Goal: Task Accomplishment & Management: Manage account settings

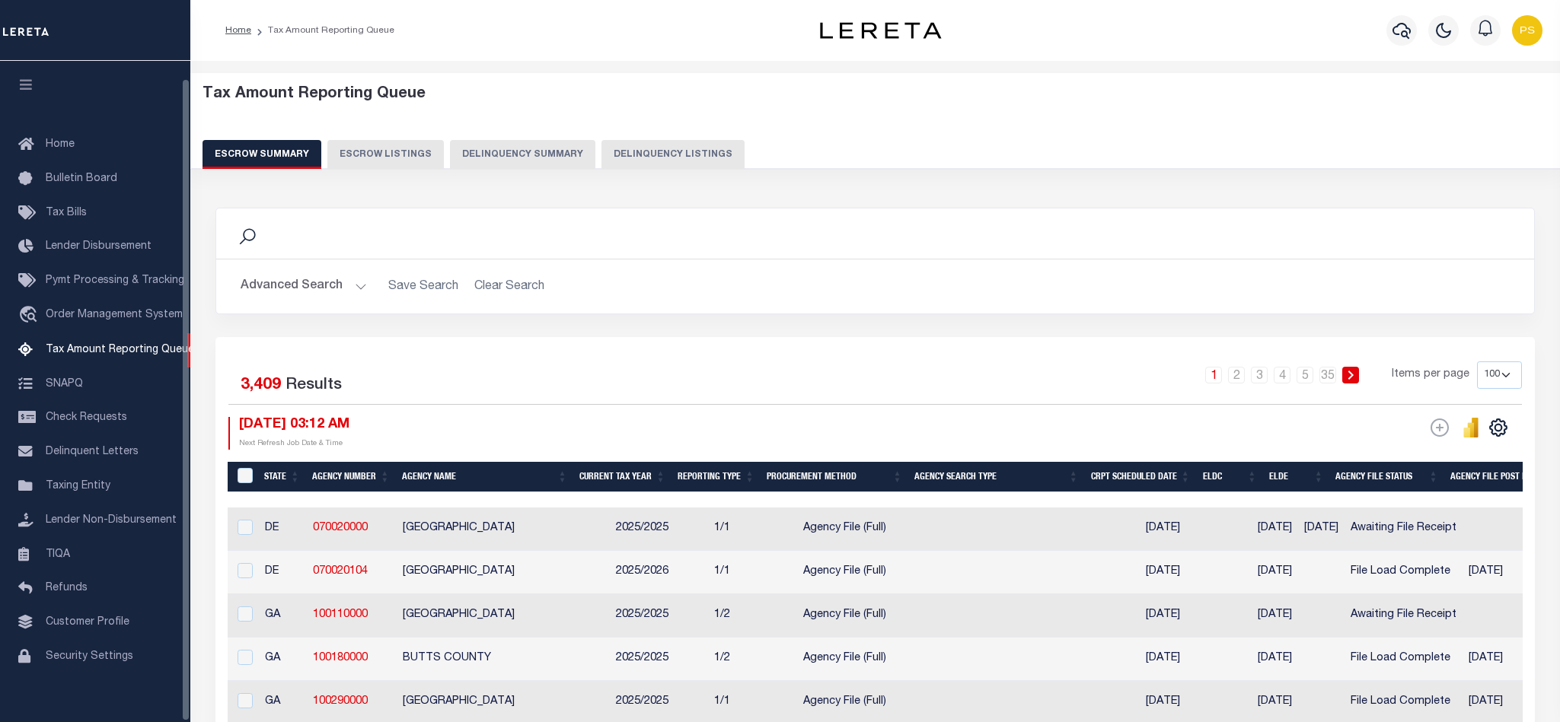
click at [621, 167] on button "Delinquency Listings" at bounding box center [672, 154] width 143 height 29
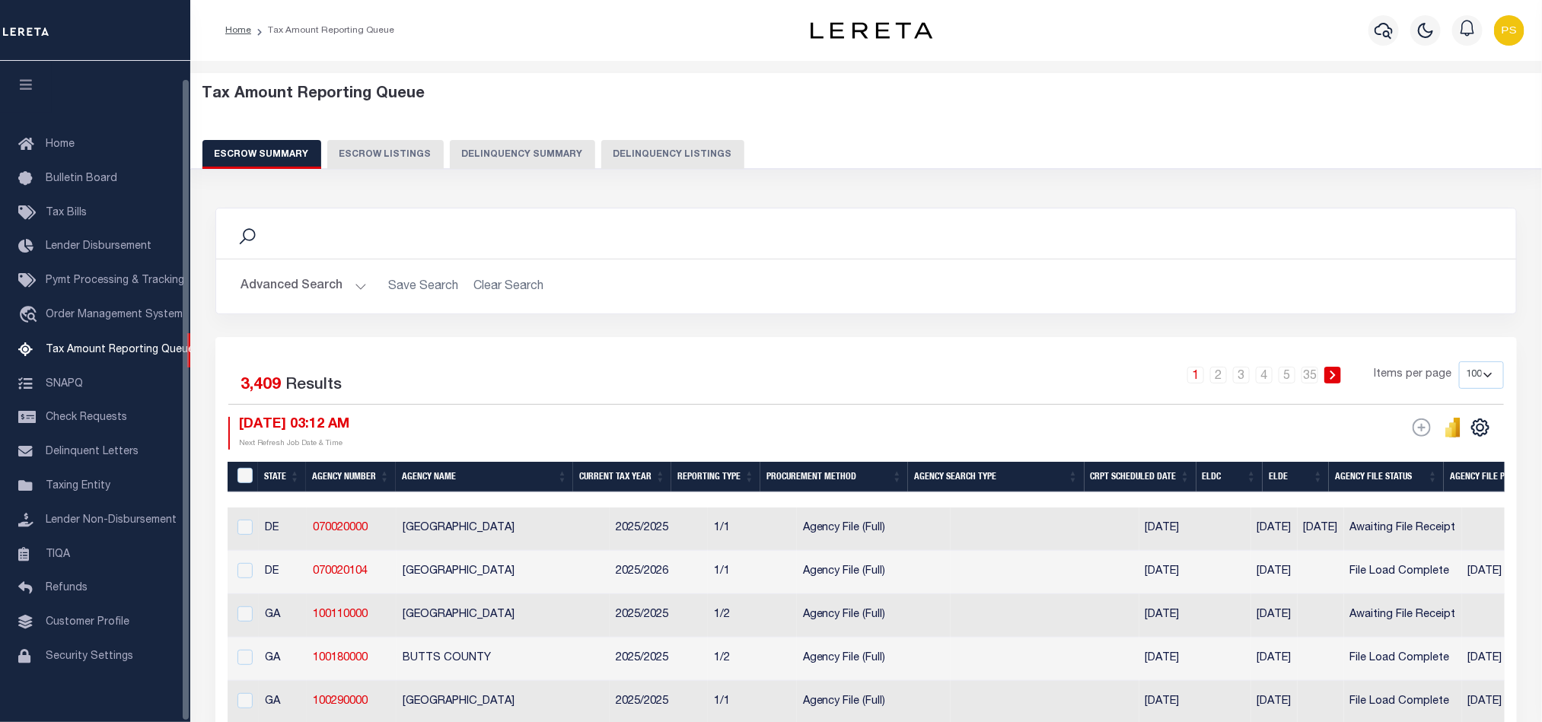
select select "100"
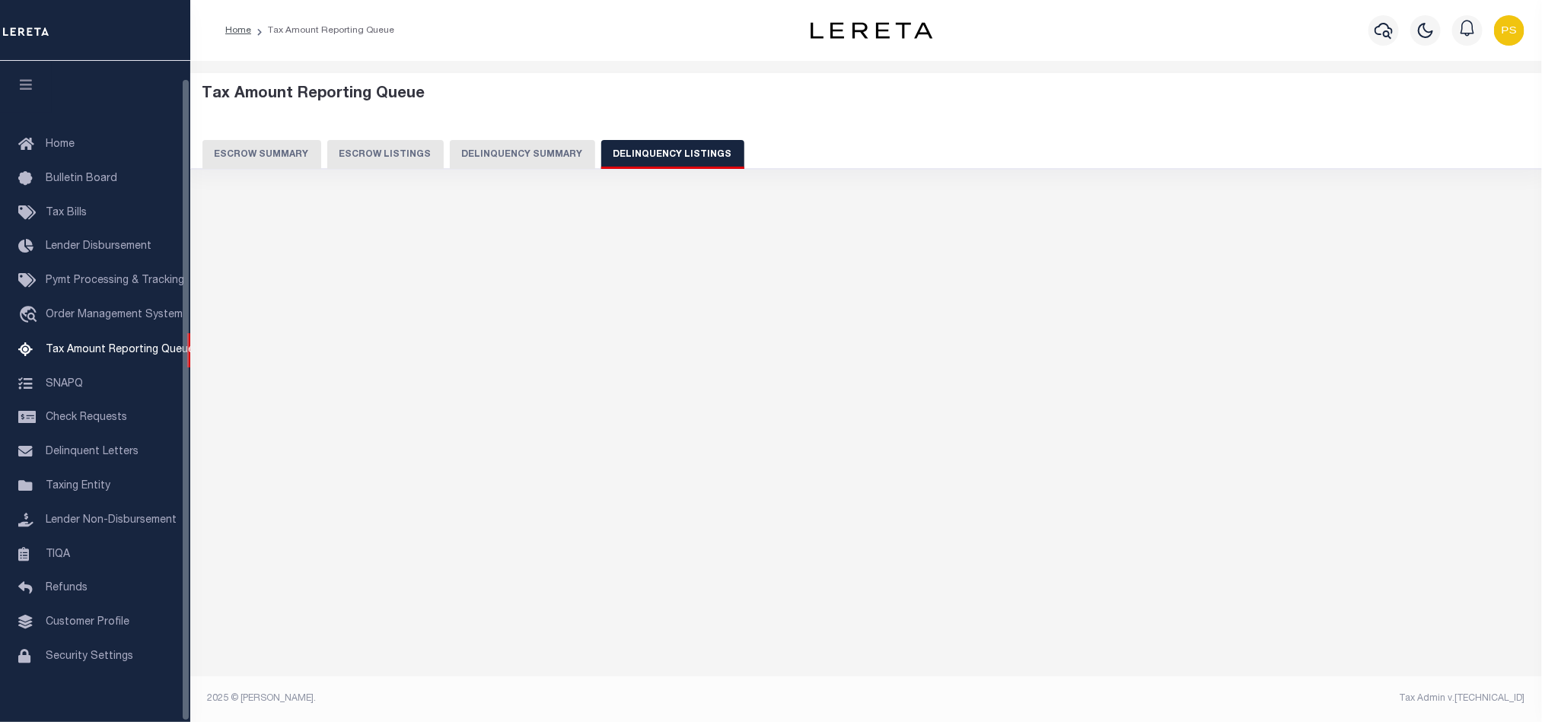
scroll to position [18, 0]
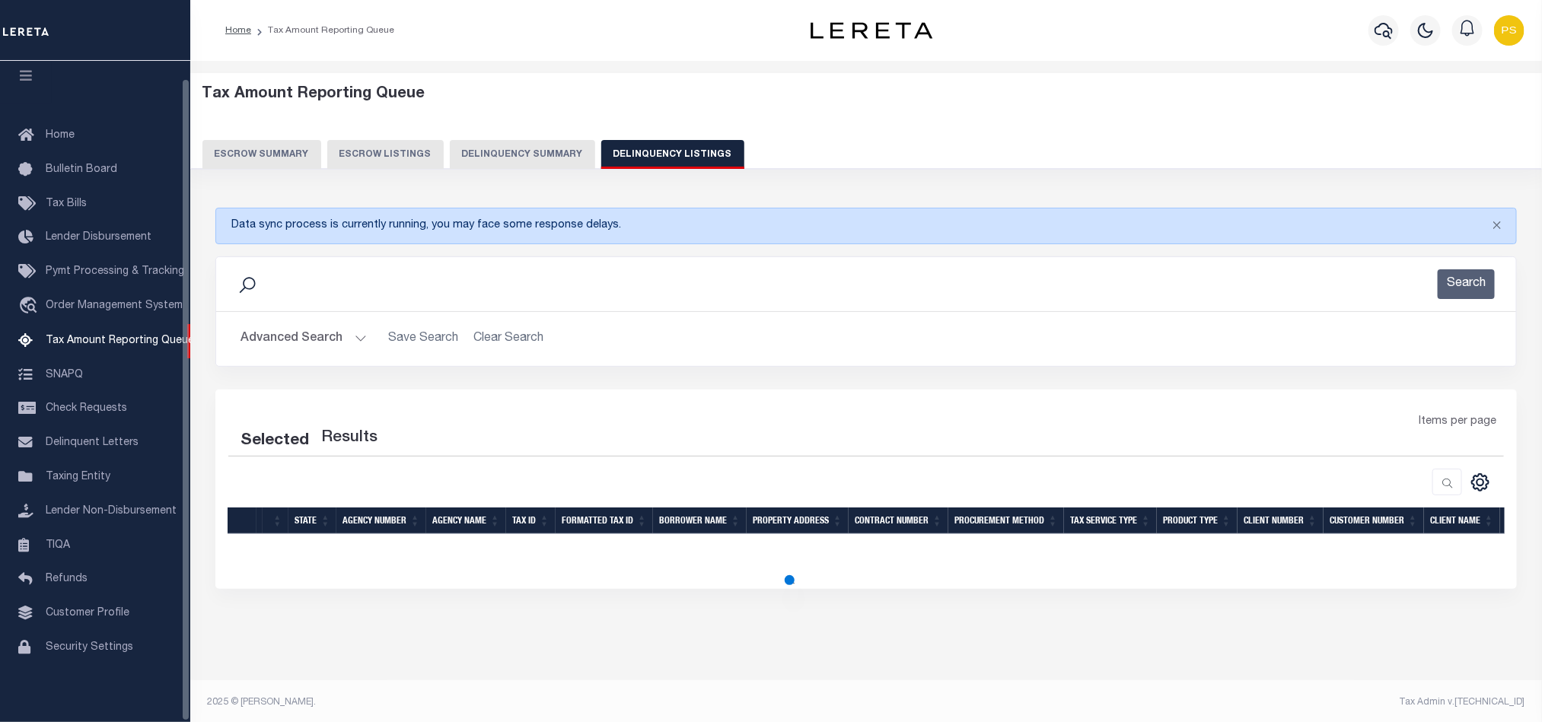
select select "100"
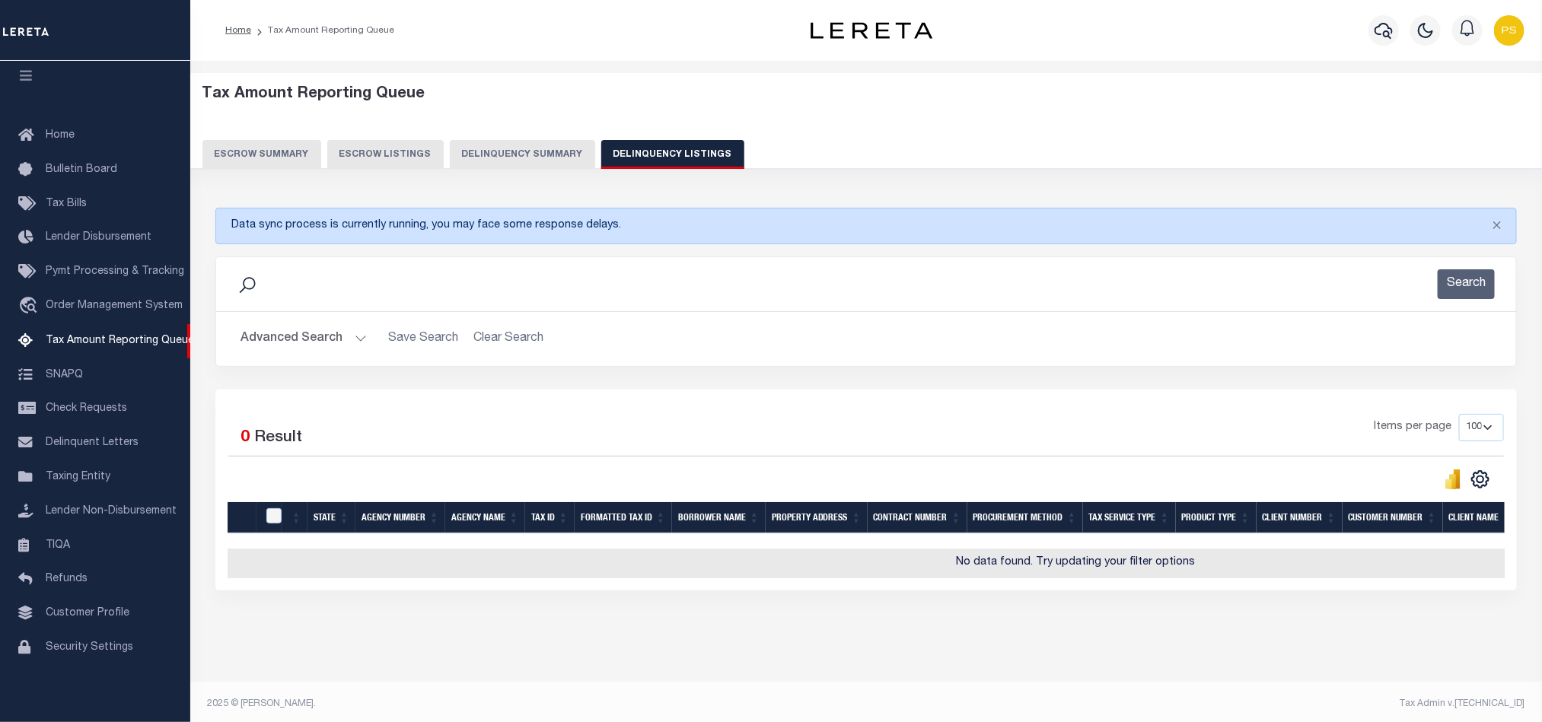
click at [276, 341] on button "Advanced Search" at bounding box center [304, 339] width 126 height 30
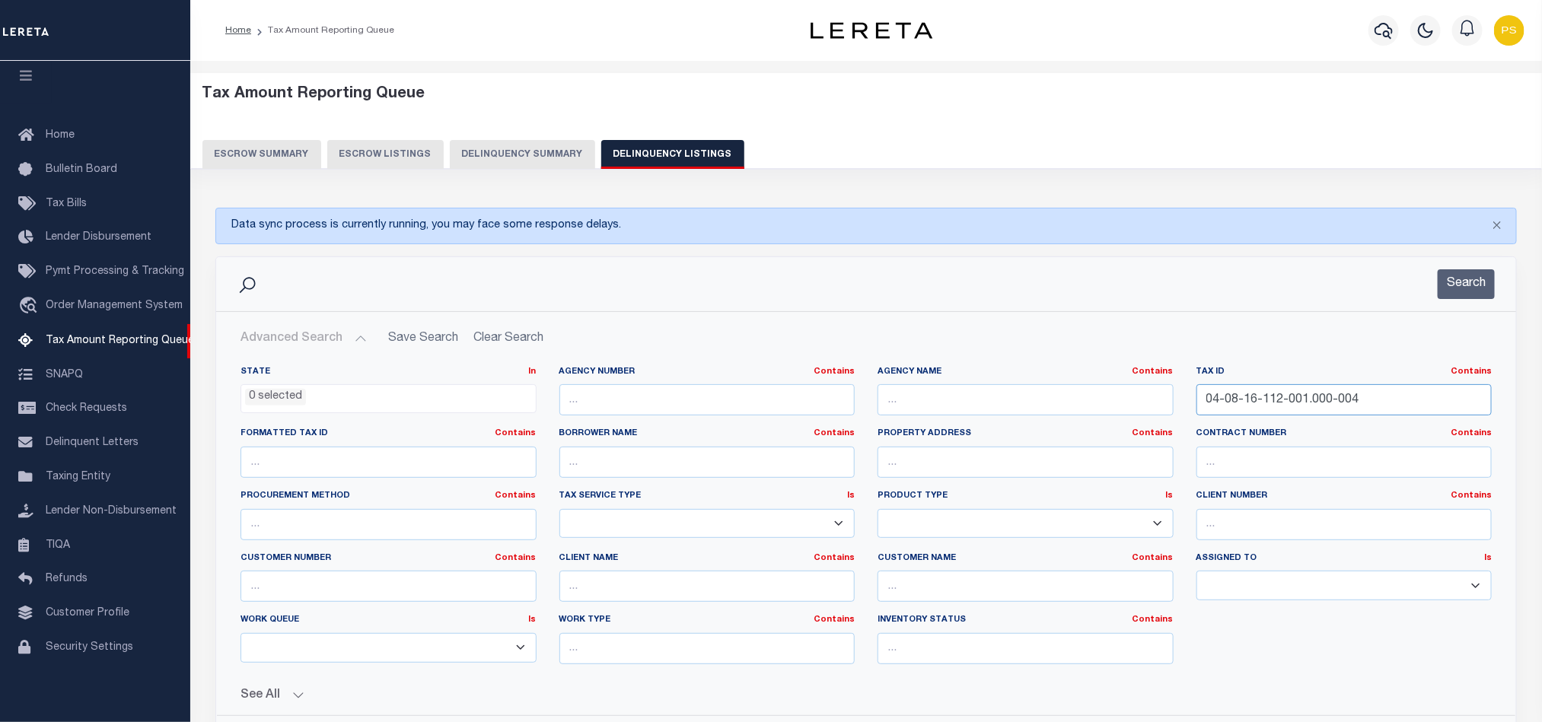
click at [1260, 402] on input "04-08-16-112-001.000-004" at bounding box center [1345, 399] width 296 height 31
paste input "2-01-25-102-019.000-087"
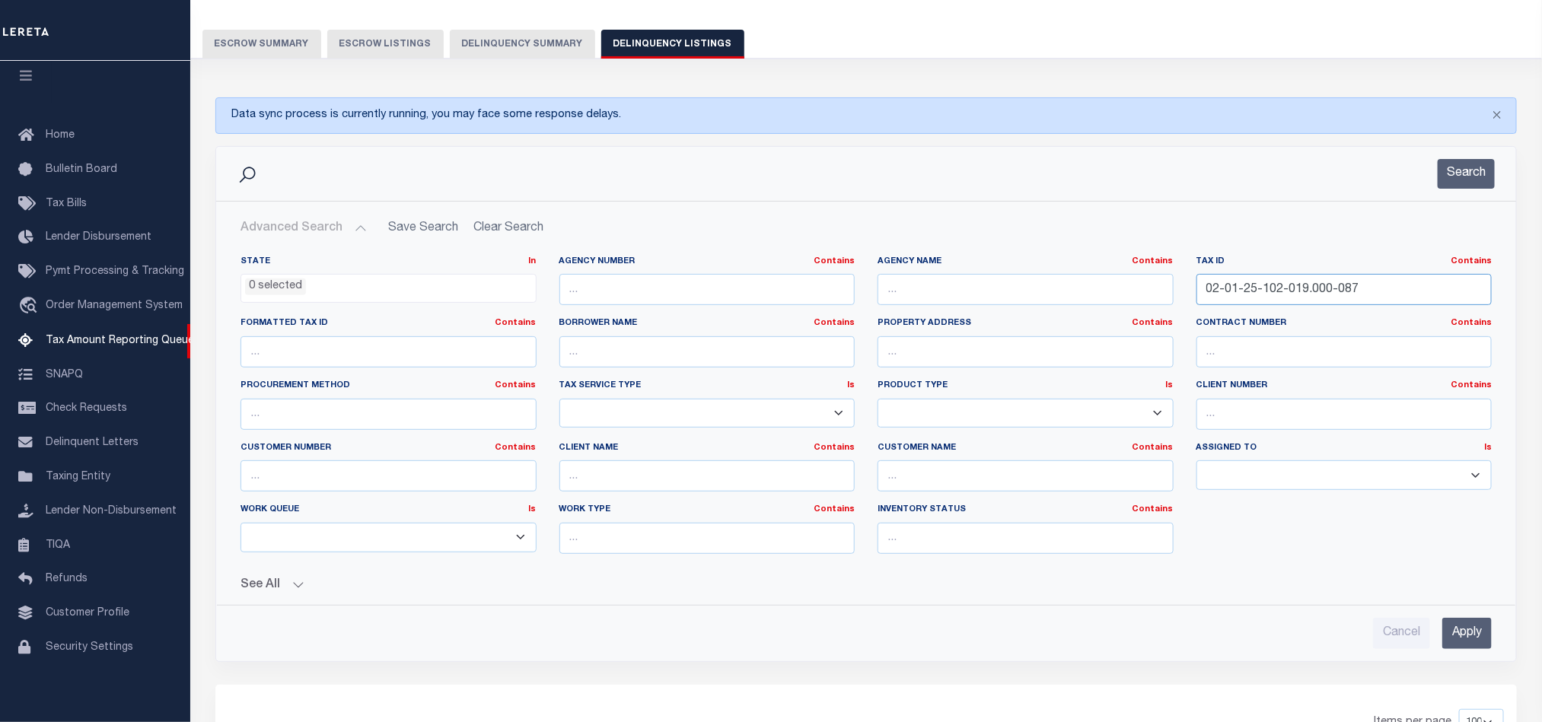
scroll to position [114, 0]
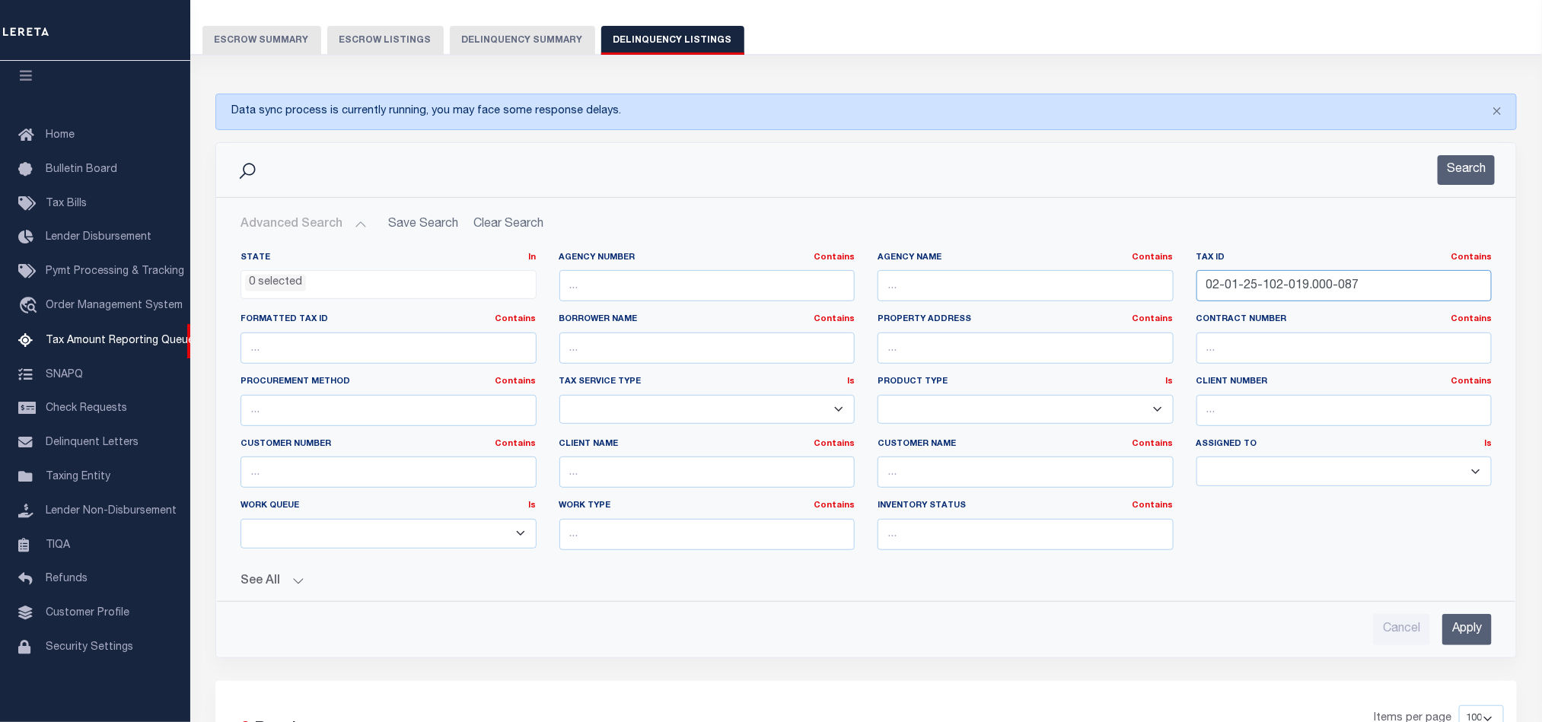
type input "02-01-25-102-019.000-087"
click at [1460, 633] on input "Apply" at bounding box center [1466, 629] width 49 height 31
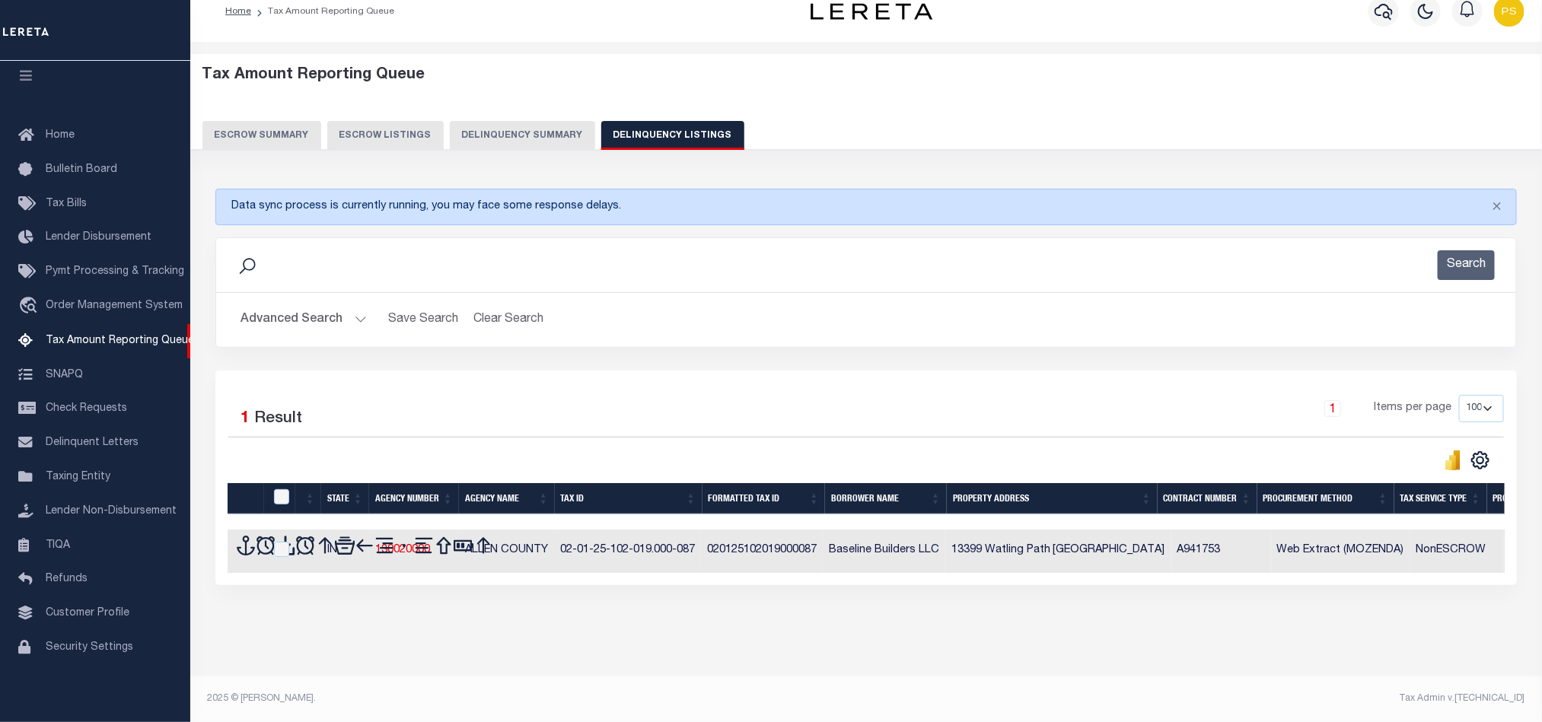
scroll to position [24, 0]
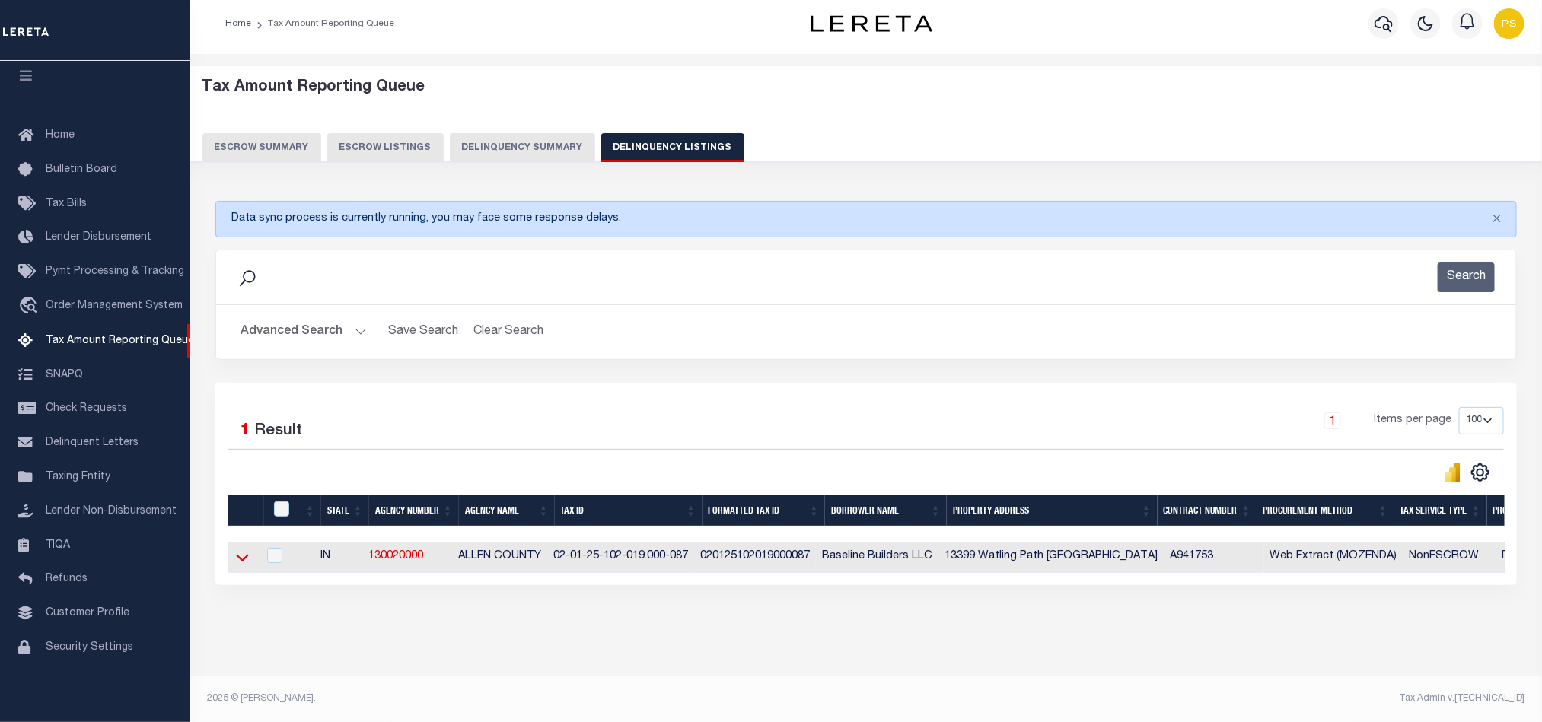
click at [238, 551] on icon at bounding box center [242, 558] width 13 height 16
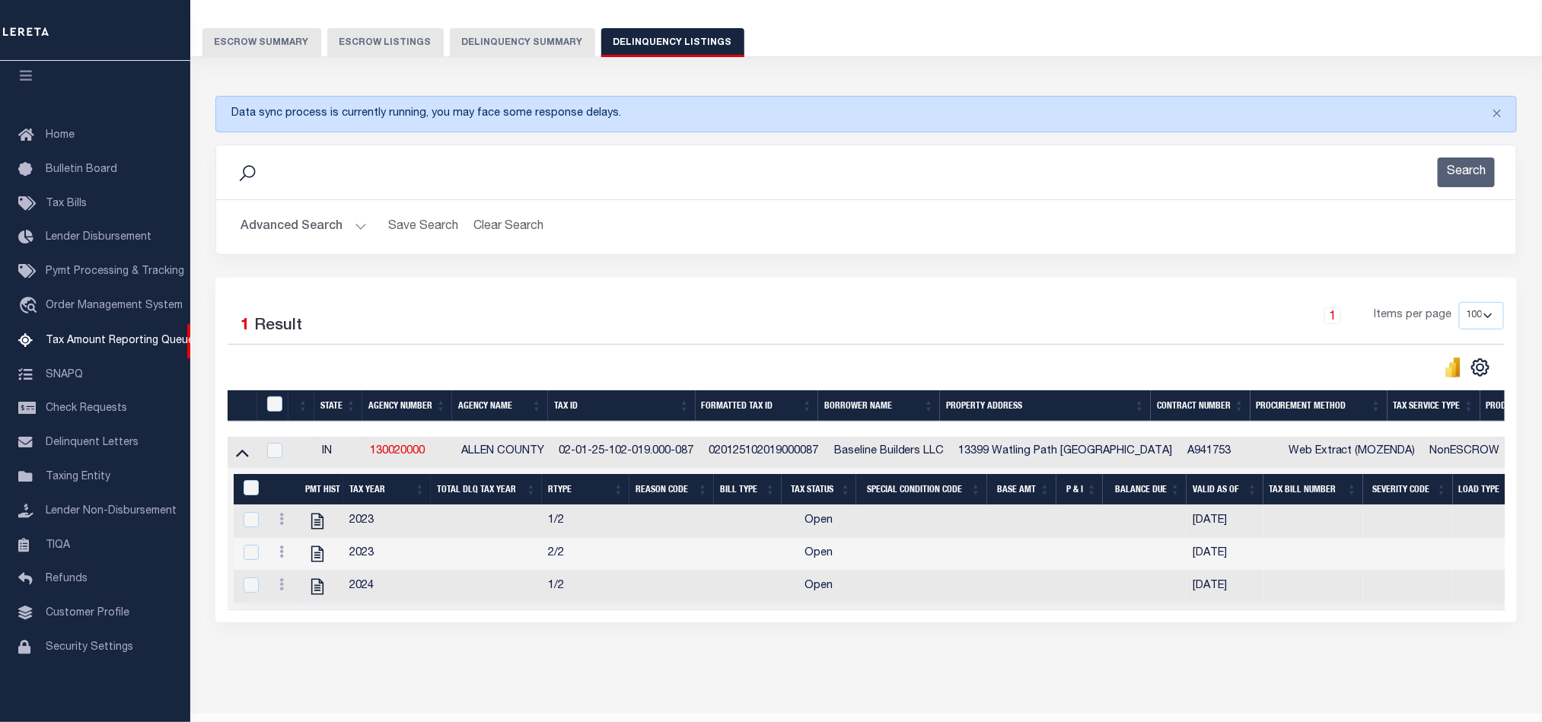
scroll to position [167, 0]
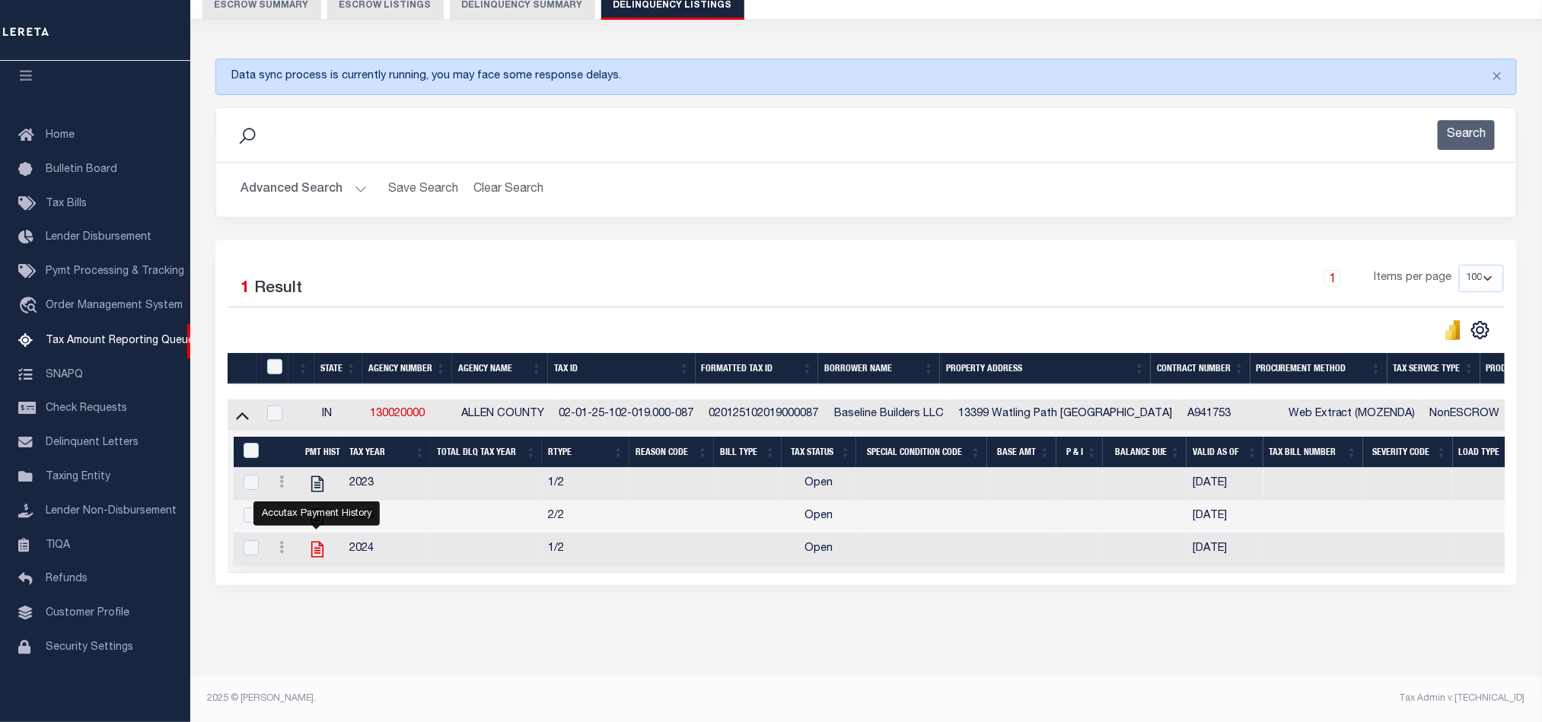
click at [316, 542] on icon "" at bounding box center [317, 550] width 12 height 16
checkbox input "true"
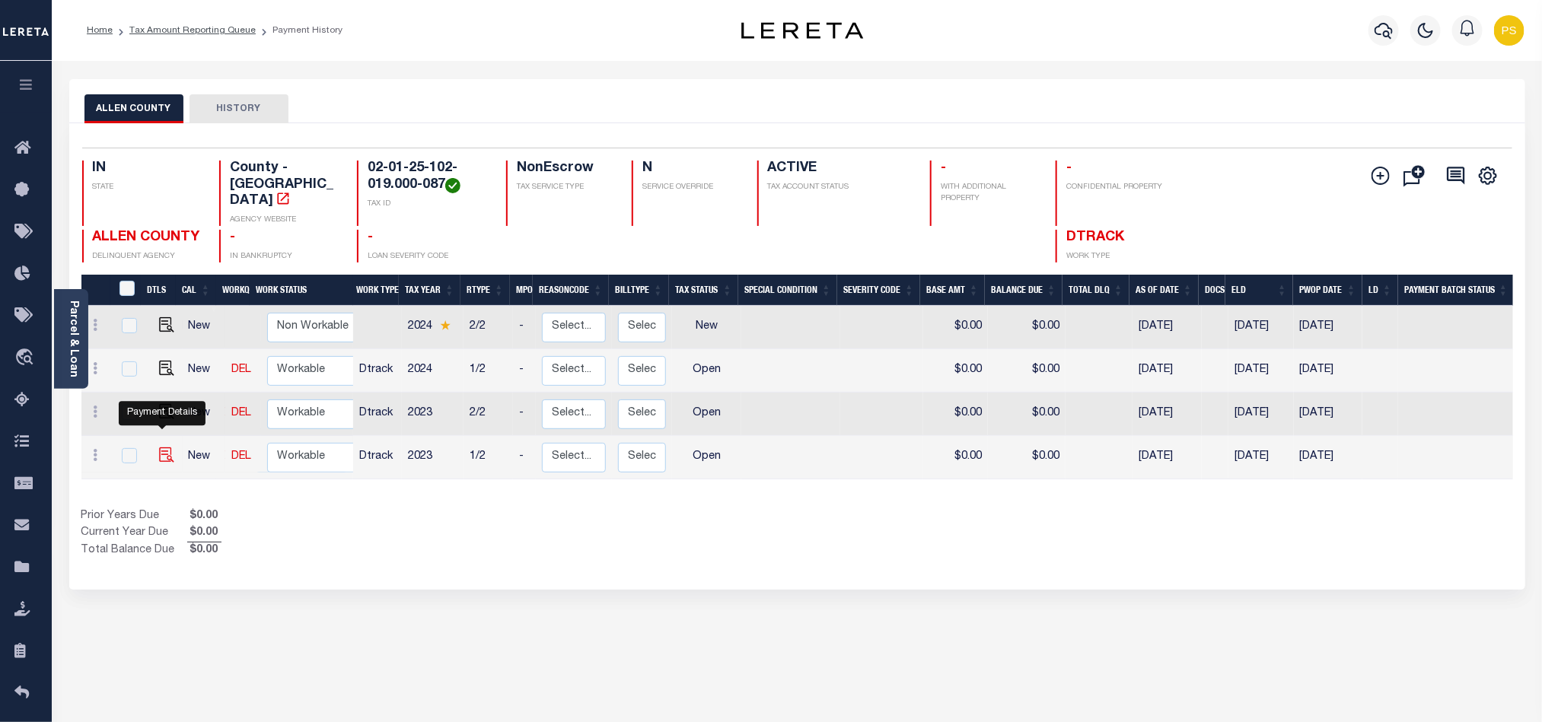
click at [159, 448] on img "" at bounding box center [166, 455] width 15 height 15
checkbox input "true"
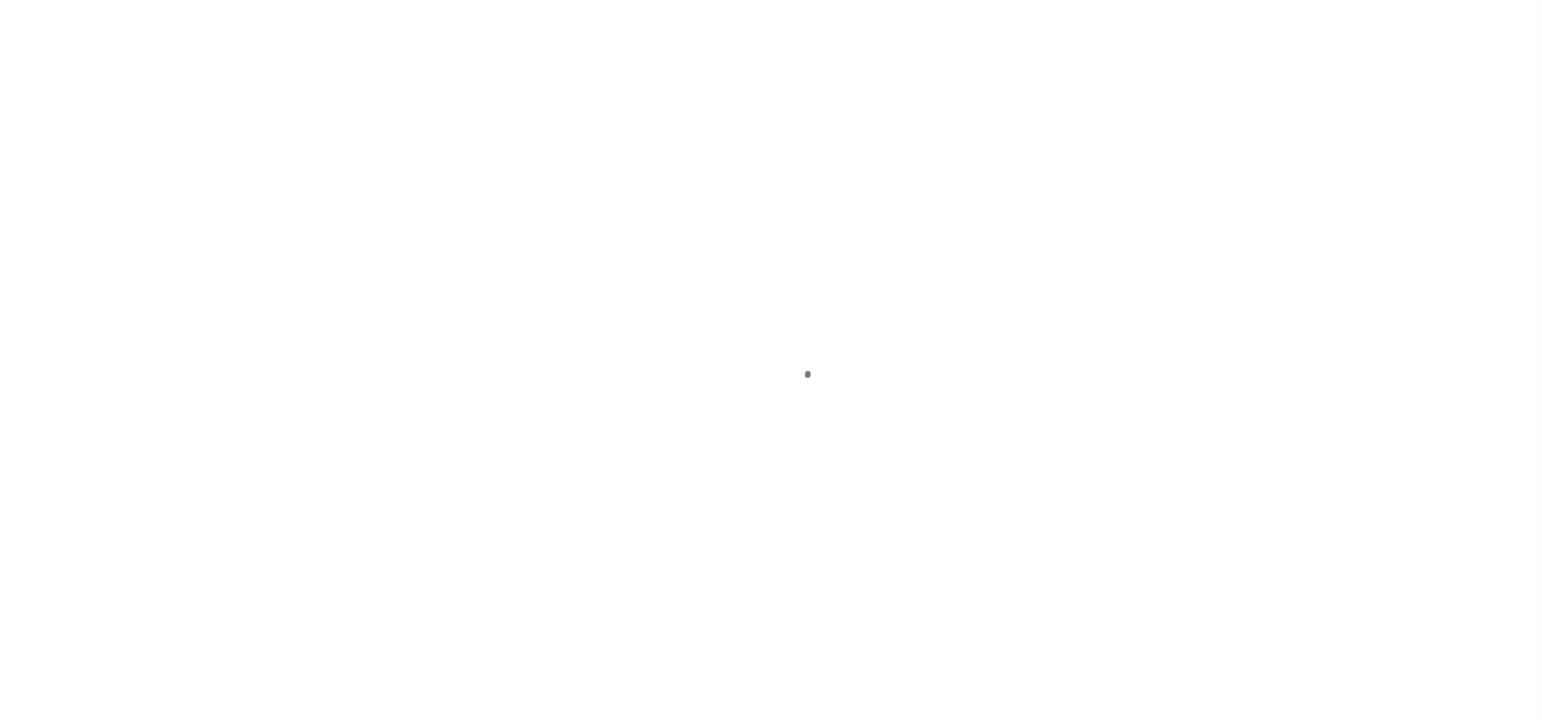
select select "OP2"
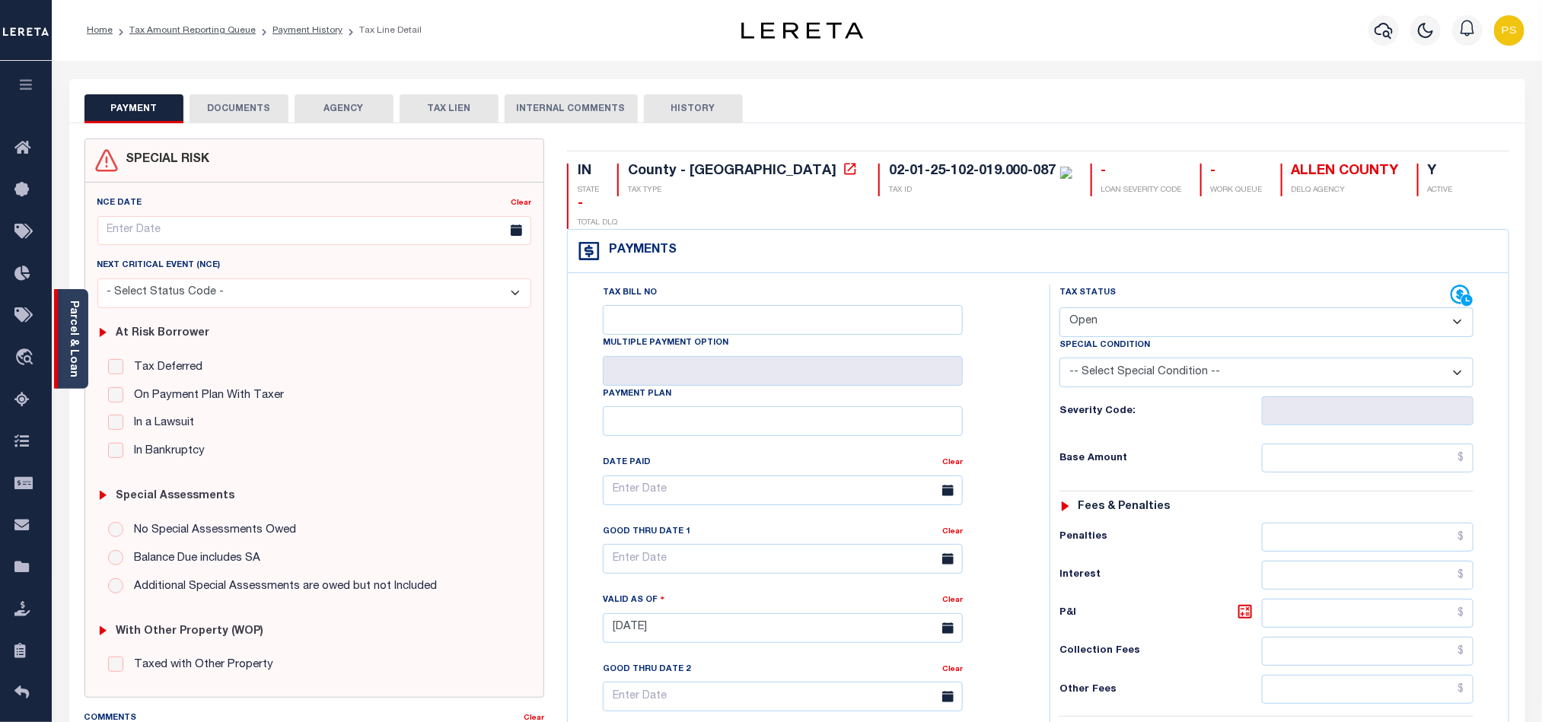
click at [73, 308] on link "Parcel & Loan" at bounding box center [73, 339] width 11 height 77
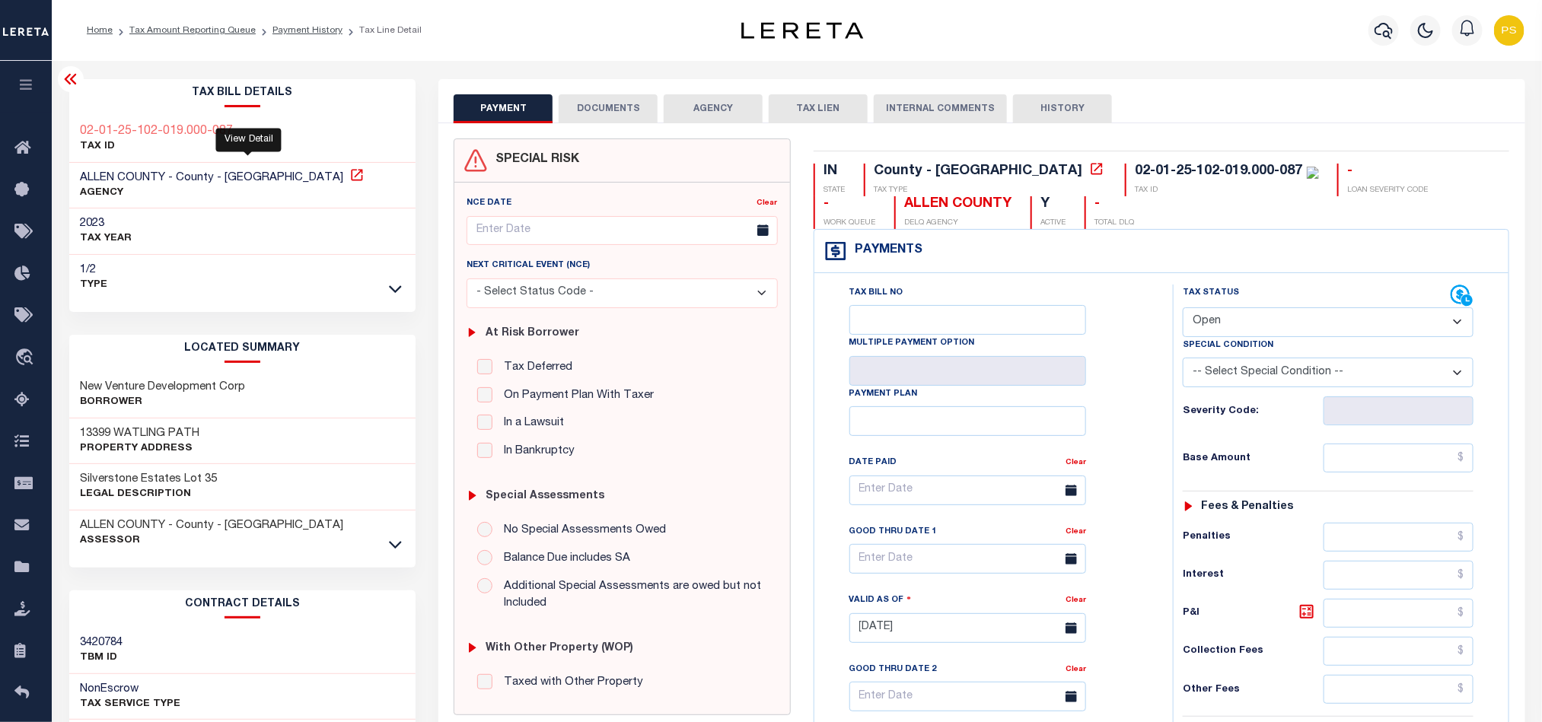
click at [351, 178] on icon at bounding box center [356, 174] width 11 height 11
drag, startPoint x: 75, startPoint y: 436, endPoint x: 266, endPoint y: 441, distance: 190.4
click at [266, 441] on div "13399 WATLING PATH Property Address" at bounding box center [242, 442] width 347 height 46
copy h3 "13399 WATLING PATH"
drag, startPoint x: 75, startPoint y: 380, endPoint x: 269, endPoint y: 384, distance: 194.1
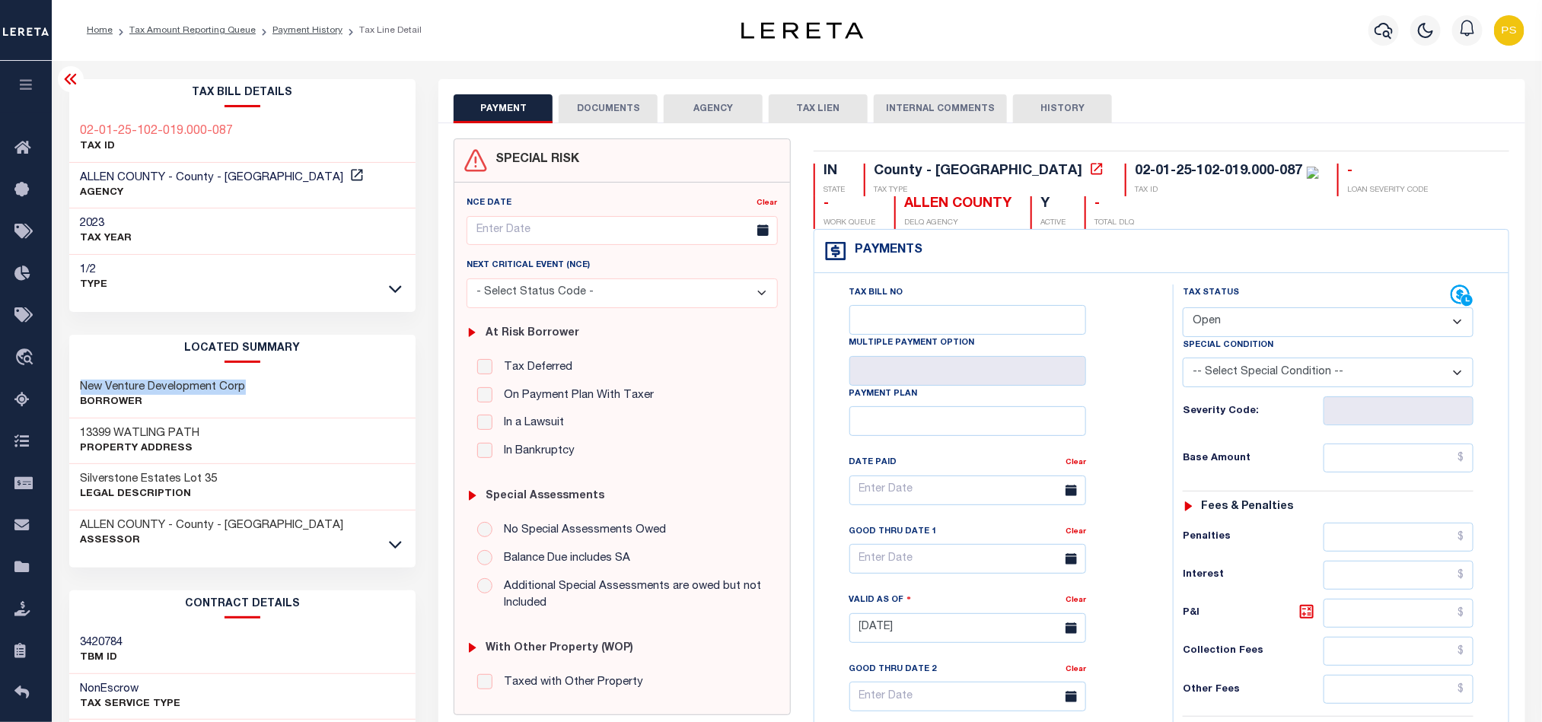
click at [269, 384] on div "New Venture Development Corp Borrower" at bounding box center [242, 395] width 347 height 46
copy h3 "New Venture Development Corp"
click at [190, 32] on link "Tax Amount Reporting Queue" at bounding box center [192, 30] width 126 height 9
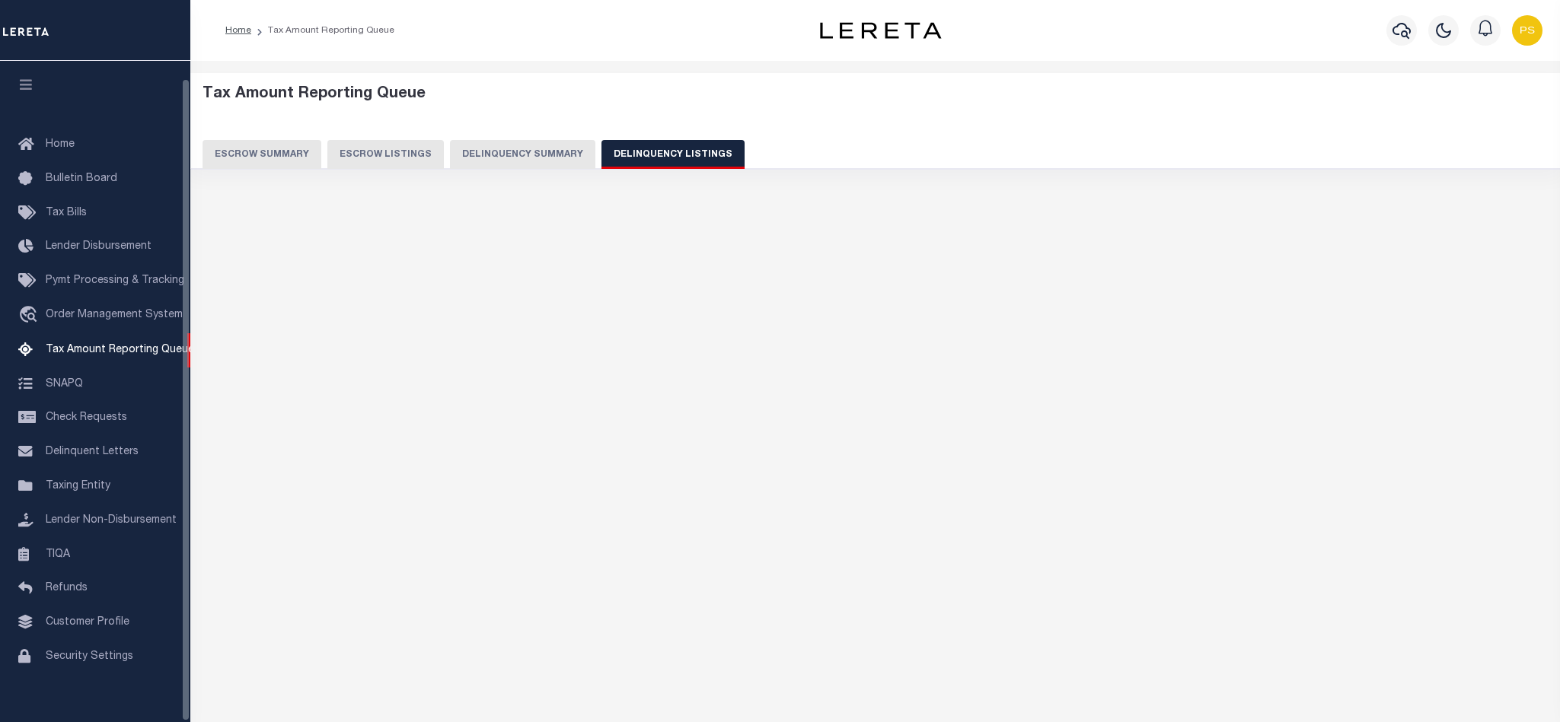
select select
select select "100"
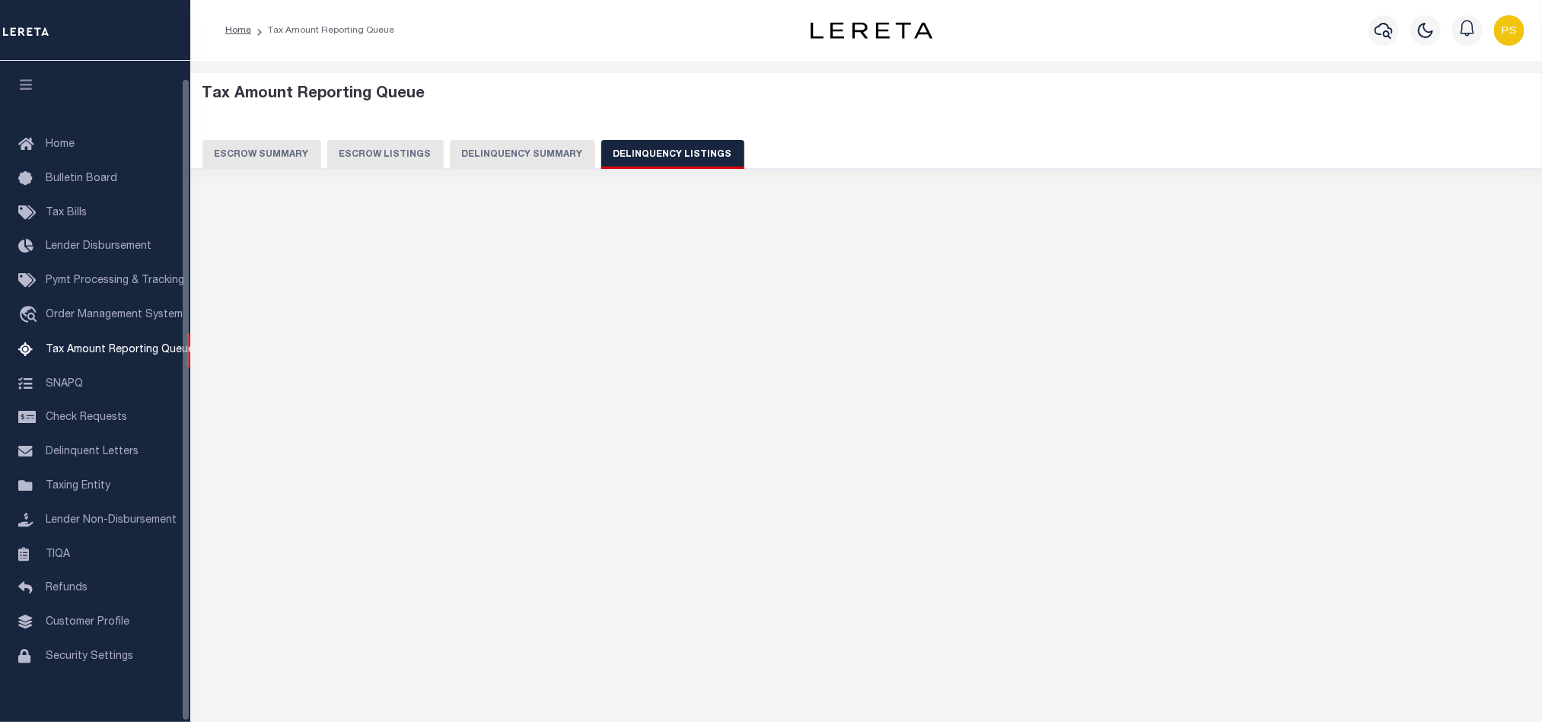
scroll to position [18, 0]
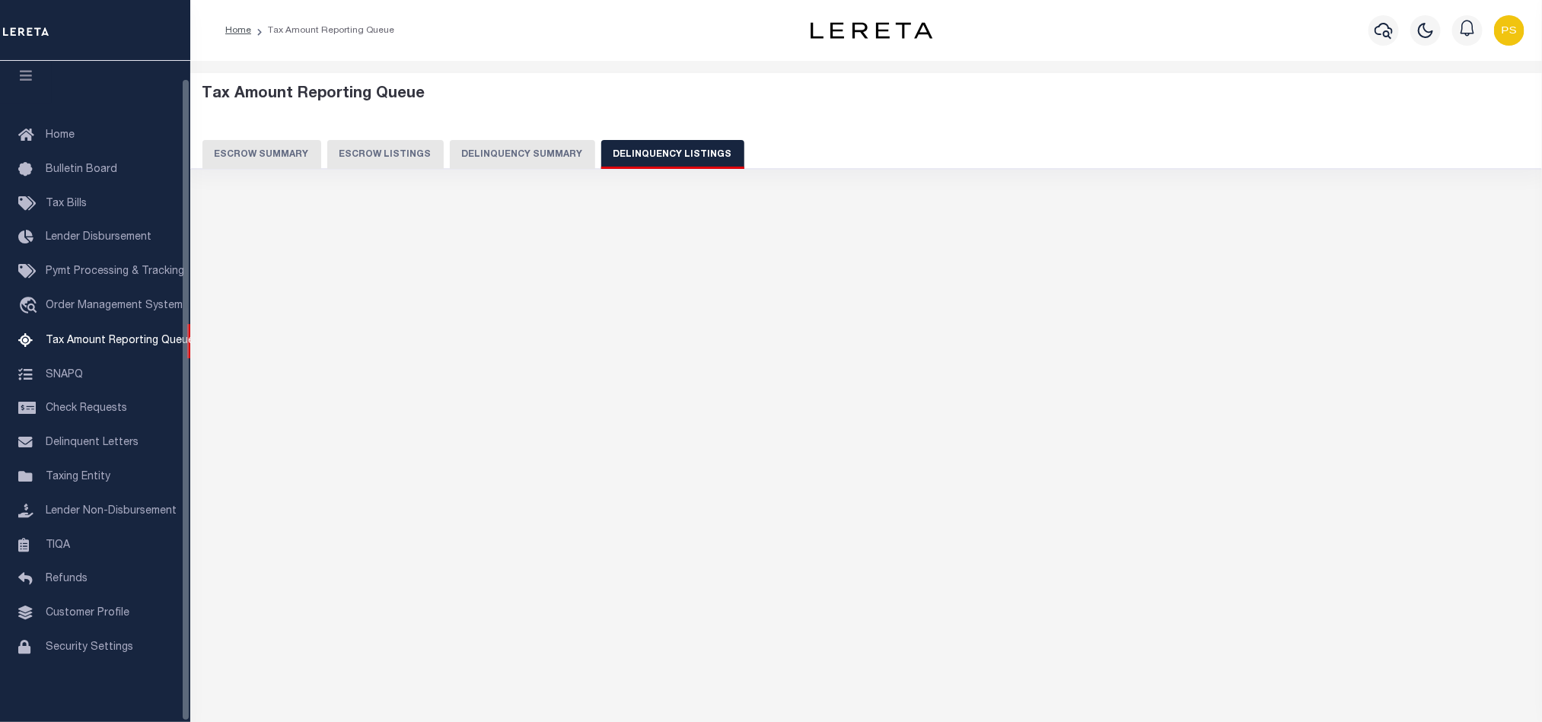
select select "100"
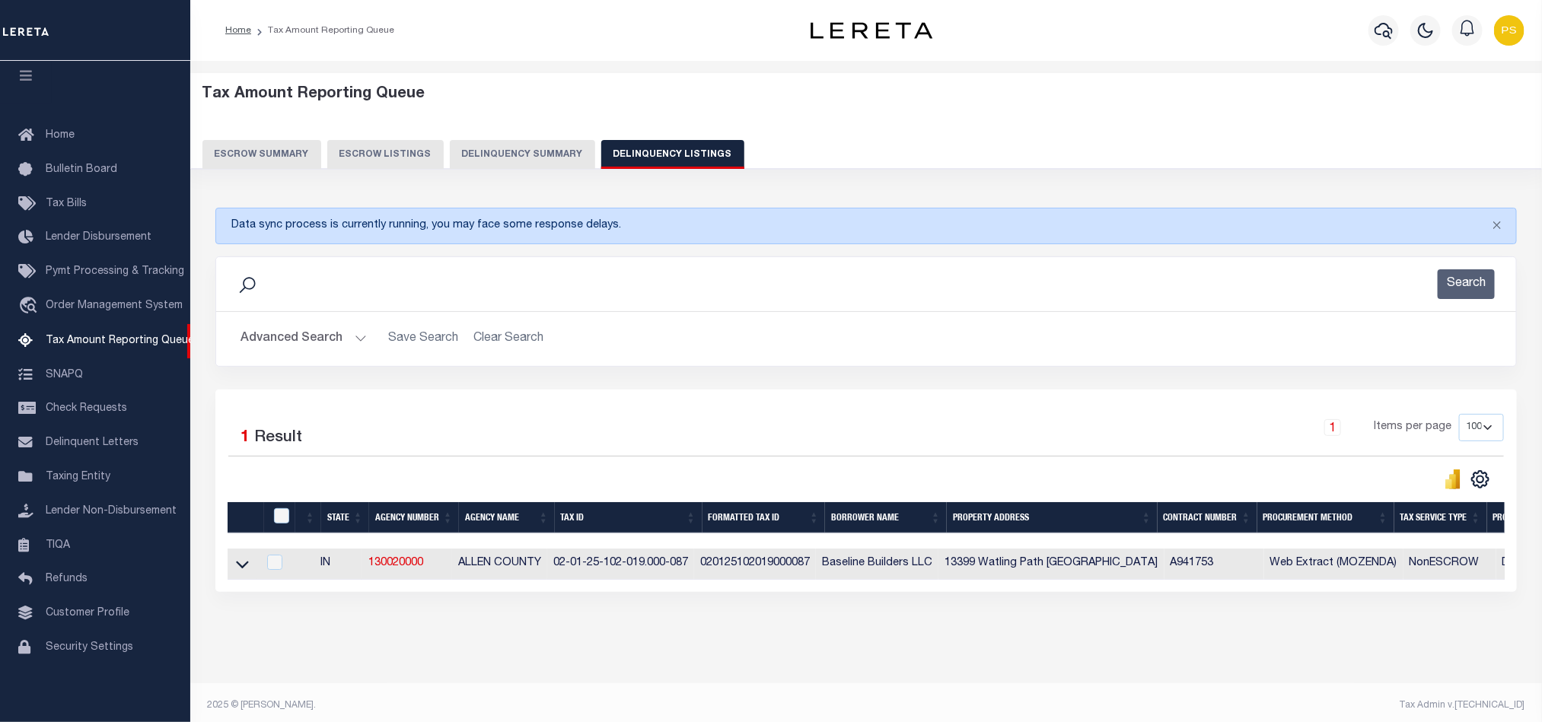
click at [275, 340] on button "Advanced Search" at bounding box center [304, 339] width 126 height 30
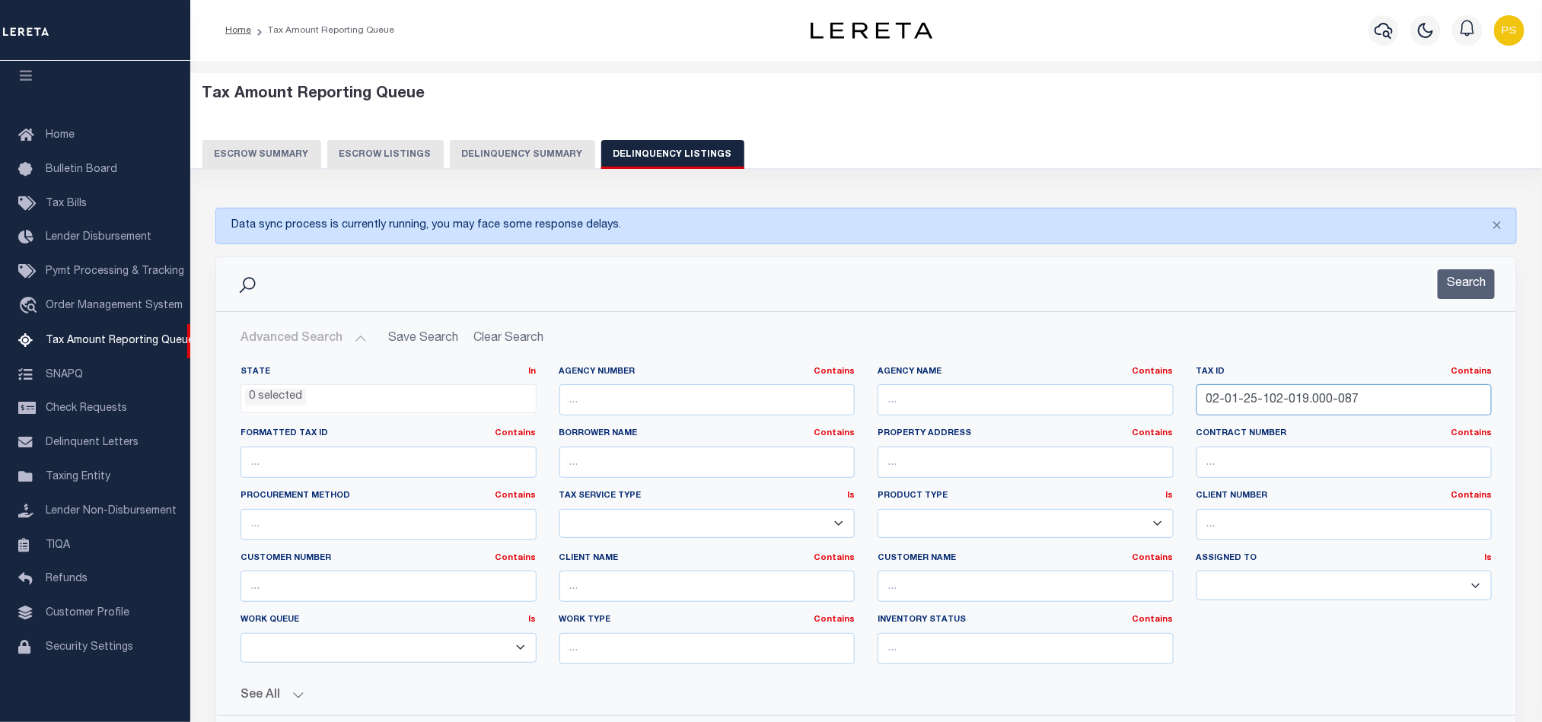
click at [1245, 407] on input "02-01-25-102-019.000-087" at bounding box center [1345, 399] width 296 height 31
paste input "4-08-17-900-001.002-003"
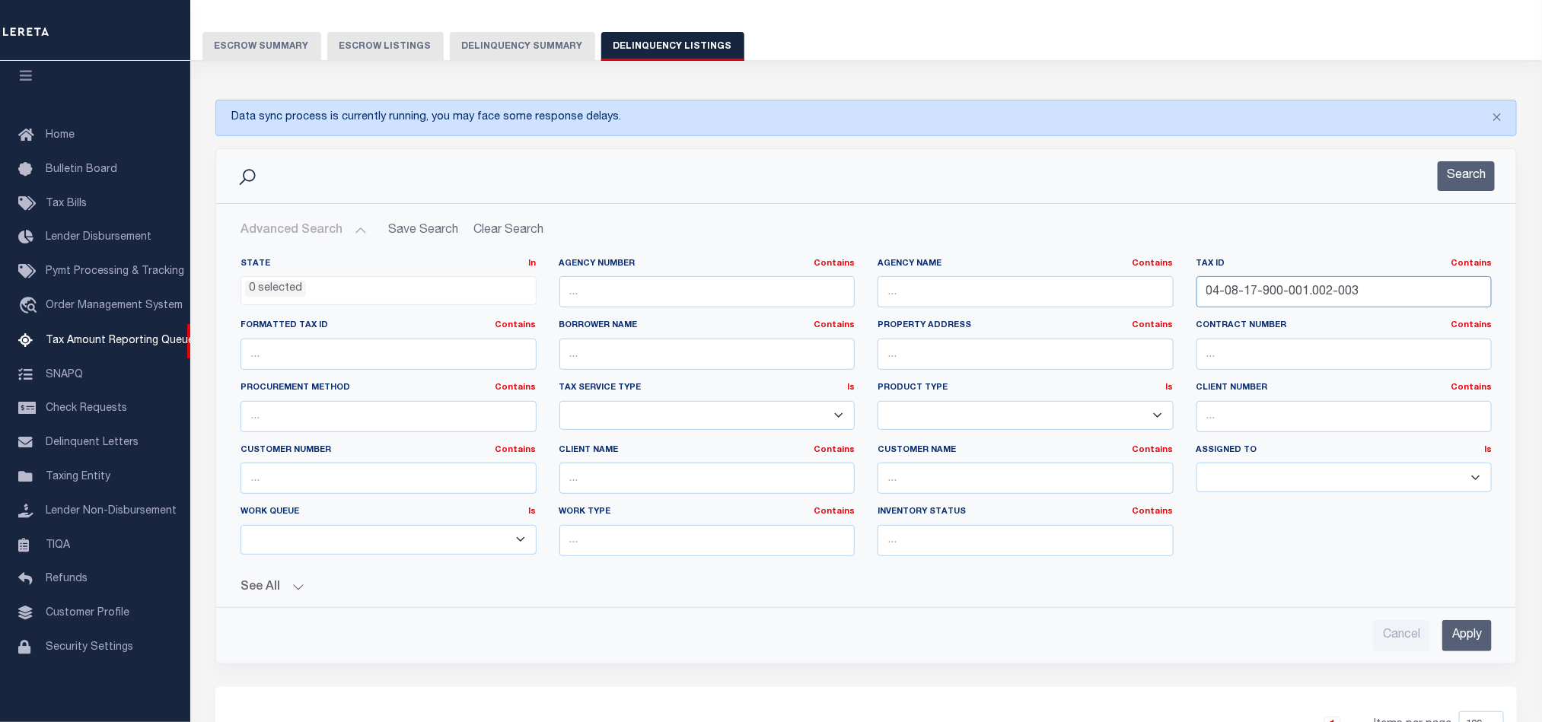
scroll to position [114, 0]
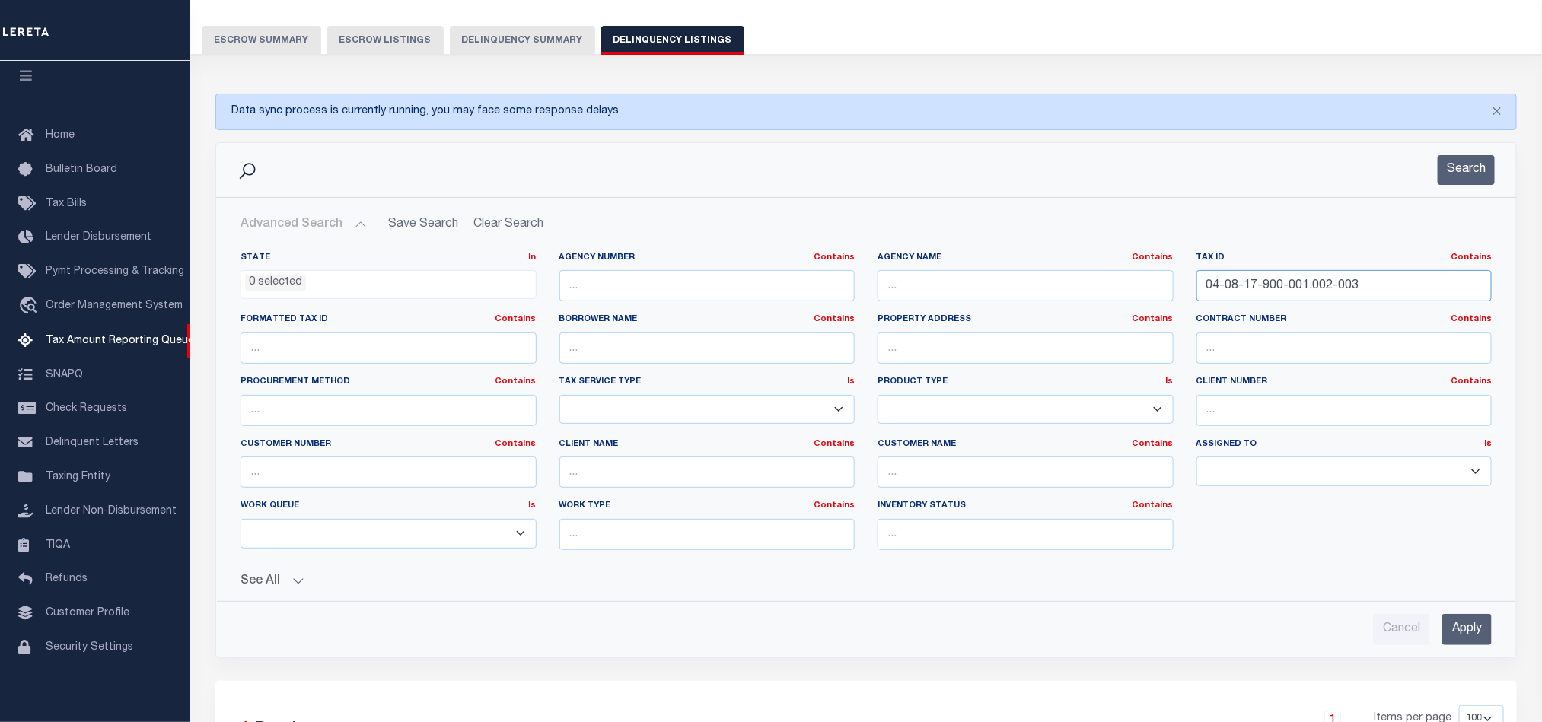
type input "04-08-17-900-001.002-003"
click at [1468, 638] on input "Apply" at bounding box center [1466, 629] width 49 height 31
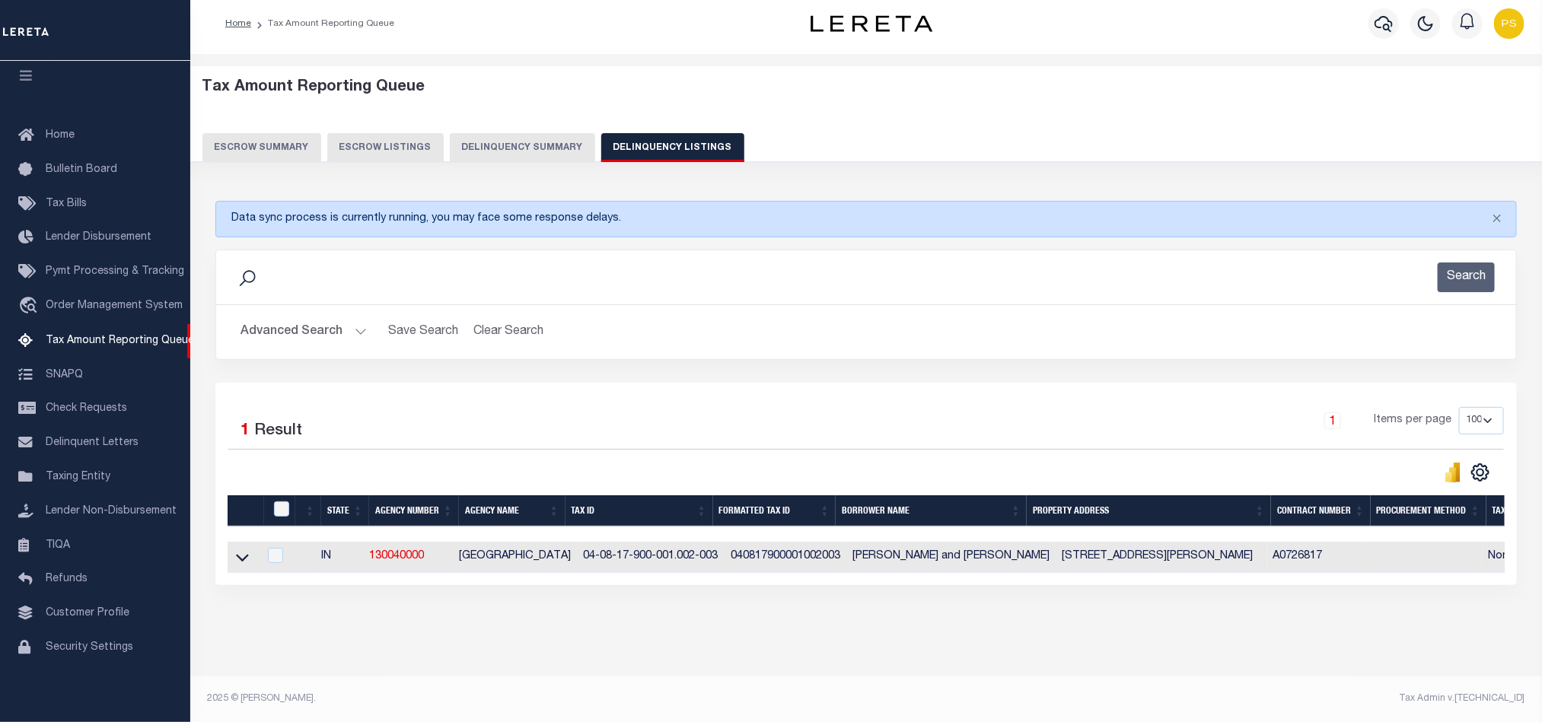
scroll to position [24, 0]
click at [244, 554] on icon at bounding box center [242, 558] width 13 height 8
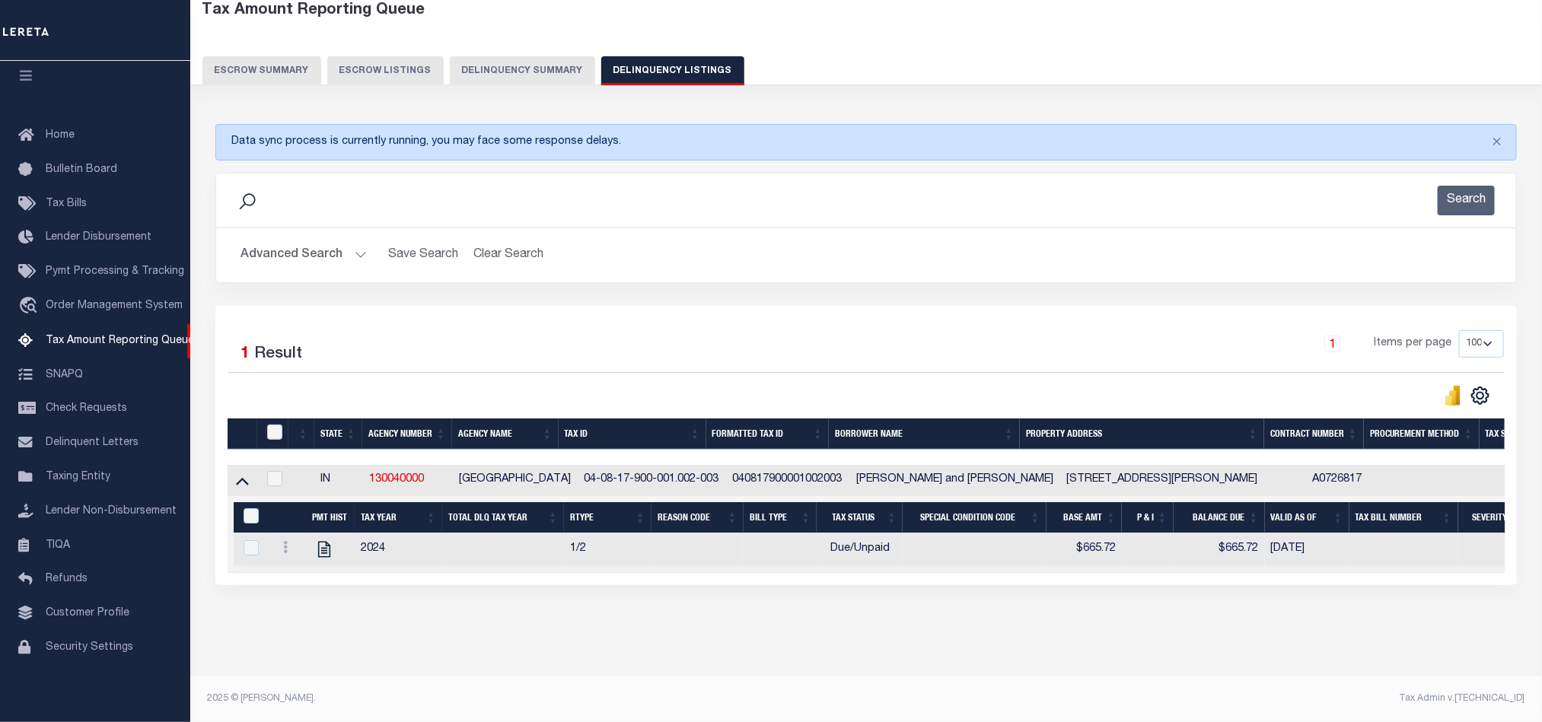
scroll to position [101, 0]
click at [323, 542] on icon "" at bounding box center [324, 550] width 12 height 16
checkbox input "true"
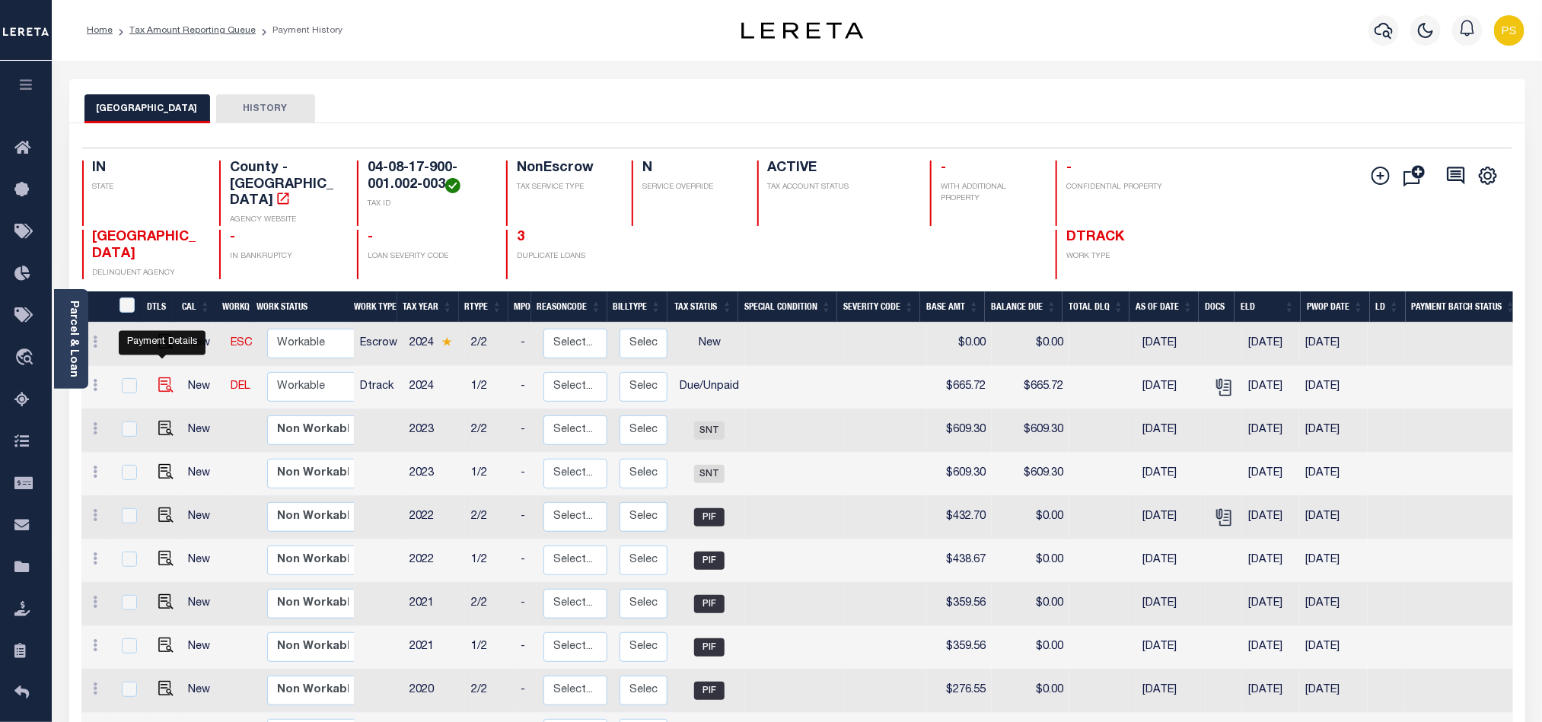
click at [163, 378] on img "" at bounding box center [165, 385] width 15 height 15
checkbox input "true"
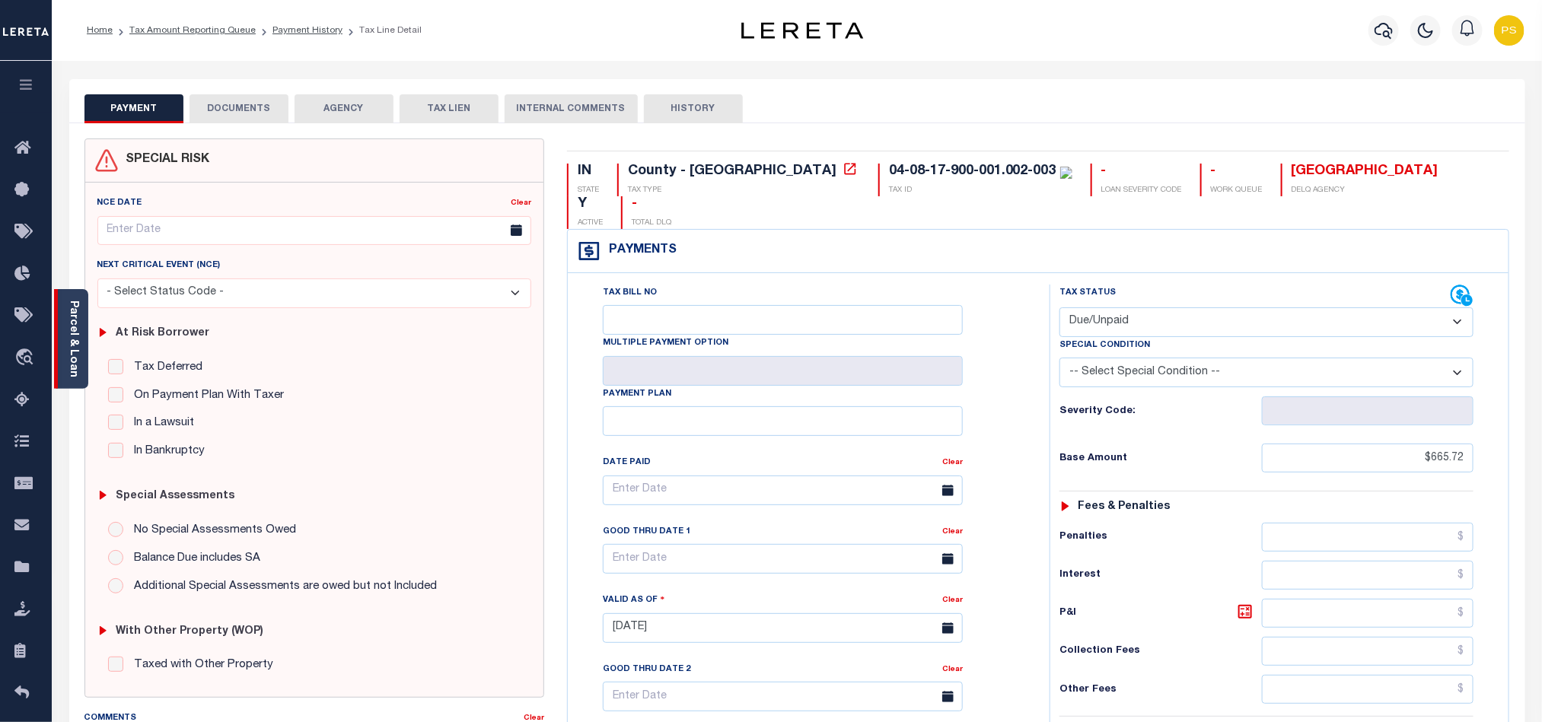
click at [69, 323] on link "Parcel & Loan" at bounding box center [73, 339] width 11 height 77
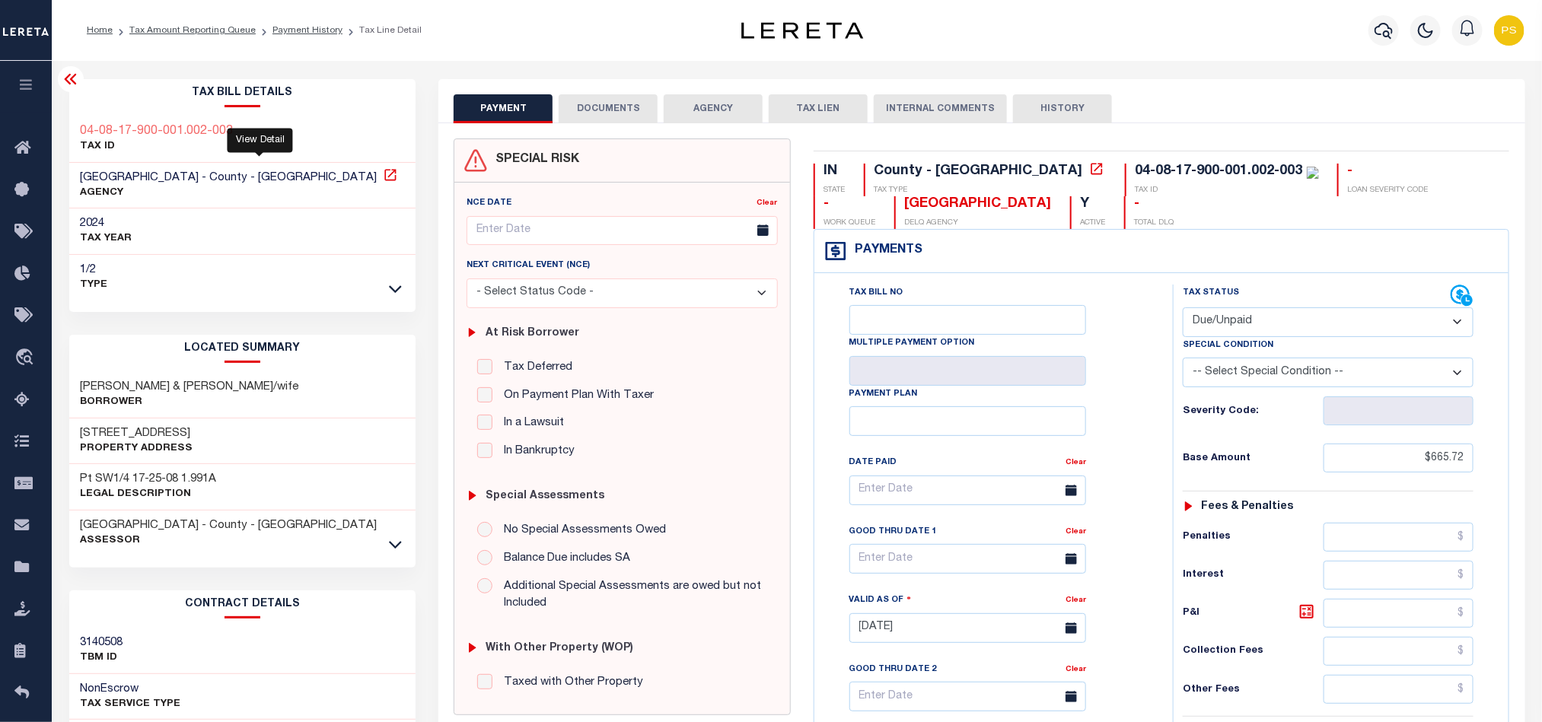
click at [383, 174] on icon at bounding box center [390, 174] width 15 height 15
drag, startPoint x: 73, startPoint y: 123, endPoint x: 258, endPoint y: 135, distance: 185.3
click at [258, 135] on div "04-08-17-900-001.002-003 TAX ID" at bounding box center [242, 139] width 347 height 46
copy h3 "04-08-17-900-001.002-003"
click at [1233, 317] on select "- Select Status Code - Open Due/Unpaid Paid Incomplete No Tax Due Internal Refu…" at bounding box center [1328, 323] width 291 height 30
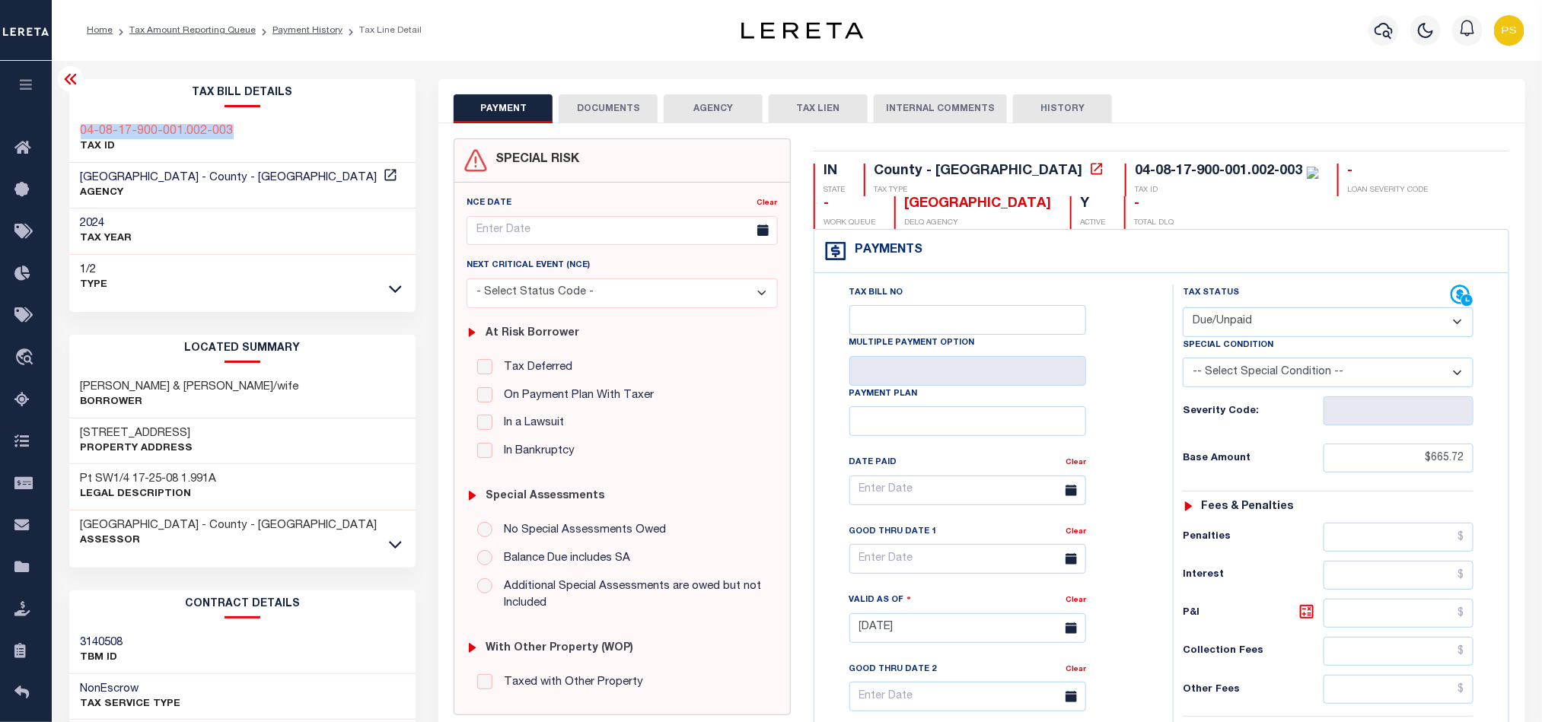
select select "PYD"
click at [1183, 309] on select "- Select Status Code - Open Due/Unpaid Paid Incomplete No Tax Due Internal Refu…" at bounding box center [1328, 323] width 291 height 30
type input "[DATE]"
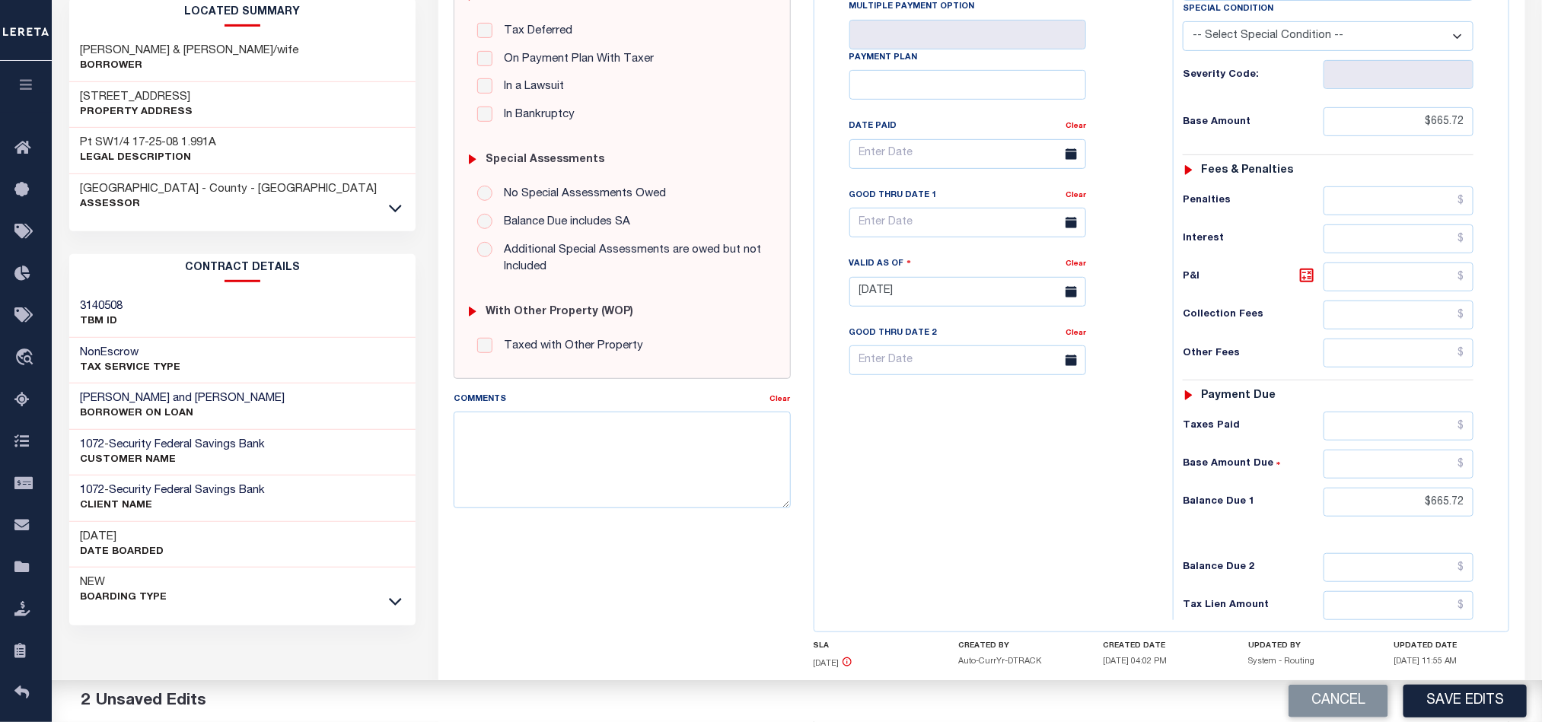
scroll to position [343, 0]
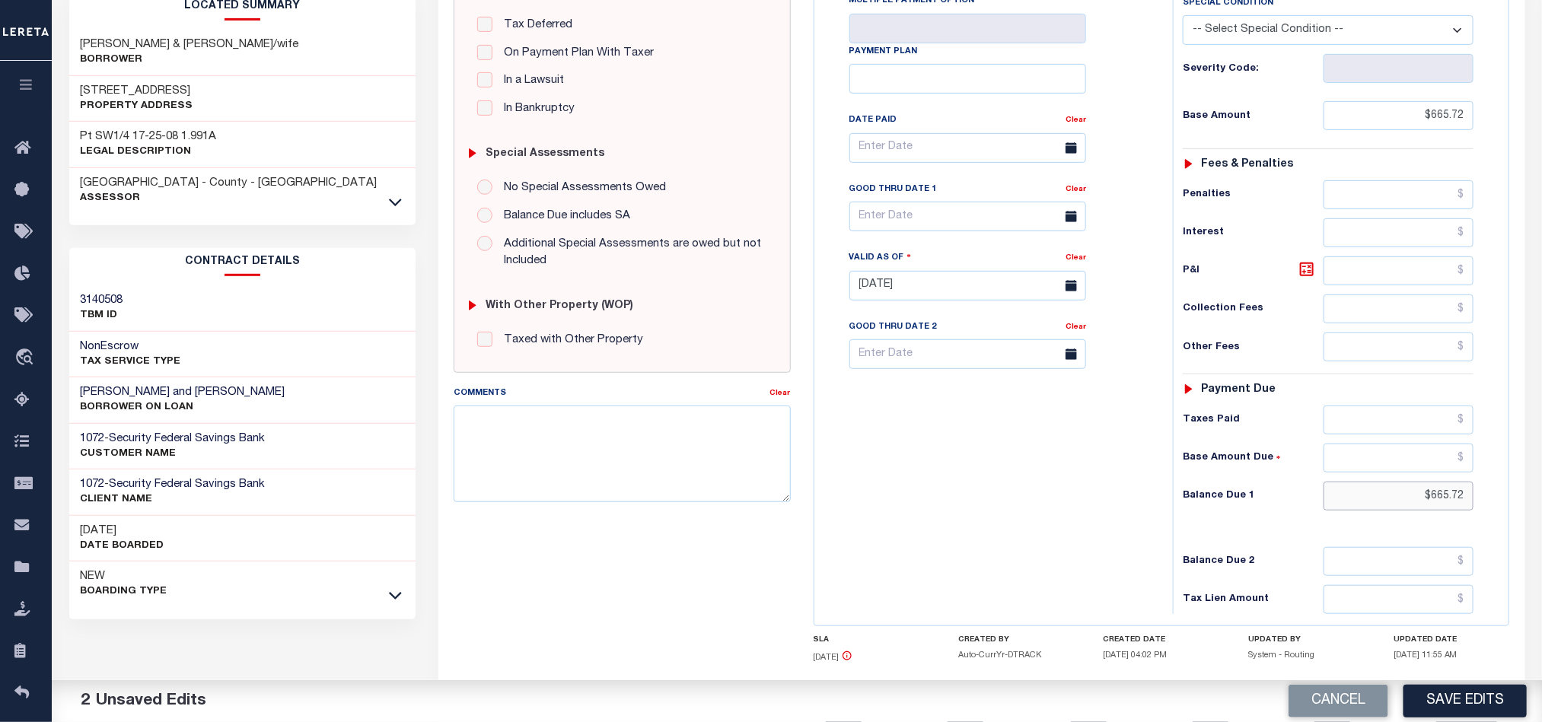
drag, startPoint x: 1414, startPoint y: 517, endPoint x: 1480, endPoint y: 521, distance: 65.6
click at [1480, 521] on div "Tax Status Status - Select Status Code -" at bounding box center [1333, 278] width 320 height 672
type input "$0.00"
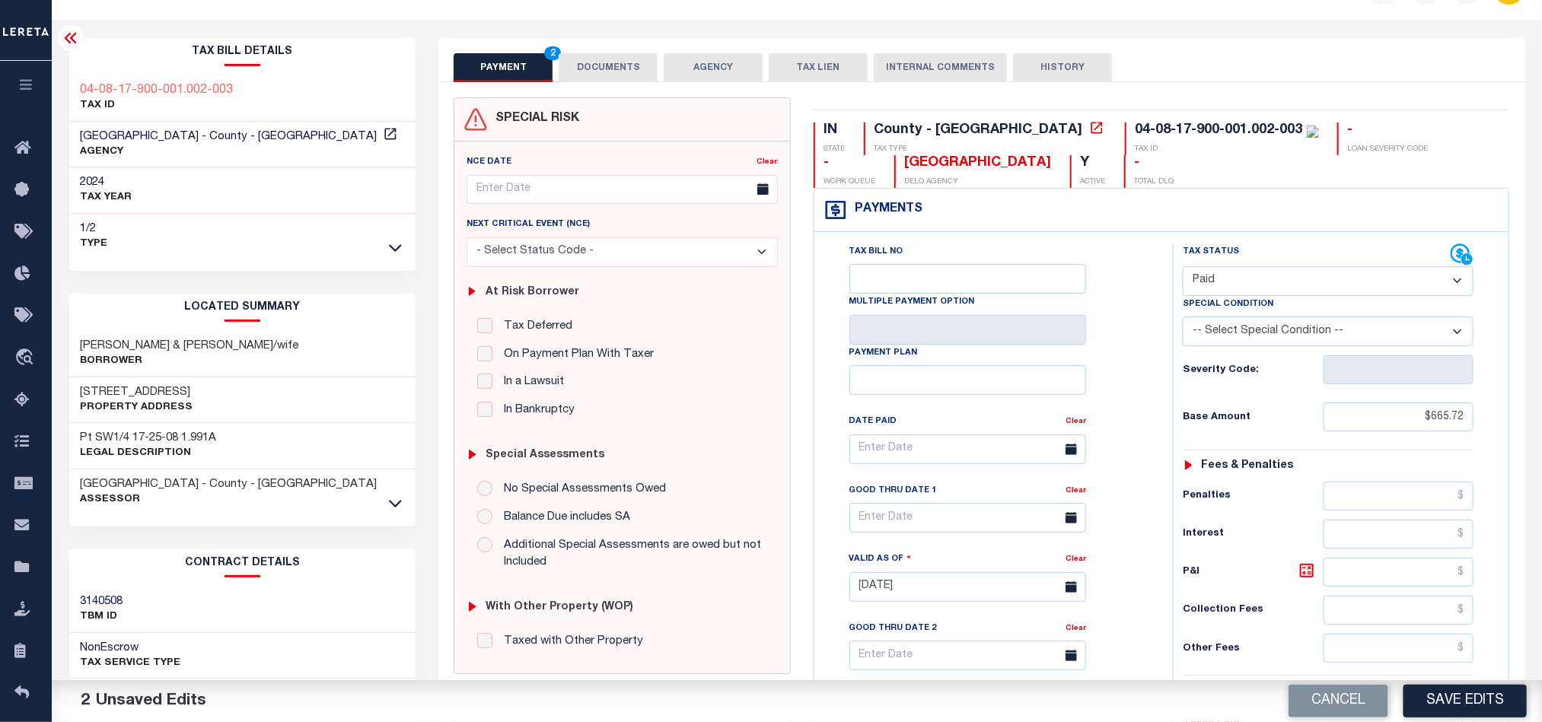
scroll to position [0, 0]
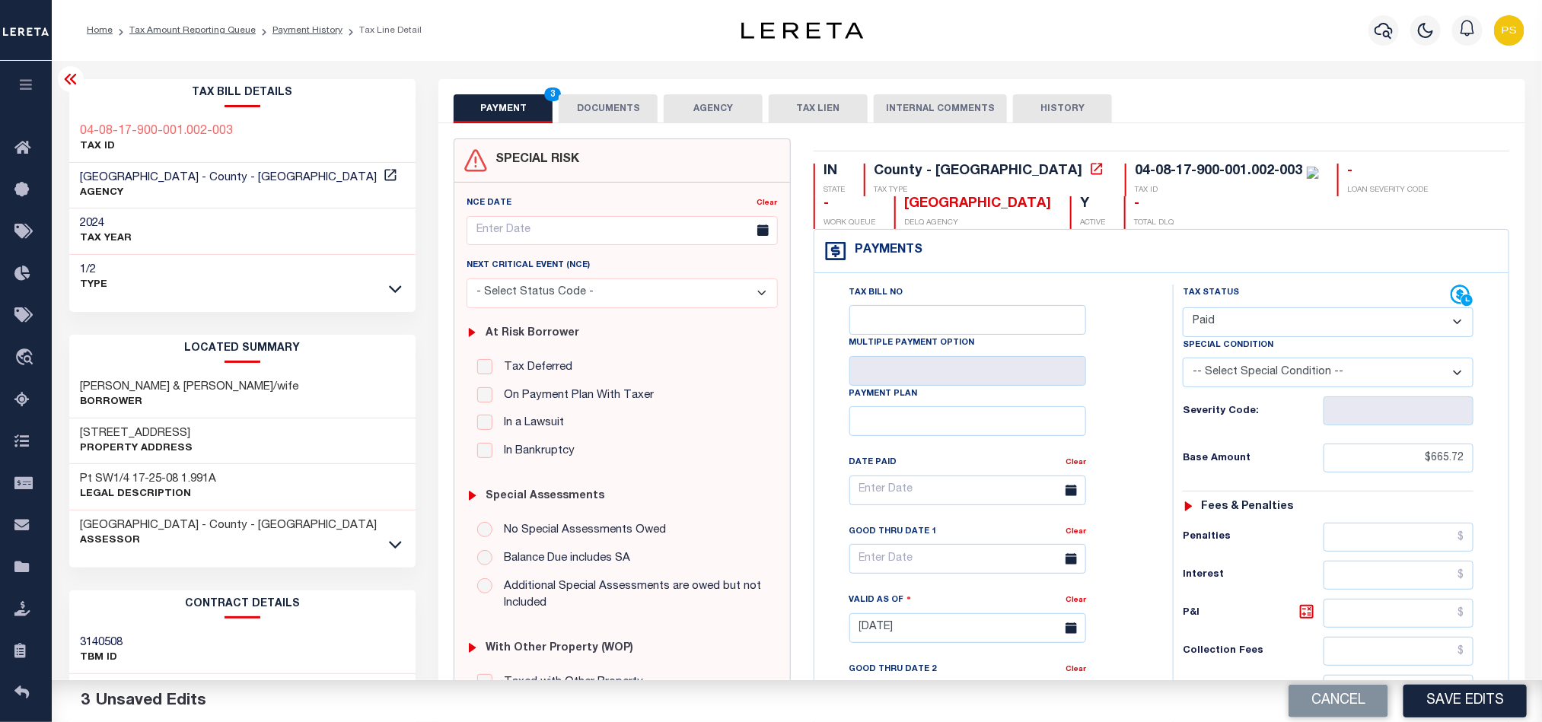
click at [594, 110] on button "DOCUMENTS" at bounding box center [608, 108] width 99 height 29
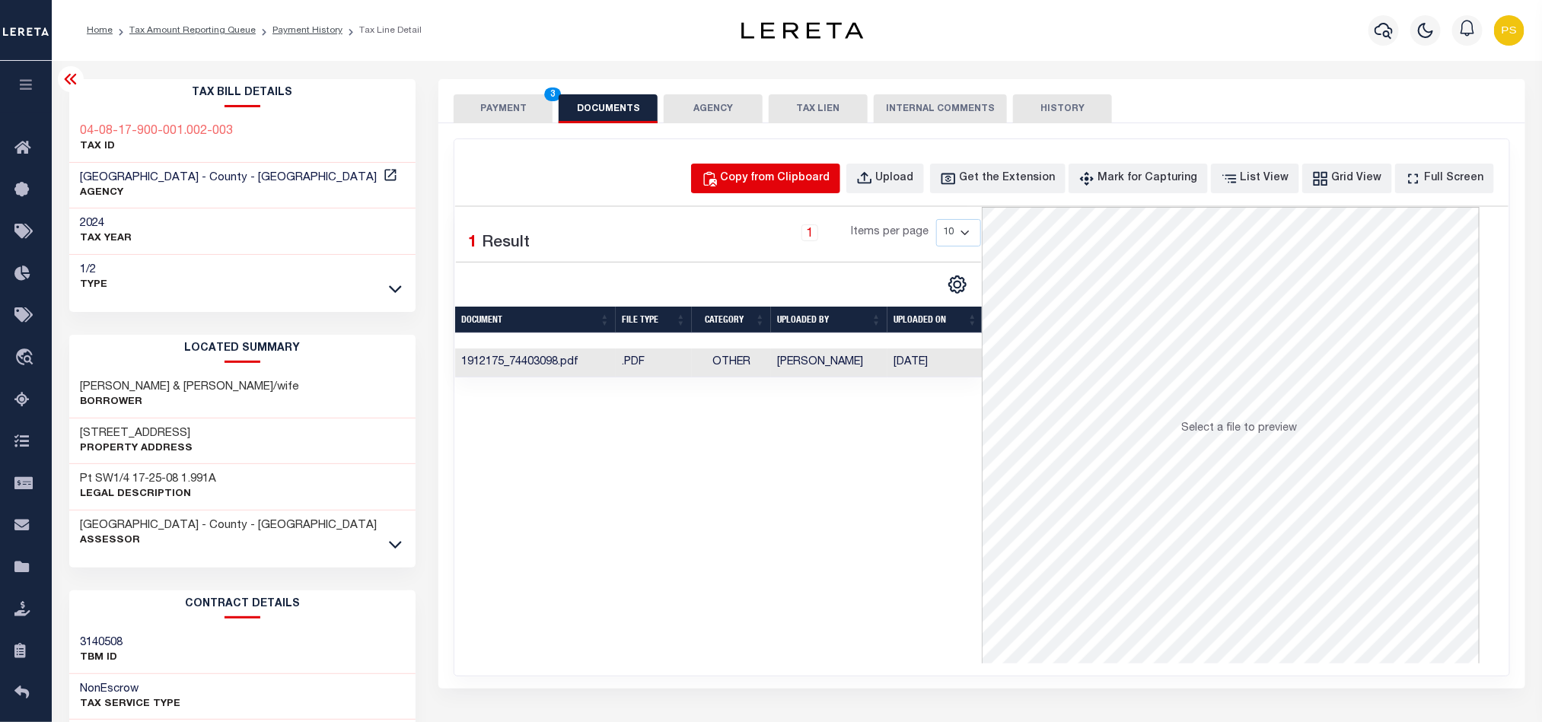
click at [822, 176] on div "Copy from Clipboard" at bounding box center [776, 178] width 110 height 17
select select "POP"
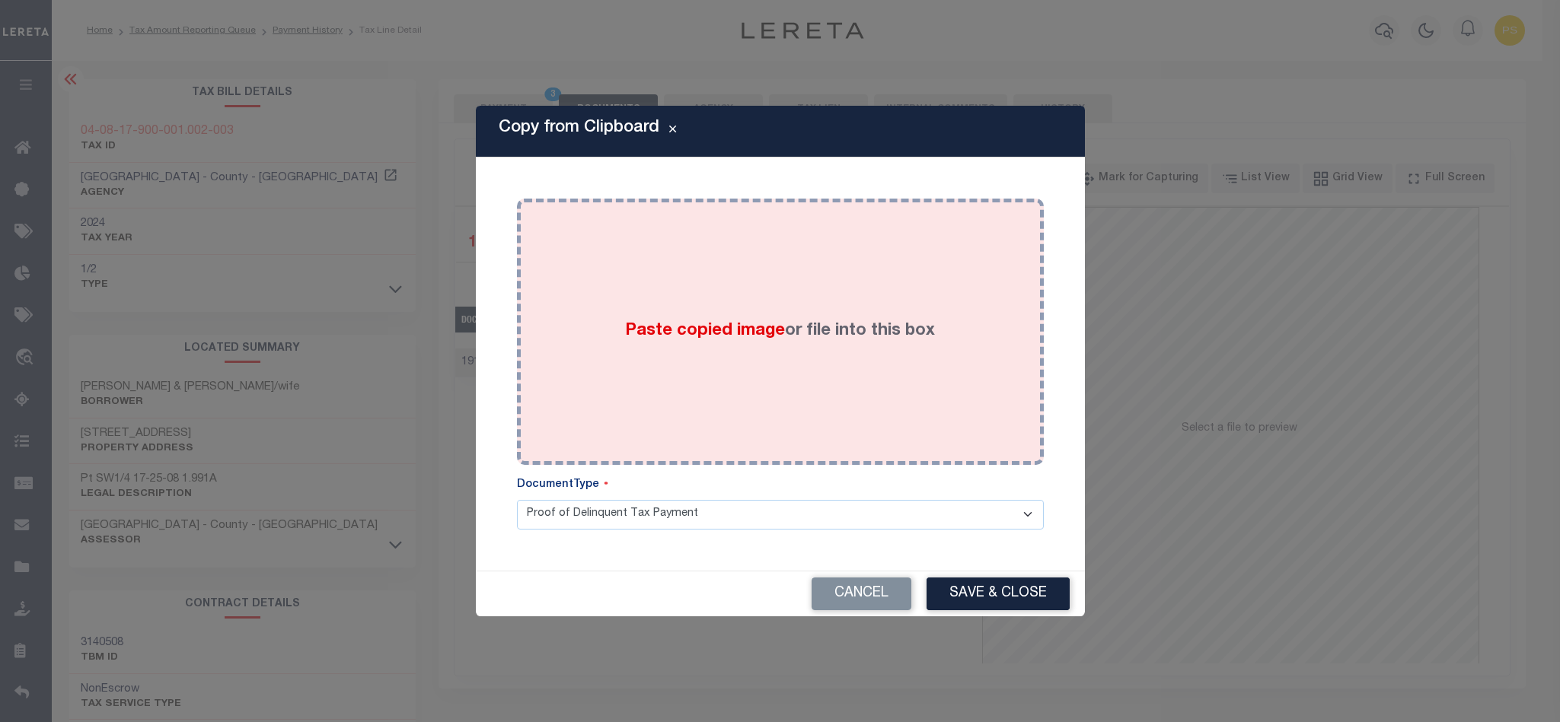
click at [749, 371] on div "Paste copied image or file into this box" at bounding box center [780, 332] width 504 height 244
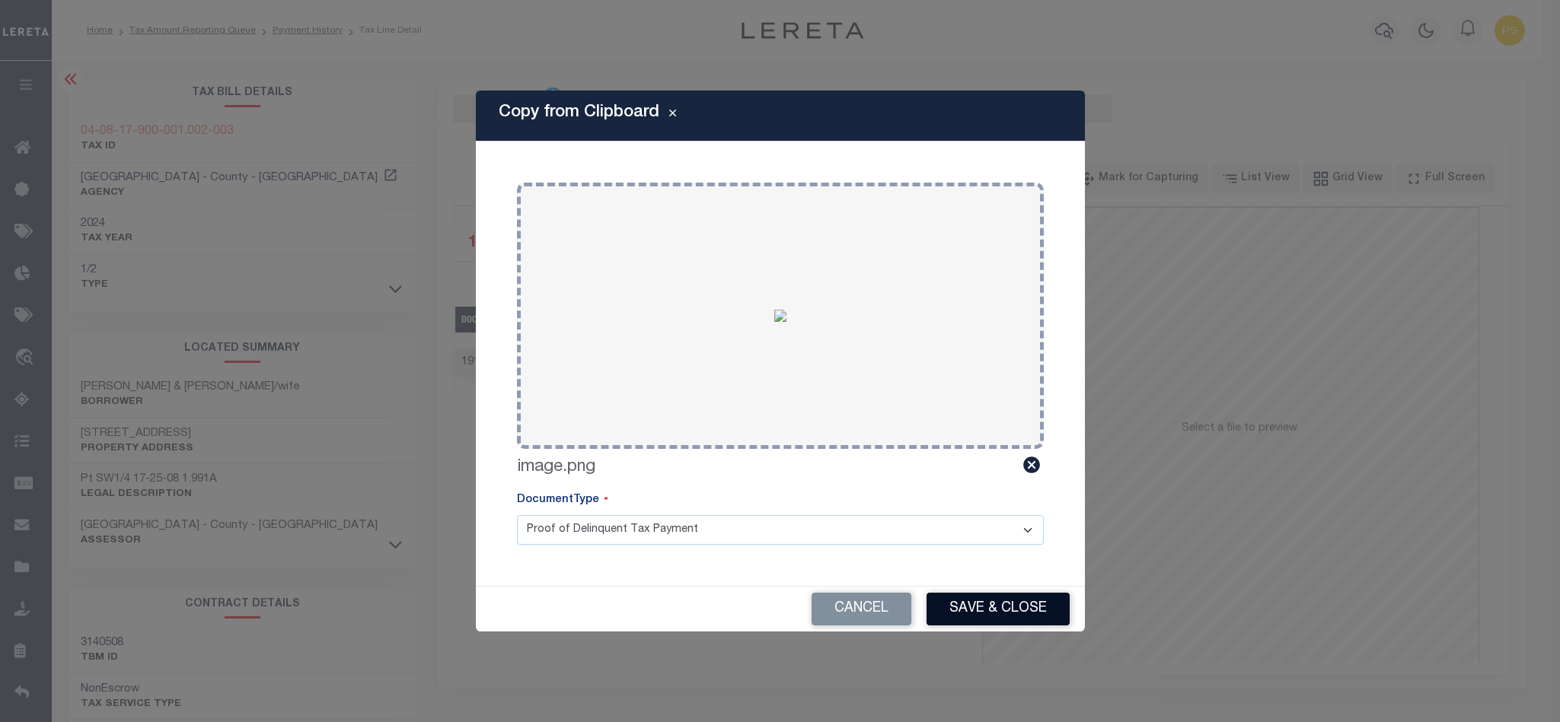
click at [987, 612] on button "Save & Close" at bounding box center [997, 609] width 143 height 33
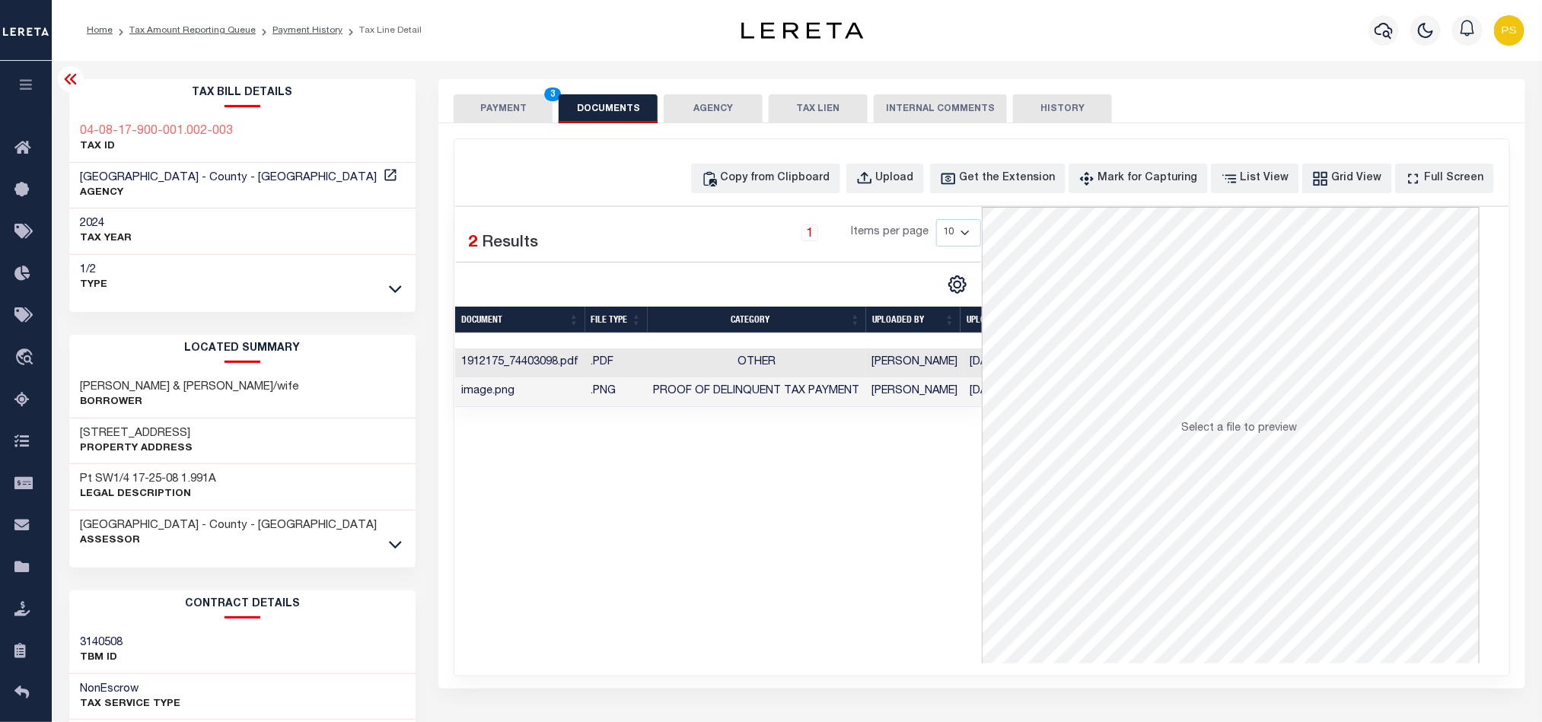
click at [493, 104] on button "PAYMENT 3" at bounding box center [503, 108] width 99 height 29
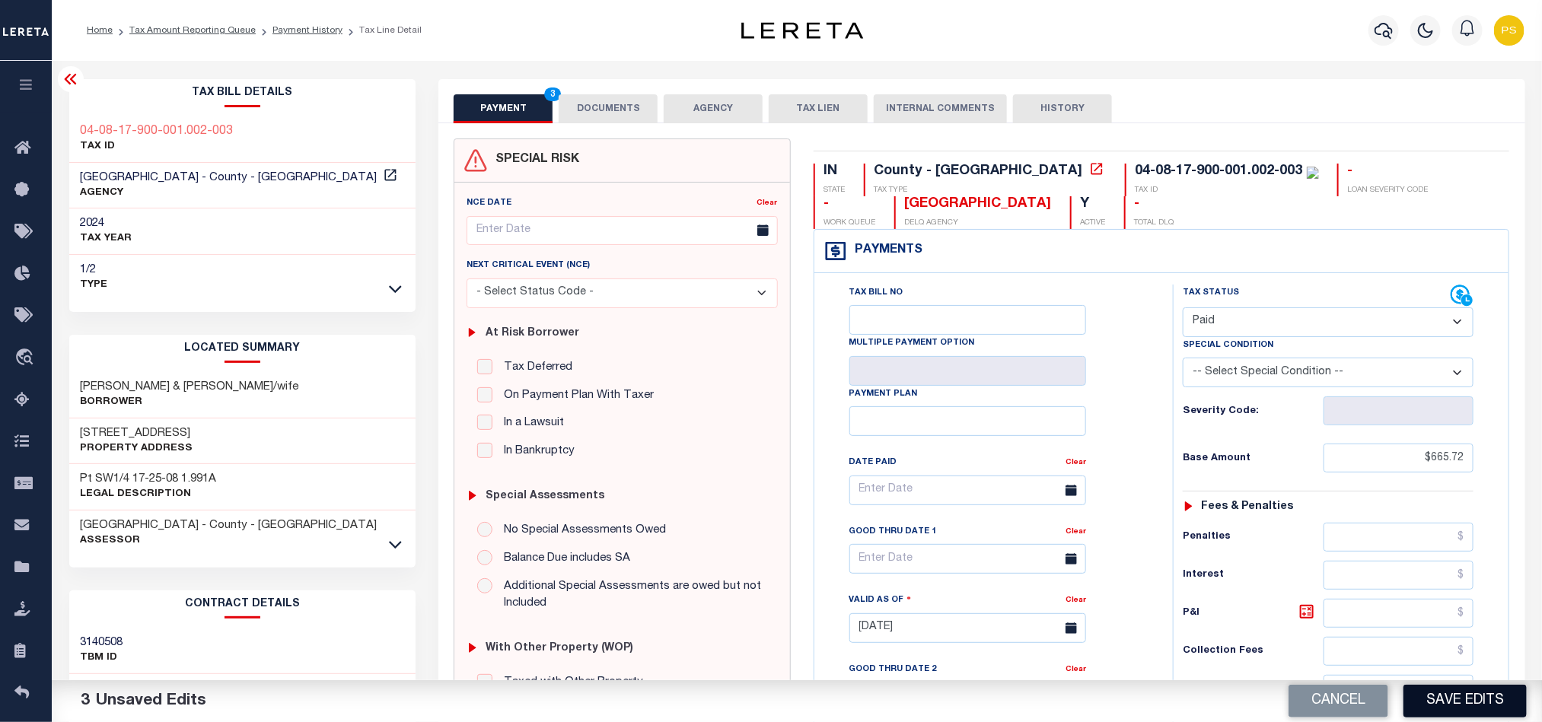
click at [1503, 703] on button "Save Edits" at bounding box center [1465, 701] width 123 height 33
checkbox input "false"
type input "$665.72"
type input "$0"
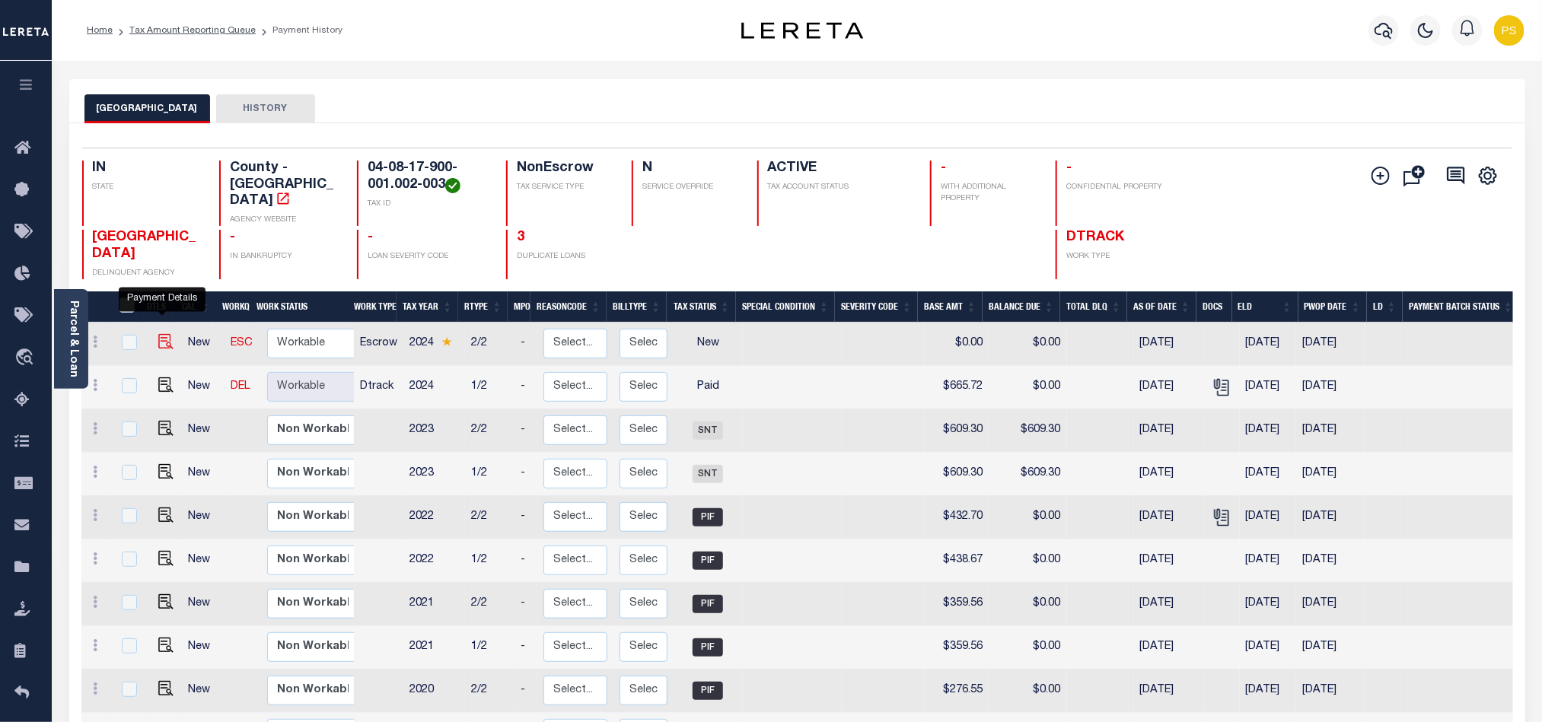
click at [158, 334] on img "" at bounding box center [165, 341] width 15 height 15
checkbox input "true"
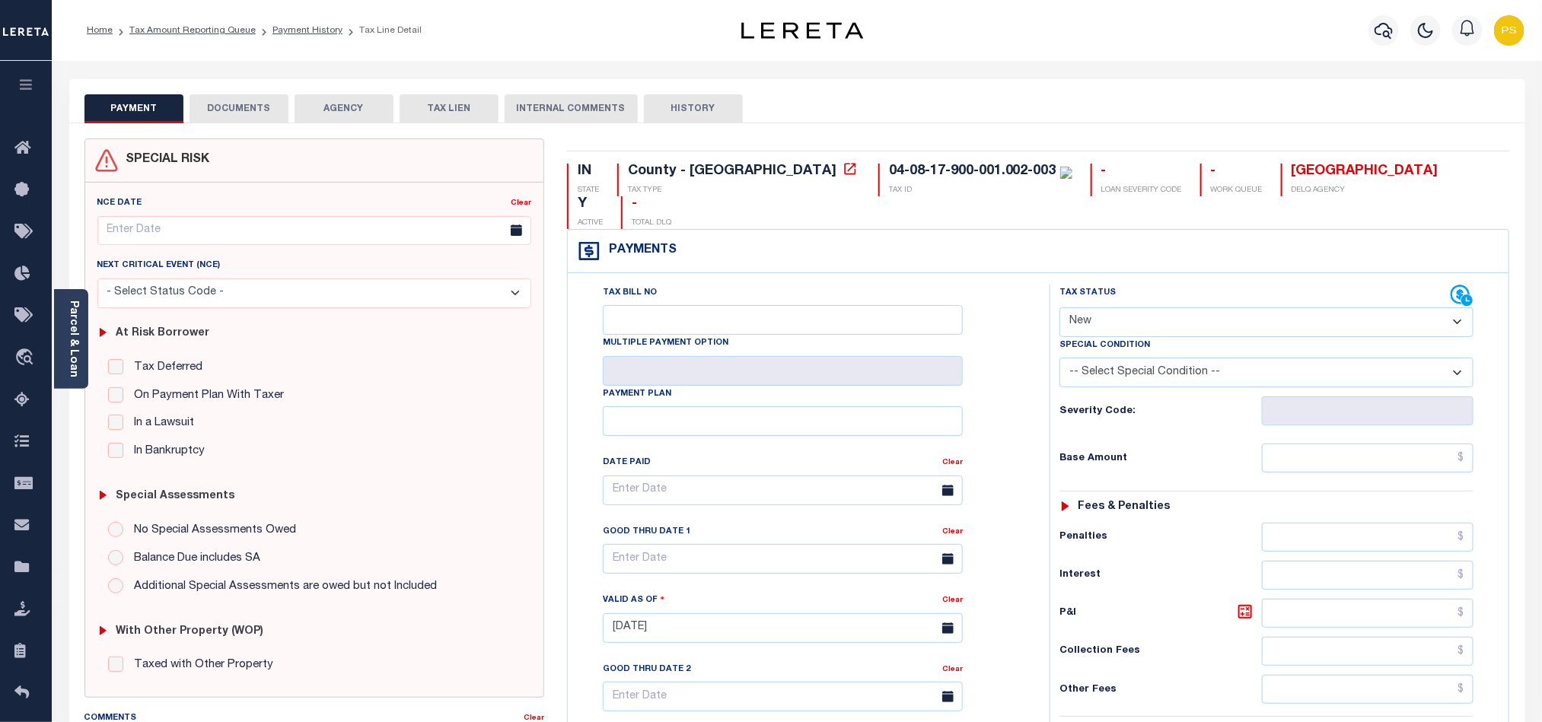
click at [1188, 308] on select "- Select Status Code - Open Due/Unpaid Paid Incomplete No Tax Due Internal Refu…" at bounding box center [1267, 323] width 414 height 30
select select "DUE"
click at [1060, 308] on select "- Select Status Code - Open Due/Unpaid Paid Incomplete No Tax Due Internal Refu…" at bounding box center [1267, 323] width 414 height 30
type input "[DATE]"
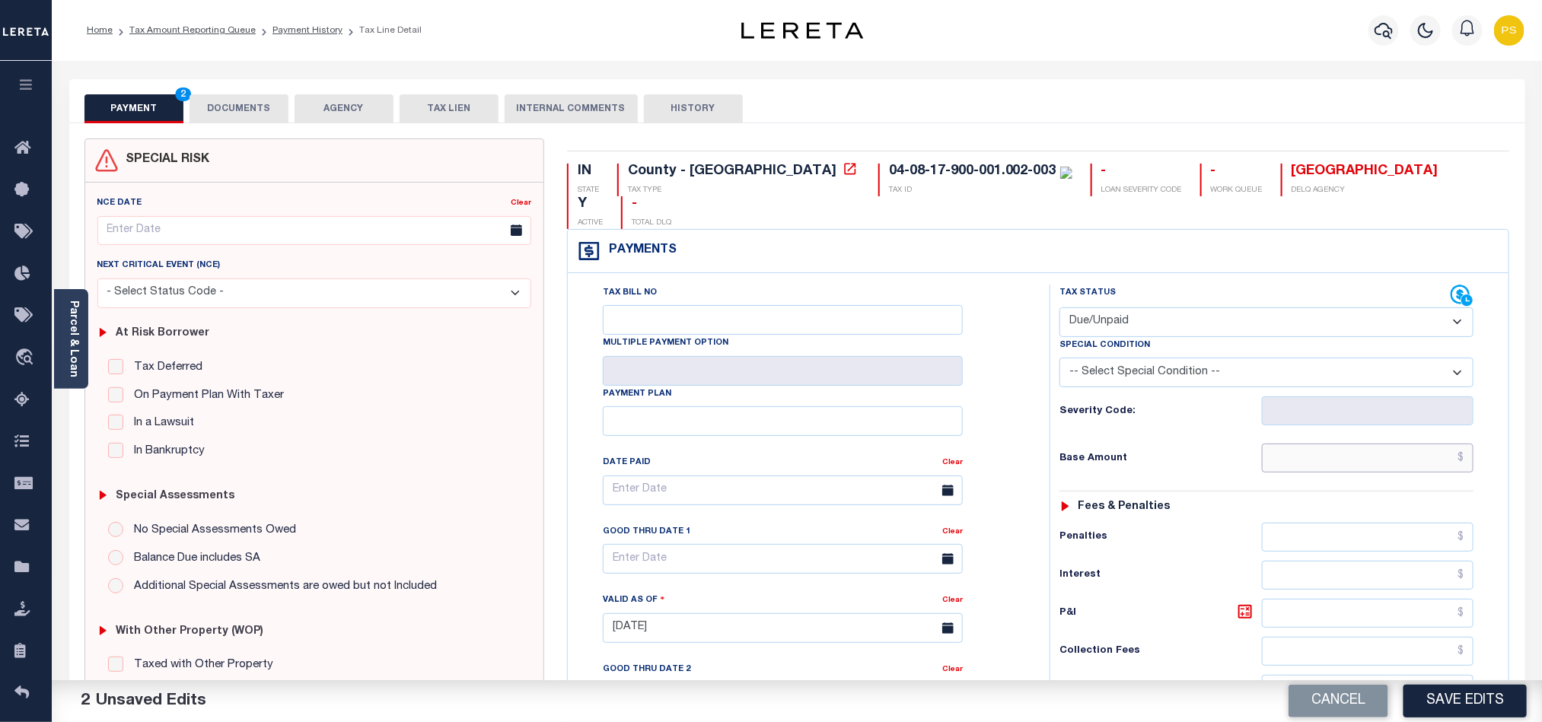
click at [1348, 444] on input "text" at bounding box center [1368, 458] width 212 height 29
paste input "665.72"
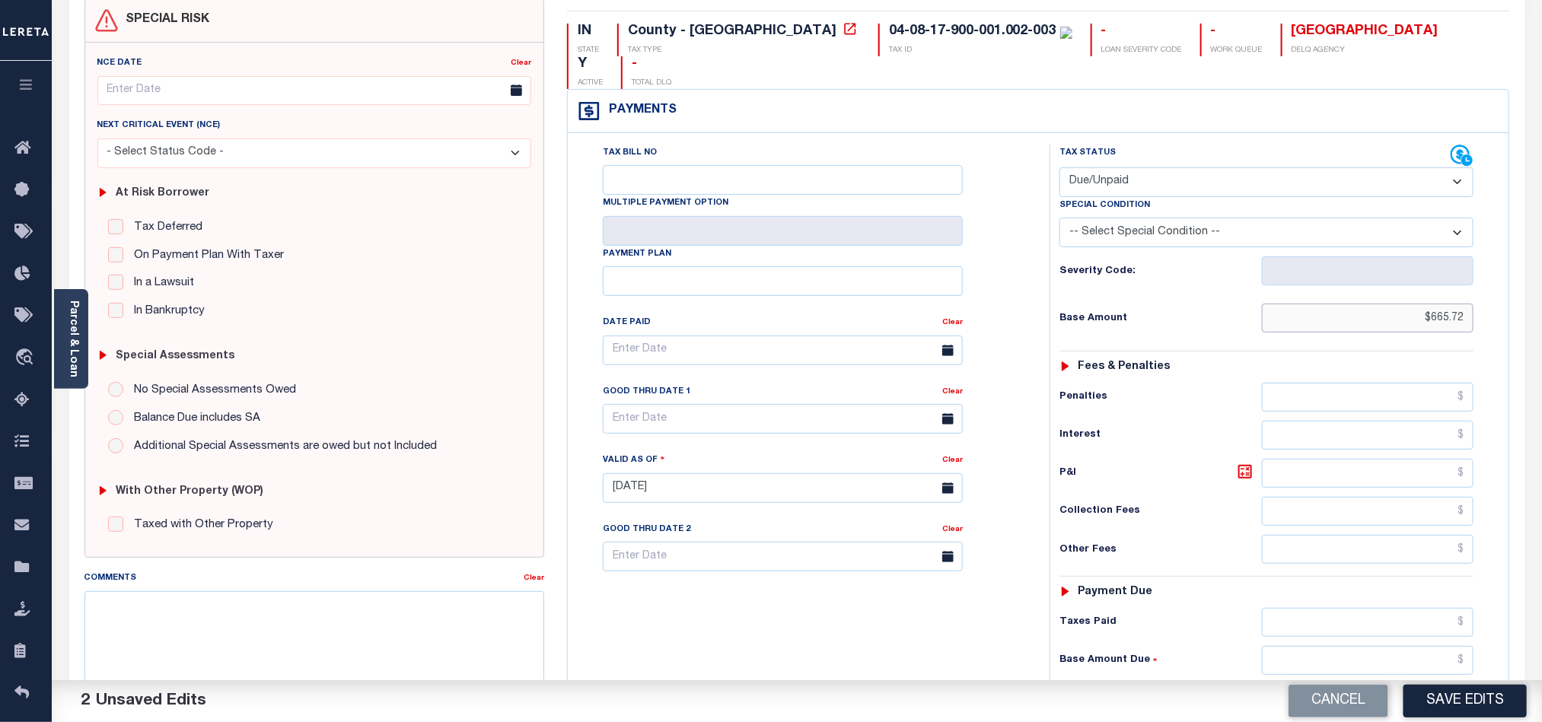
scroll to position [343, 0]
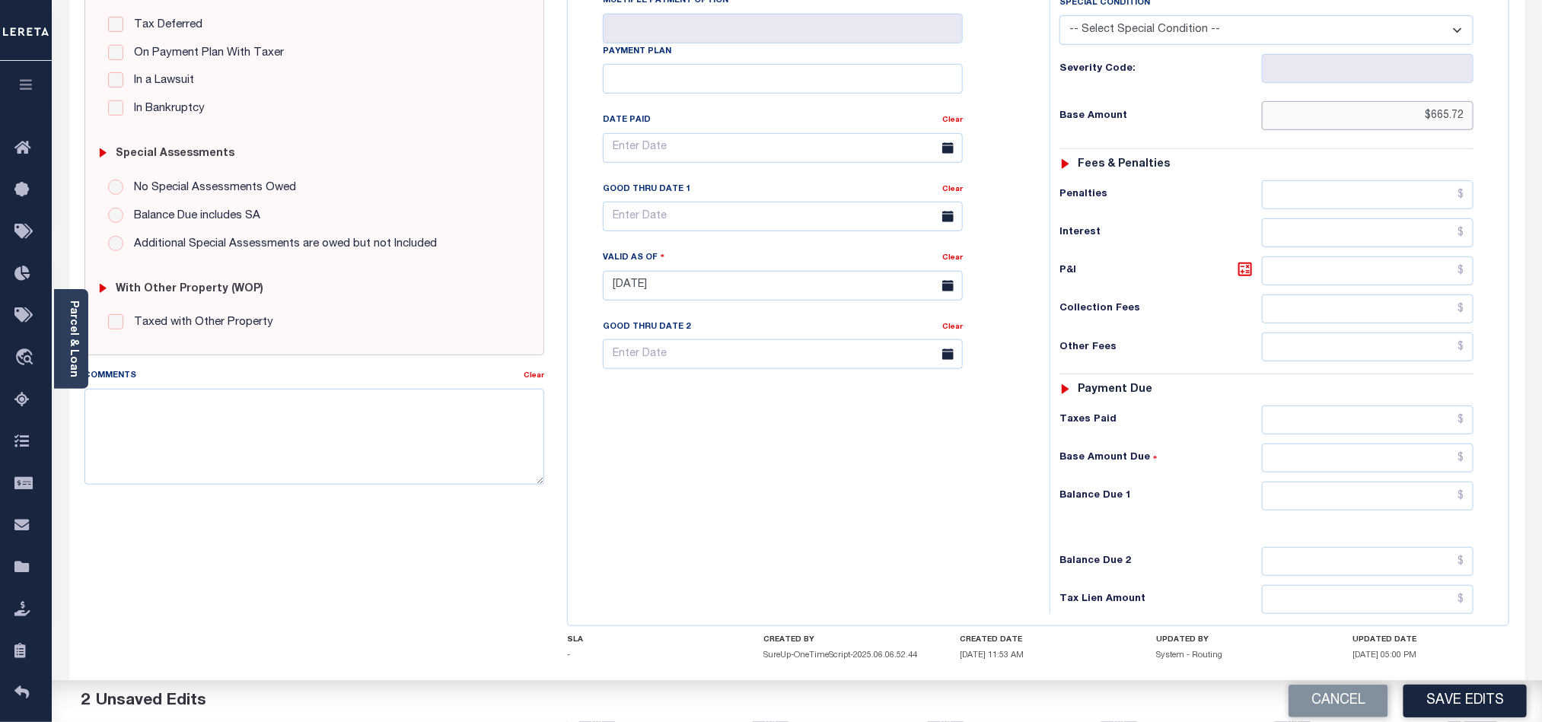
type input "$665.72"
click at [1397, 483] on input "text" at bounding box center [1368, 496] width 212 height 29
paste input "665.72"
type input "$665.72"
click at [623, 202] on input "text" at bounding box center [783, 217] width 360 height 30
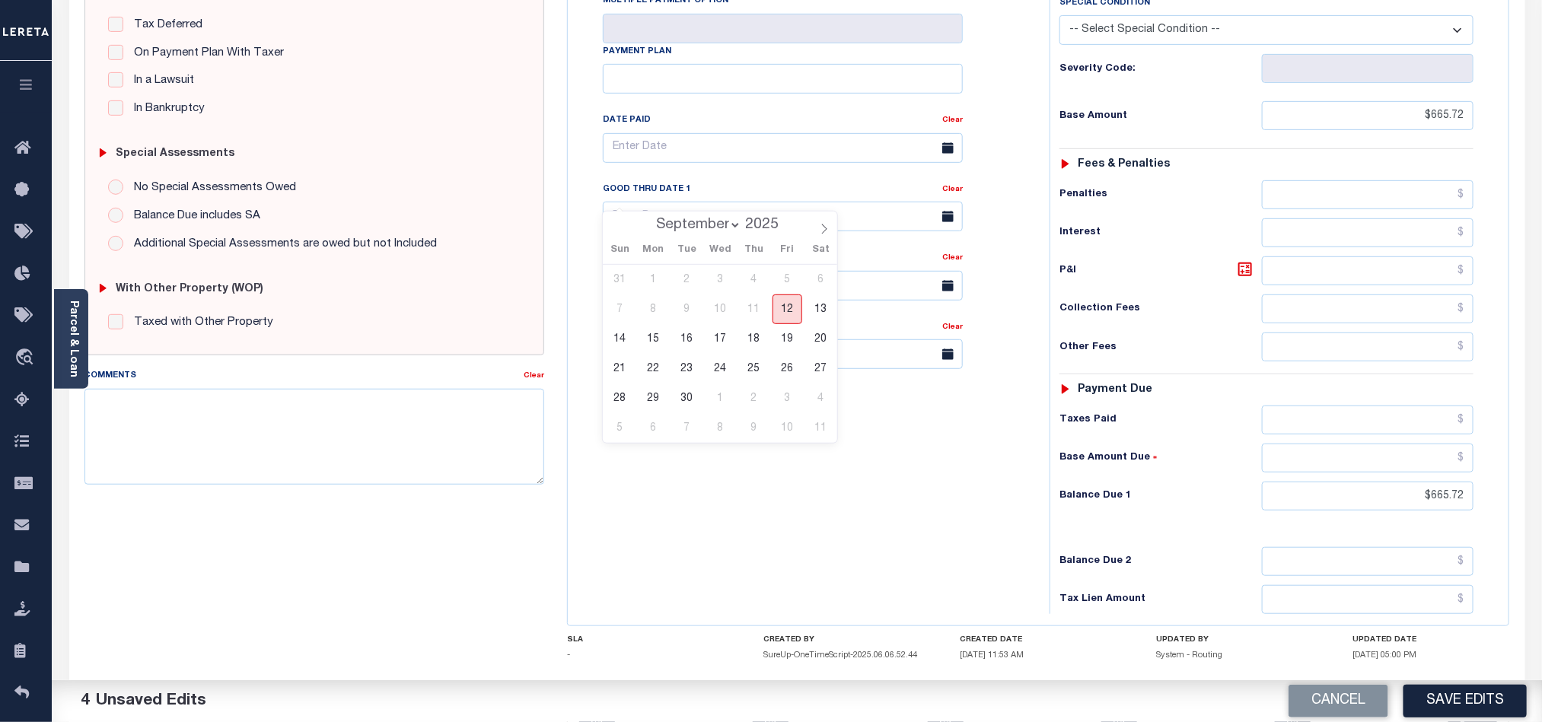
click at [786, 302] on span "12" at bounding box center [788, 310] width 30 height 30
type input "09/12/2025"
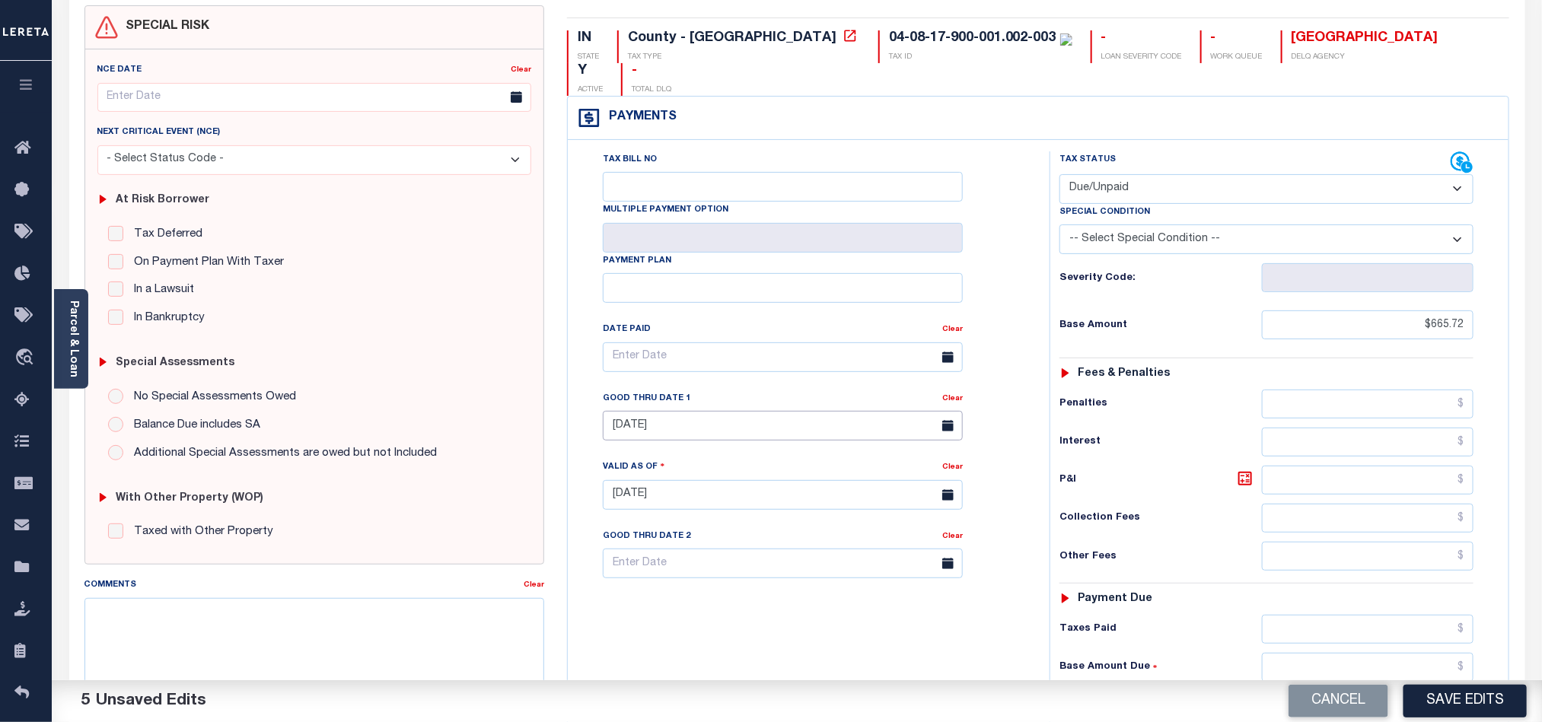
scroll to position [0, 0]
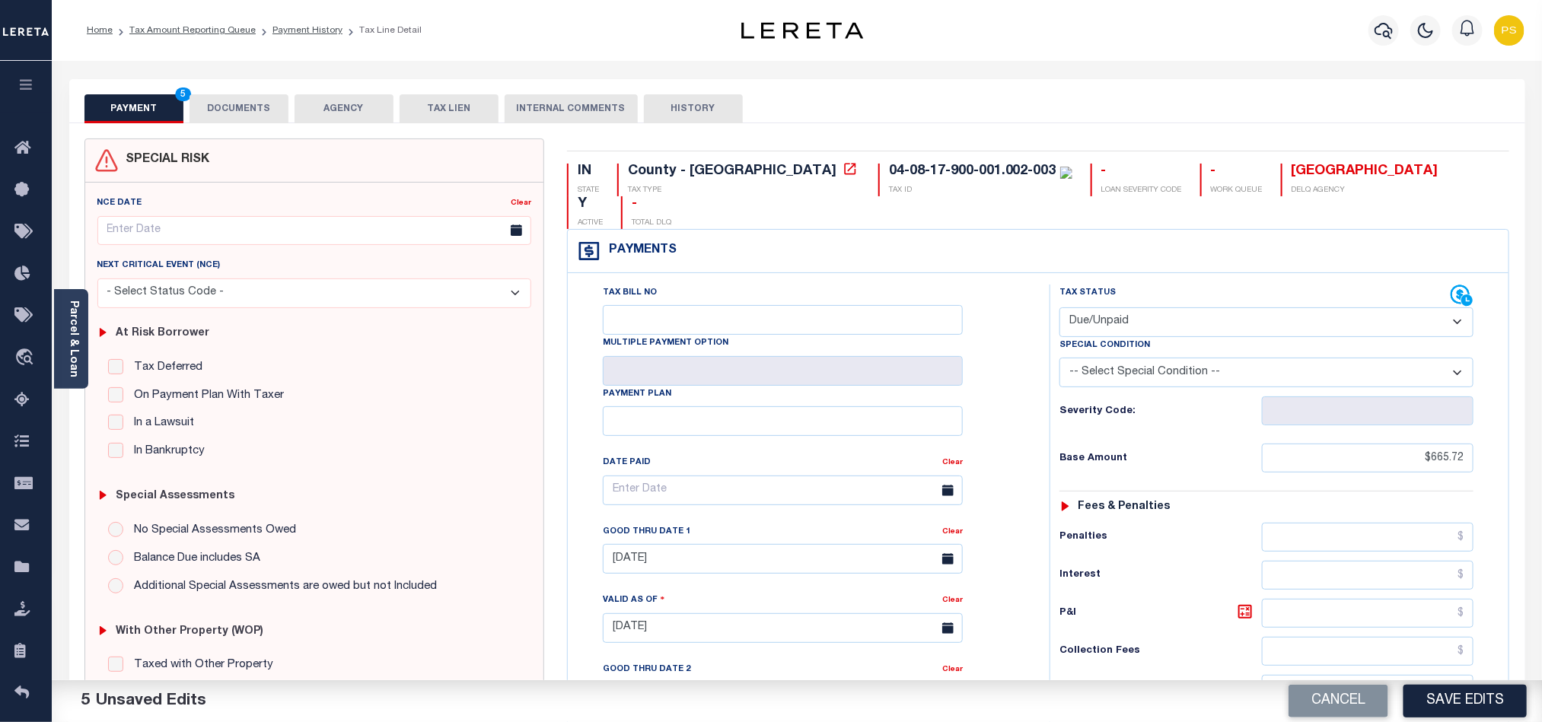
click at [253, 105] on button "DOCUMENTS" at bounding box center [239, 108] width 99 height 29
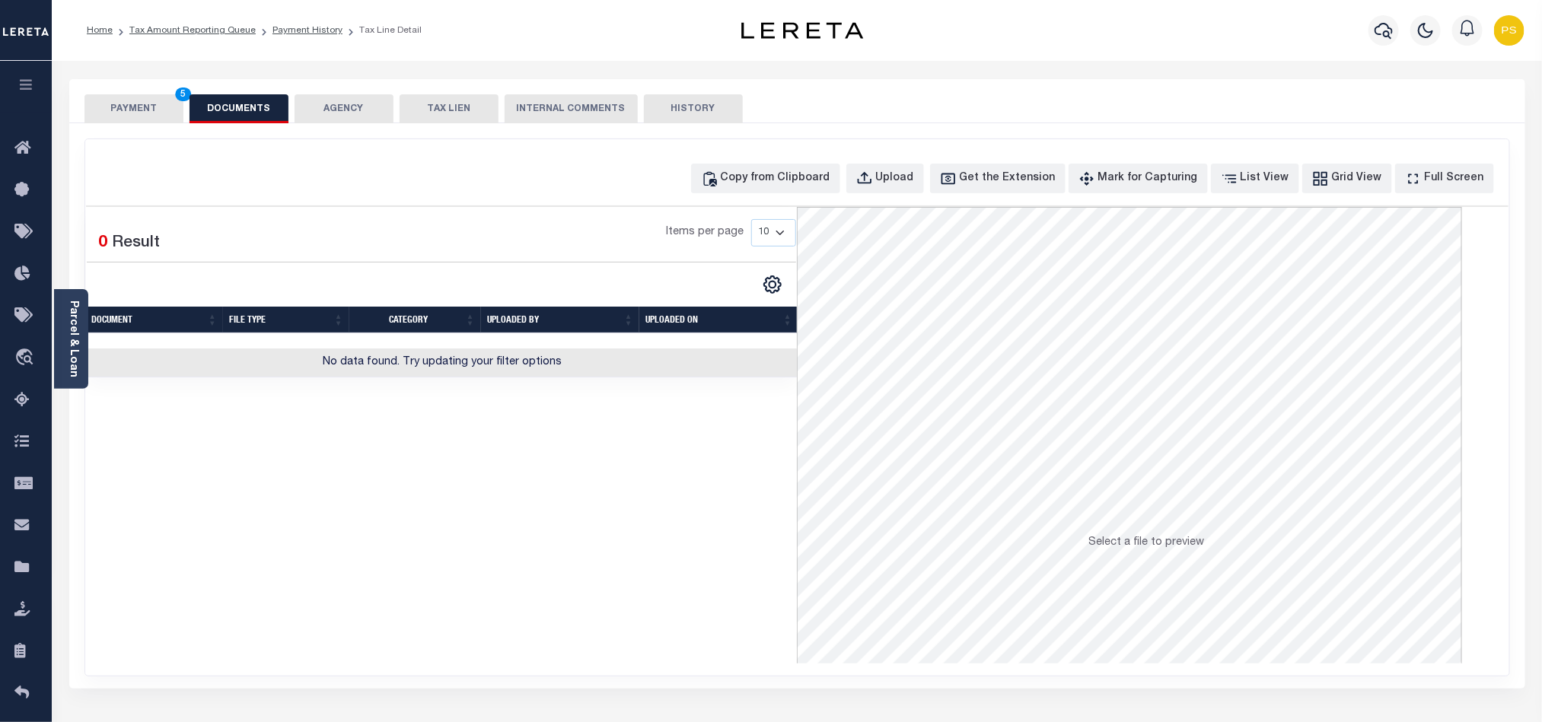
drag, startPoint x: 250, startPoint y: 656, endPoint x: 348, endPoint y: 521, distance: 166.7
click at [250, 656] on div "Selected 0 Result Items per page 10 25 50 100" at bounding box center [442, 435] width 712 height 457
click at [805, 169] on button "Copy from Clipboard" at bounding box center [765, 179] width 149 height 30
select select "POP"
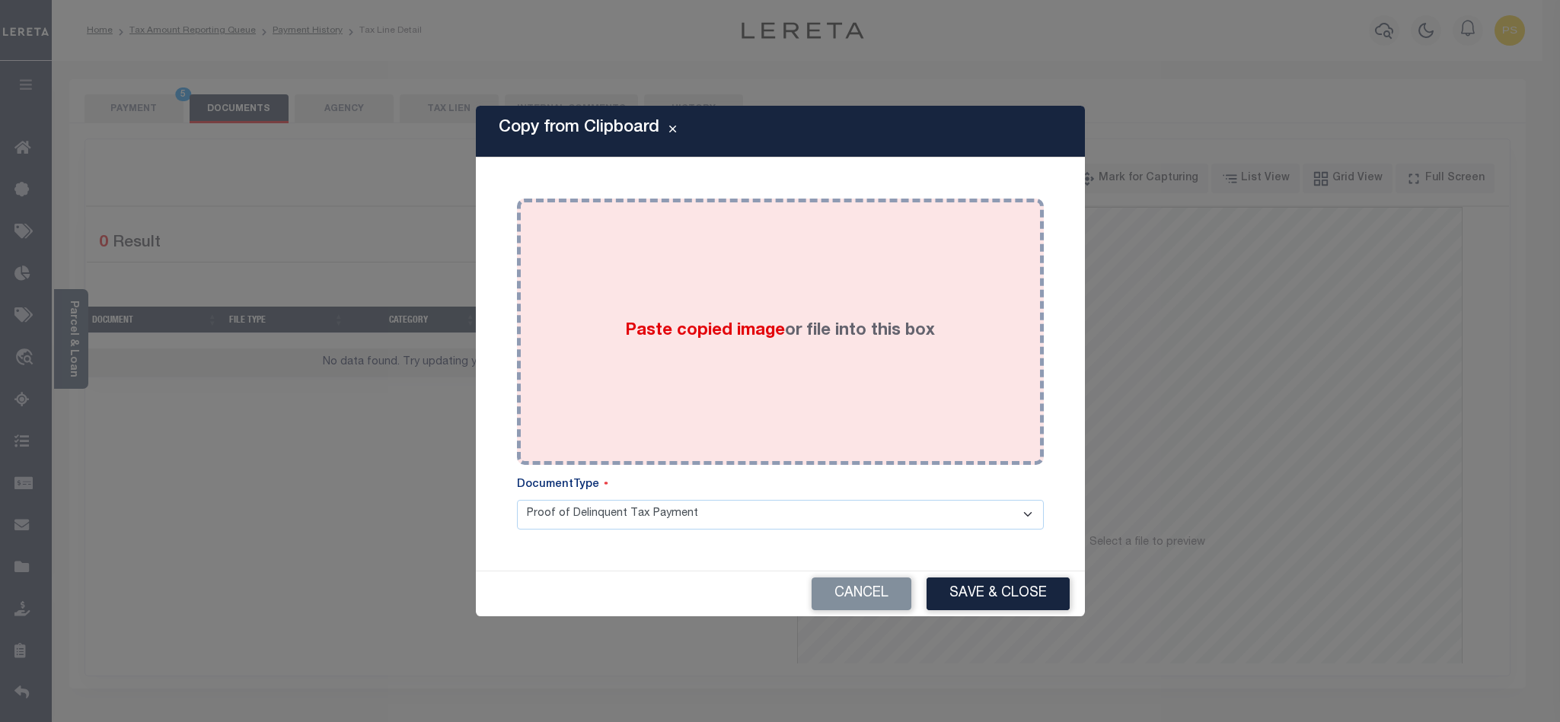
click at [786, 300] on div "Paste copied image or file into this box" at bounding box center [780, 332] width 504 height 244
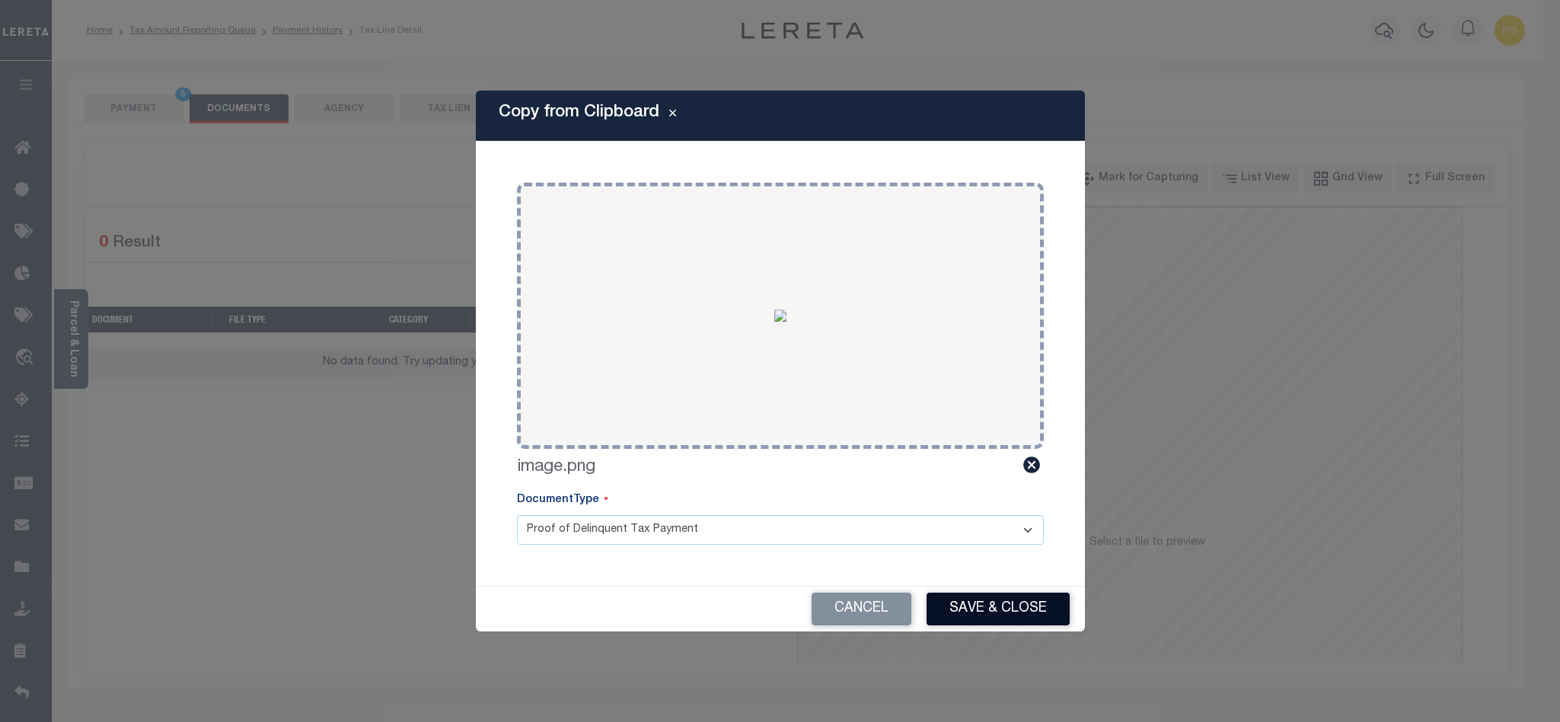
click at [1031, 620] on button "Save & Close" at bounding box center [997, 609] width 143 height 33
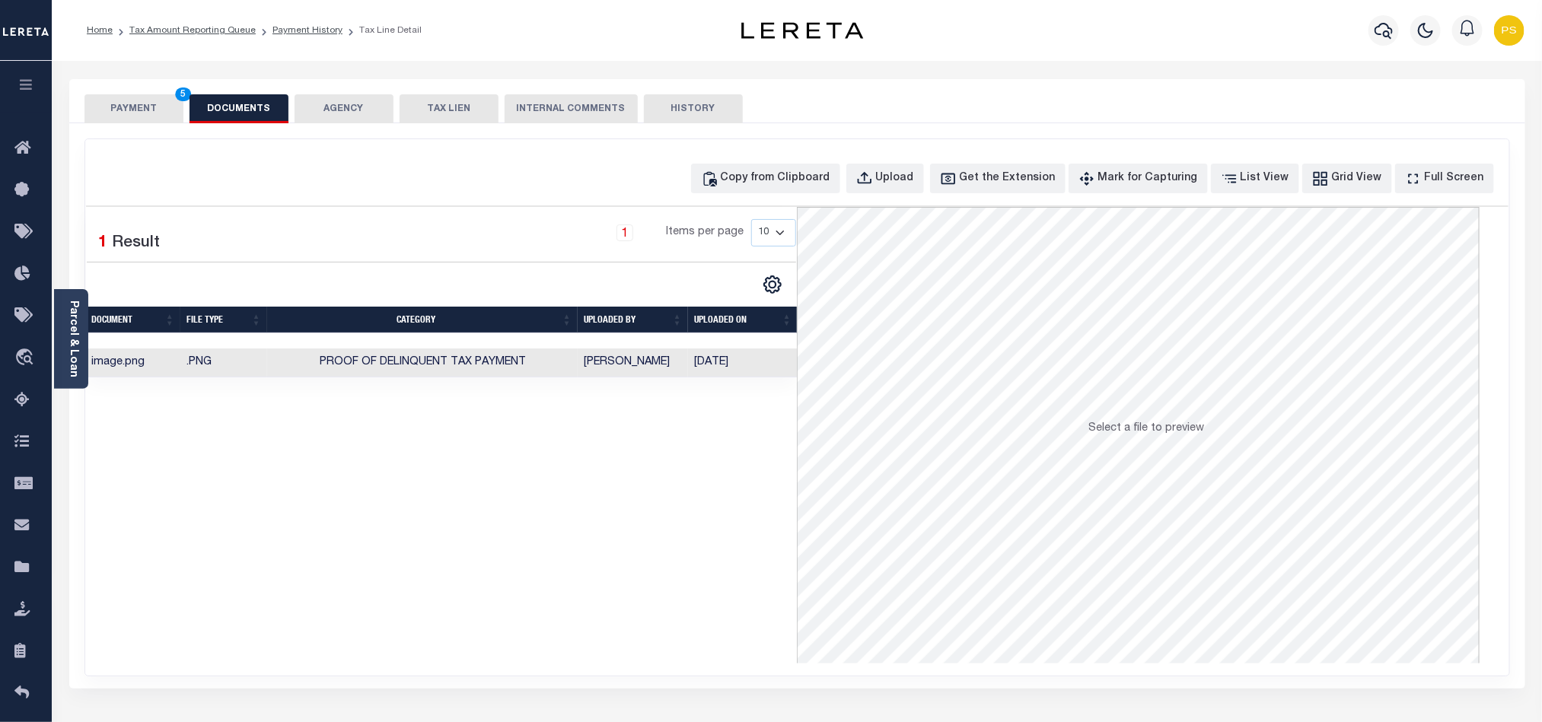
click at [139, 120] on button "PAYMENT 5" at bounding box center [133, 108] width 99 height 29
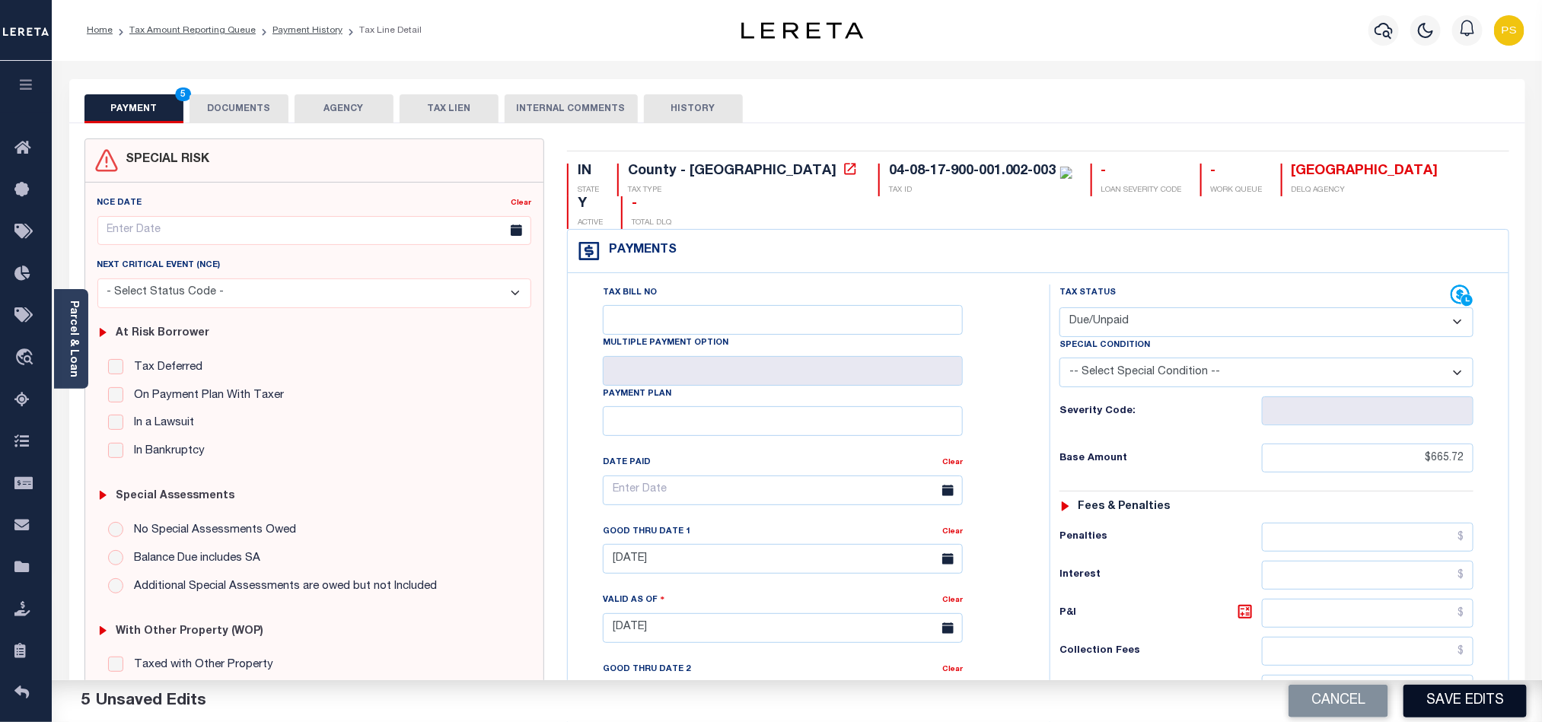
click at [1467, 690] on button "Save Edits" at bounding box center [1465, 701] width 123 height 33
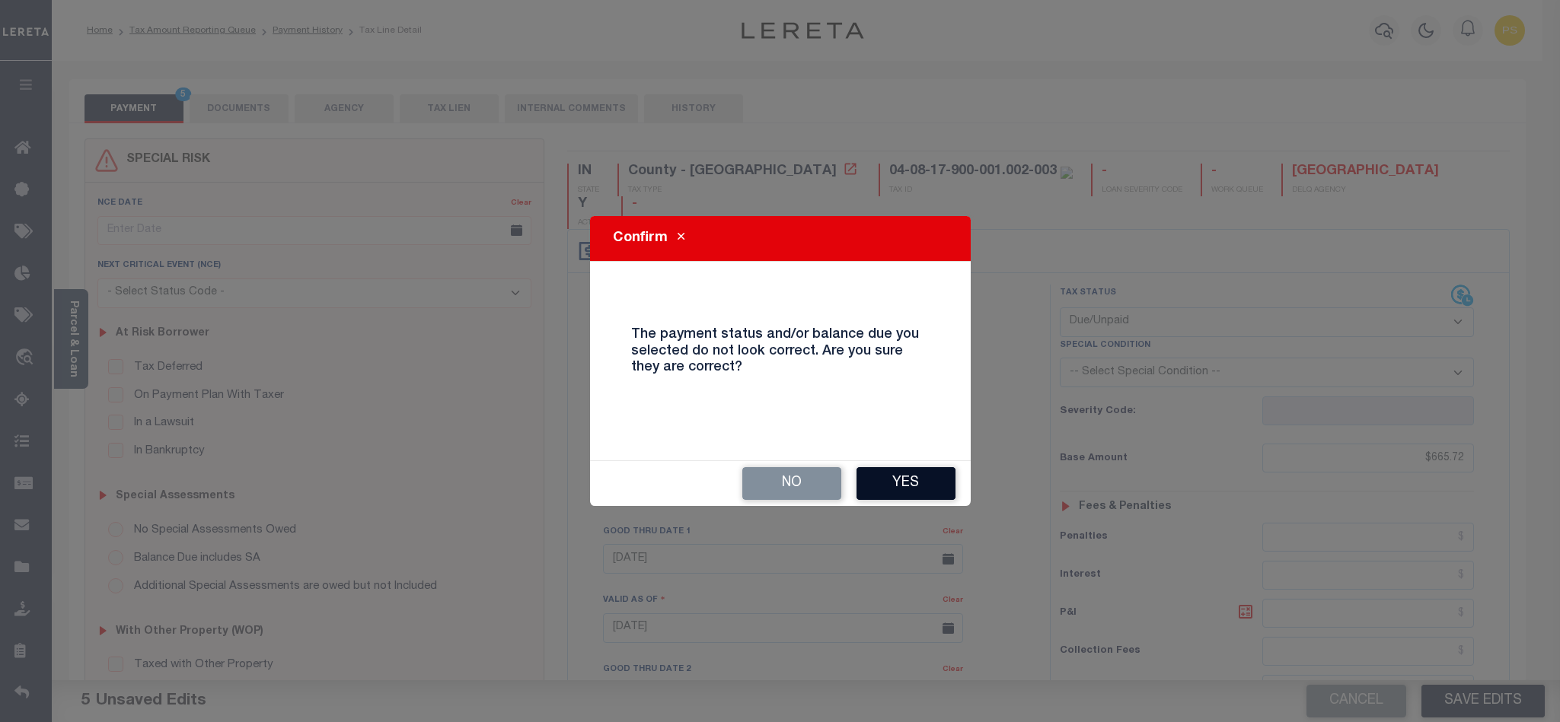
click at [929, 486] on button "Yes" at bounding box center [905, 483] width 99 height 33
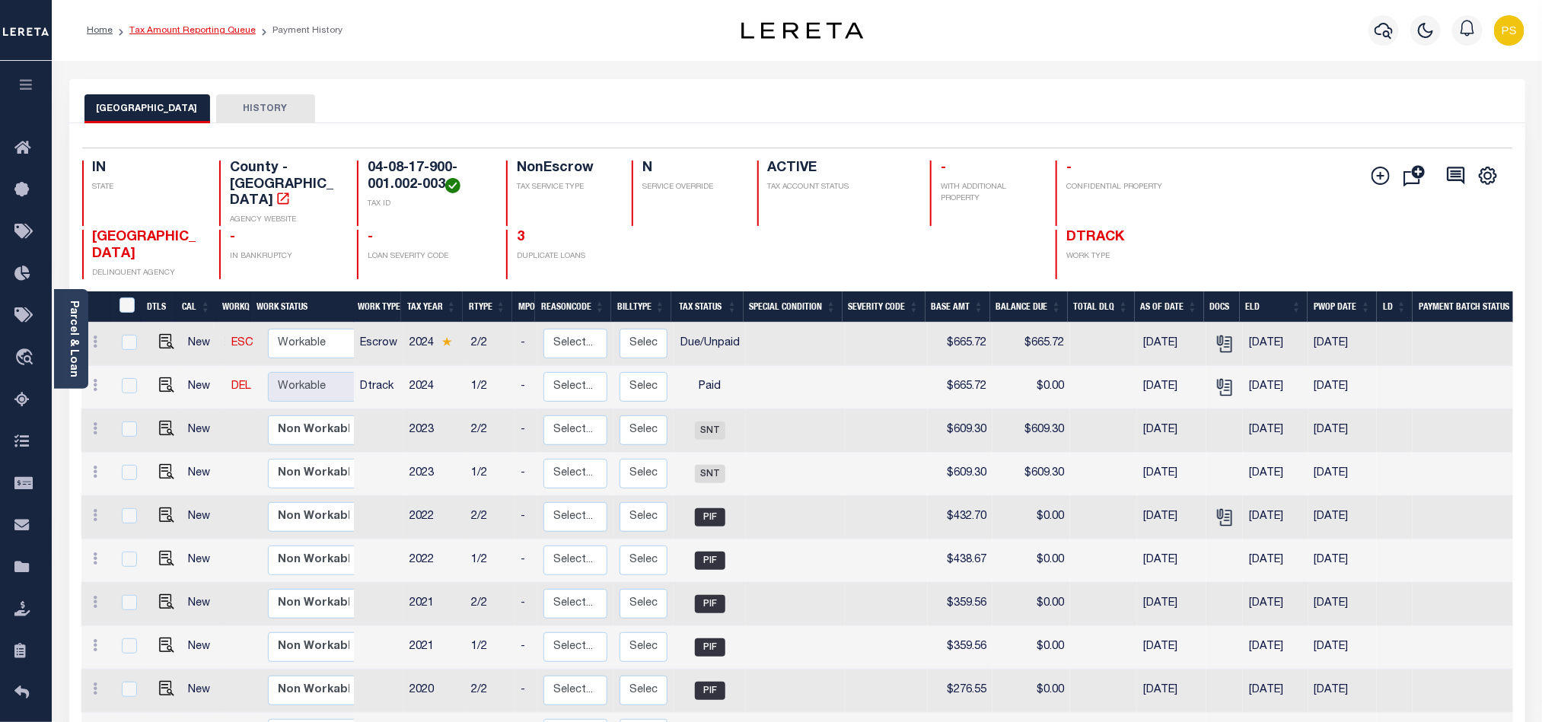
click at [222, 27] on link "Tax Amount Reporting Queue" at bounding box center [192, 30] width 126 height 9
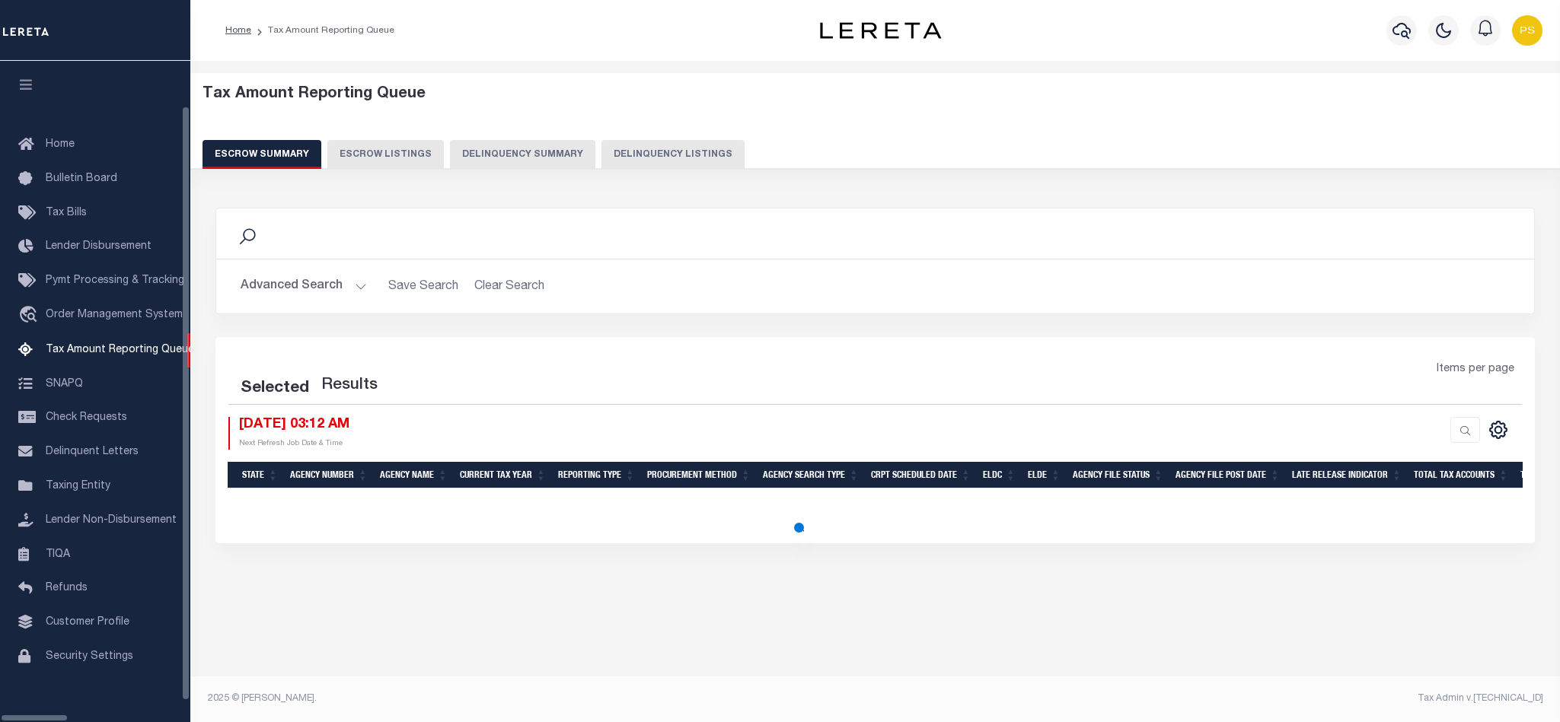
click at [622, 160] on button "Delinquency Listings" at bounding box center [672, 154] width 143 height 29
select select "100"
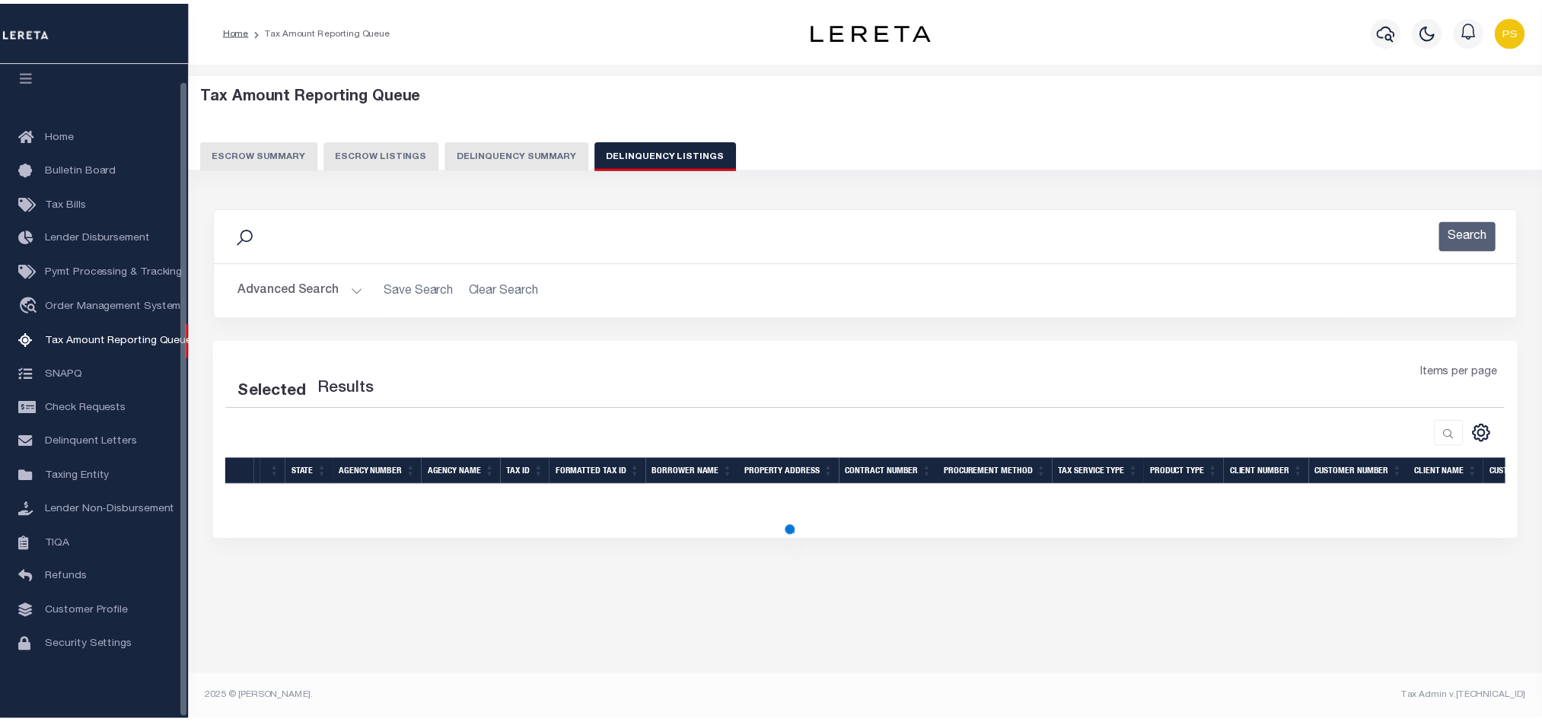
scroll to position [18, 0]
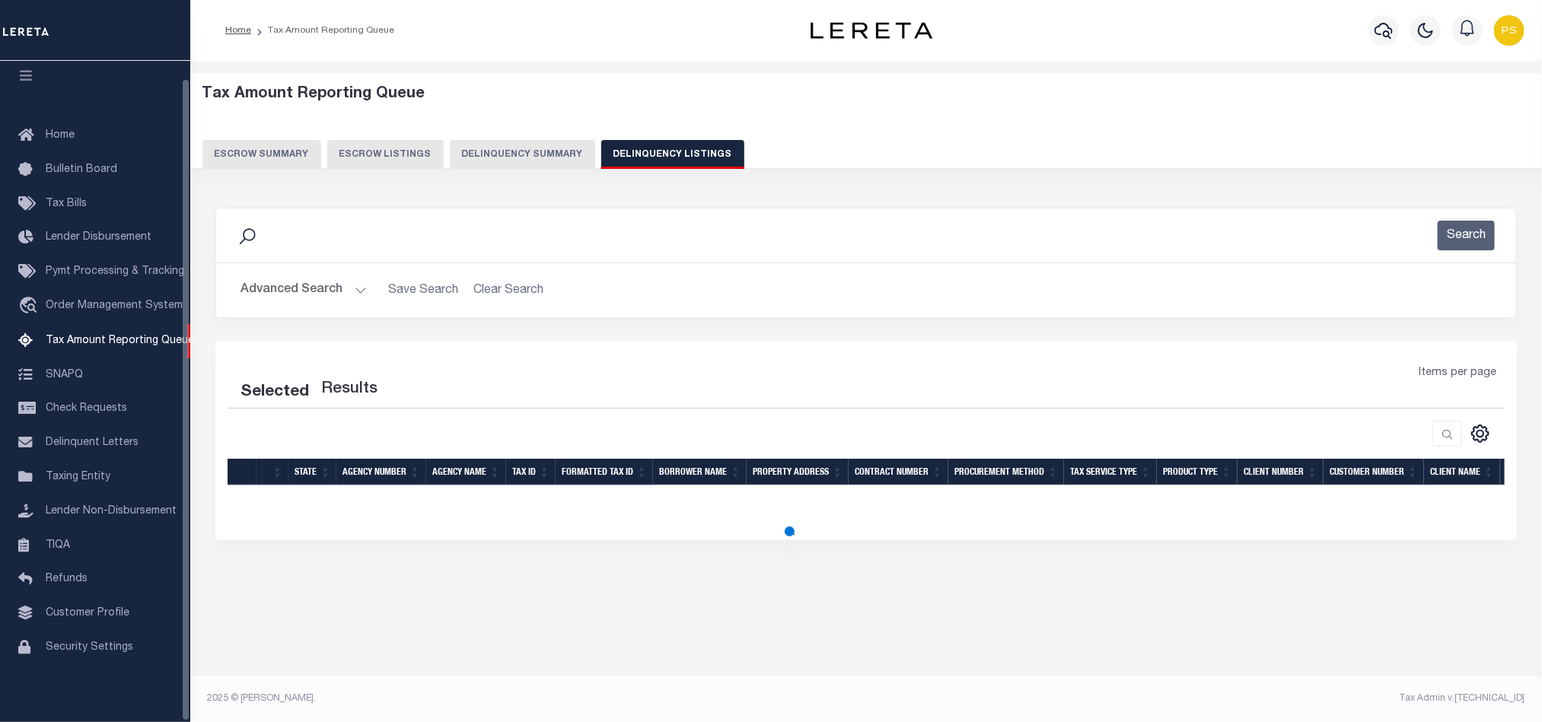
select select "100"
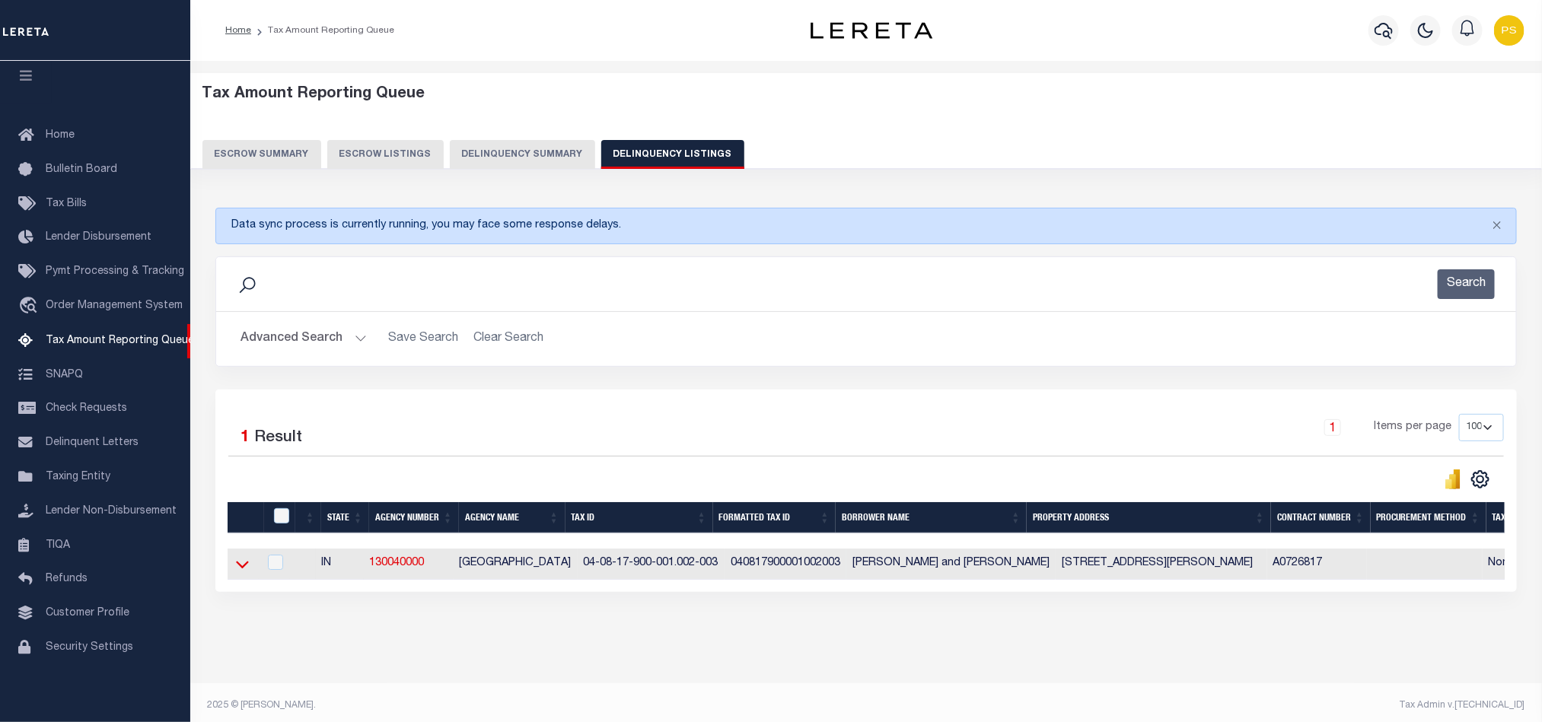
click at [247, 569] on icon at bounding box center [242, 565] width 13 height 8
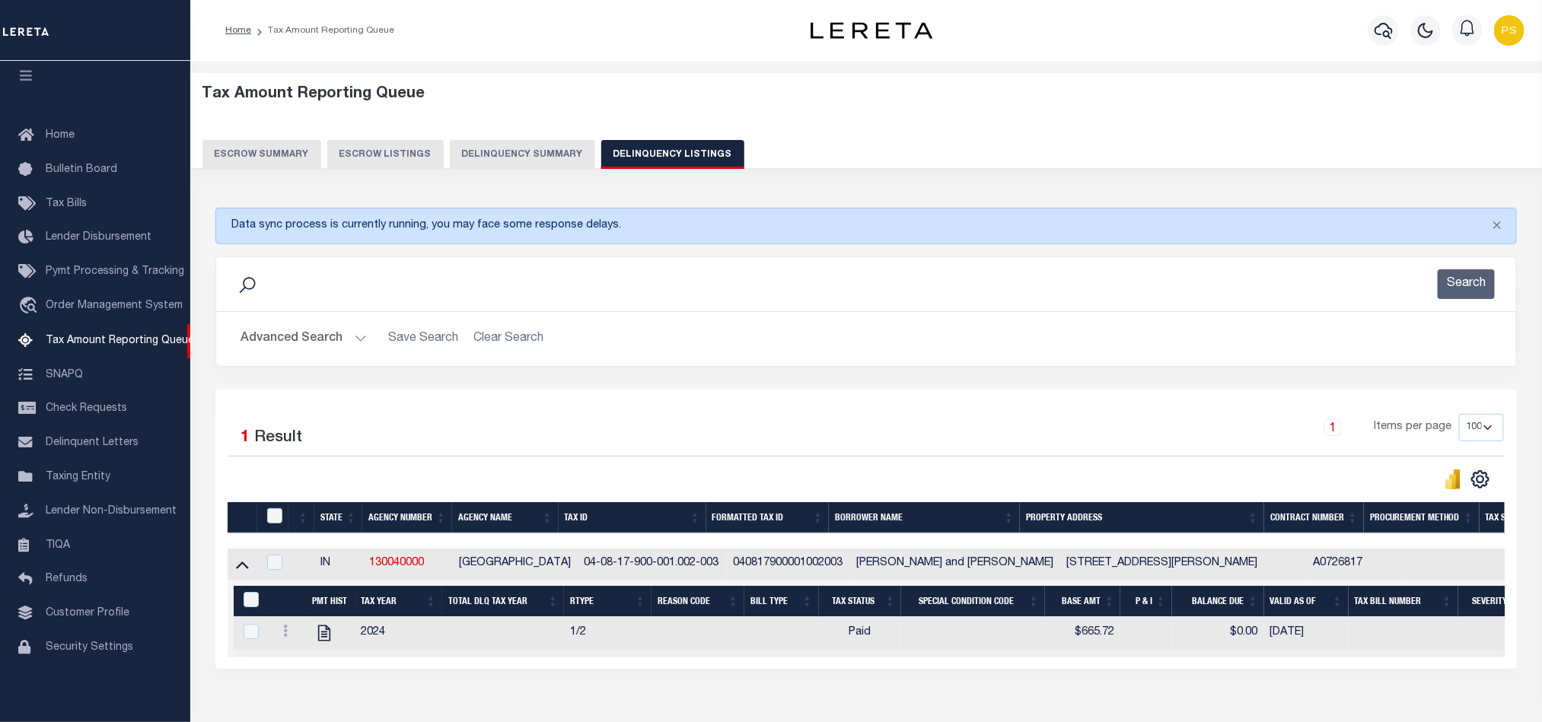
scroll to position [101, 0]
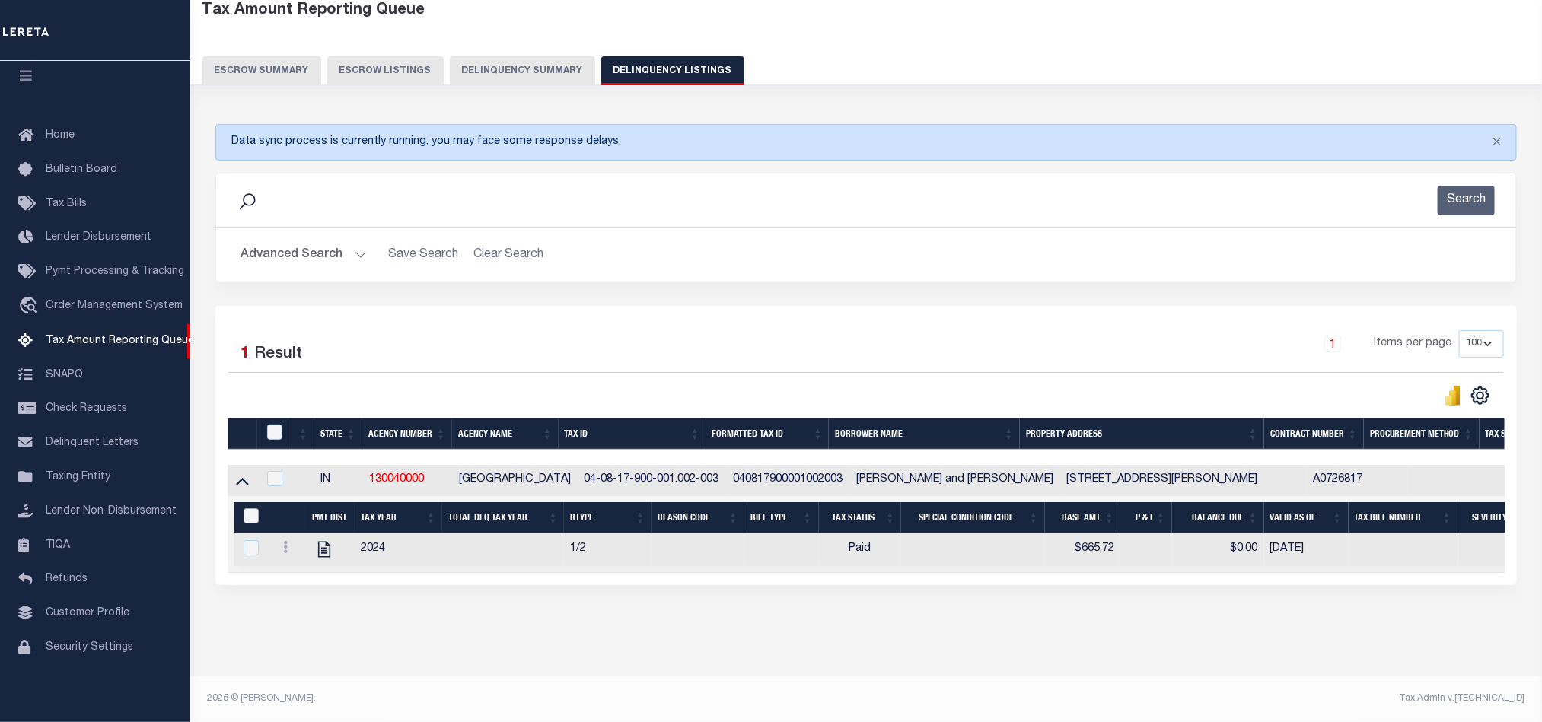
click at [247, 508] on input "&nbsp;" at bounding box center [251, 515] width 15 height 15
checkbox input "true"
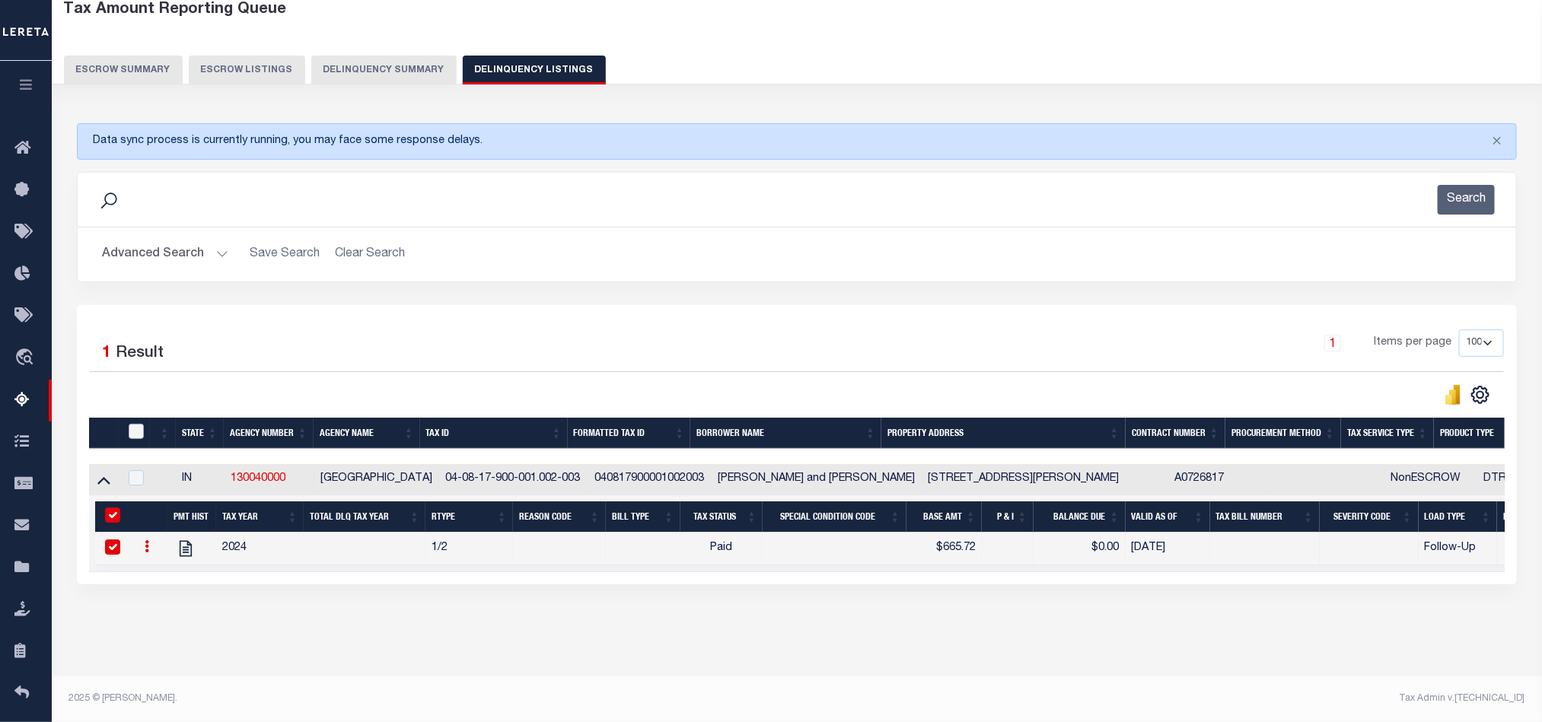
click at [131, 424] on input "checkbox" at bounding box center [136, 431] width 15 height 15
checkbox input "true"
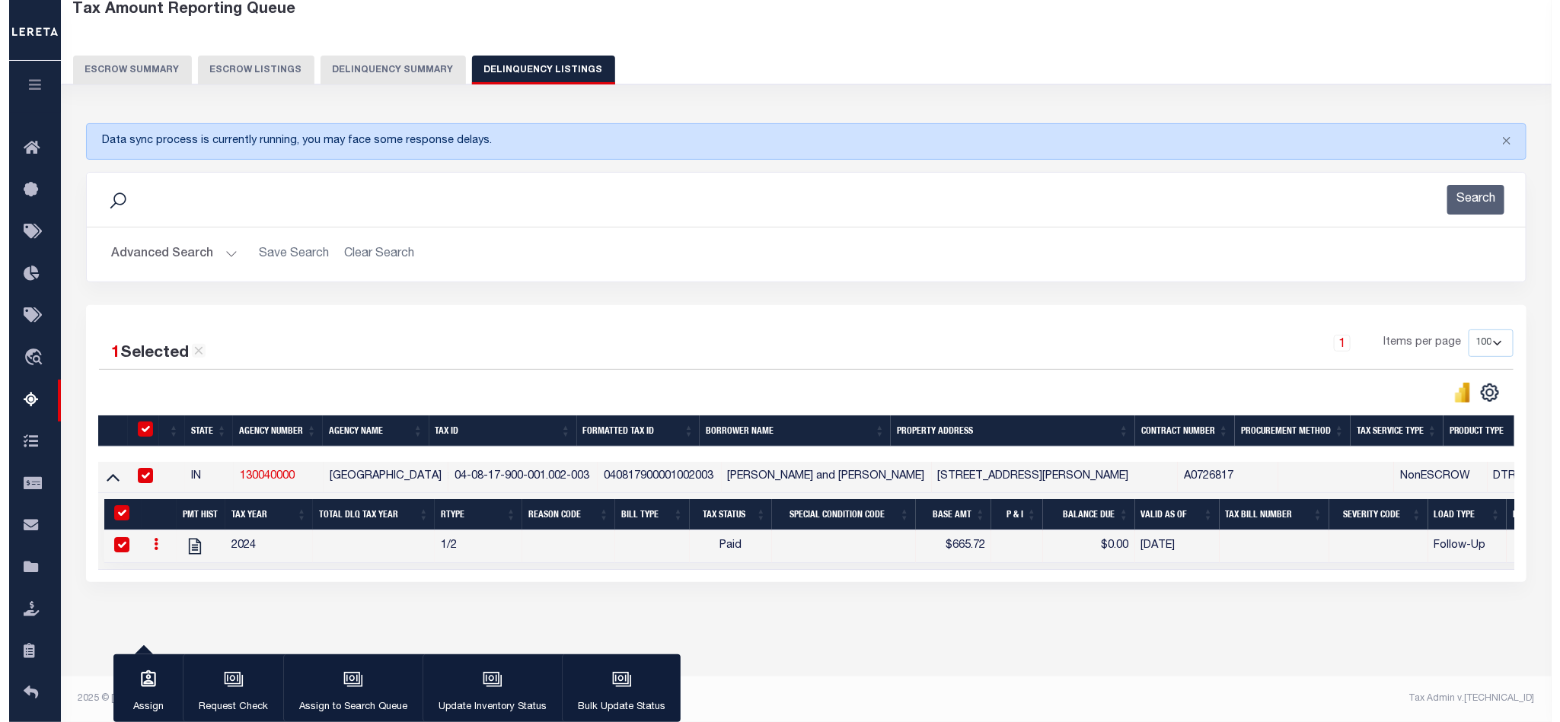
scroll to position [98, 0]
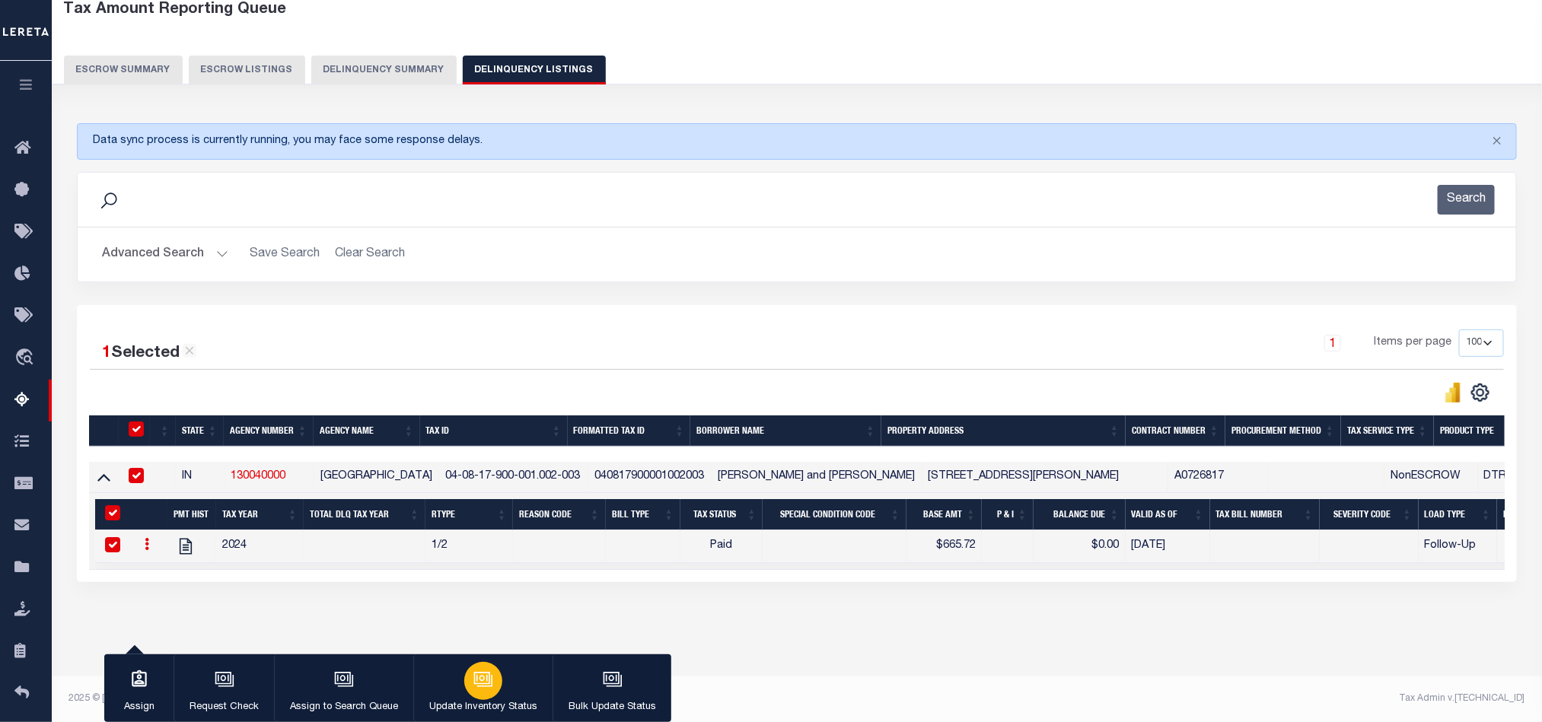
click at [480, 702] on p "Update Inventory Status" at bounding box center [483, 707] width 108 height 15
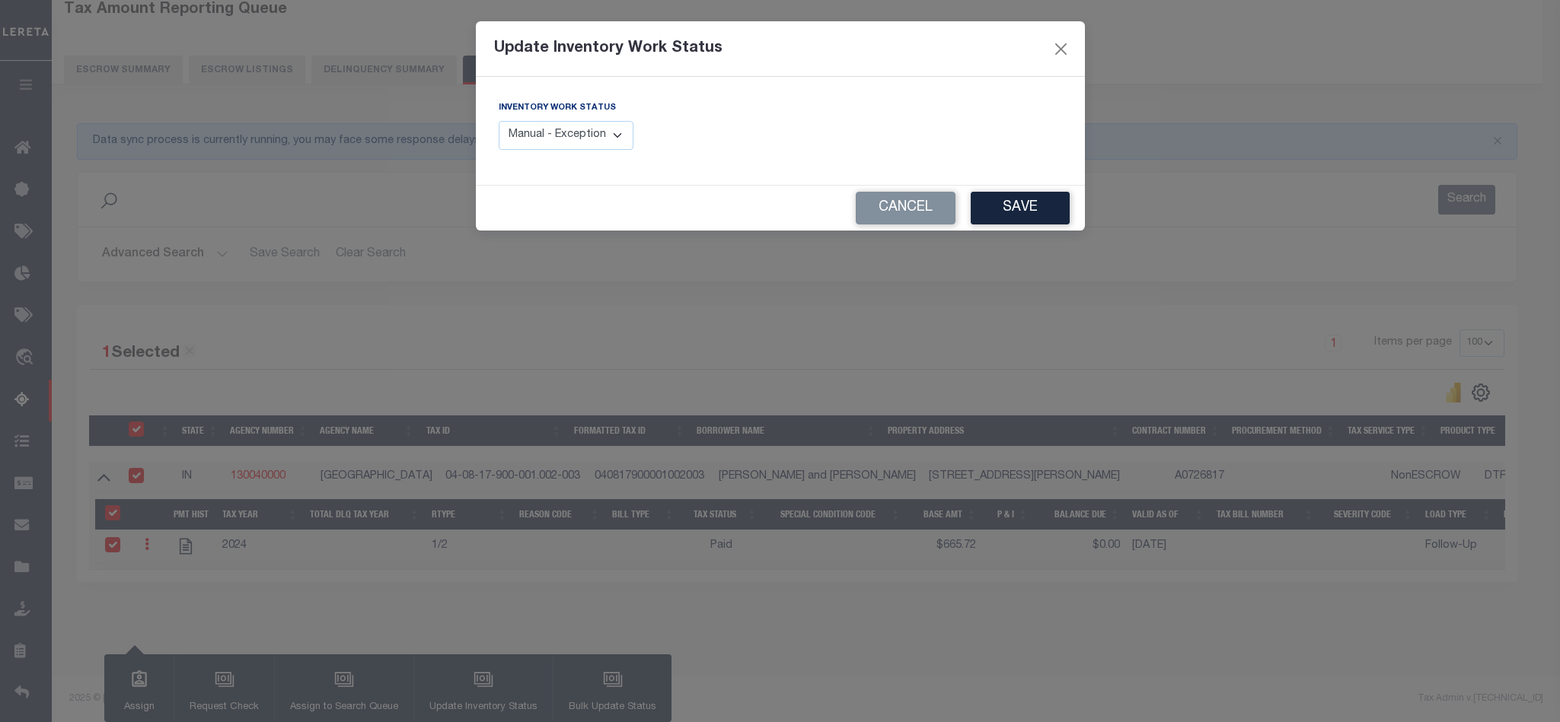
click at [559, 133] on select "Manual - Exception Pended - Awaiting Search Late Add Exception Completed" at bounding box center [566, 136] width 135 height 30
select select "4"
click at [499, 122] on select "Manual - Exception Pended - Awaiting Search Late Add Exception Completed" at bounding box center [566, 136] width 135 height 30
click at [1044, 201] on button "Save" at bounding box center [1019, 208] width 99 height 33
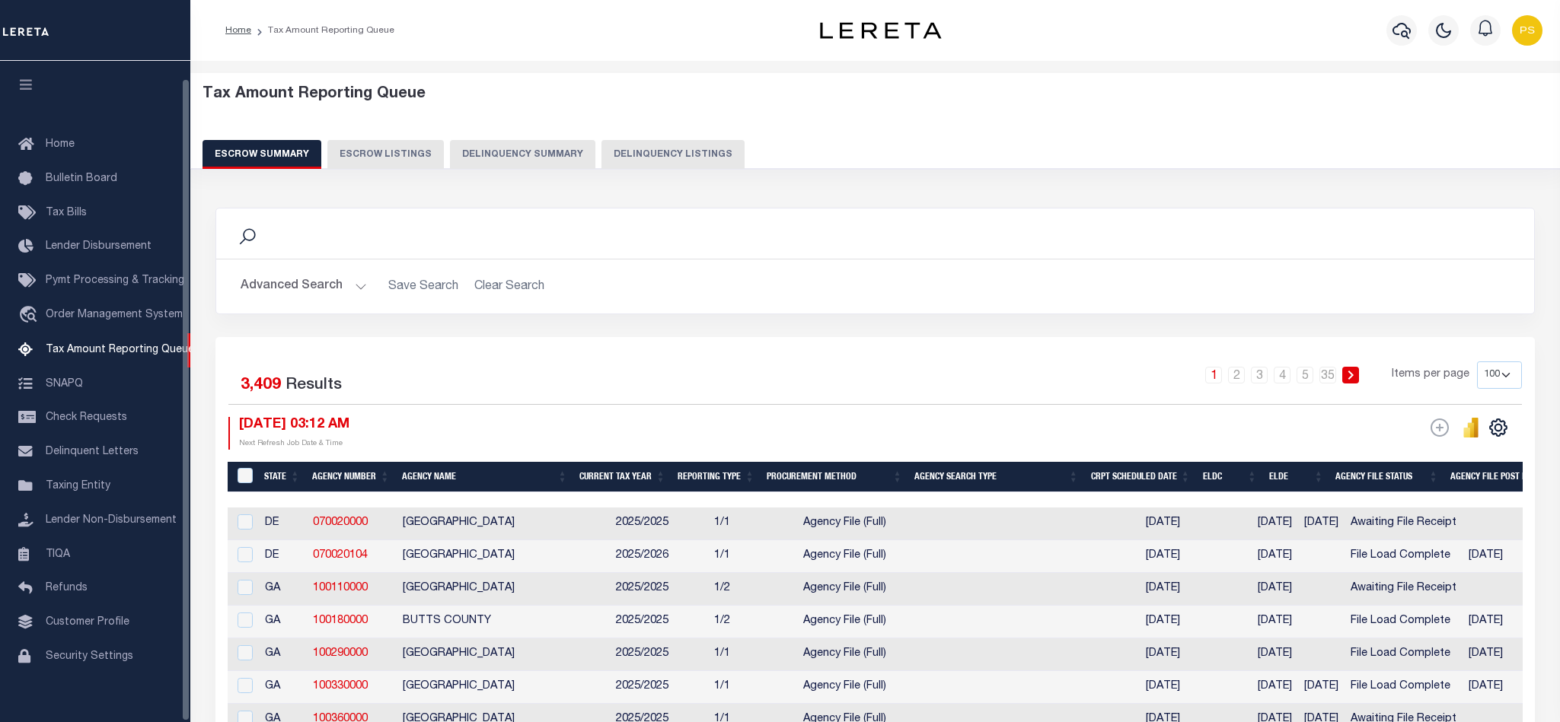
select select "100"
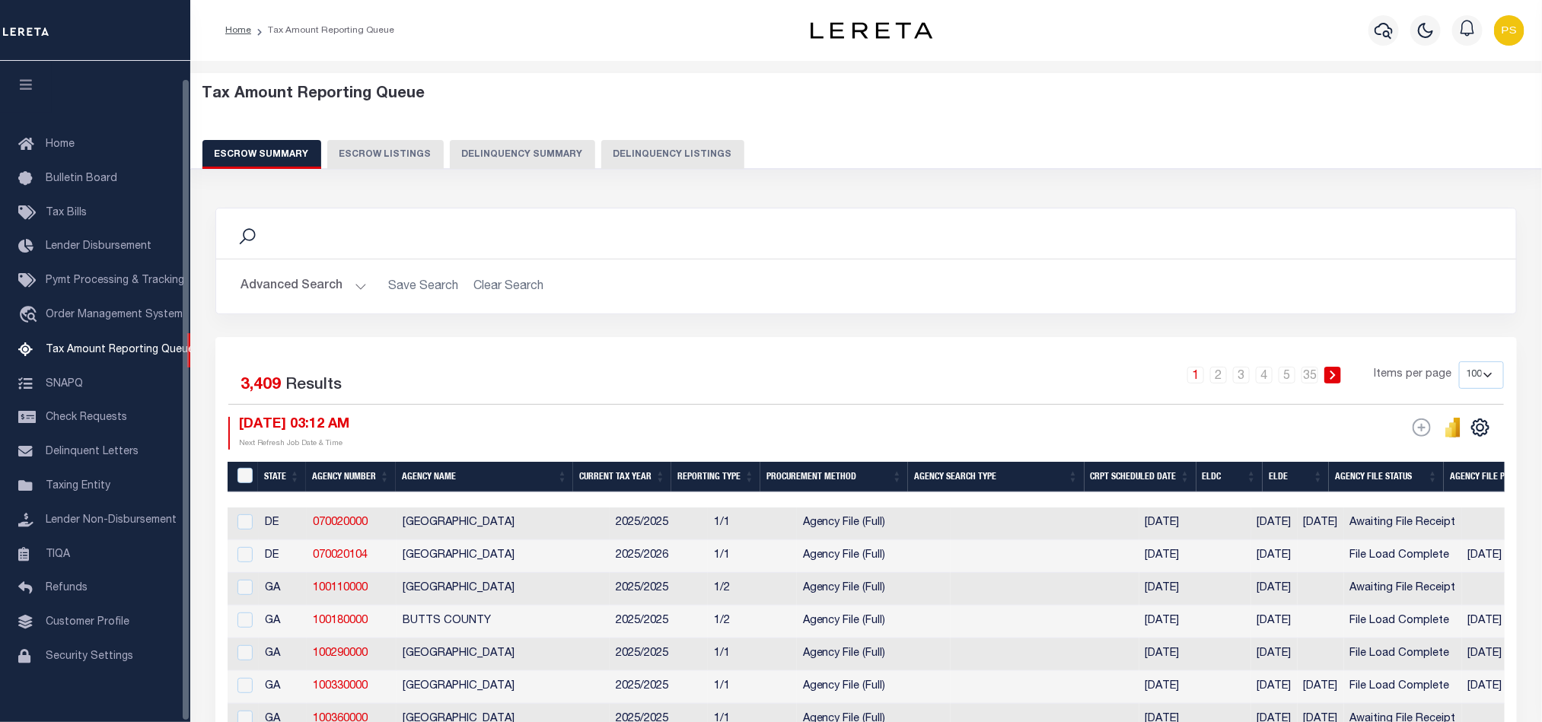
scroll to position [18, 0]
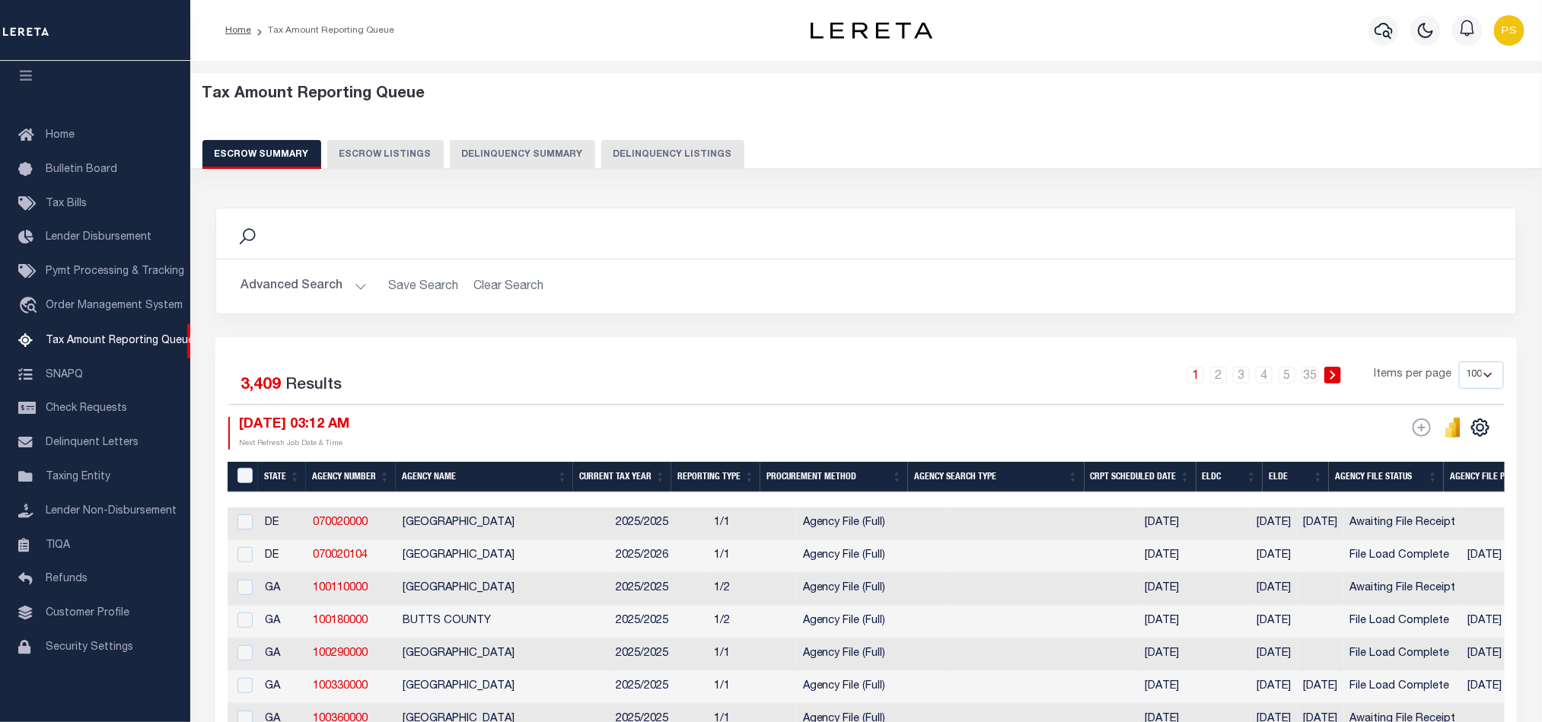
click at [630, 155] on button "Delinquency Listings" at bounding box center [672, 154] width 143 height 29
select select "100"
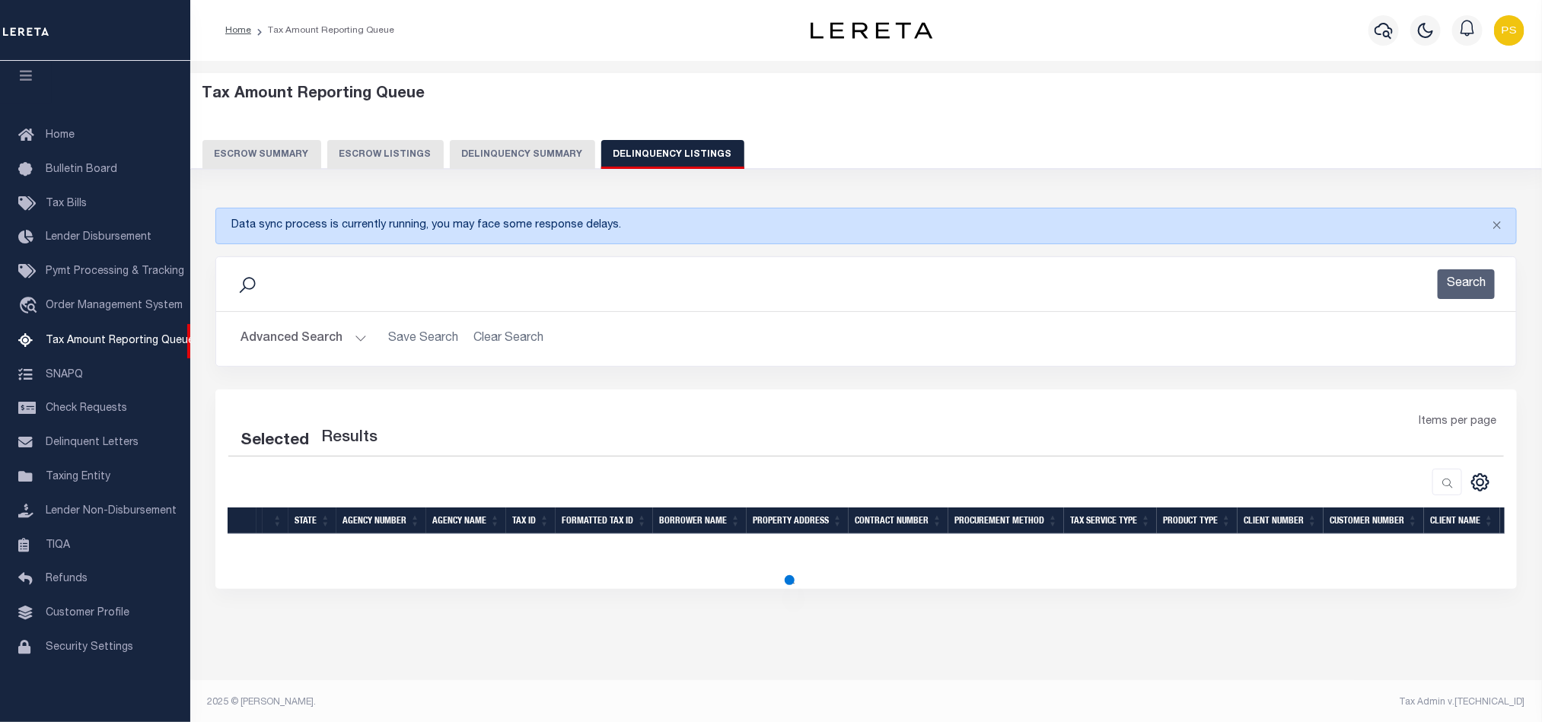
select select "100"
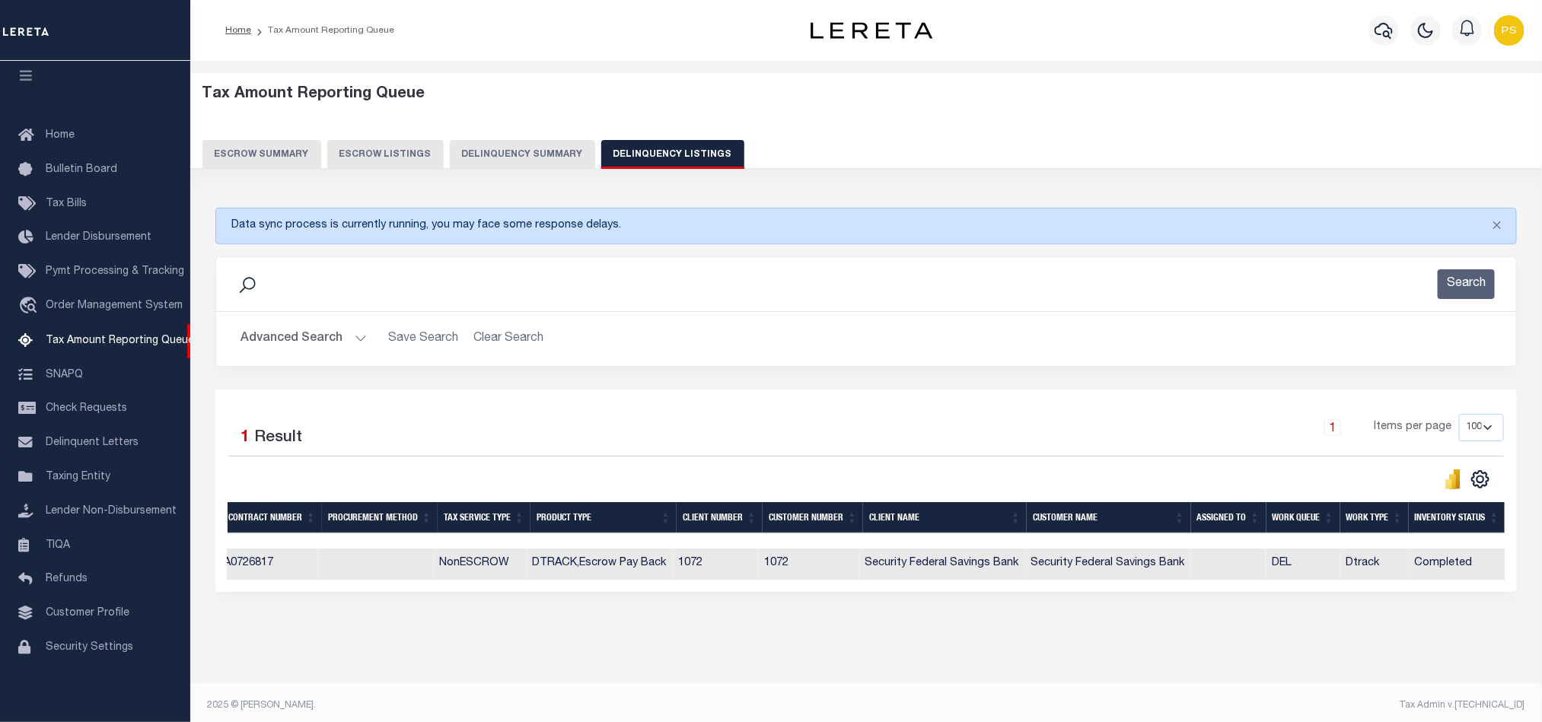
scroll to position [0, 998]
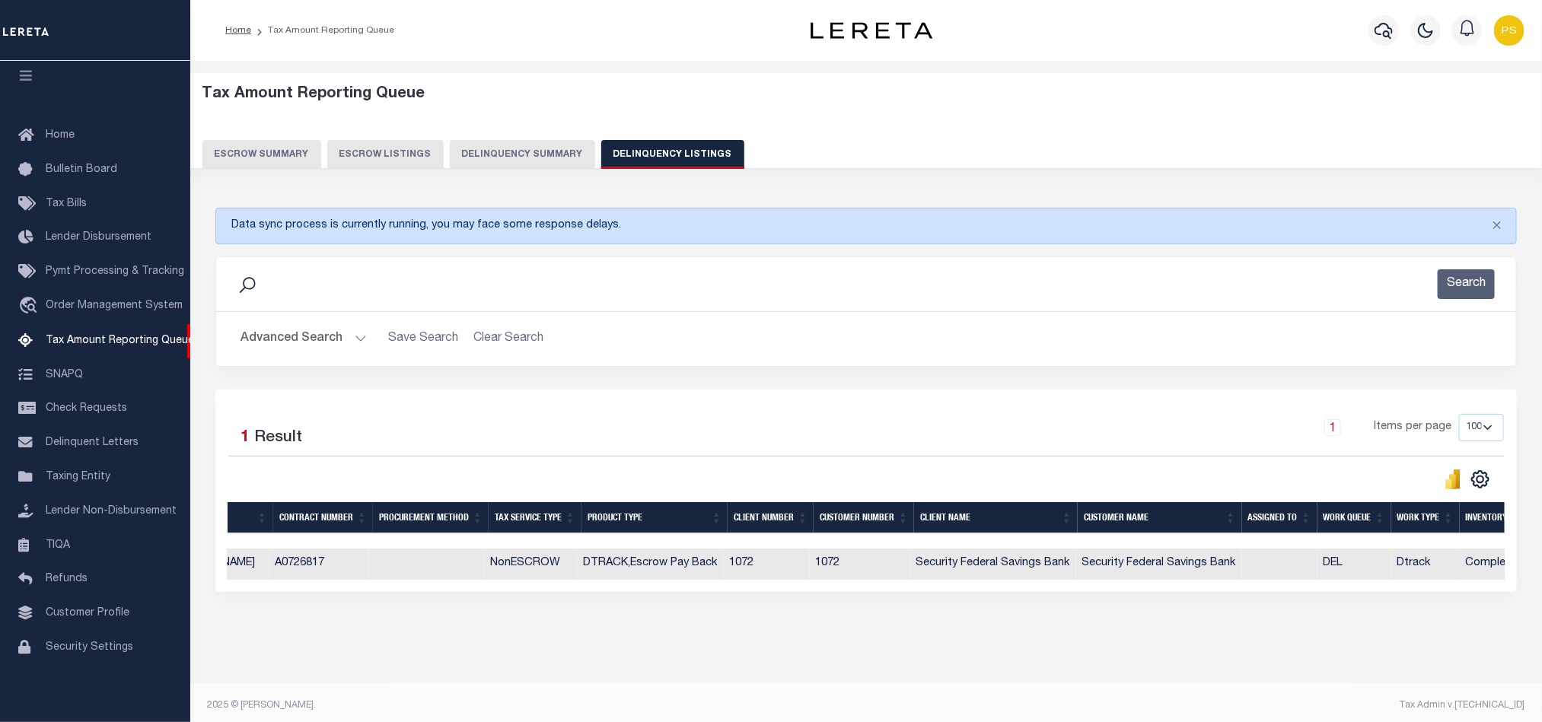
drag, startPoint x: 913, startPoint y: 597, endPoint x: 201, endPoint y: 626, distance: 713.0
click at [201, 626] on div "Tax Amount Reporting Queue Escrow Summary Escrow Listings Delinquency Summary" at bounding box center [866, 355] width 1334 height 565
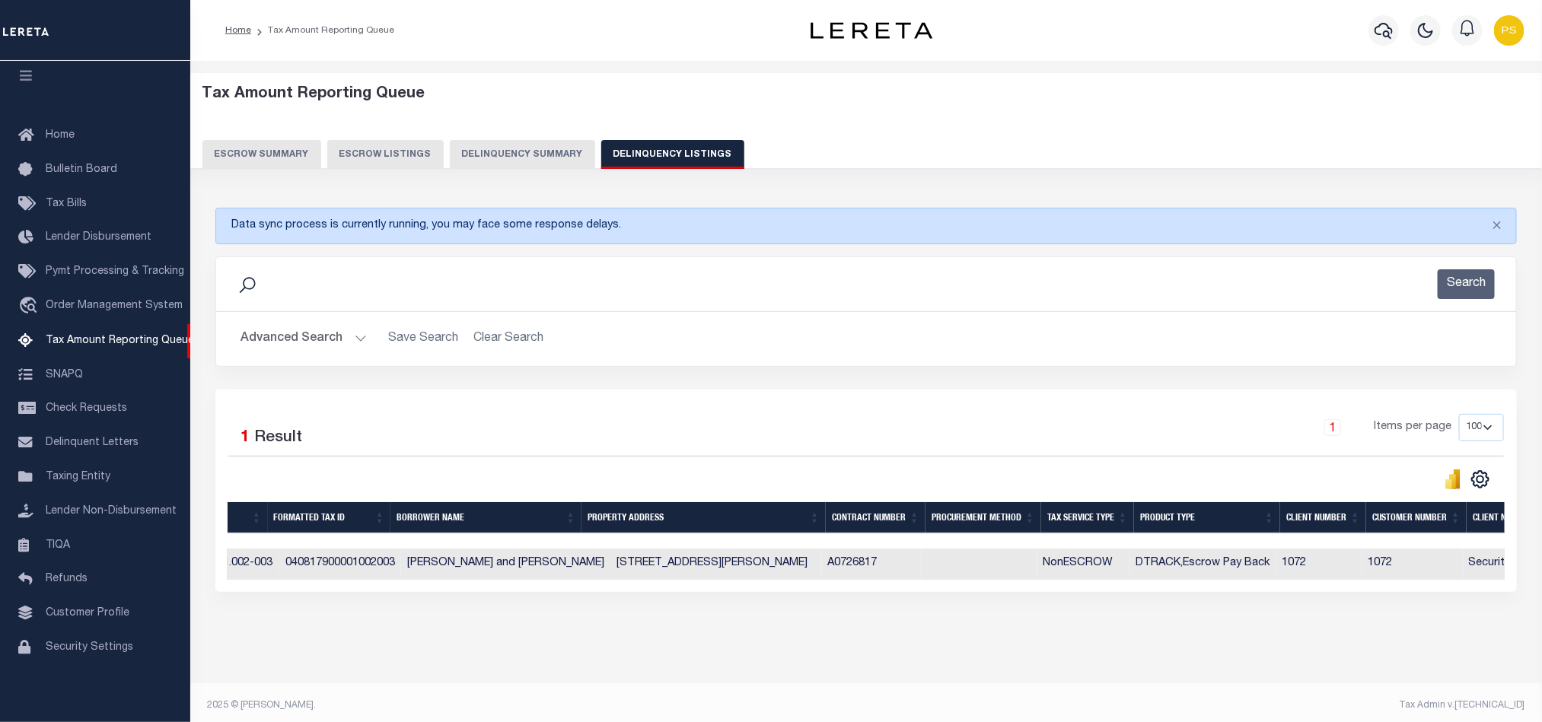
scroll to position [0, 100]
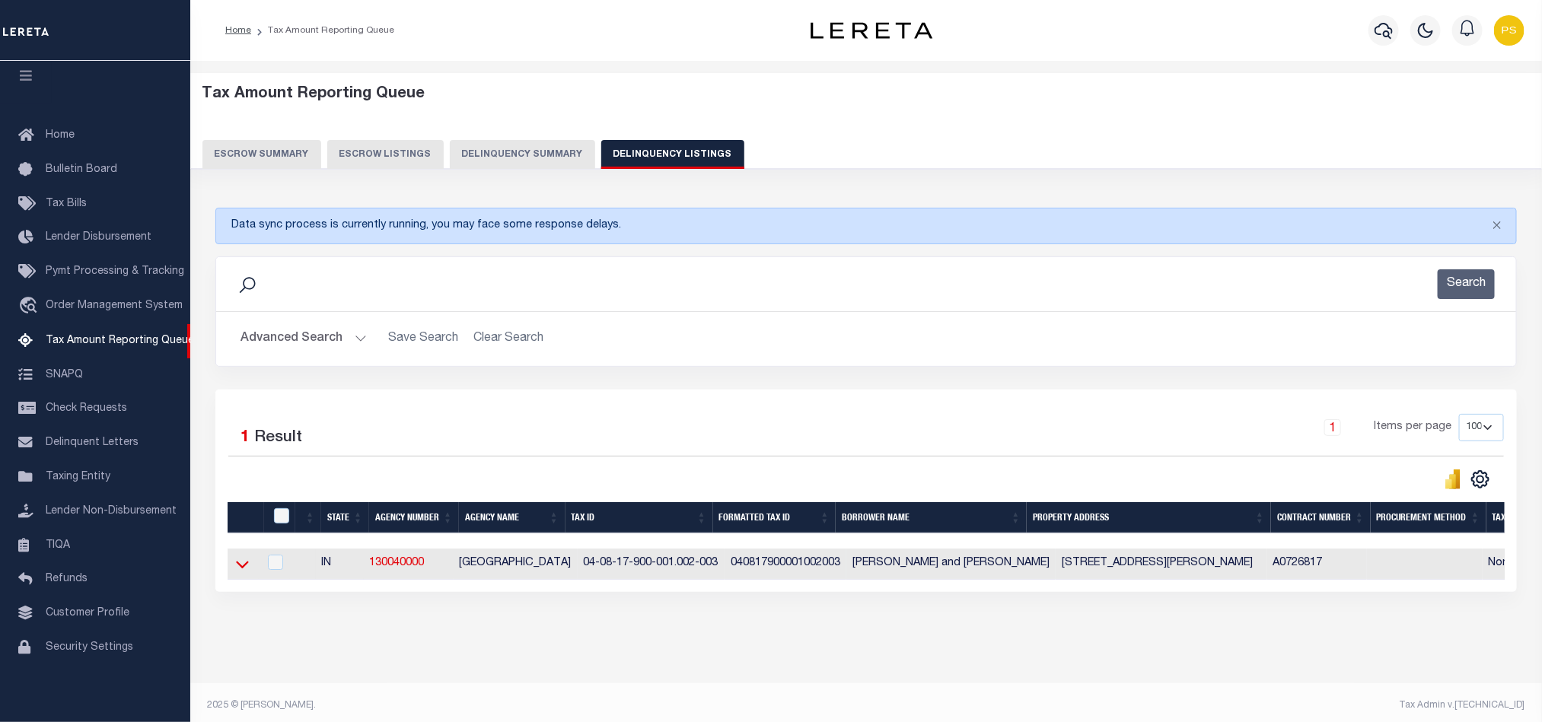
click at [243, 569] on icon at bounding box center [242, 565] width 13 height 8
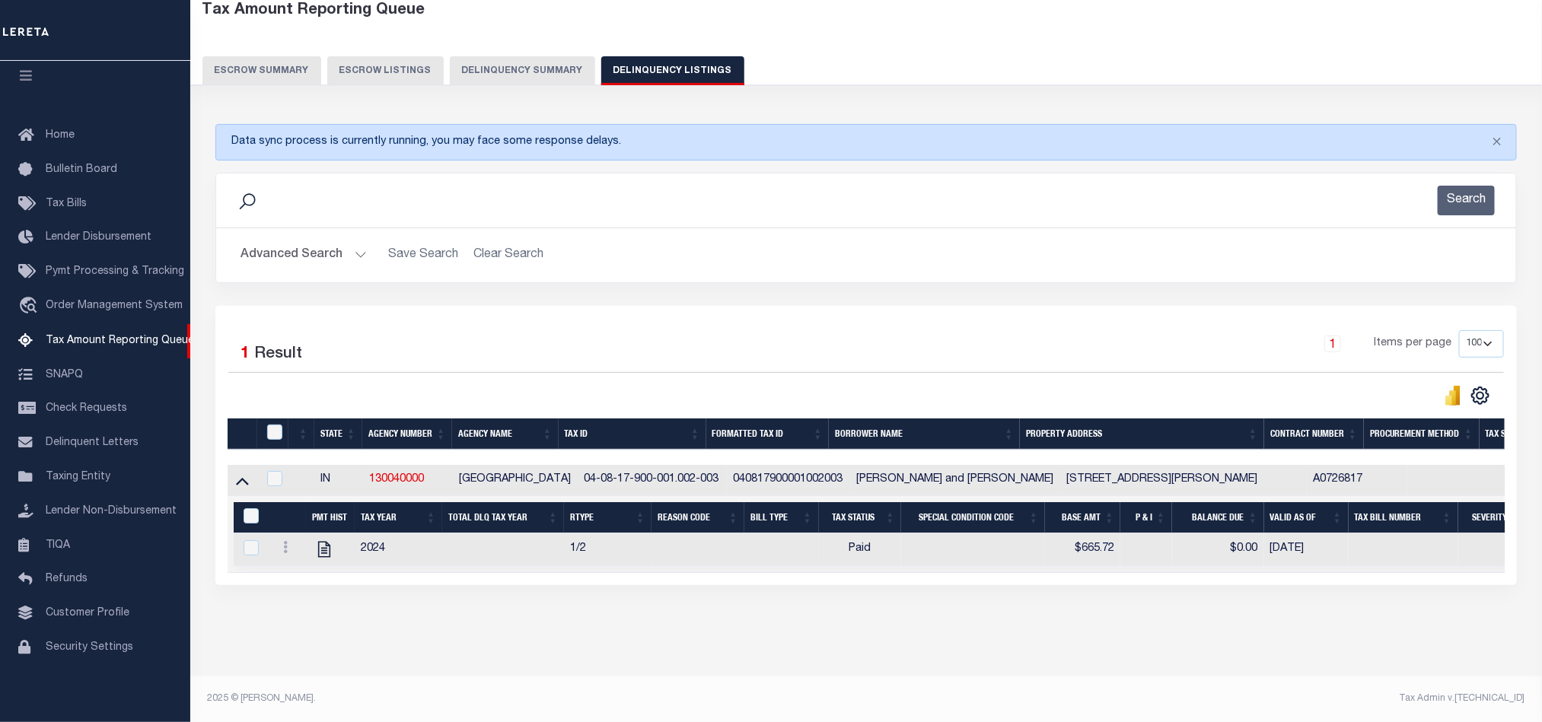
click at [279, 241] on button "Advanced Search" at bounding box center [304, 256] width 126 height 30
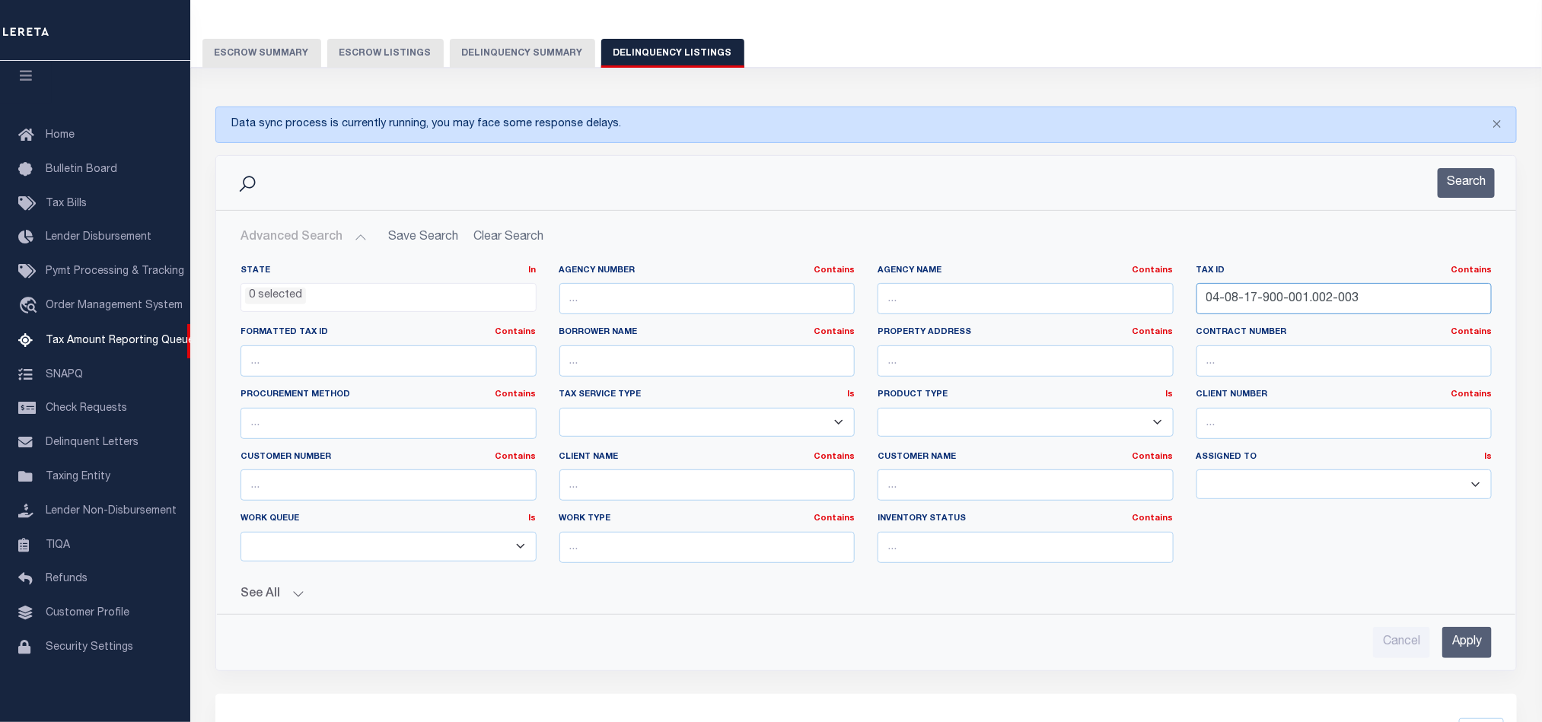
click at [1284, 304] on input "04-08-17-900-001.002-003" at bounding box center [1345, 298] width 296 height 31
paste input "17000400"
type input "17000400"
click at [1462, 654] on input "Apply" at bounding box center [1466, 642] width 49 height 31
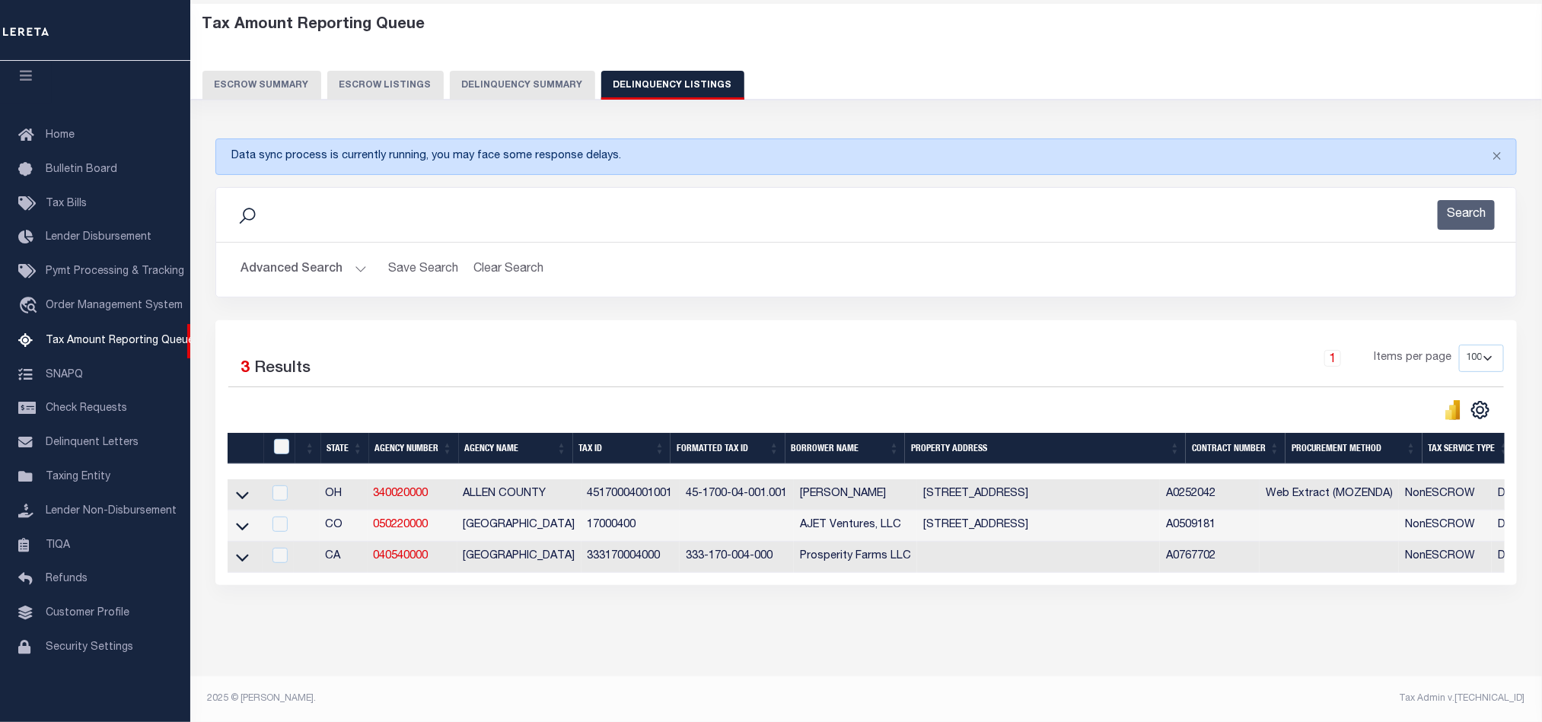
scroll to position [87, 0]
click at [243, 518] on icon at bounding box center [242, 526] width 13 height 16
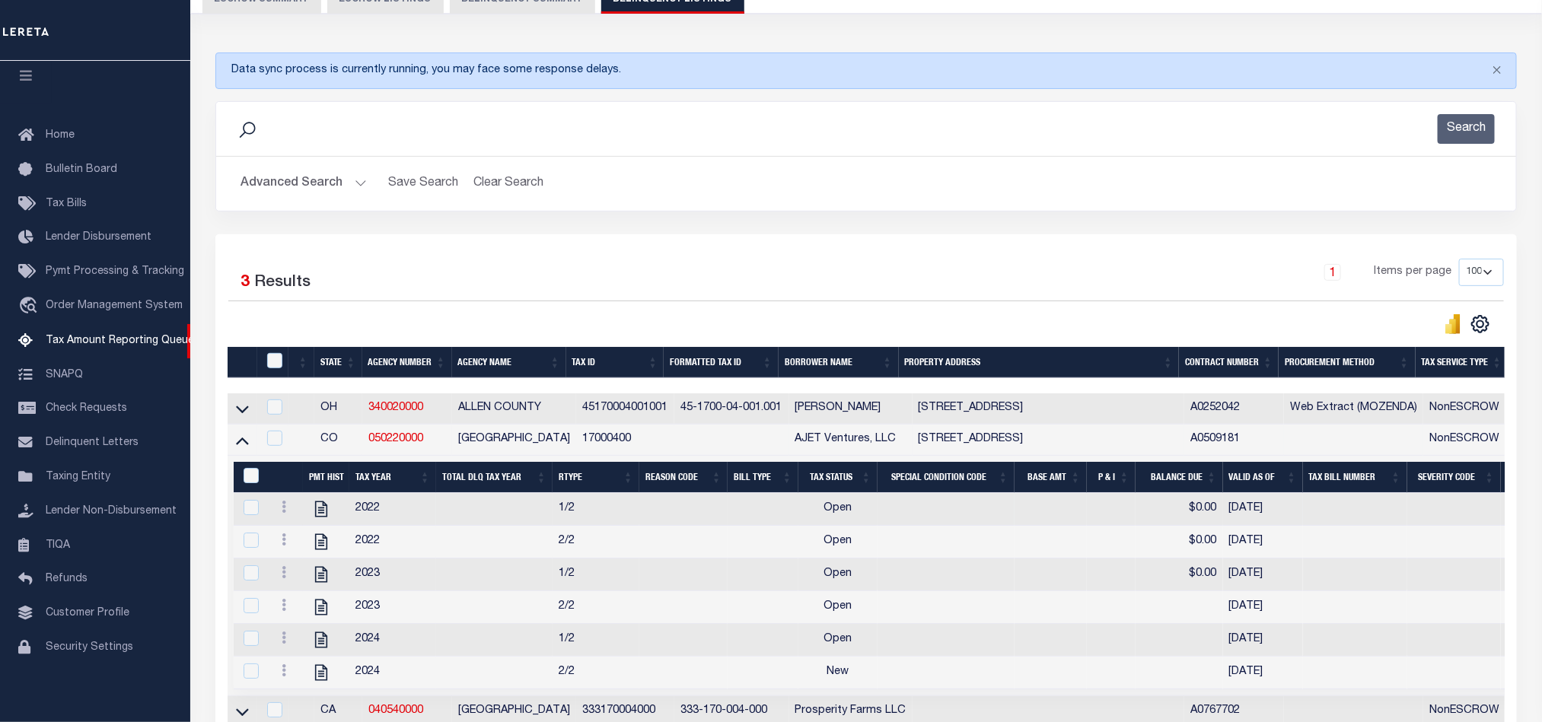
scroll to position [201, 0]
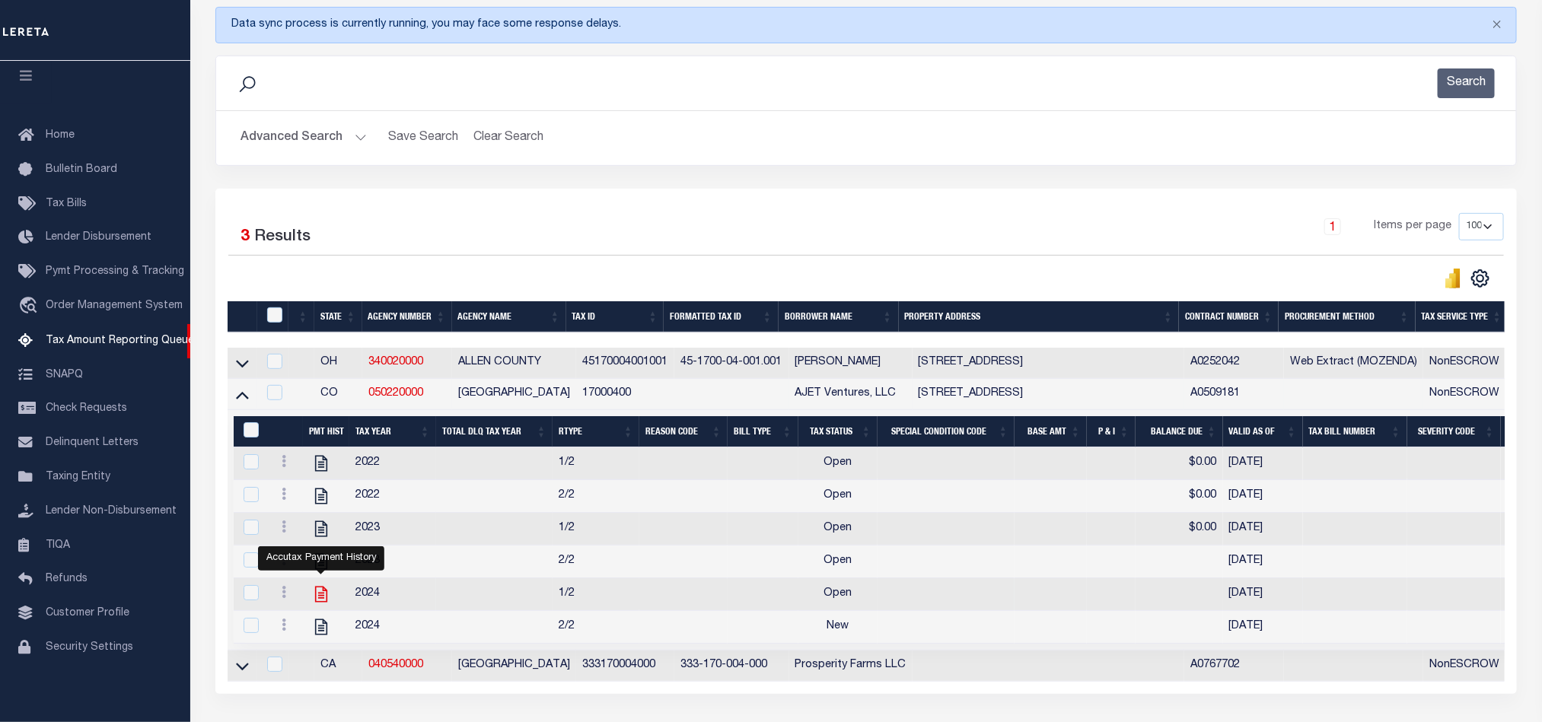
click at [314, 604] on icon "" at bounding box center [321, 595] width 20 height 20
checkbox input "true"
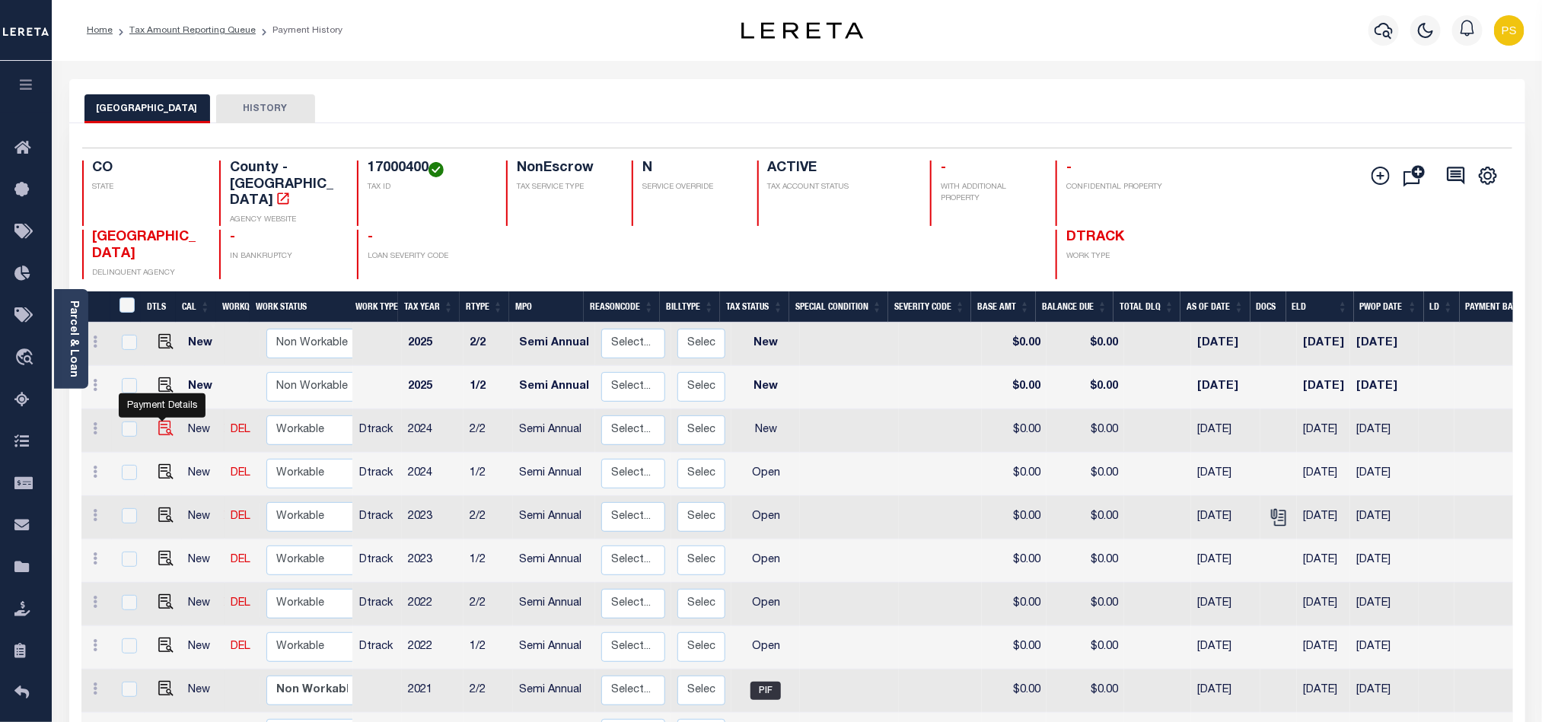
click at [158, 421] on img "" at bounding box center [165, 428] width 15 height 15
checkbox input "true"
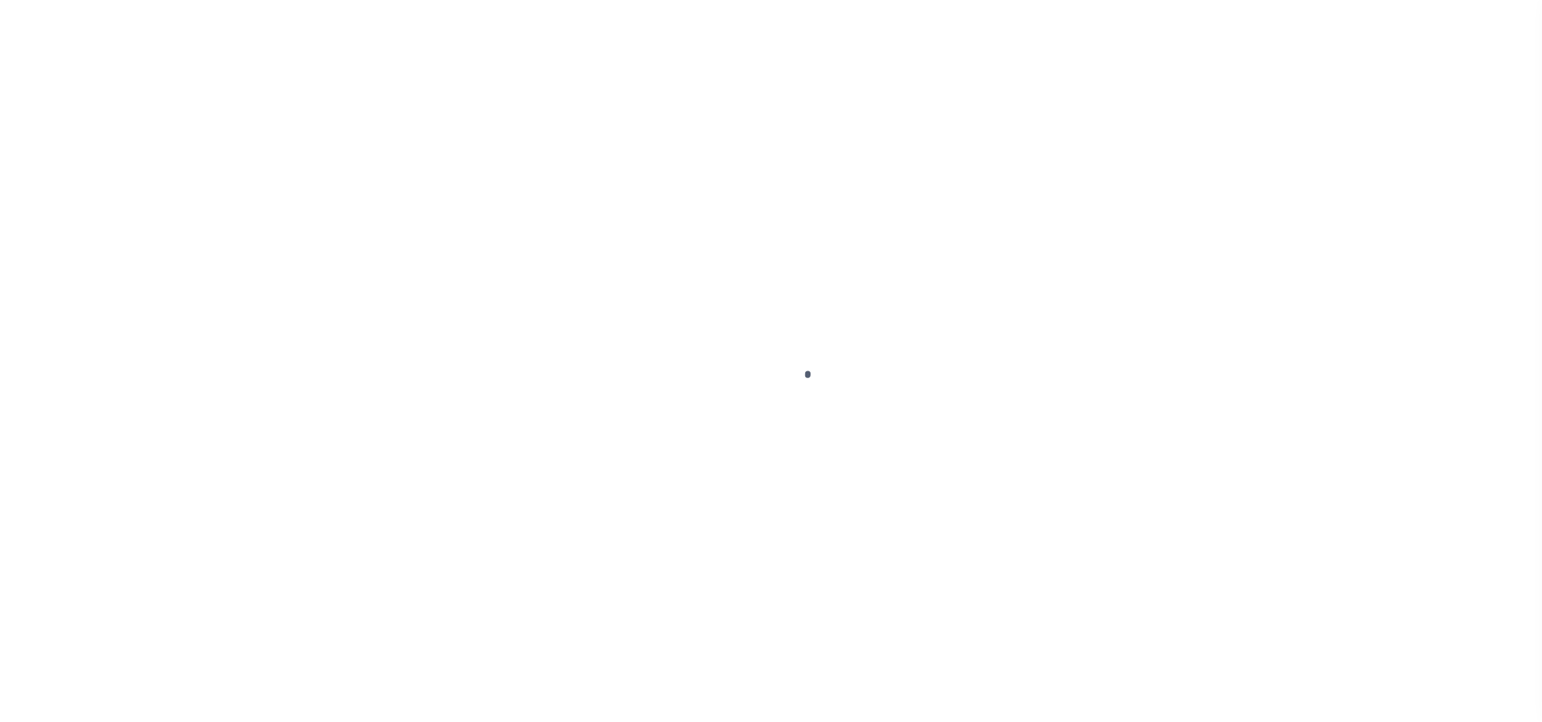
select select "NW2"
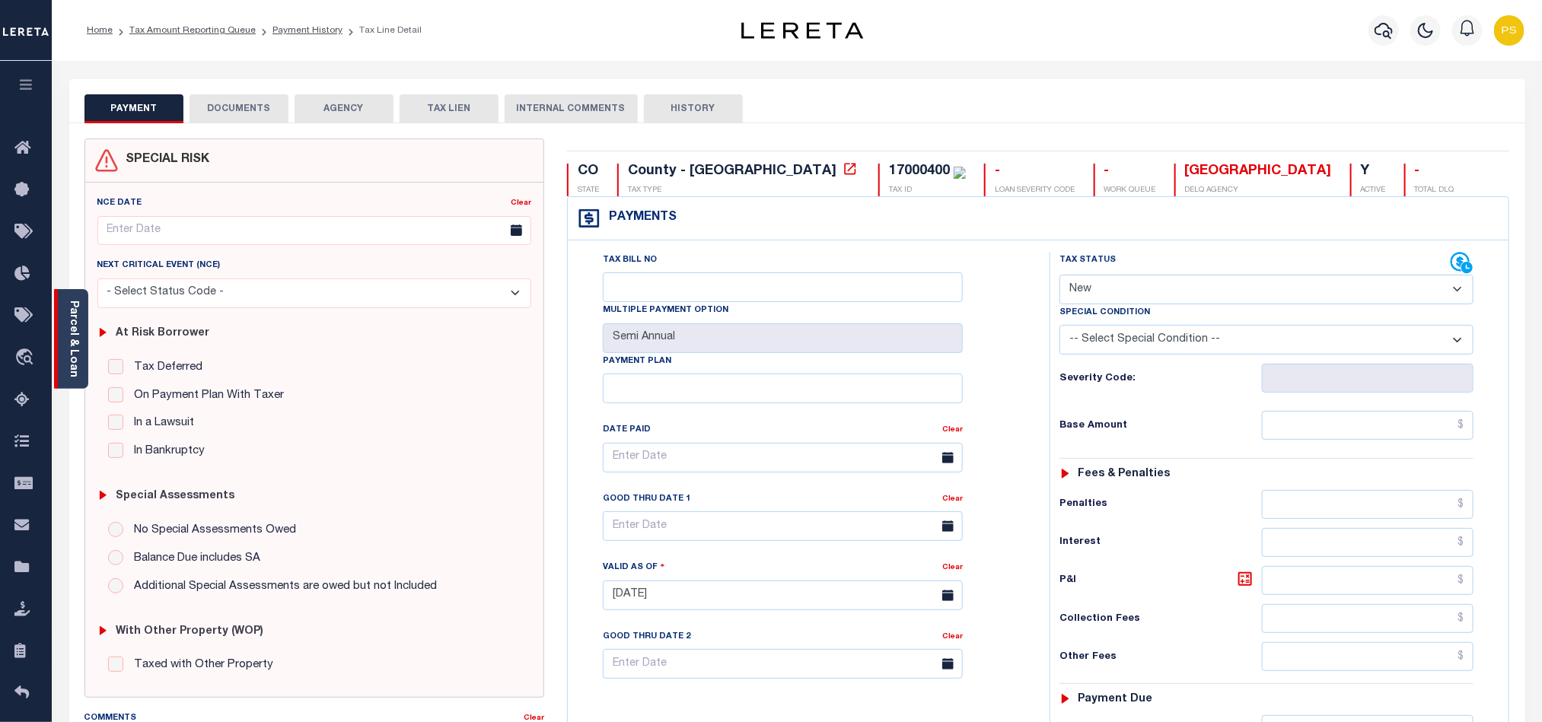
click at [71, 320] on link "Parcel & Loan" at bounding box center [73, 339] width 11 height 77
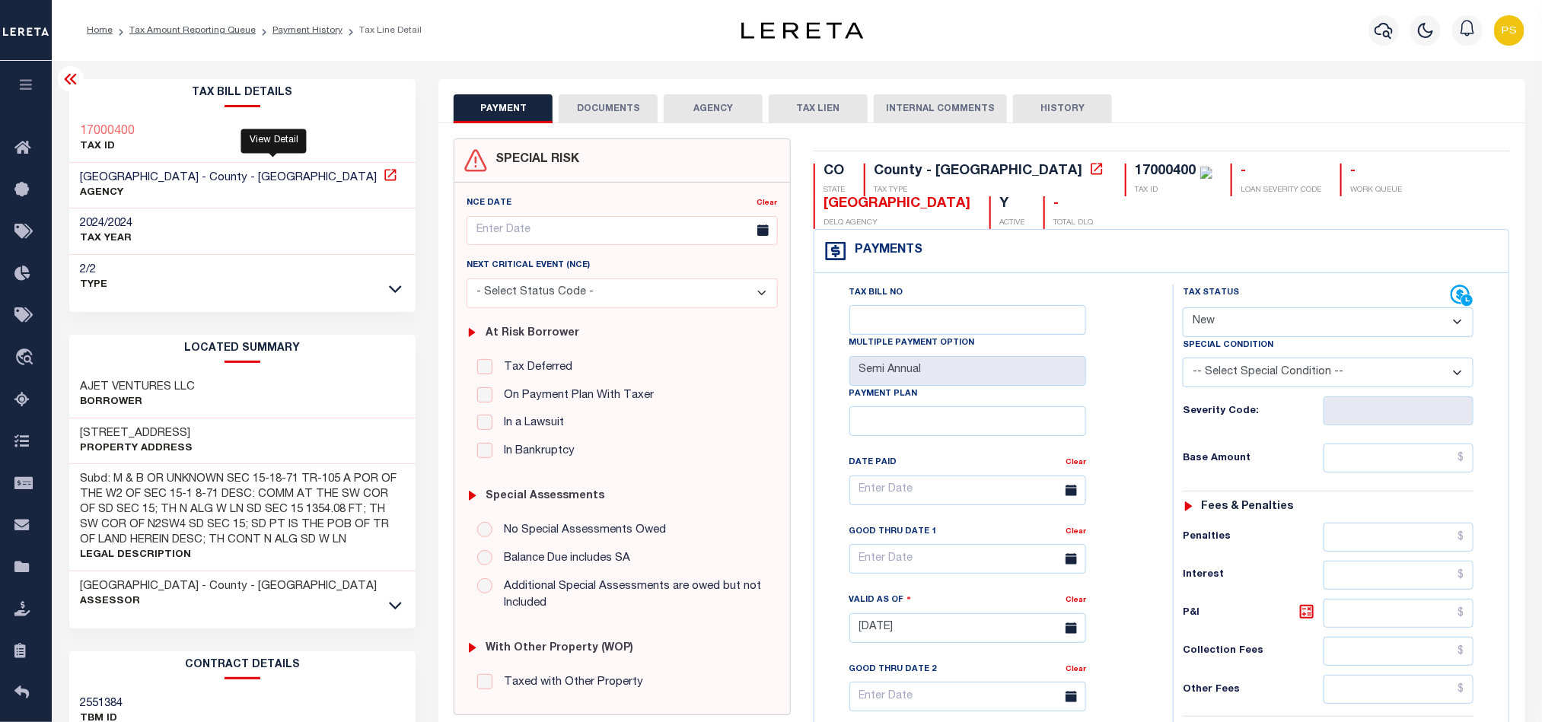
click at [383, 178] on icon at bounding box center [390, 174] width 15 height 15
drag, startPoint x: 73, startPoint y: 386, endPoint x: 283, endPoint y: 386, distance: 210.1
click at [283, 386] on div "AJET VENTURES LLC Borrower" at bounding box center [242, 395] width 347 height 46
copy h3 "AJET VENTURES LLC"
drag, startPoint x: 76, startPoint y: 123, endPoint x: 174, endPoint y: 132, distance: 98.6
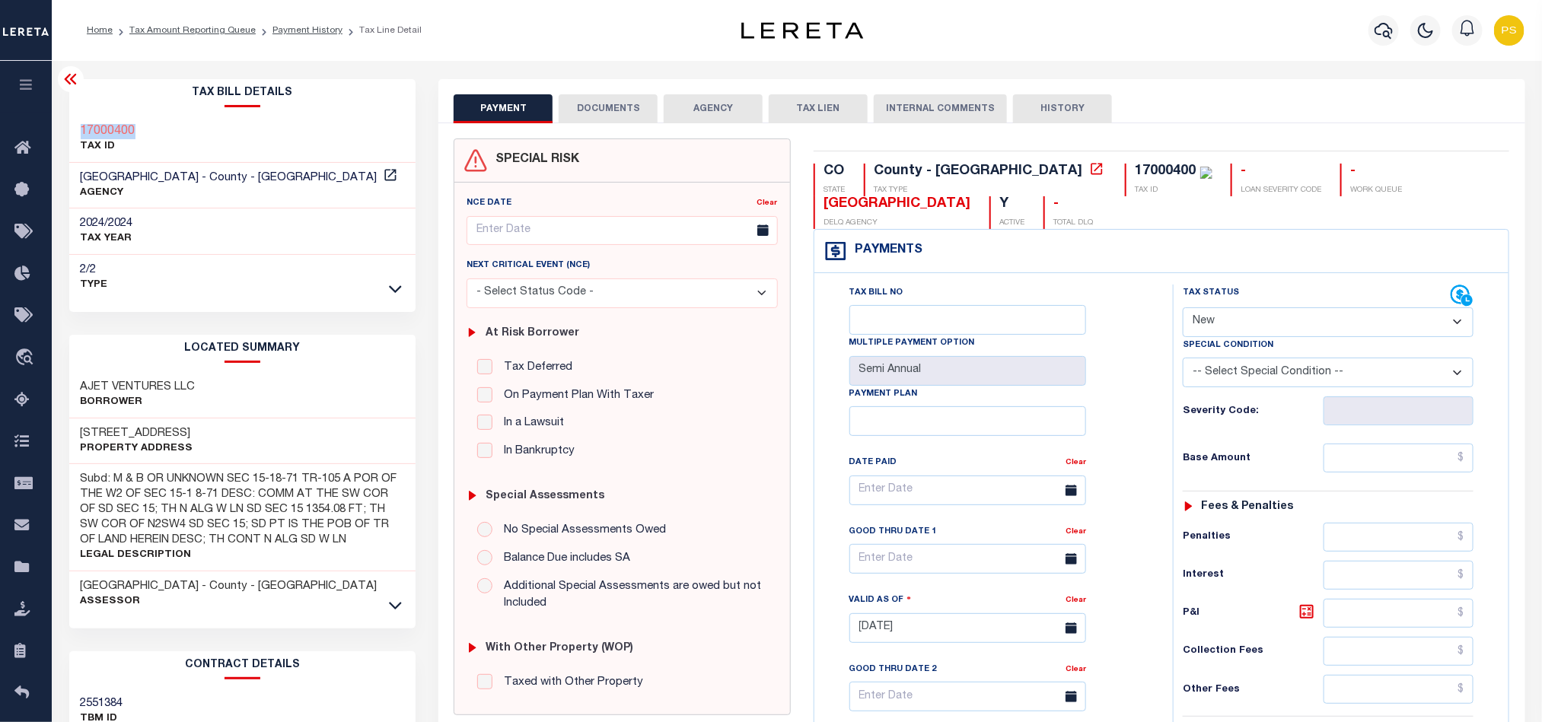
click at [174, 132] on div "17000400 TAX ID" at bounding box center [242, 139] width 347 height 46
copy h3 "17000400"
click at [217, 33] on link "Tax Amount Reporting Queue" at bounding box center [192, 30] width 126 height 9
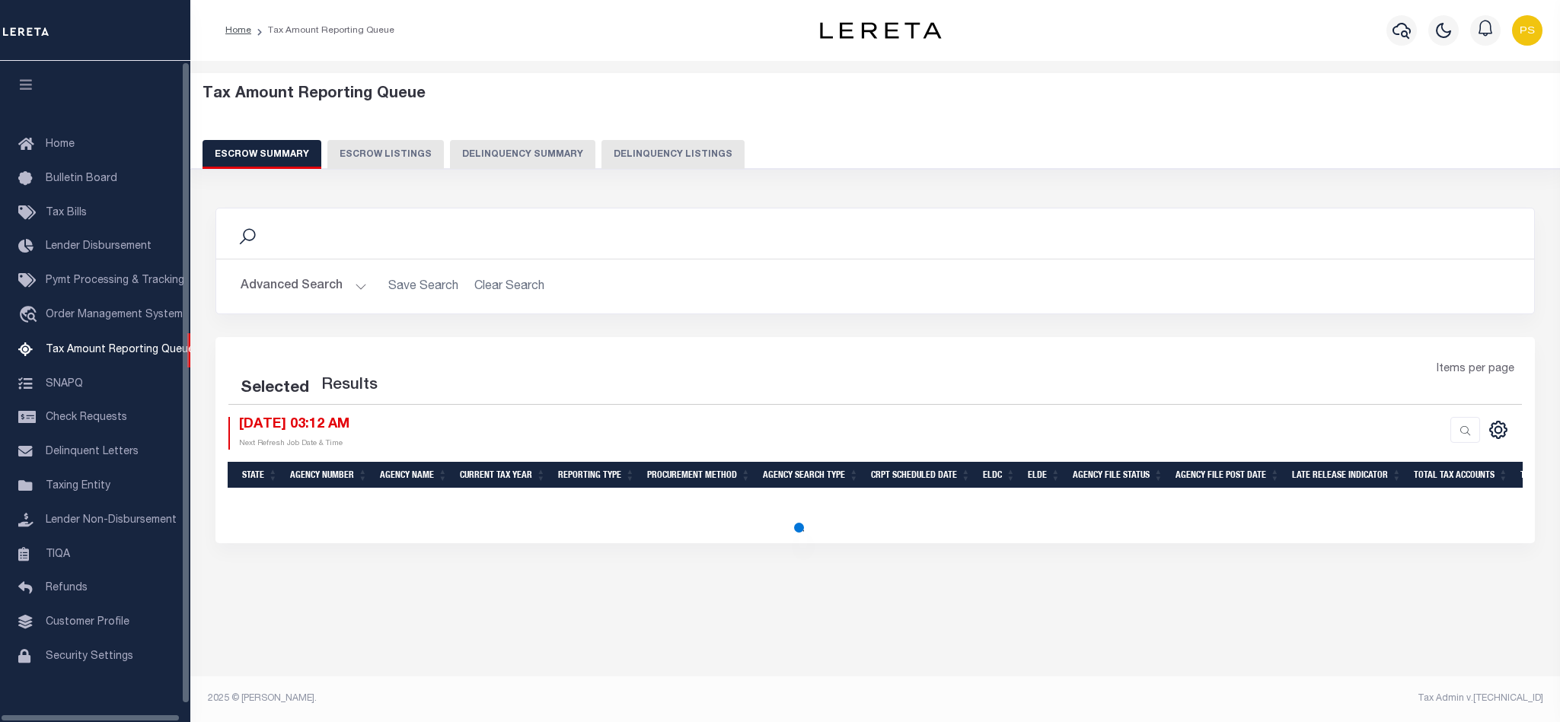
click at [677, 162] on button "Delinquency Listings" at bounding box center [672, 154] width 143 height 29
select select "100"
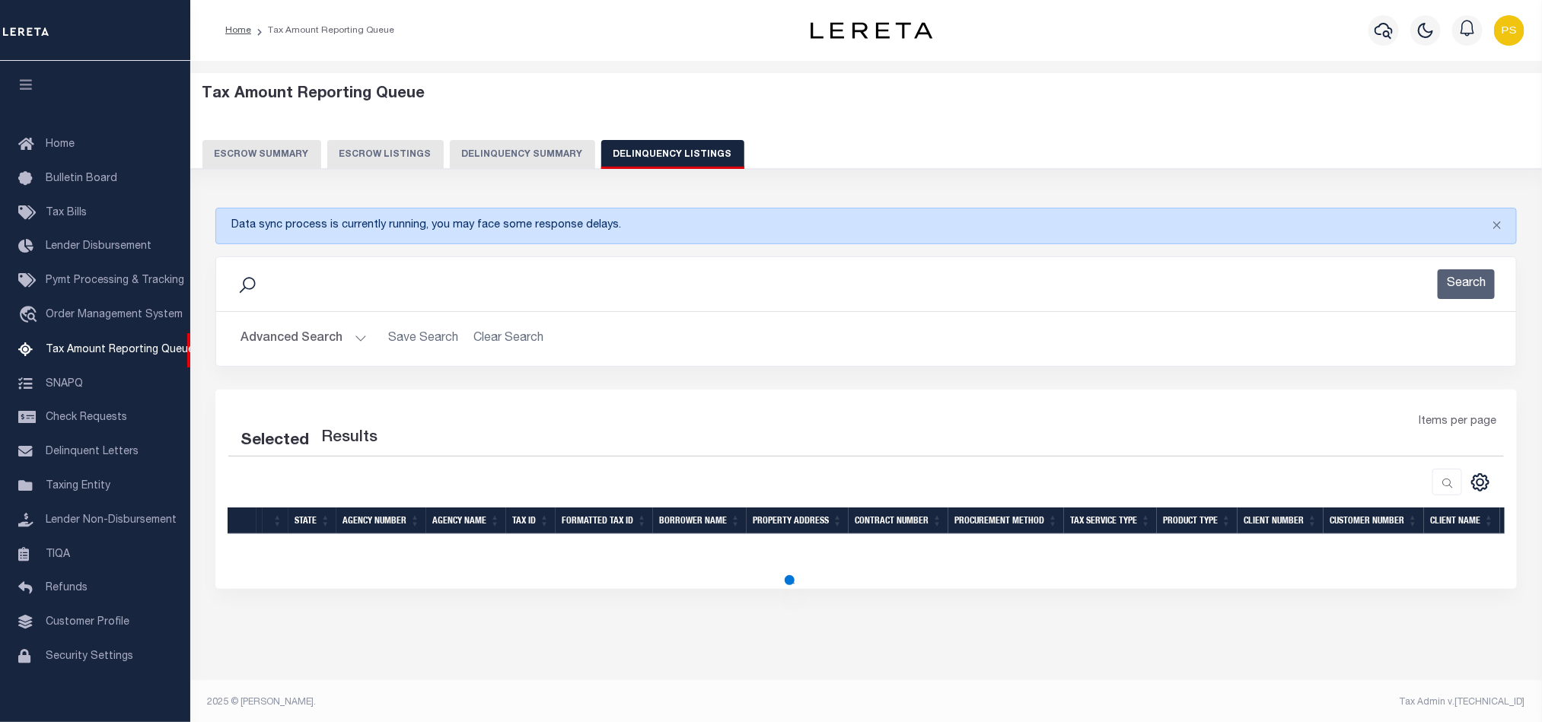
scroll to position [1, 0]
select select "100"
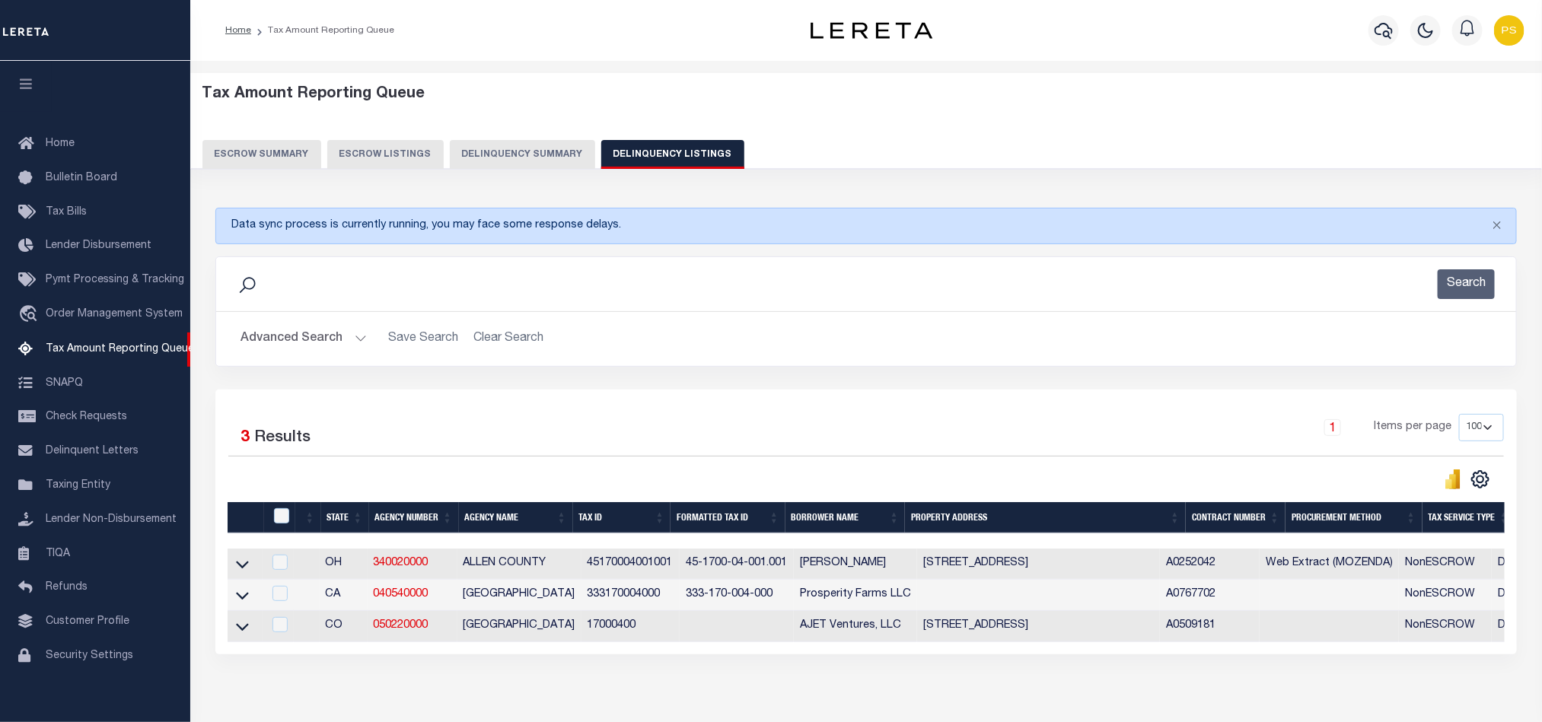
click at [299, 339] on button "Advanced Search" at bounding box center [304, 339] width 126 height 30
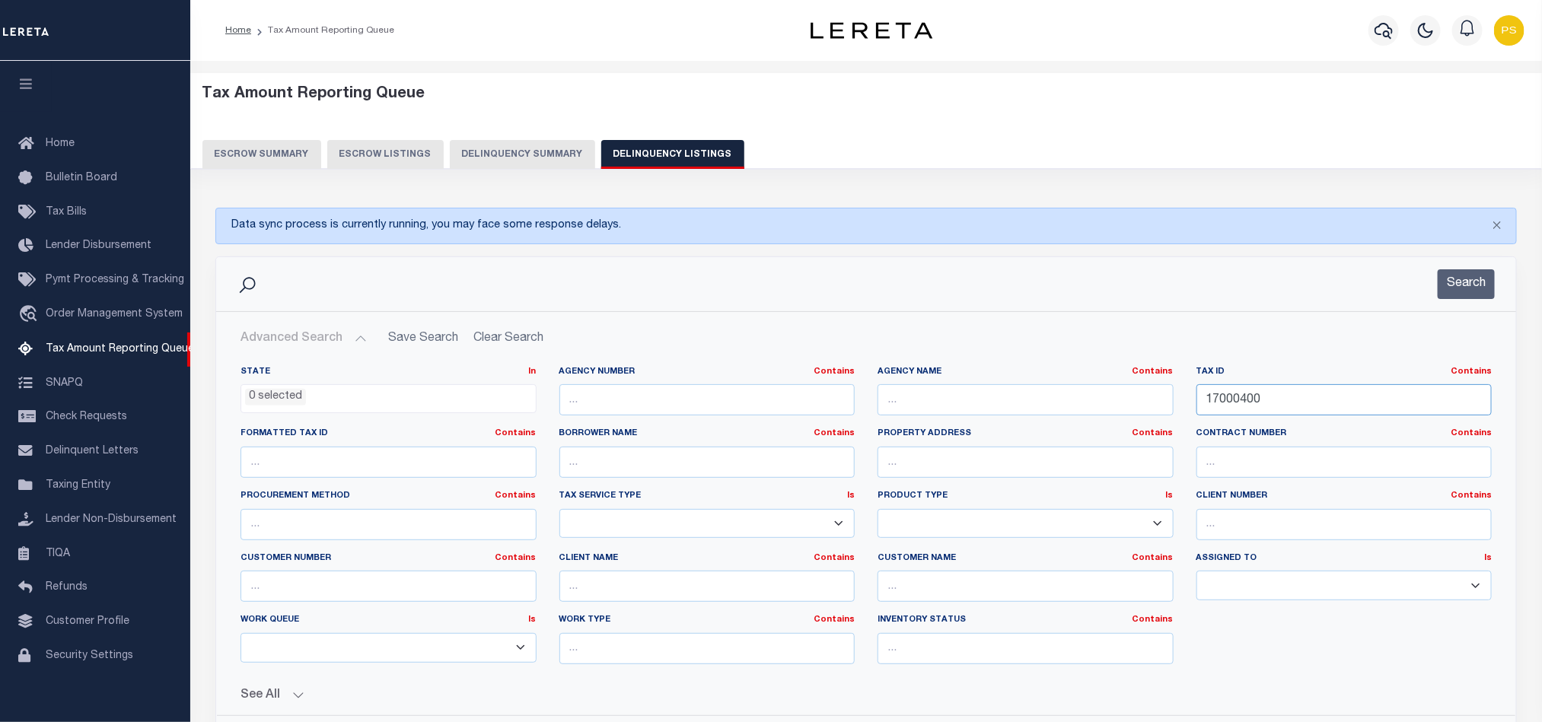
click at [1232, 397] on input "17000400" at bounding box center [1345, 399] width 296 height 31
paste input "R006607"
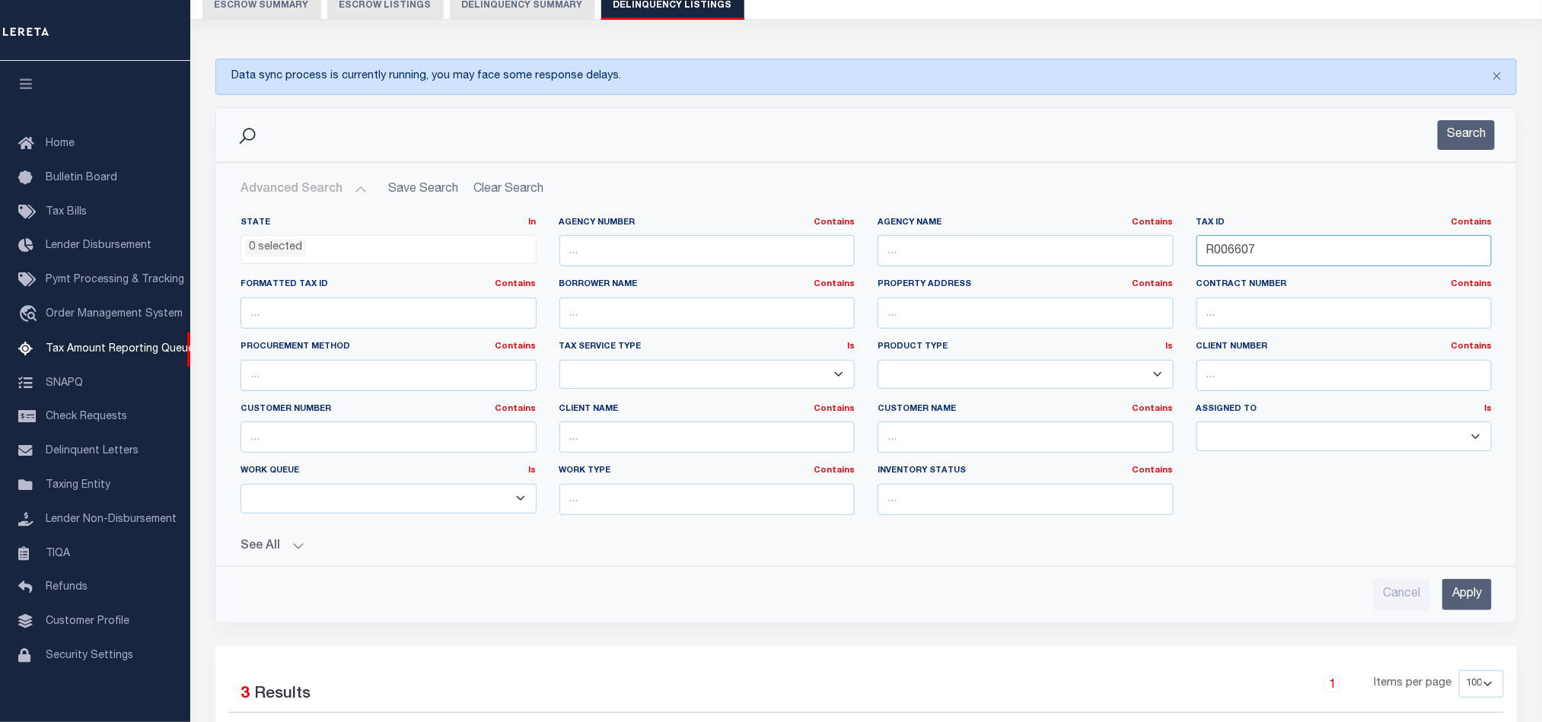
scroll to position [228, 0]
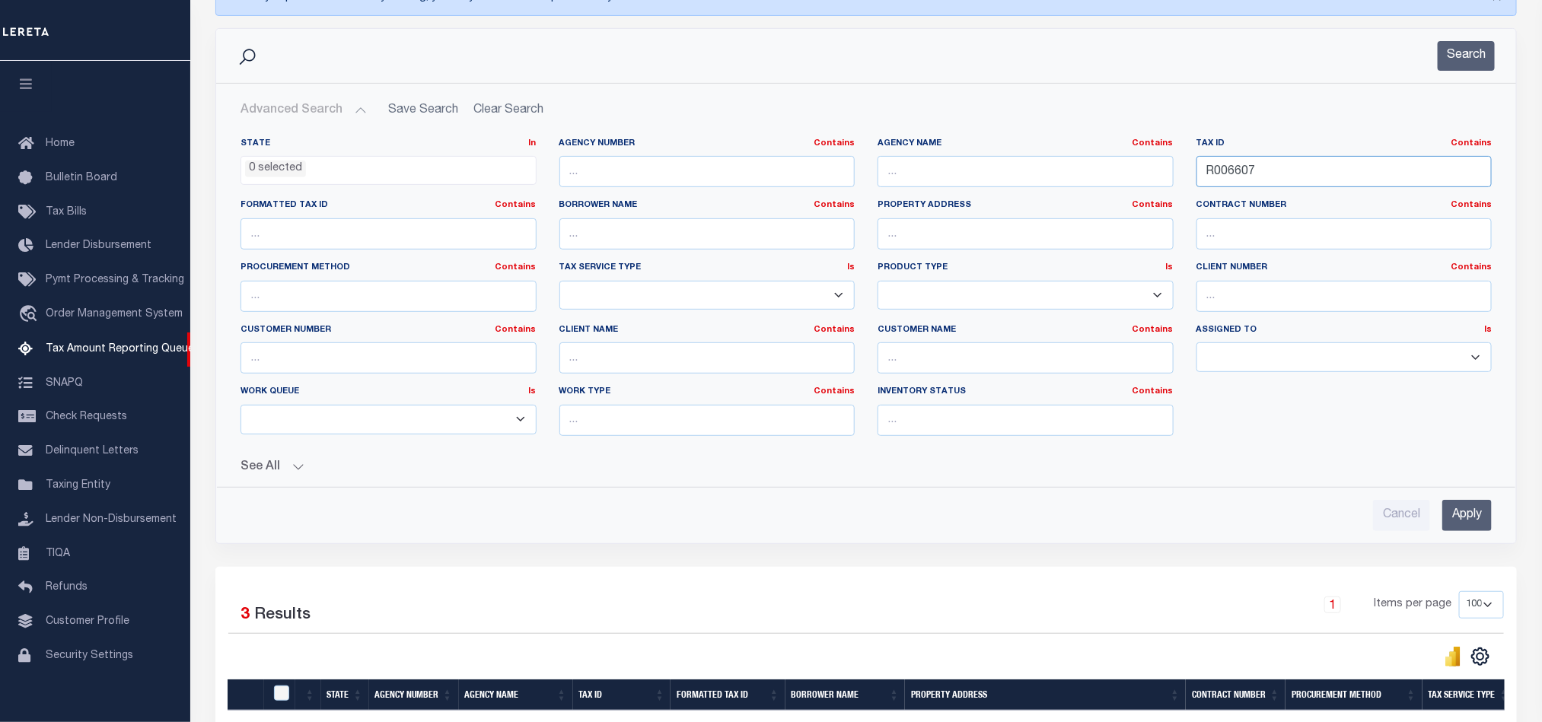
type input "R006607"
click at [1475, 525] on input "Apply" at bounding box center [1466, 515] width 49 height 31
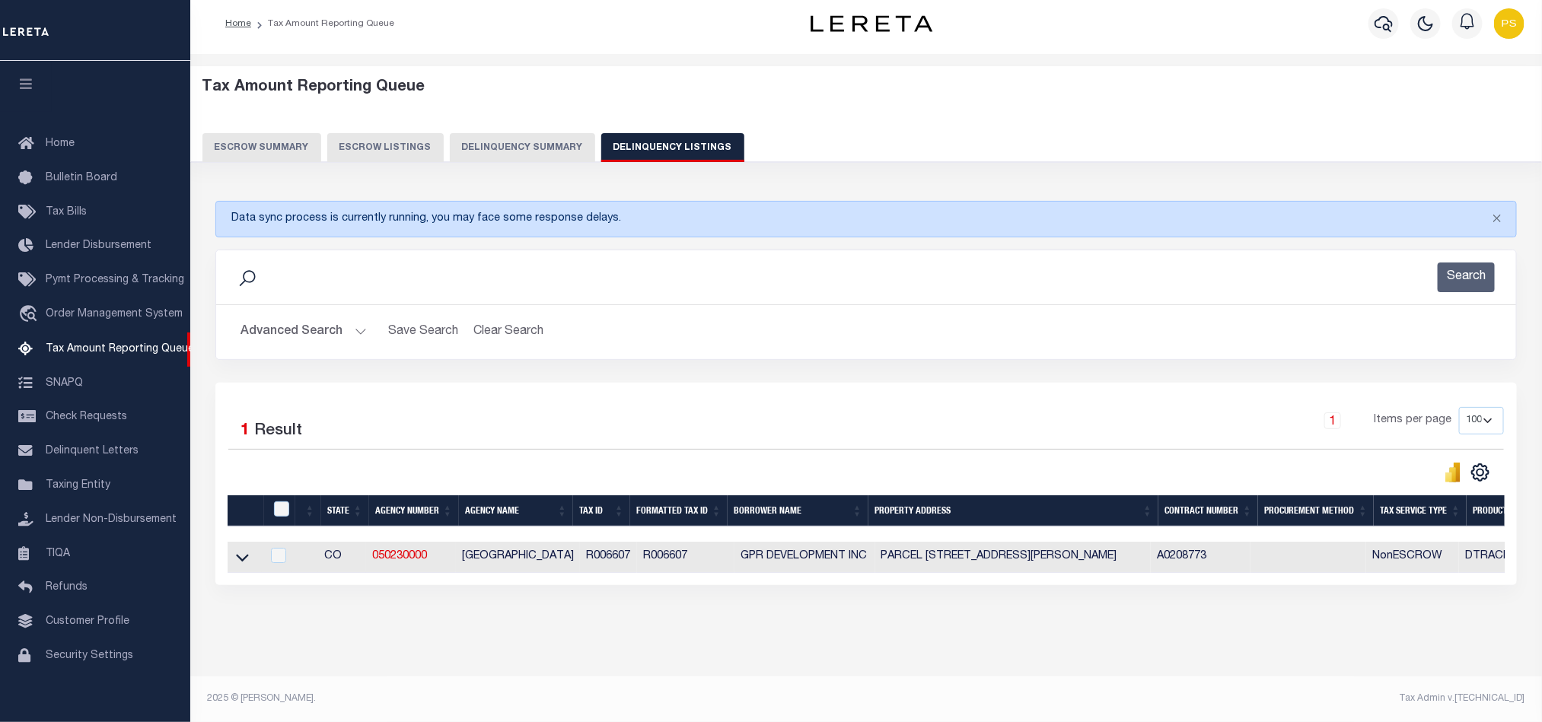
scroll to position [24, 0]
click at [240, 551] on icon at bounding box center [242, 558] width 13 height 16
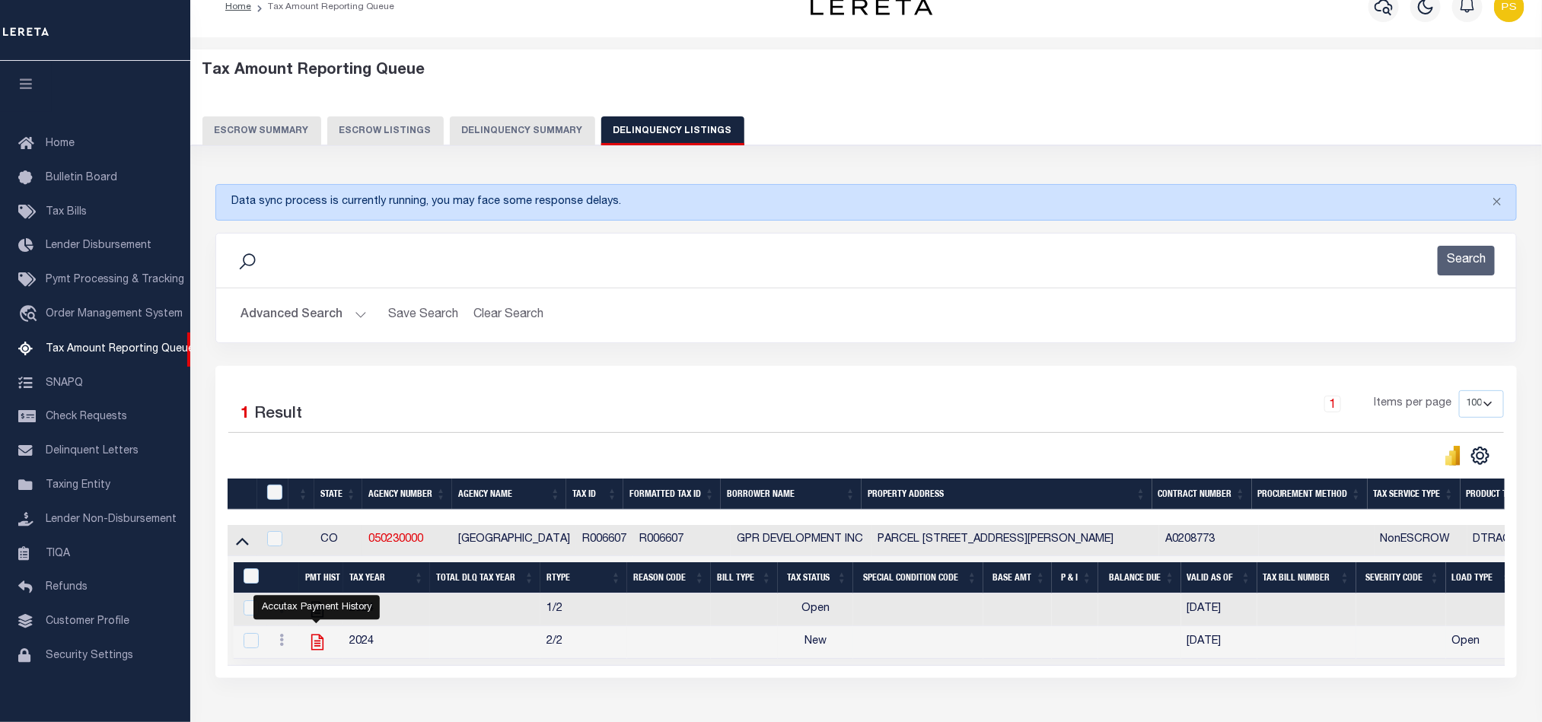
click at [318, 646] on icon "" at bounding box center [318, 643] width 20 height 20
checkbox input "true"
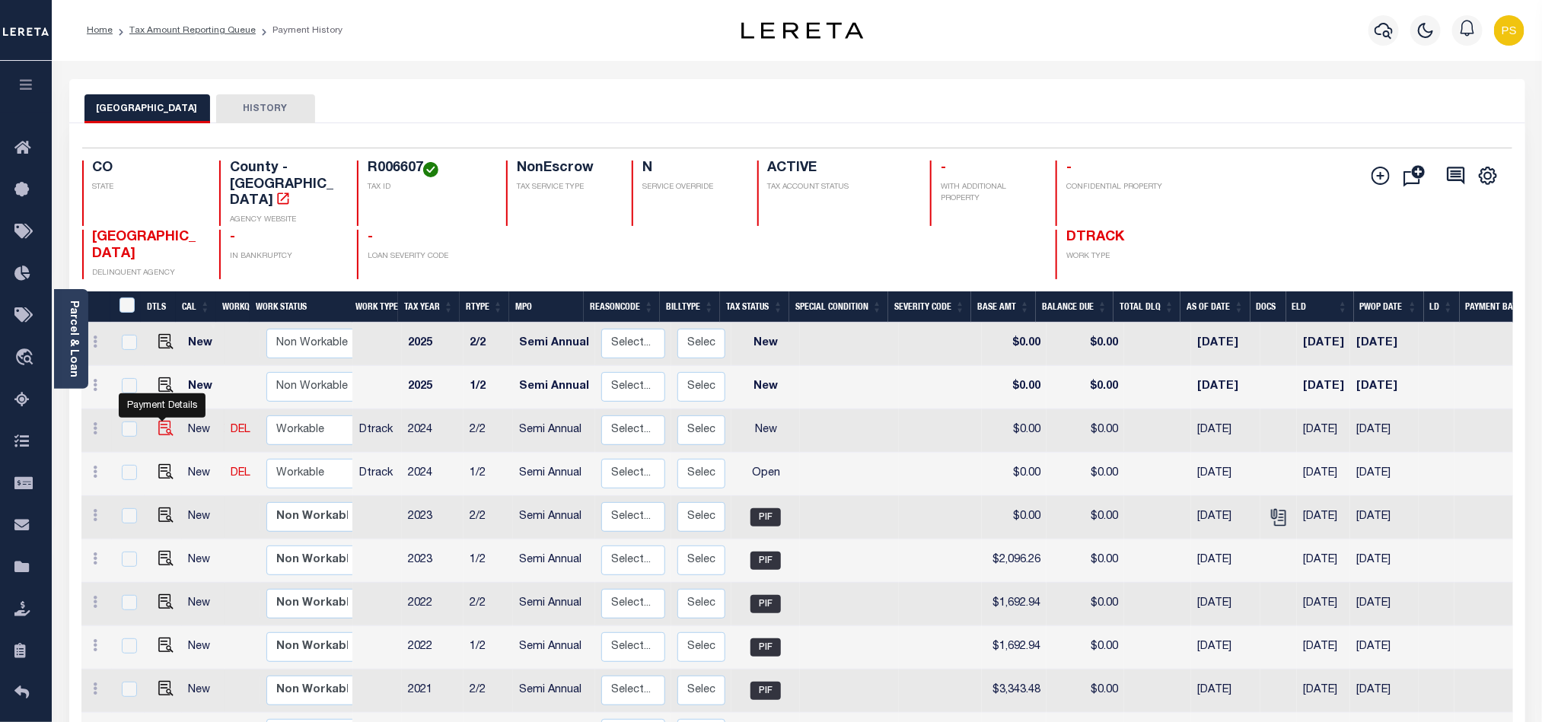
click at [165, 421] on img "" at bounding box center [165, 428] width 15 height 15
checkbox input "true"
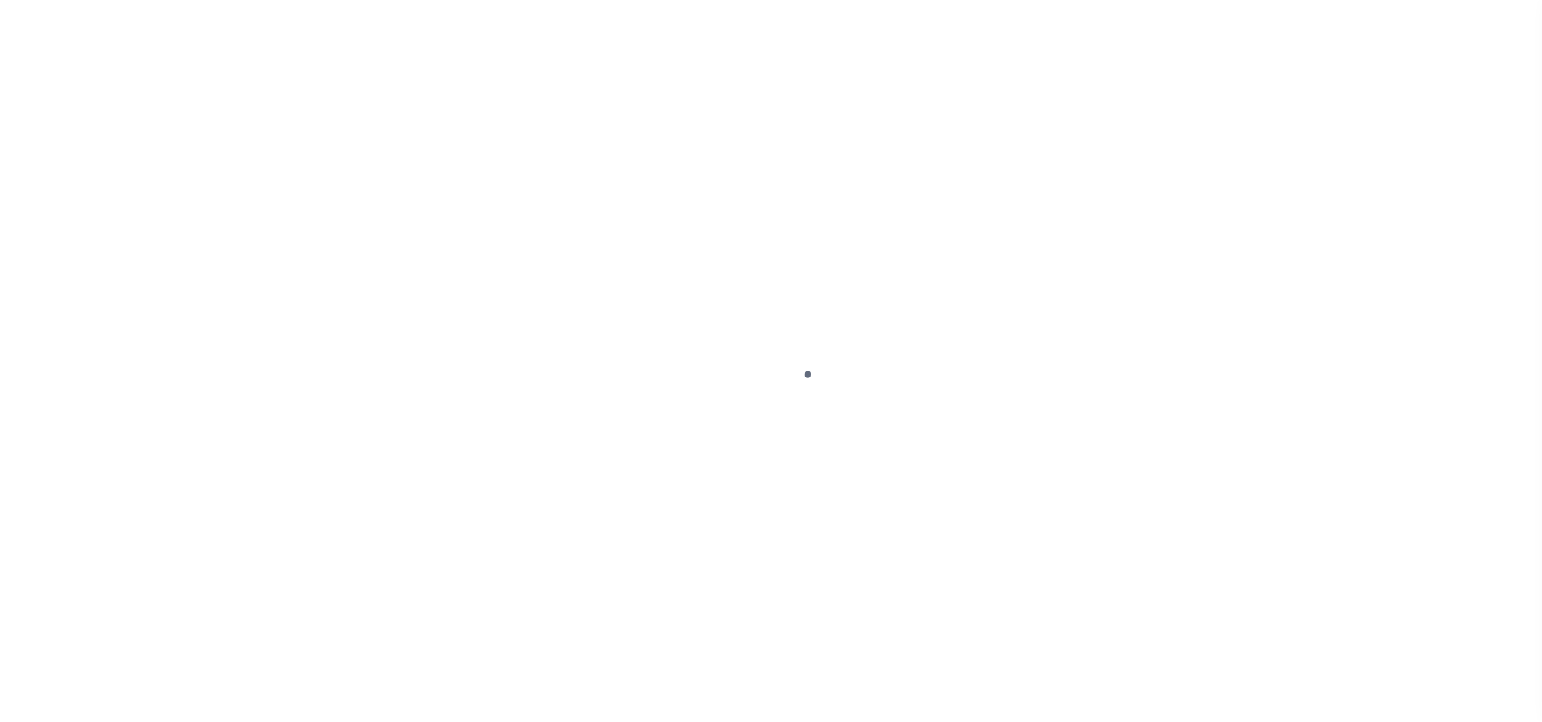
select select "NW2"
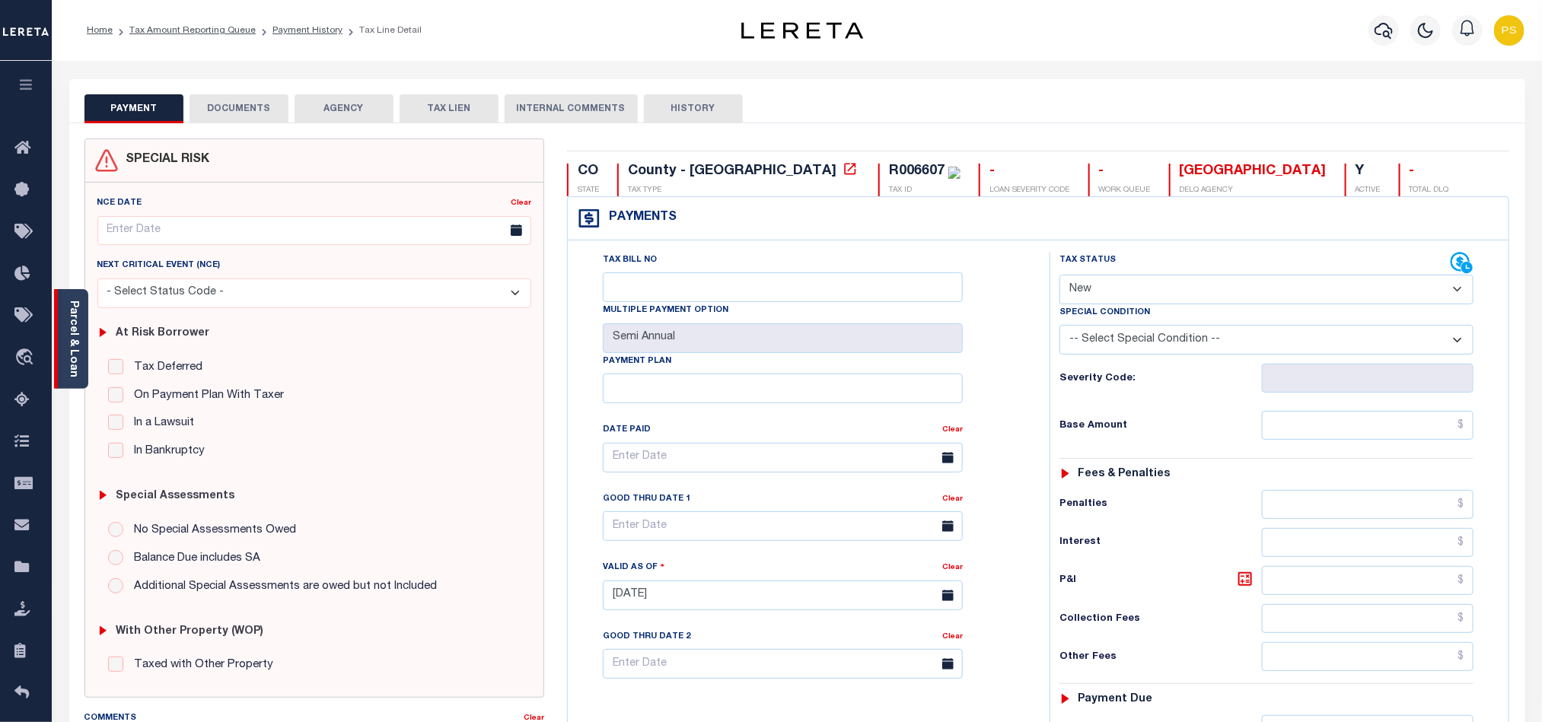
click at [78, 334] on link "Parcel & Loan" at bounding box center [73, 339] width 11 height 77
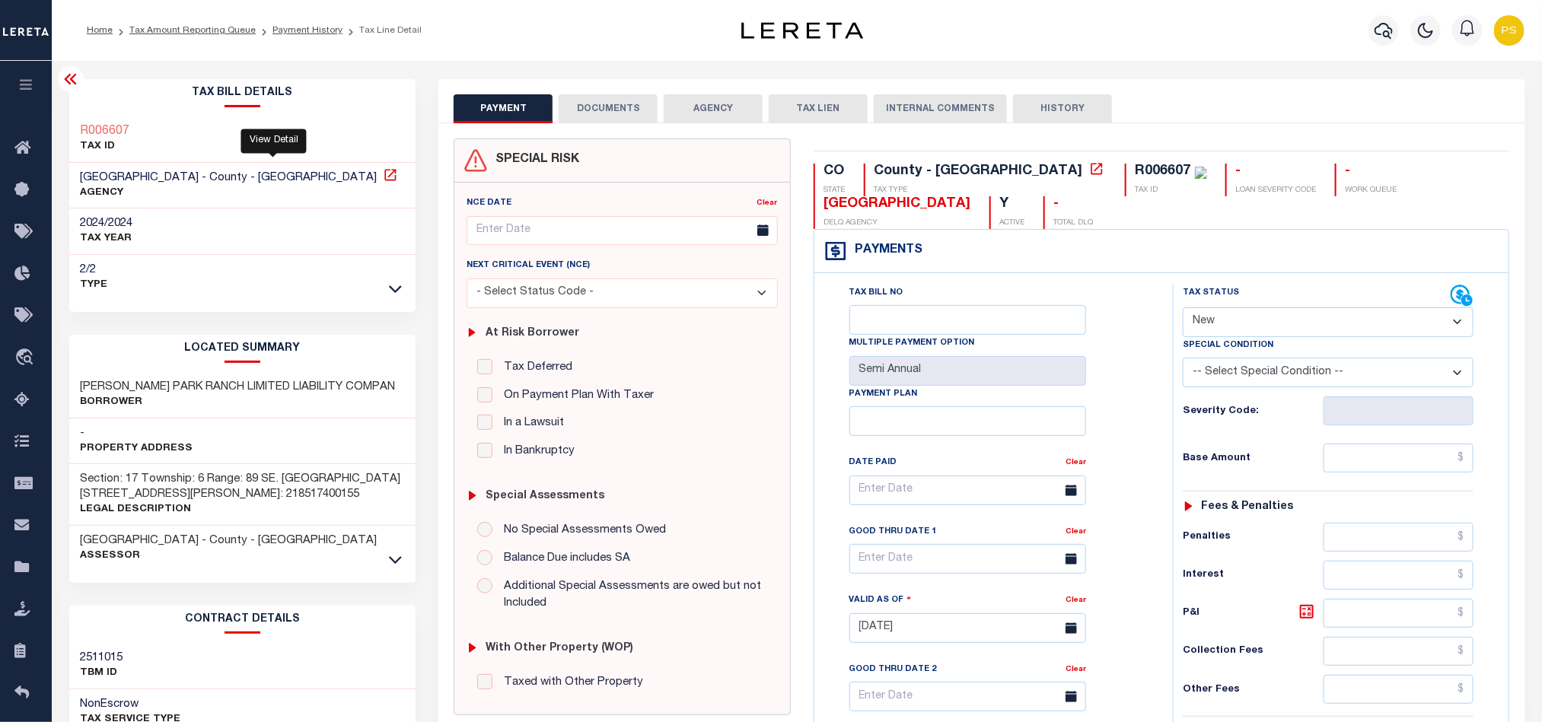
click at [383, 177] on icon at bounding box center [390, 174] width 15 height 15
click at [199, 32] on link "Tax Amount Reporting Queue" at bounding box center [192, 30] width 126 height 9
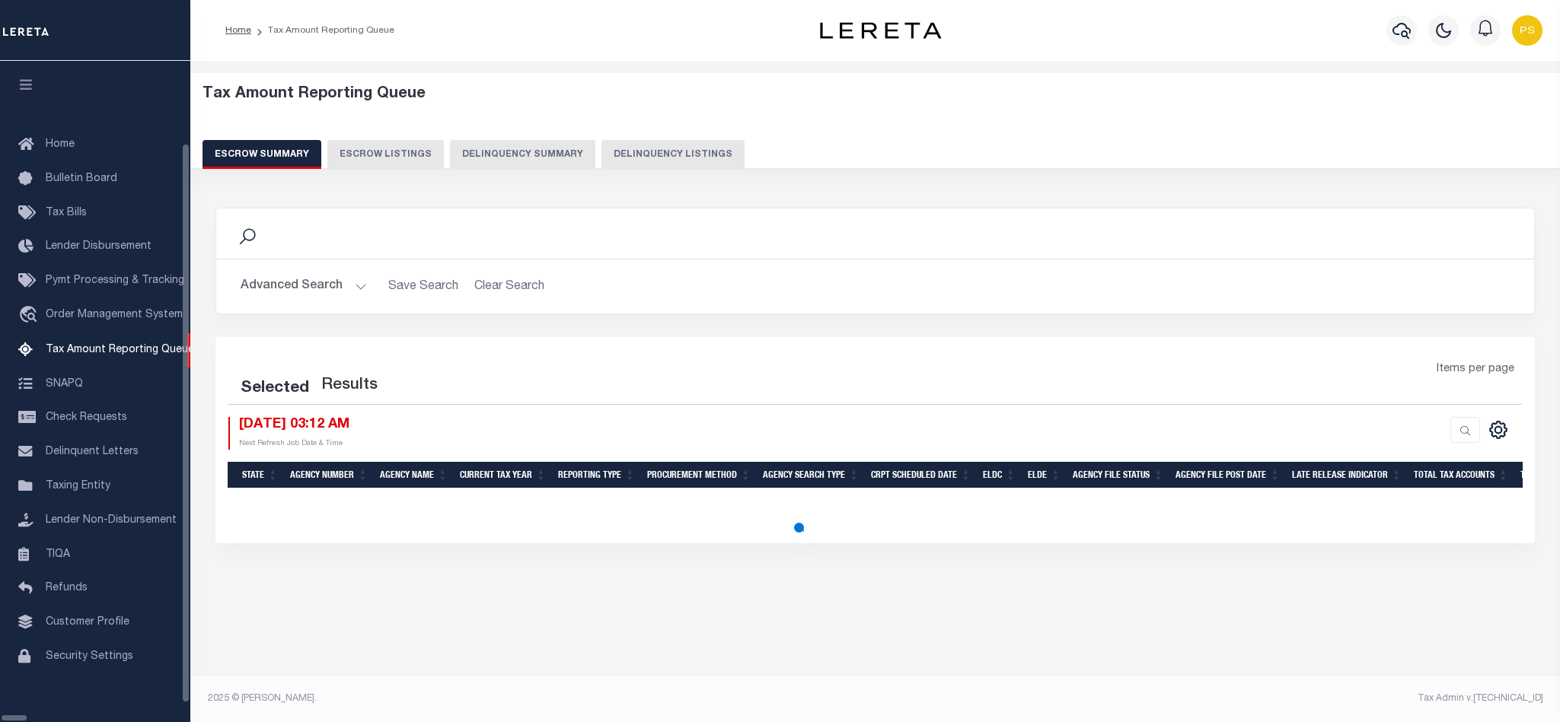
select select "100"
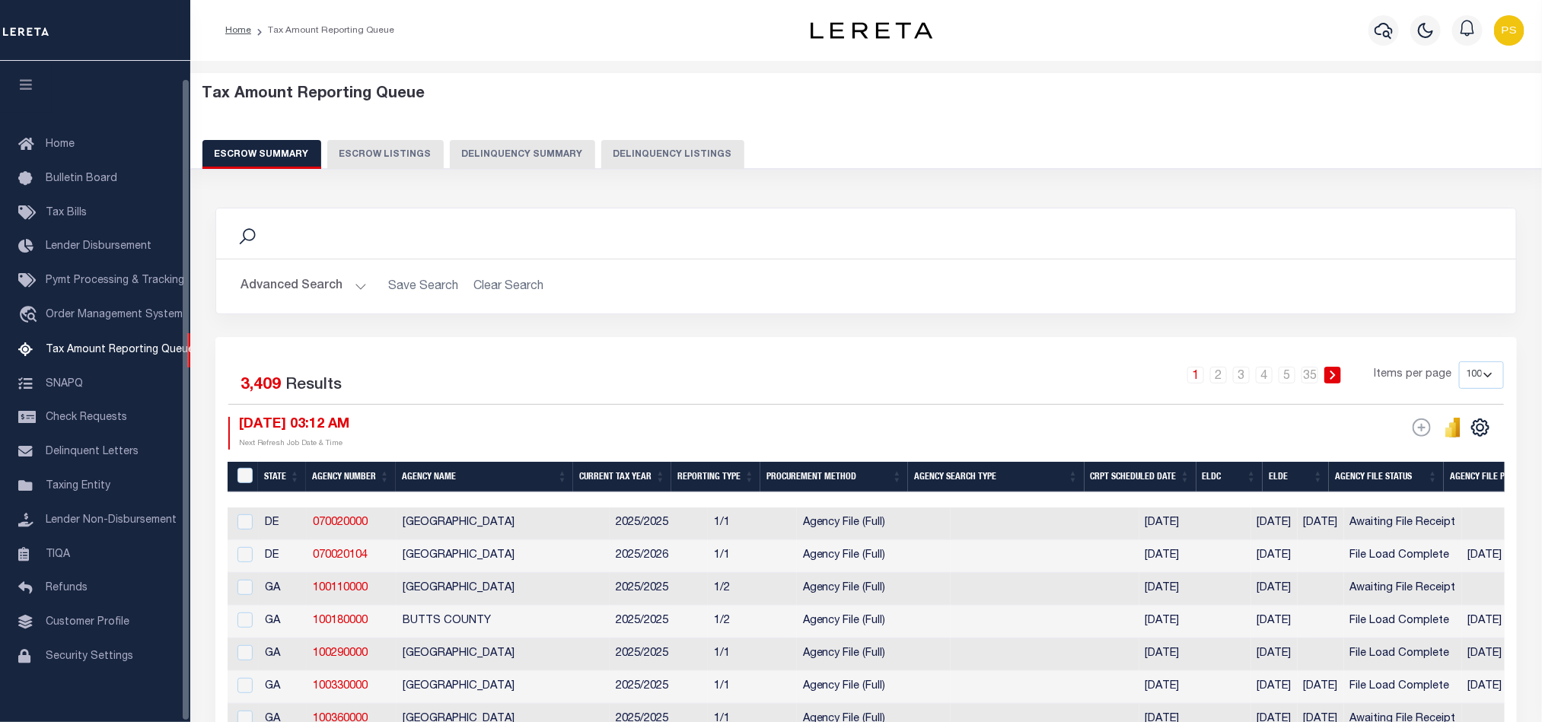
scroll to position [18, 0]
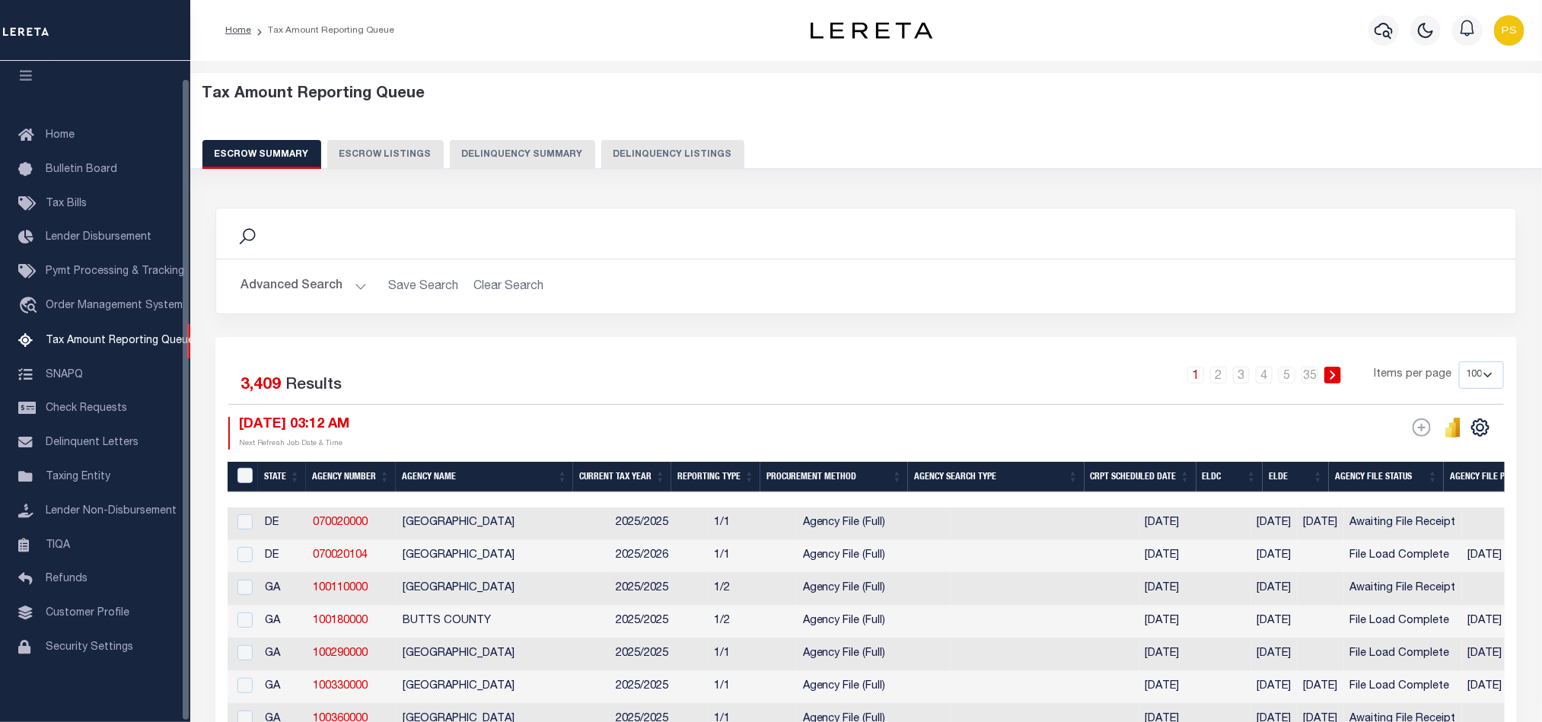
click at [566, 160] on button "Delinquency Summary" at bounding box center [522, 154] width 145 height 29
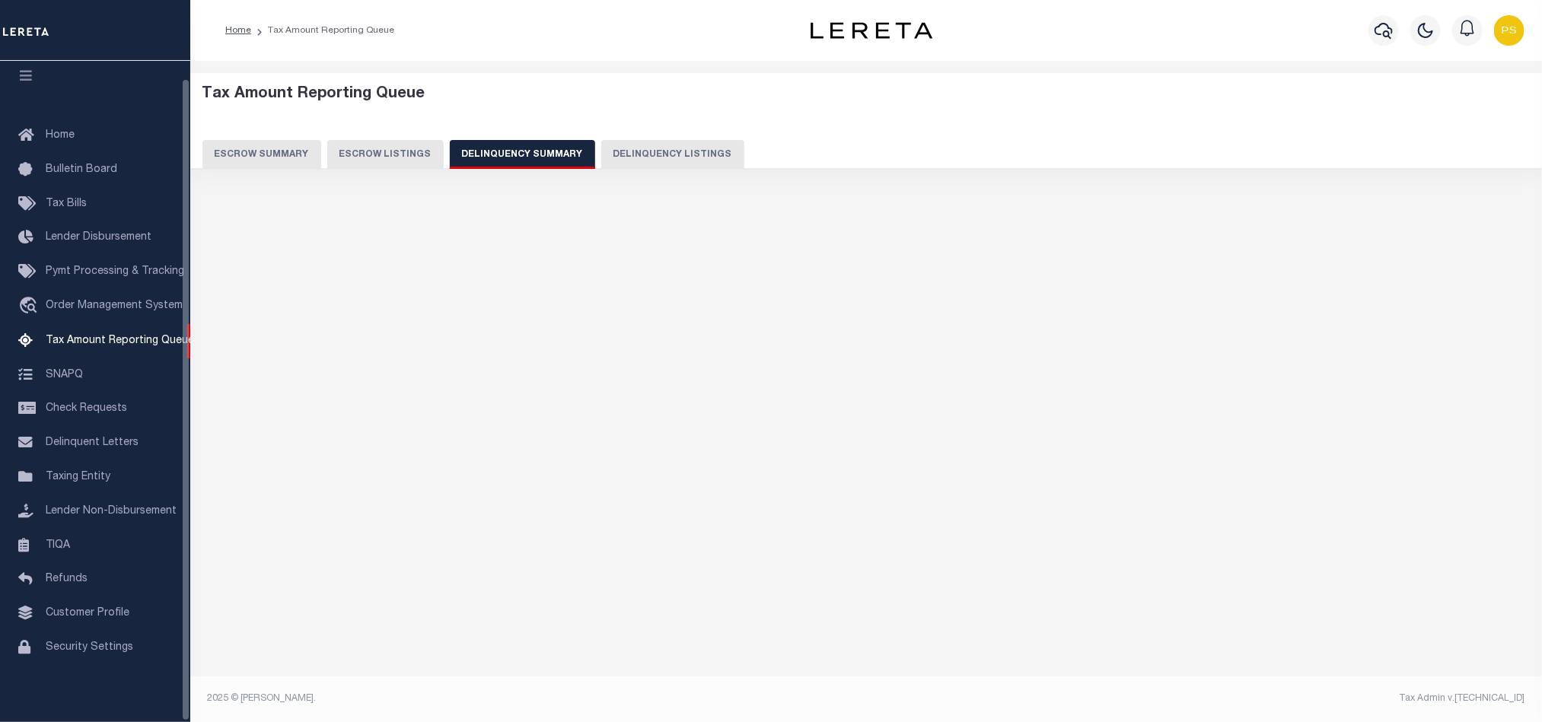
click at [617, 154] on button "Delinquency Listings" at bounding box center [672, 154] width 143 height 29
select select "100"
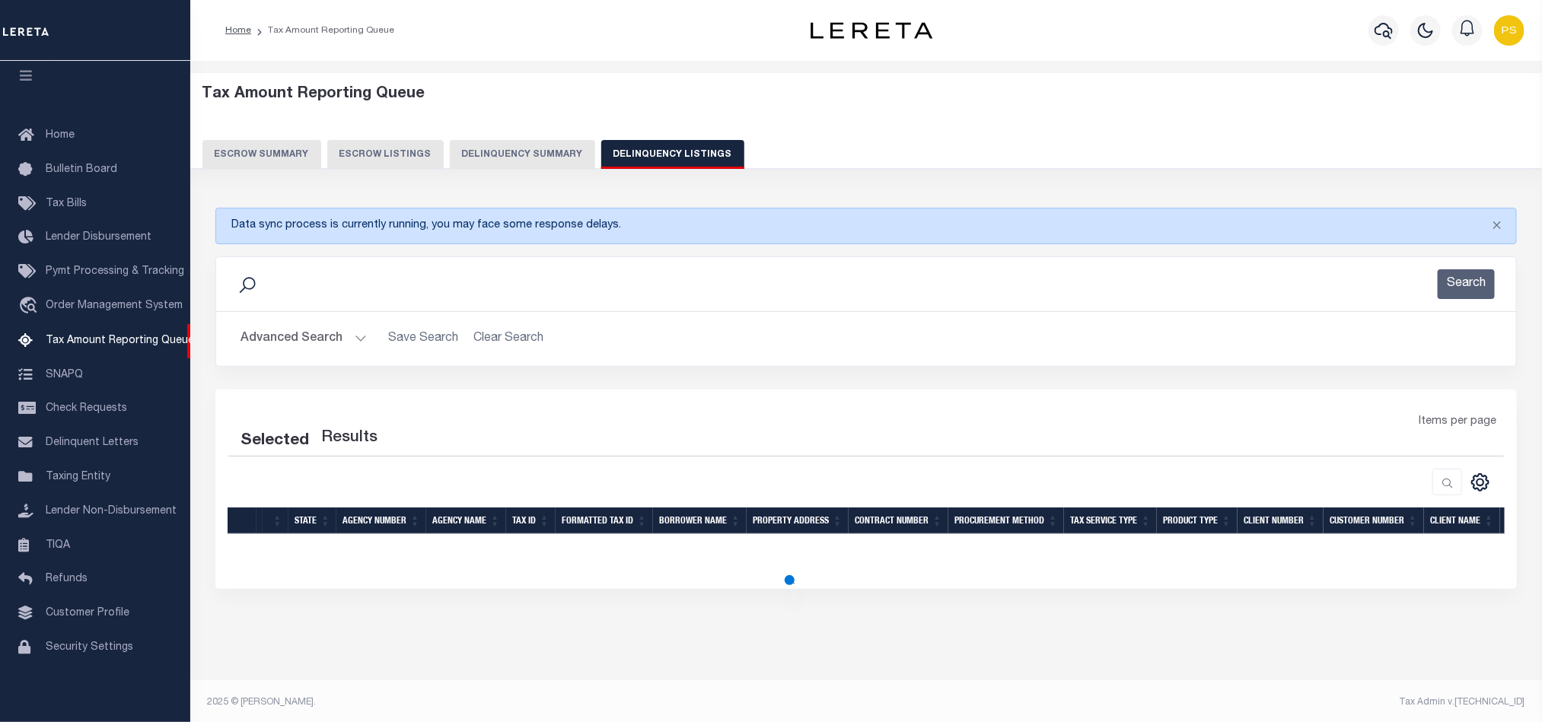
select select "100"
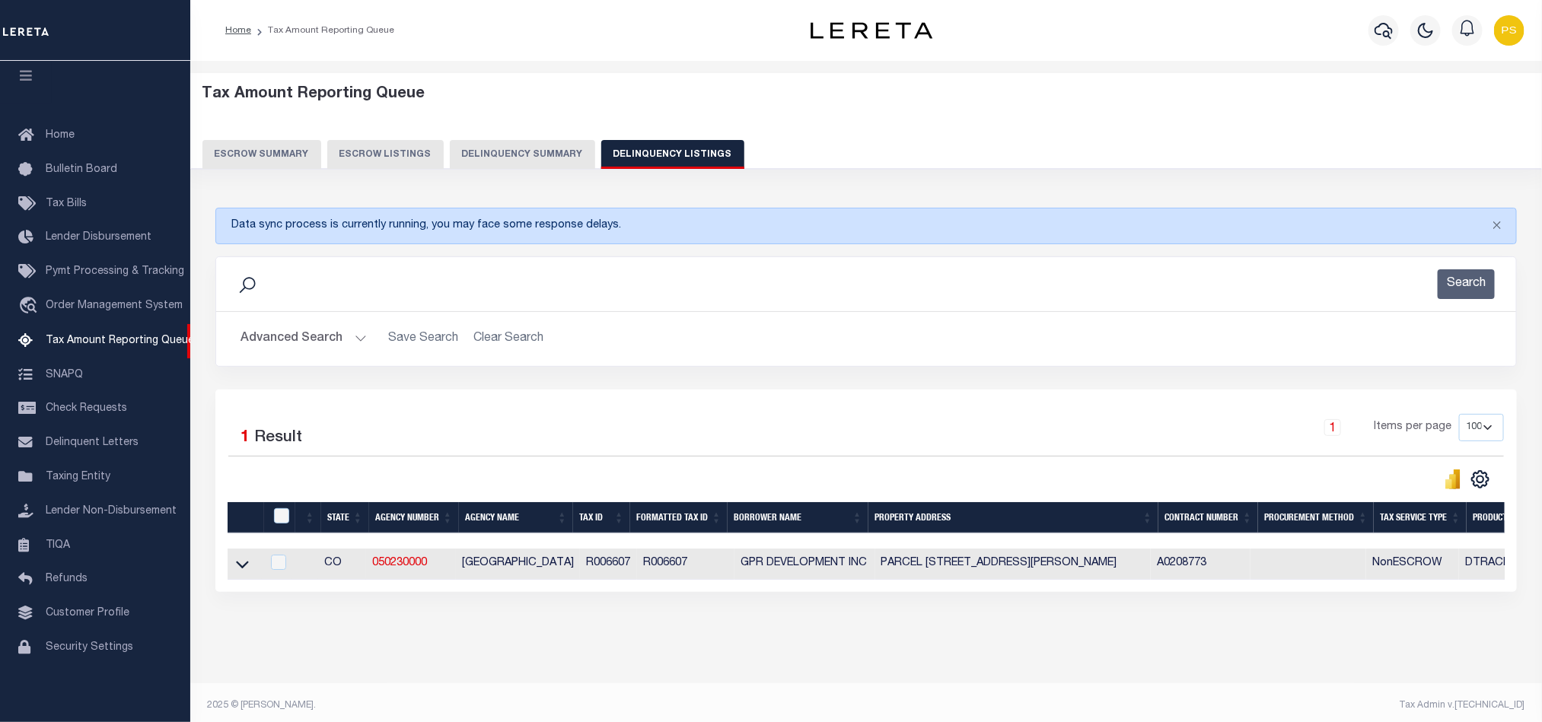
click at [316, 345] on button "Advanced Search" at bounding box center [304, 339] width 126 height 30
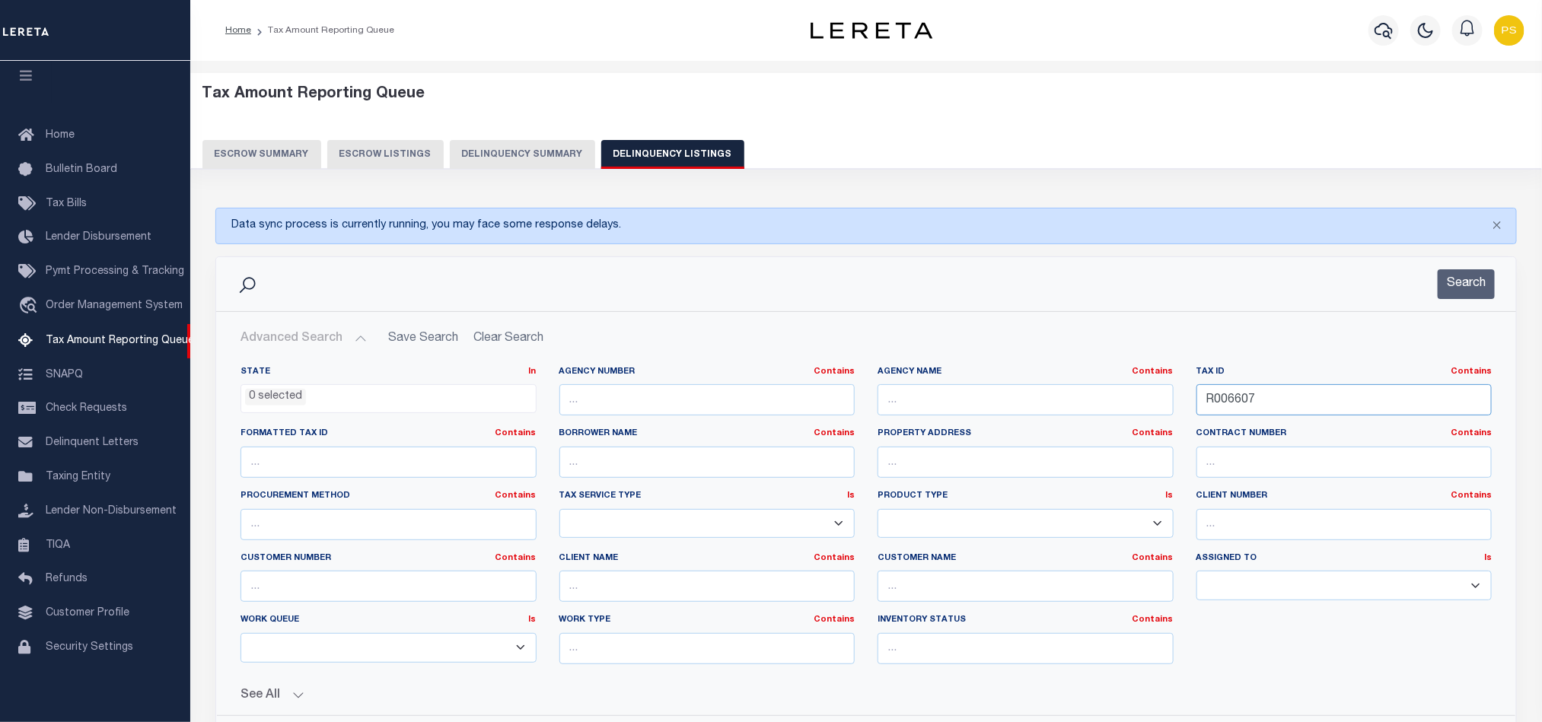
click at [1238, 409] on input "R006607" at bounding box center [1345, 399] width 296 height 31
paste input "113212"
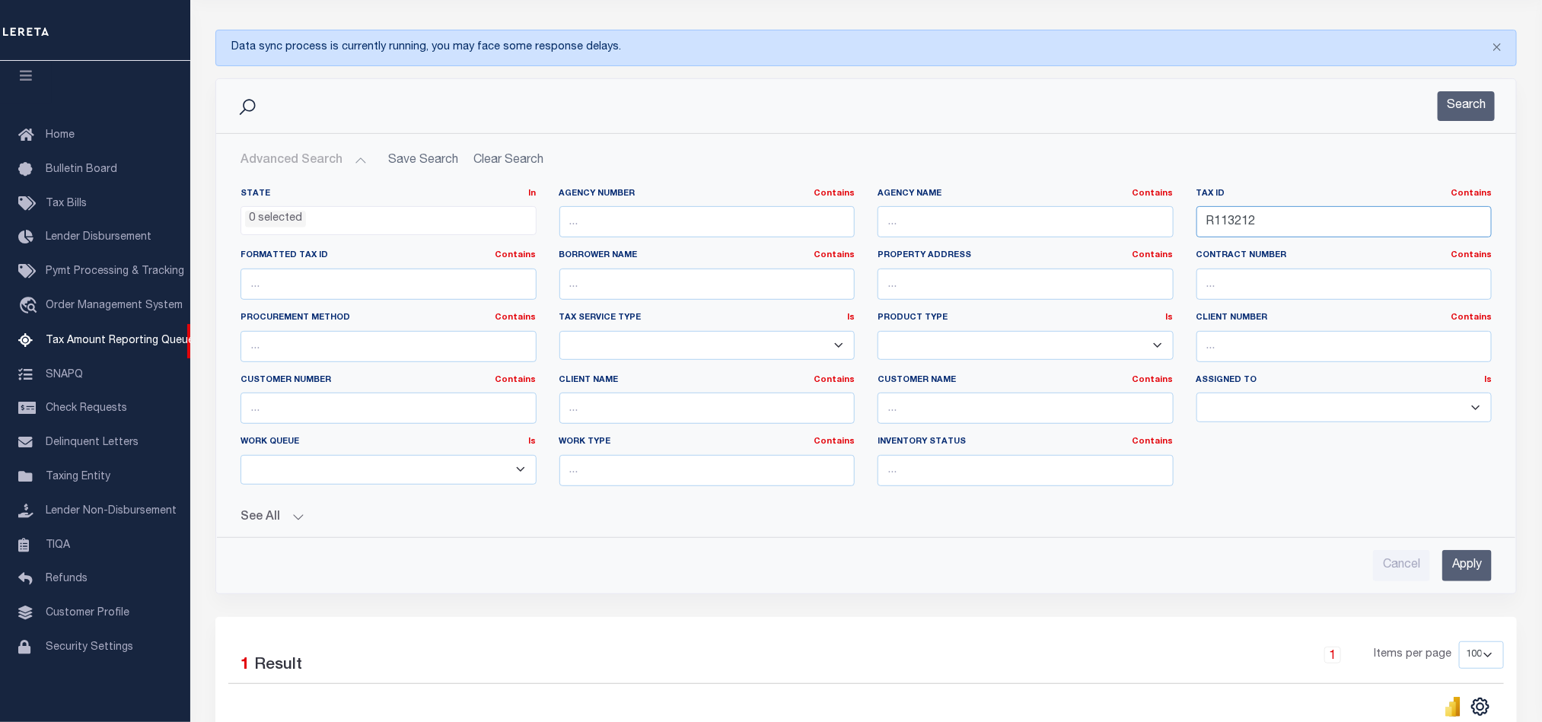
scroll to position [228, 0]
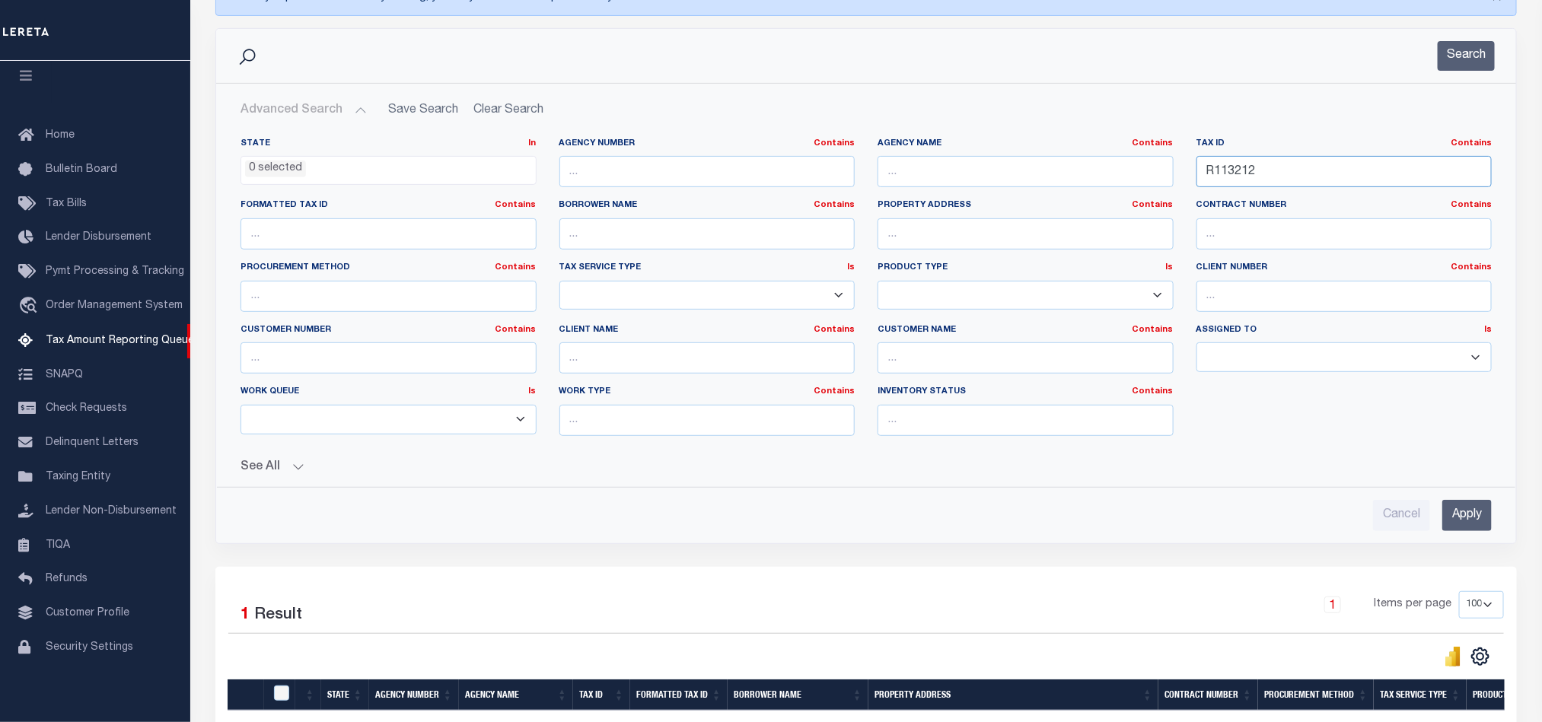
type input "R113212"
click at [1450, 510] on input "Apply" at bounding box center [1466, 515] width 49 height 31
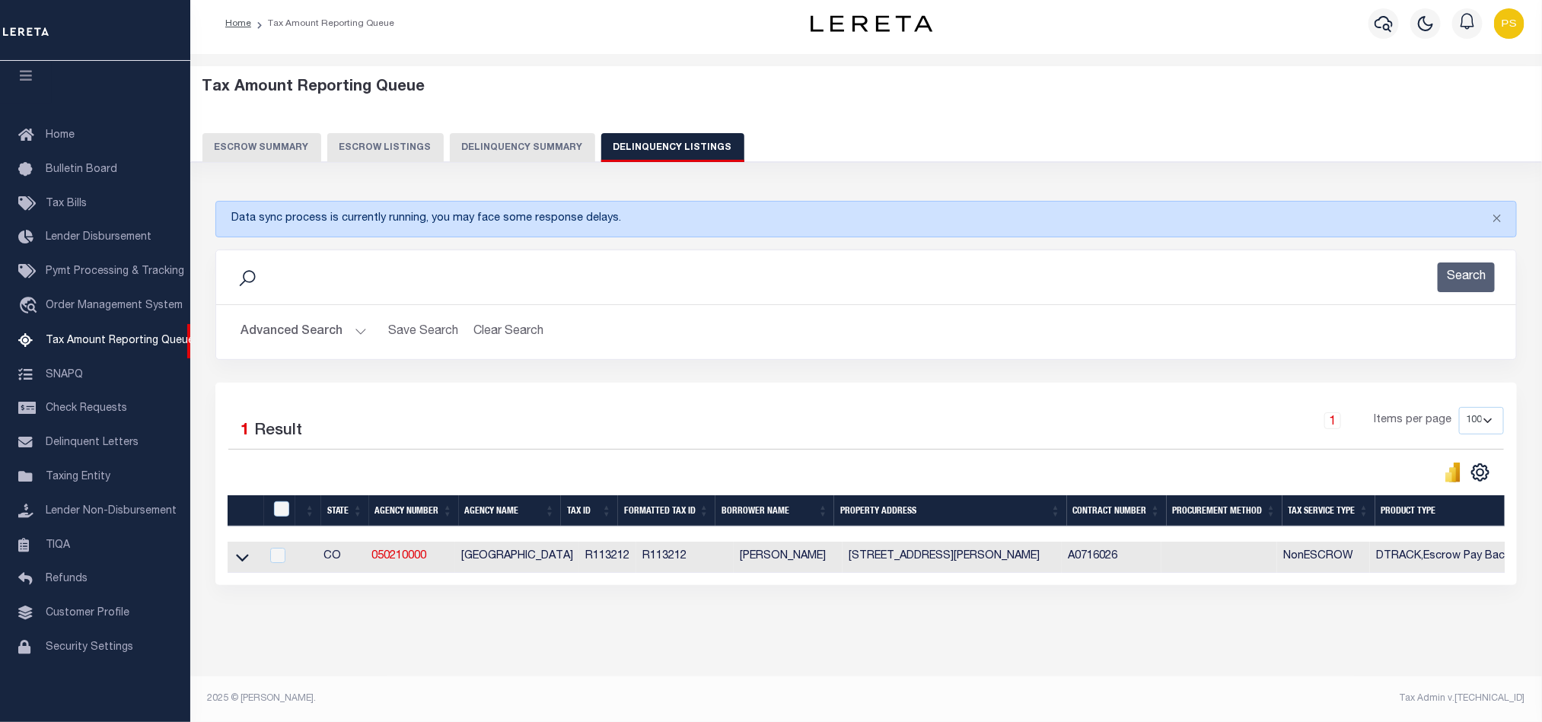
scroll to position [24, 0]
click at [236, 550] on icon at bounding box center [242, 558] width 13 height 16
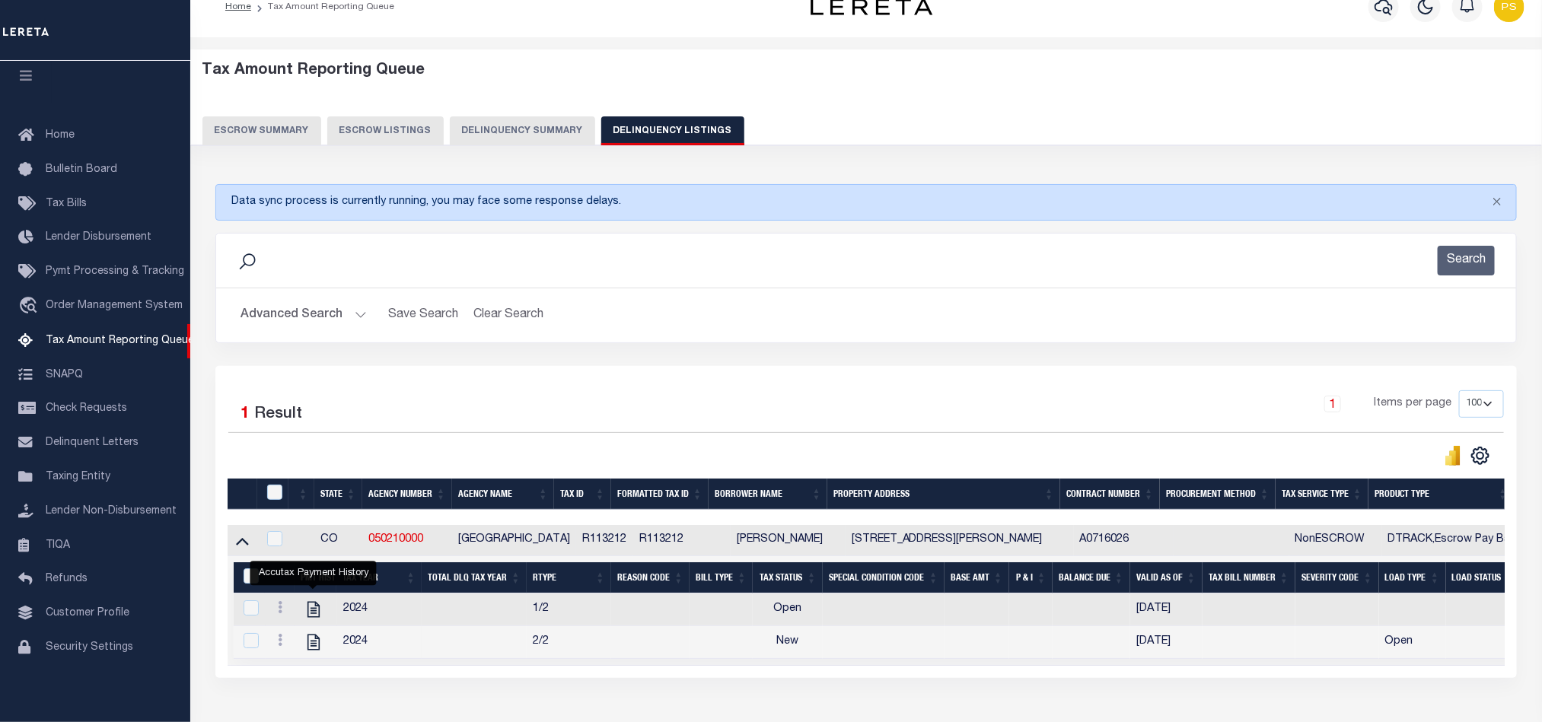
scroll to position [135, 0]
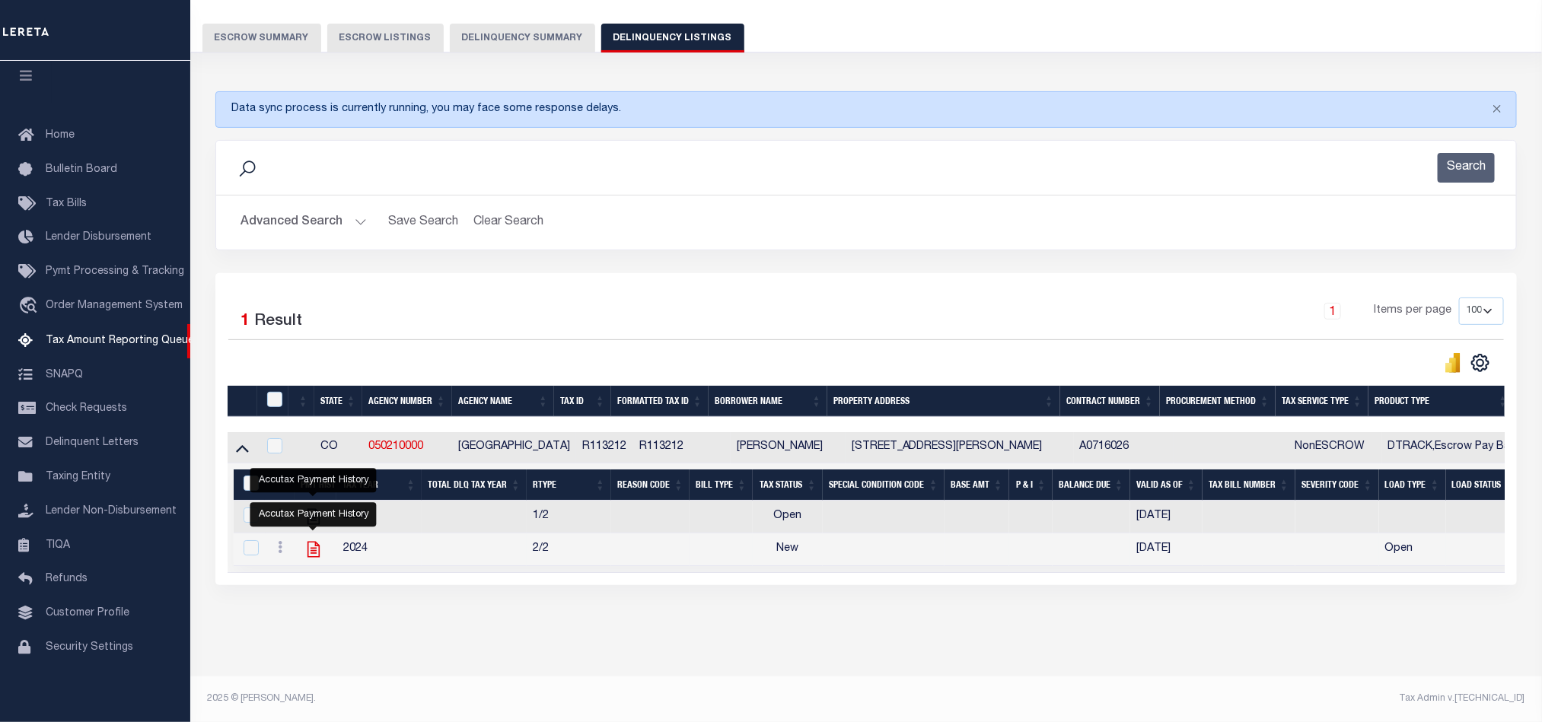
click at [313, 547] on icon "" at bounding box center [314, 550] width 12 height 16
checkbox input "true"
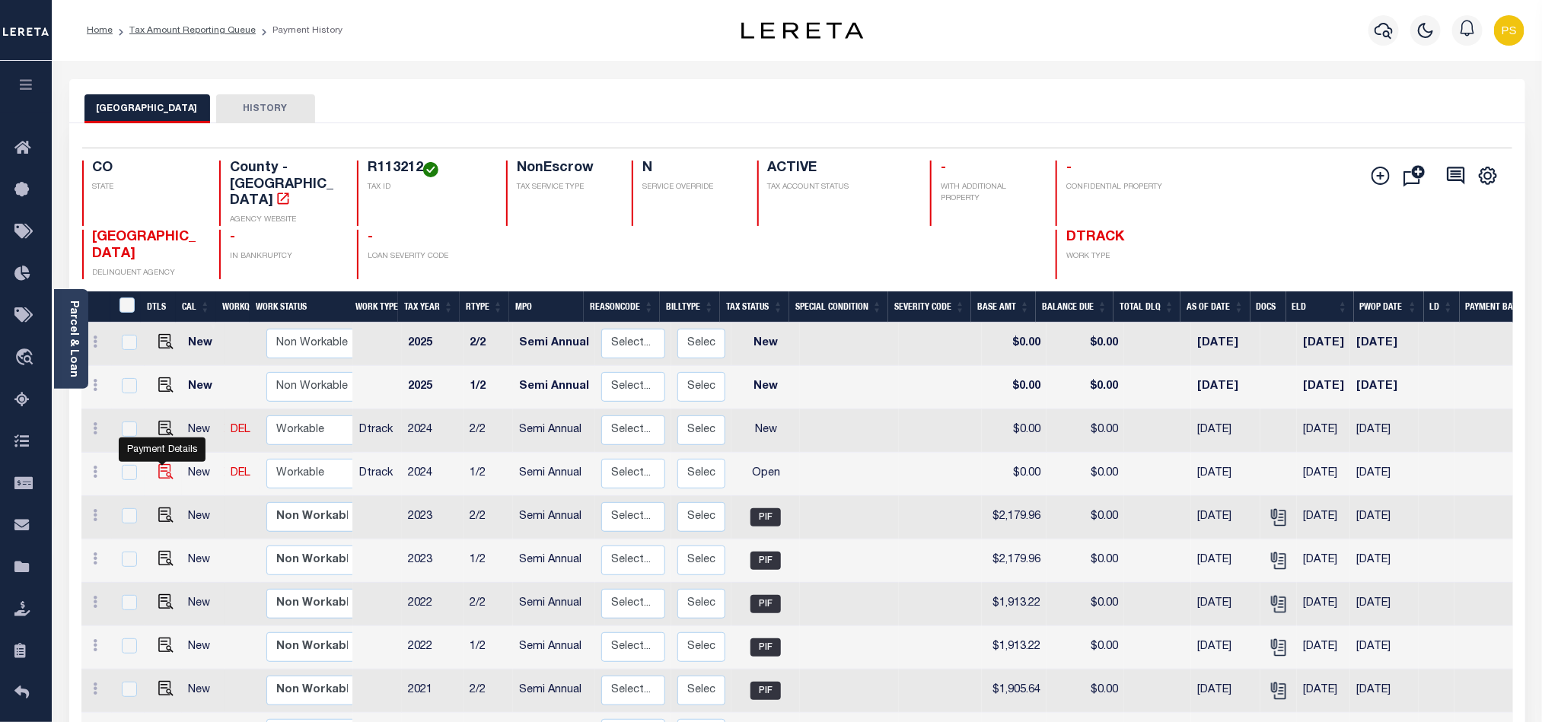
click at [158, 464] on img "" at bounding box center [165, 471] width 15 height 15
checkbox input "true"
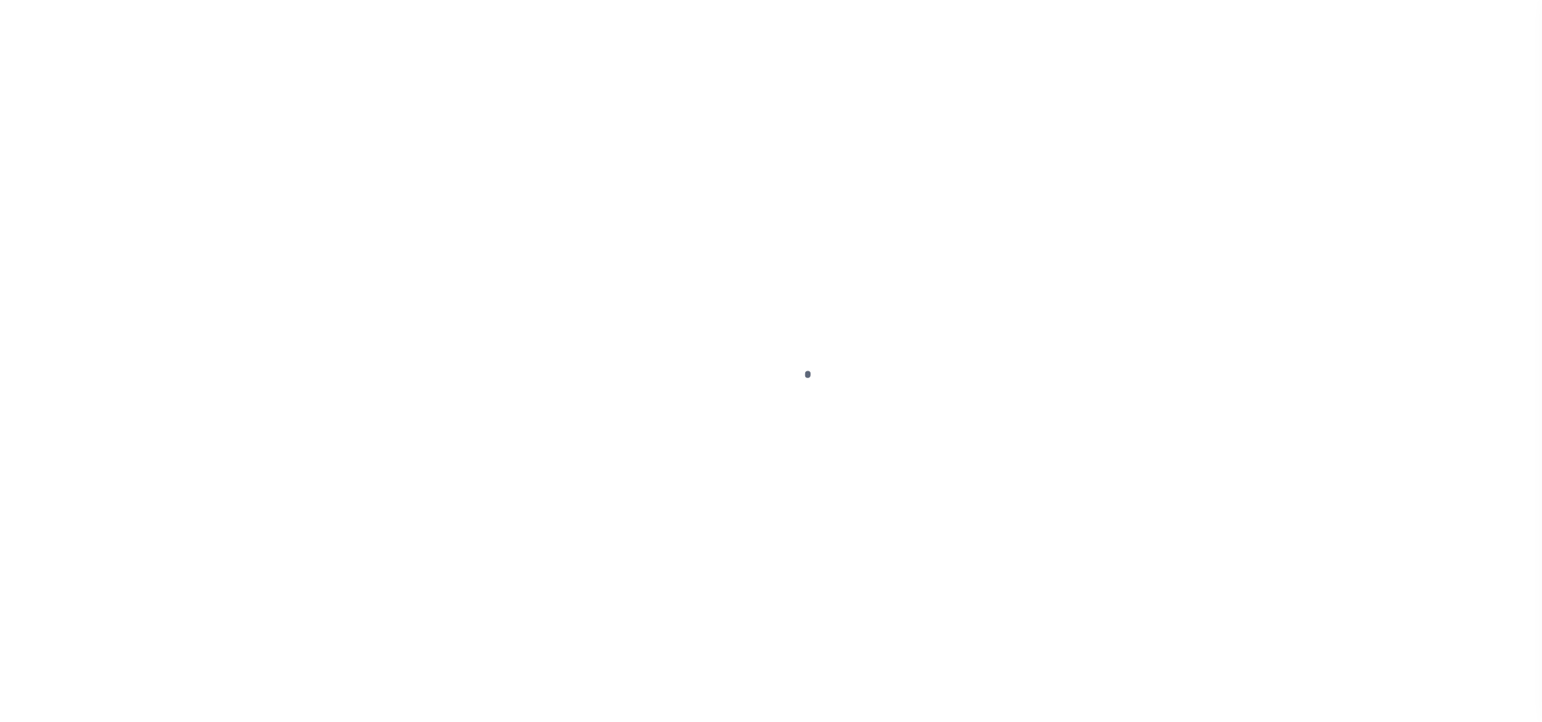
select select "OP2"
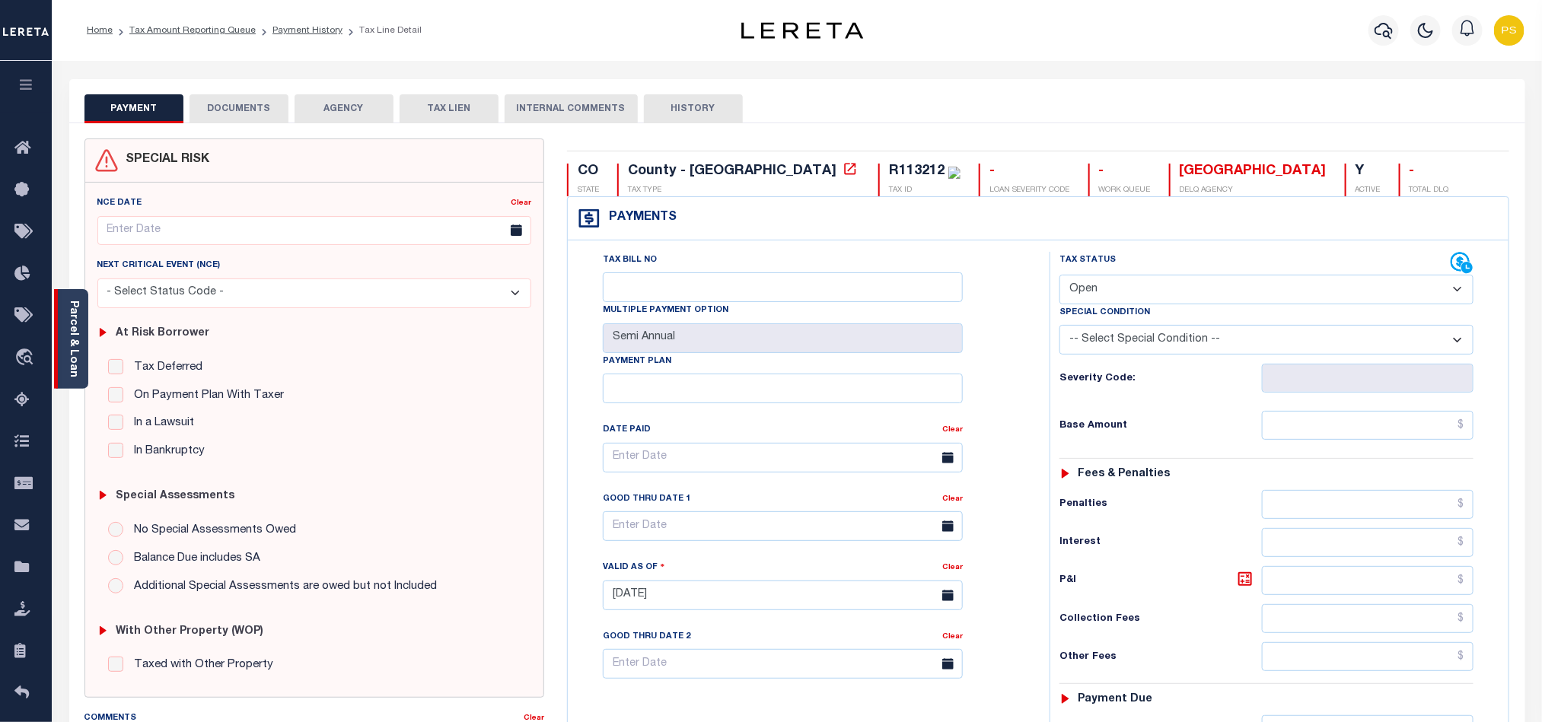
click at [69, 349] on link "Parcel & Loan" at bounding box center [73, 339] width 11 height 77
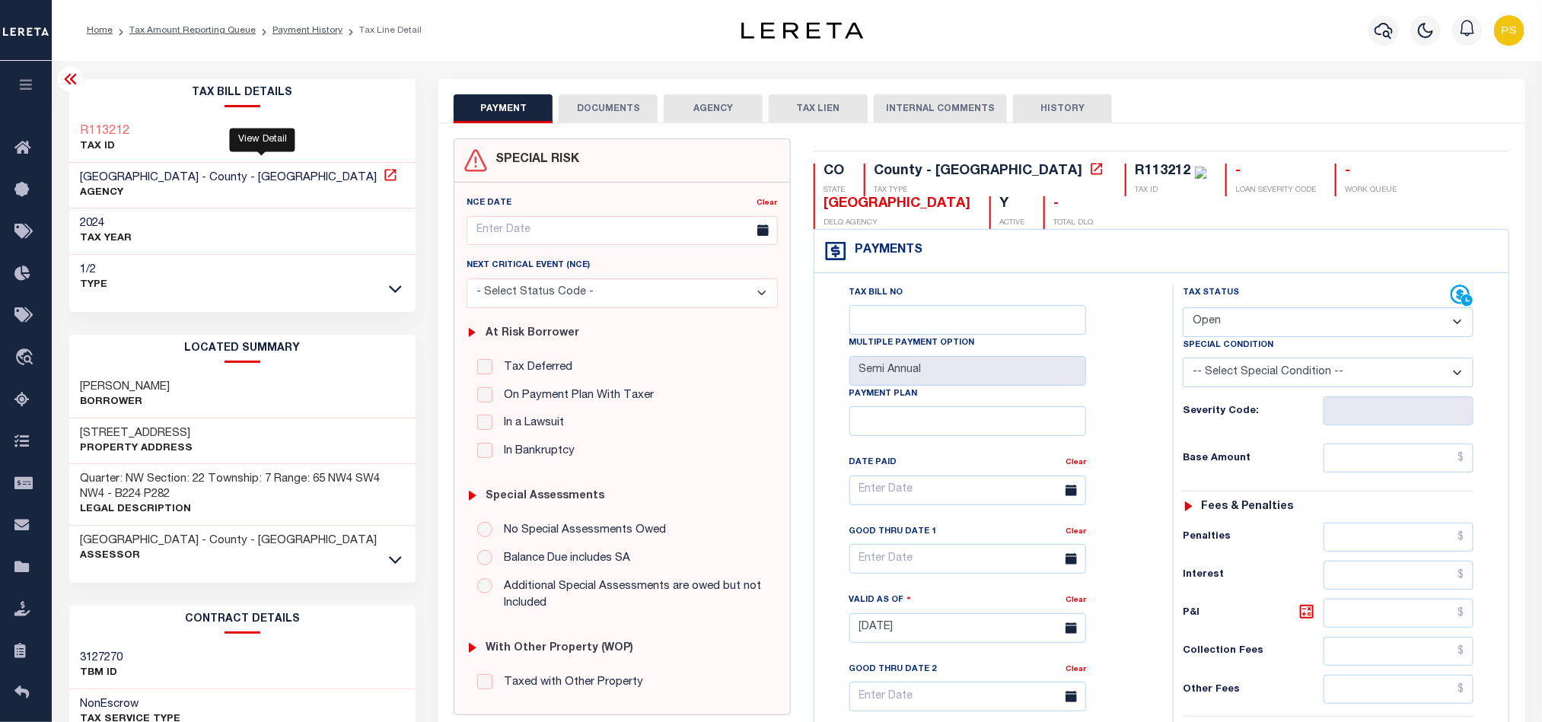
click at [383, 176] on icon at bounding box center [390, 174] width 15 height 15
click at [213, 30] on link "Tax Amount Reporting Queue" at bounding box center [192, 30] width 126 height 9
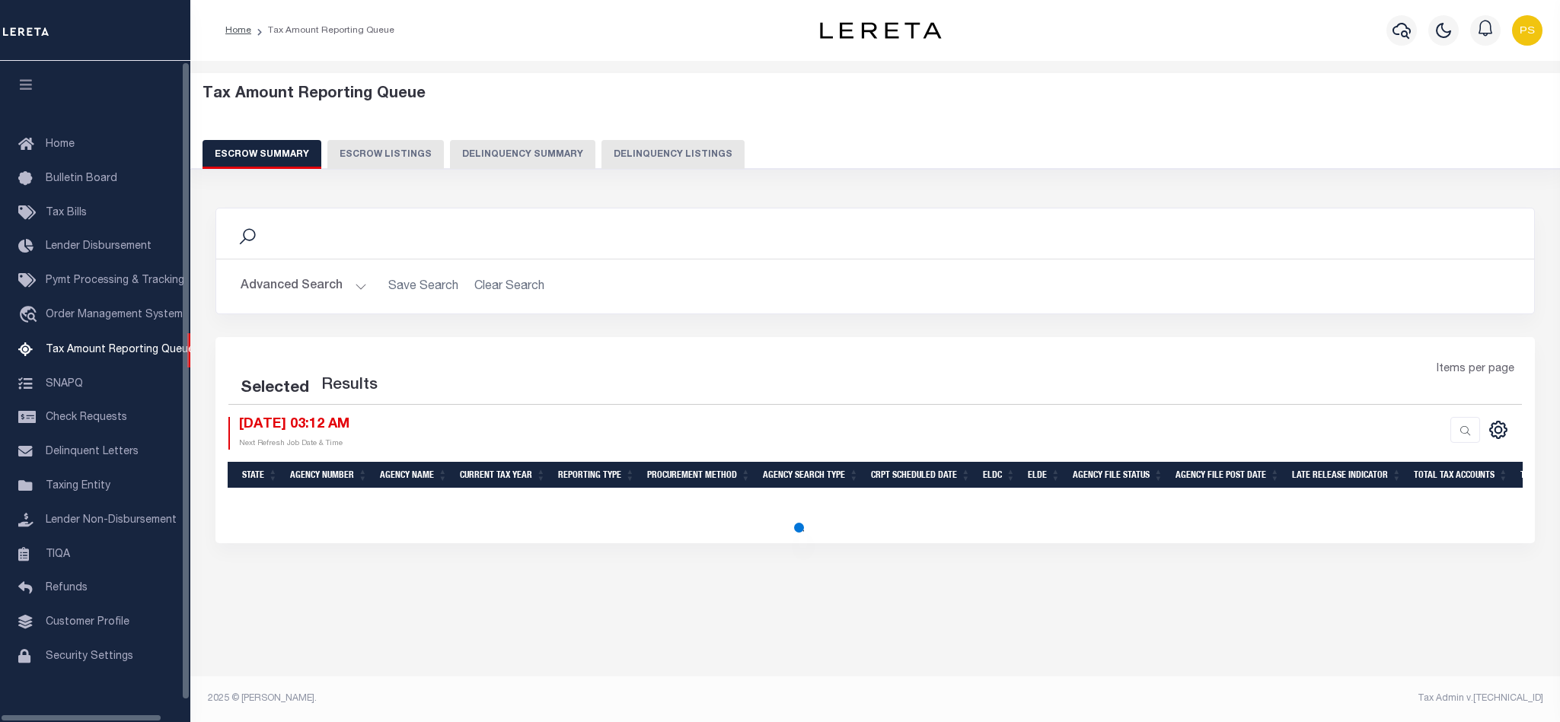
click at [664, 158] on button "Delinquency Listings" at bounding box center [672, 154] width 143 height 29
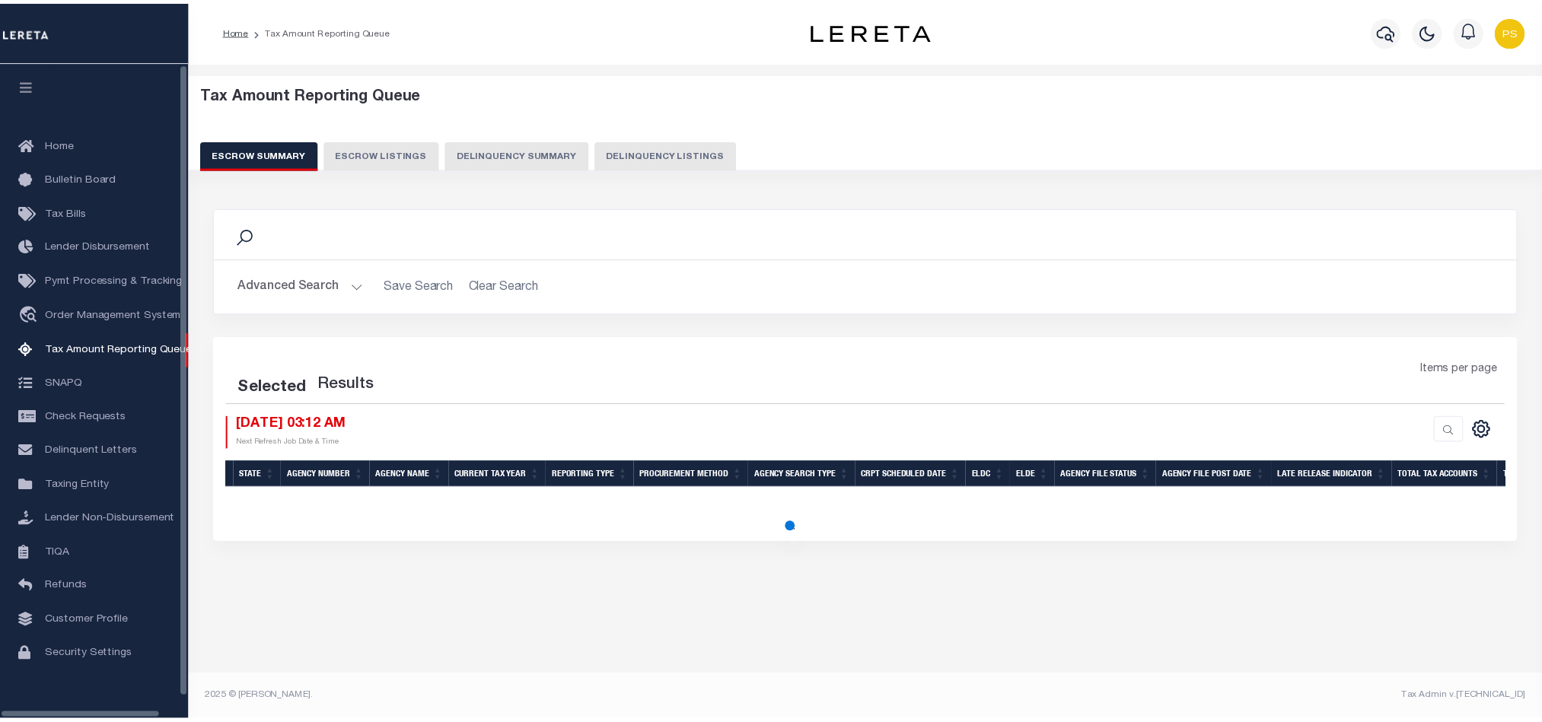
scroll to position [7, 0]
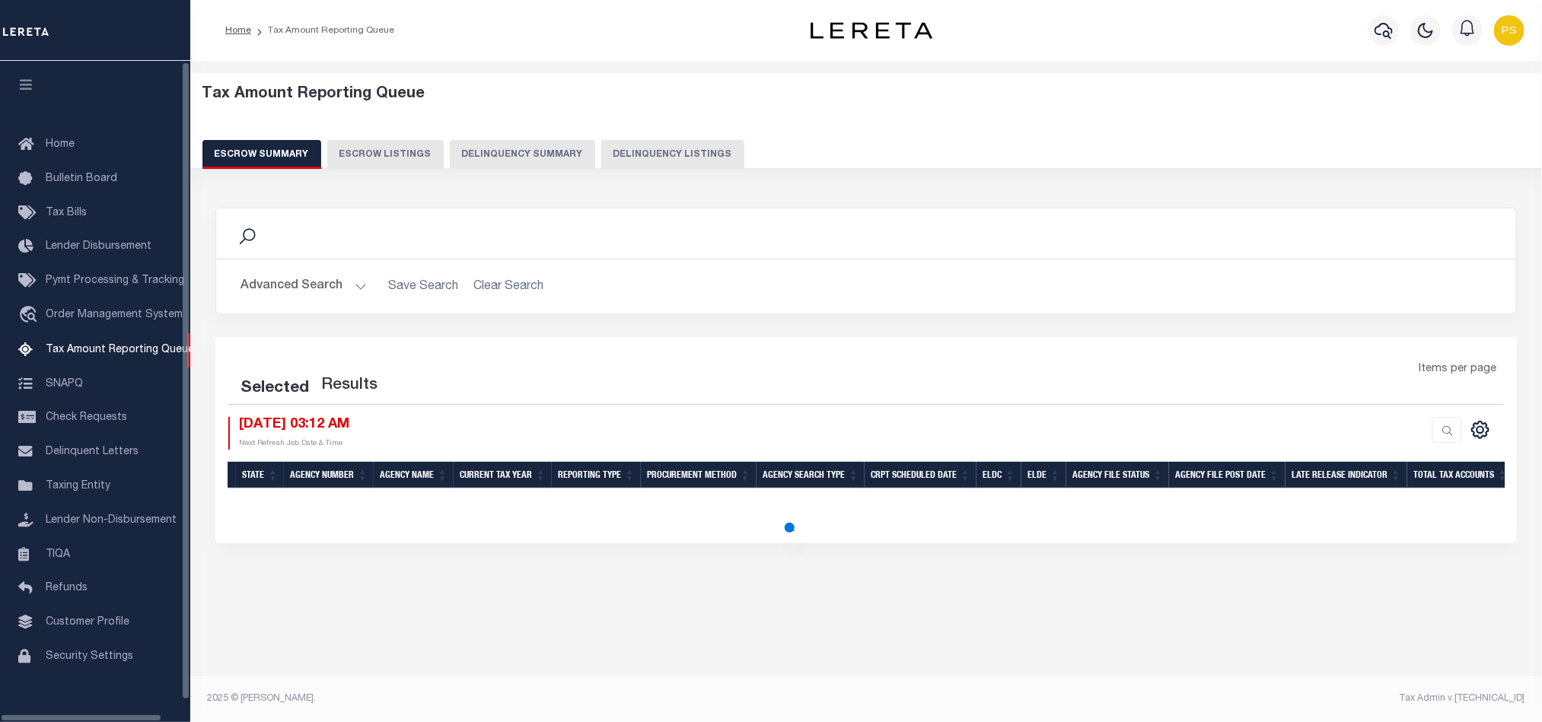
select select "100"
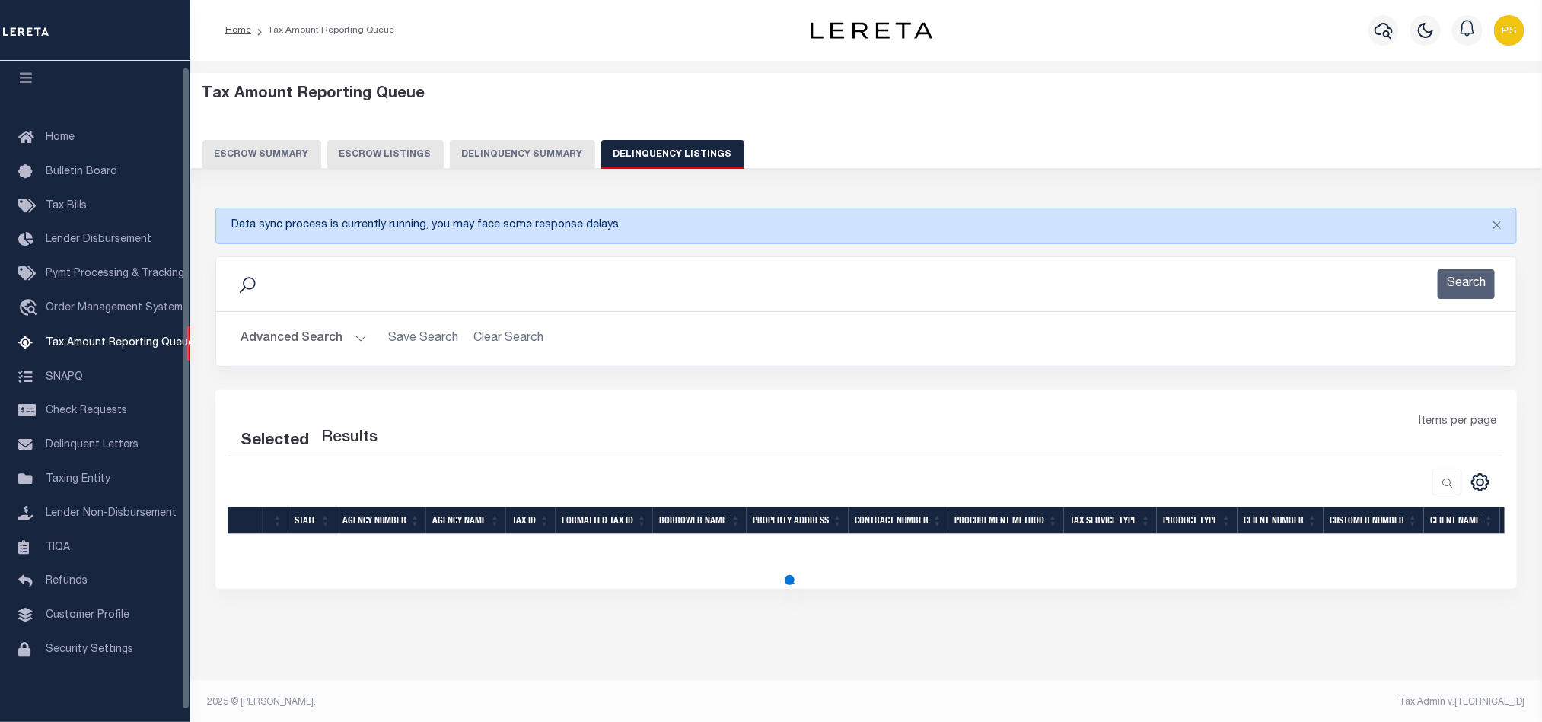
select select "100"
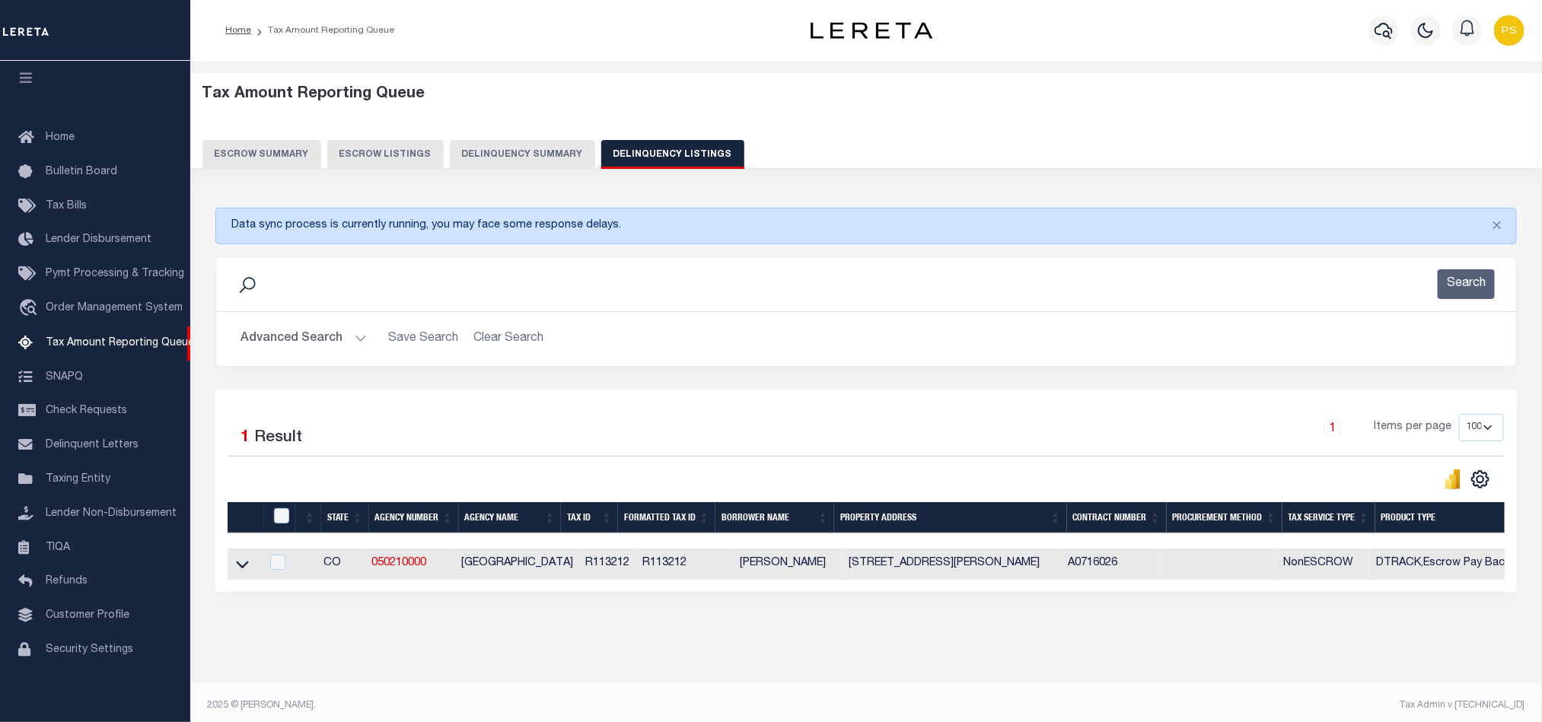
click at [302, 336] on button "Advanced Search" at bounding box center [304, 339] width 126 height 30
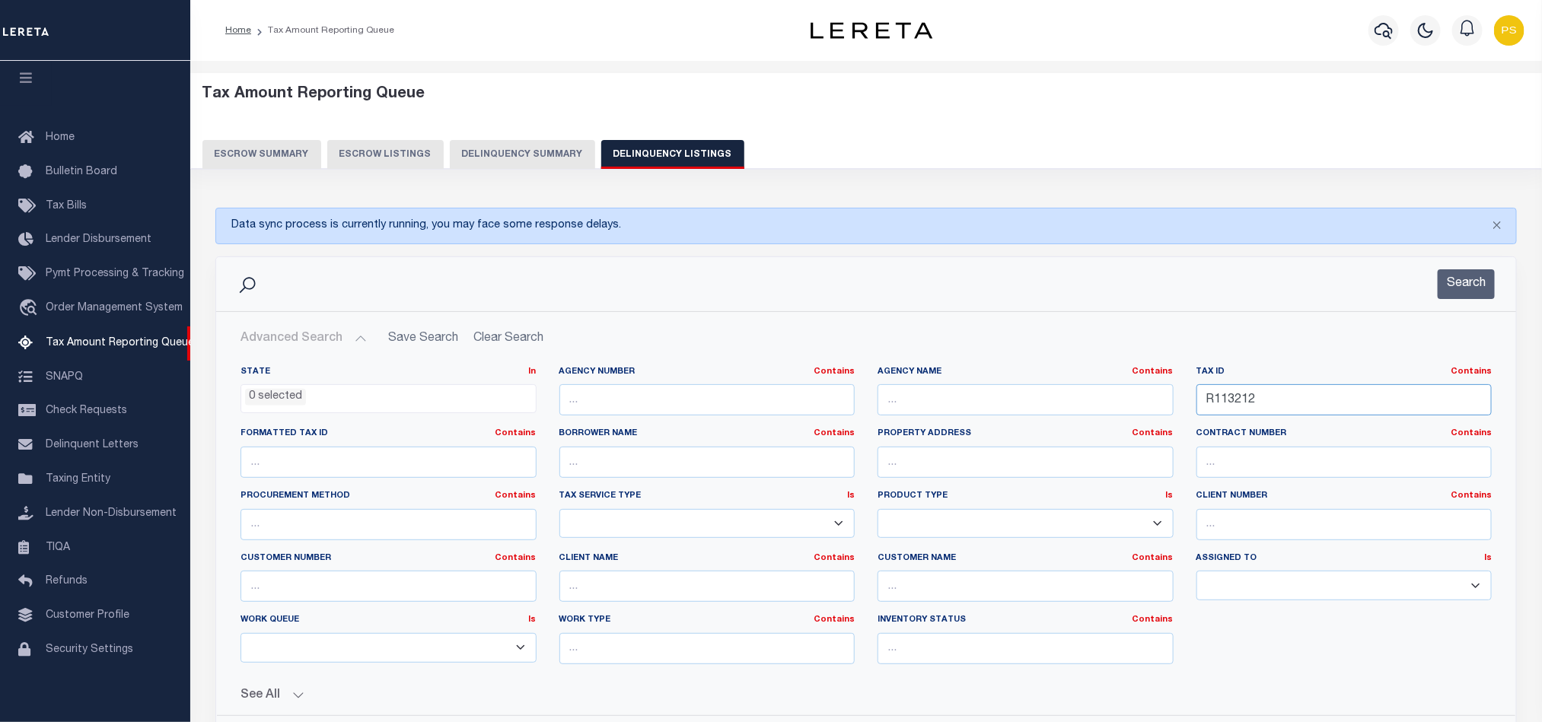
click at [1226, 405] on input "R113212" at bounding box center [1345, 399] width 296 height 31
paste input "6316215011"
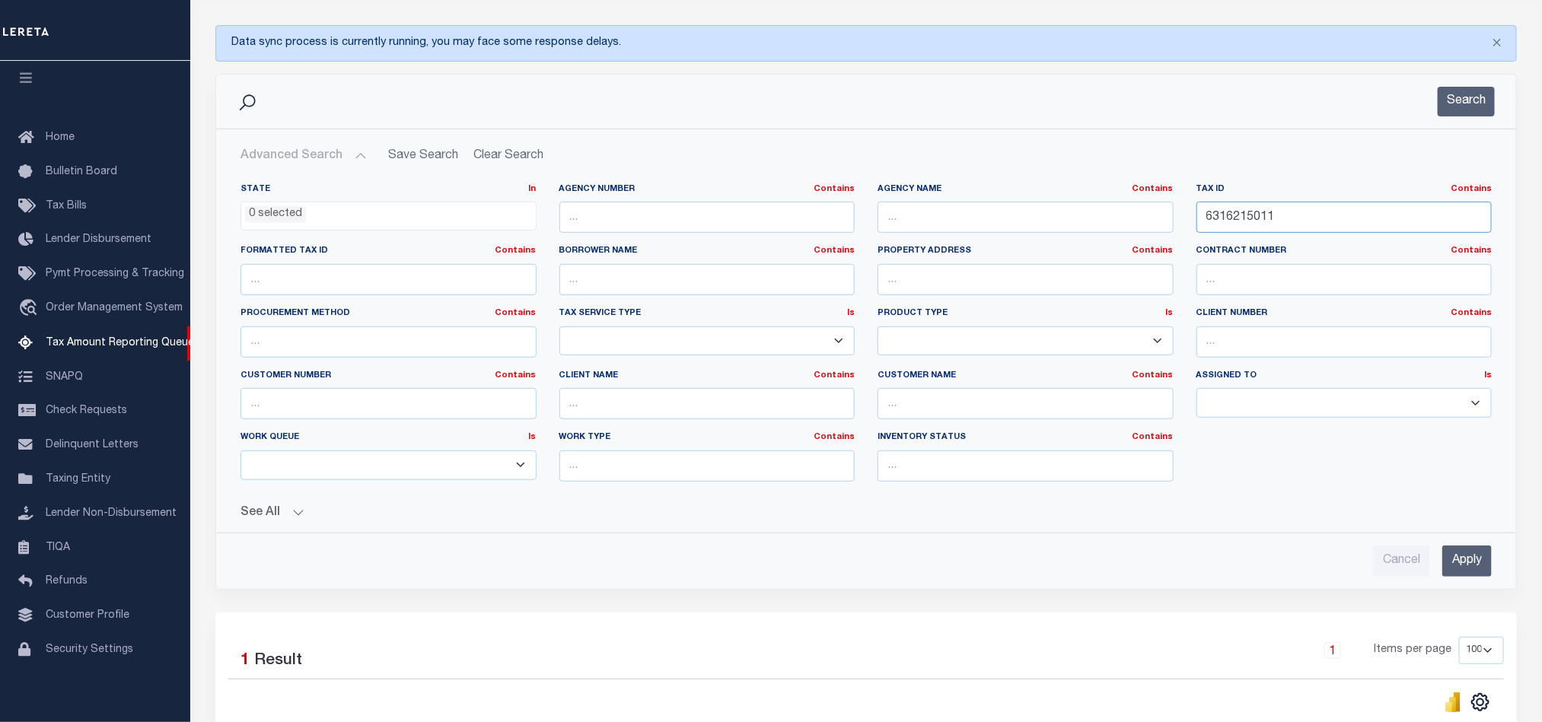
scroll to position [228, 0]
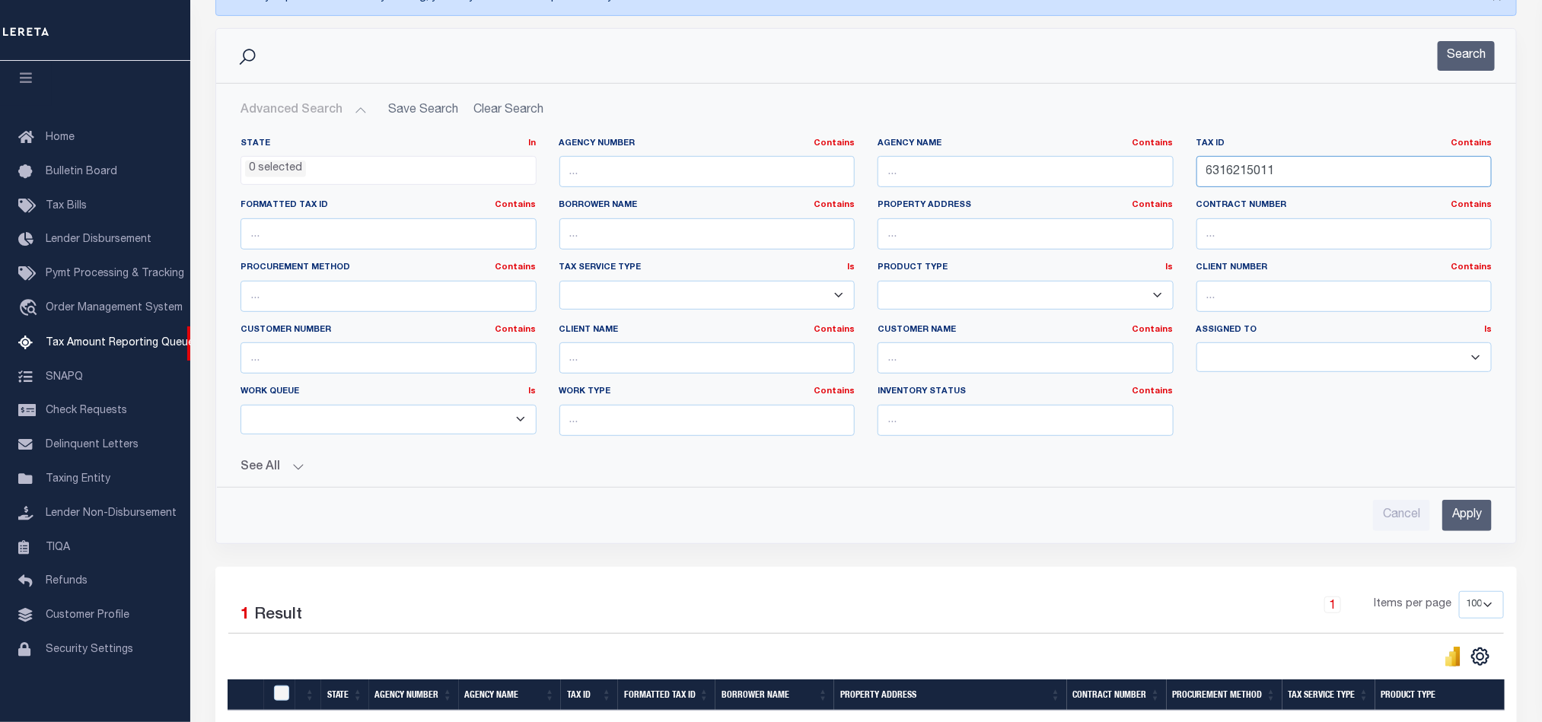
type input "6316215011"
click at [1471, 526] on input "Apply" at bounding box center [1466, 515] width 49 height 31
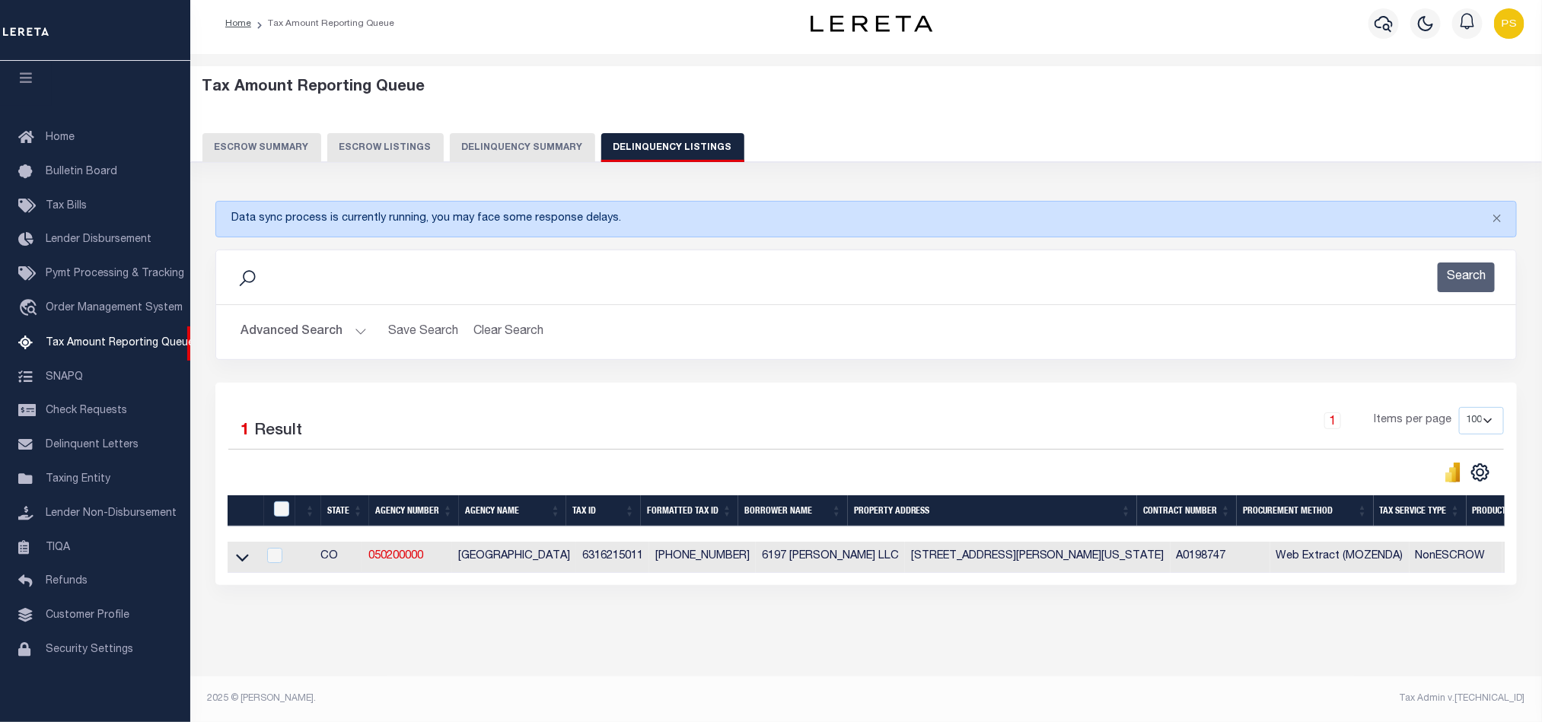
scroll to position [24, 0]
click at [238, 554] on icon at bounding box center [242, 558] width 13 height 8
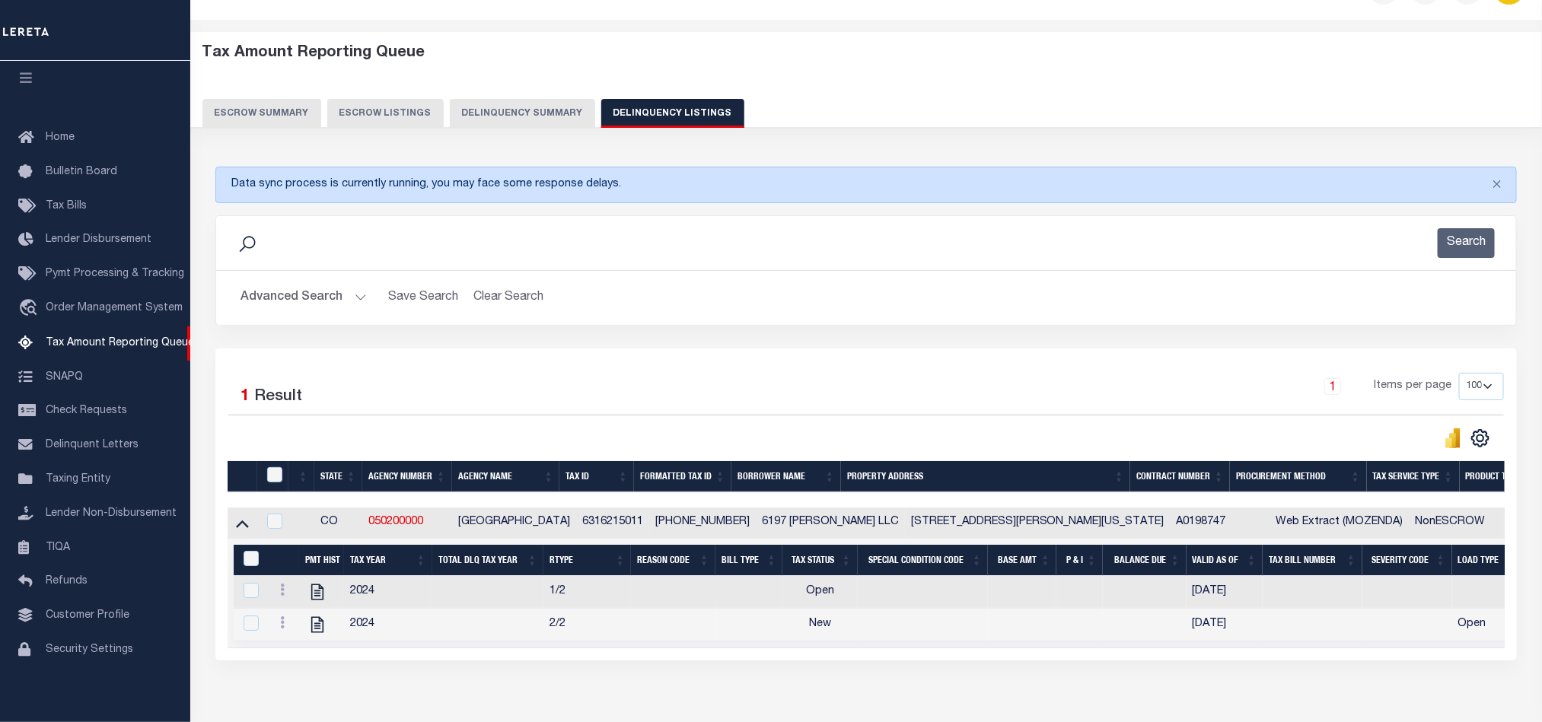
scroll to position [135, 0]
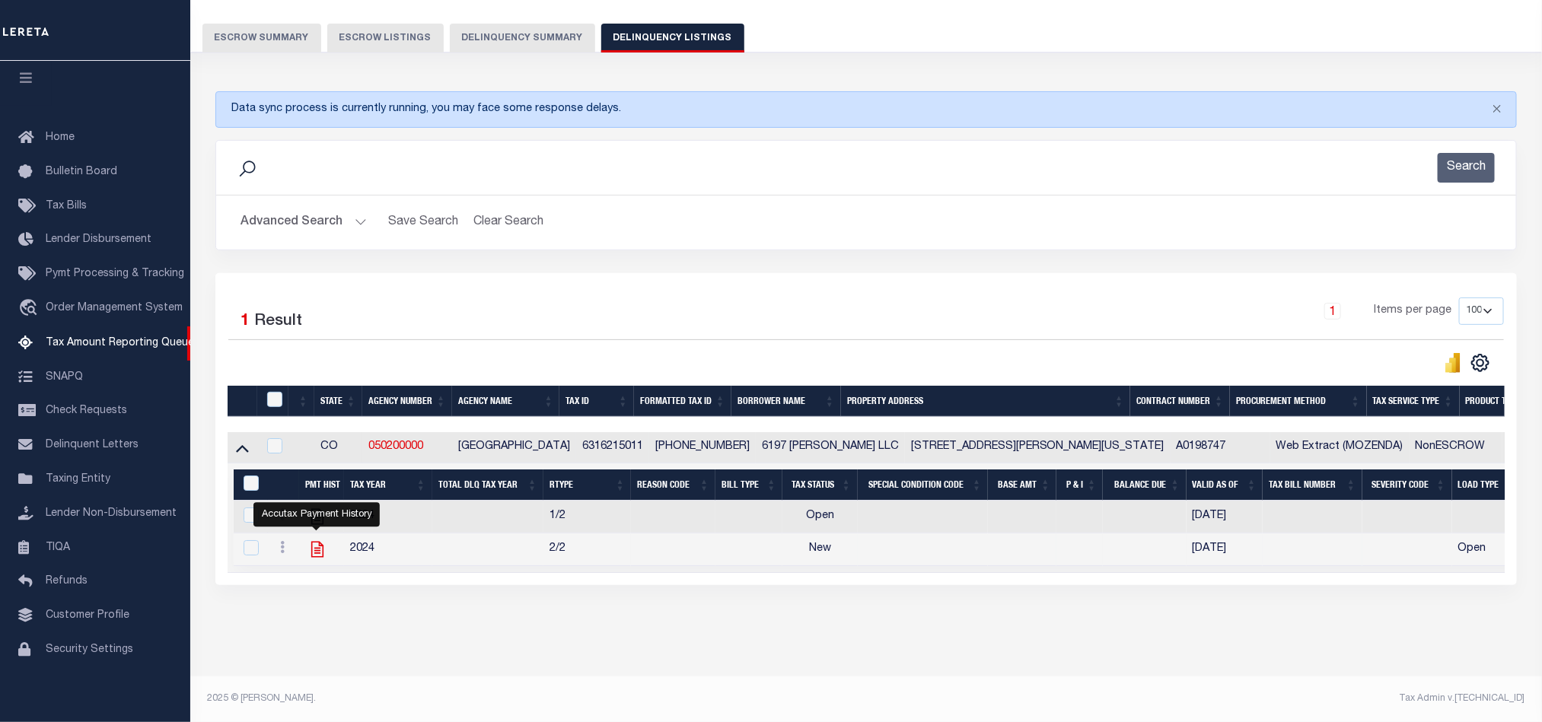
click at [311, 540] on icon "" at bounding box center [318, 550] width 20 height 20
checkbox input "true"
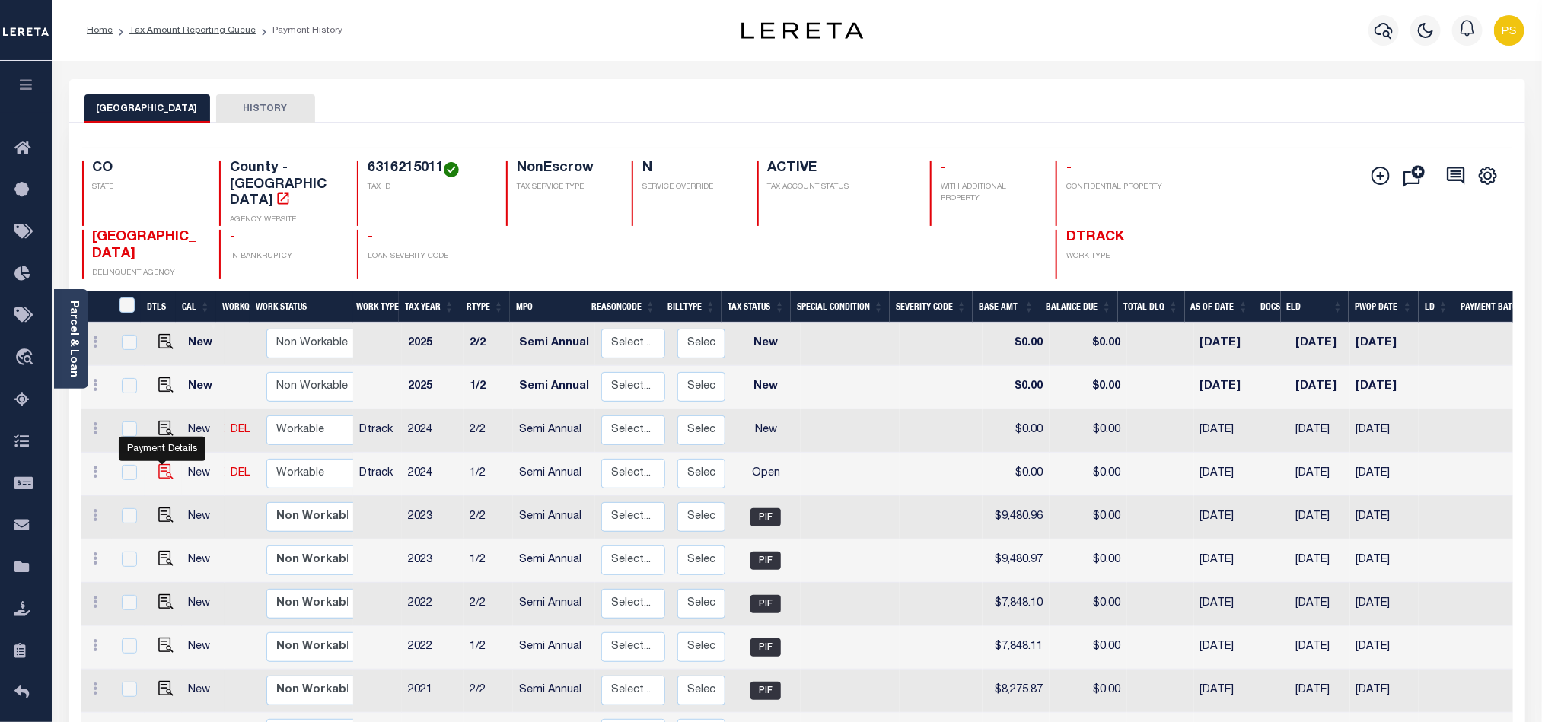
click at [162, 464] on img "" at bounding box center [165, 471] width 15 height 15
checkbox input "true"
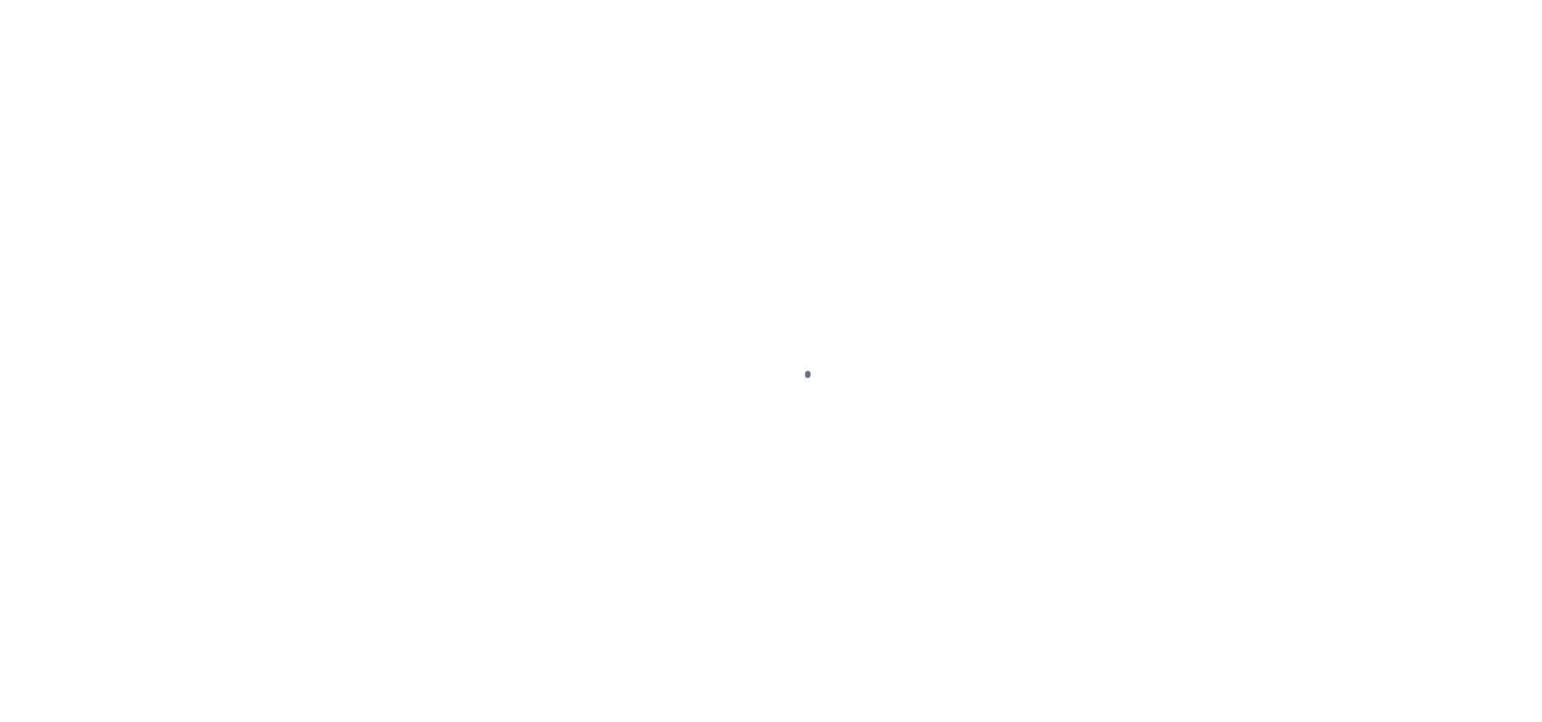
select select "OP2"
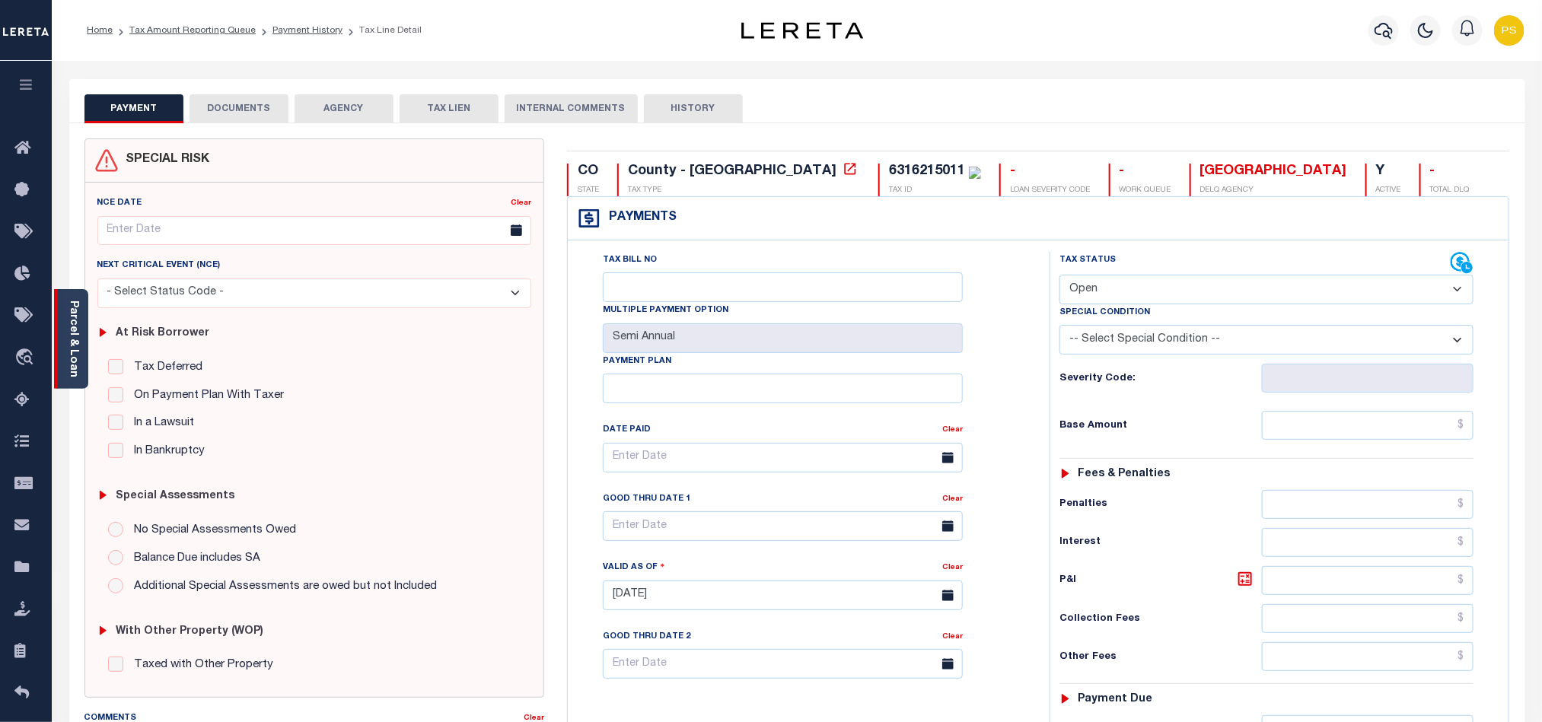
click at [65, 334] on div "Parcel & Loan" at bounding box center [71, 339] width 34 height 100
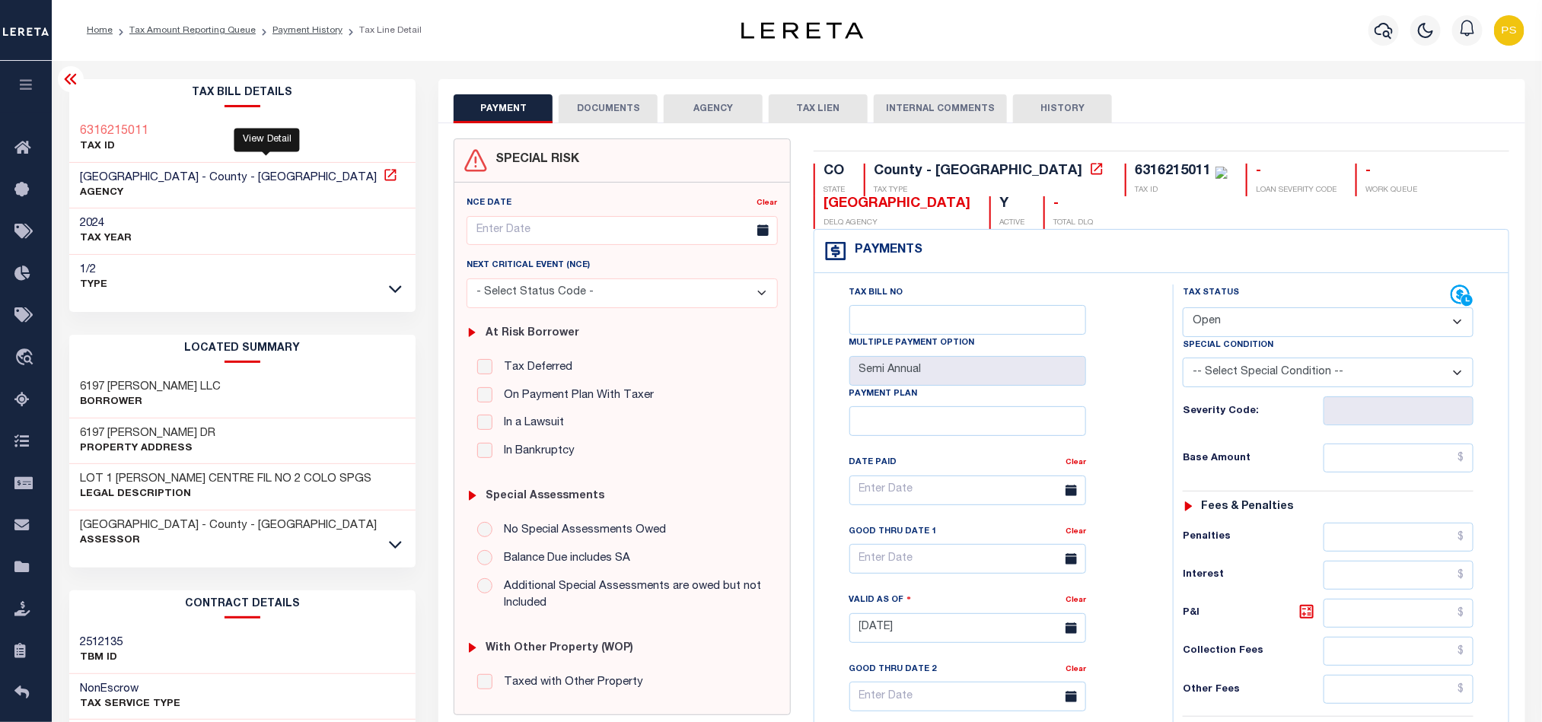
click at [383, 174] on icon at bounding box center [390, 174] width 15 height 15
click at [293, 30] on link "Payment History" at bounding box center [307, 30] width 70 height 9
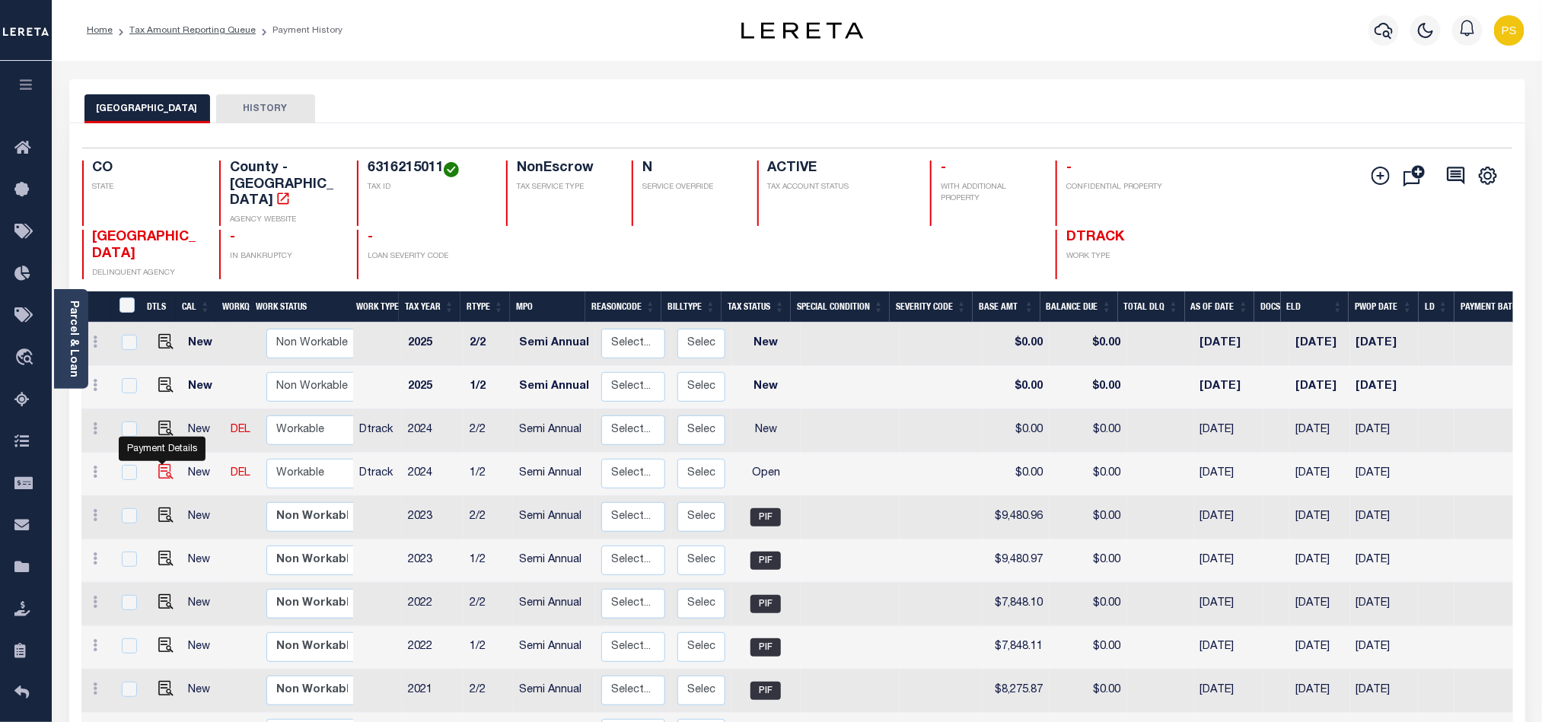
click at [158, 464] on img "" at bounding box center [165, 471] width 15 height 15
checkbox input "true"
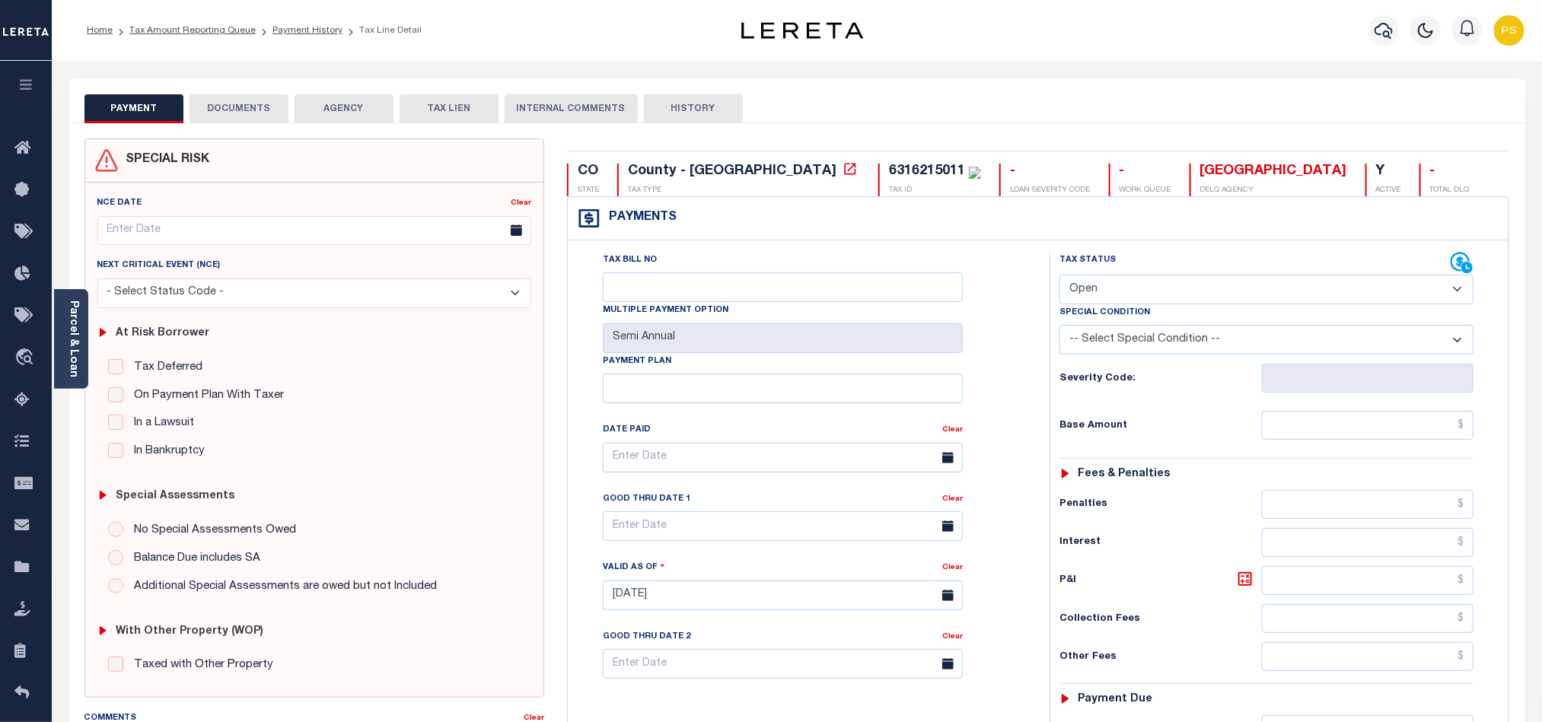
click at [1130, 298] on select "- Select Status Code - Open Due/Unpaid Paid Incomplete No Tax Due Internal Refu…" at bounding box center [1267, 290] width 414 height 30
select select "PYD"
click at [1060, 276] on select "- Select Status Code - Open Due/Unpaid Paid Incomplete No Tax Due Internal Refu…" at bounding box center [1267, 290] width 414 height 30
type input "[DATE]"
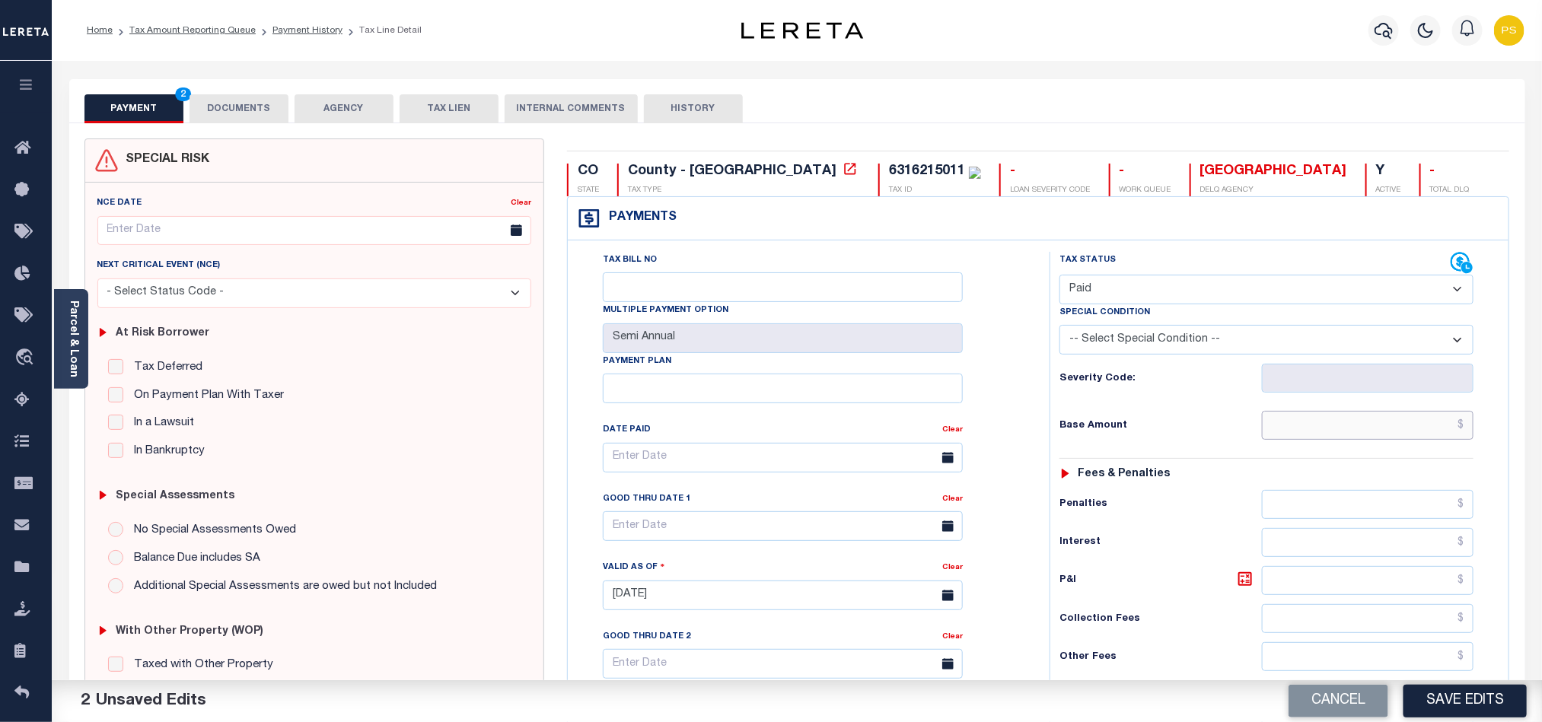
click at [1395, 427] on input "text" at bounding box center [1368, 425] width 212 height 29
paste input "9,579.95"
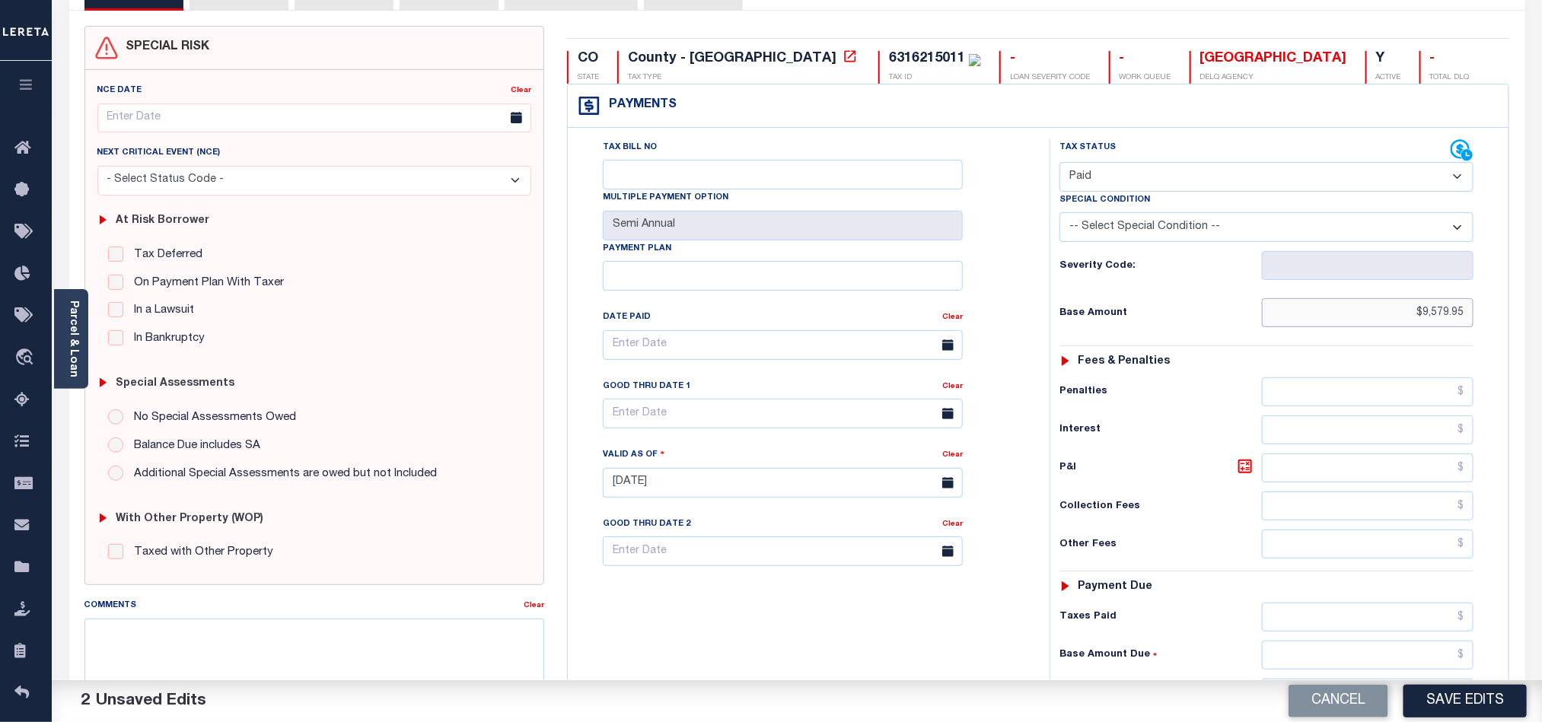
scroll to position [228, 0]
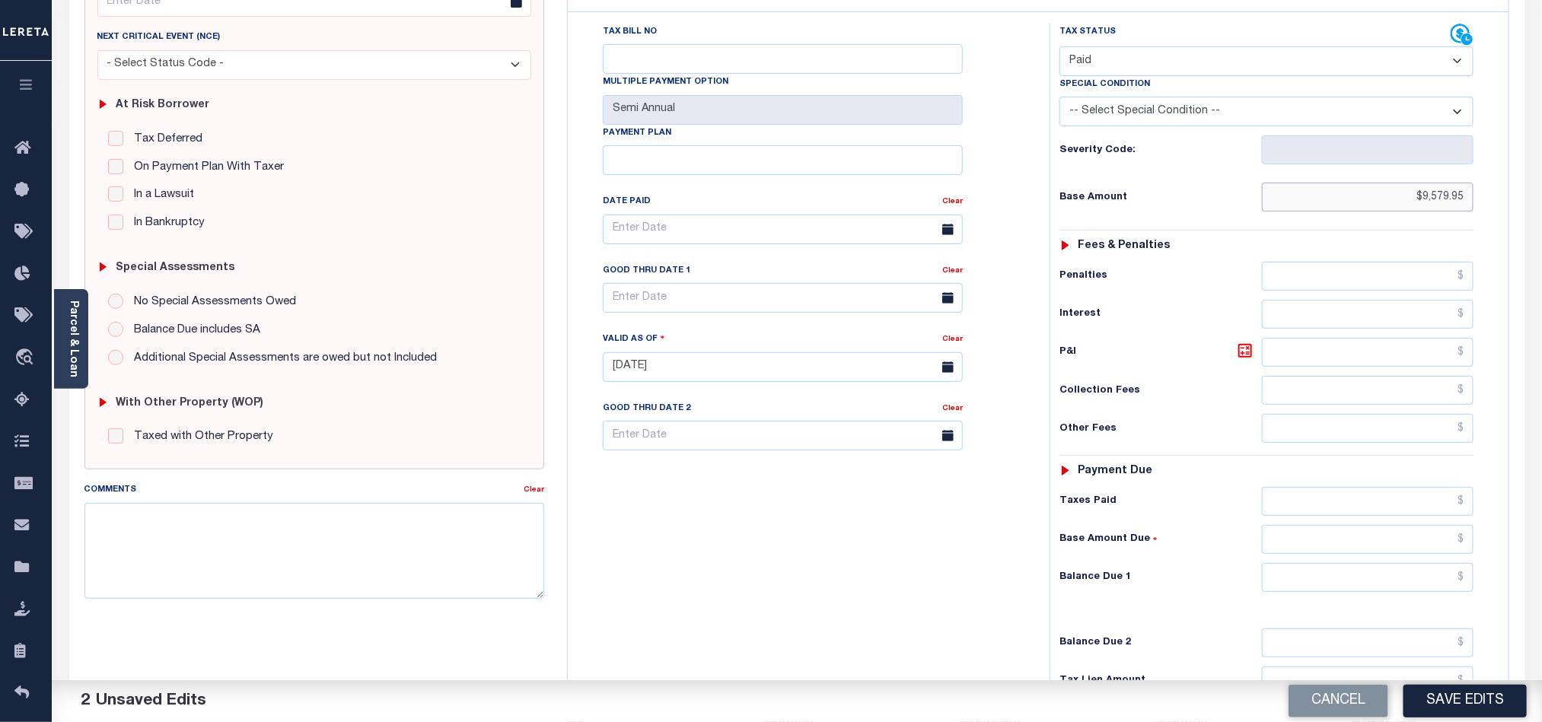
type input "$9,579.95"
click at [1359, 588] on input "text" at bounding box center [1368, 577] width 212 height 29
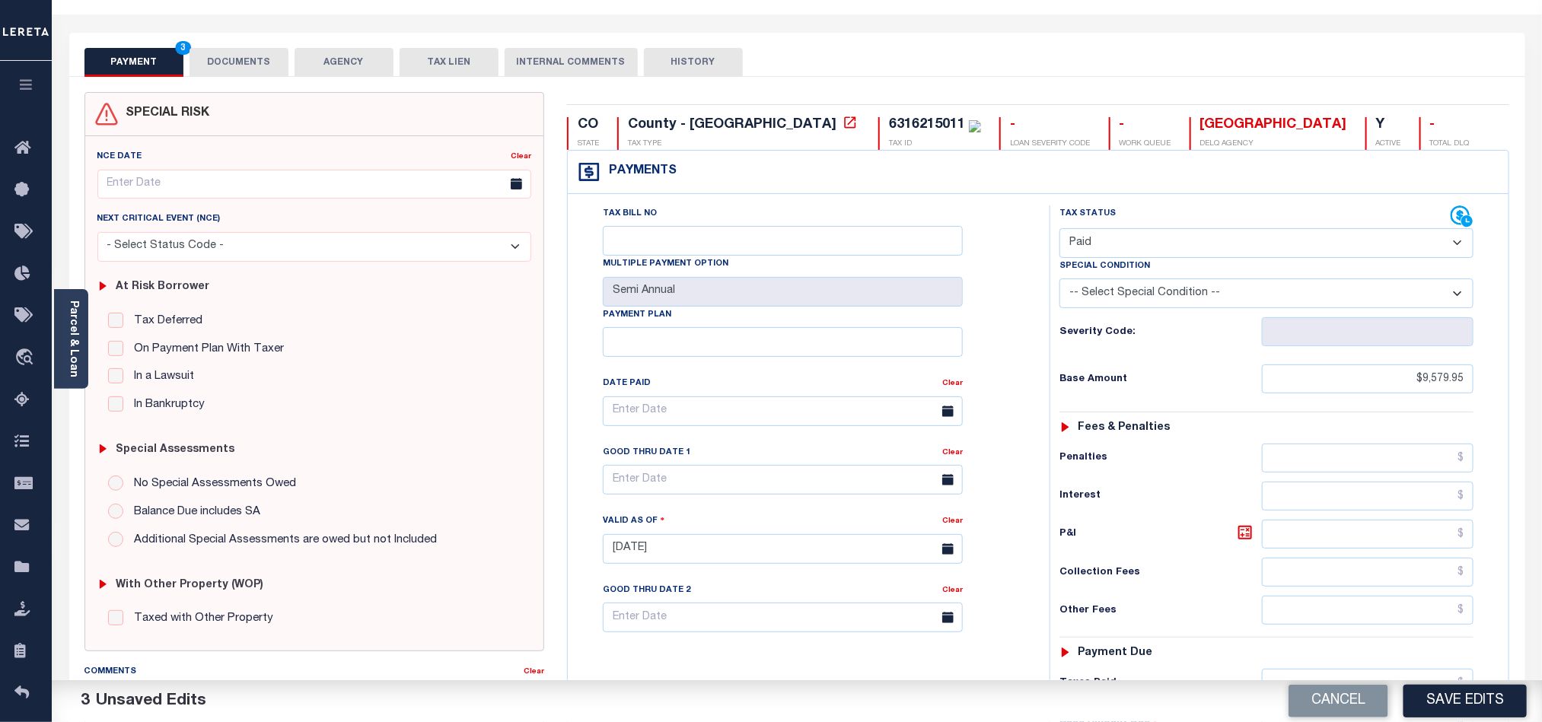
scroll to position [0, 0]
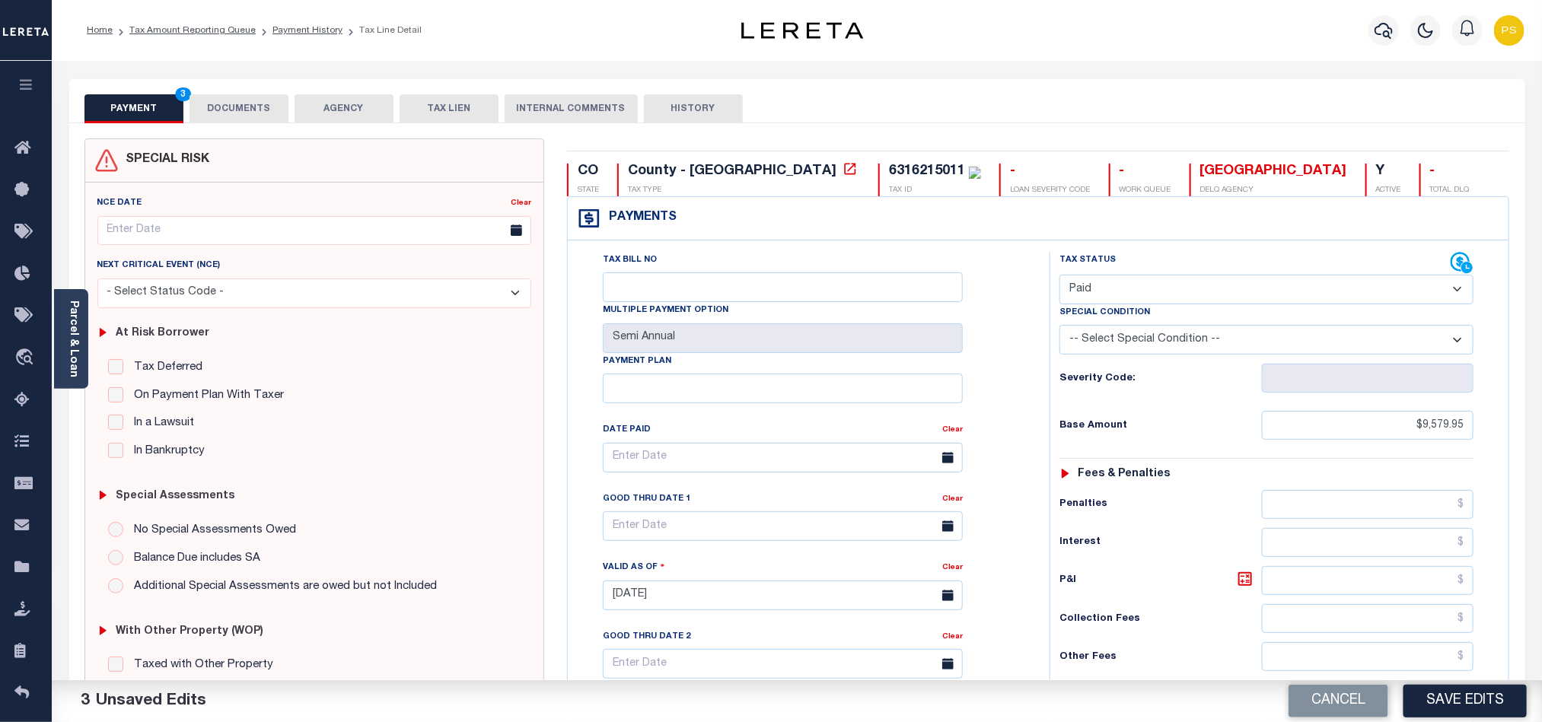
type input "$0.00"
click at [263, 108] on button "DOCUMENTS" at bounding box center [239, 108] width 99 height 29
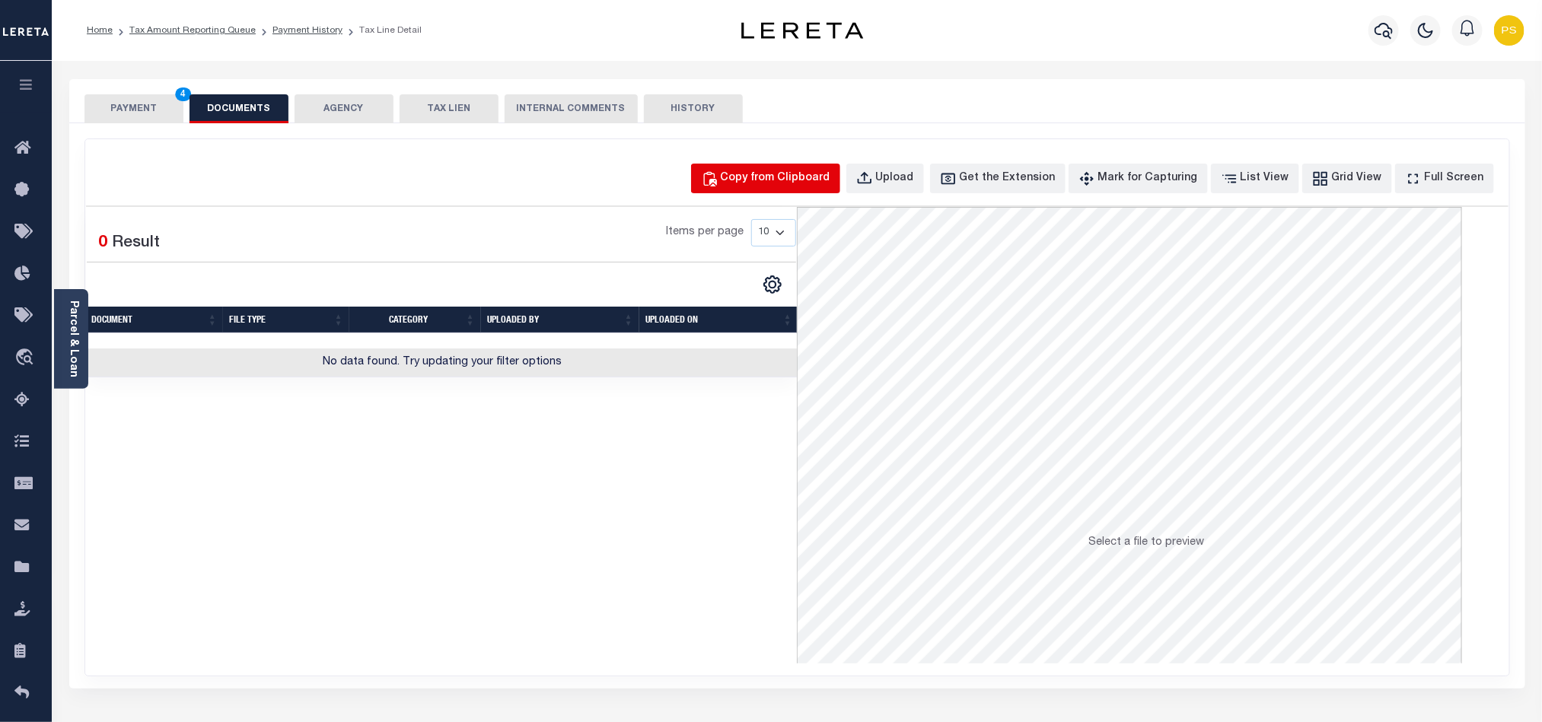
click at [789, 174] on div "Copy from Clipboard" at bounding box center [776, 178] width 110 height 17
select select "POP"
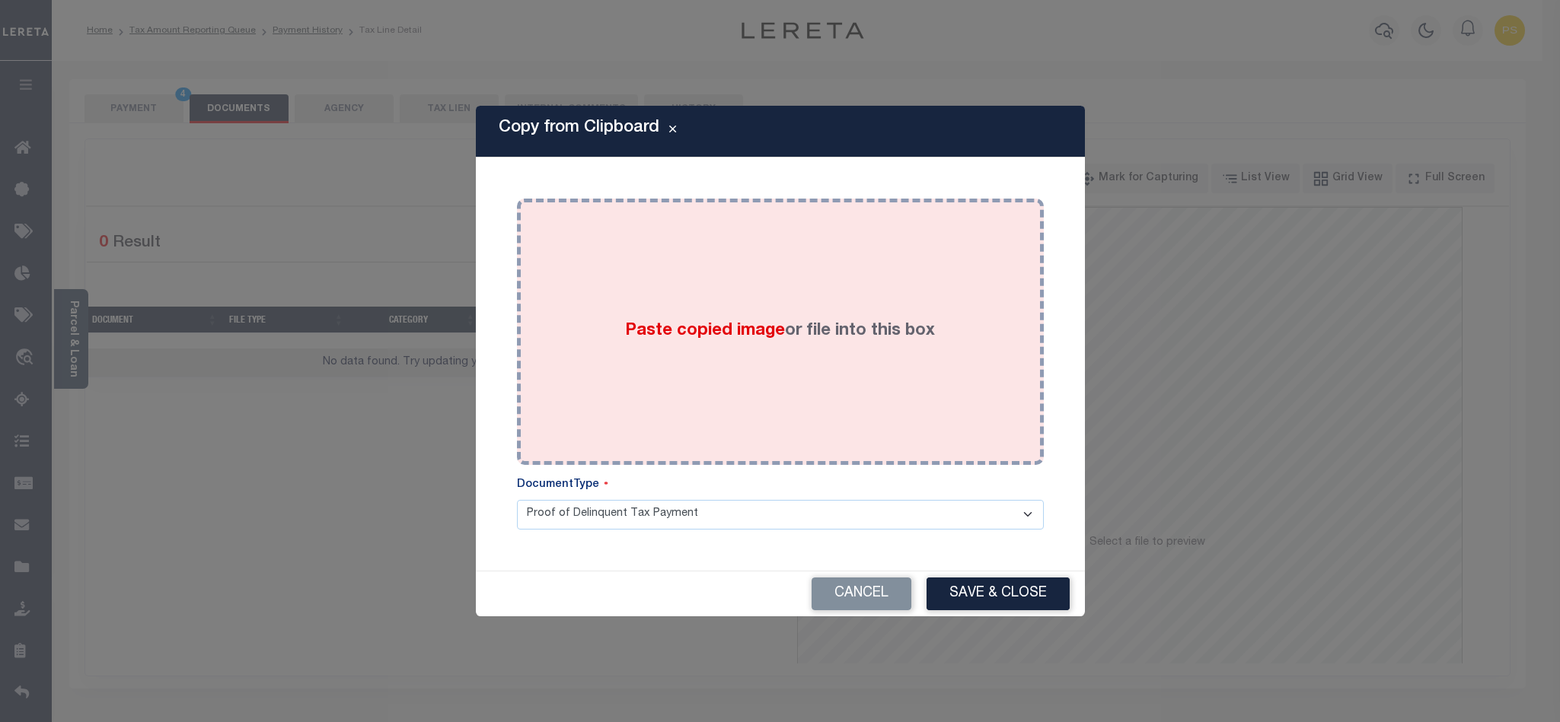
click at [767, 324] on span "Paste copied image" at bounding box center [705, 331] width 160 height 17
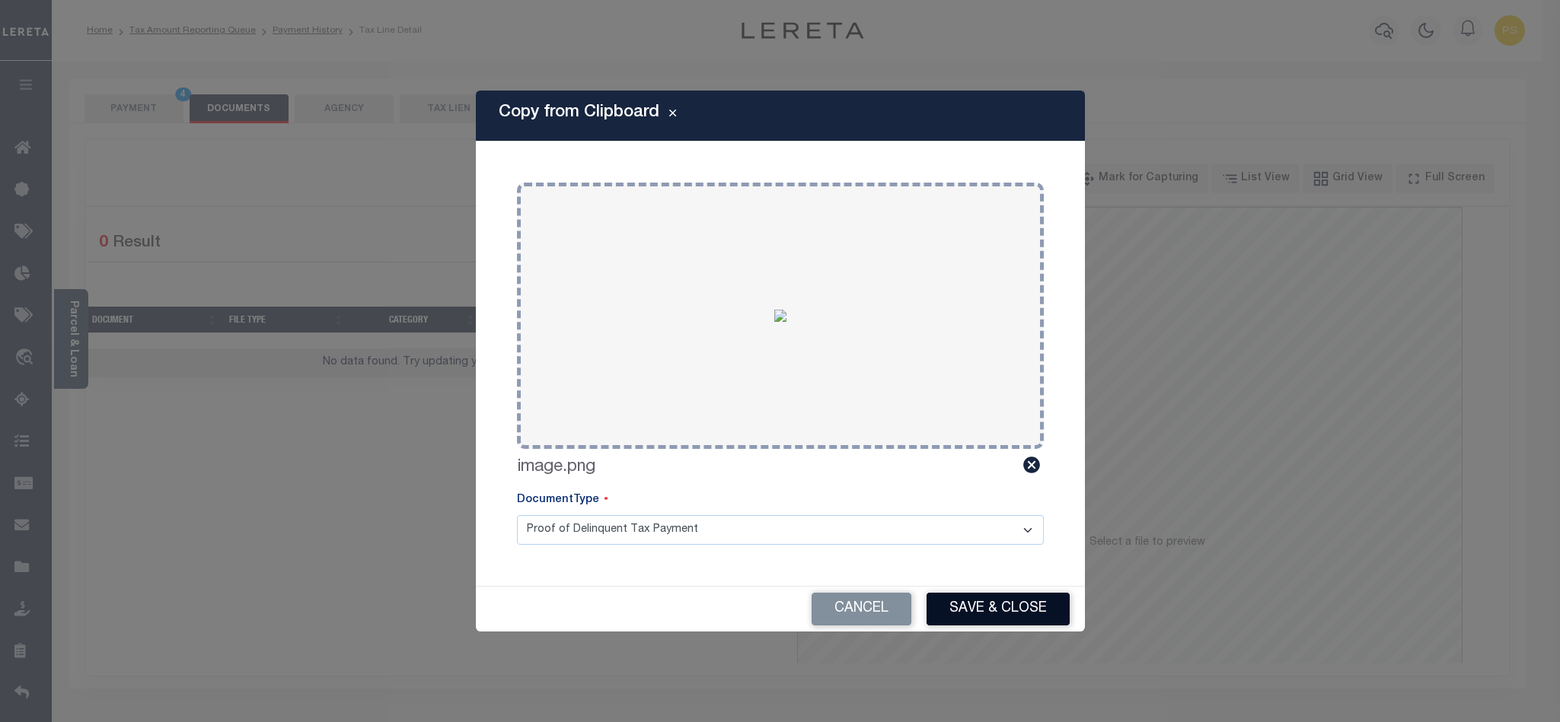
click at [975, 607] on button "Save & Close" at bounding box center [997, 609] width 143 height 33
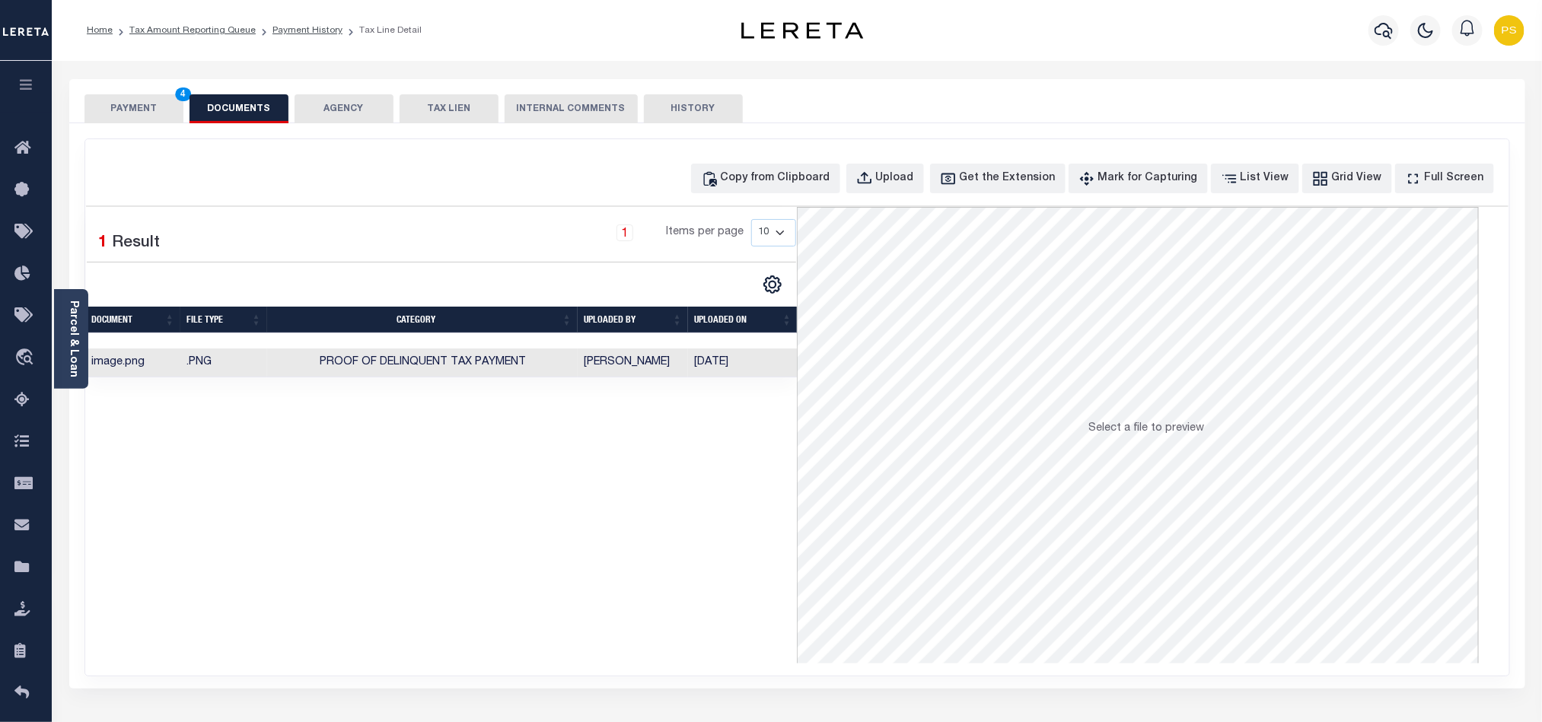
click at [135, 105] on button "PAYMENT 4" at bounding box center [133, 108] width 99 height 29
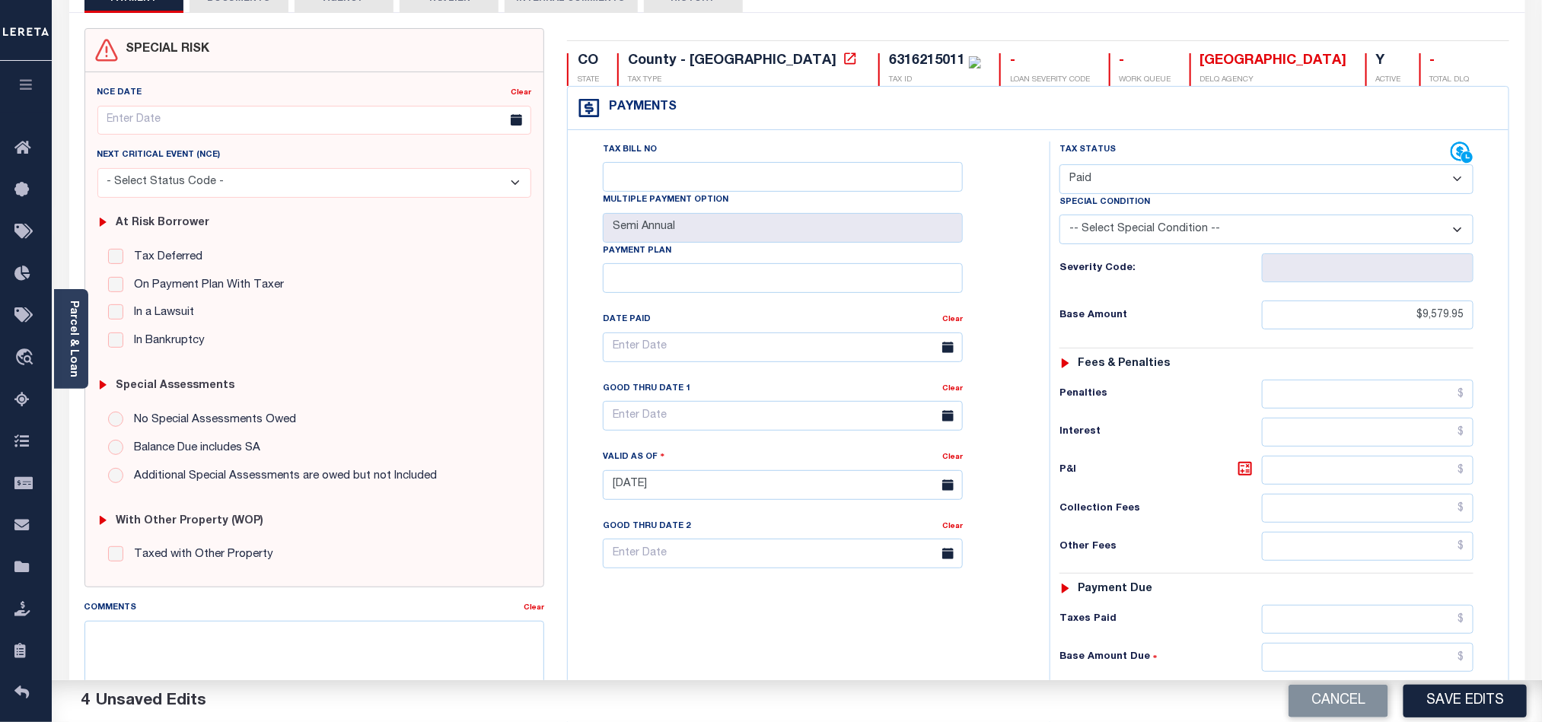
scroll to position [114, 0]
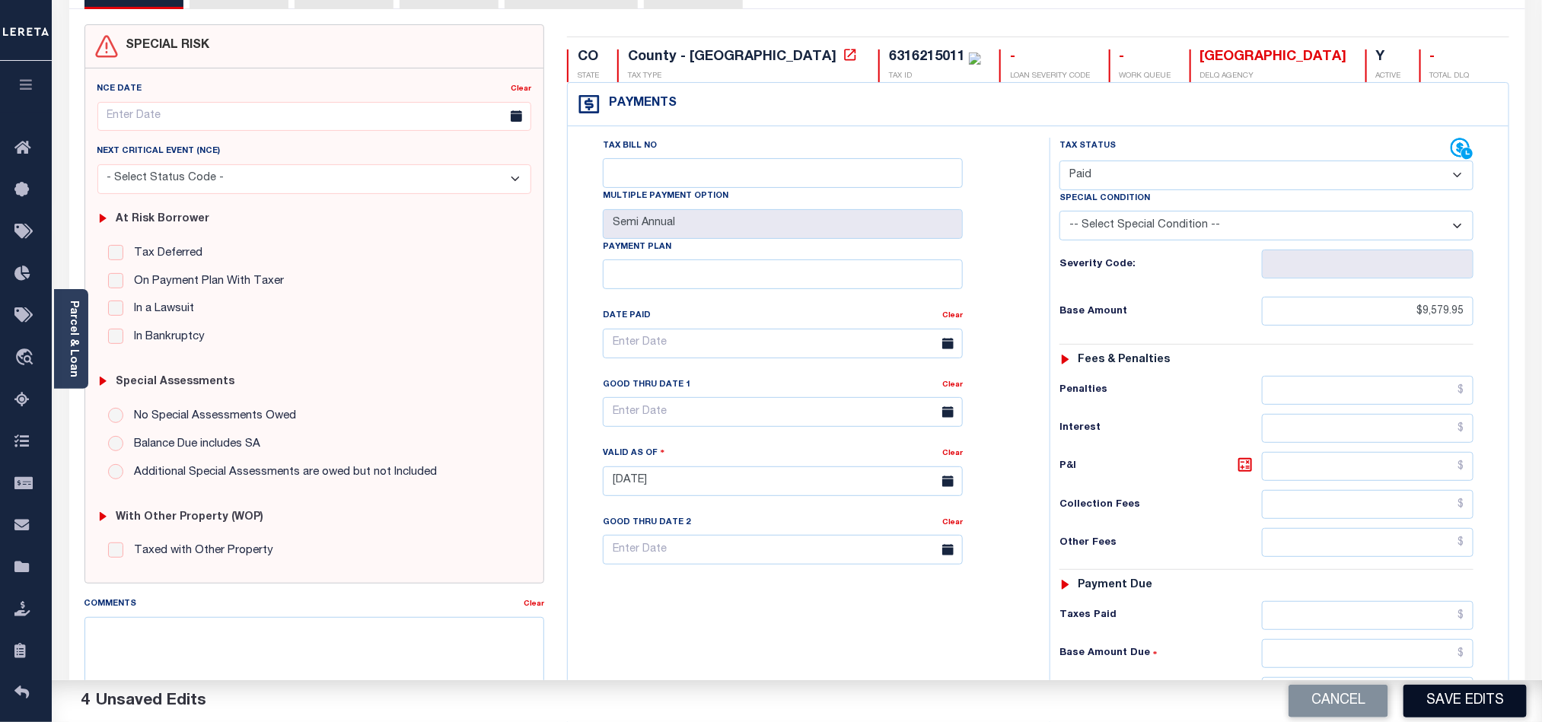
click at [1455, 708] on button "Save Edits" at bounding box center [1465, 701] width 123 height 33
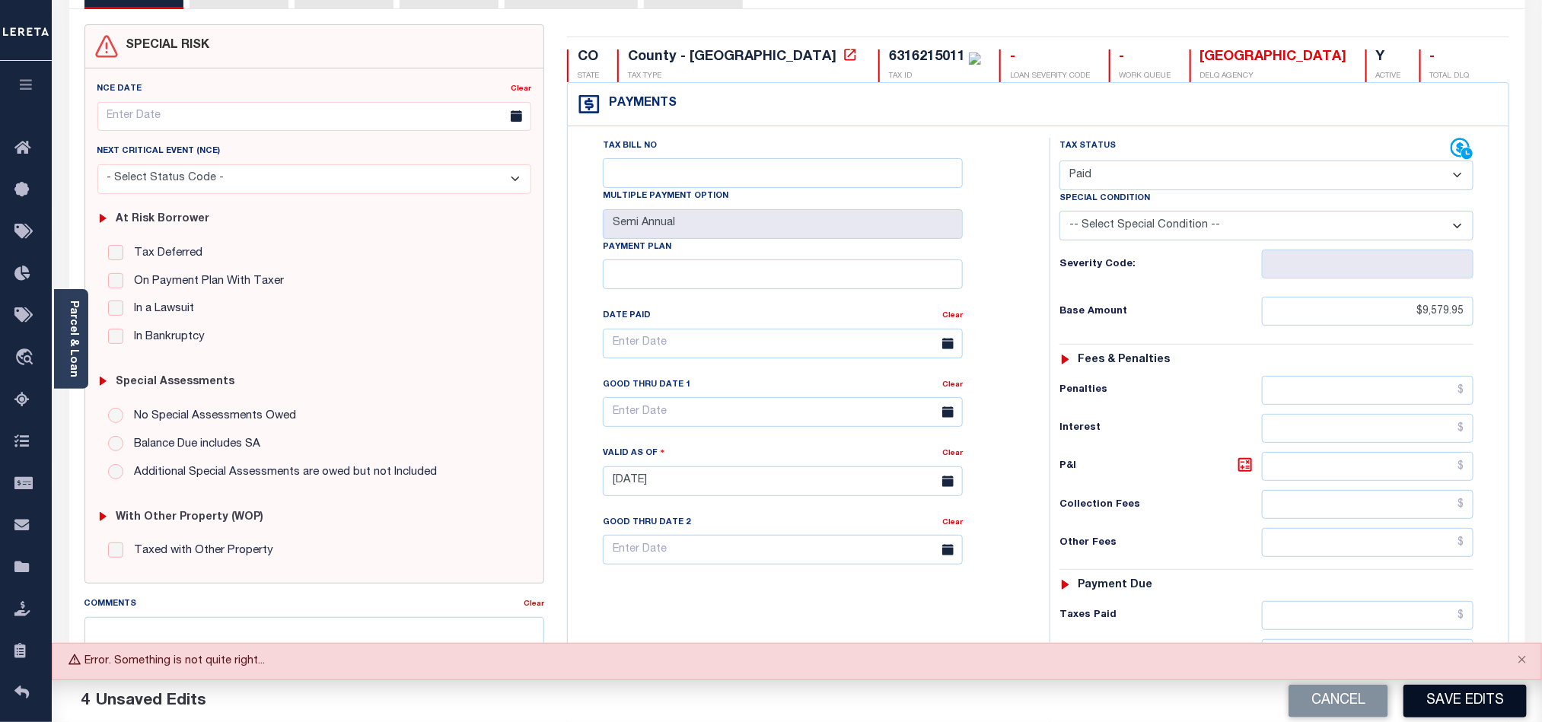
click at [1451, 692] on button "Save Edits" at bounding box center [1465, 701] width 123 height 33
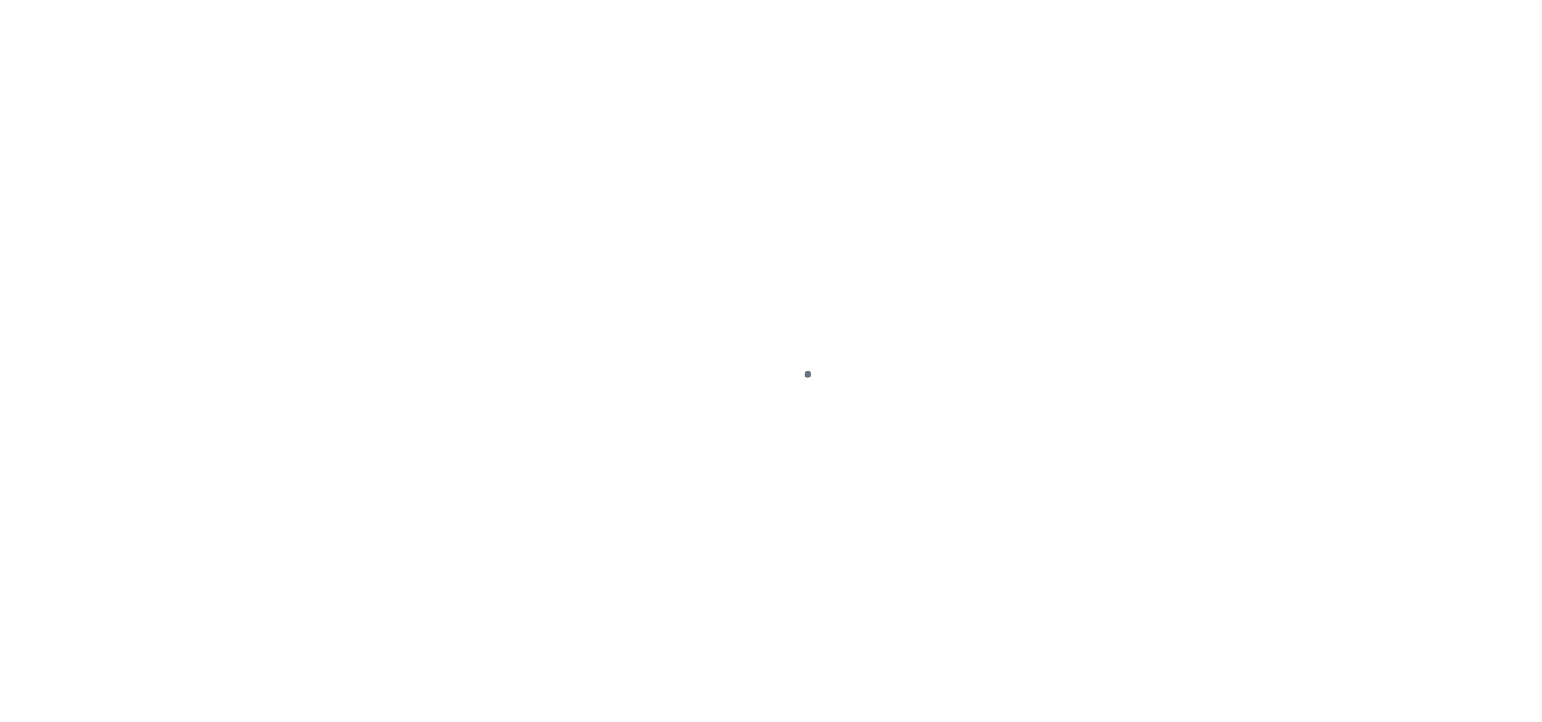
select select "PYD"
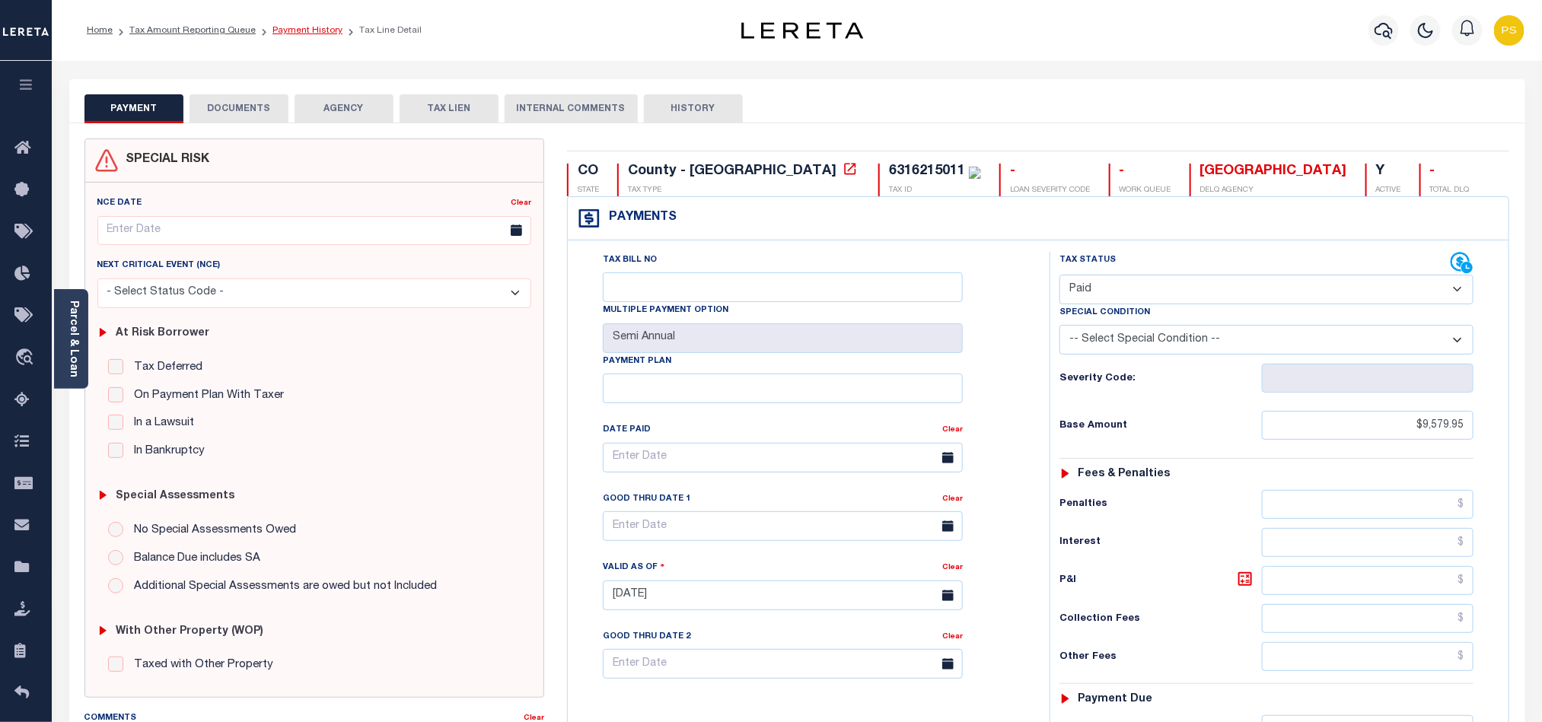
click at [311, 30] on link "Payment History" at bounding box center [307, 30] width 70 height 9
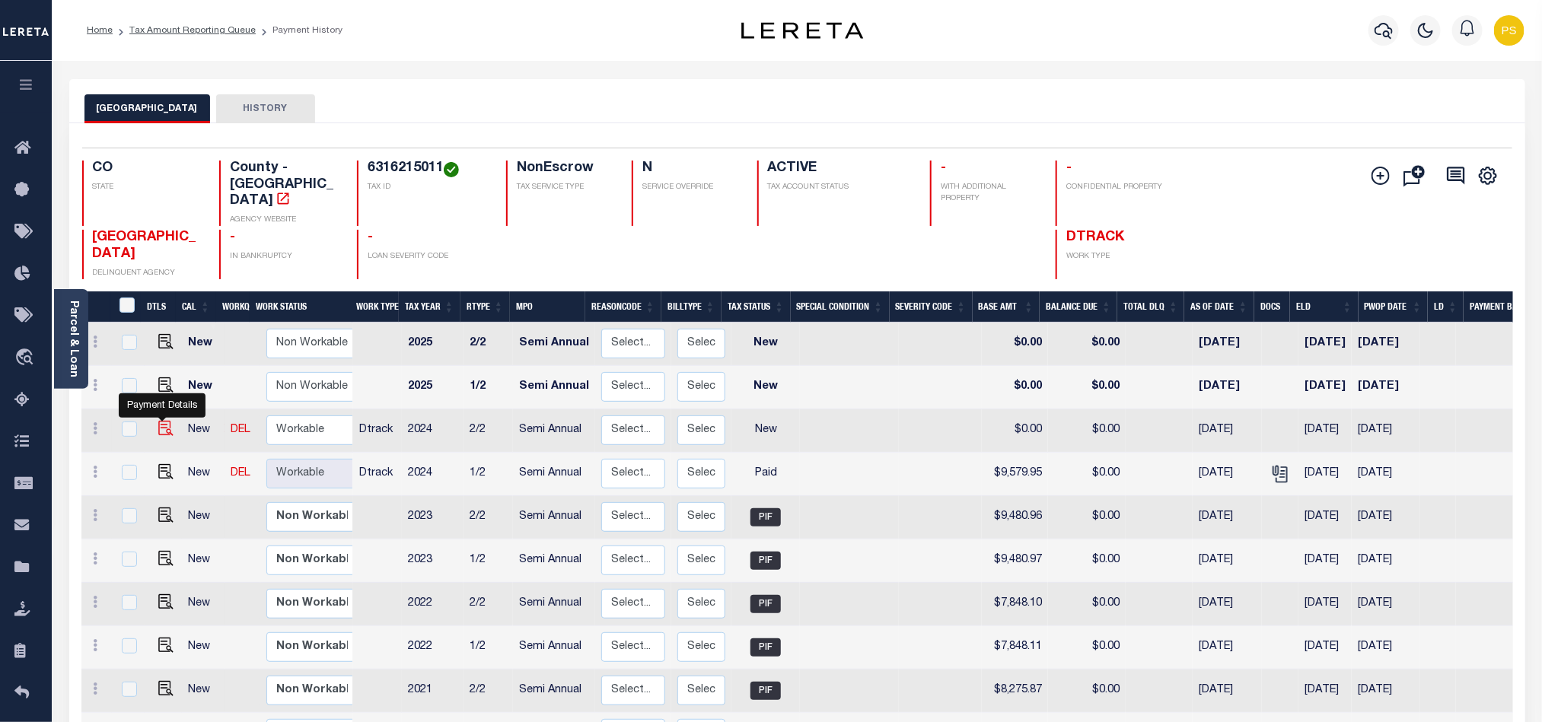
click at [158, 421] on img "" at bounding box center [165, 428] width 15 height 15
checkbox input "true"
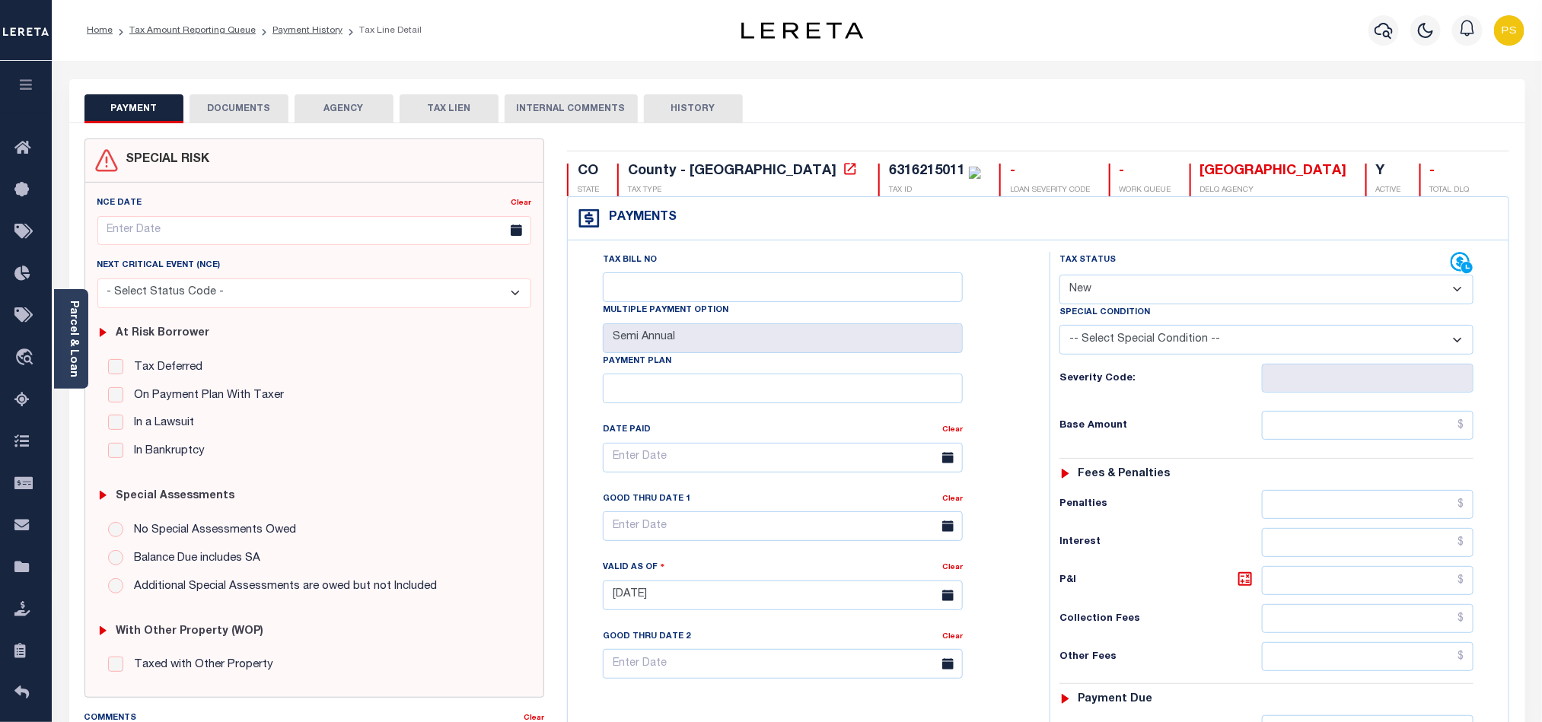
click at [1117, 282] on select "- Select Status Code - Open Due/Unpaid Paid Incomplete No Tax Due Internal Refu…" at bounding box center [1267, 290] width 414 height 30
select select "DUE"
click at [1060, 276] on select "- Select Status Code - Open Due/Unpaid Paid Incomplete No Tax Due Internal Refu…" at bounding box center [1267, 290] width 414 height 30
type input "[DATE]"
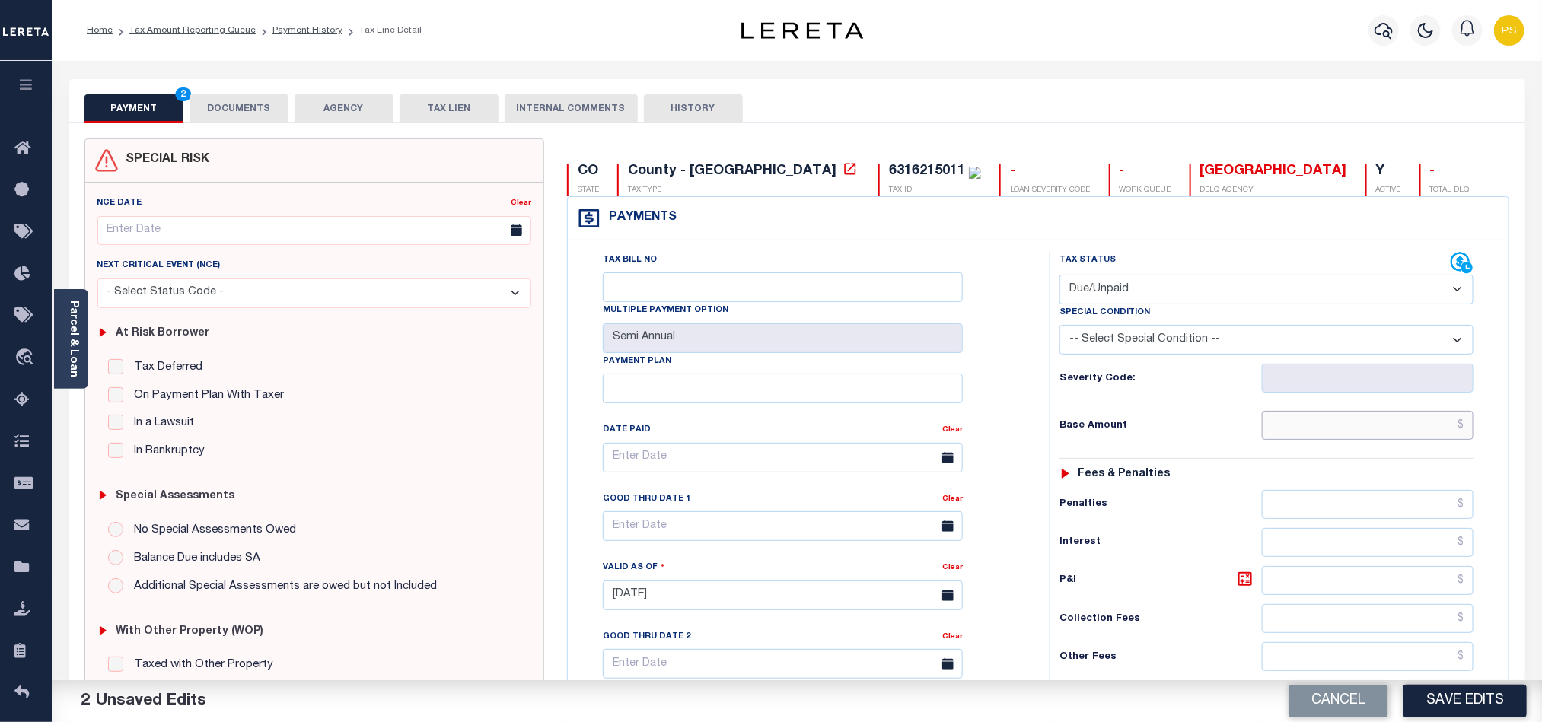
click at [1434, 440] on input "text" at bounding box center [1368, 425] width 212 height 29
paste input "$9,579.94"
type input "$9,579.94"
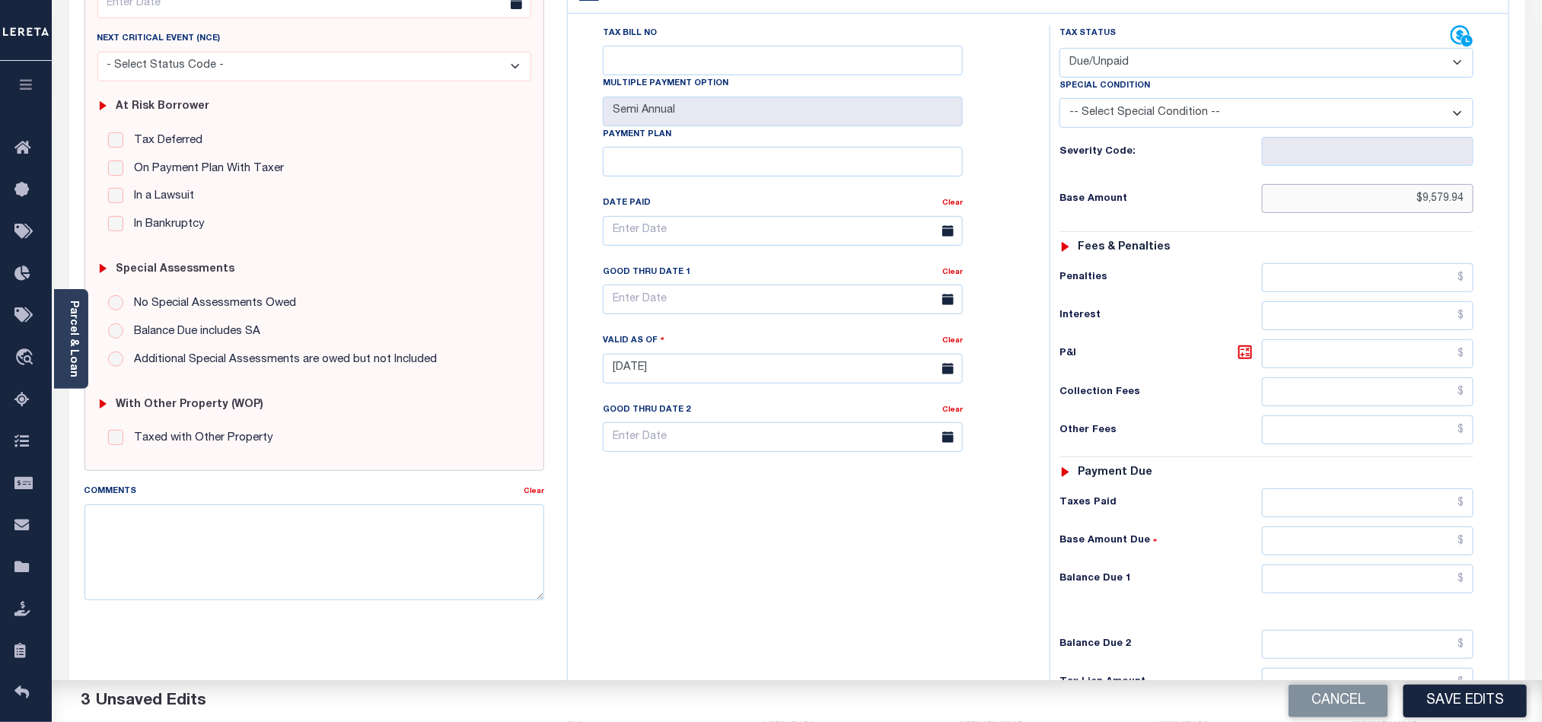
scroll to position [228, 0]
click at [1379, 592] on input "text" at bounding box center [1368, 577] width 212 height 29
paste input "9,983.14"
type input "$9,983.14"
click at [1247, 354] on icon at bounding box center [1245, 351] width 14 height 14
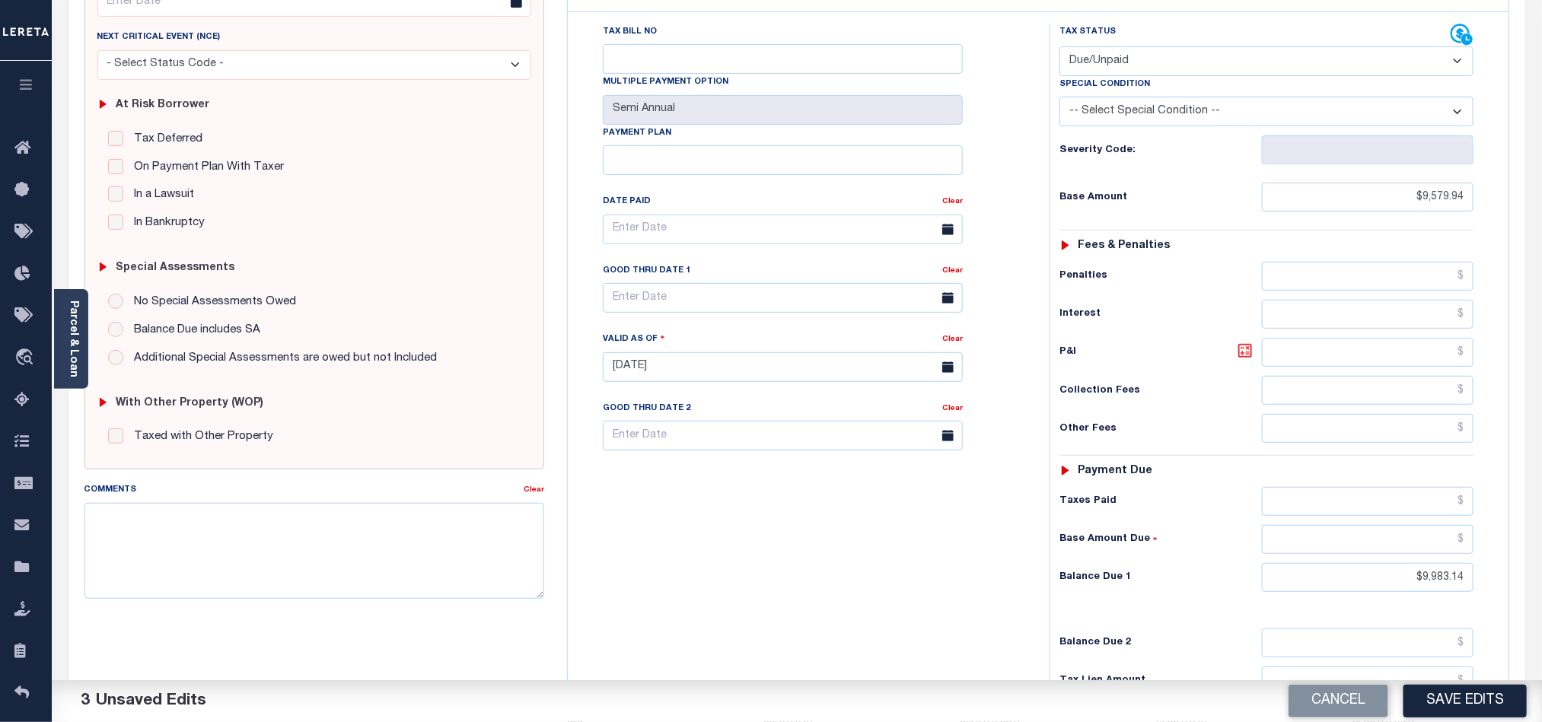
type input "$403.20"
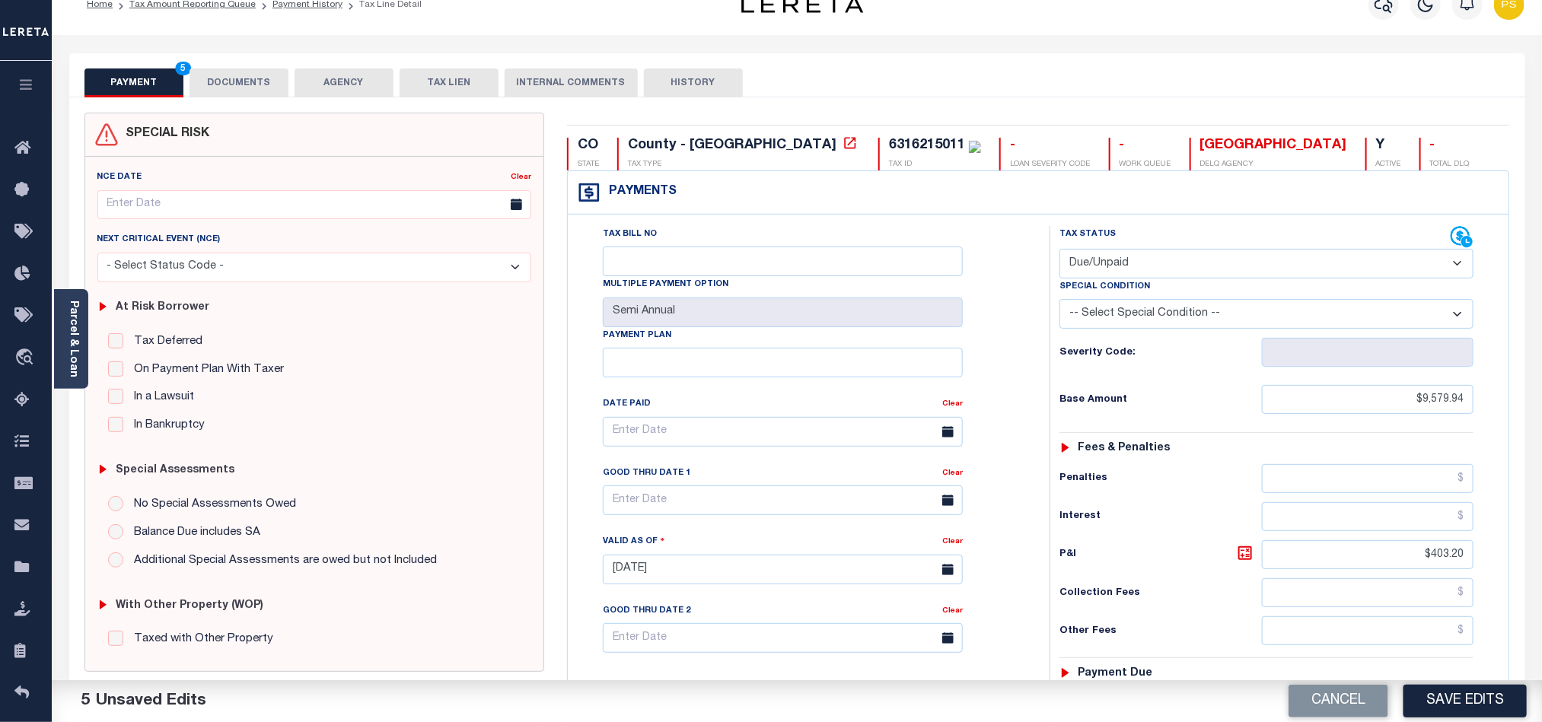
scroll to position [0, 0]
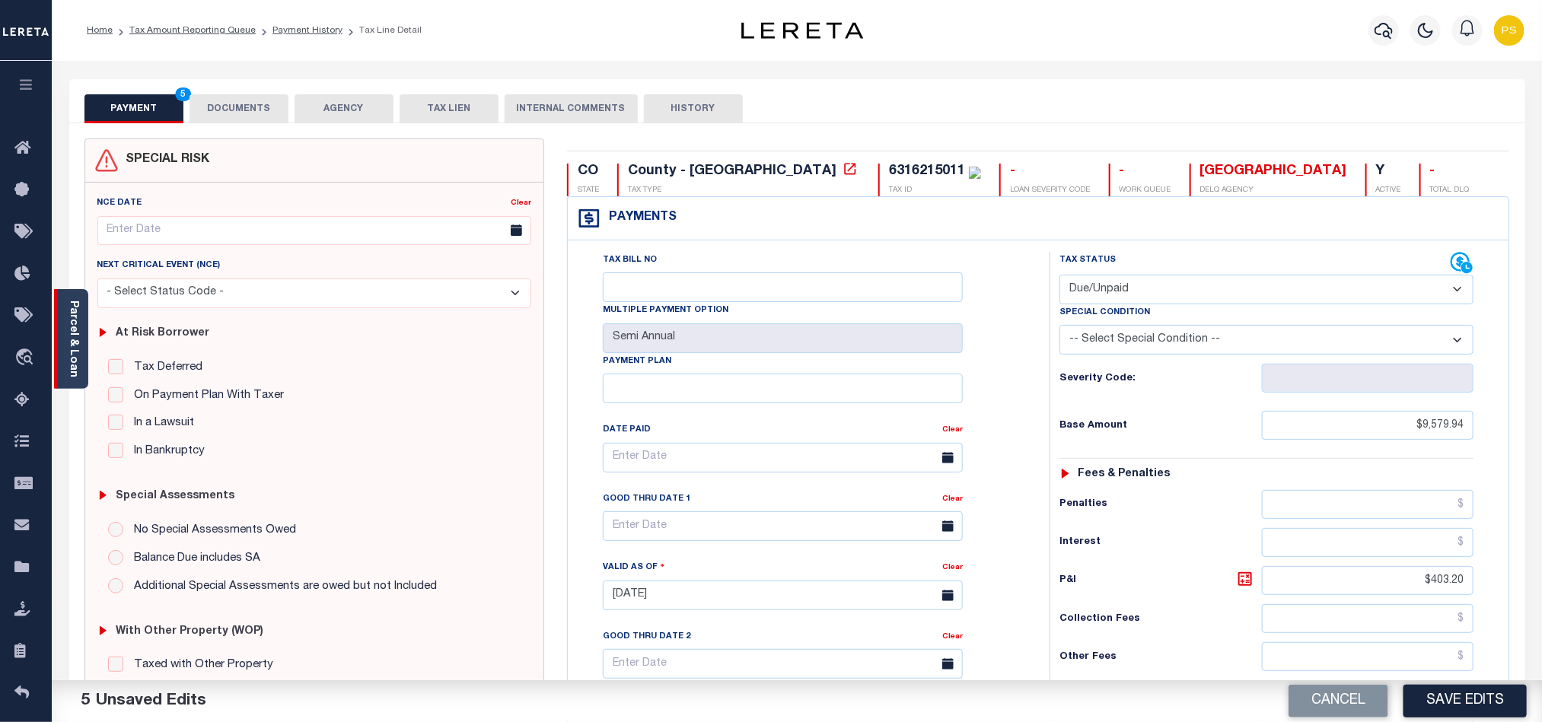
click at [75, 314] on link "Parcel & Loan" at bounding box center [73, 339] width 11 height 77
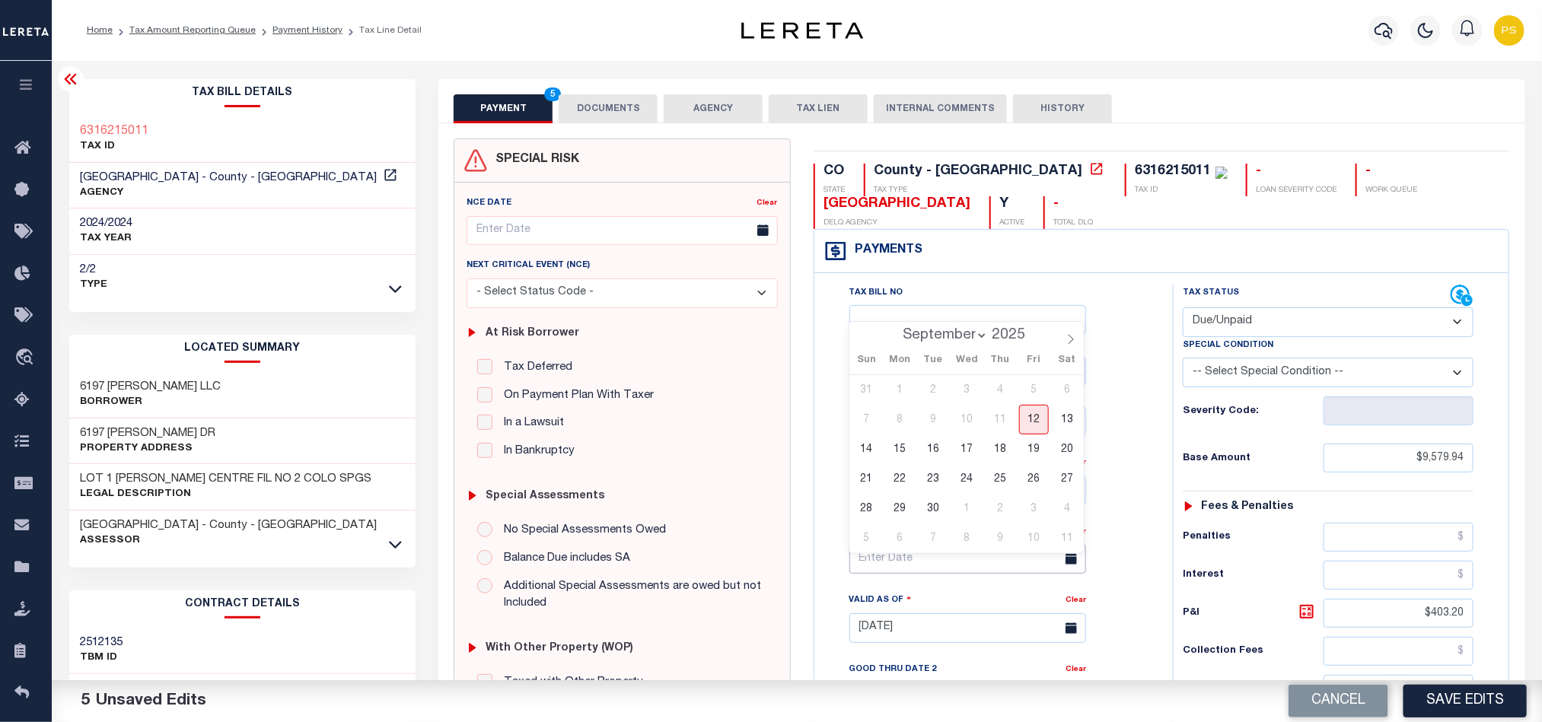
click at [868, 572] on input "text" at bounding box center [967, 559] width 237 height 30
click at [1037, 413] on span "12" at bounding box center [1034, 420] width 30 height 30
type input "09/12/2025"
click at [1034, 423] on span "12" at bounding box center [1034, 420] width 30 height 30
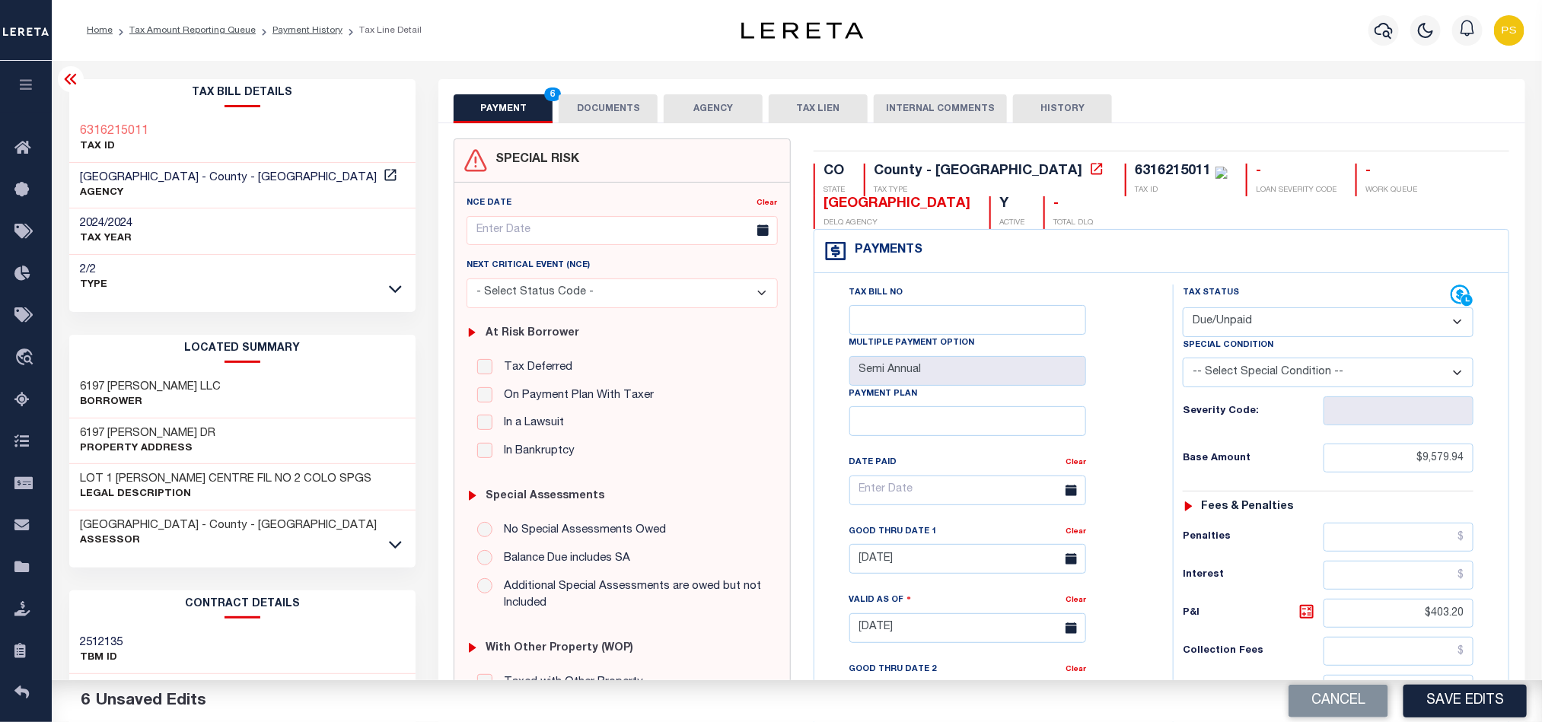
click at [583, 120] on button "DOCUMENTS" at bounding box center [608, 108] width 99 height 29
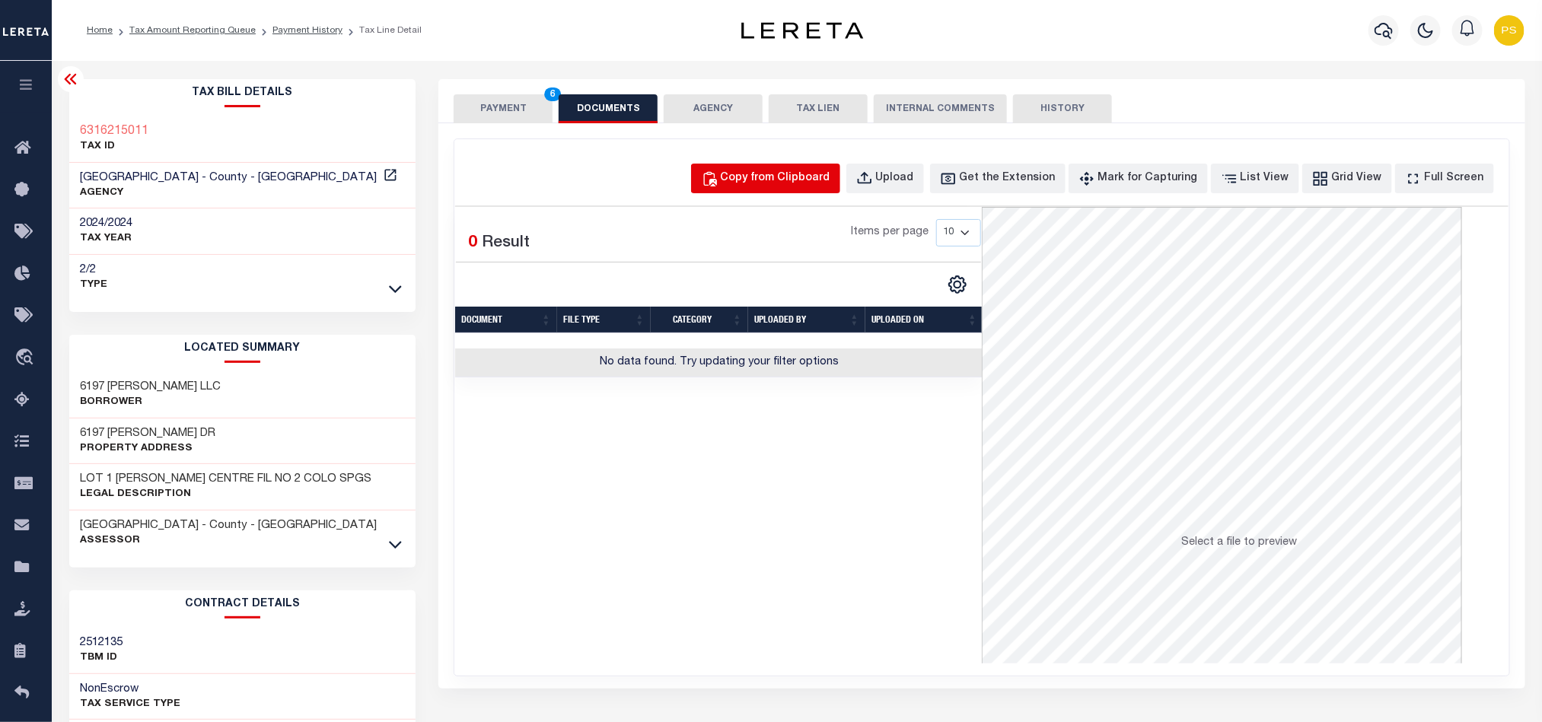
click at [779, 176] on div "Copy from Clipboard" at bounding box center [776, 178] width 110 height 17
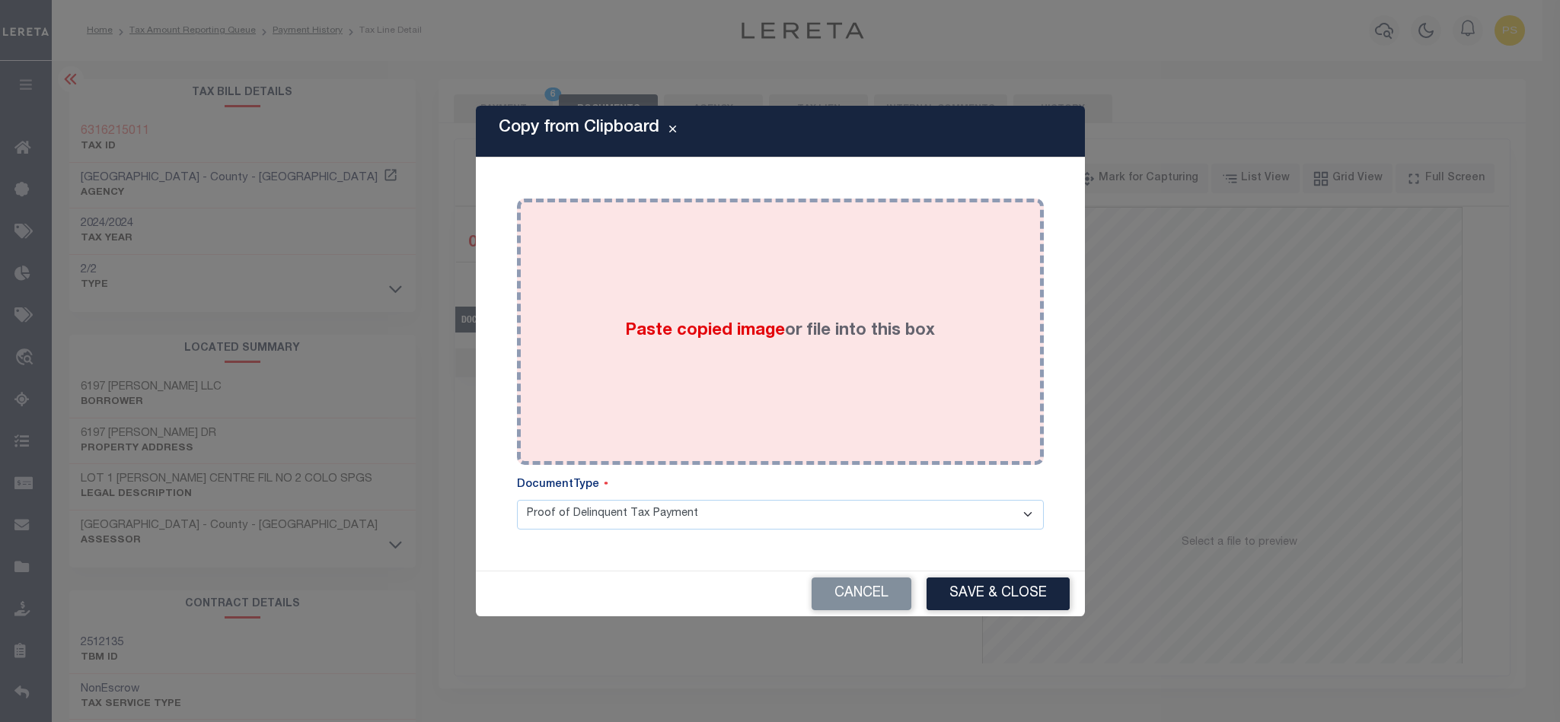
click at [806, 308] on div "Paste copied image or file into this box" at bounding box center [780, 332] width 504 height 244
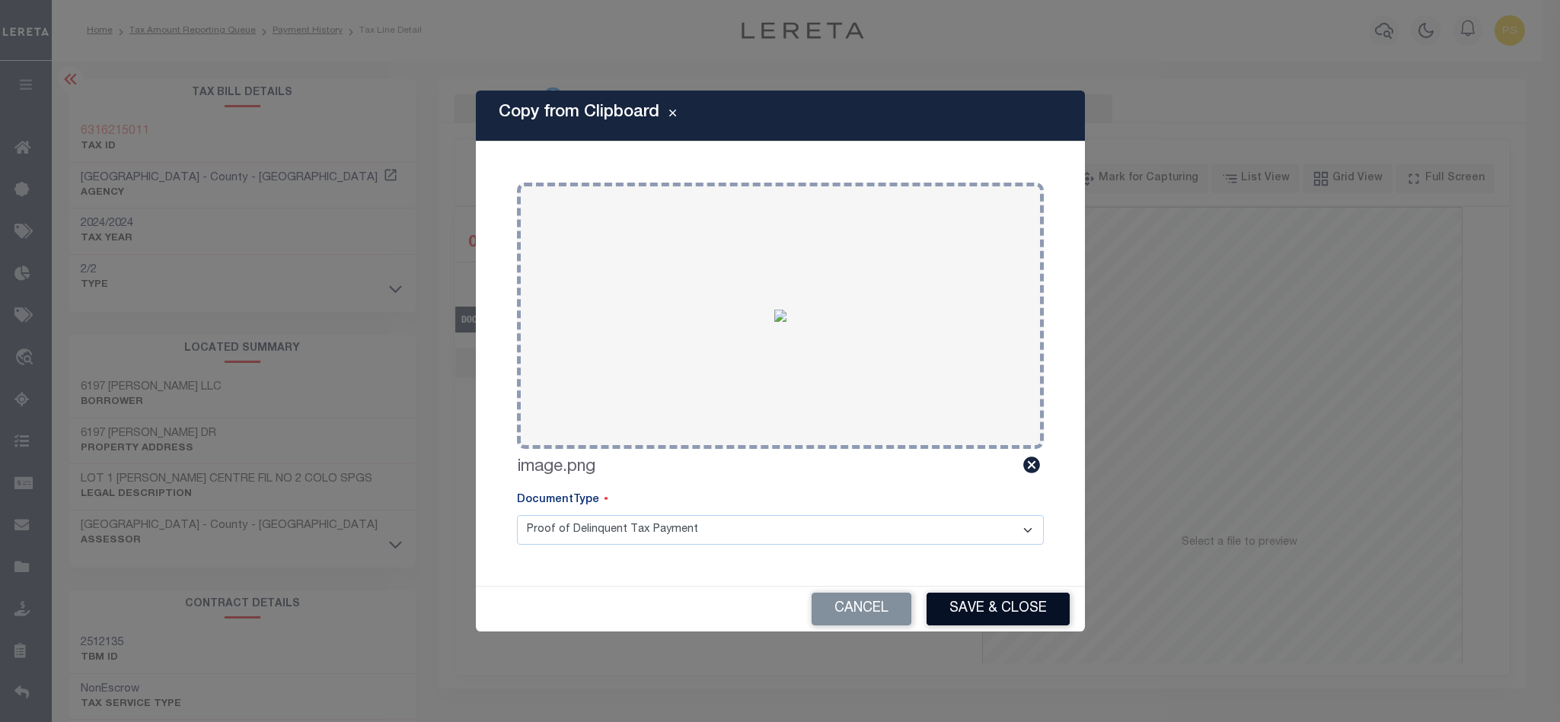
click at [993, 606] on button "Save & Close" at bounding box center [997, 609] width 143 height 33
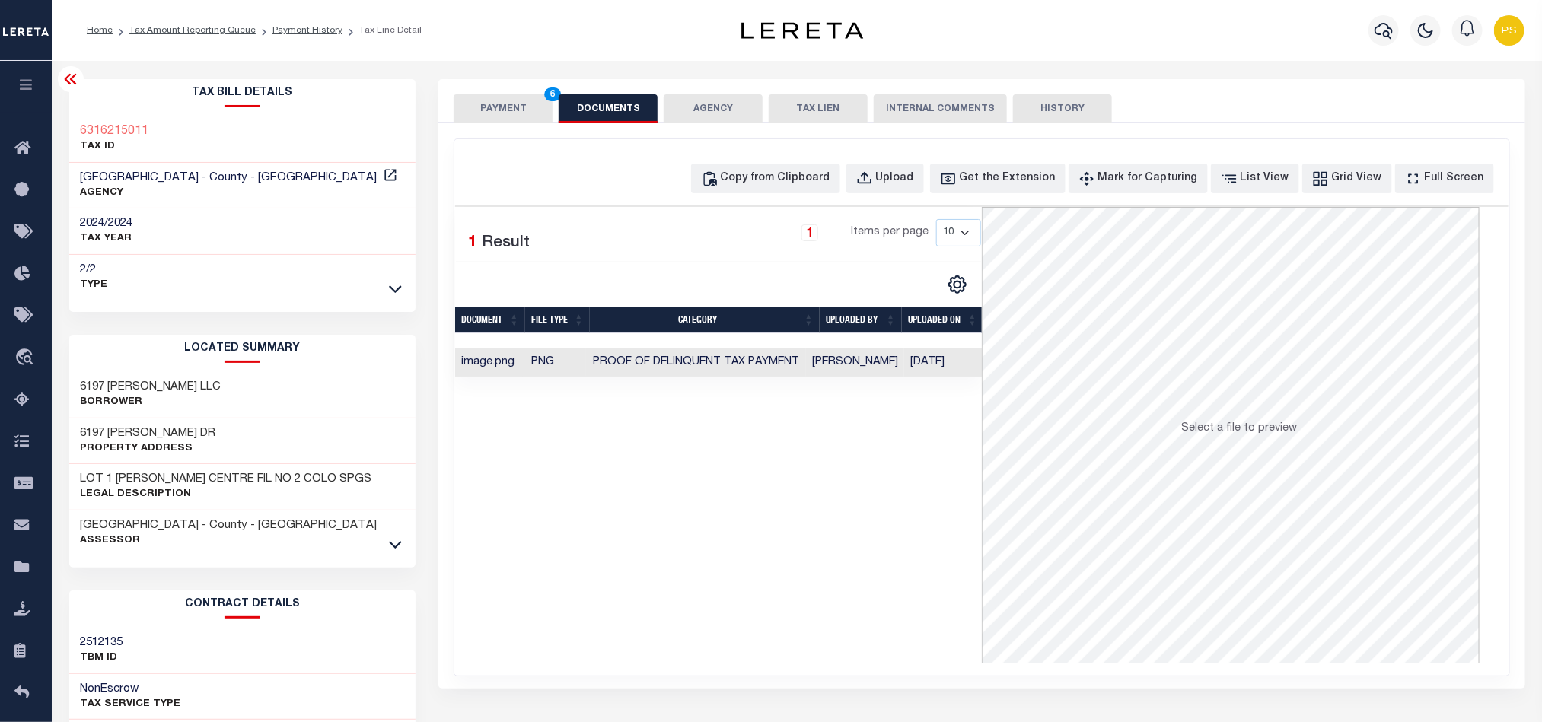
click at [489, 106] on button "PAYMENT 6" at bounding box center [503, 108] width 99 height 29
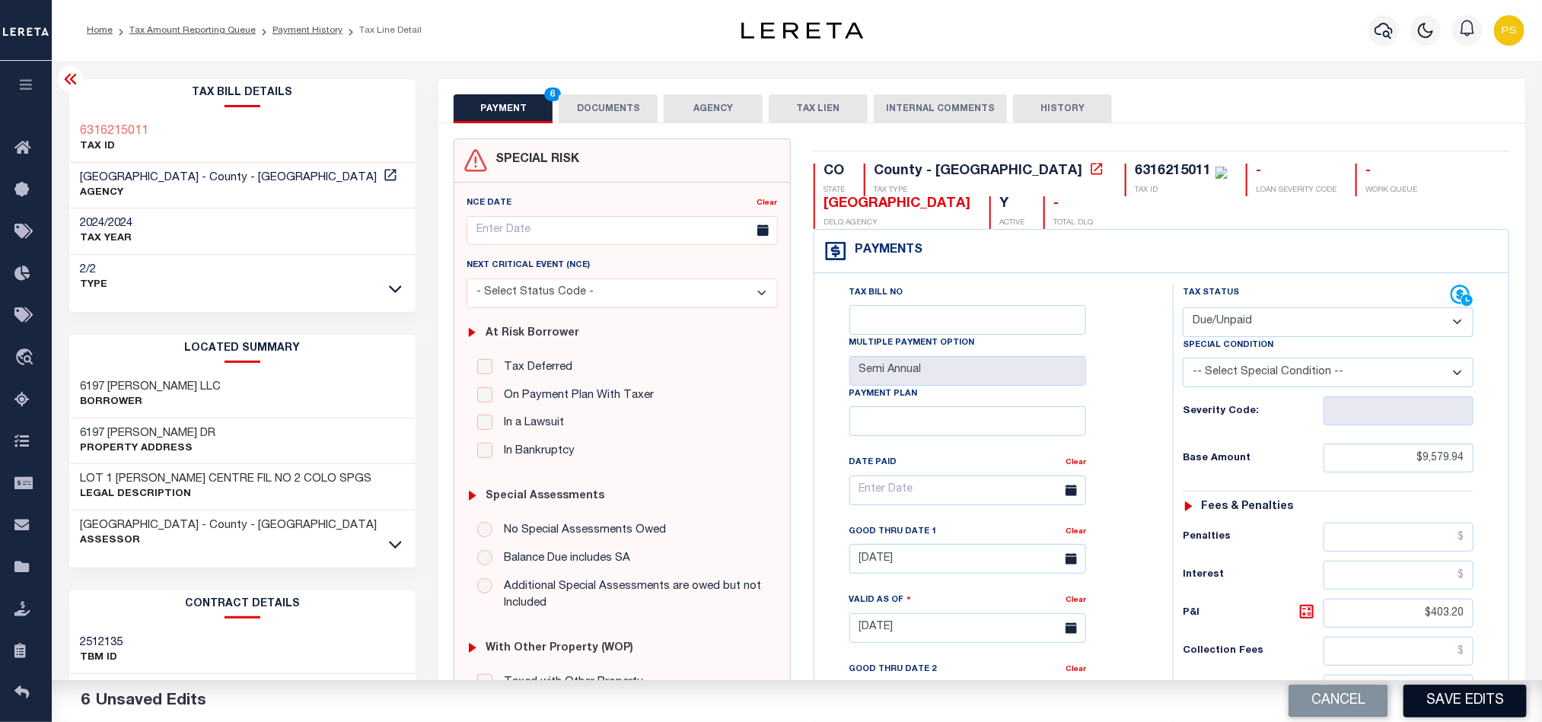
click at [1443, 701] on button "Save Edits" at bounding box center [1465, 701] width 123 height 33
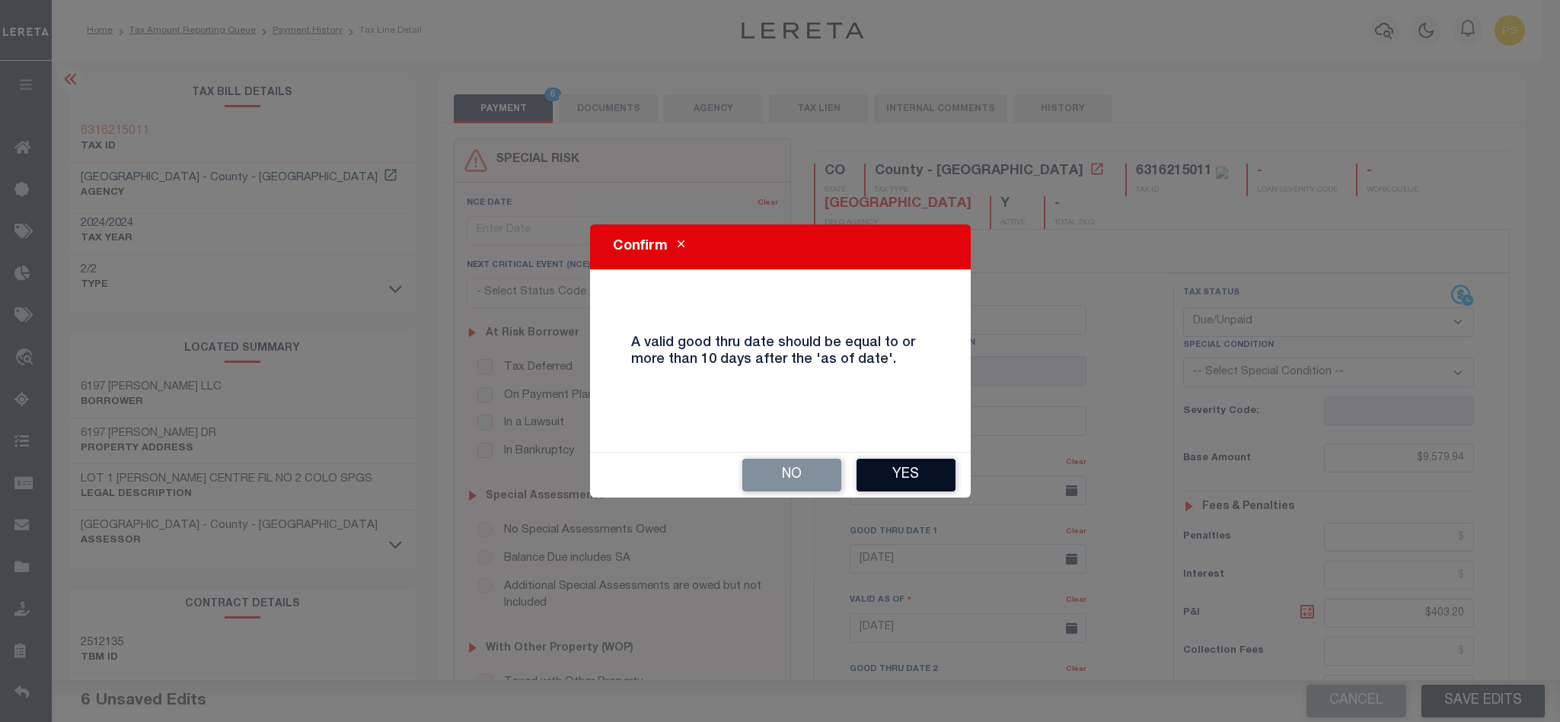
click at [914, 477] on button "Yes" at bounding box center [905, 475] width 99 height 33
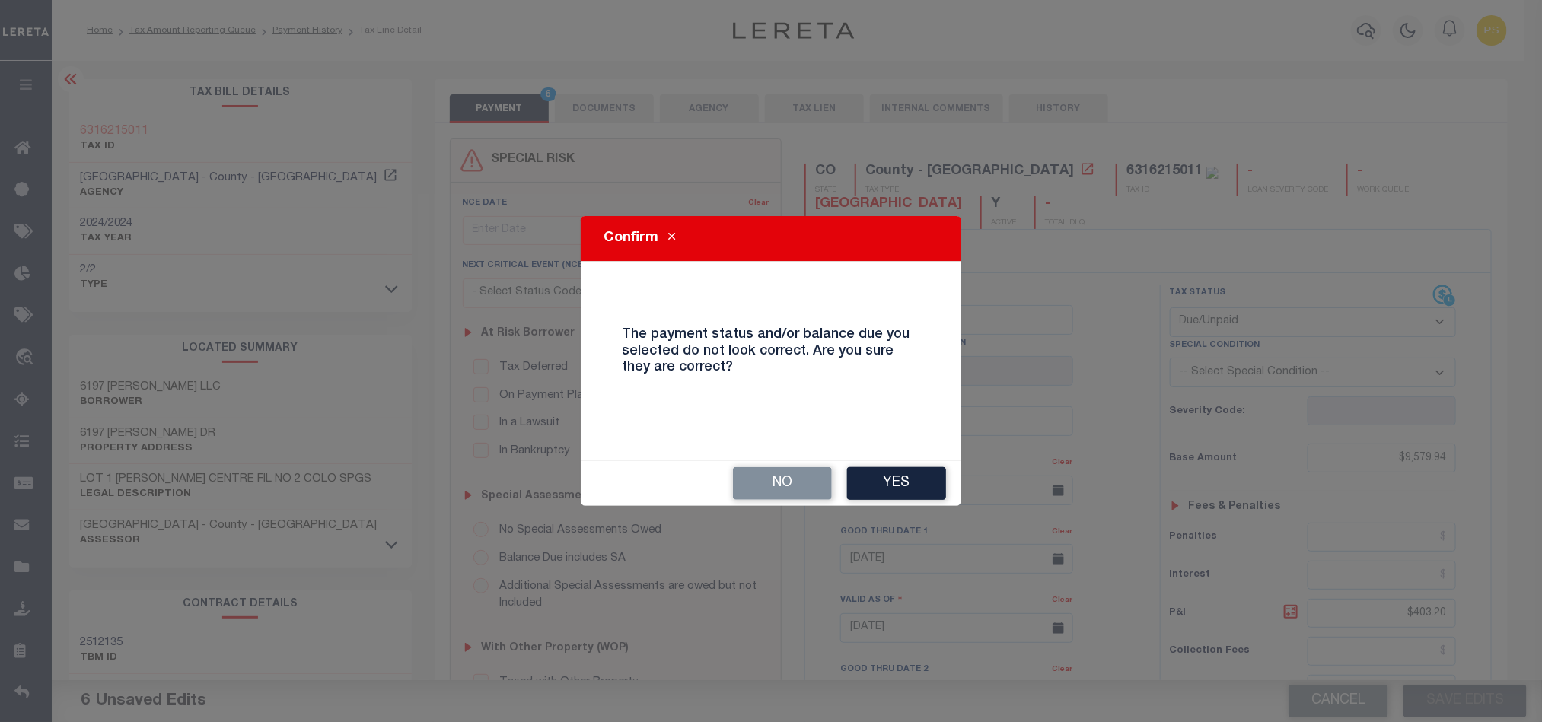
click at [914, 477] on button "Yes" at bounding box center [896, 483] width 99 height 33
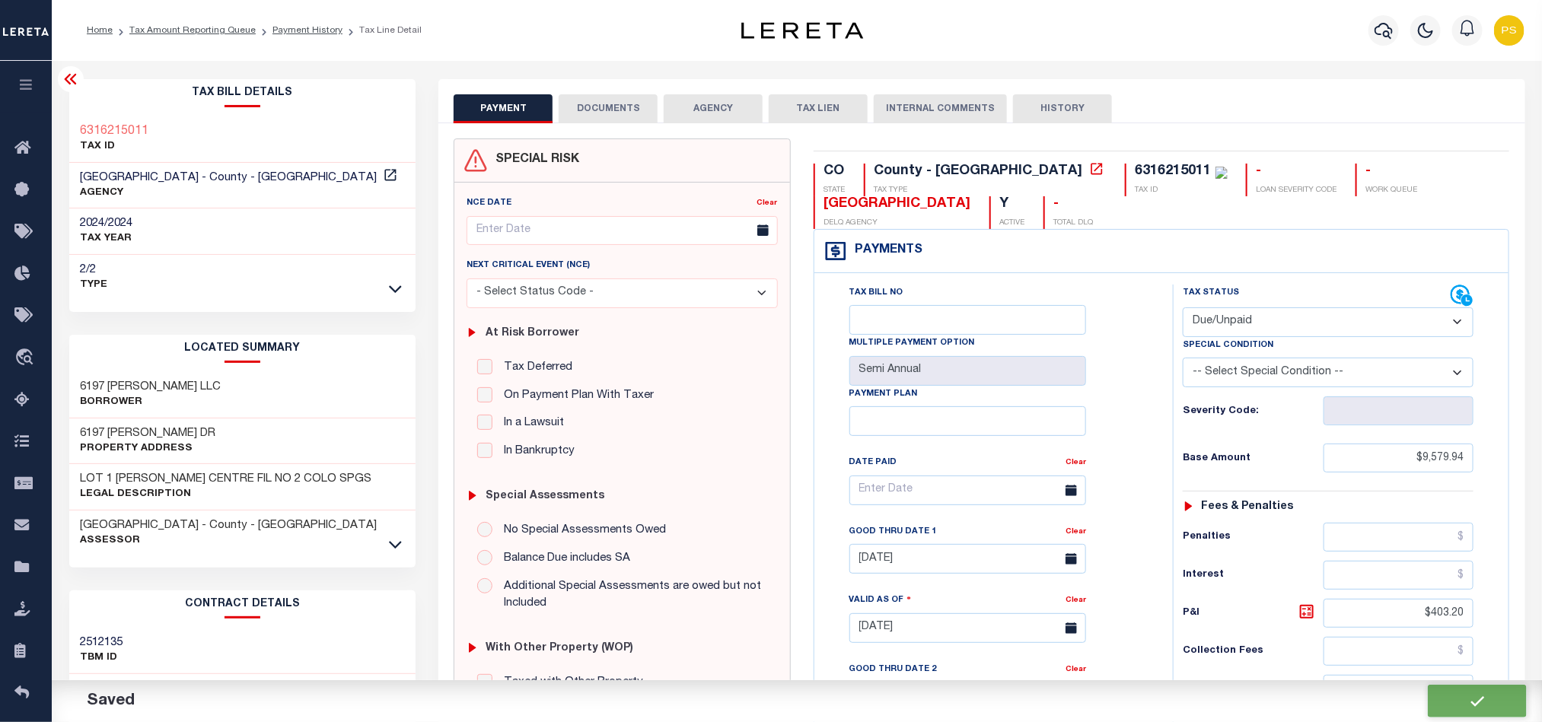
checkbox input "false"
type input "$9,579.94"
type input "$403.2"
type input "$9,983.14"
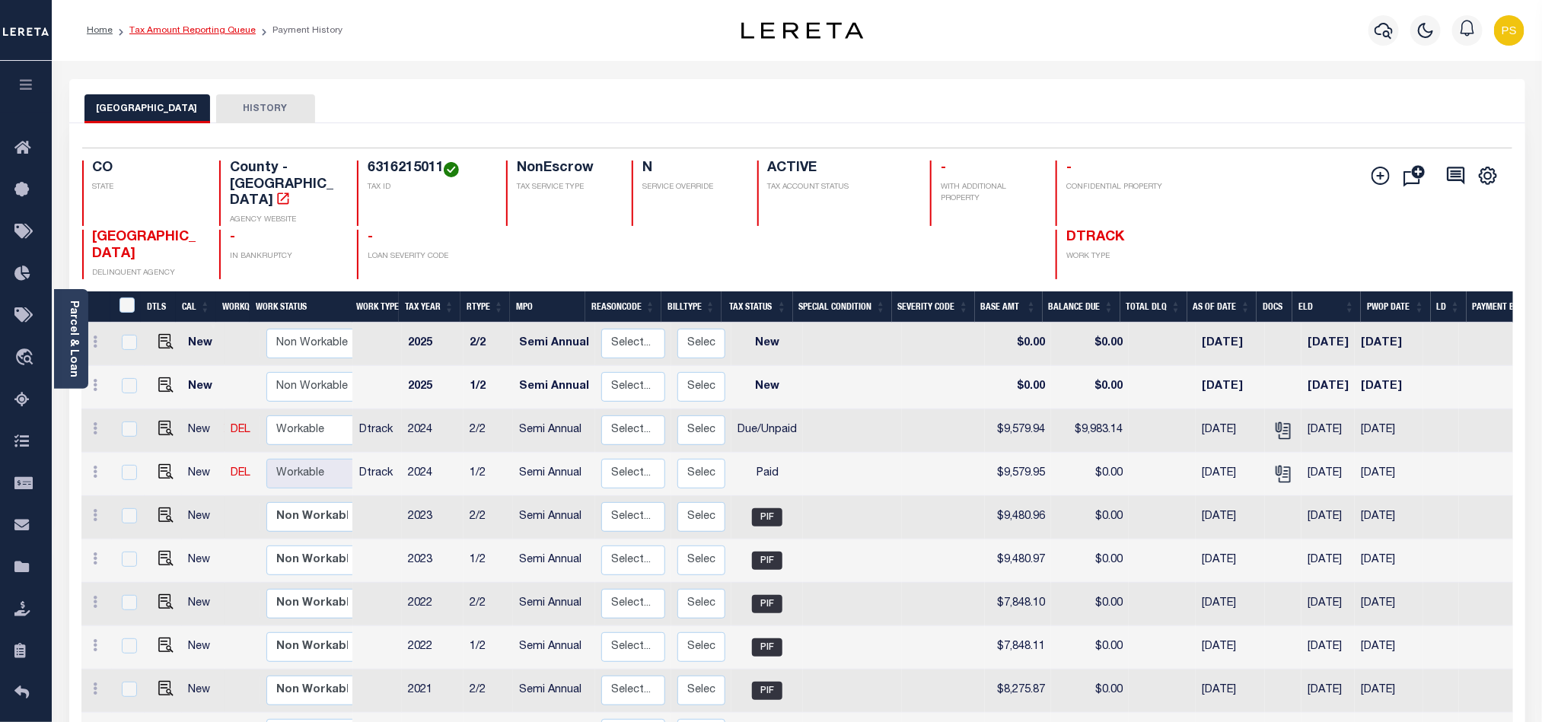
click at [209, 35] on link "Tax Amount Reporting Queue" at bounding box center [192, 30] width 126 height 9
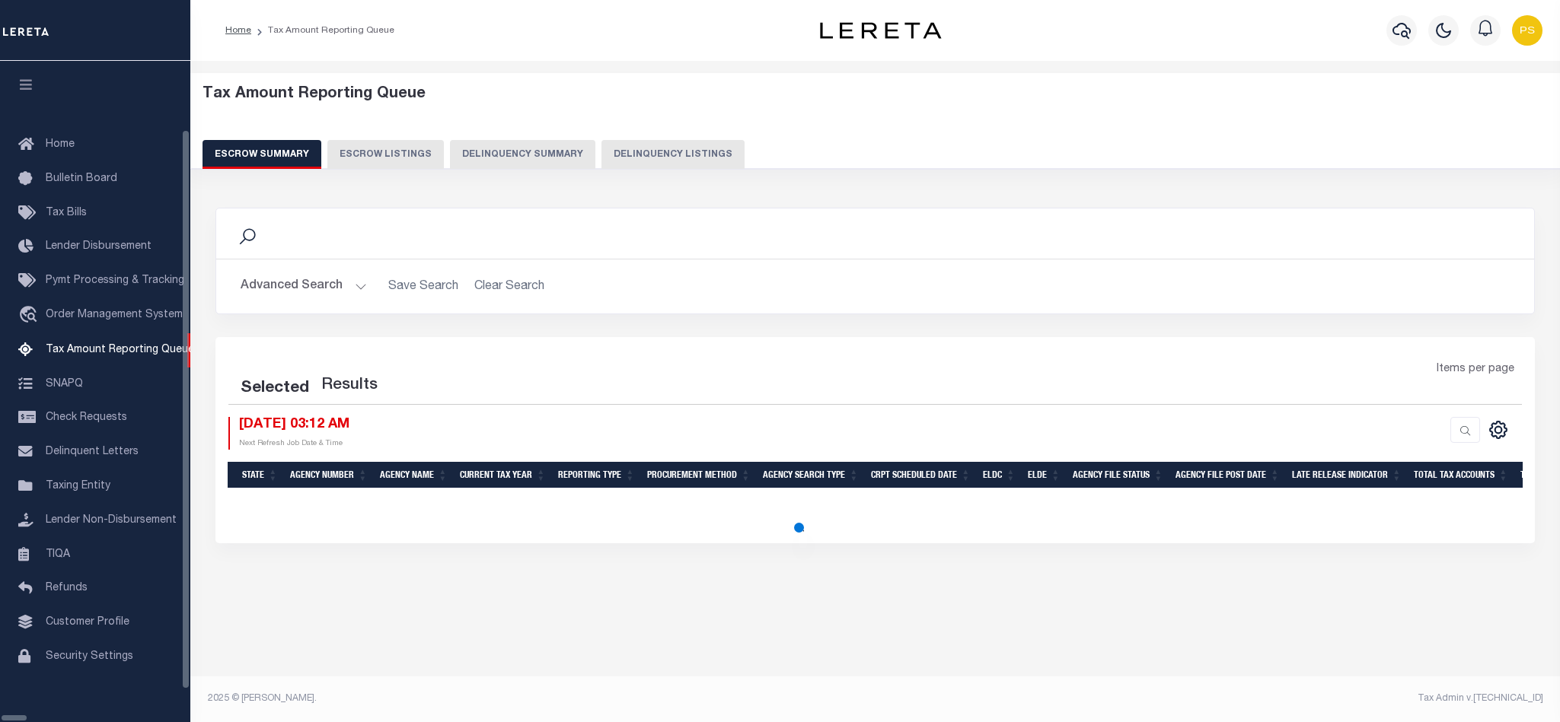
select select "100"
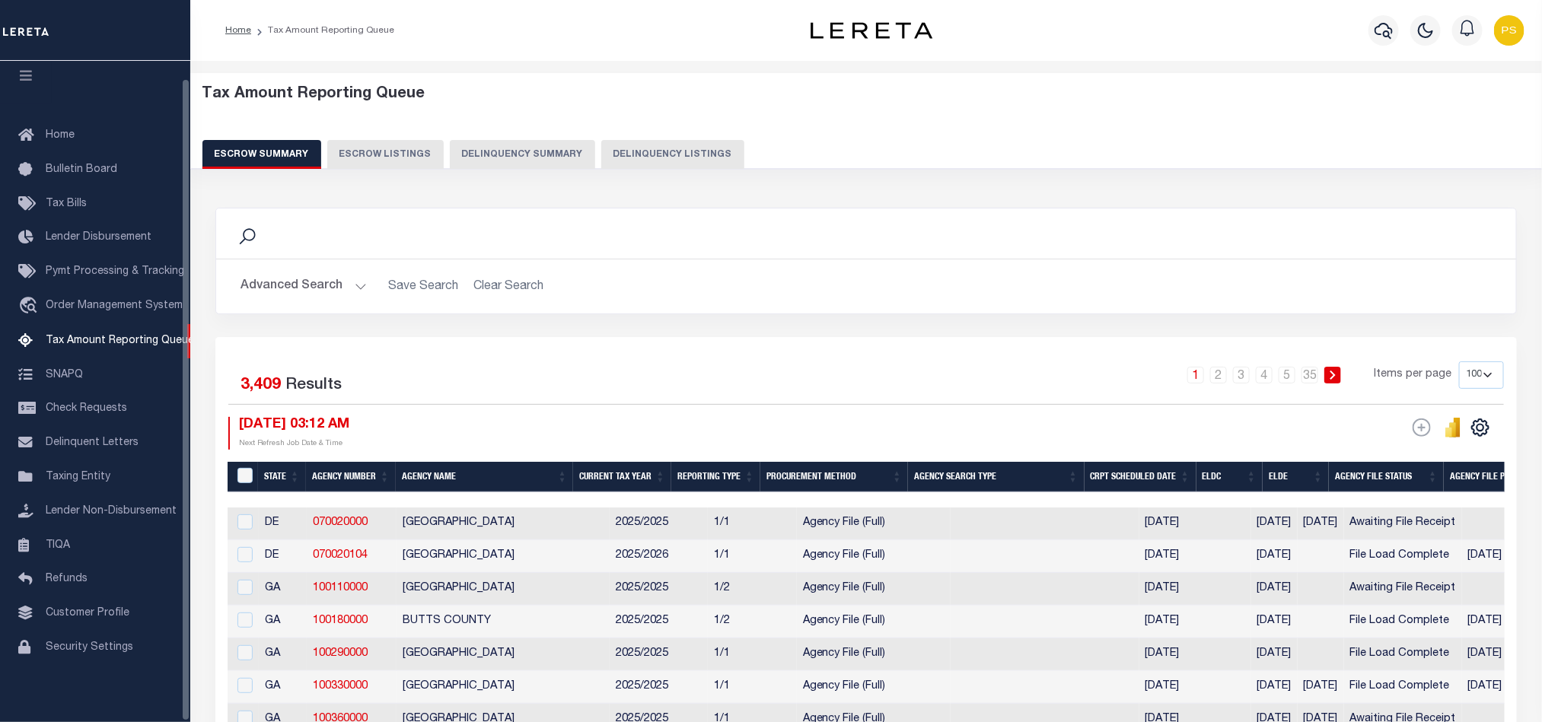
scroll to position [18, 0]
click at [626, 163] on button "Delinquency Listings" at bounding box center [672, 154] width 143 height 29
select select "100"
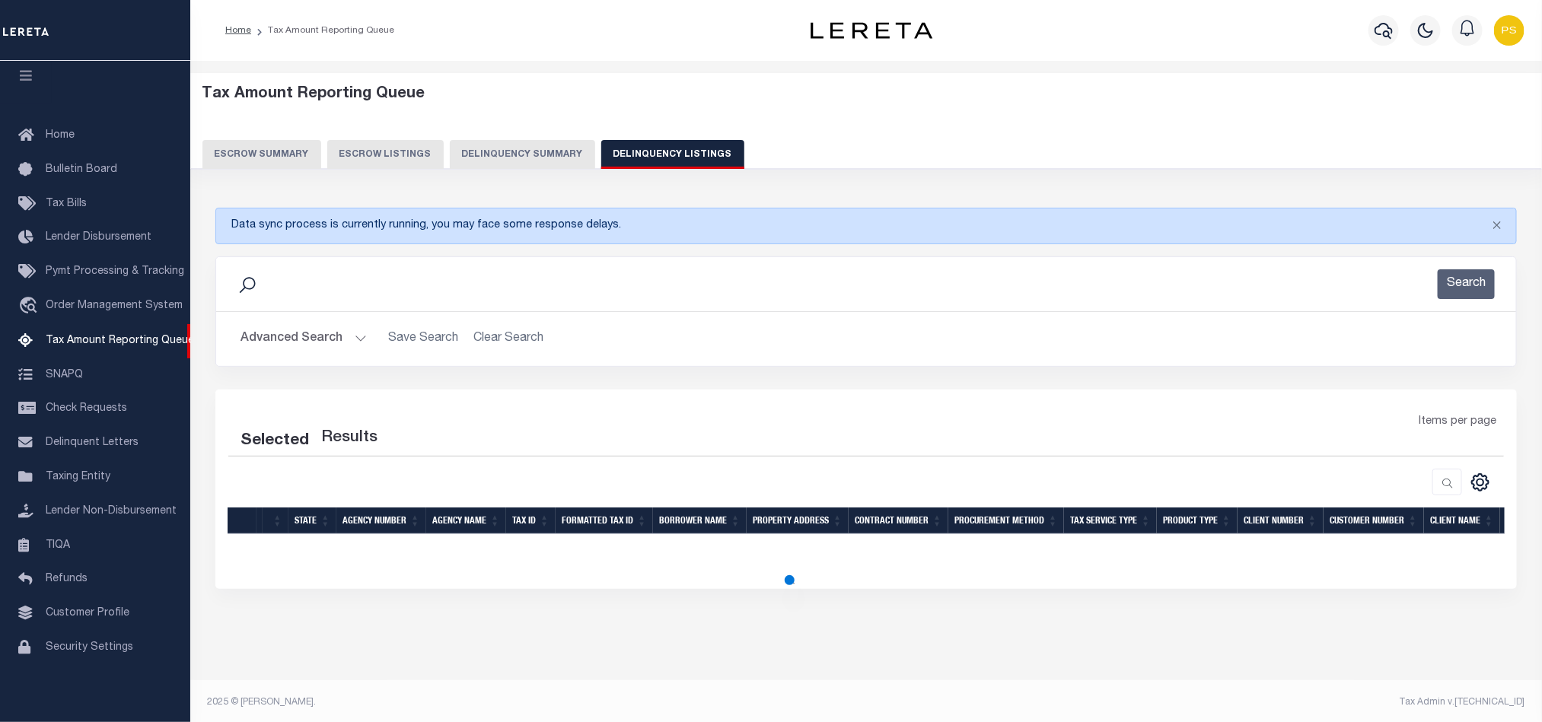
select select "100"
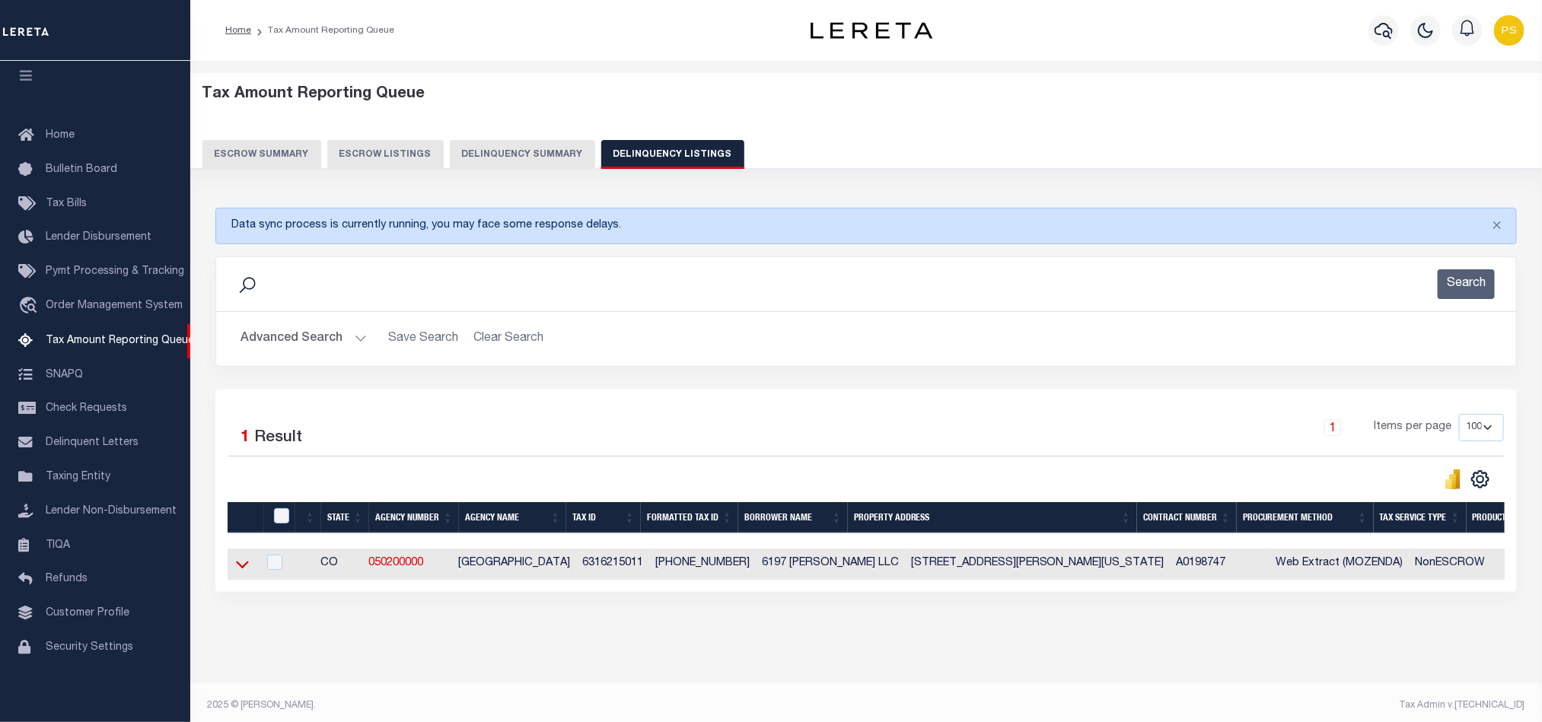
click at [244, 569] on icon at bounding box center [242, 564] width 13 height 16
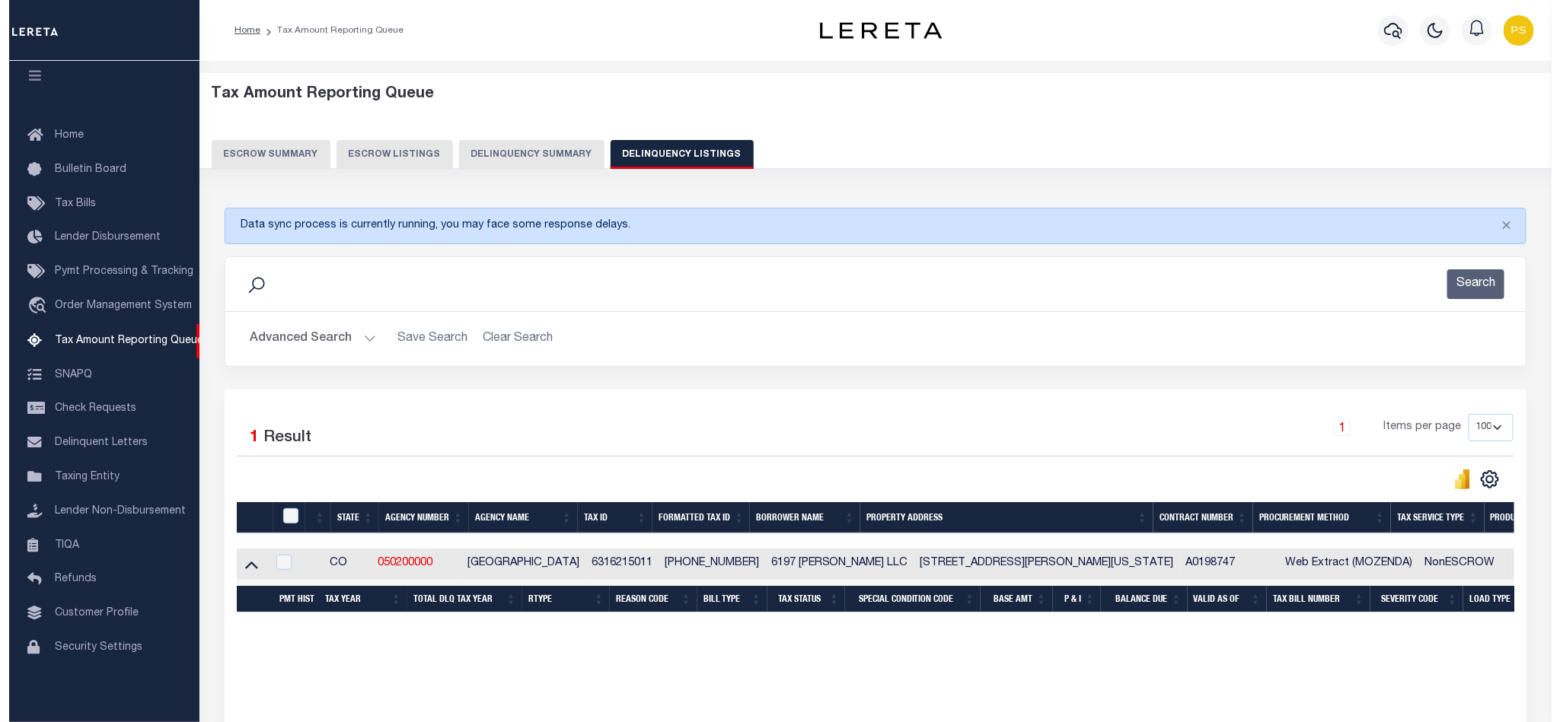
scroll to position [24, 0]
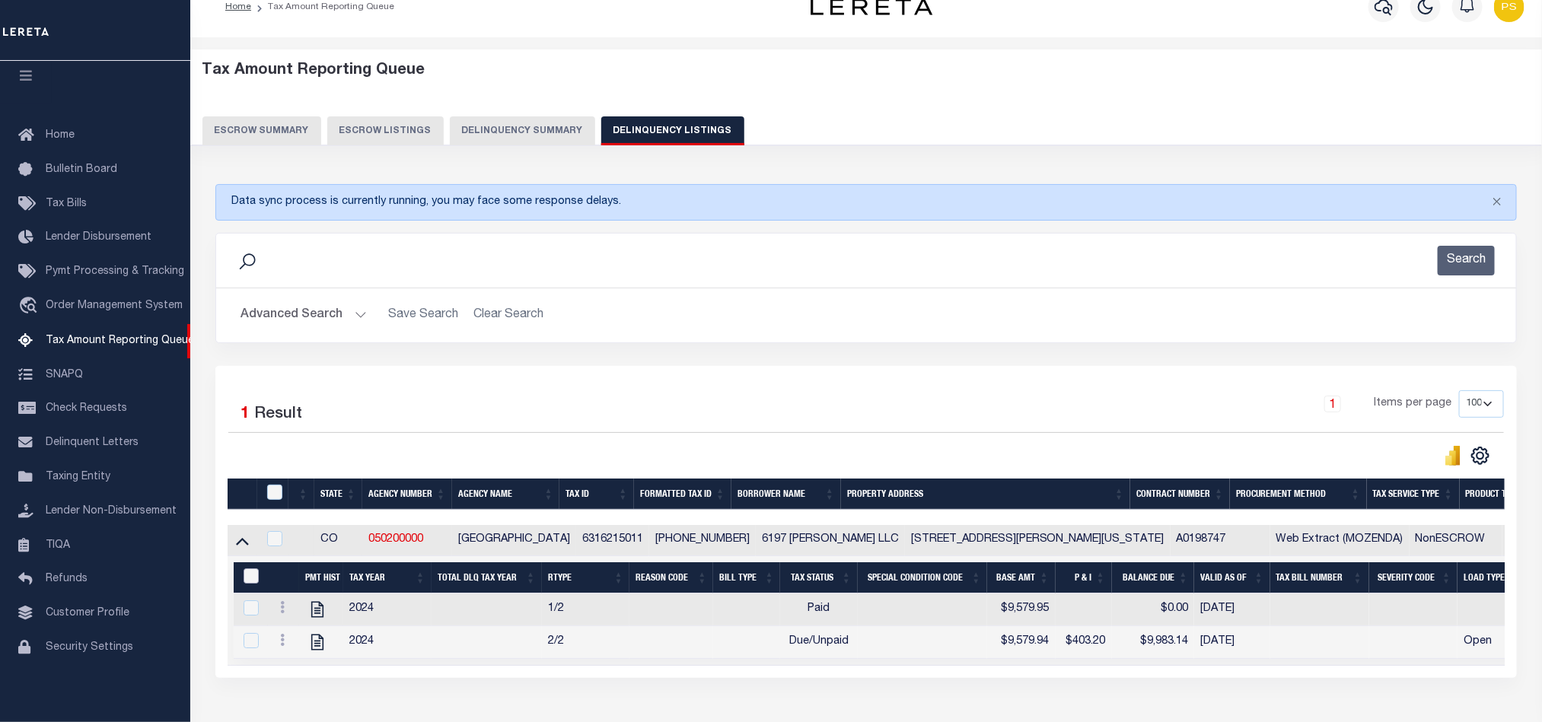
click at [251, 584] on input "&nbsp;" at bounding box center [251, 576] width 15 height 15
checkbox input "true"
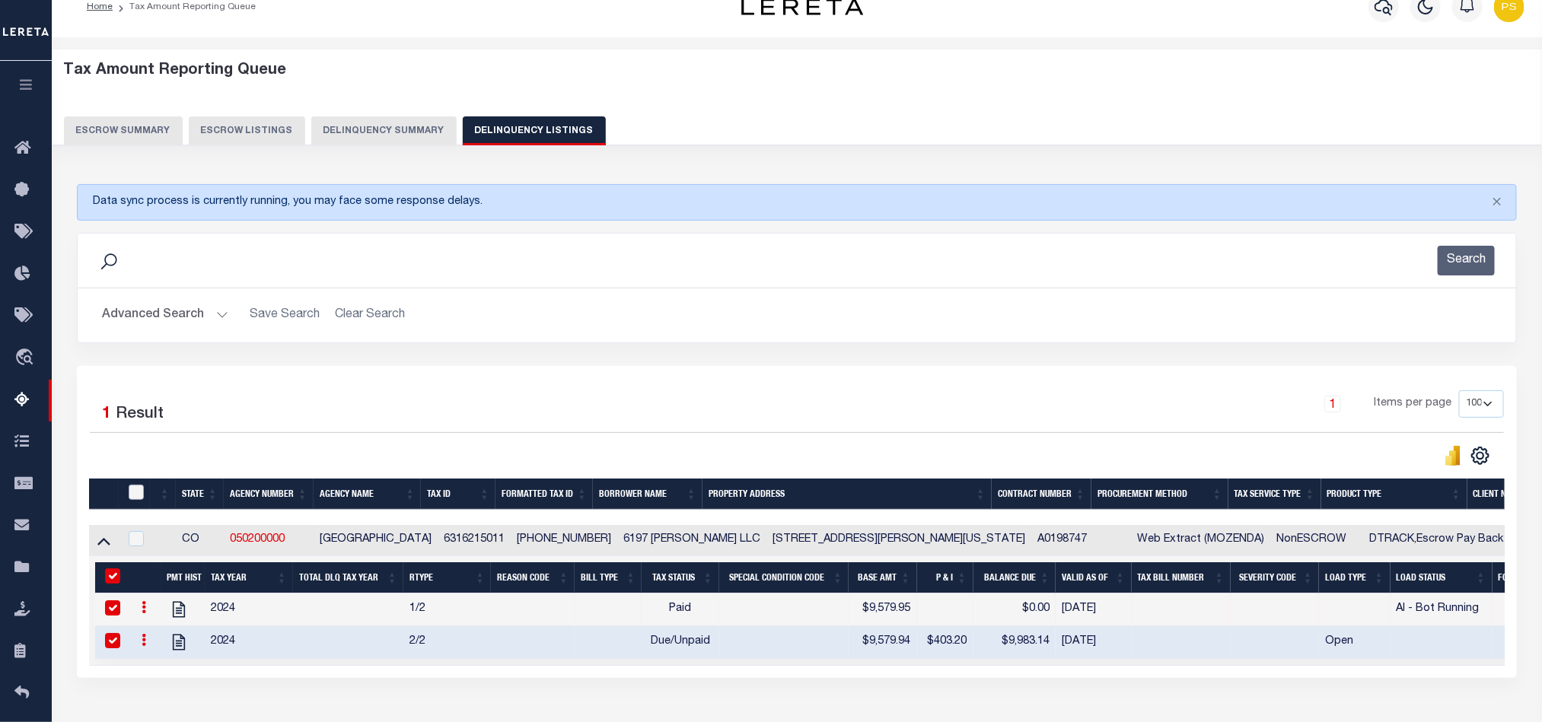
click at [135, 500] on input "checkbox" at bounding box center [136, 492] width 15 height 15
checkbox input "true"
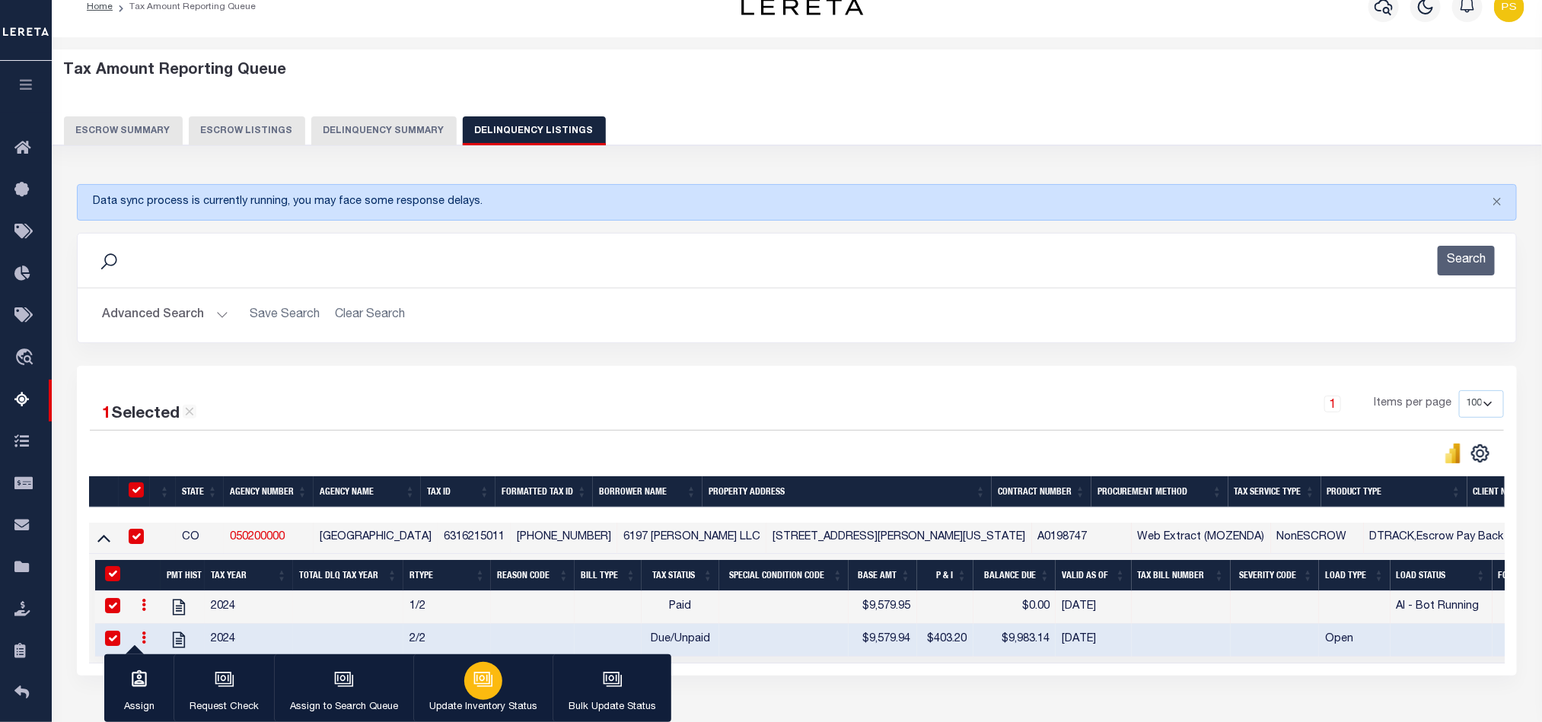
click at [477, 684] on icon "button" at bounding box center [483, 680] width 20 height 20
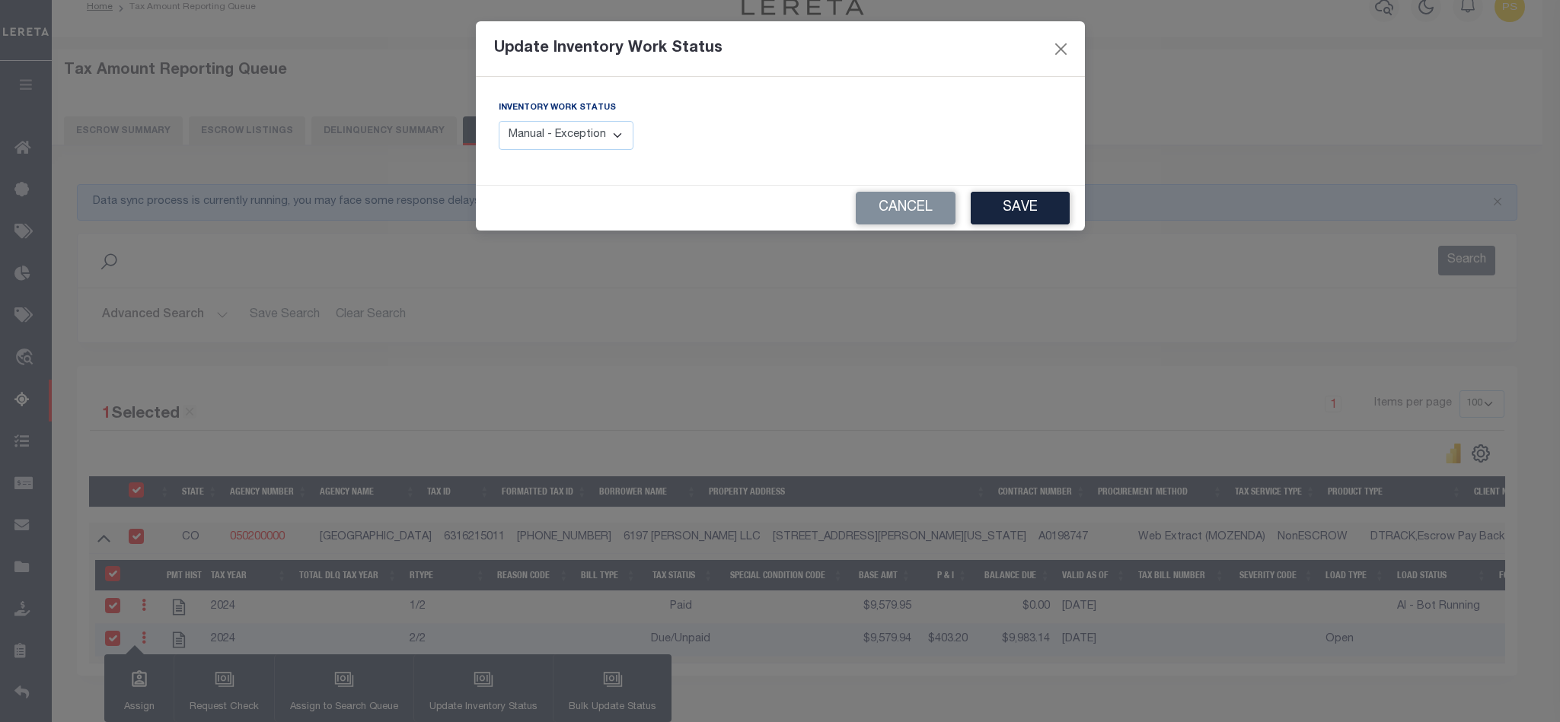
click at [542, 133] on select "Manual - Exception Pended - Awaiting Search Late Add Exception Completed" at bounding box center [566, 136] width 135 height 30
select select "4"
click at [499, 122] on select "Manual - Exception Pended - Awaiting Search Late Add Exception Completed" at bounding box center [566, 136] width 135 height 30
click at [1021, 215] on button "Save" at bounding box center [1019, 208] width 99 height 33
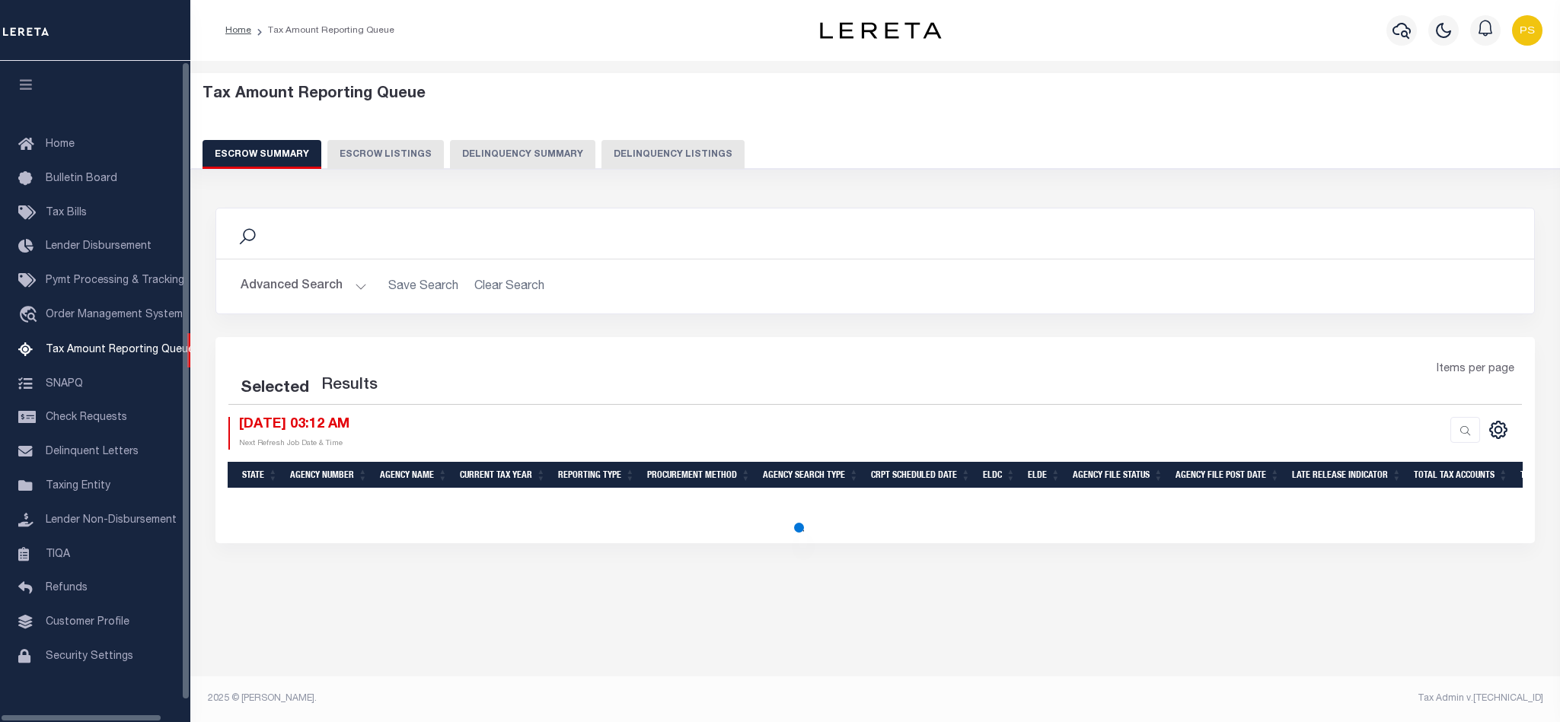
select select "100"
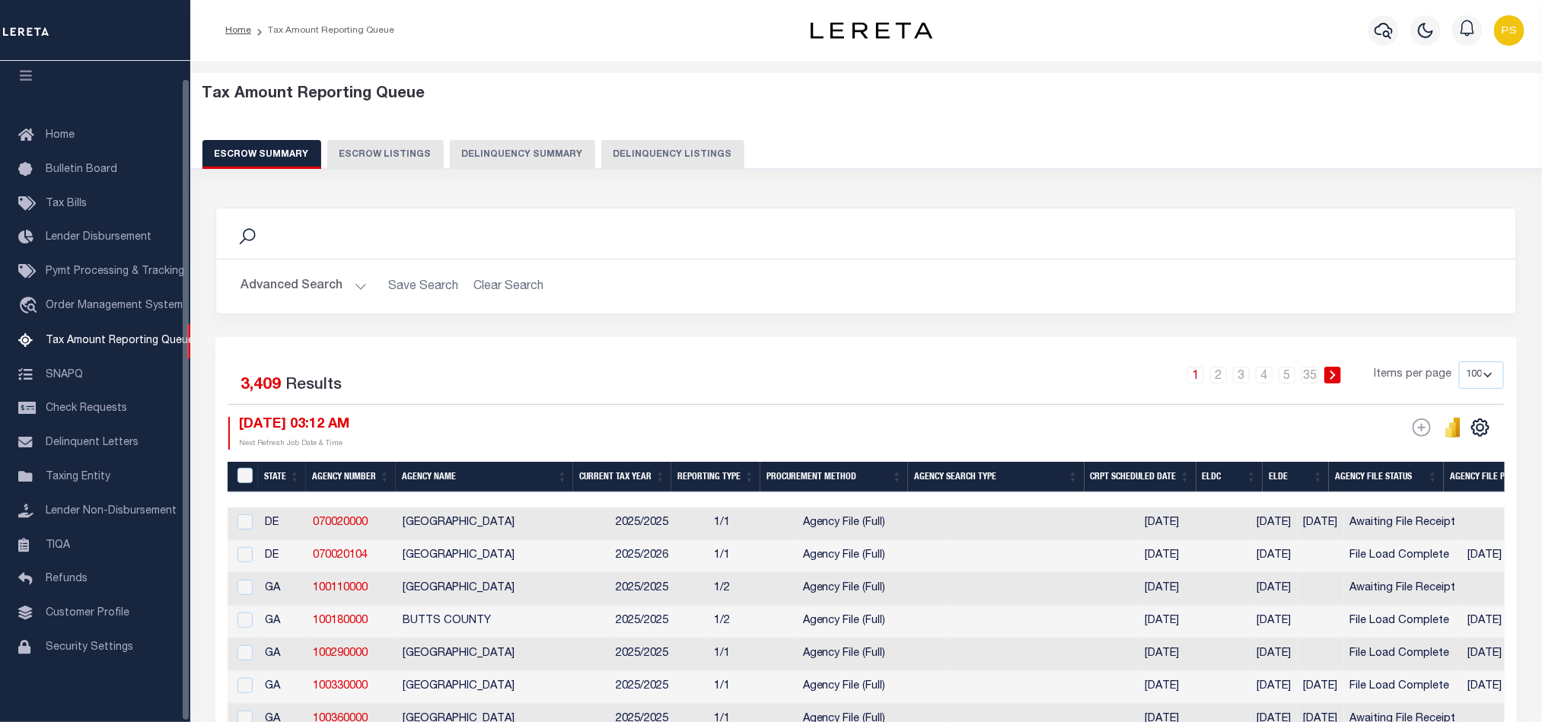
click at [704, 162] on button "Delinquency Listings" at bounding box center [672, 154] width 143 height 29
select select "100"
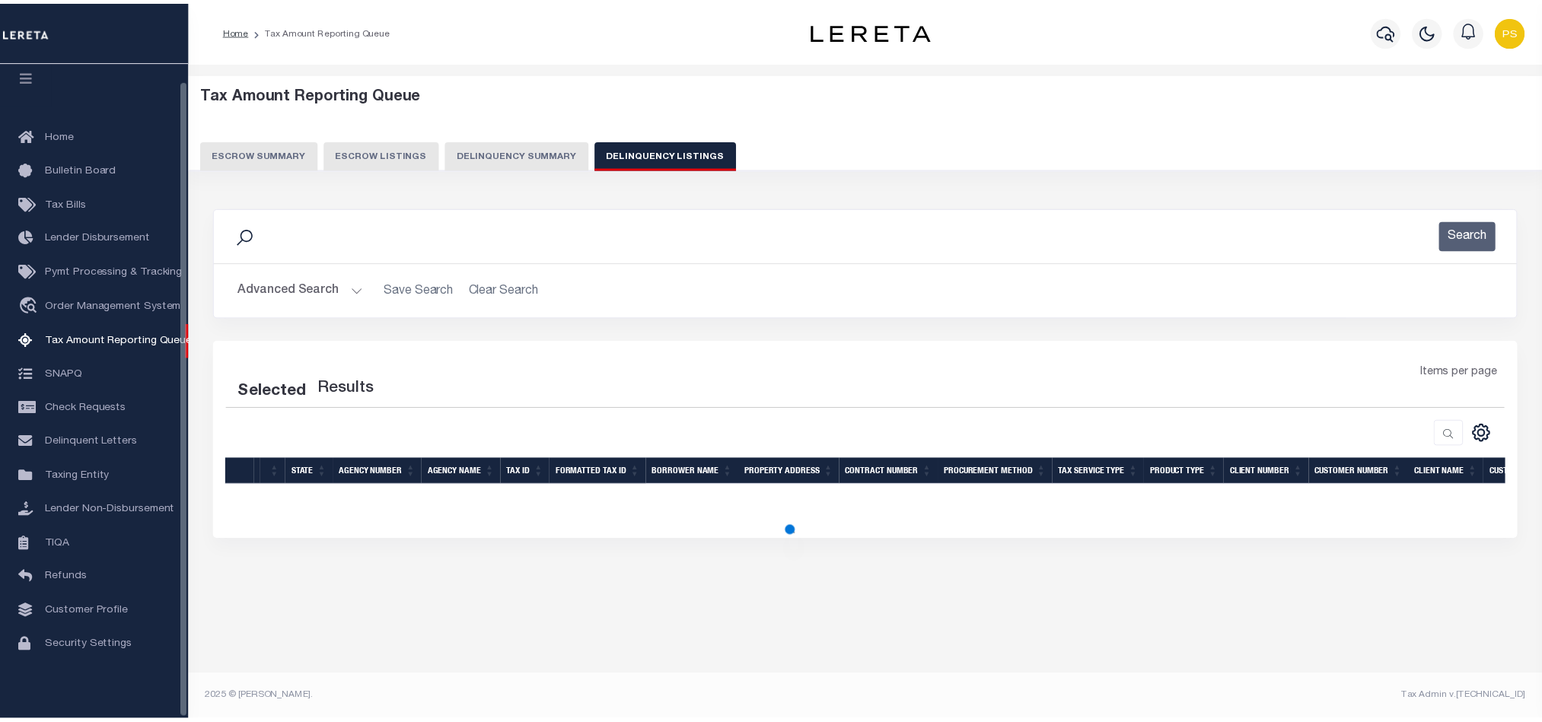
scroll to position [18, 0]
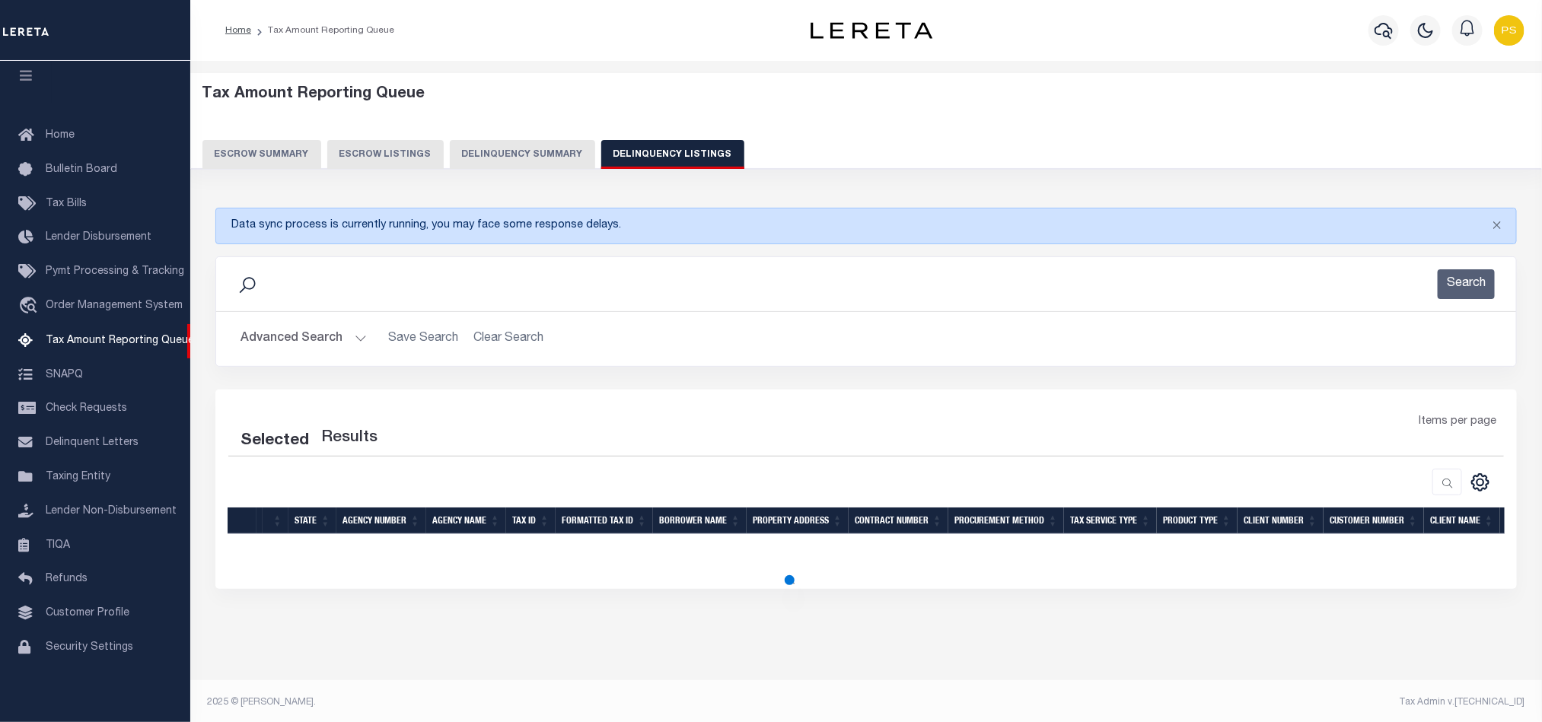
select select "100"
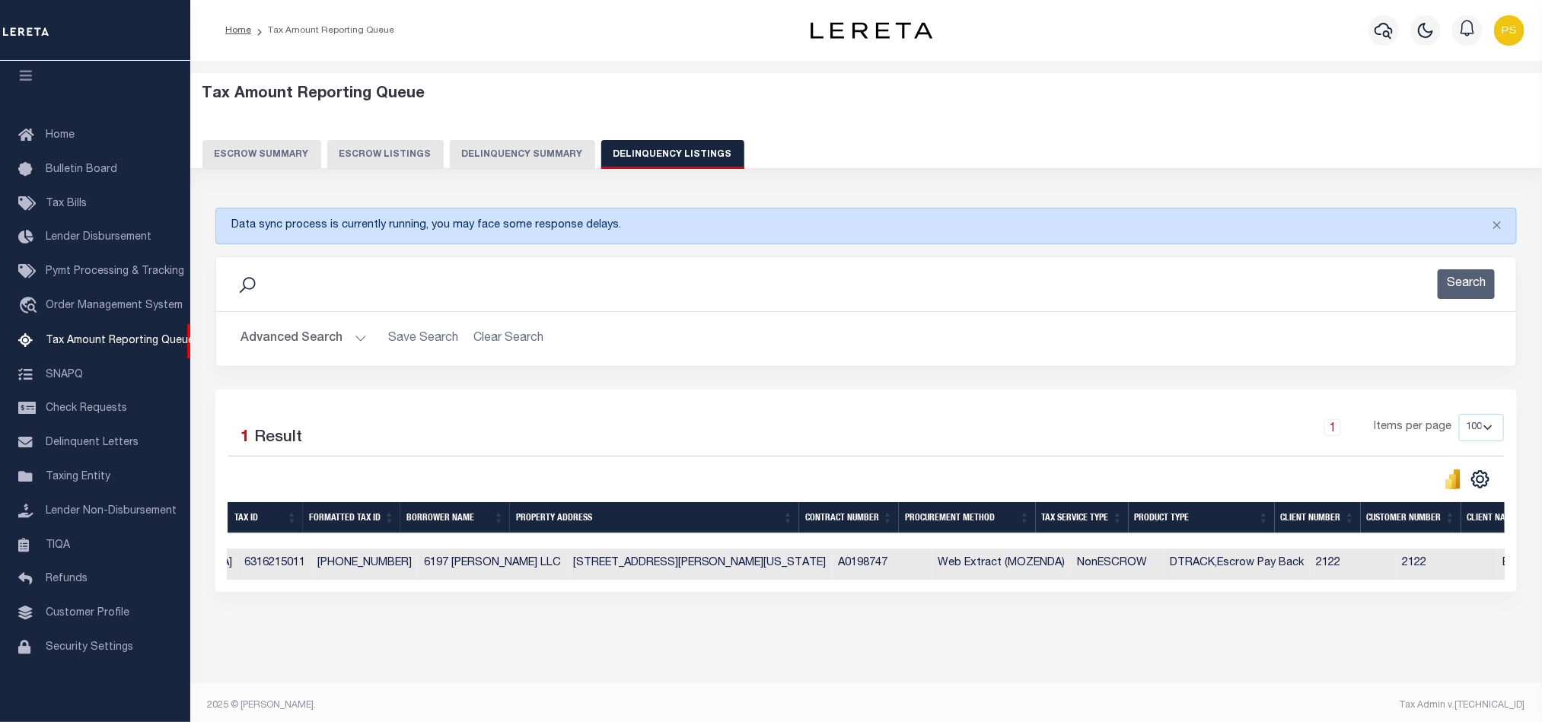
scroll to position [0, 0]
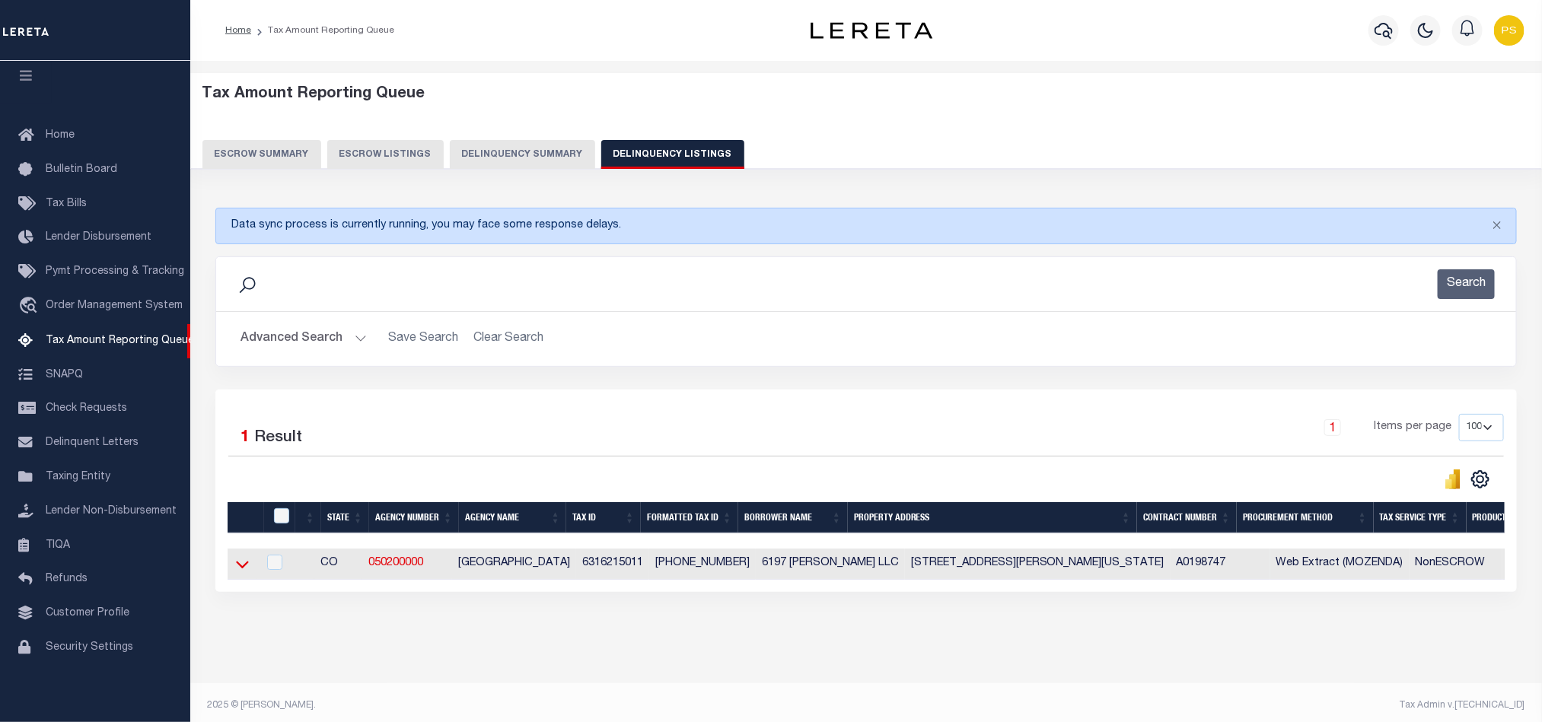
click at [241, 567] on icon at bounding box center [242, 564] width 13 height 16
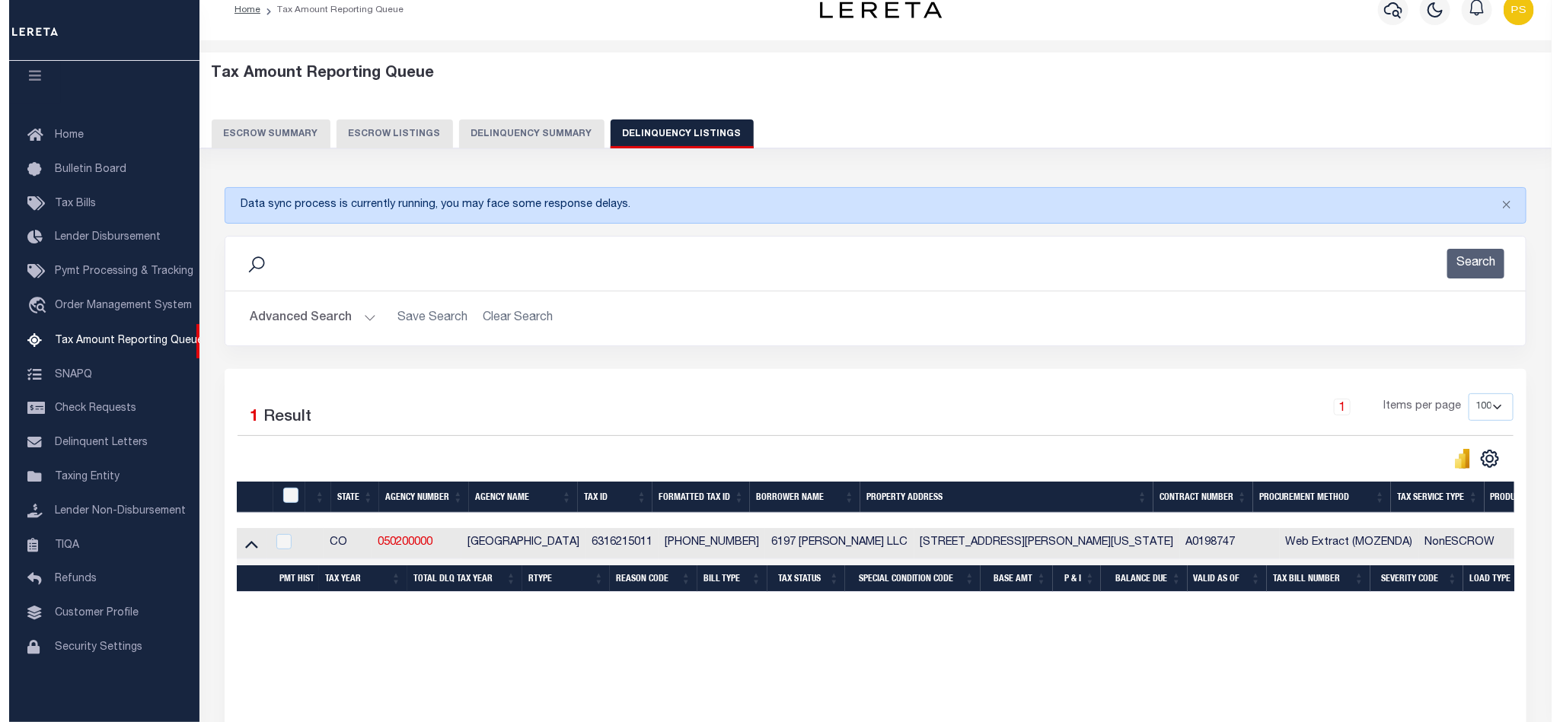
scroll to position [24, 0]
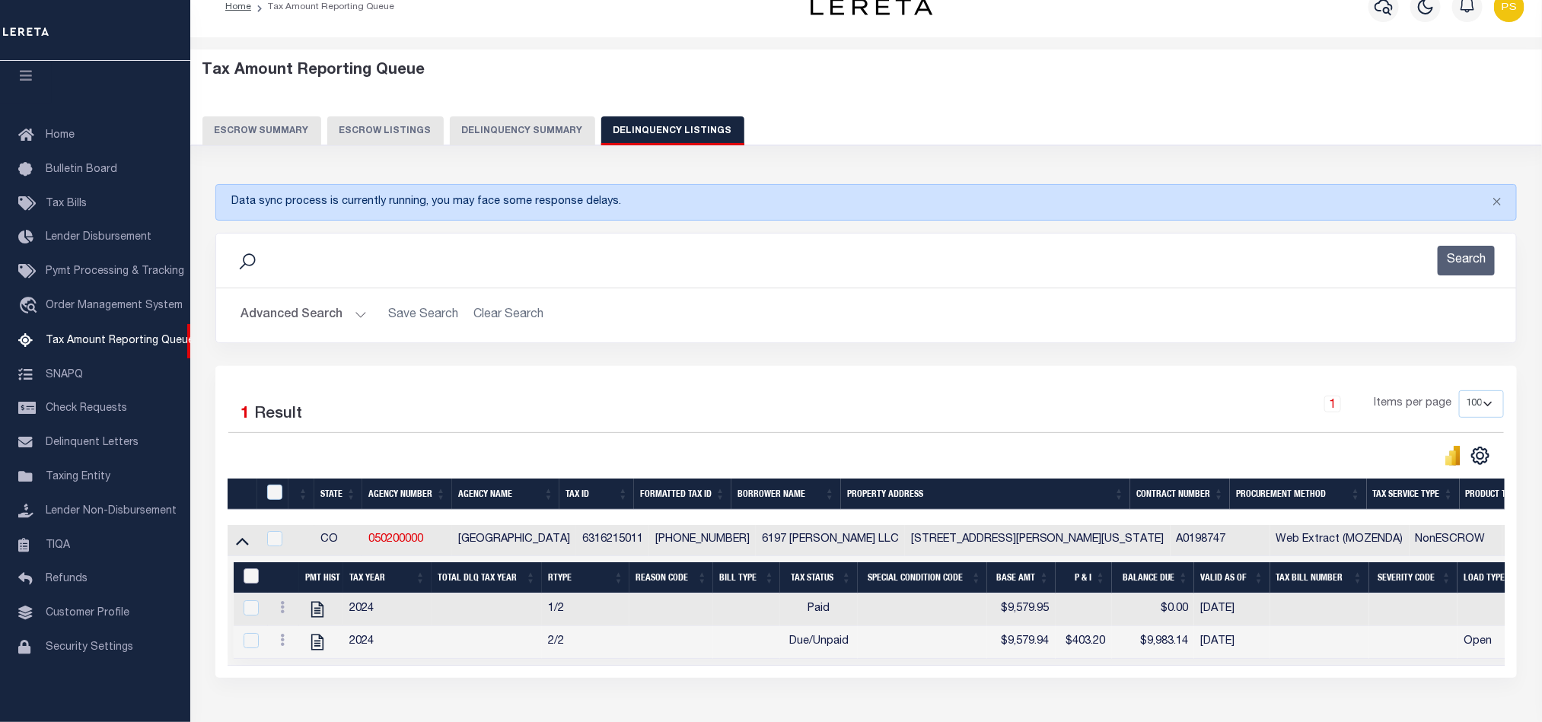
click at [247, 584] on input "&nbsp;" at bounding box center [251, 576] width 15 height 15
checkbox input "true"
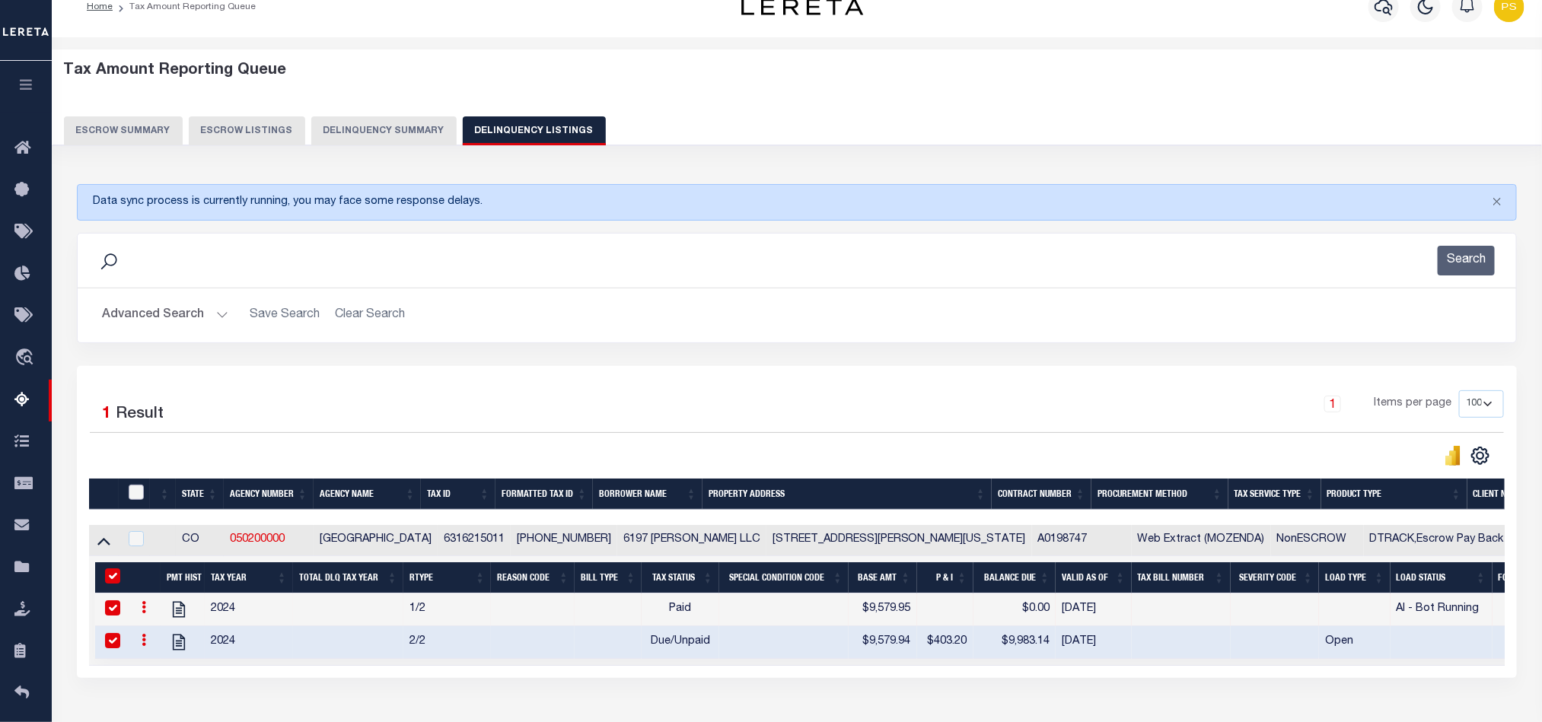
click at [135, 496] on input "checkbox" at bounding box center [136, 492] width 15 height 15
checkbox input "true"
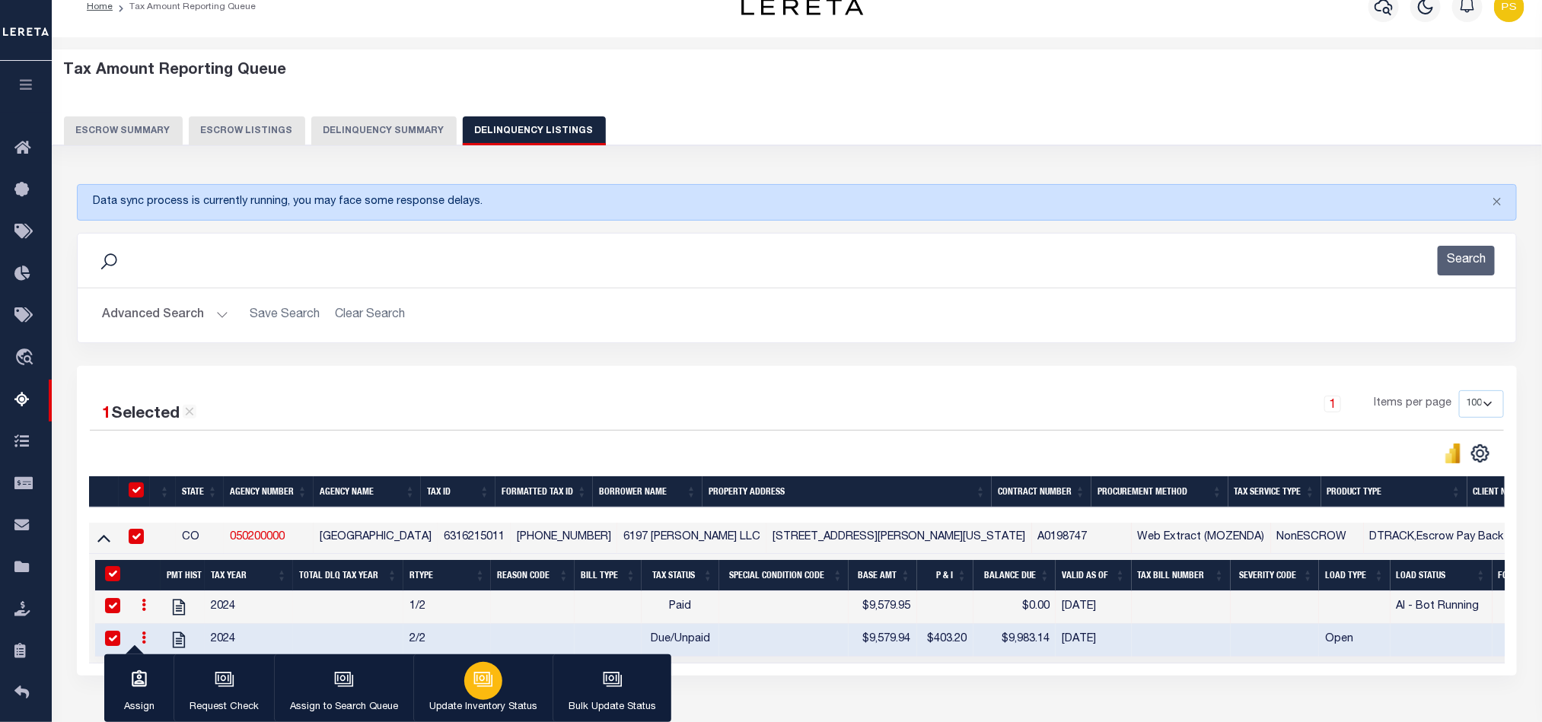
click at [478, 686] on icon "button" at bounding box center [483, 680] width 20 height 20
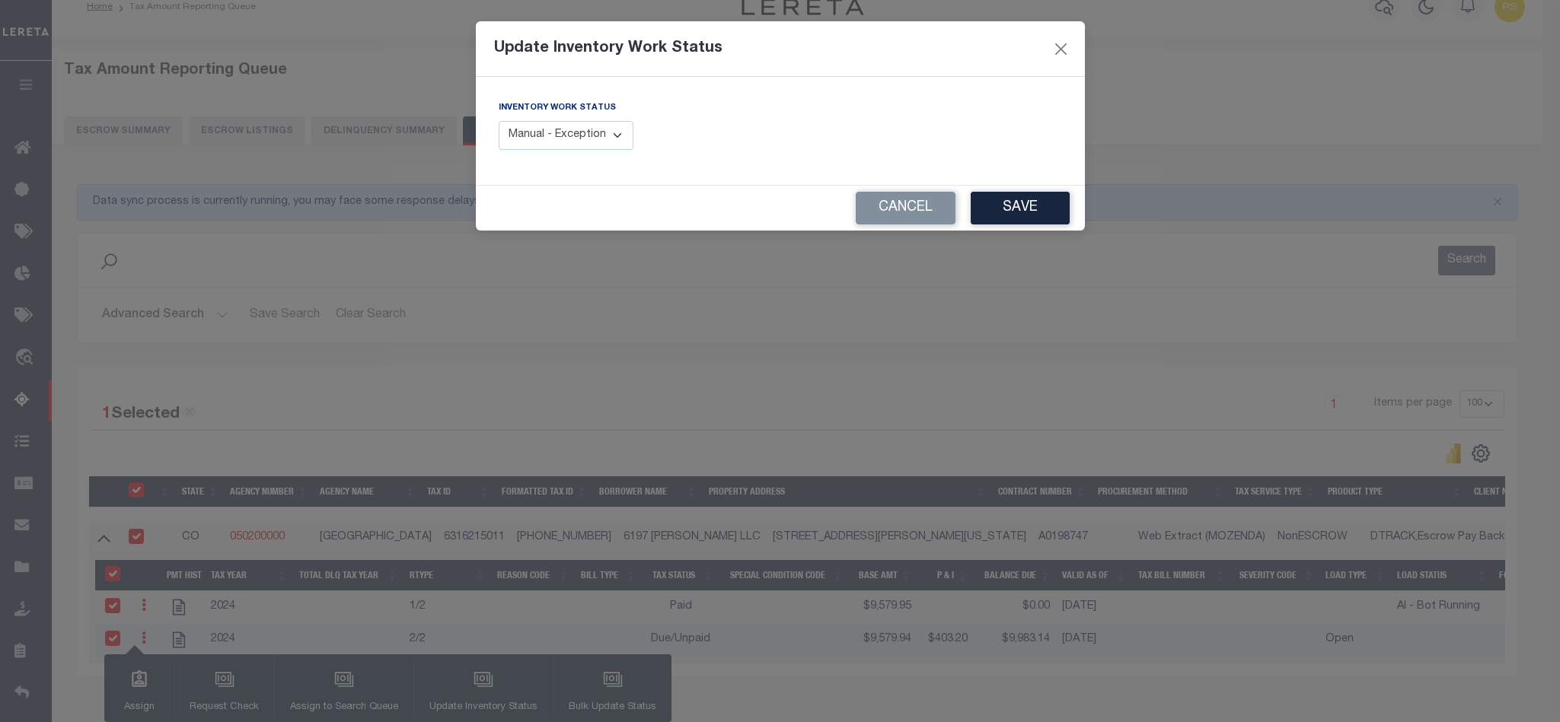
click at [553, 138] on select "Manual - Exception Pended - Awaiting Search Late Add Exception Completed" at bounding box center [566, 136] width 135 height 30
select select "4"
click at [499, 122] on select "Manual - Exception Pended - Awaiting Search Late Add Exception Completed" at bounding box center [566, 136] width 135 height 30
click at [1017, 211] on button "Save" at bounding box center [1019, 208] width 99 height 33
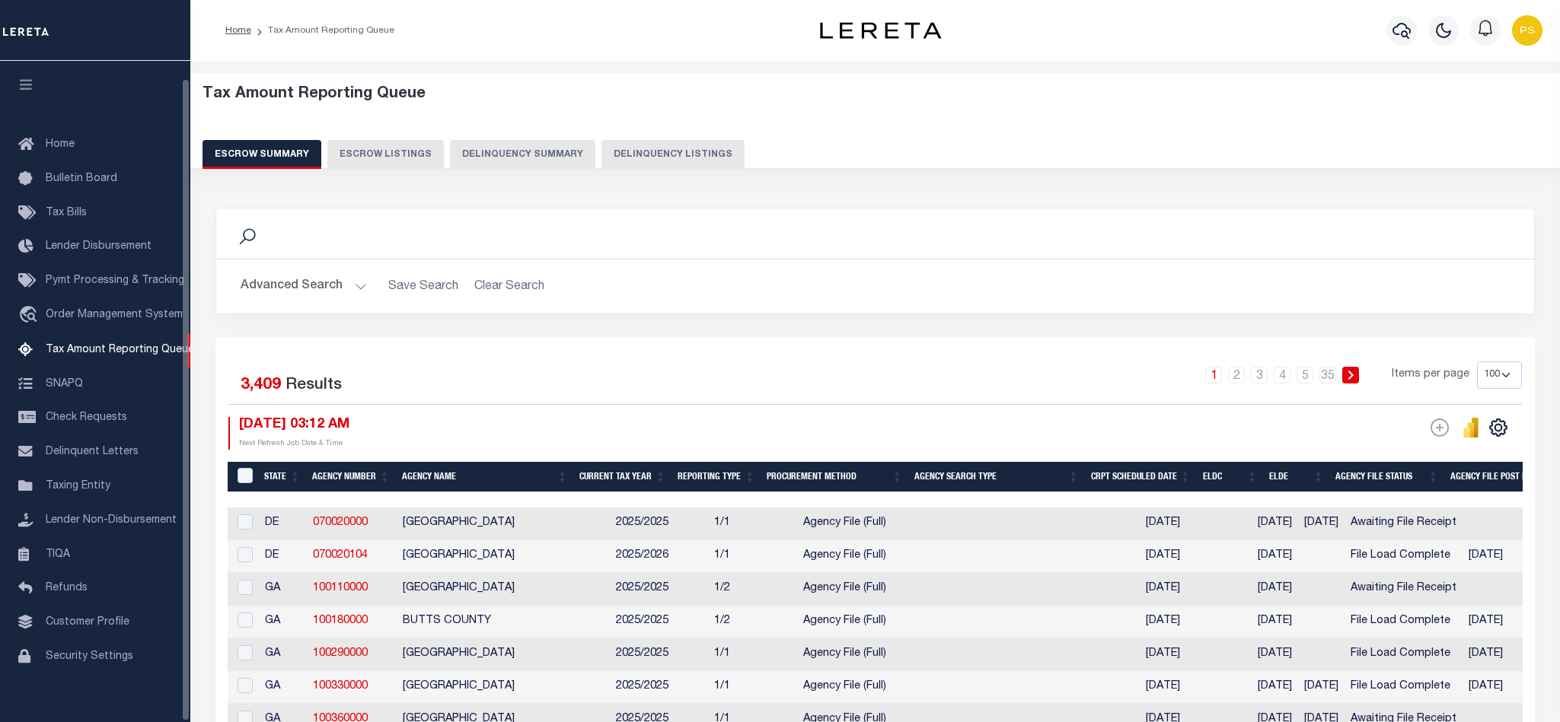
select select "100"
click at [582, 161] on div "Escrow Summary Escrow Listings Delinquency Summary Delinquency Listings" at bounding box center [875, 154] width 1346 height 28
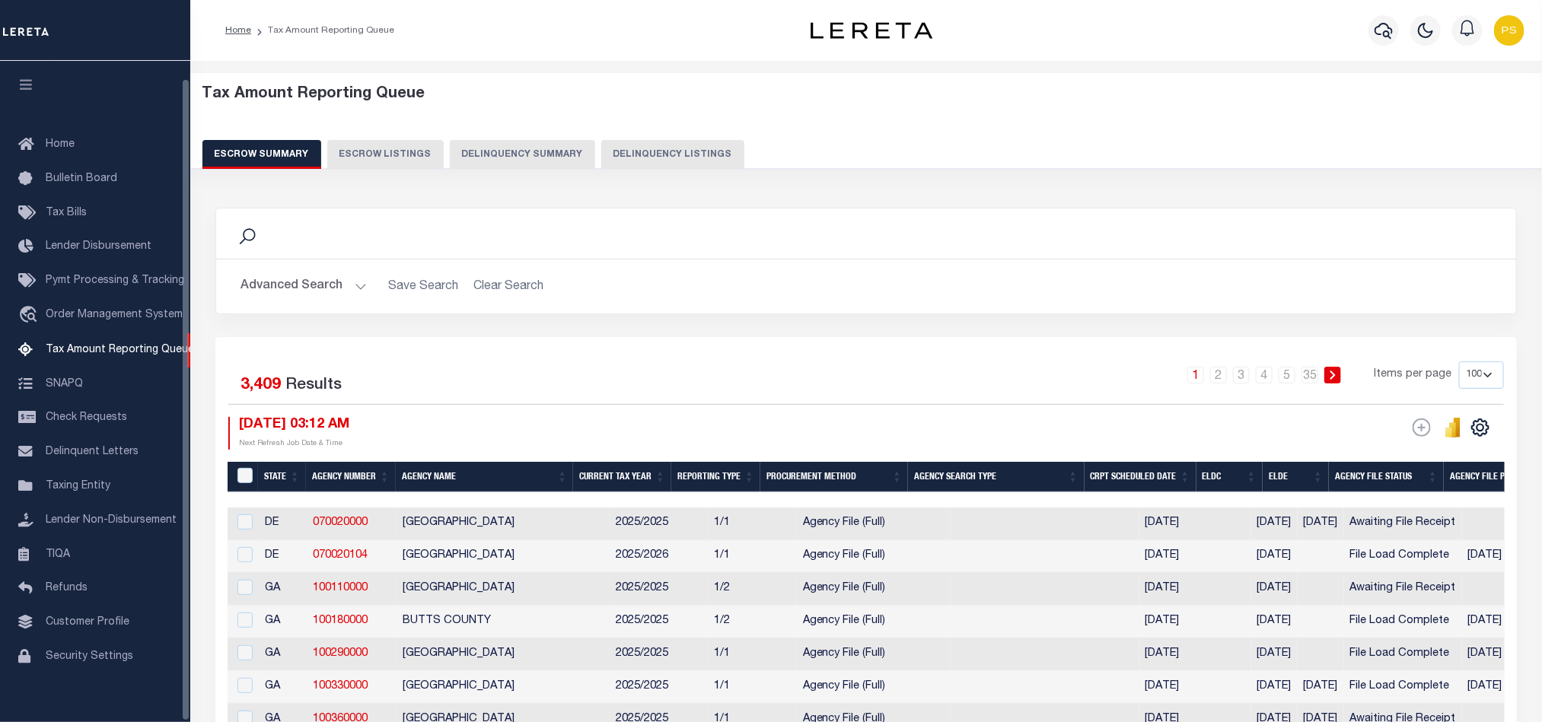
scroll to position [18, 0]
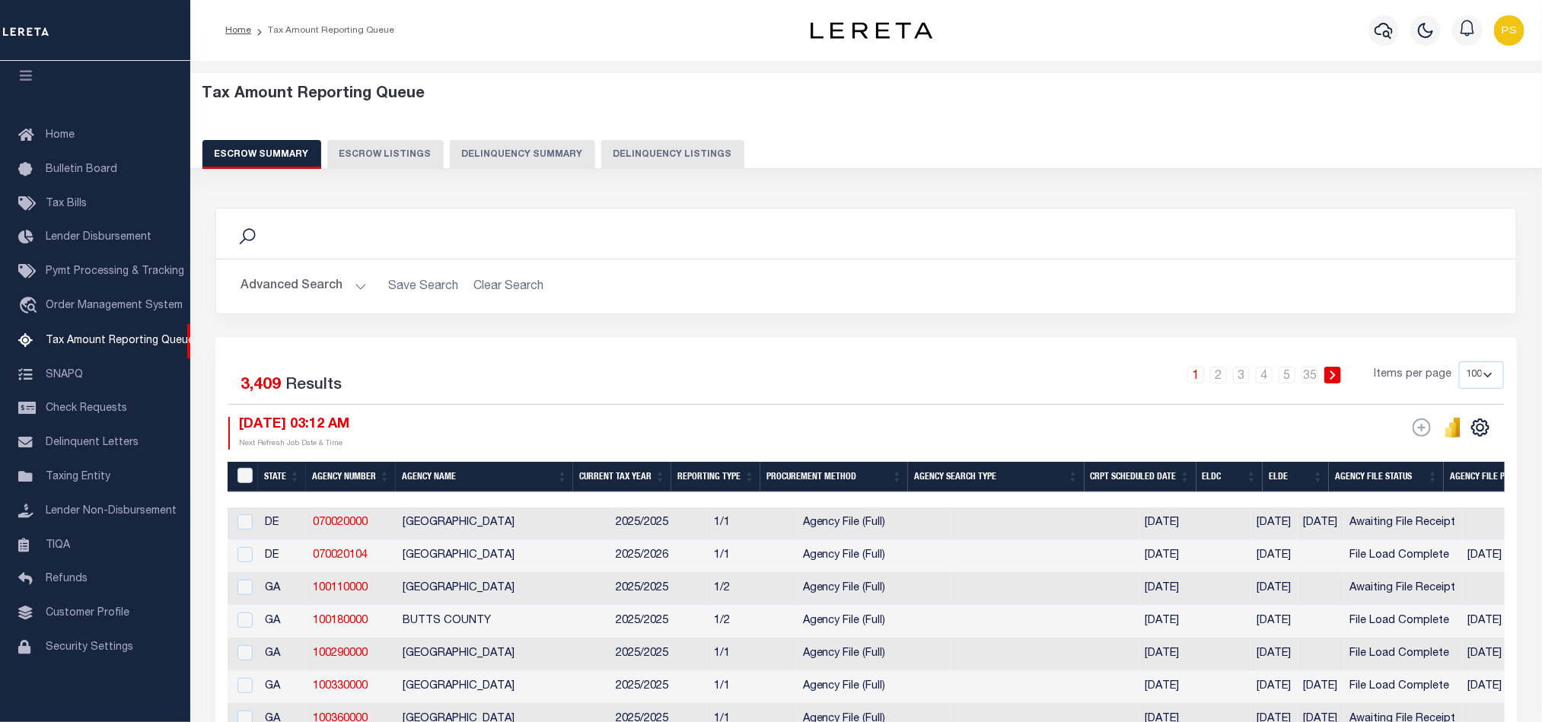
click at [672, 158] on button "Delinquency Listings" at bounding box center [672, 154] width 143 height 29
select select "100"
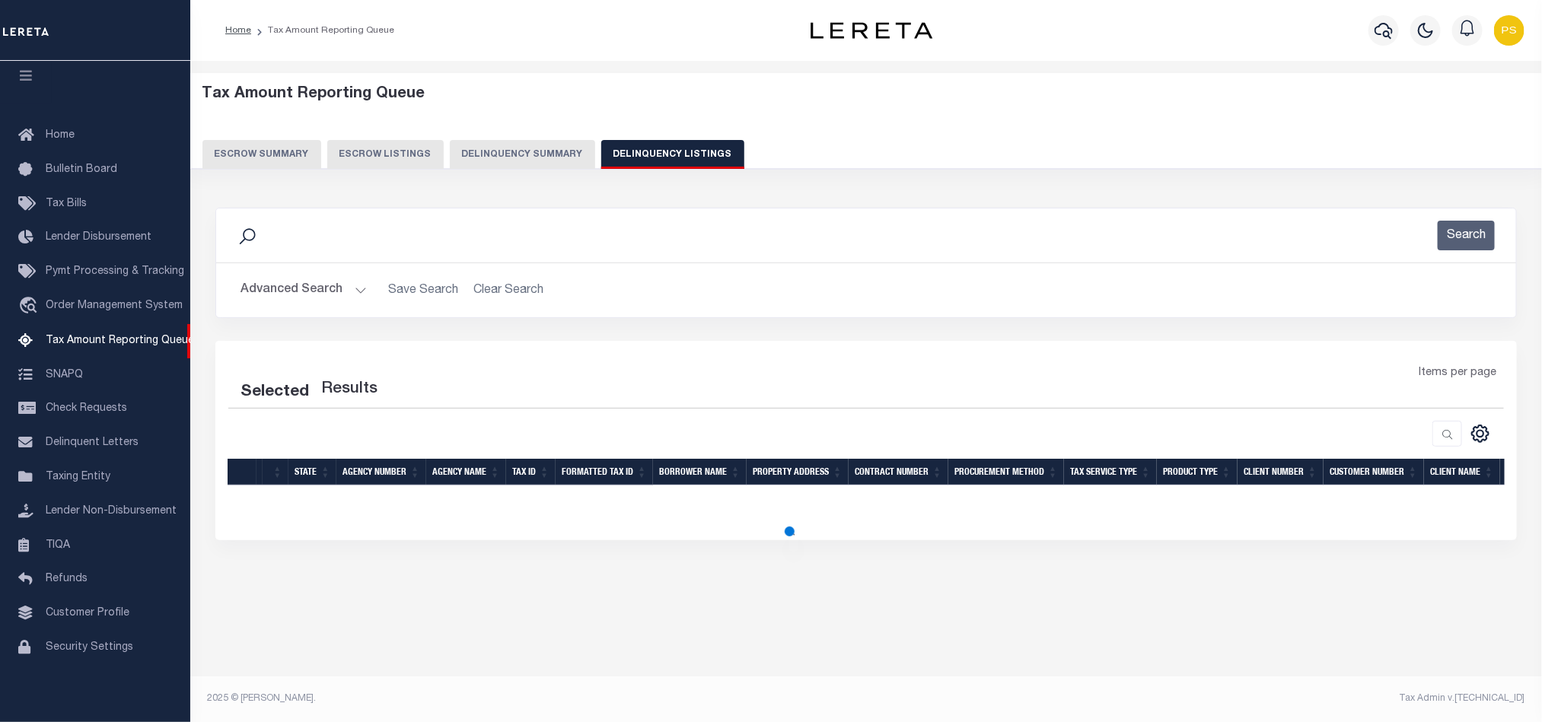
select select "100"
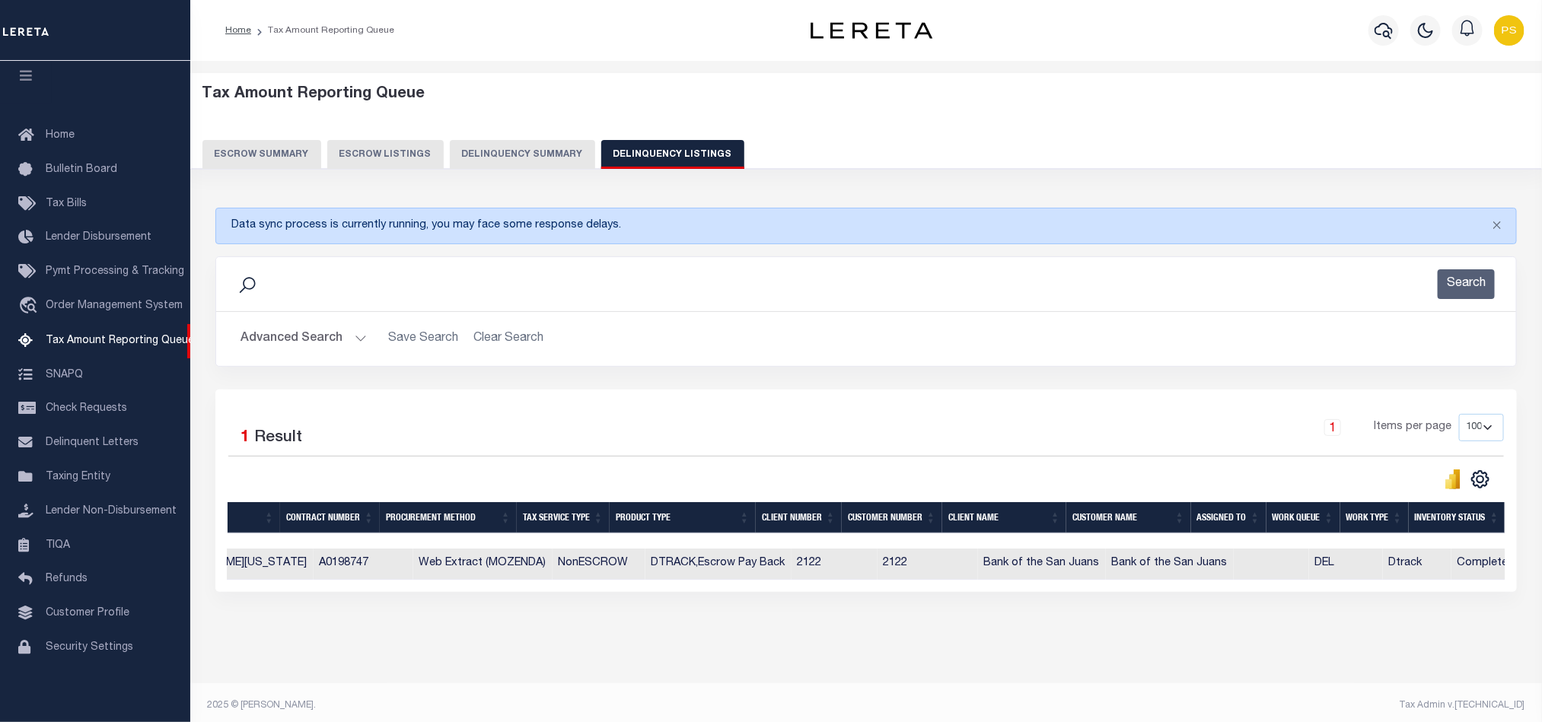
scroll to position [0, 0]
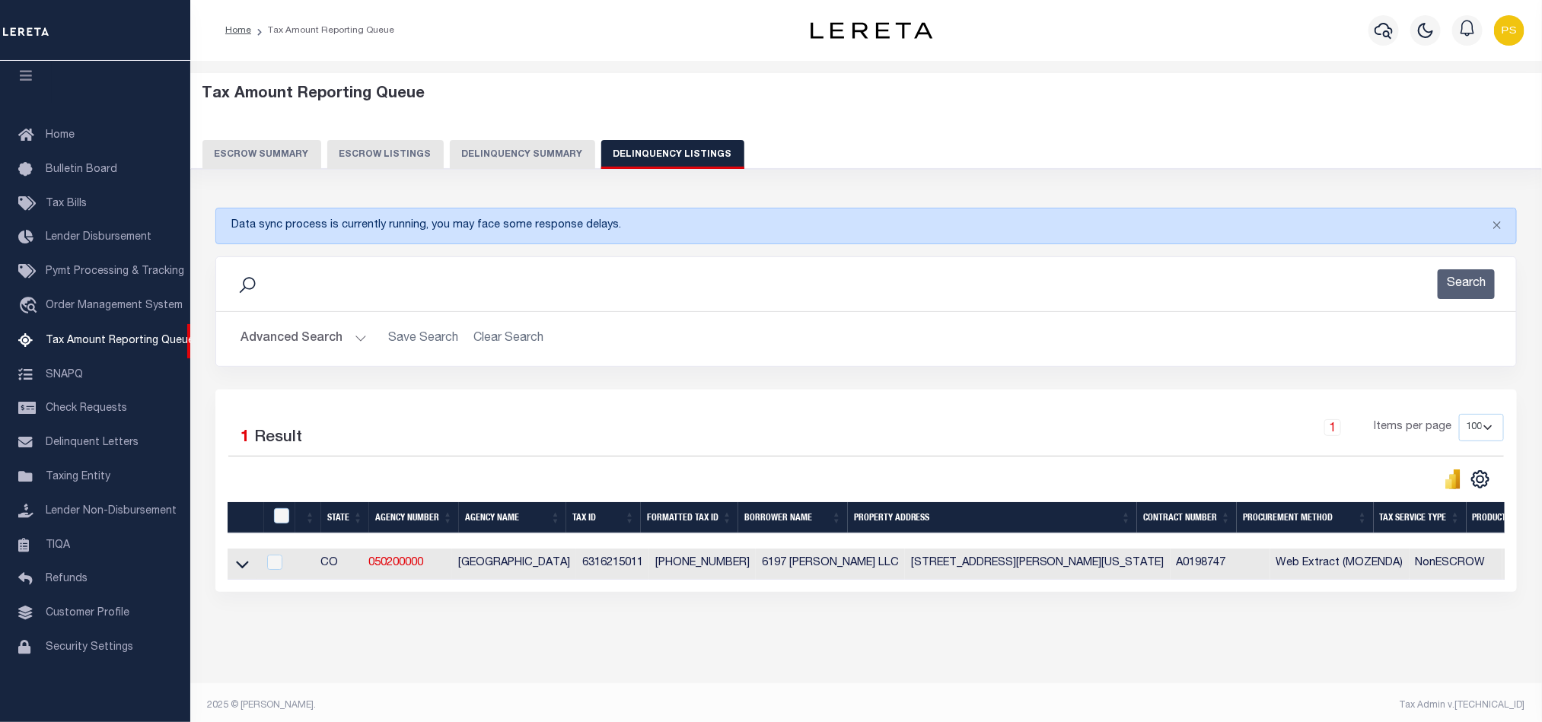
click at [284, 348] on button "Advanced Search" at bounding box center [304, 339] width 126 height 30
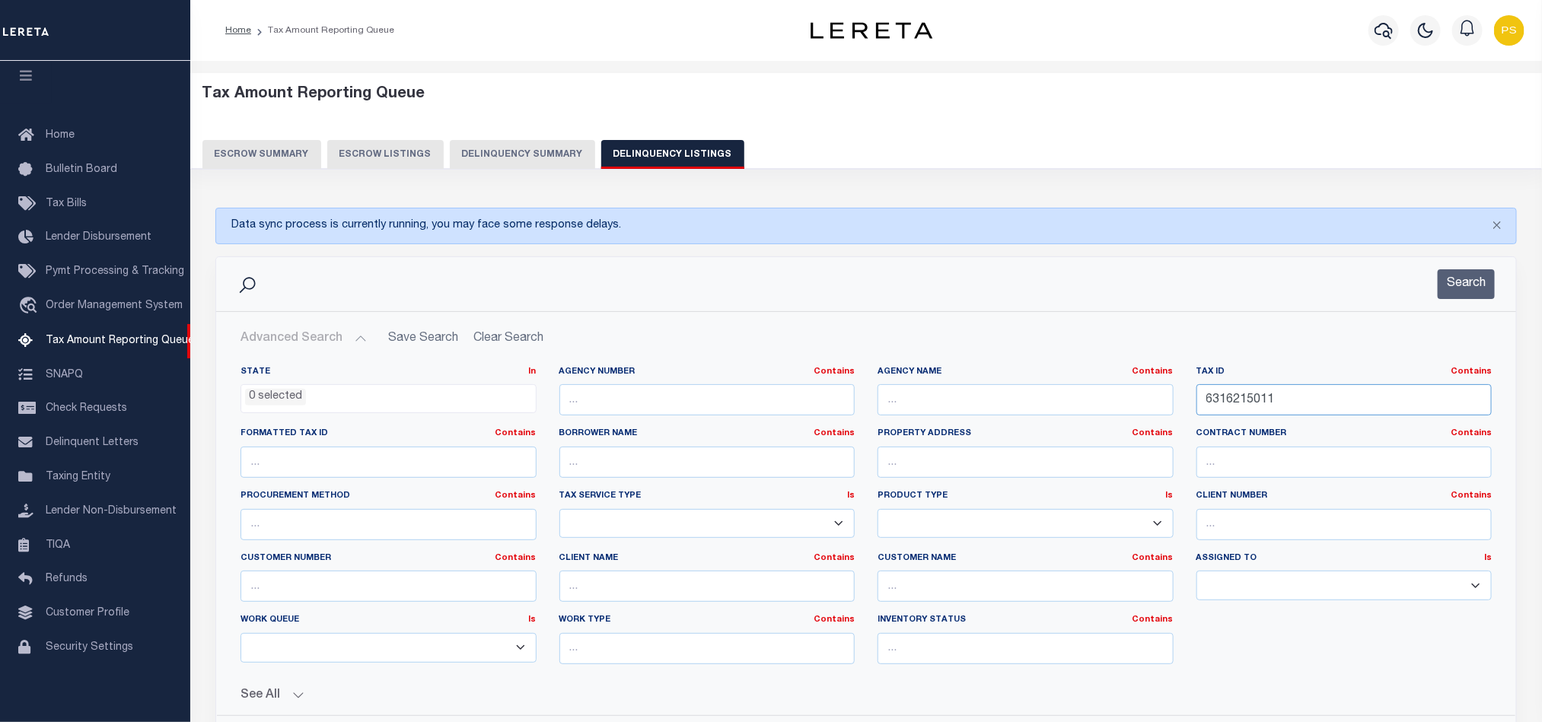
click at [1220, 395] on input "6316215011" at bounding box center [1345, 399] width 296 height 31
paste input "416116054"
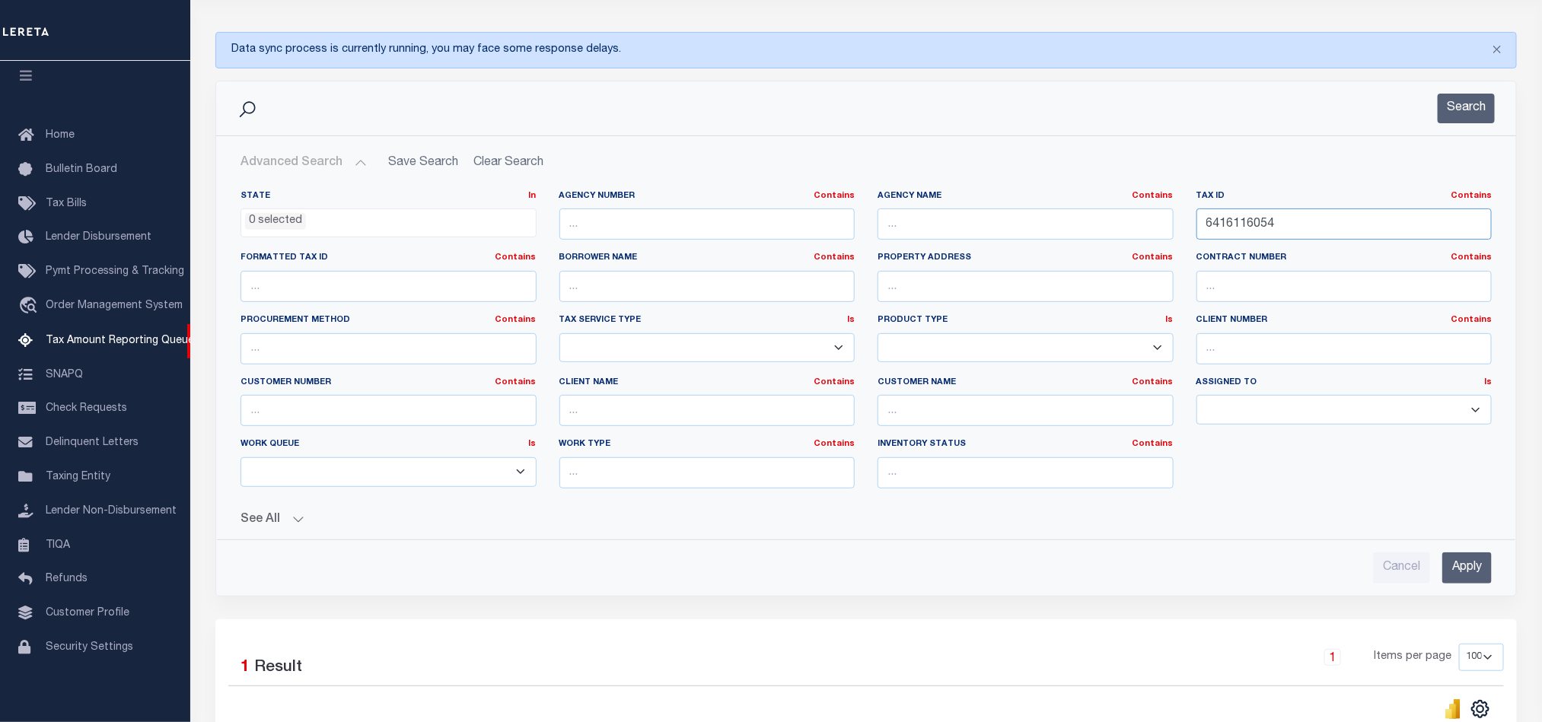
scroll to position [228, 0]
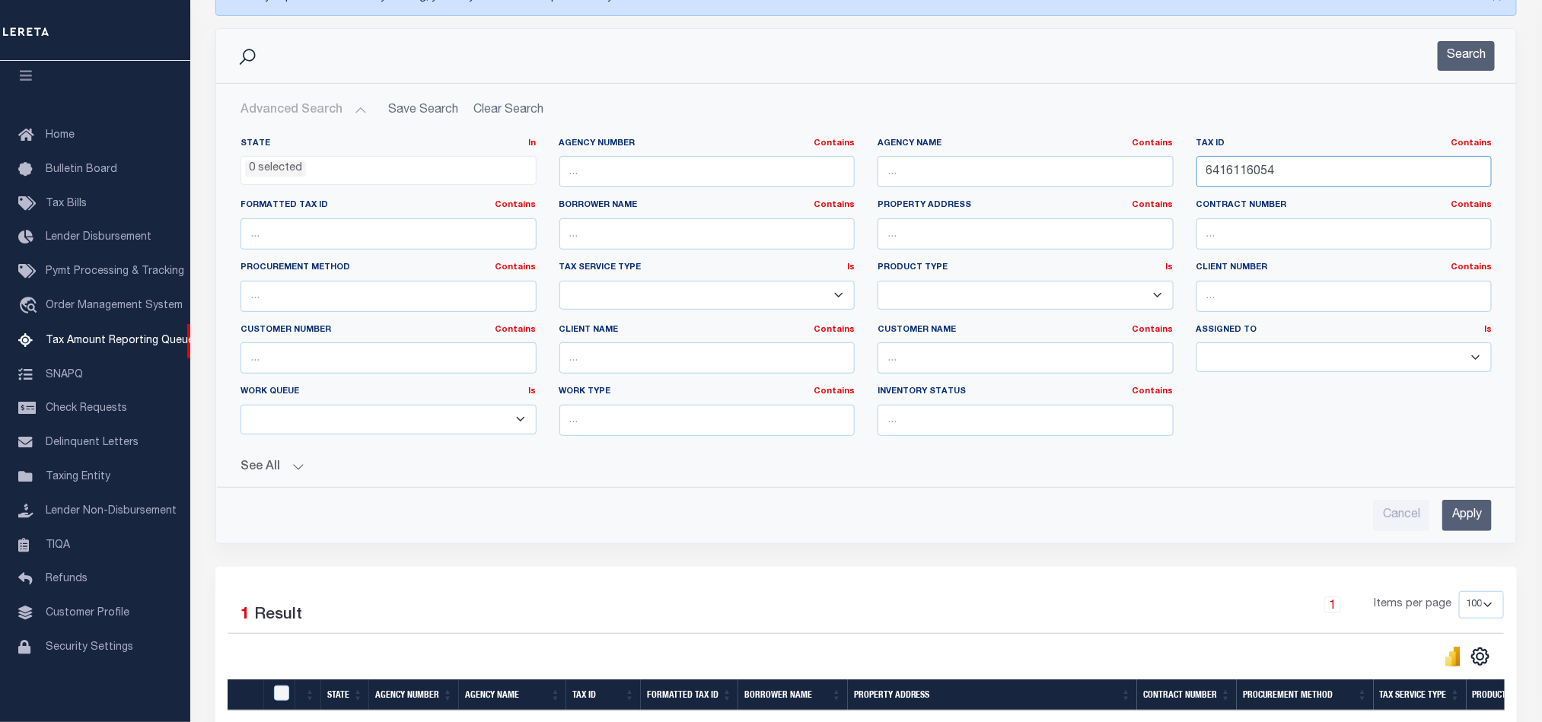
type input "6416116054"
click at [1462, 528] on input "Apply" at bounding box center [1466, 515] width 49 height 31
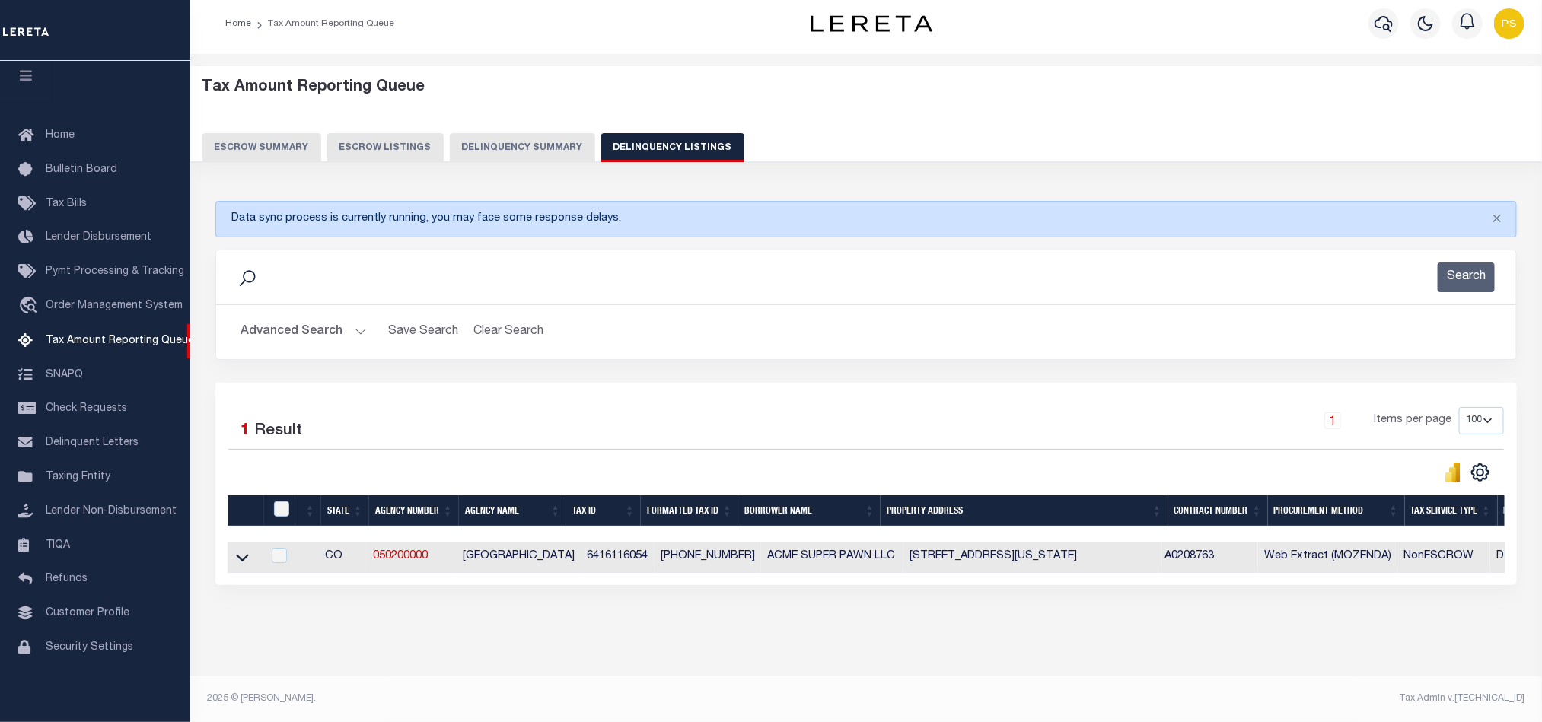
scroll to position [24, 0]
click at [238, 550] on icon at bounding box center [242, 558] width 13 height 16
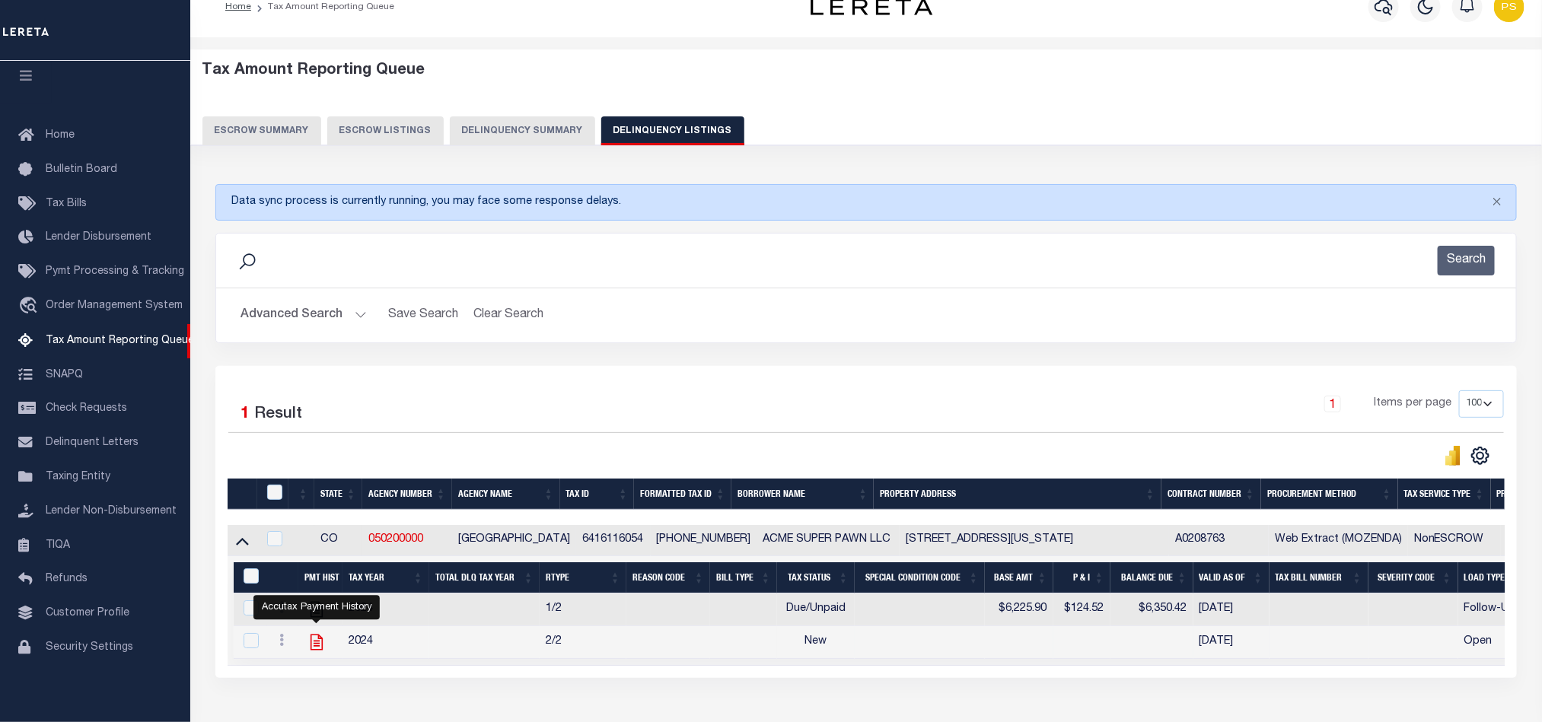
click at [314, 652] on icon "" at bounding box center [317, 643] width 20 height 20
checkbox input "true"
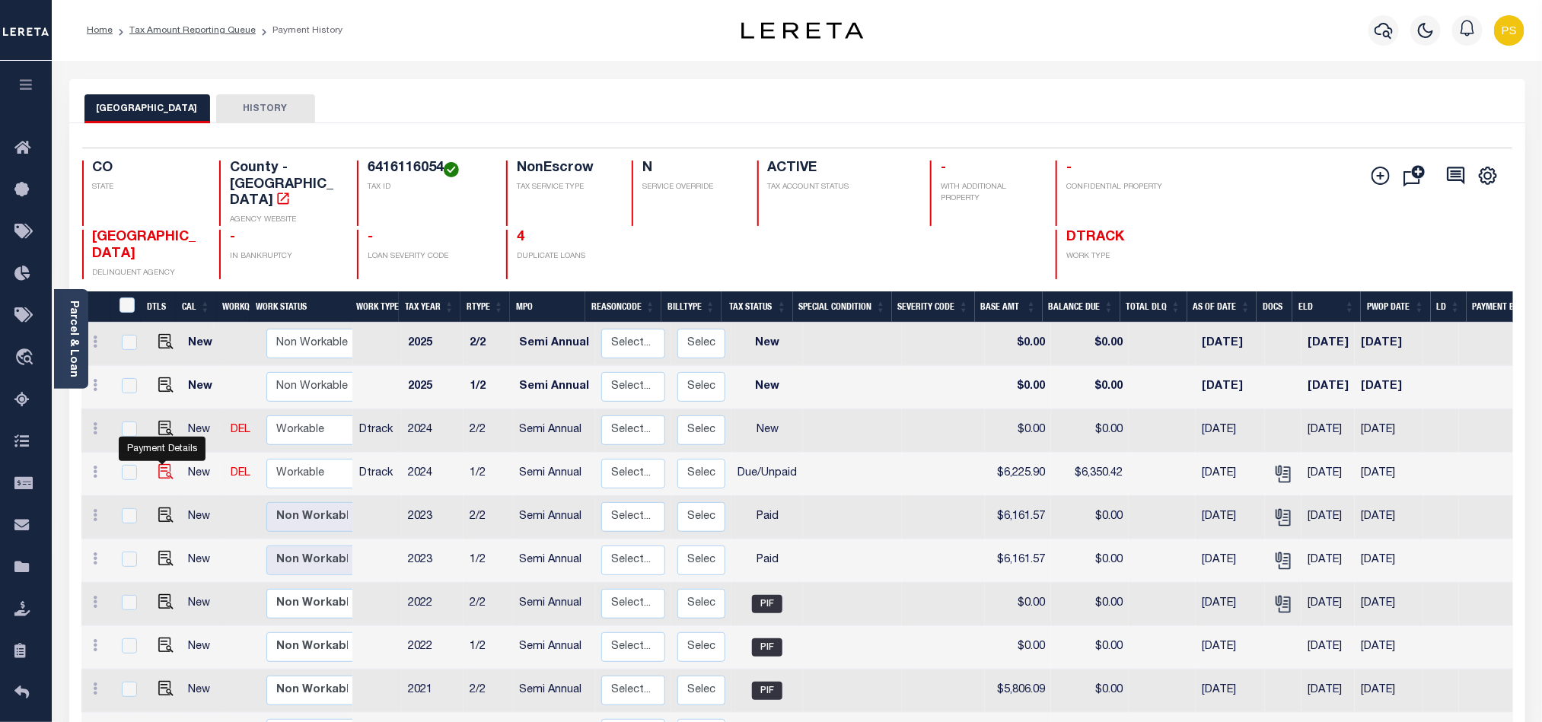
click at [165, 464] on img "" at bounding box center [165, 471] width 15 height 15
checkbox input "true"
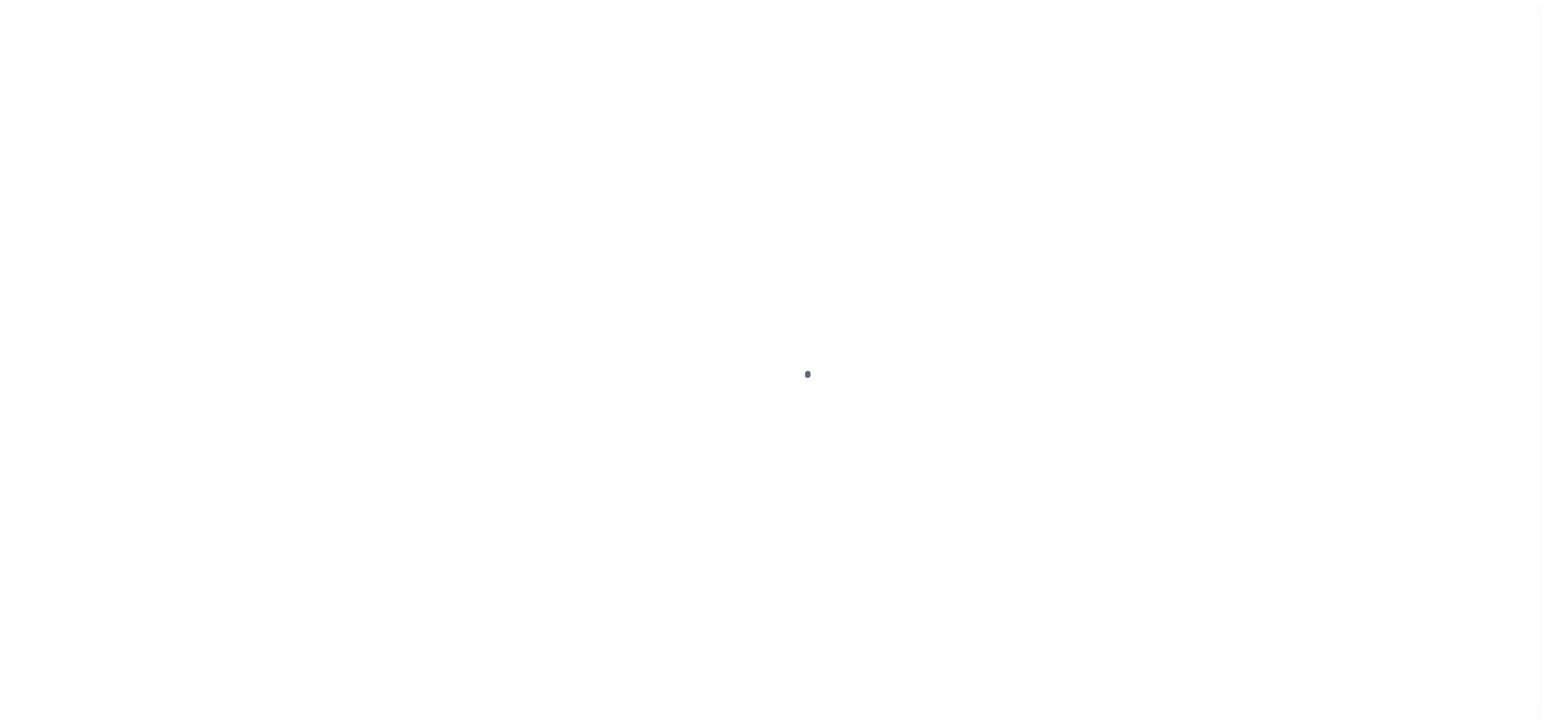
select select "DUE"
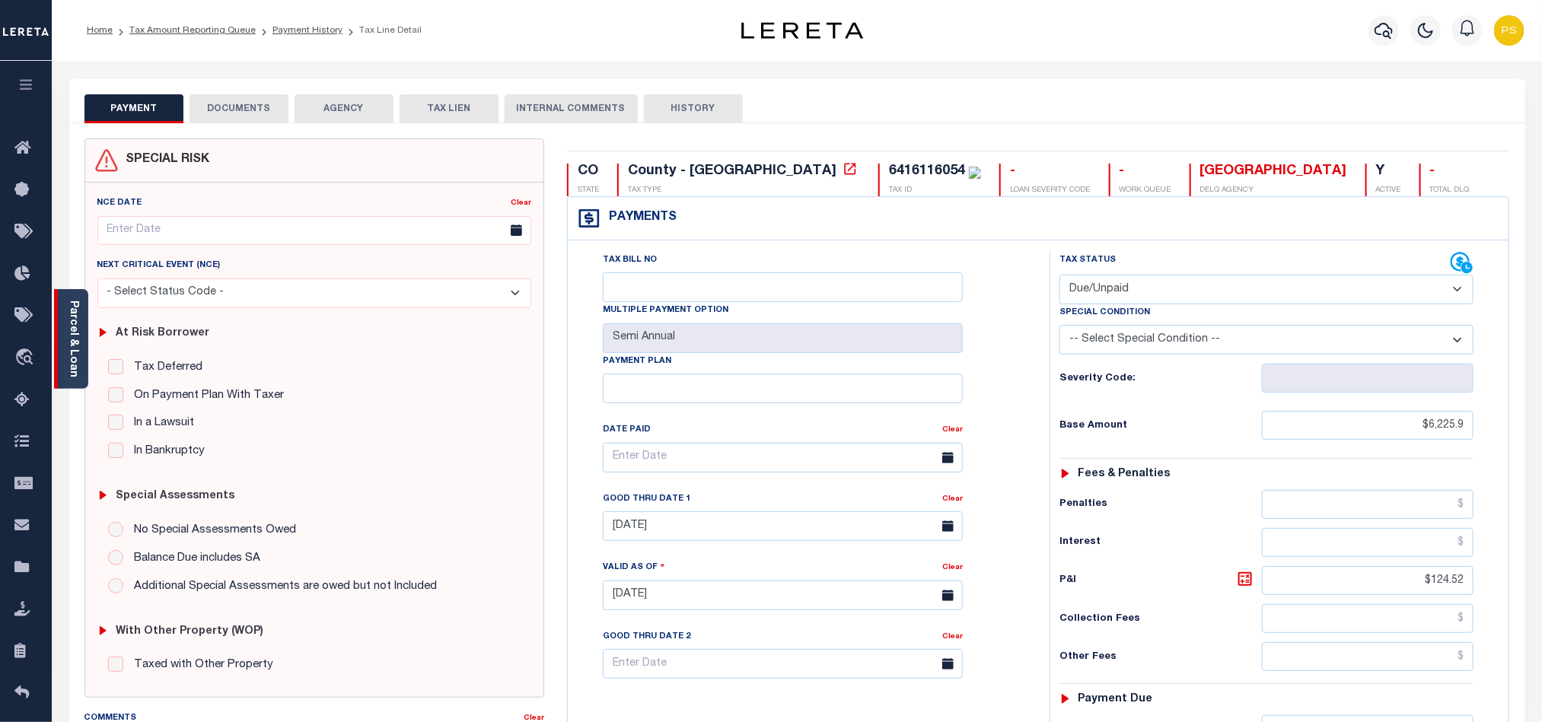
click at [68, 345] on link "Parcel & Loan" at bounding box center [73, 339] width 11 height 77
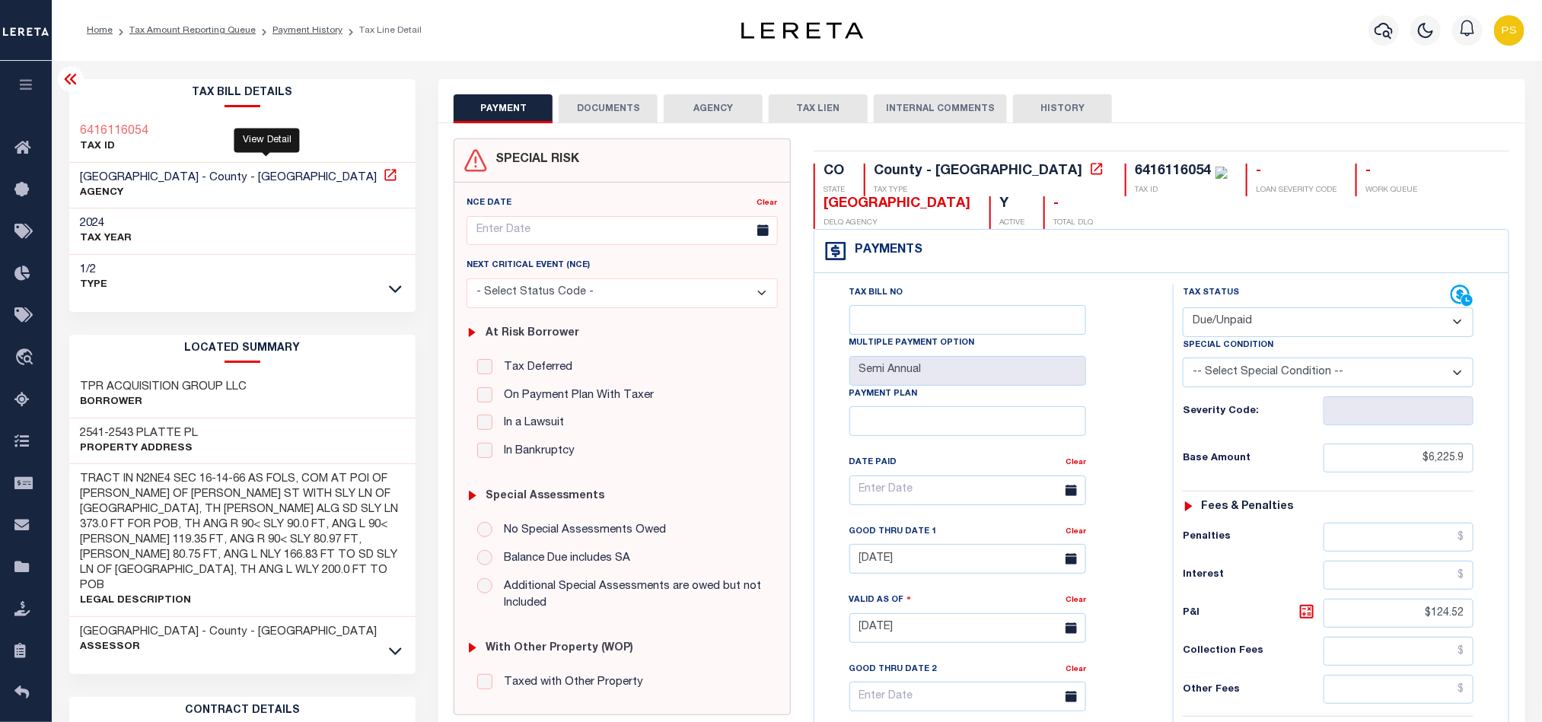
click at [383, 174] on icon at bounding box center [390, 174] width 15 height 15
drag, startPoint x: 1427, startPoint y: 464, endPoint x: 1469, endPoint y: 464, distance: 41.9
click at [1469, 464] on input "$6,225.9" at bounding box center [1399, 458] width 151 height 29
paste input "0"
type input "$6,225.90"
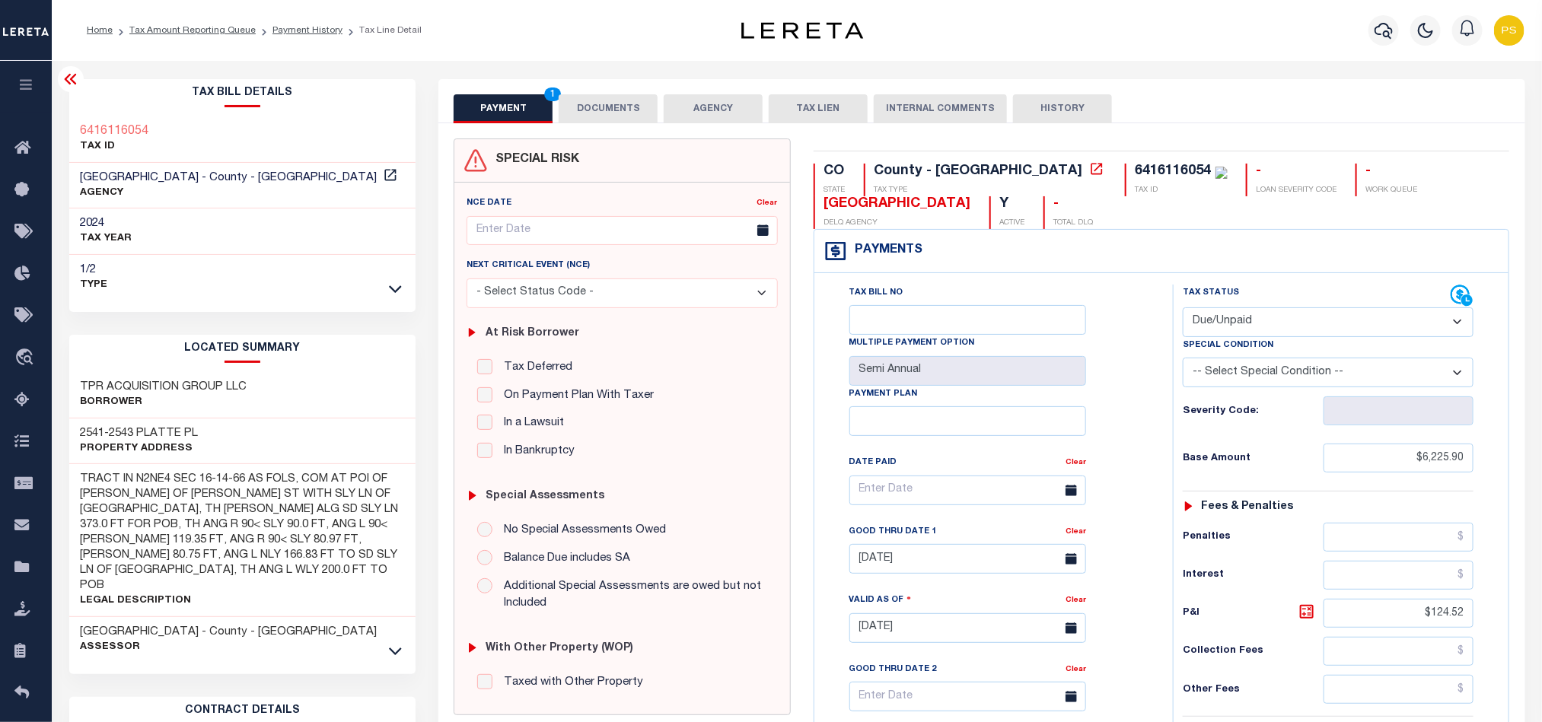
type input "[DATE]"
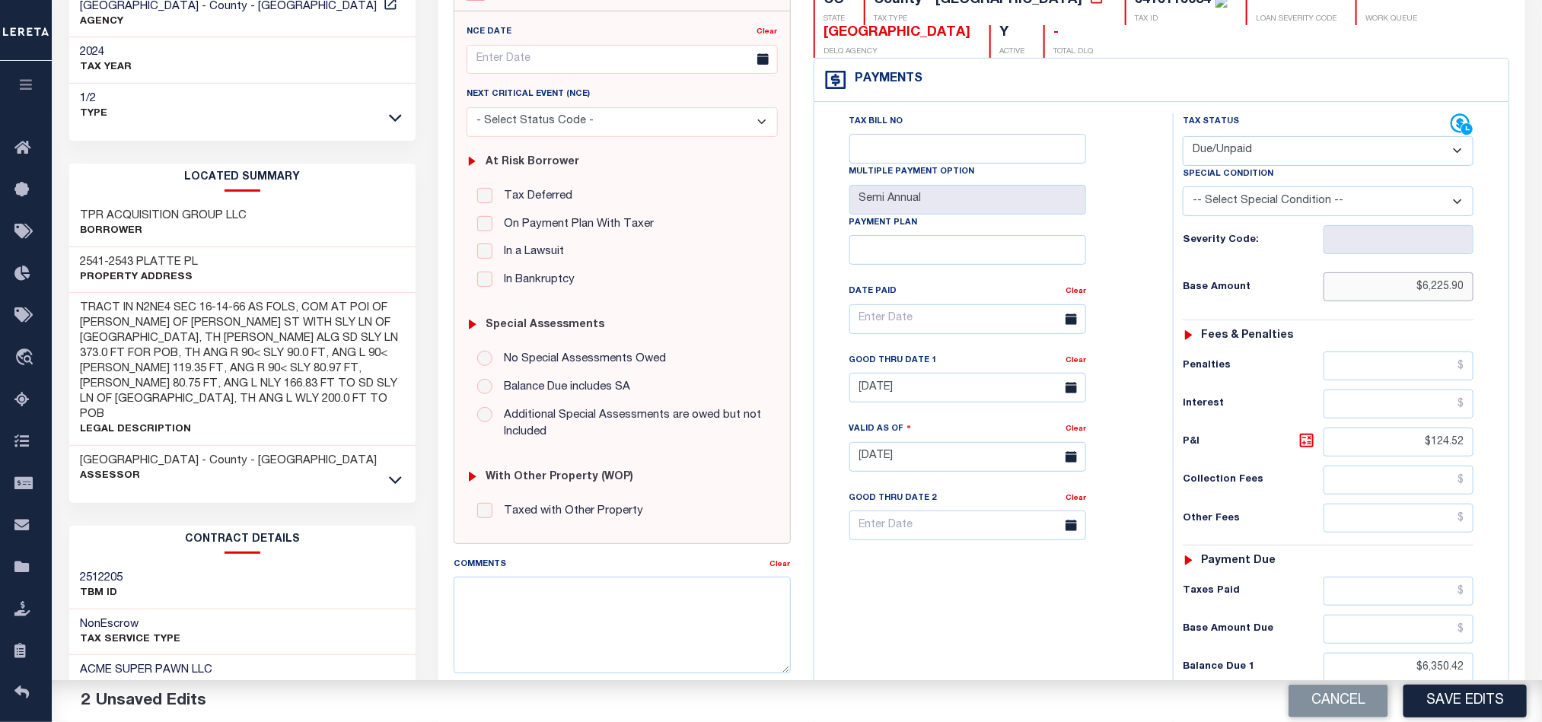
scroll to position [228, 0]
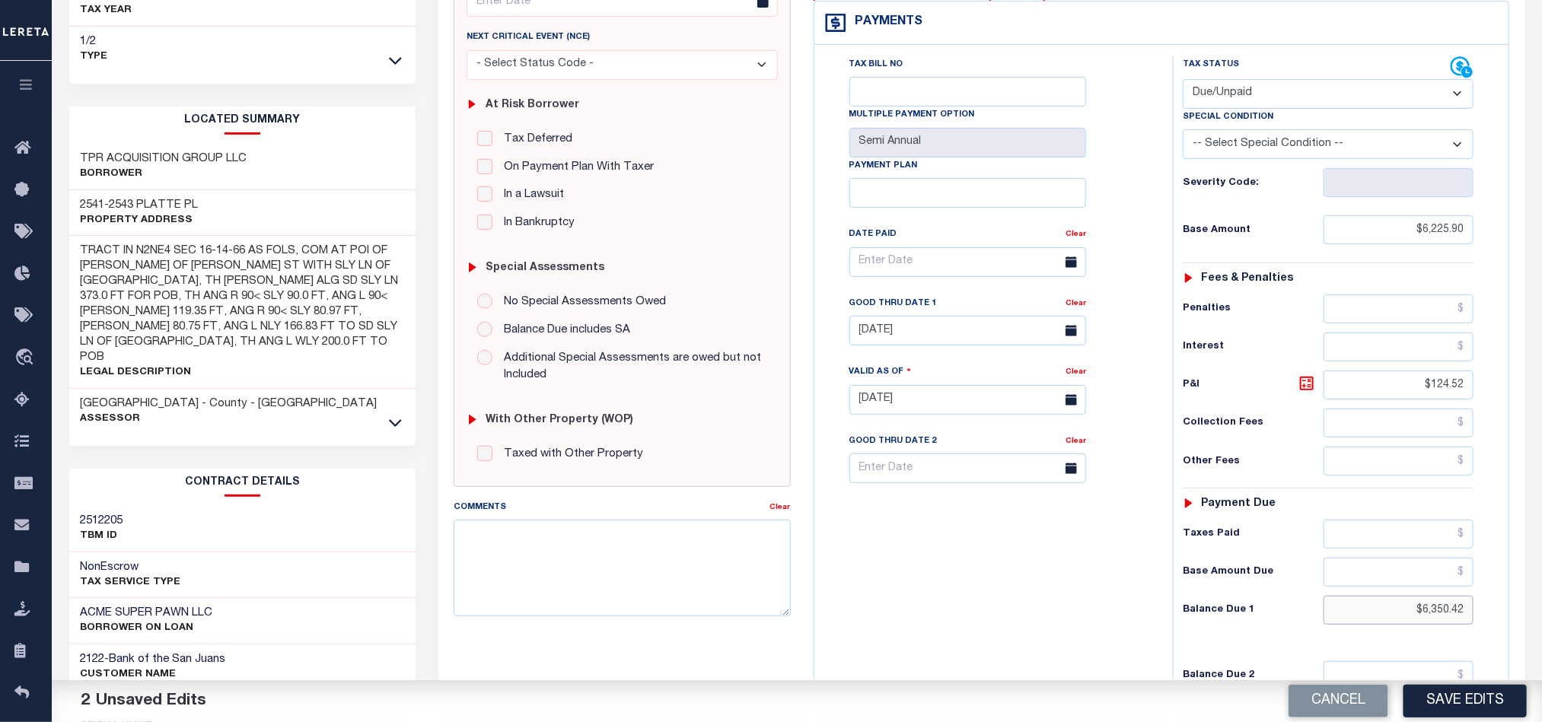
drag, startPoint x: 1418, startPoint y: 620, endPoint x: 1466, endPoint y: 624, distance: 48.2
click at [1466, 624] on input "$6,350.42" at bounding box center [1399, 610] width 151 height 29
paste input "6,671.71"
type input "$6,671.71"
click at [1306, 388] on icon at bounding box center [1307, 383] width 18 height 18
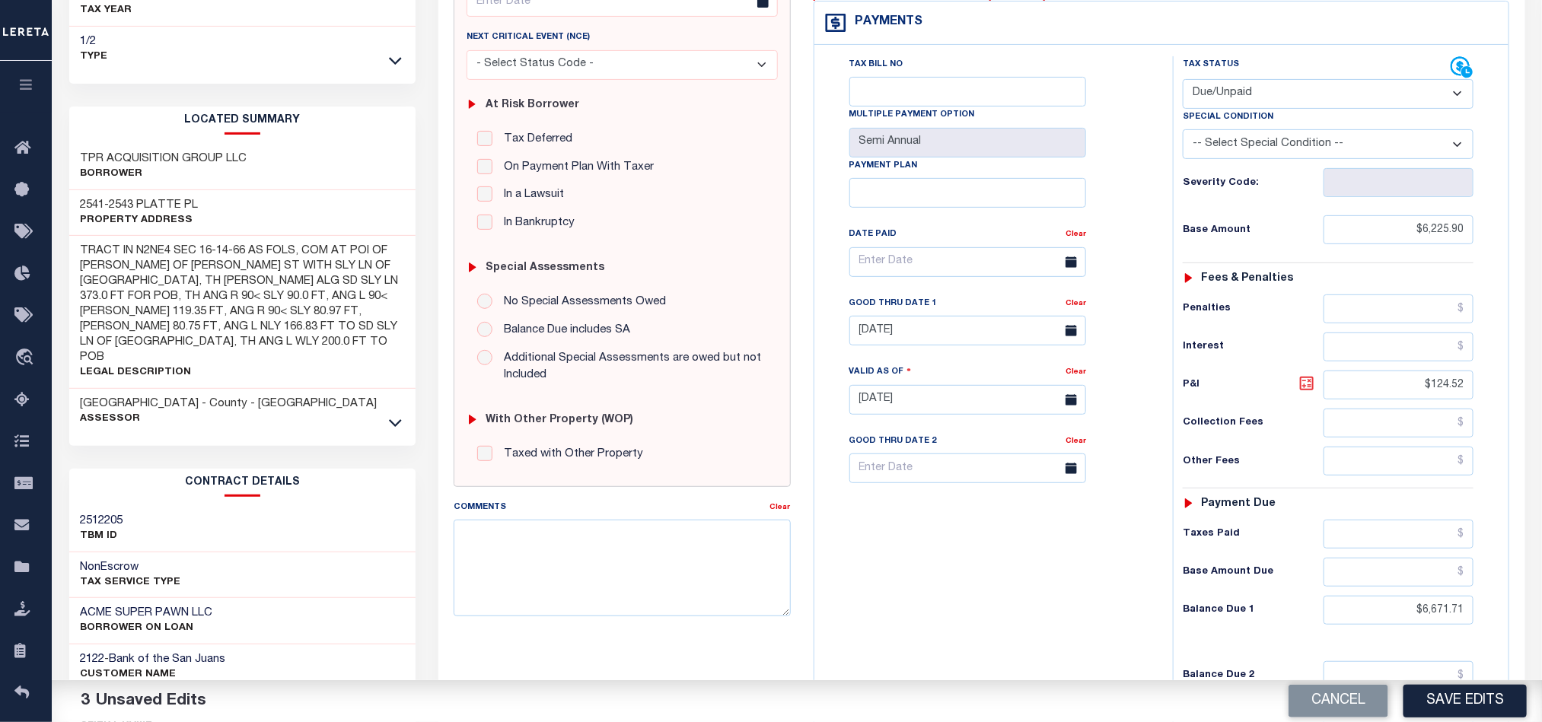
type input "$445.81"
click at [878, 338] on input "[DATE]" at bounding box center [967, 331] width 237 height 30
click at [1037, 464] on span "12" at bounding box center [1034, 456] width 30 height 30
type input "[DATE]"
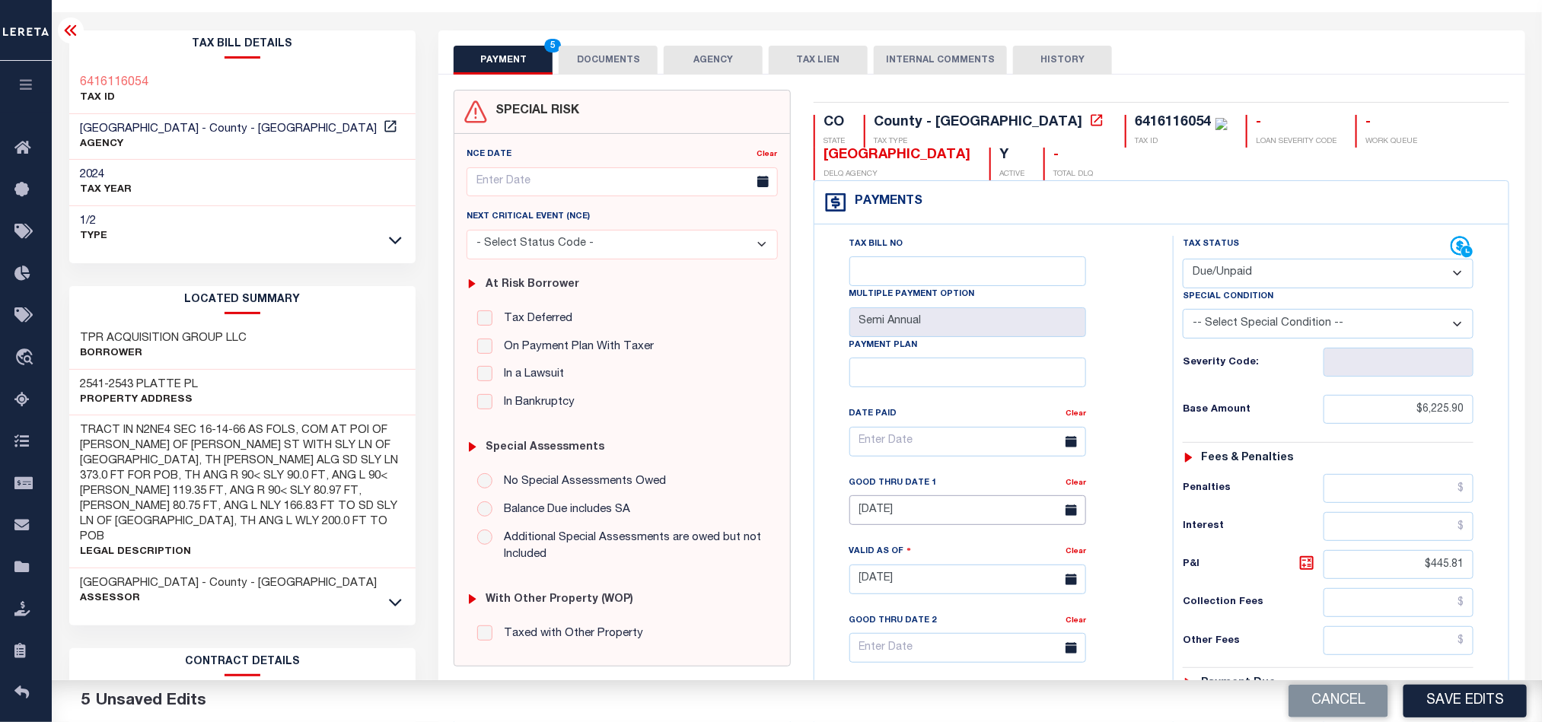
scroll to position [0, 0]
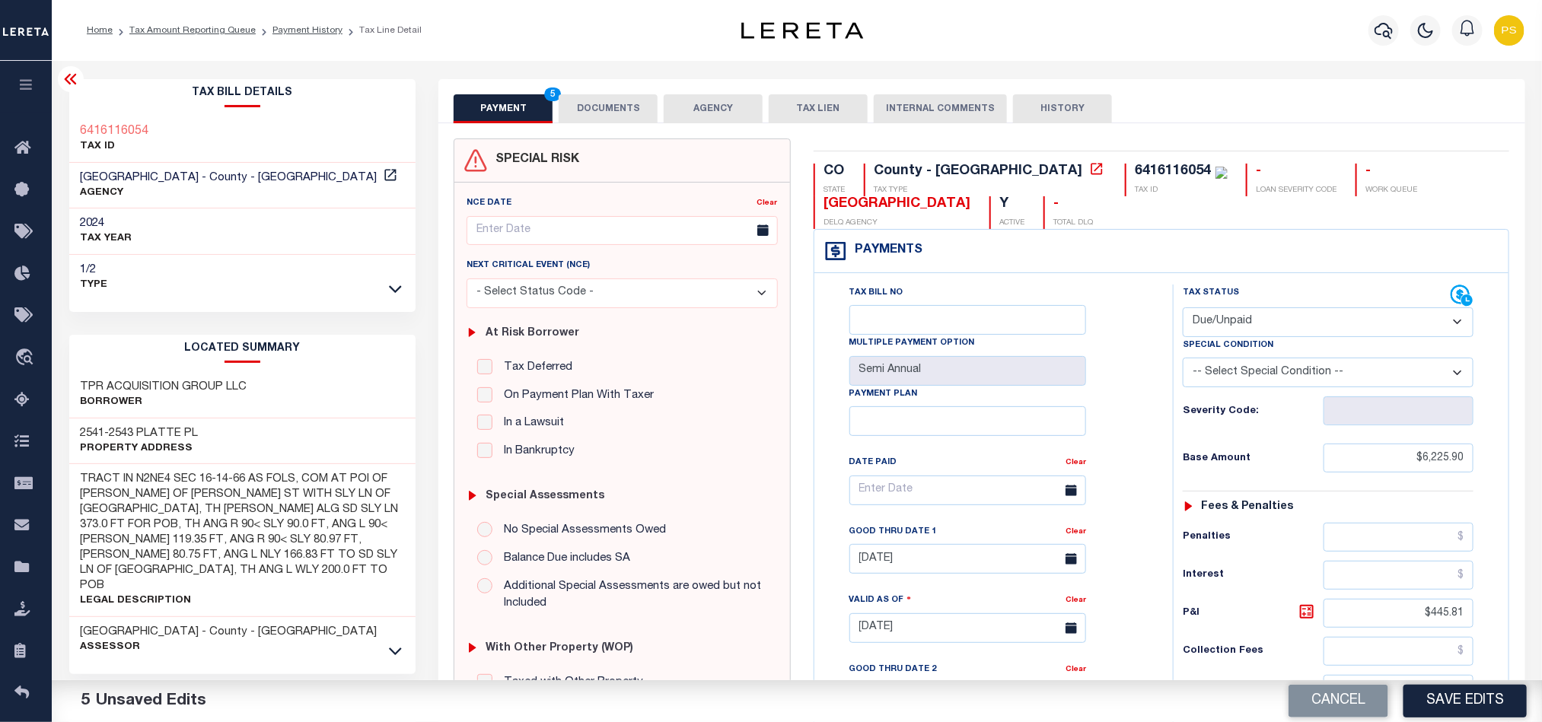
click at [619, 101] on button "DOCUMENTS" at bounding box center [608, 108] width 99 height 29
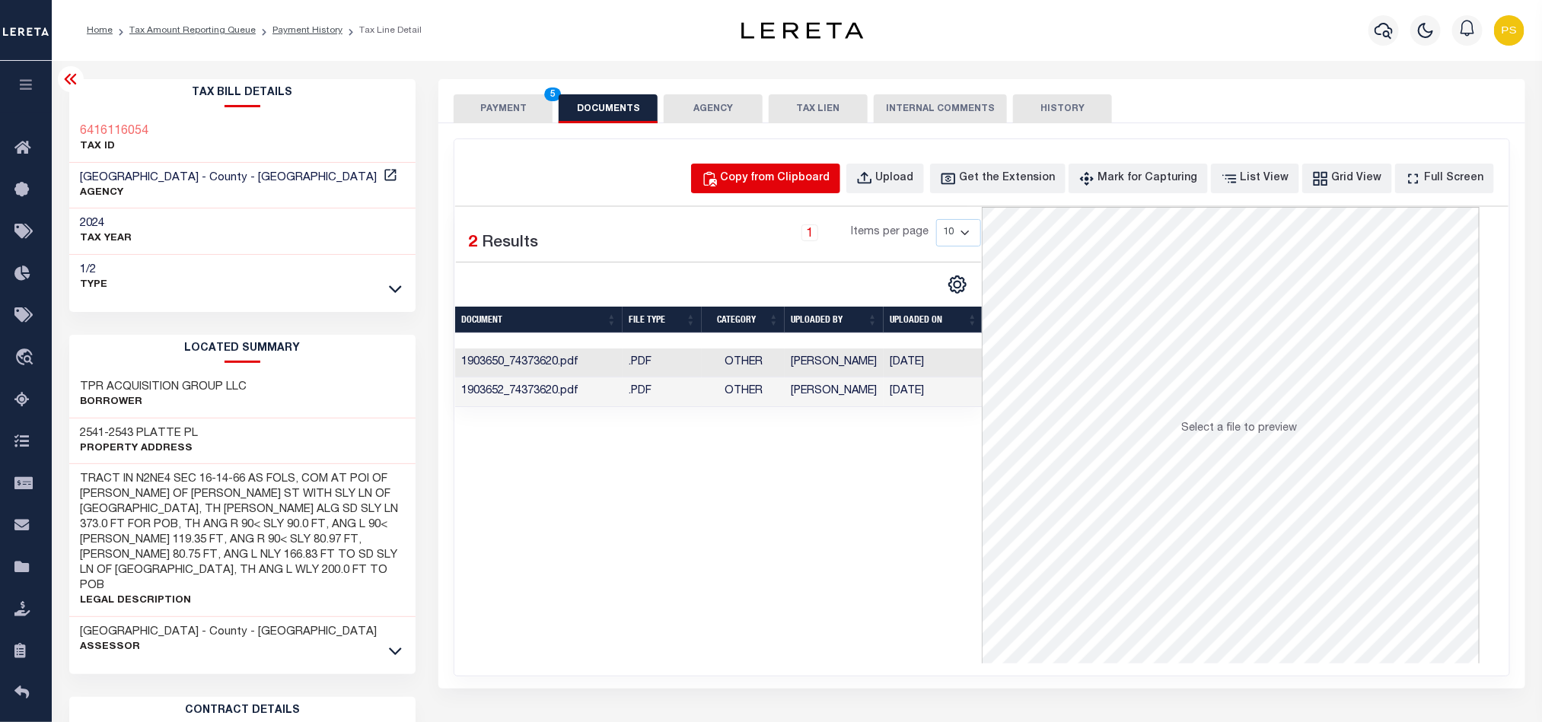
click at [790, 188] on button "Copy from Clipboard" at bounding box center [765, 179] width 149 height 30
select select "POP"
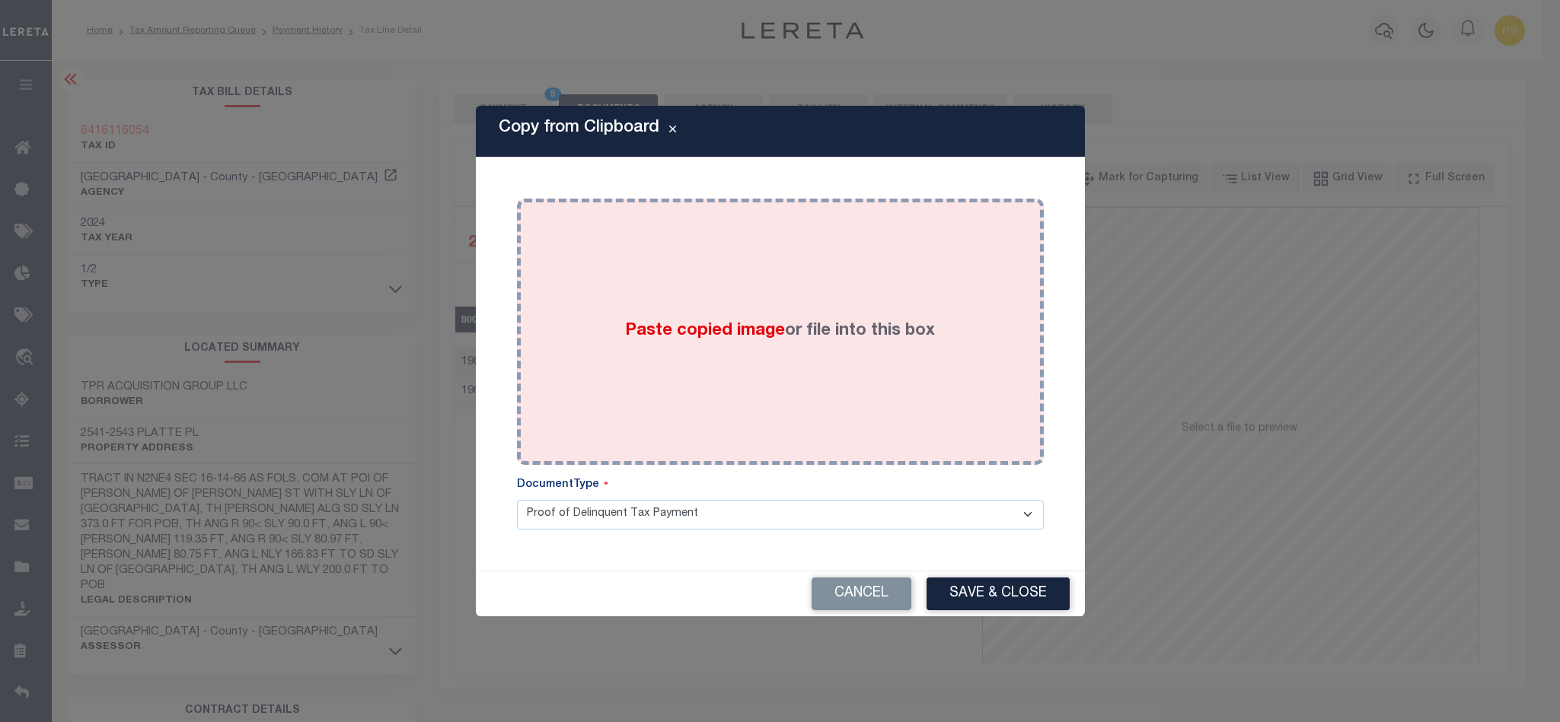
click at [824, 375] on div "Paste copied image or file into this box" at bounding box center [780, 332] width 504 height 244
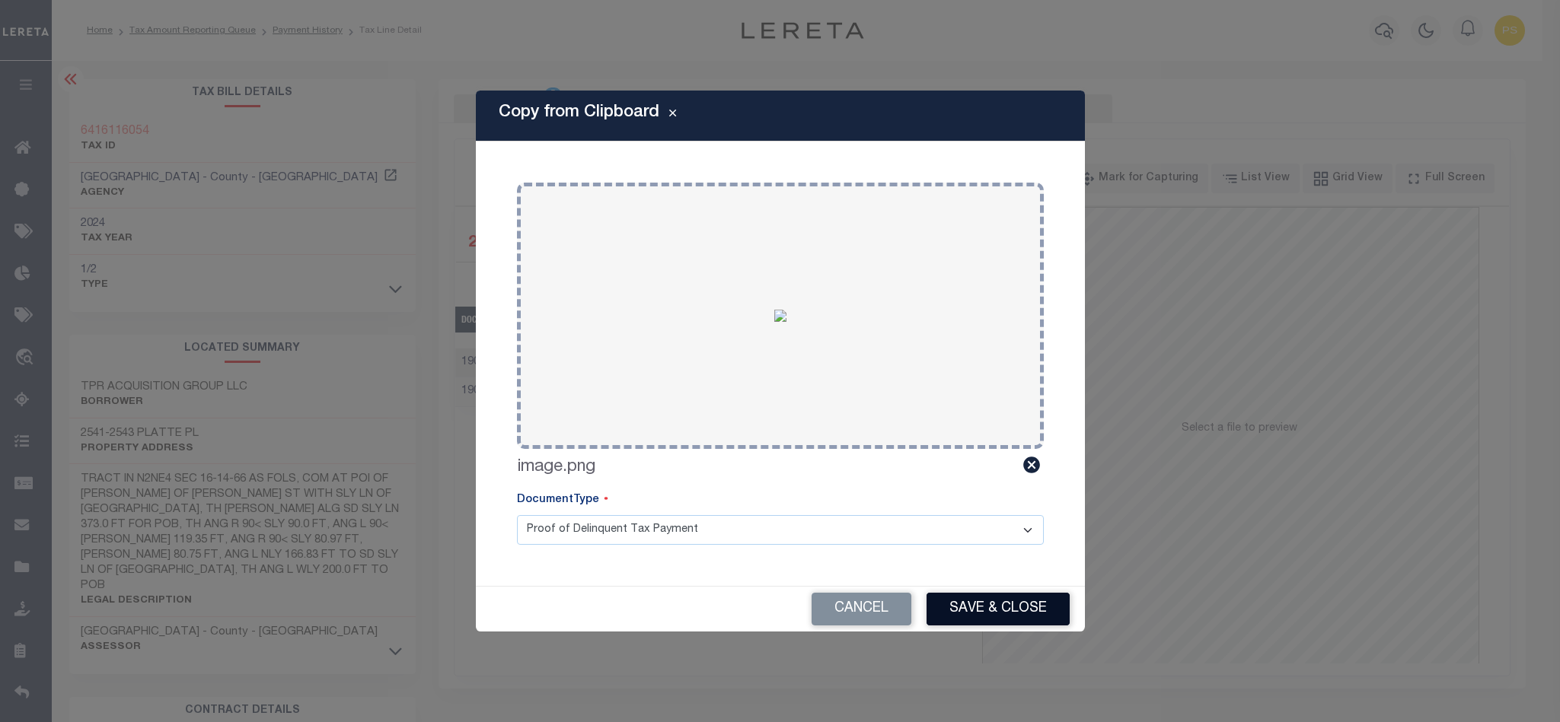
click at [993, 610] on button "Save & Close" at bounding box center [997, 609] width 143 height 33
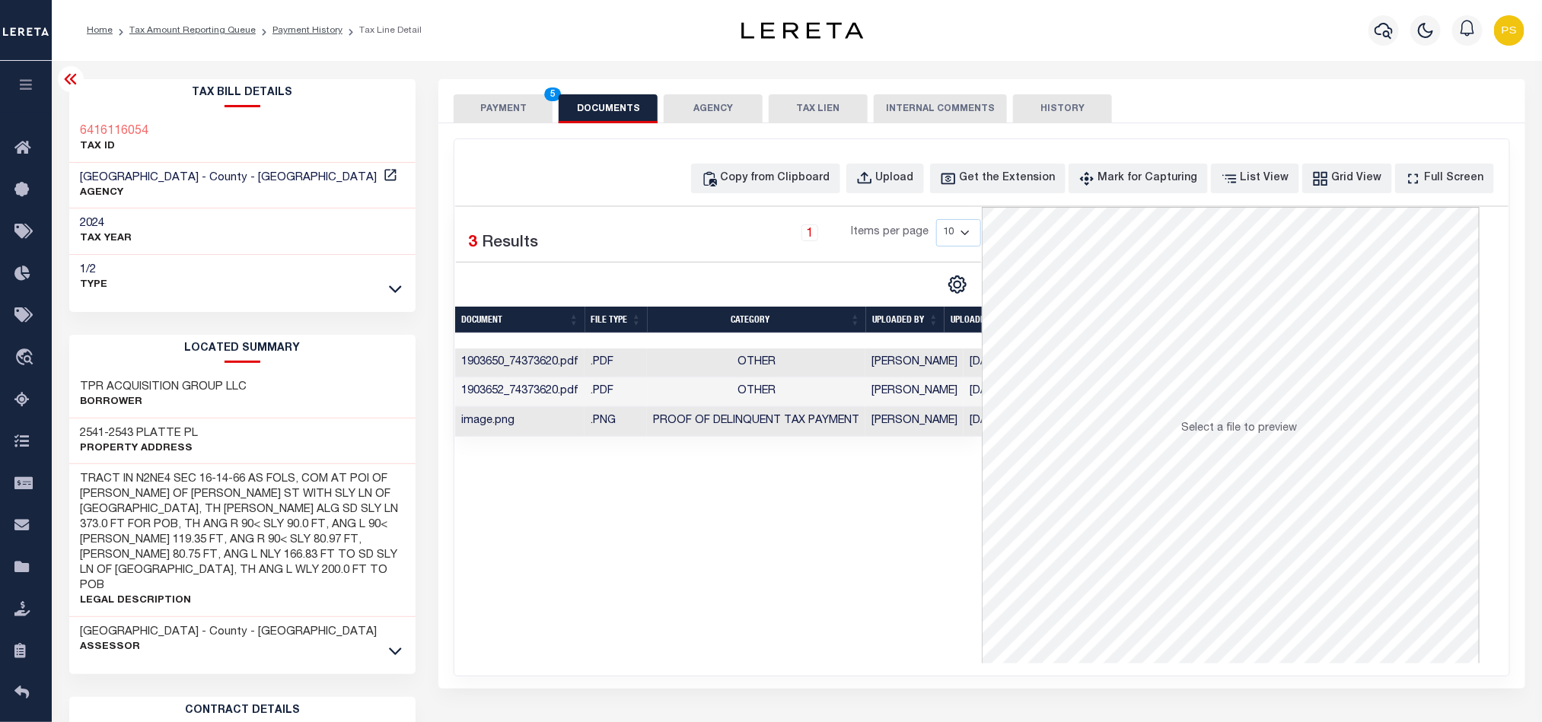
click at [478, 114] on button "PAYMENT 5" at bounding box center [503, 108] width 99 height 29
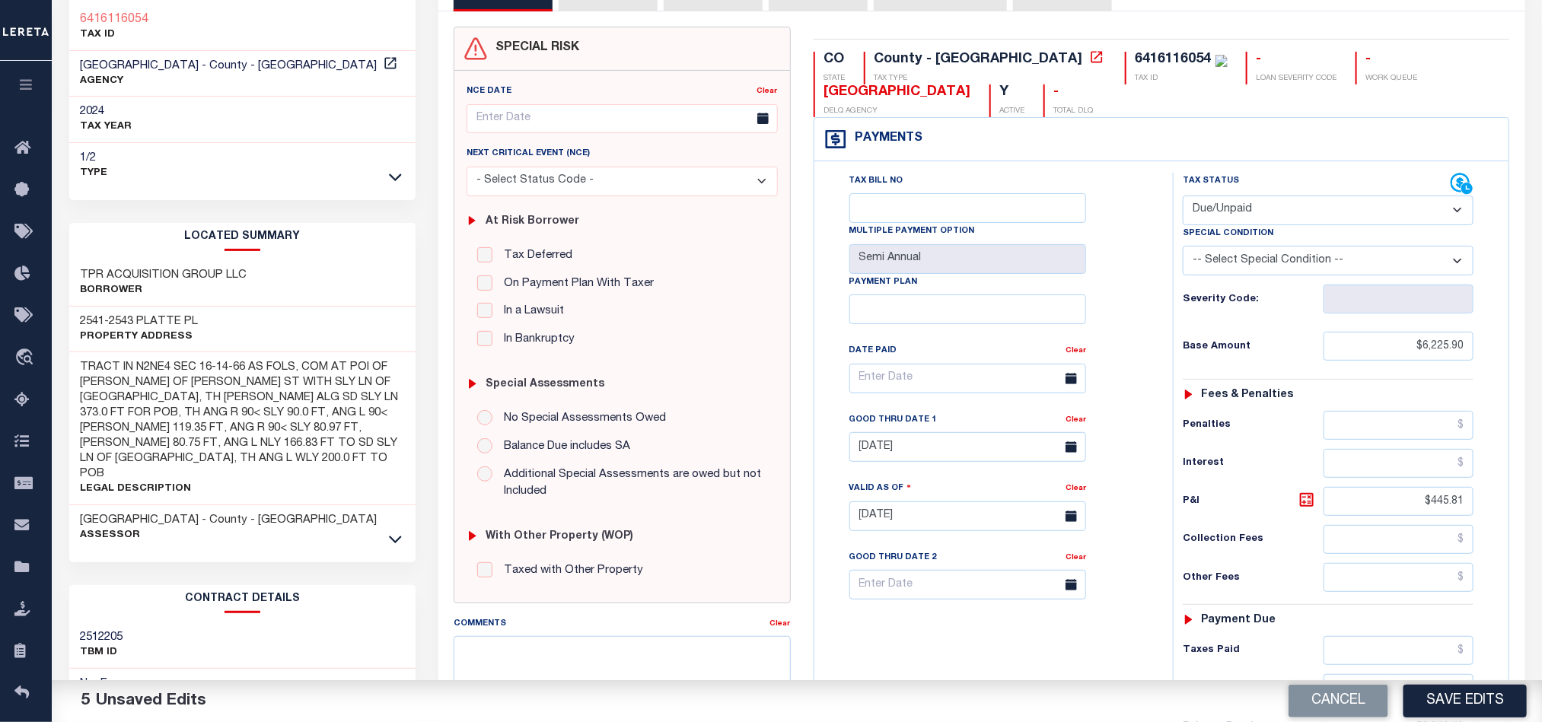
scroll to position [114, 0]
click at [1442, 701] on button "Save Edits" at bounding box center [1465, 701] width 123 height 33
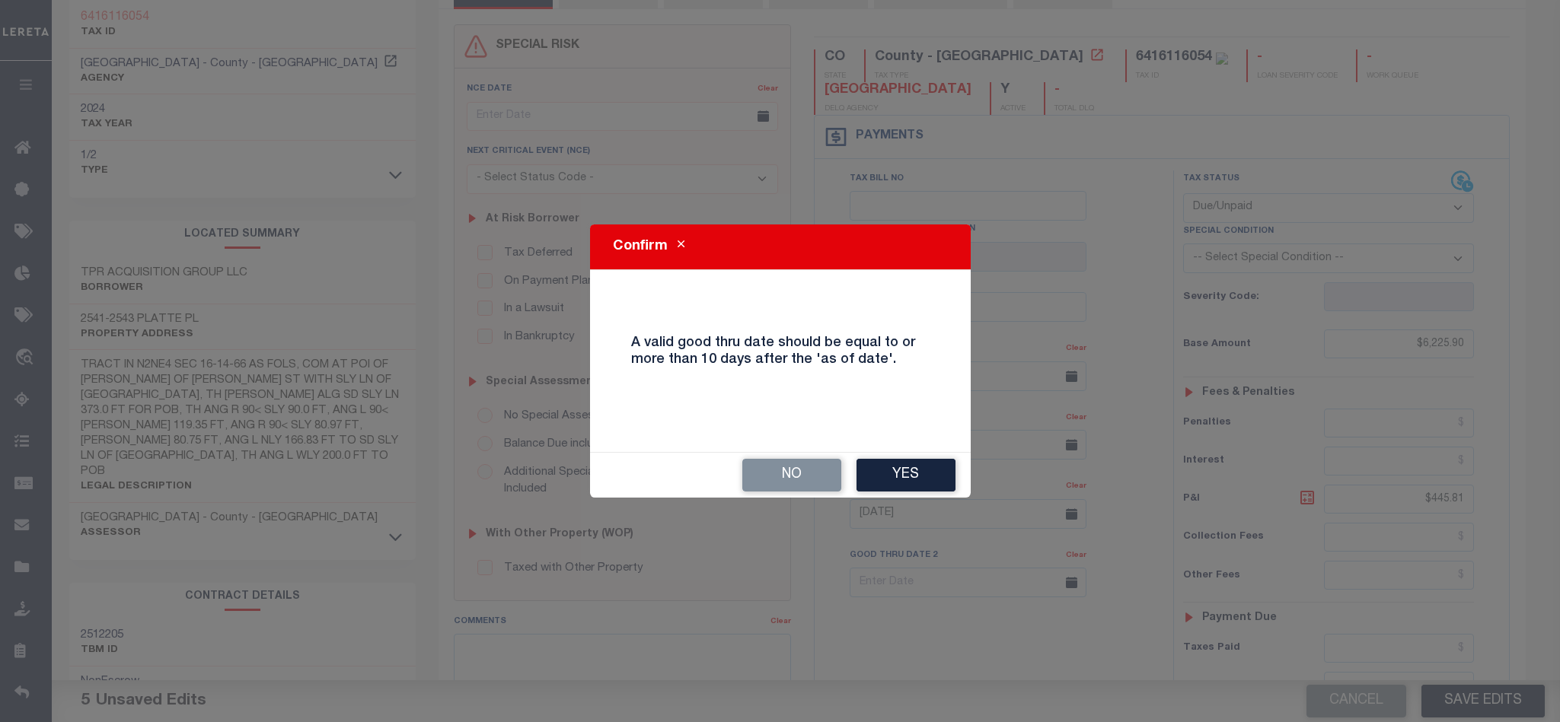
click at [893, 484] on button "Yes" at bounding box center [905, 475] width 99 height 33
click at [903, 482] on div "Tax Bill No Multiple Payment Option Semi Annual Payment Plan Clear Clear 09/12/…" at bounding box center [990, 383] width 320 height 427
click at [912, 494] on body "Home Tax Amount Reporting Queue Payment History Tax Line Detail Profile" at bounding box center [780, 460] width 1560 height 1149
click at [0, 0] on select "September October November December" at bounding box center [0, 0] width 0 height 0
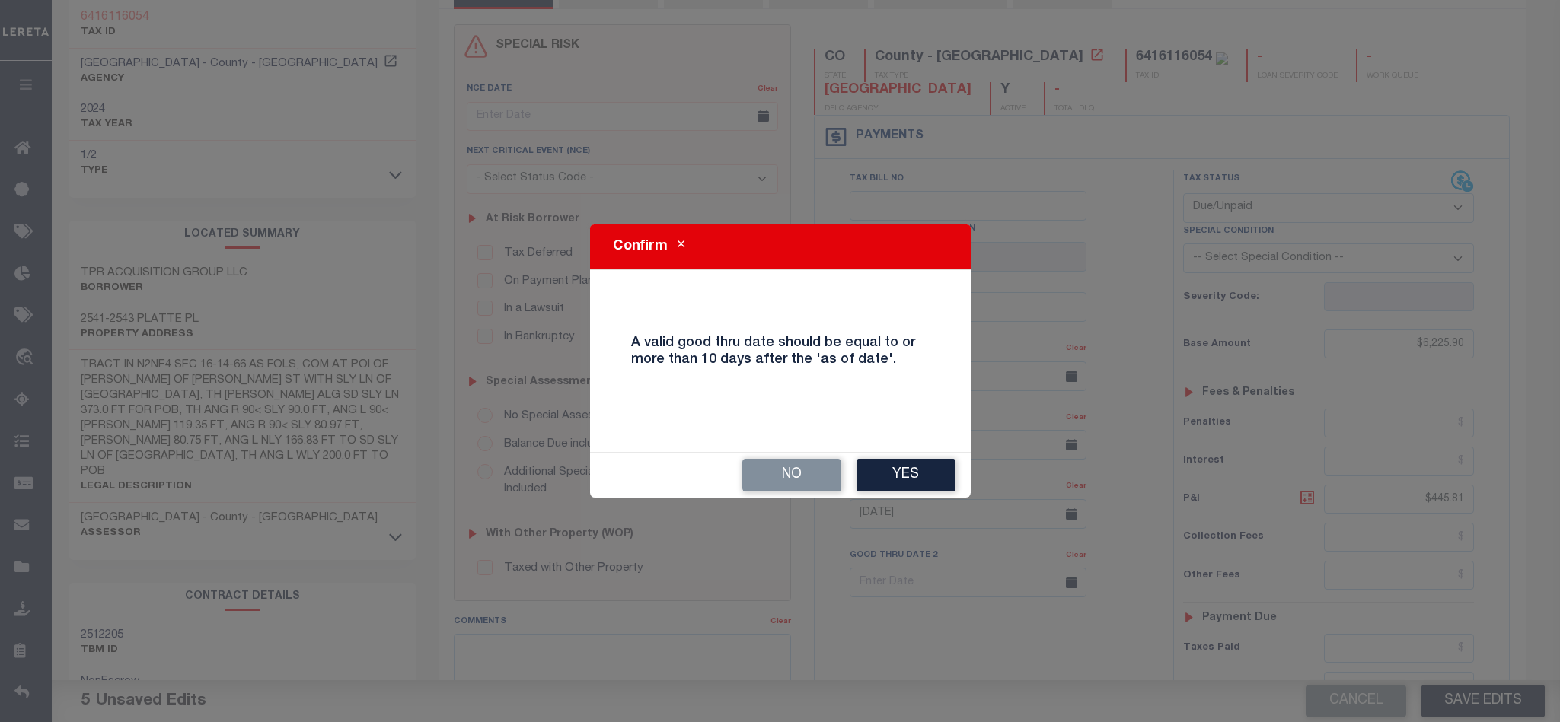
click at [0, 0] on select "September October November December" at bounding box center [0, 0] width 0 height 0
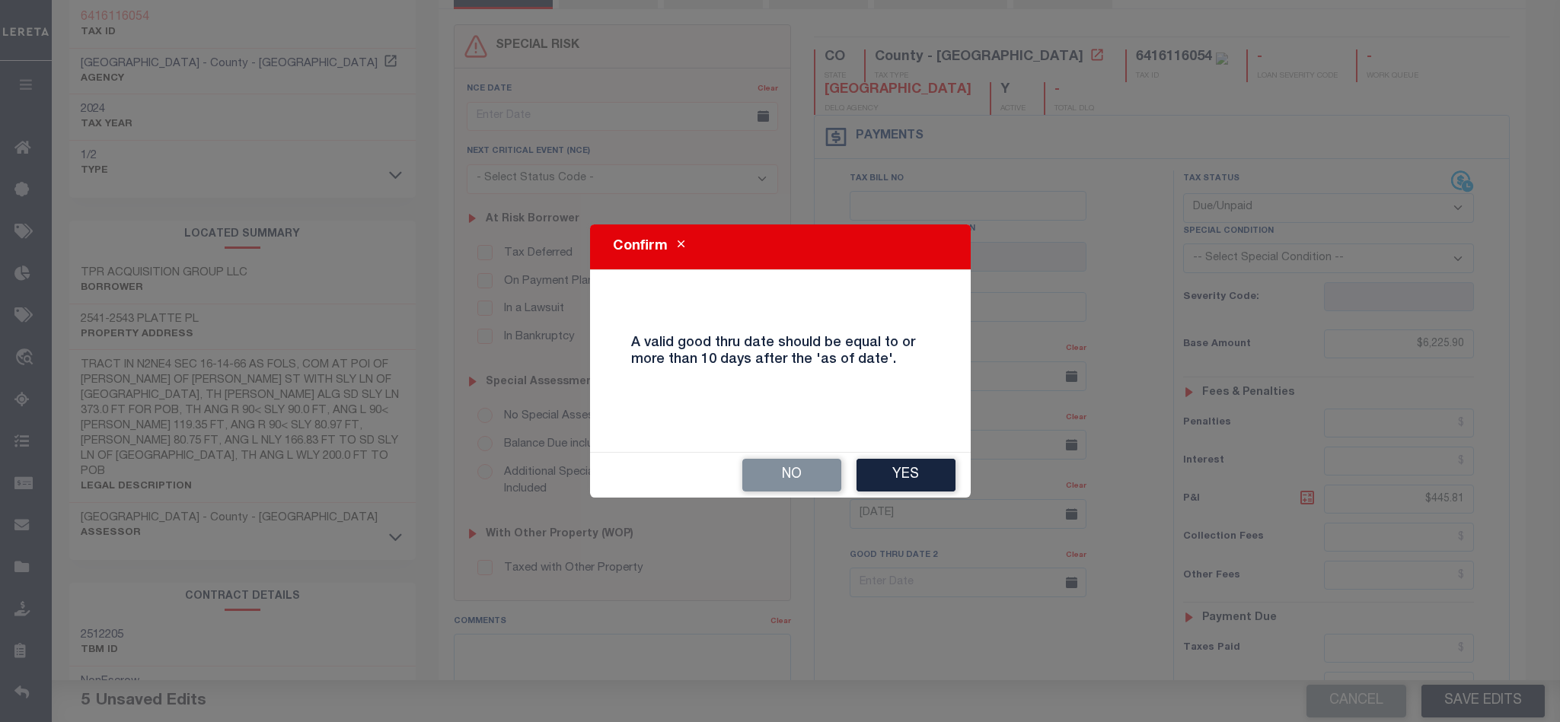
click at [0, 0] on select "September October November December" at bounding box center [0, 0] width 0 height 0
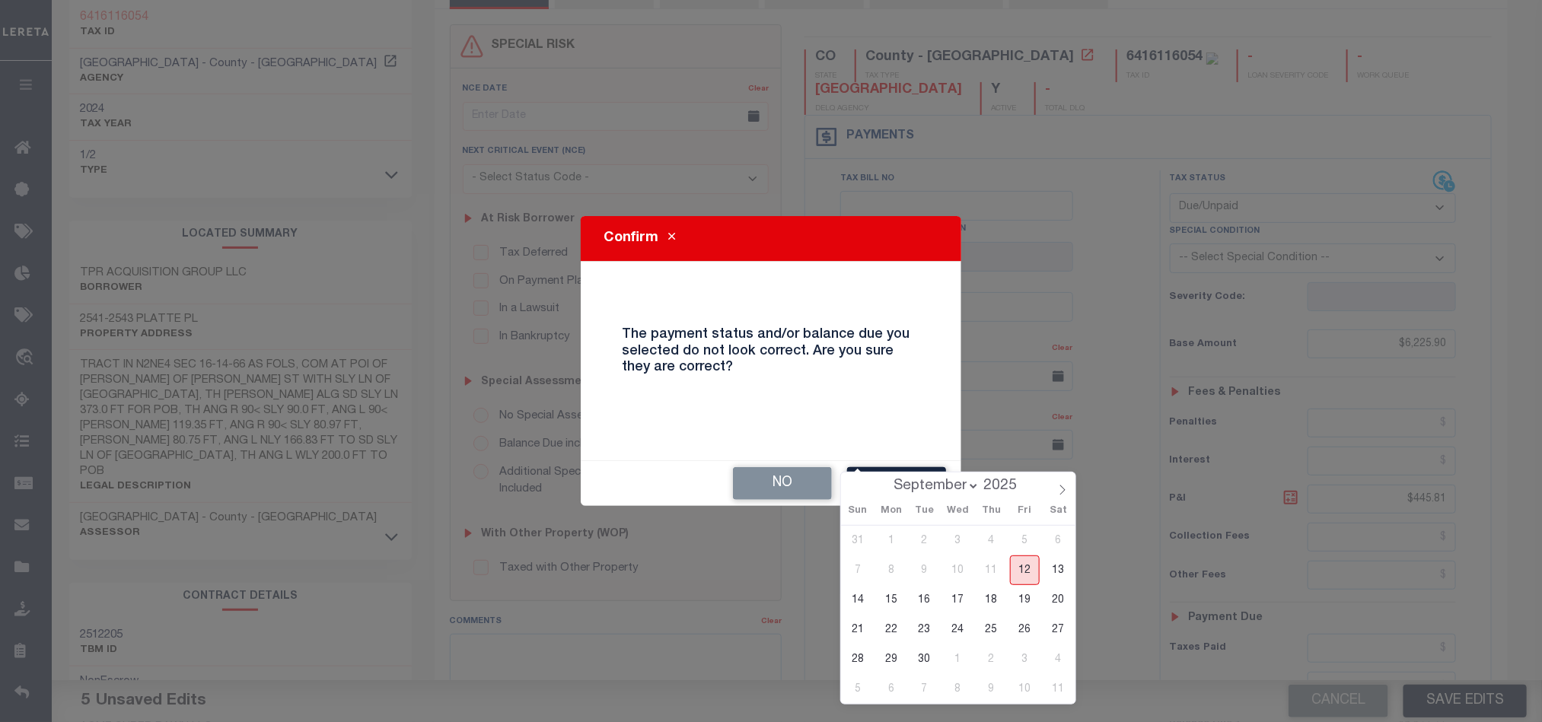
click at [1033, 576] on span "12" at bounding box center [1025, 571] width 30 height 30
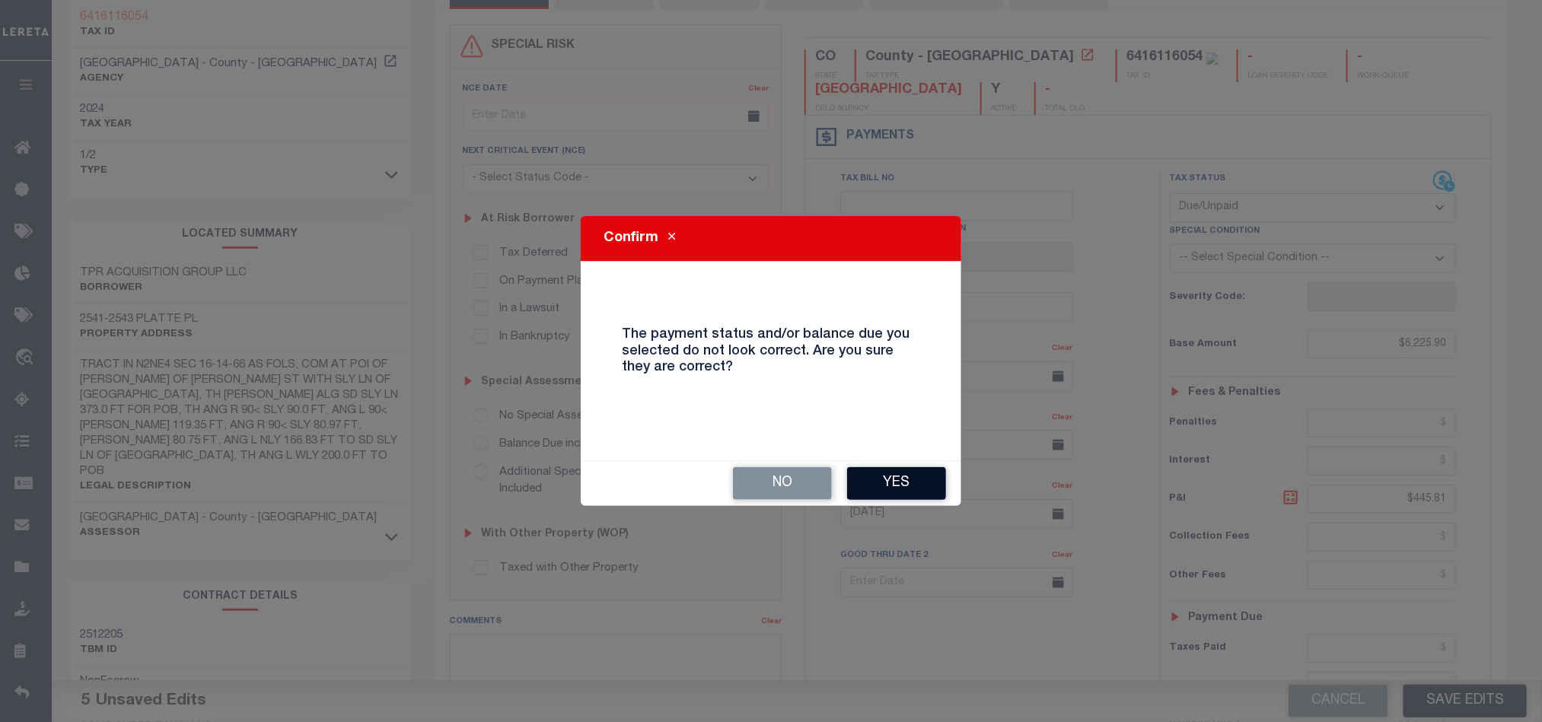
click at [904, 475] on button "Yes" at bounding box center [896, 483] width 99 height 33
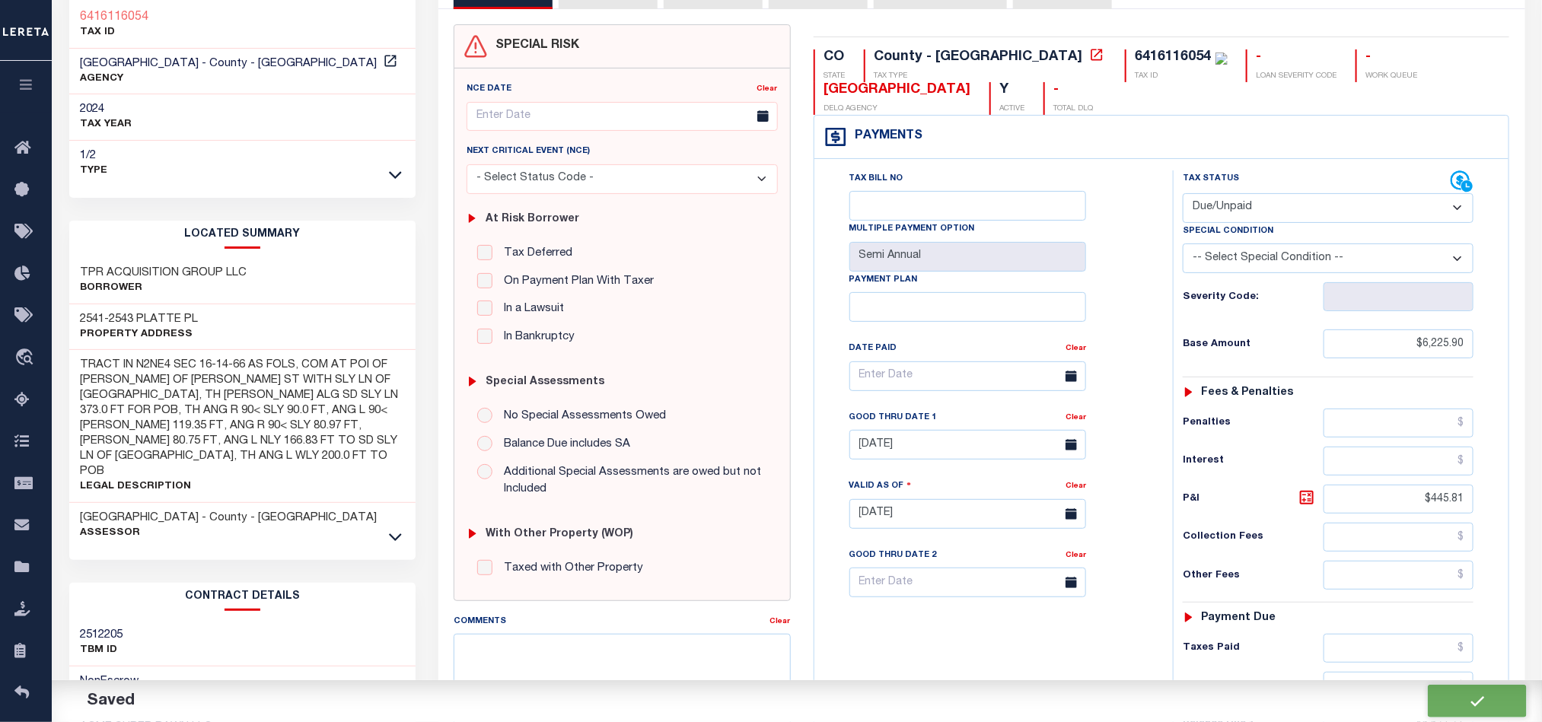
checkbox input "false"
type input "$6,225.9"
type input "$445.81"
type input "$6,671.71"
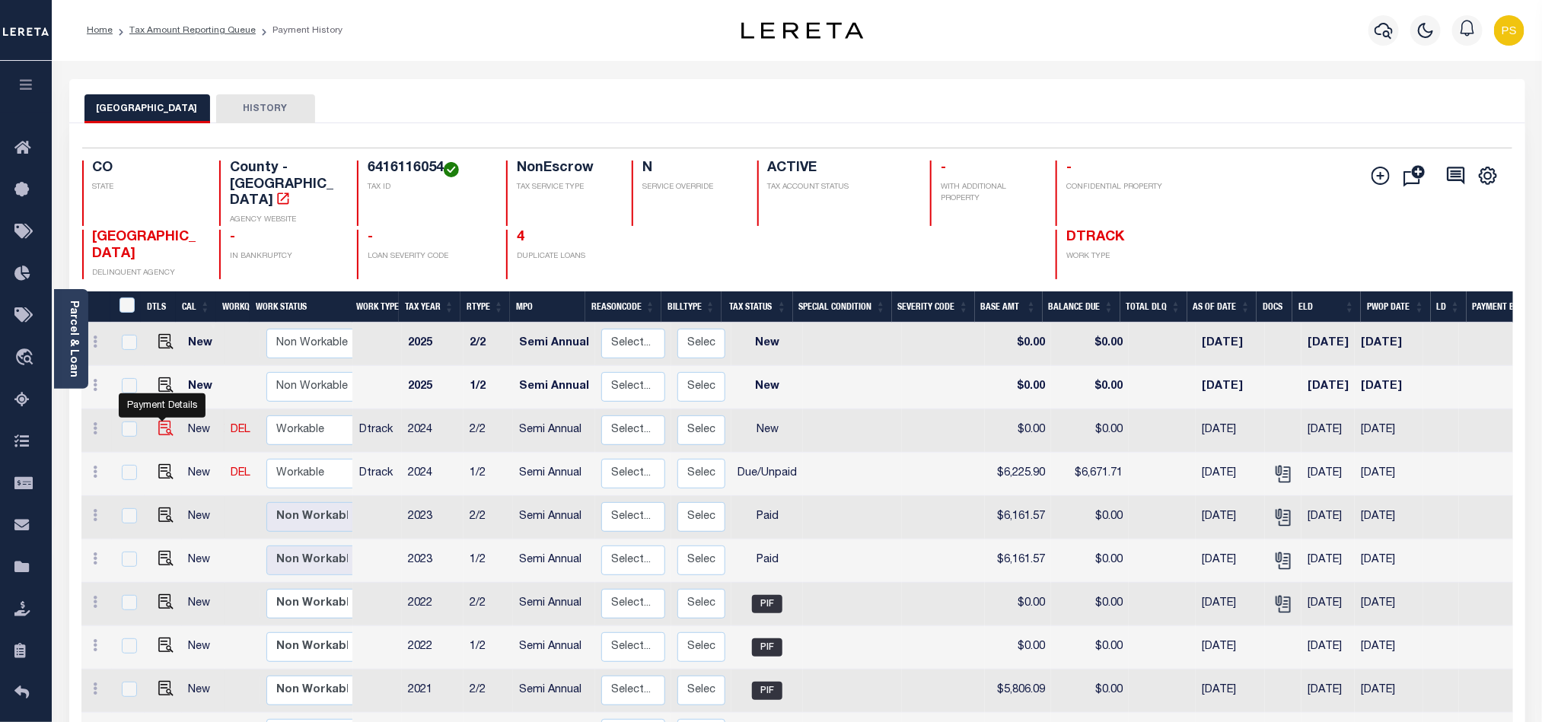
click at [162, 421] on img "" at bounding box center [165, 428] width 15 height 15
checkbox input "true"
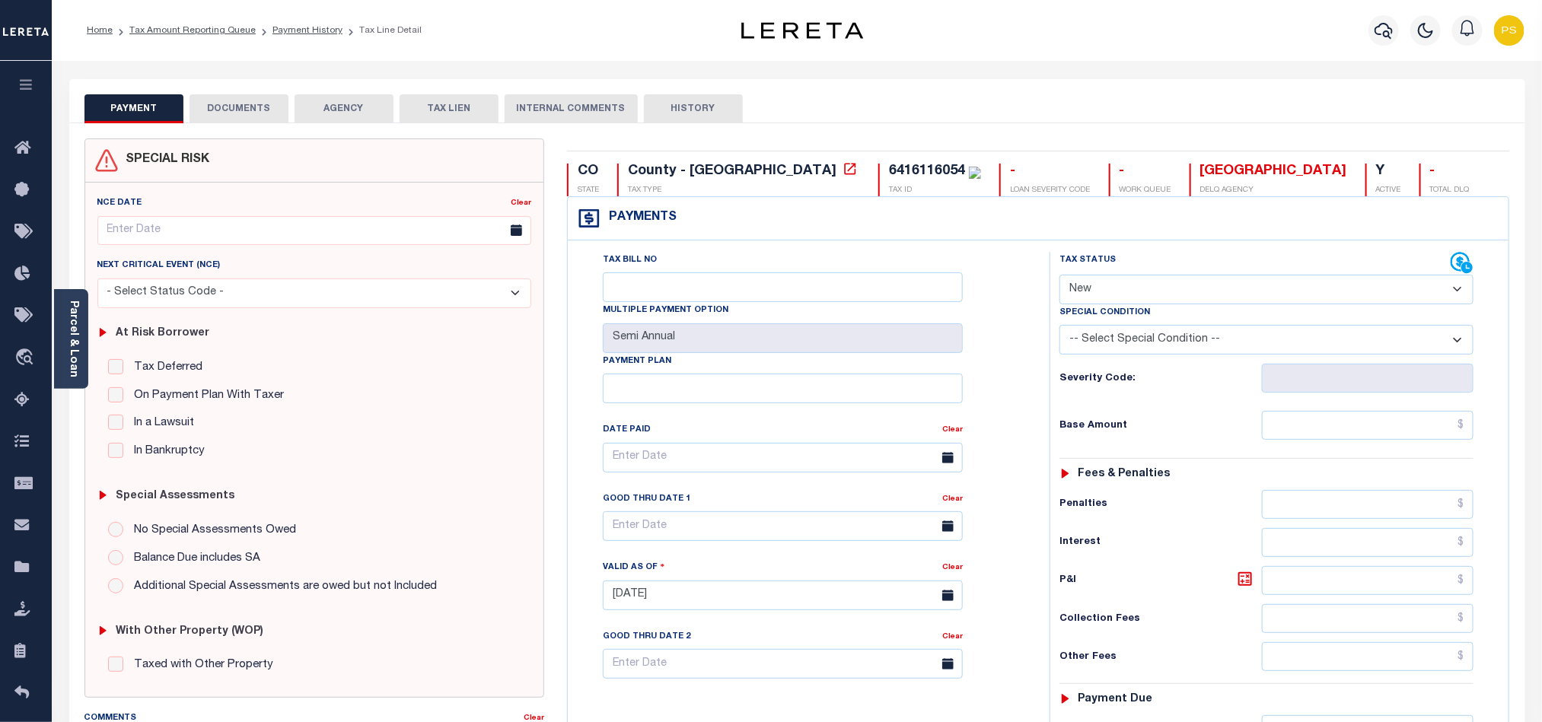
click at [1153, 292] on select "- Select Status Code - Open Due/Unpaid Paid Incomplete No Tax Due Internal Refu…" at bounding box center [1267, 290] width 414 height 30
select select "DUE"
click at [1060, 276] on select "- Select Status Code - Open Due/Unpaid Paid Incomplete No Tax Due Internal Refu…" at bounding box center [1267, 290] width 414 height 30
type input "[DATE]"
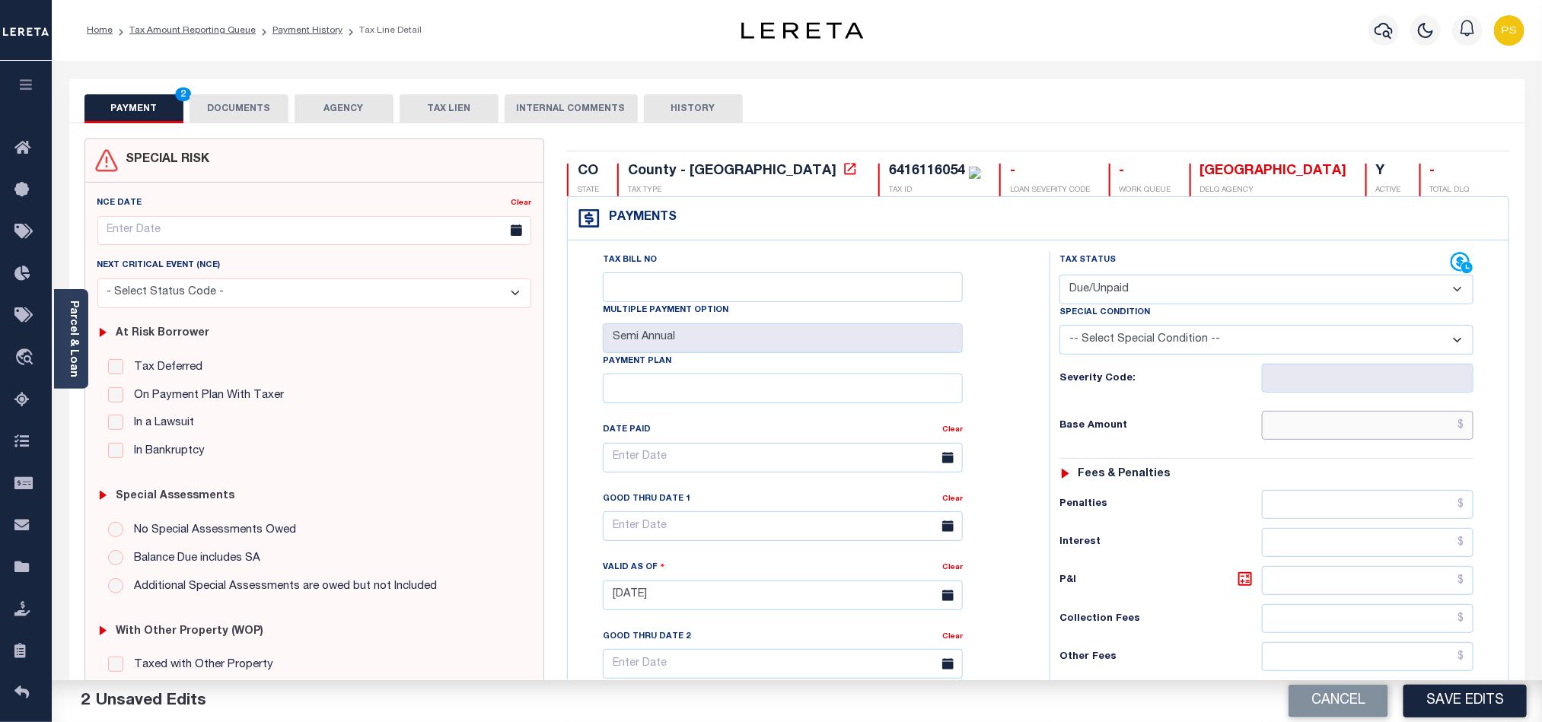
click at [1421, 436] on input "text" at bounding box center [1368, 425] width 212 height 29
paste input "6,225.90"
type input "$6,225.90"
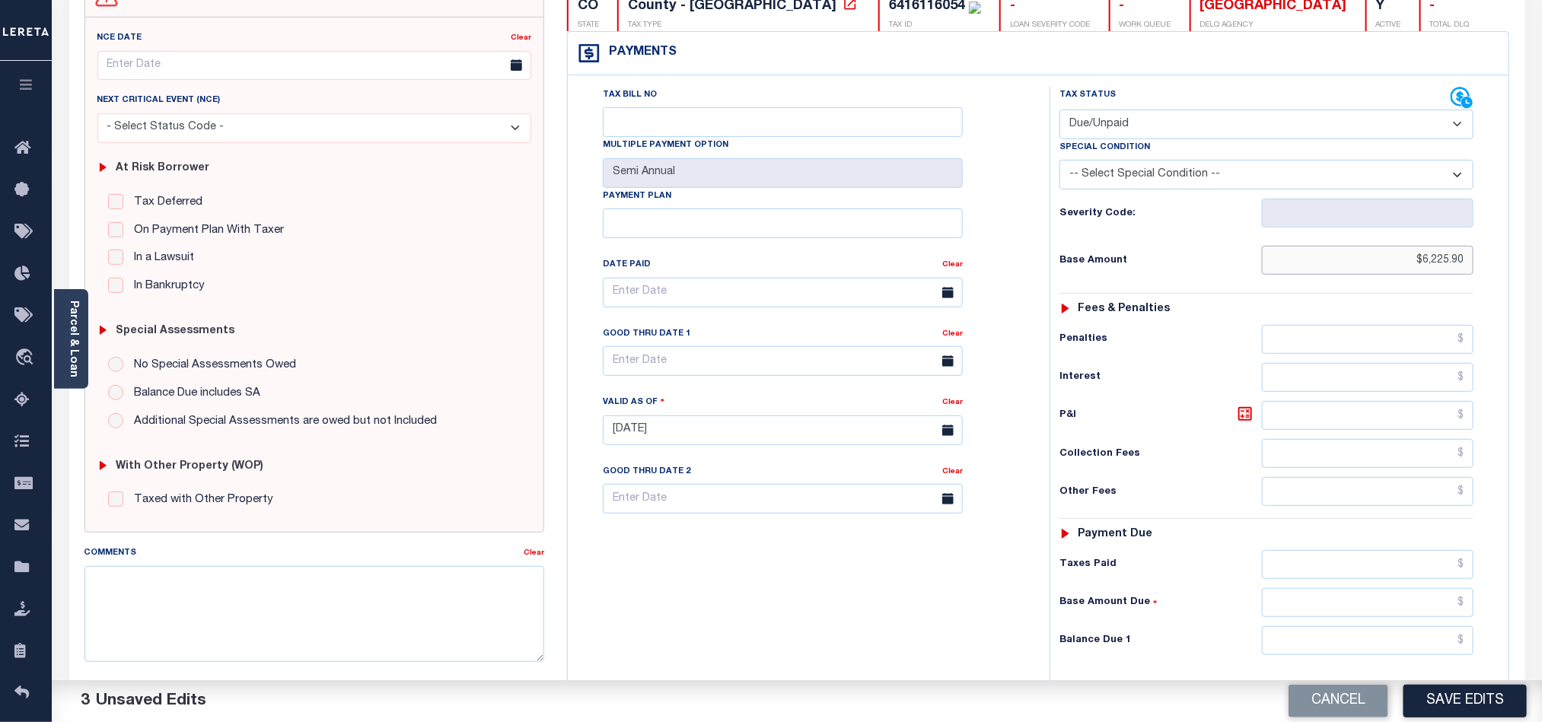
scroll to position [228, 0]
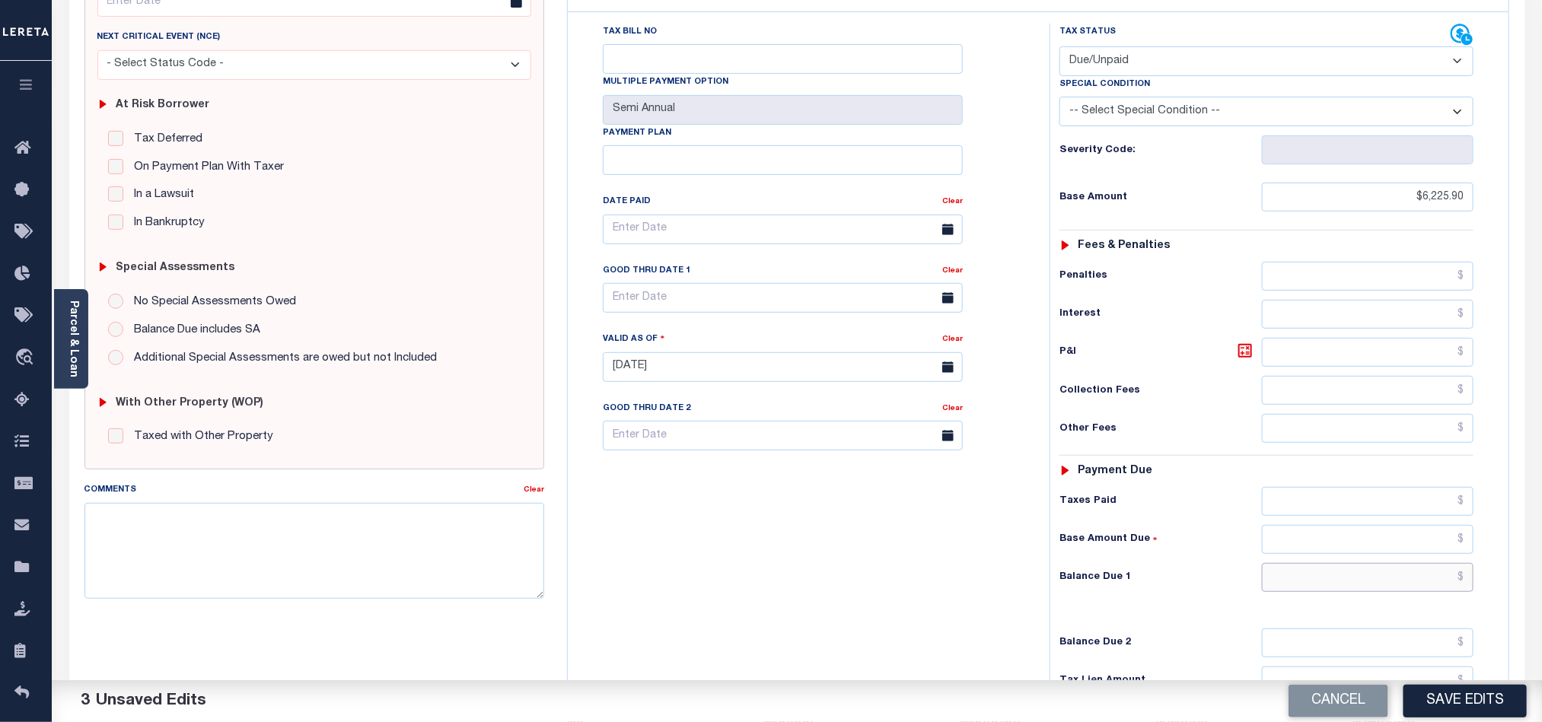
click at [1410, 587] on input "text" at bounding box center [1368, 577] width 212 height 29
paste input "6,422.68"
type input "$6,422.68"
click at [1247, 355] on icon at bounding box center [1245, 350] width 9 height 9
type input "$196.78"
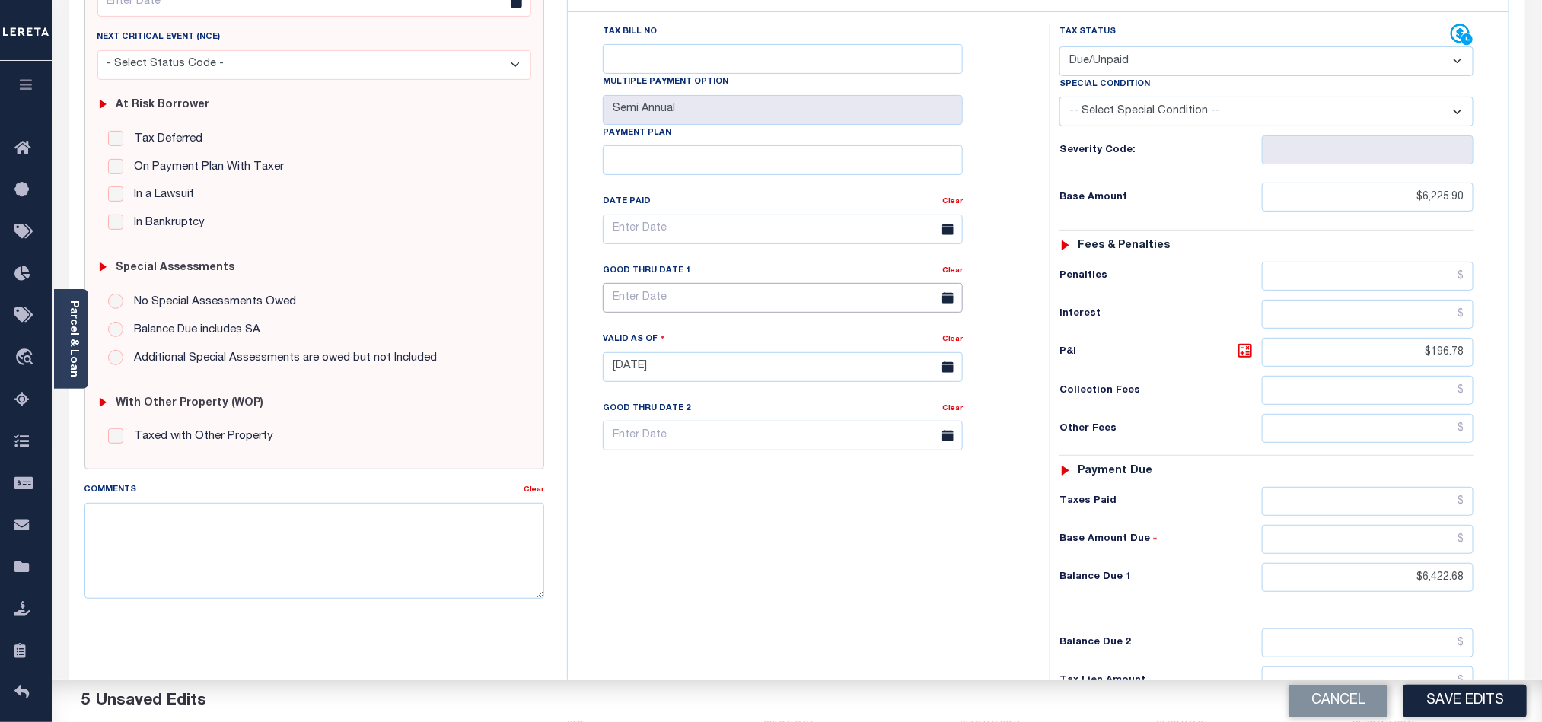
click at [637, 308] on input "text" at bounding box center [783, 298] width 360 height 30
click at [792, 420] on span "12" at bounding box center [788, 424] width 30 height 30
type input "[DATE]"
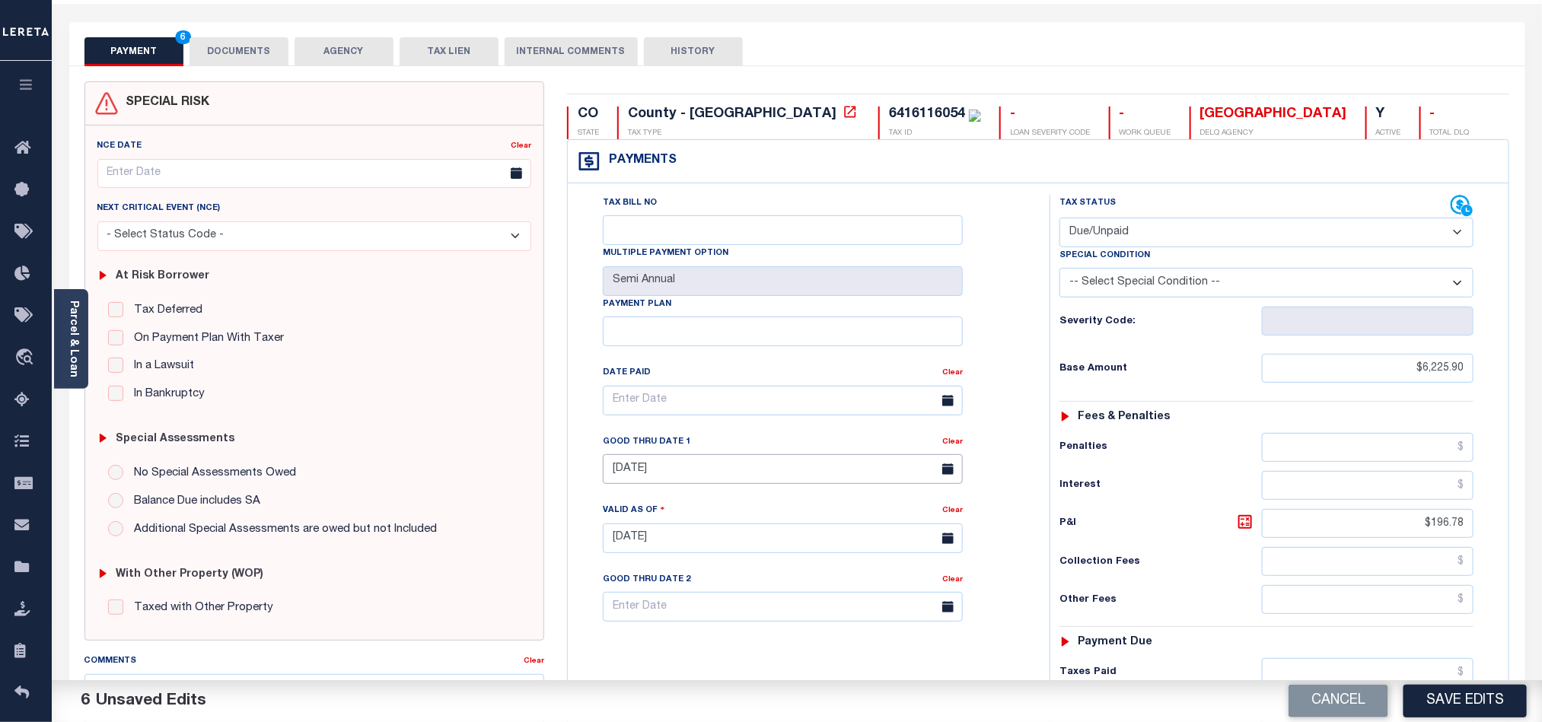
scroll to position [0, 0]
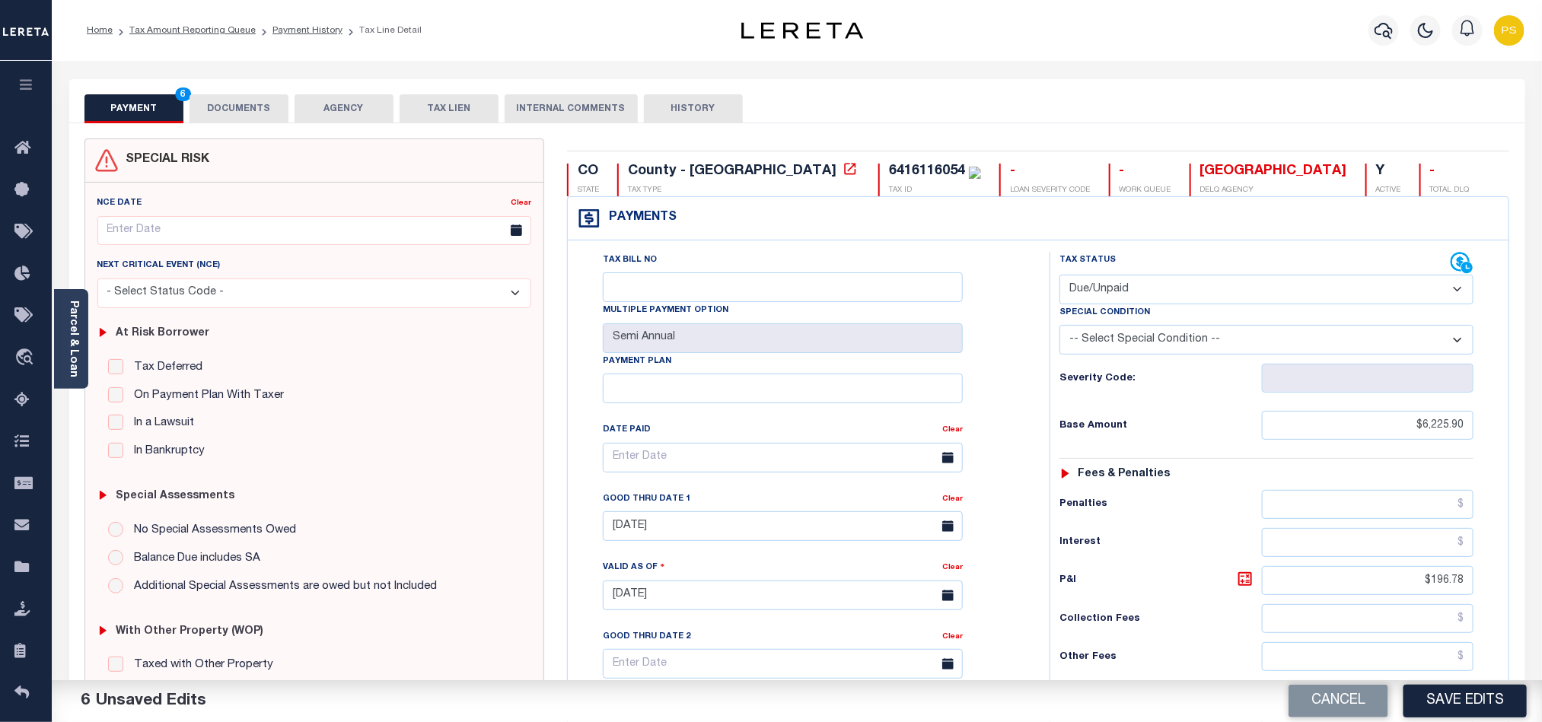
click at [236, 110] on button "DOCUMENTS" at bounding box center [239, 108] width 99 height 29
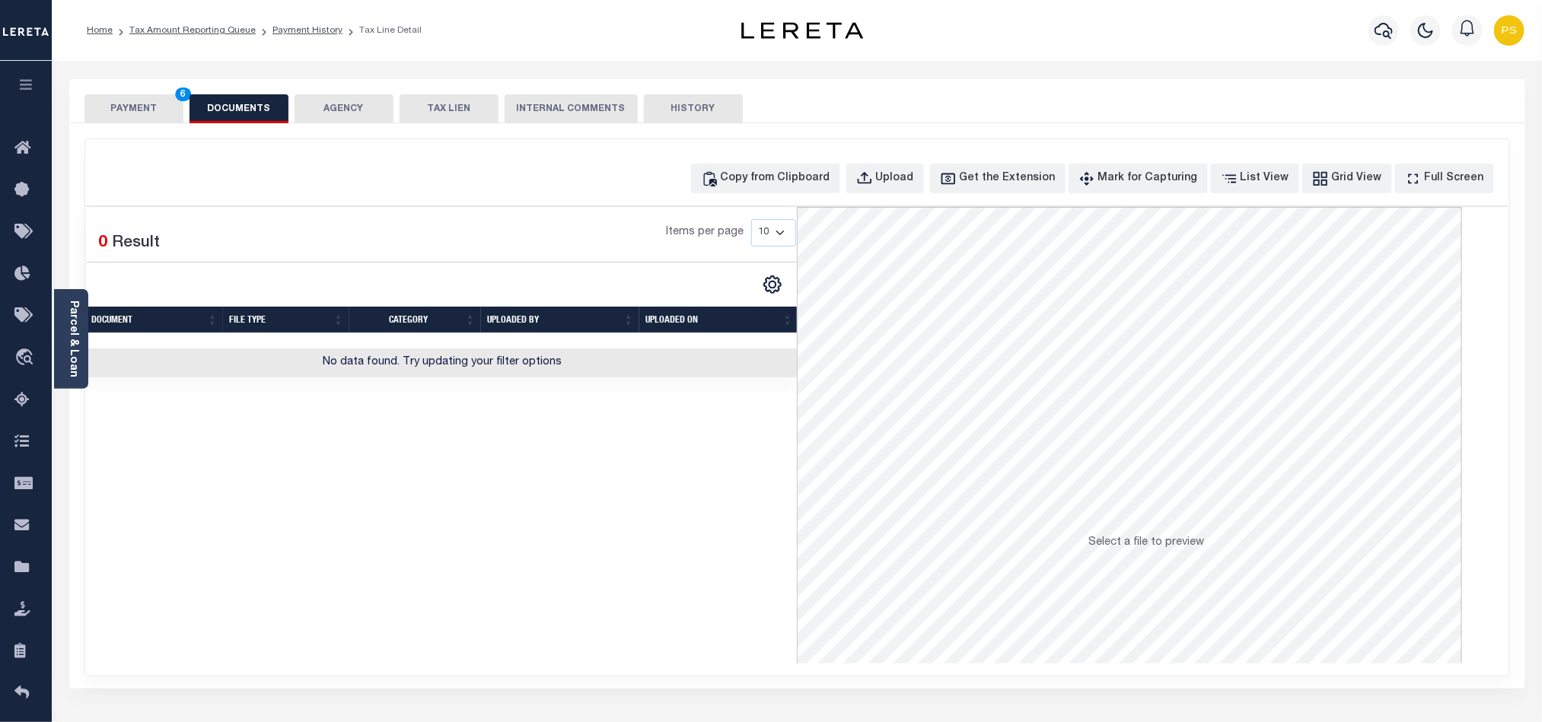
click at [356, 557] on div "Selected 0 Result Items per page 10 25 50 100" at bounding box center [442, 435] width 712 height 457
click at [817, 176] on div "Copy from Clipboard" at bounding box center [776, 178] width 110 height 17
select select "POP"
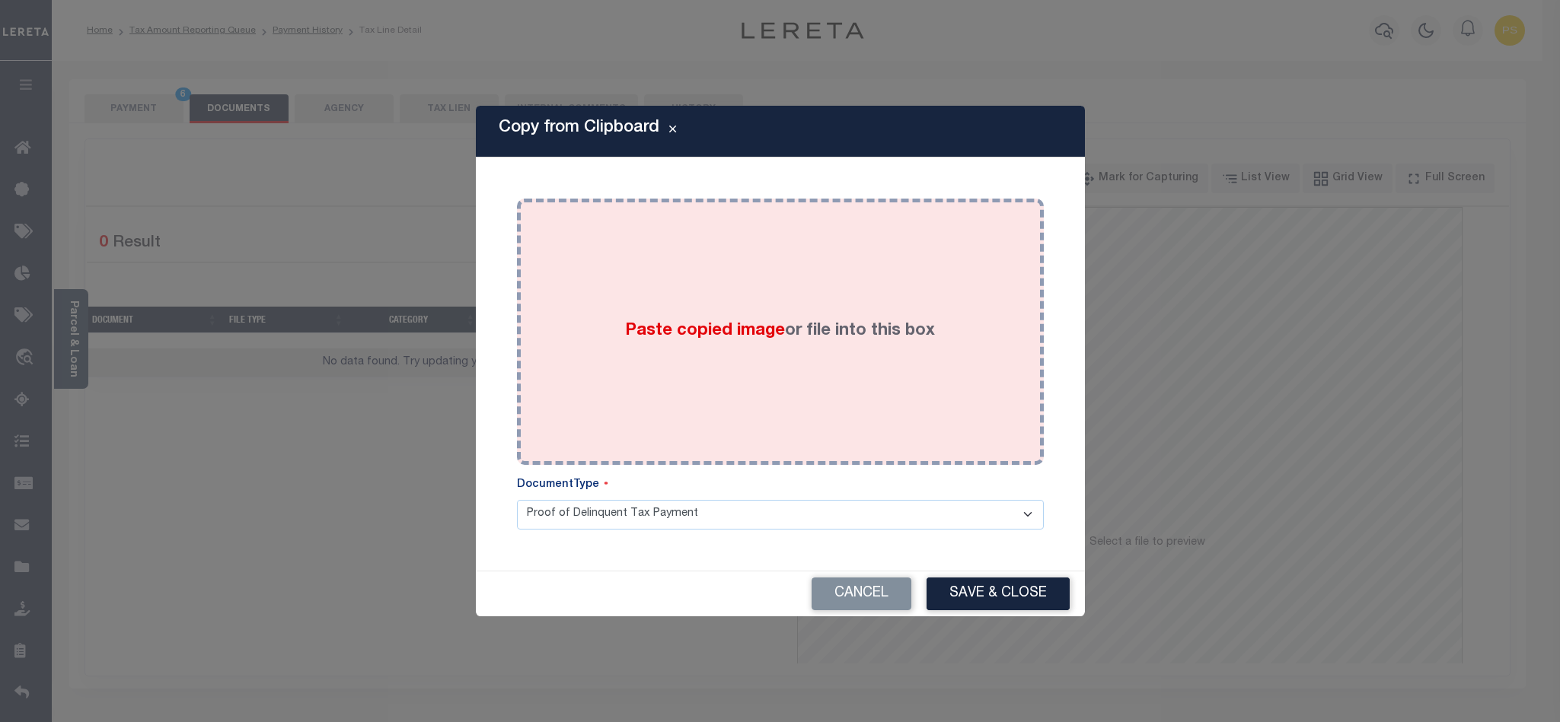
click at [798, 421] on div "Paste copied image or file into this box" at bounding box center [780, 332] width 504 height 244
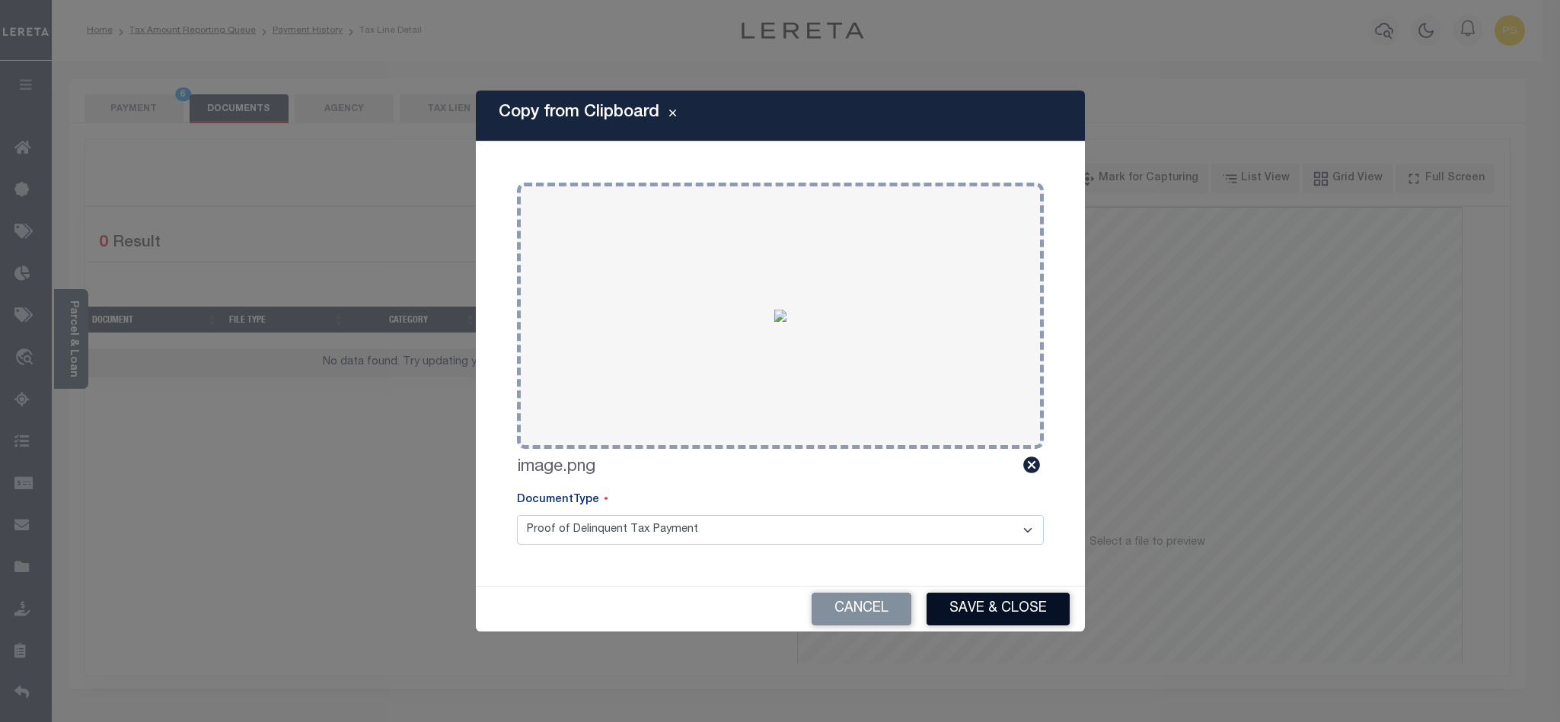
click at [1016, 617] on button "Save & Close" at bounding box center [997, 609] width 143 height 33
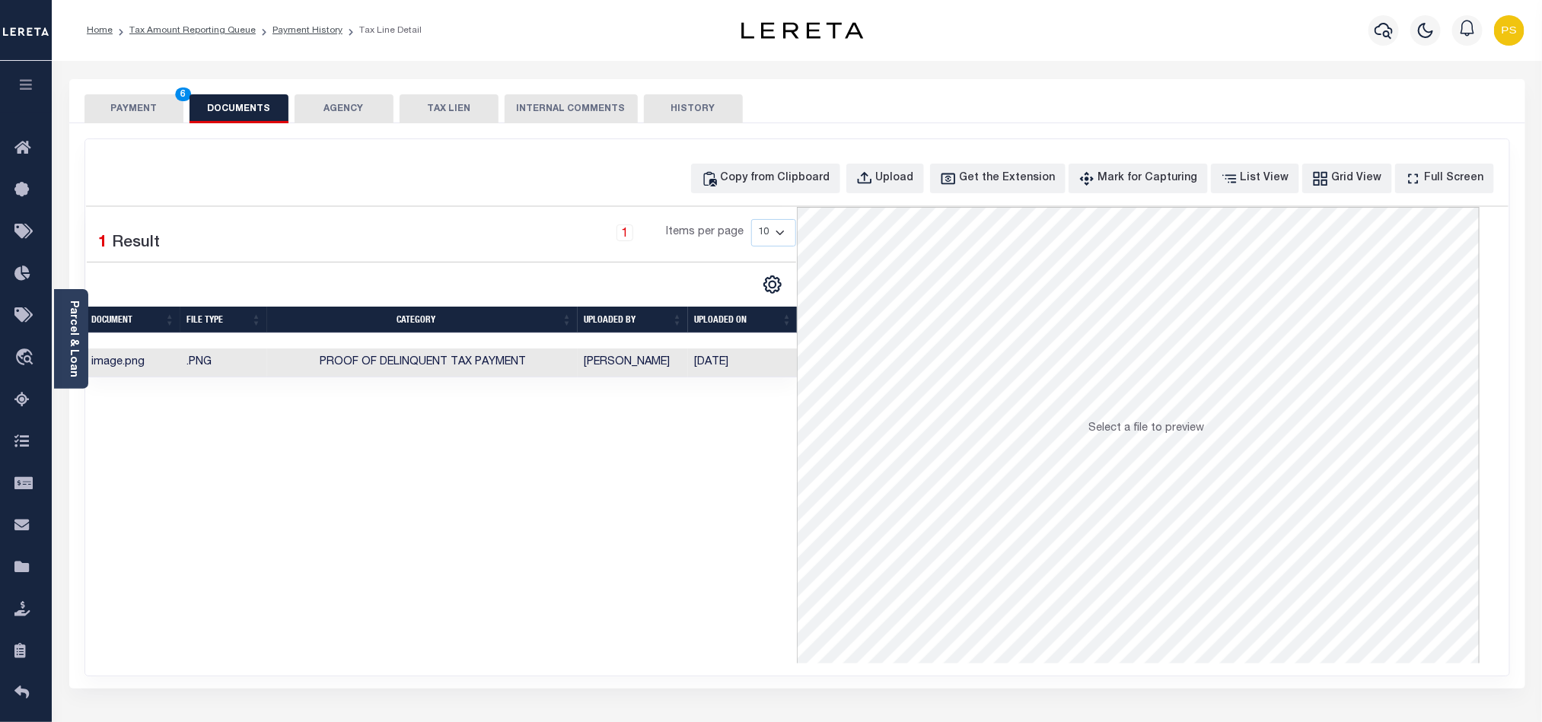
click at [119, 106] on button "PAYMENT 6" at bounding box center [133, 108] width 99 height 29
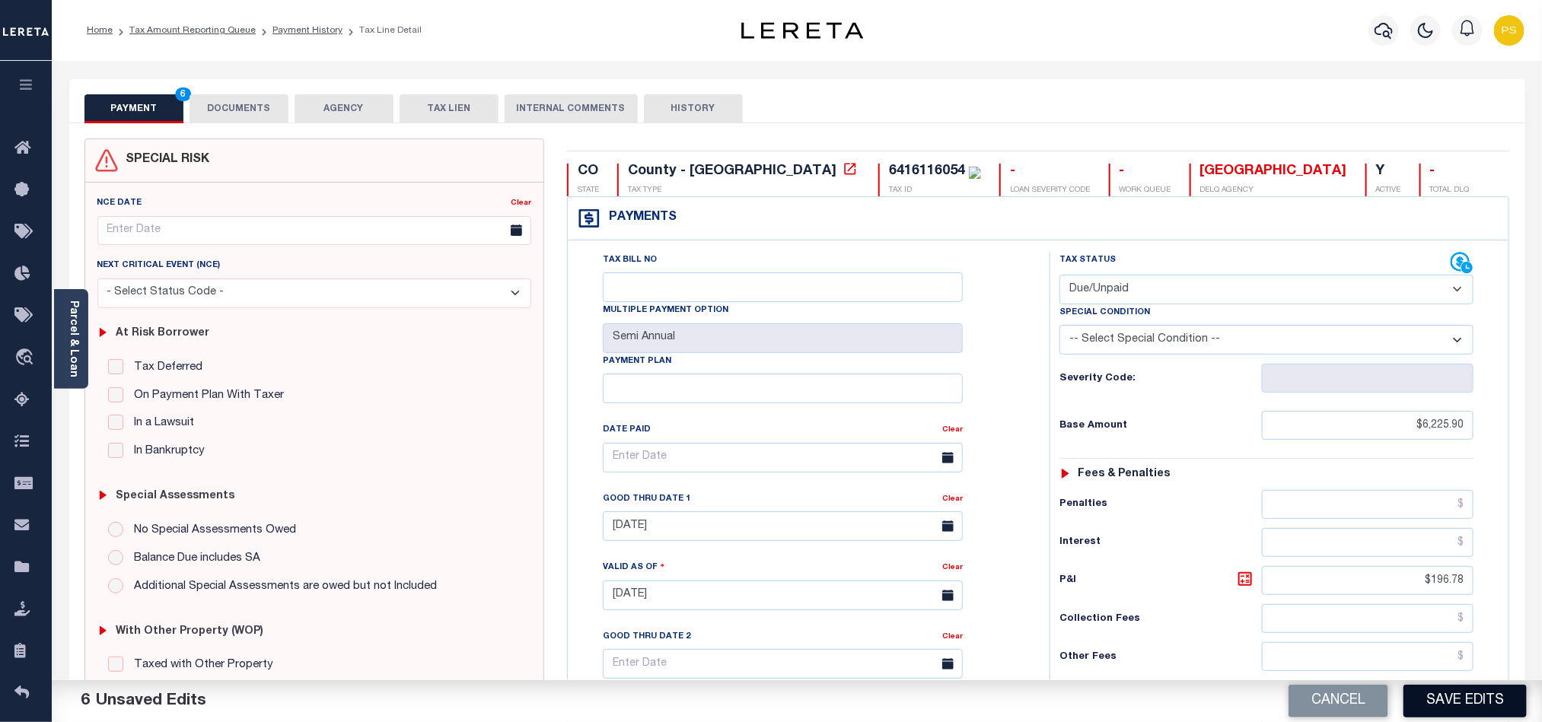
click at [1432, 703] on button "Save Edits" at bounding box center [1465, 701] width 123 height 33
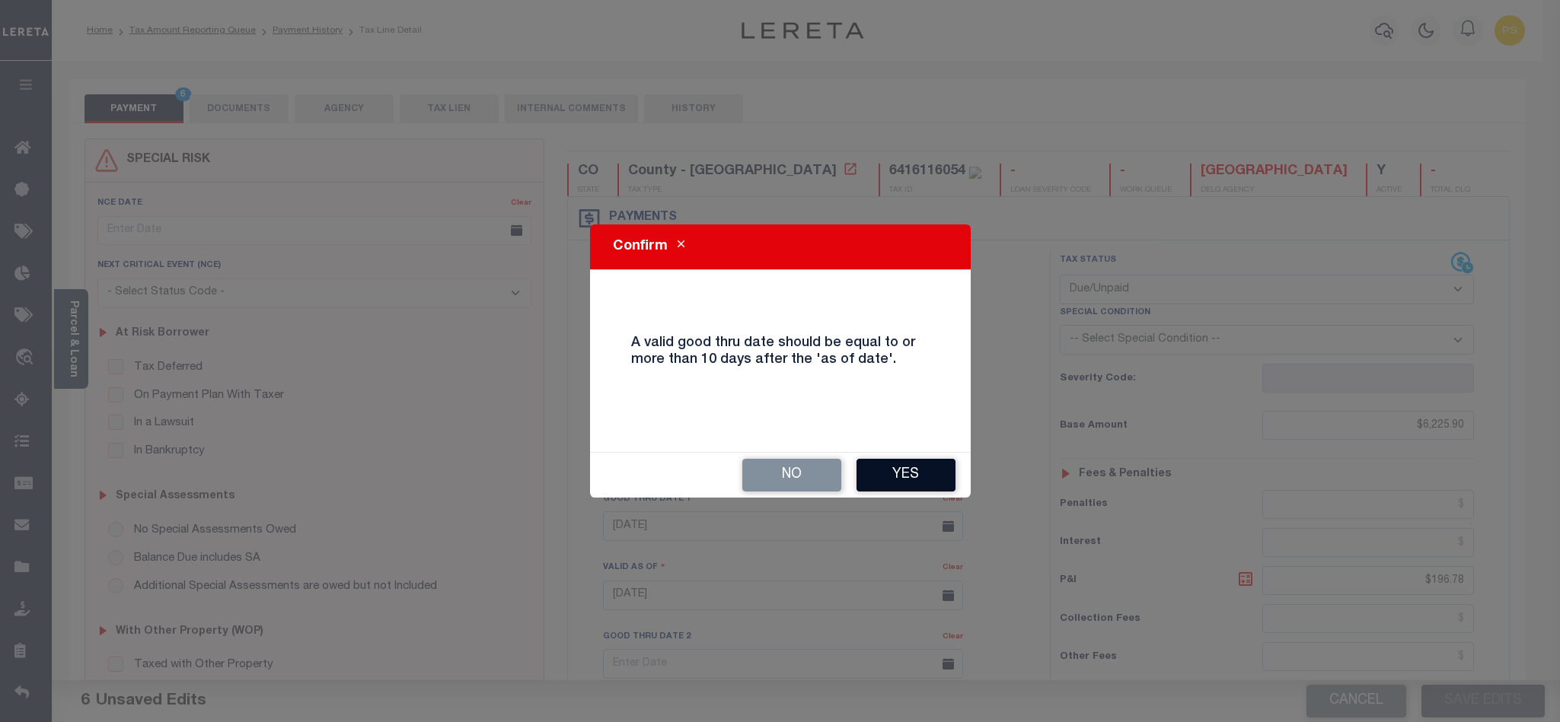
click at [905, 480] on button "Yes" at bounding box center [905, 475] width 99 height 33
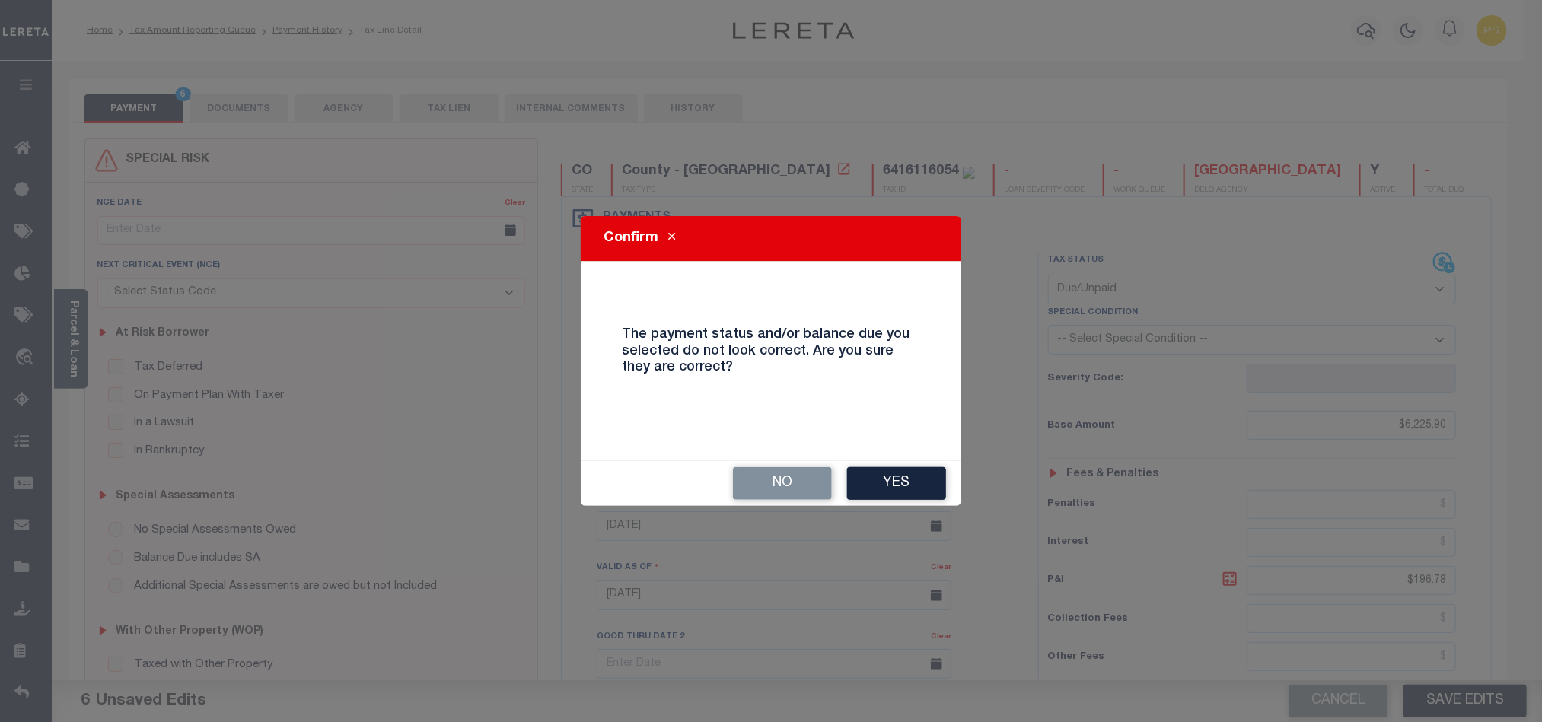
click at [905, 480] on button "Yes" at bounding box center [896, 483] width 99 height 33
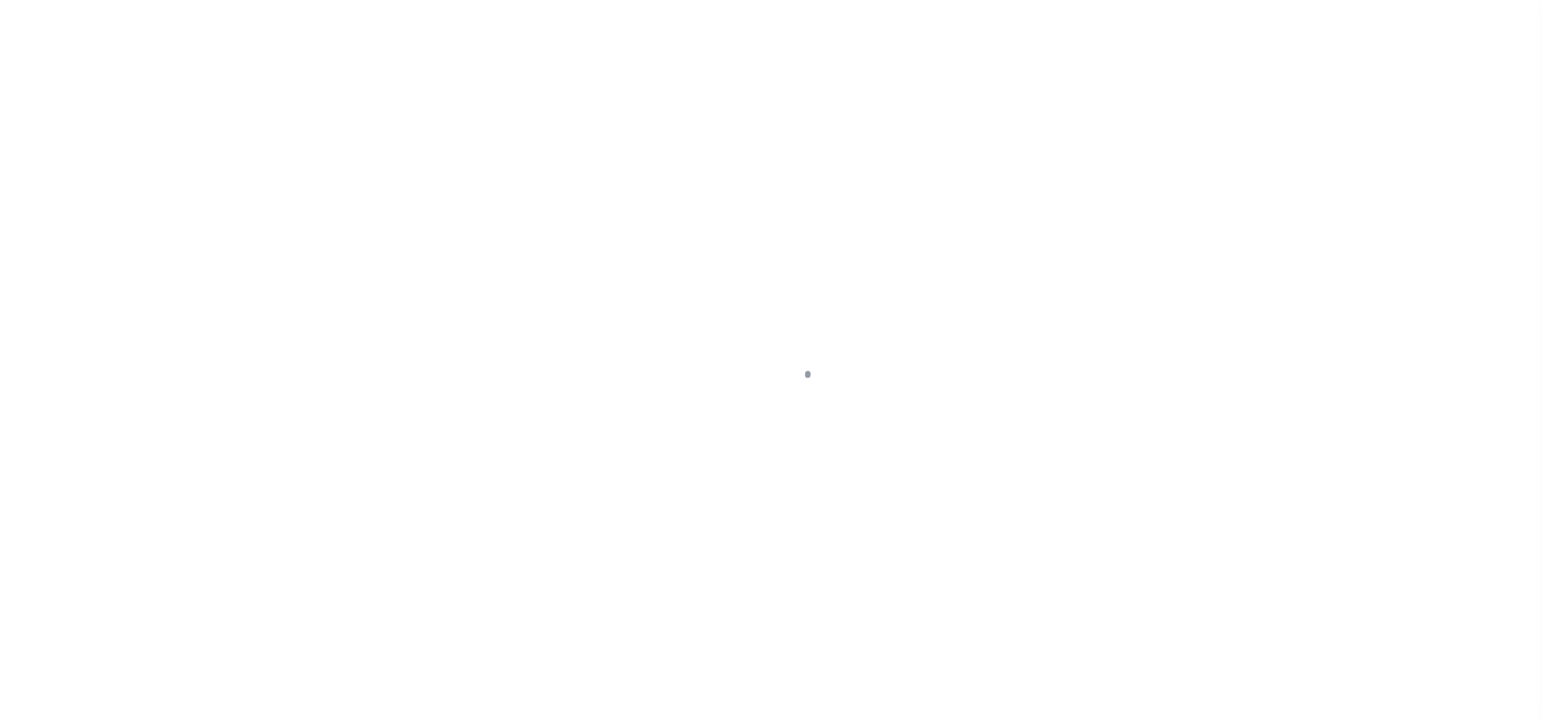
select select "DUE"
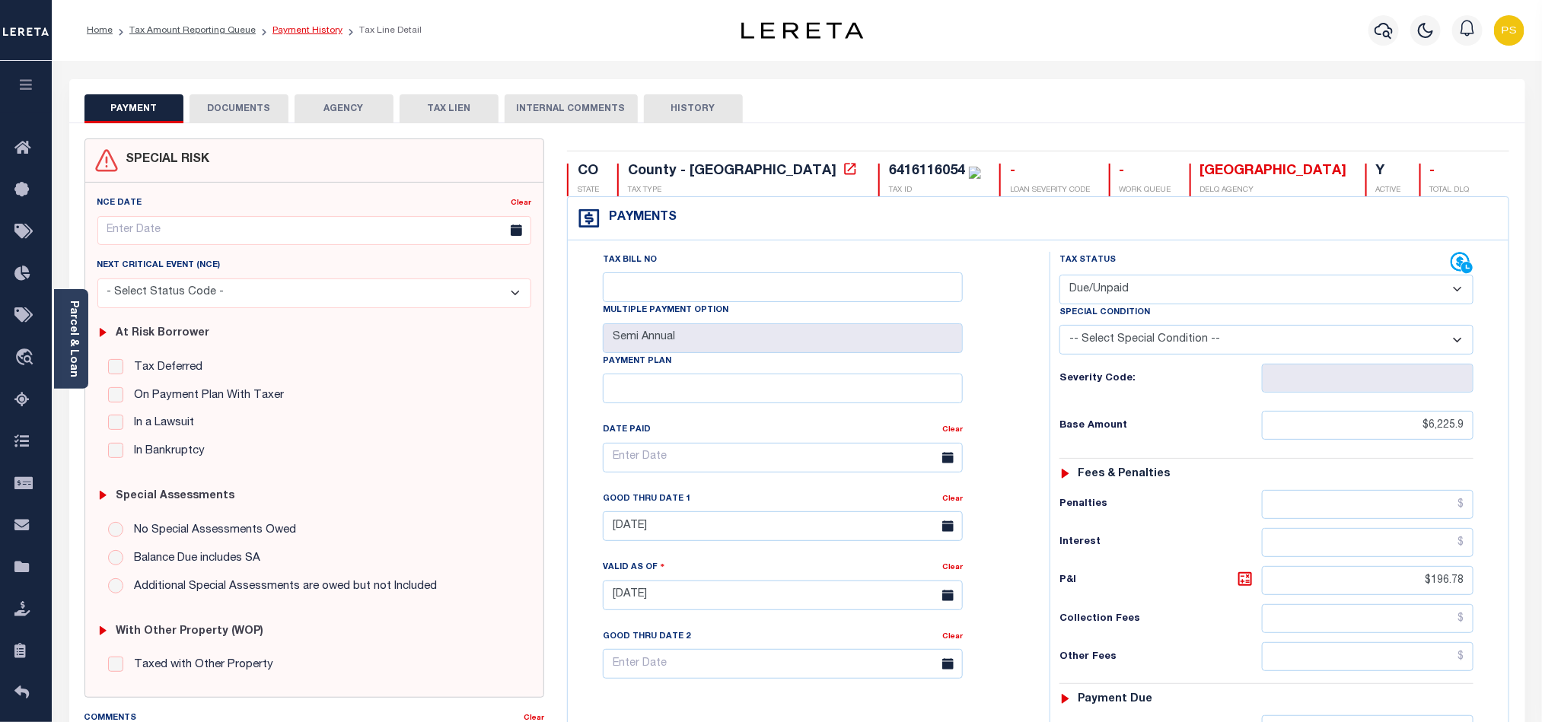
click at [293, 35] on link "Payment History" at bounding box center [307, 30] width 70 height 9
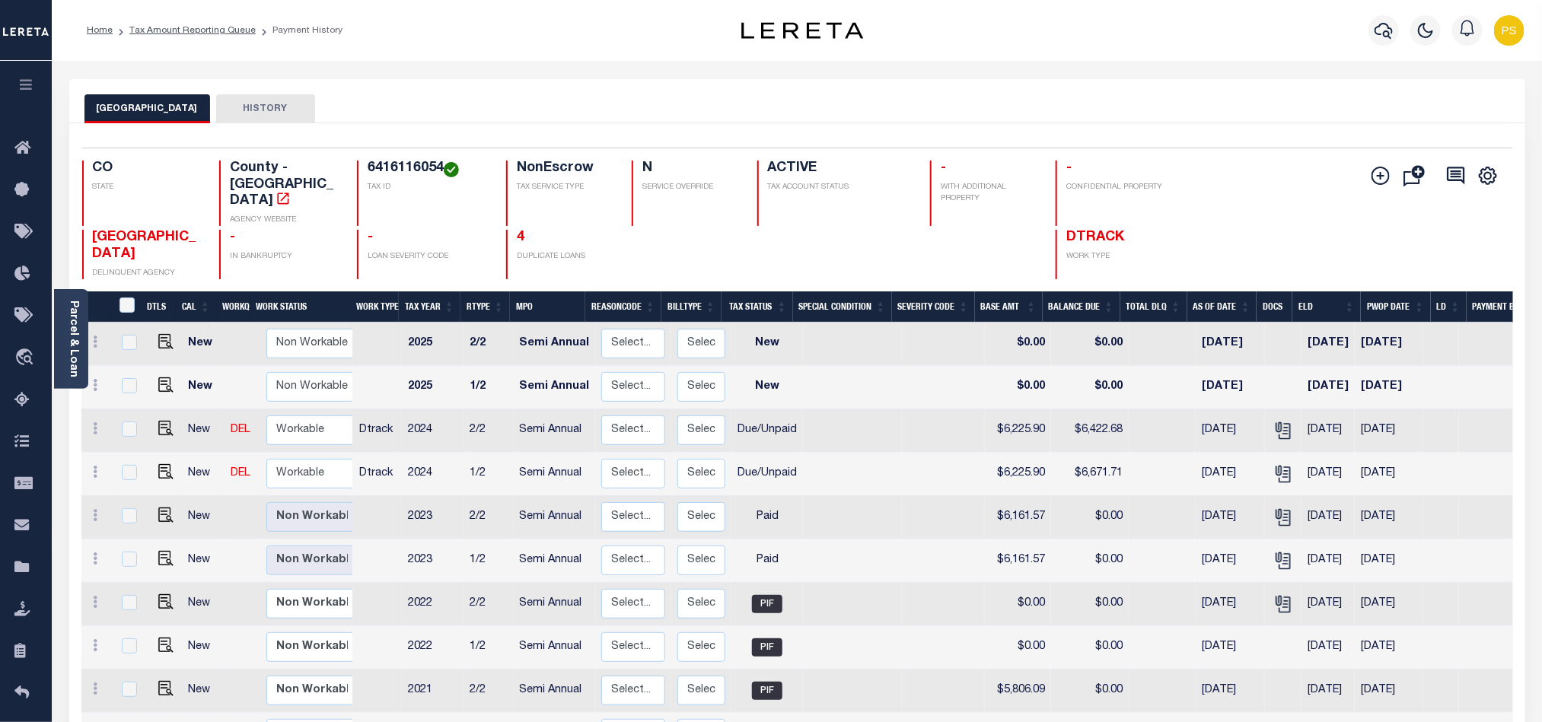
click at [225, 37] on li "Tax Amount Reporting Queue" at bounding box center [184, 31] width 143 height 14
click at [225, 35] on link "Tax Amount Reporting Queue" at bounding box center [192, 30] width 126 height 9
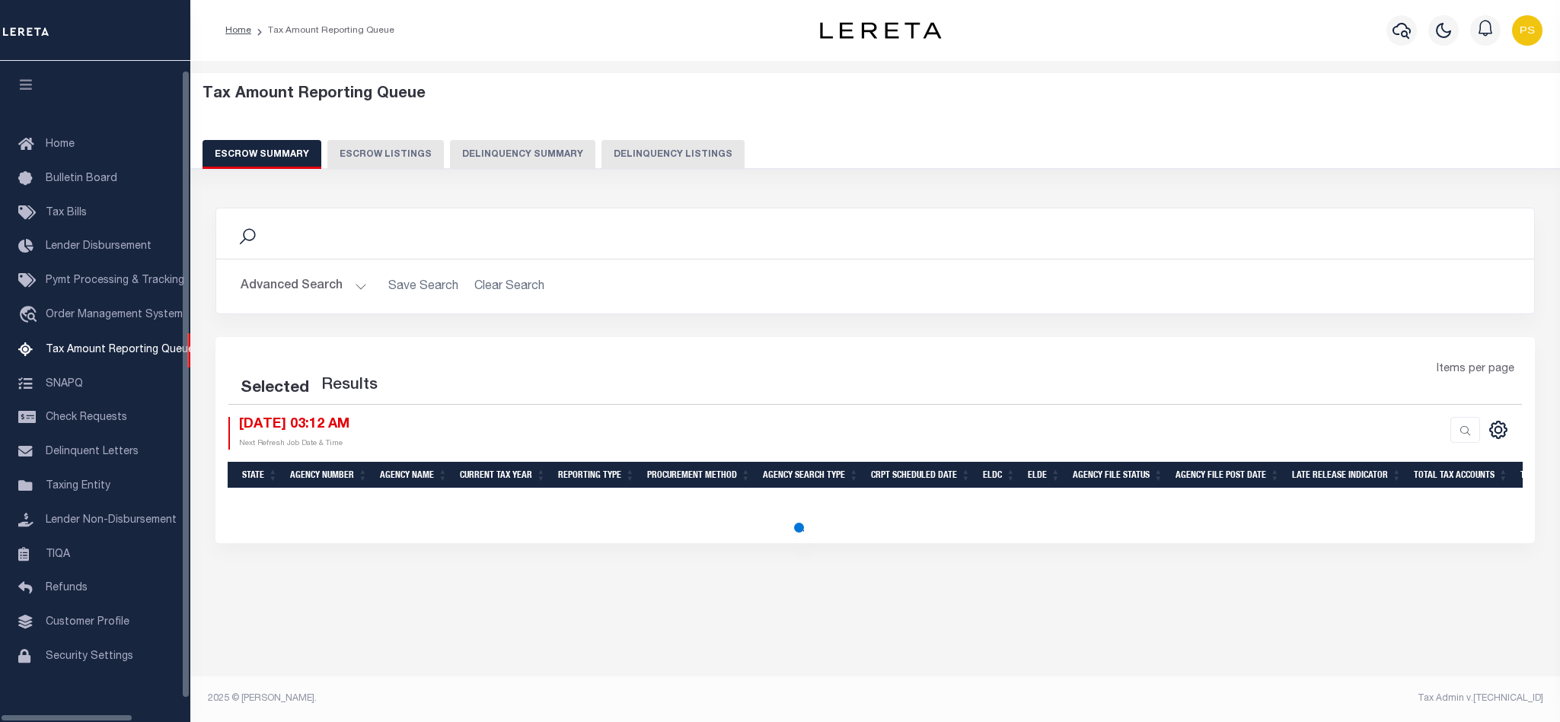
click at [658, 154] on button "Delinquency Listings" at bounding box center [672, 154] width 143 height 29
select select "100"
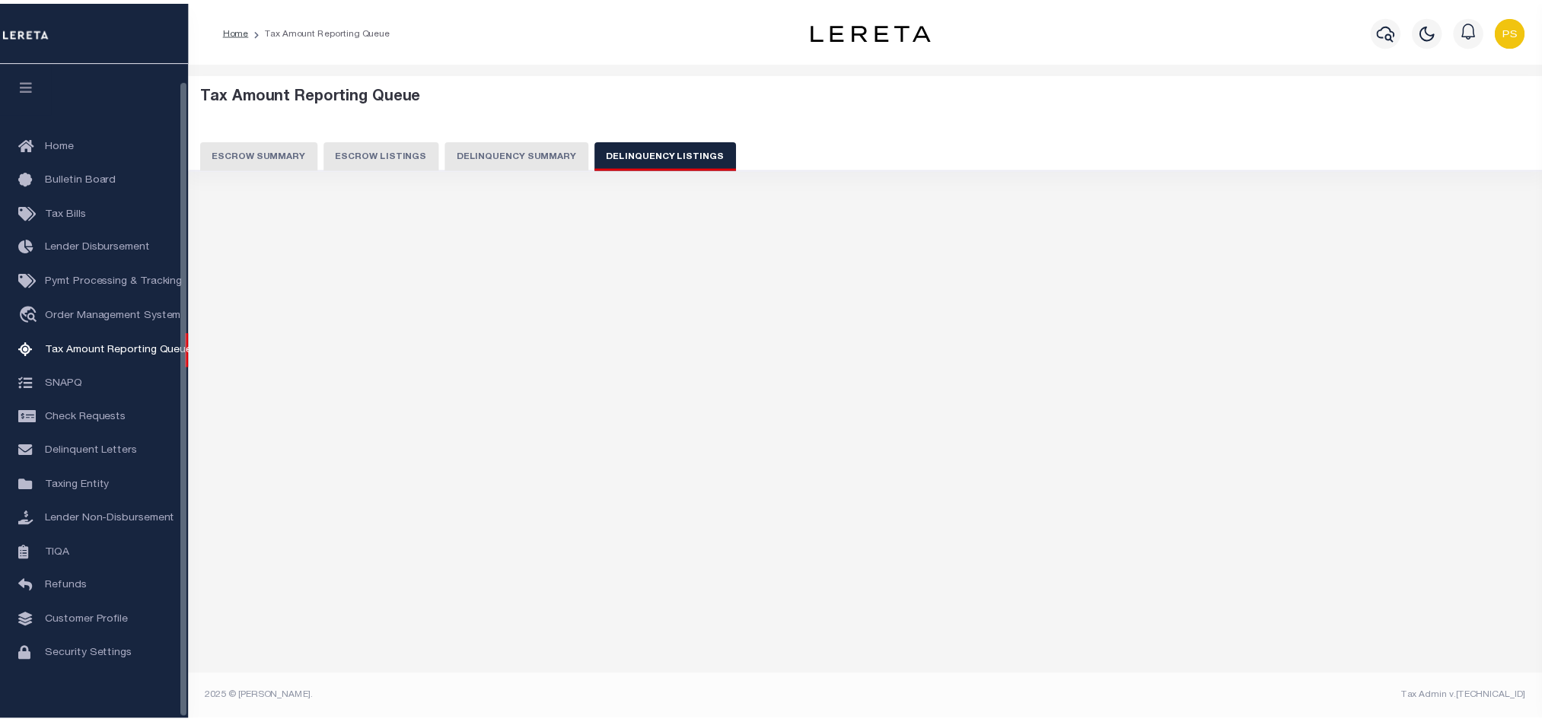
scroll to position [18, 0]
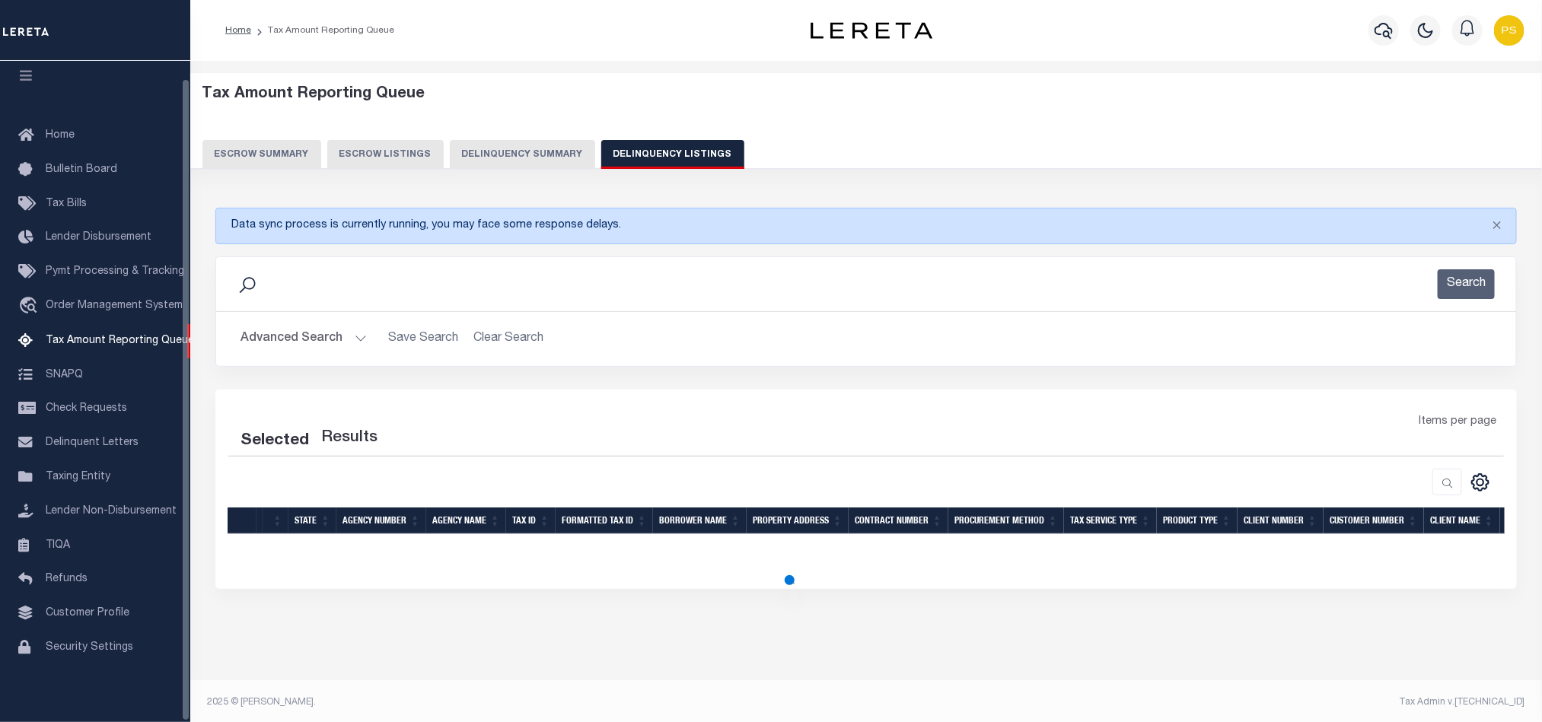
select select "100"
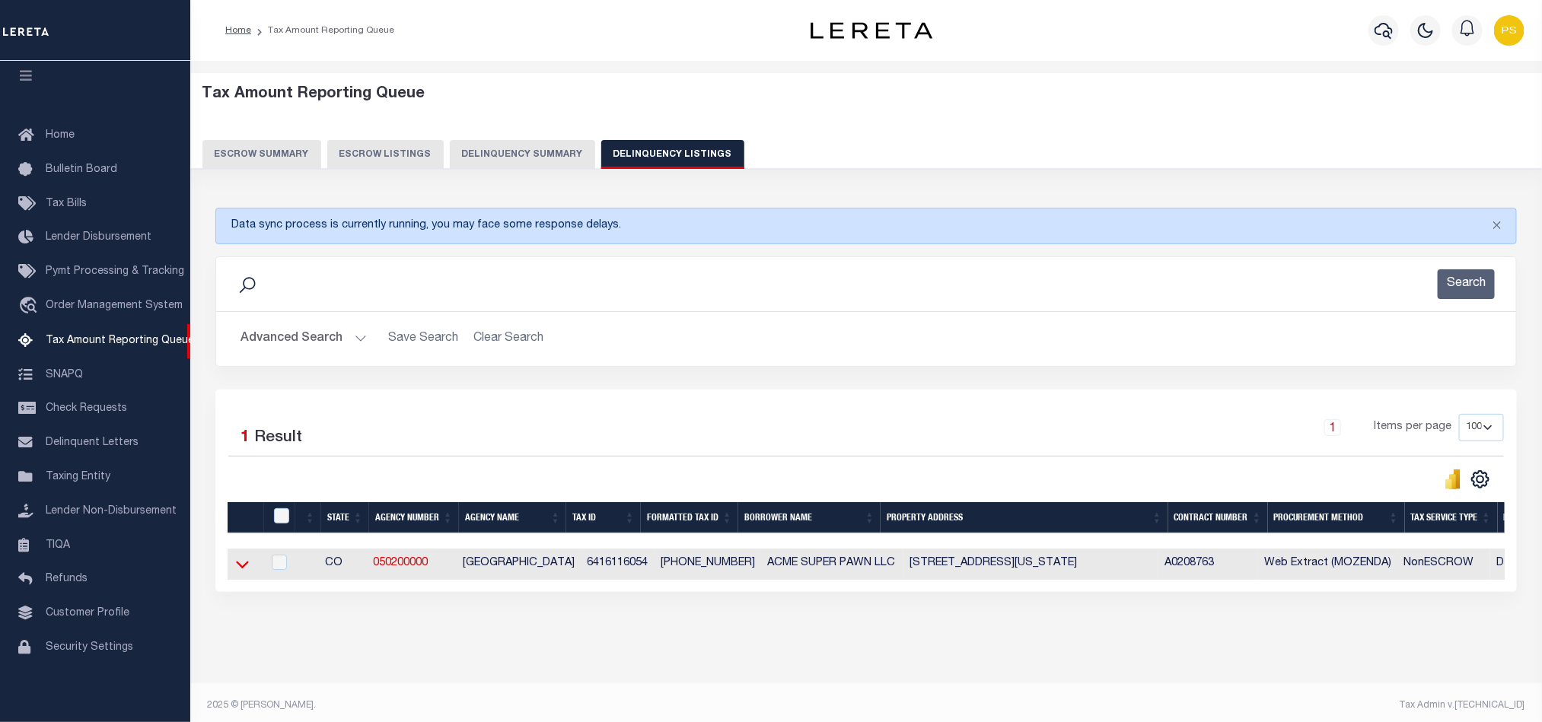
click at [243, 566] on icon at bounding box center [242, 564] width 13 height 16
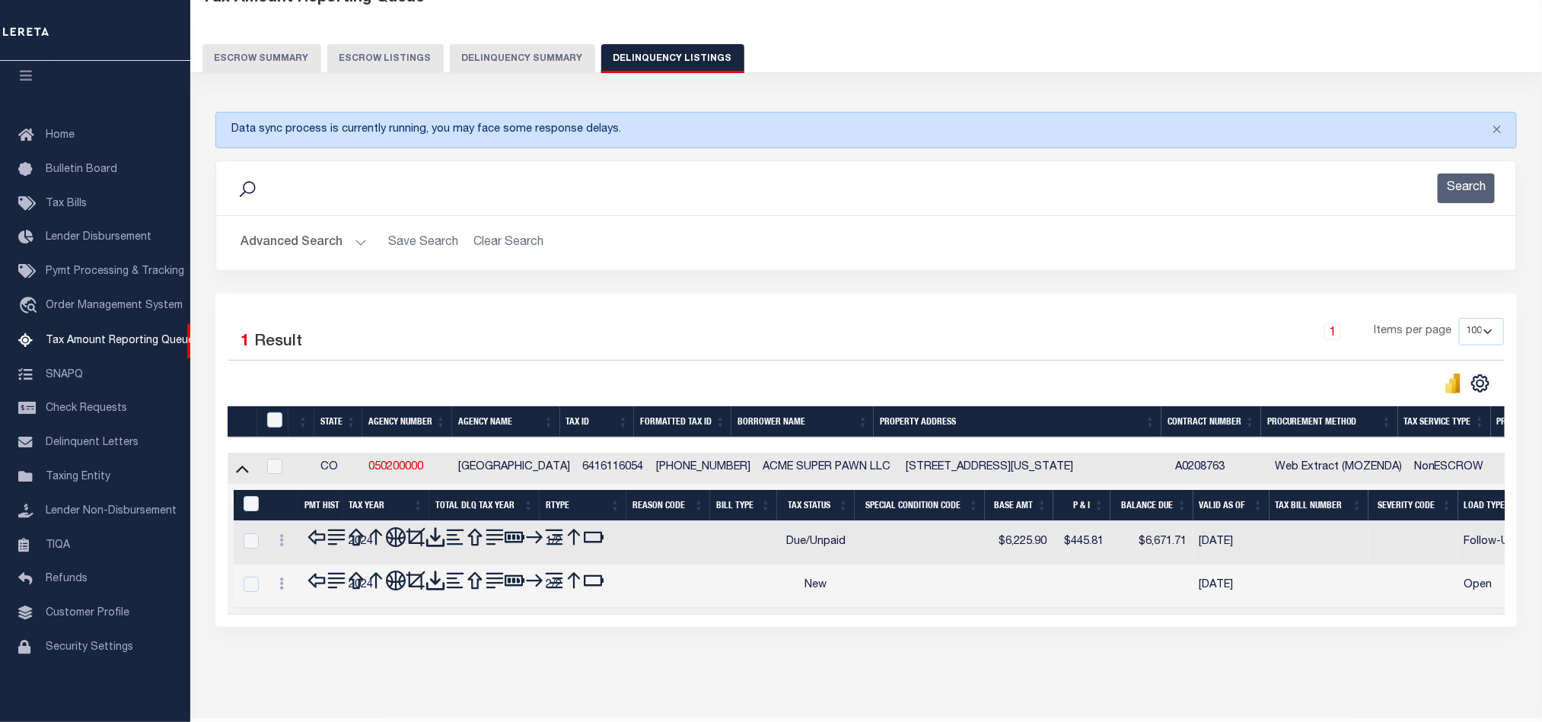
scroll to position [107, 0]
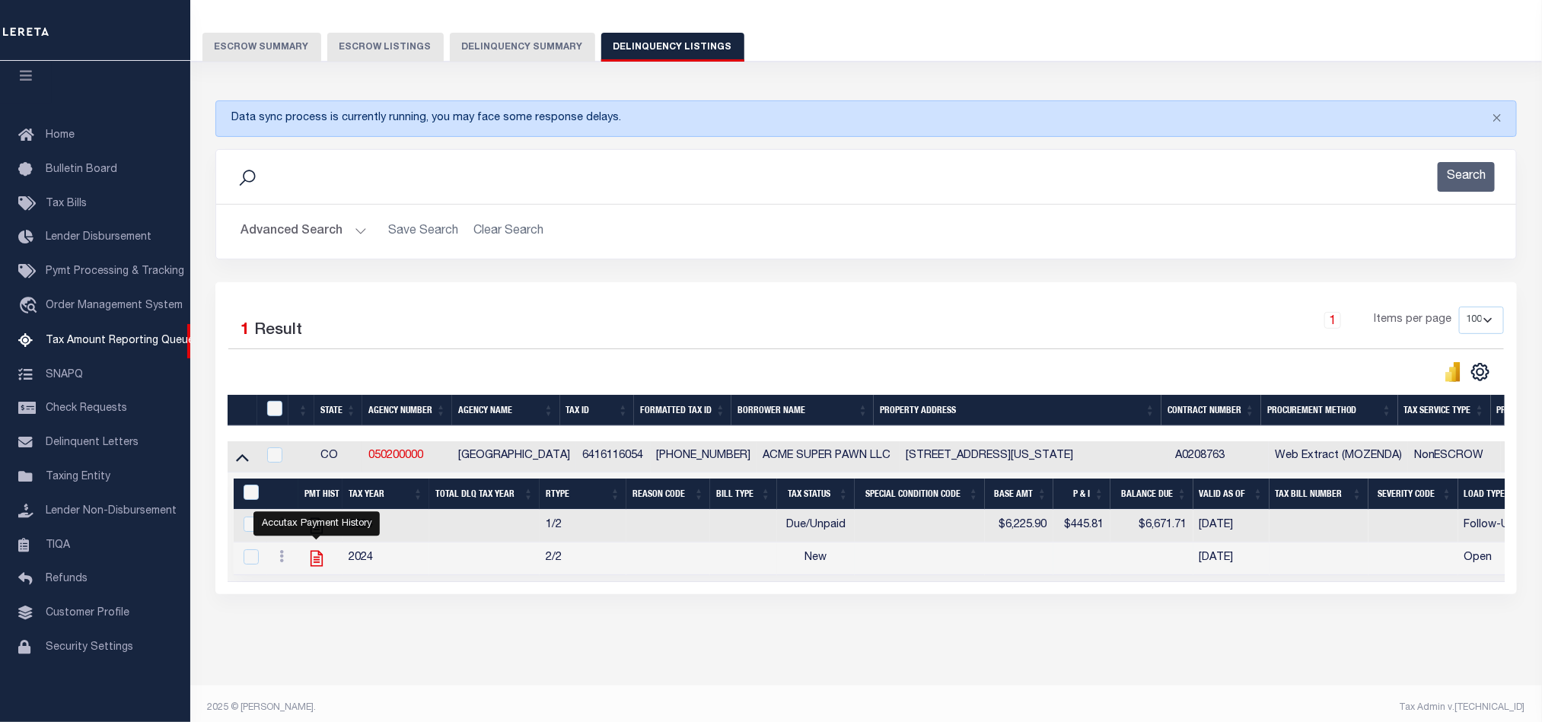
click at [315, 569] on icon "" at bounding box center [317, 559] width 20 height 20
checkbox input "true"
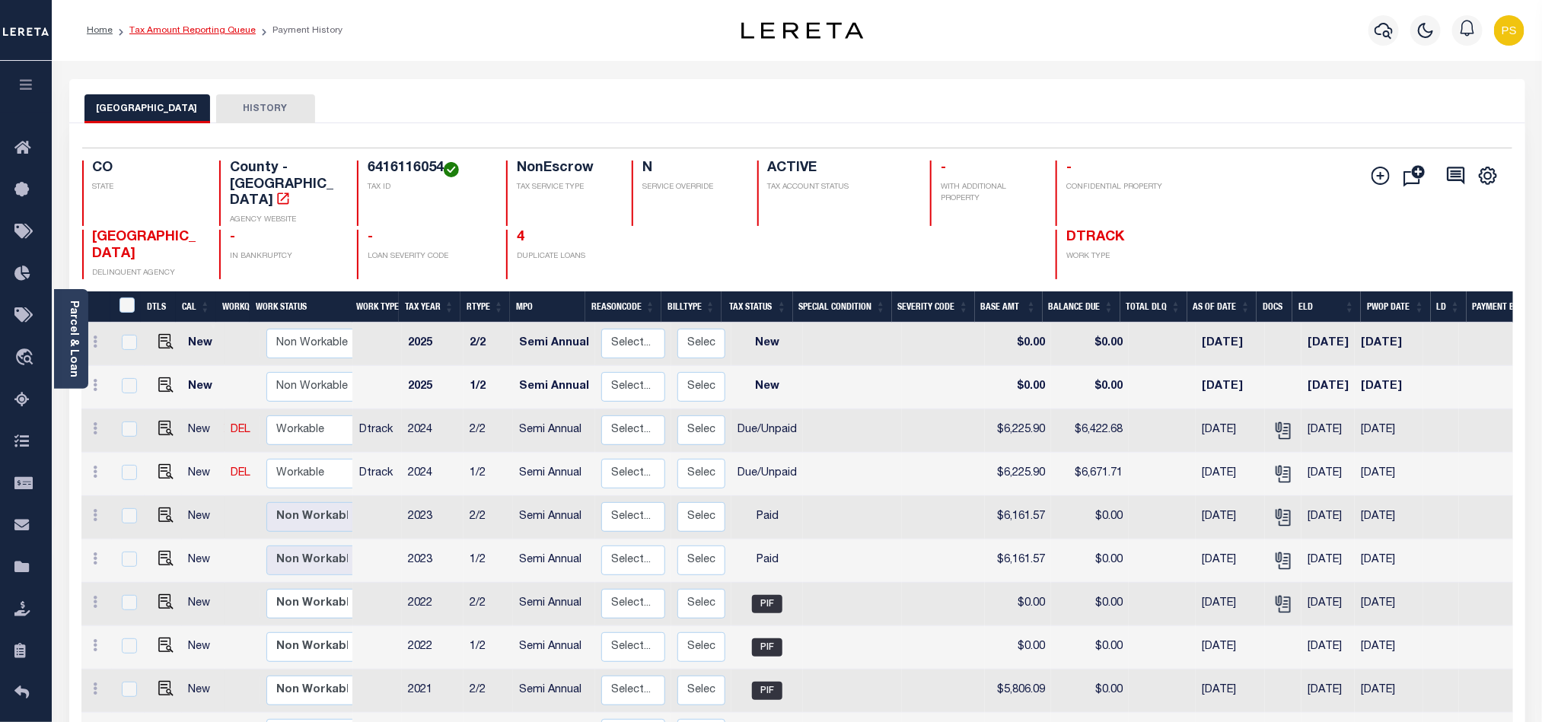
click at [193, 30] on link "Tax Amount Reporting Queue" at bounding box center [192, 30] width 126 height 9
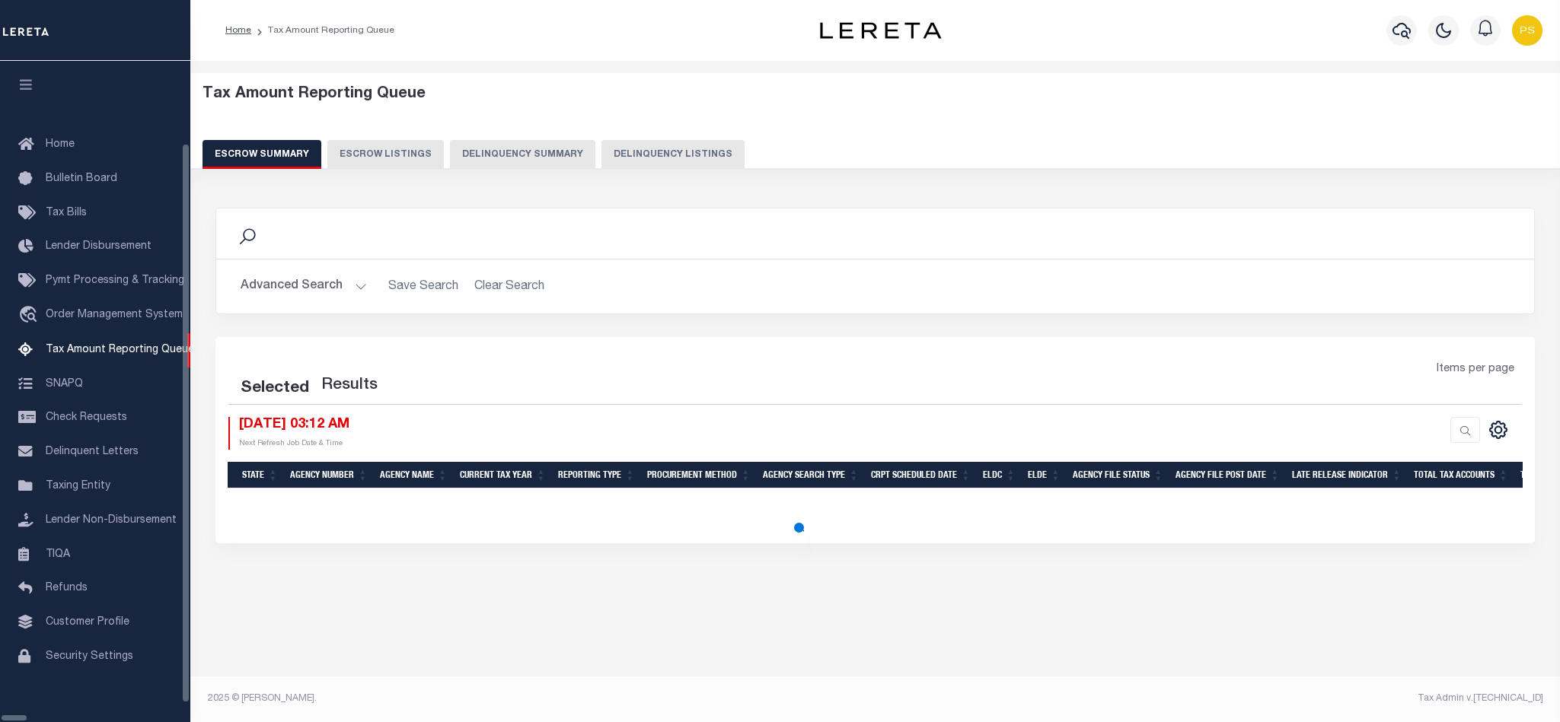
select select "100"
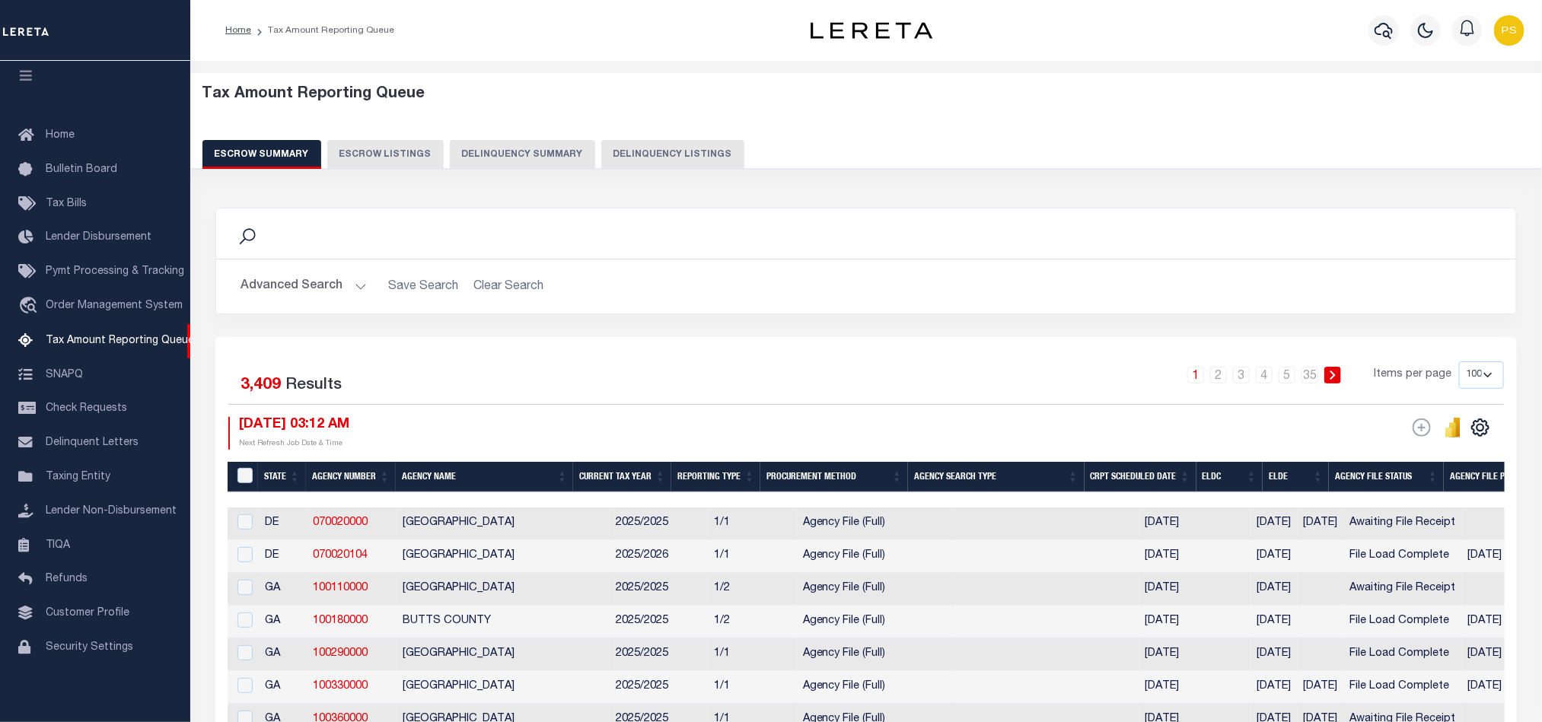
click at [626, 155] on button "Delinquency Listings" at bounding box center [672, 154] width 143 height 29
select select "100"
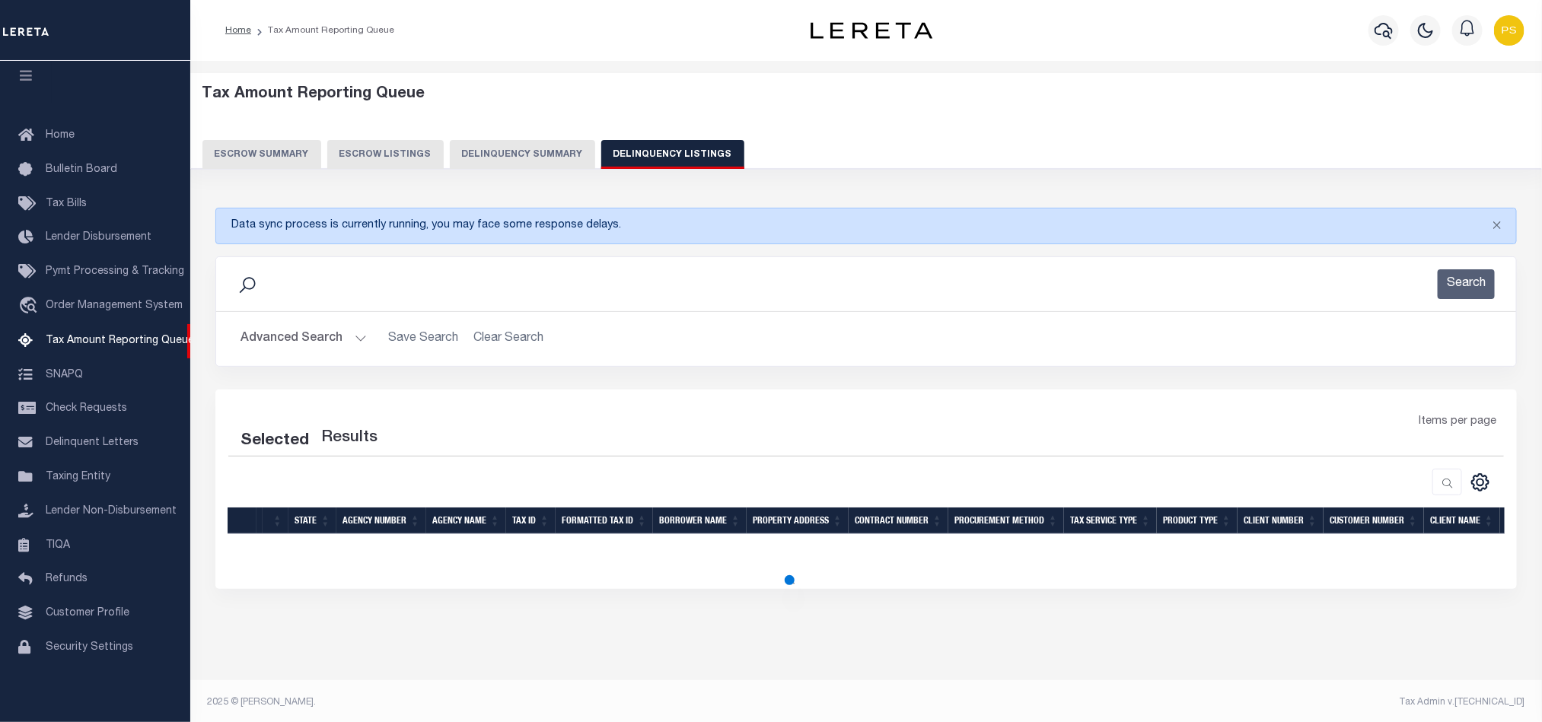
select select "100"
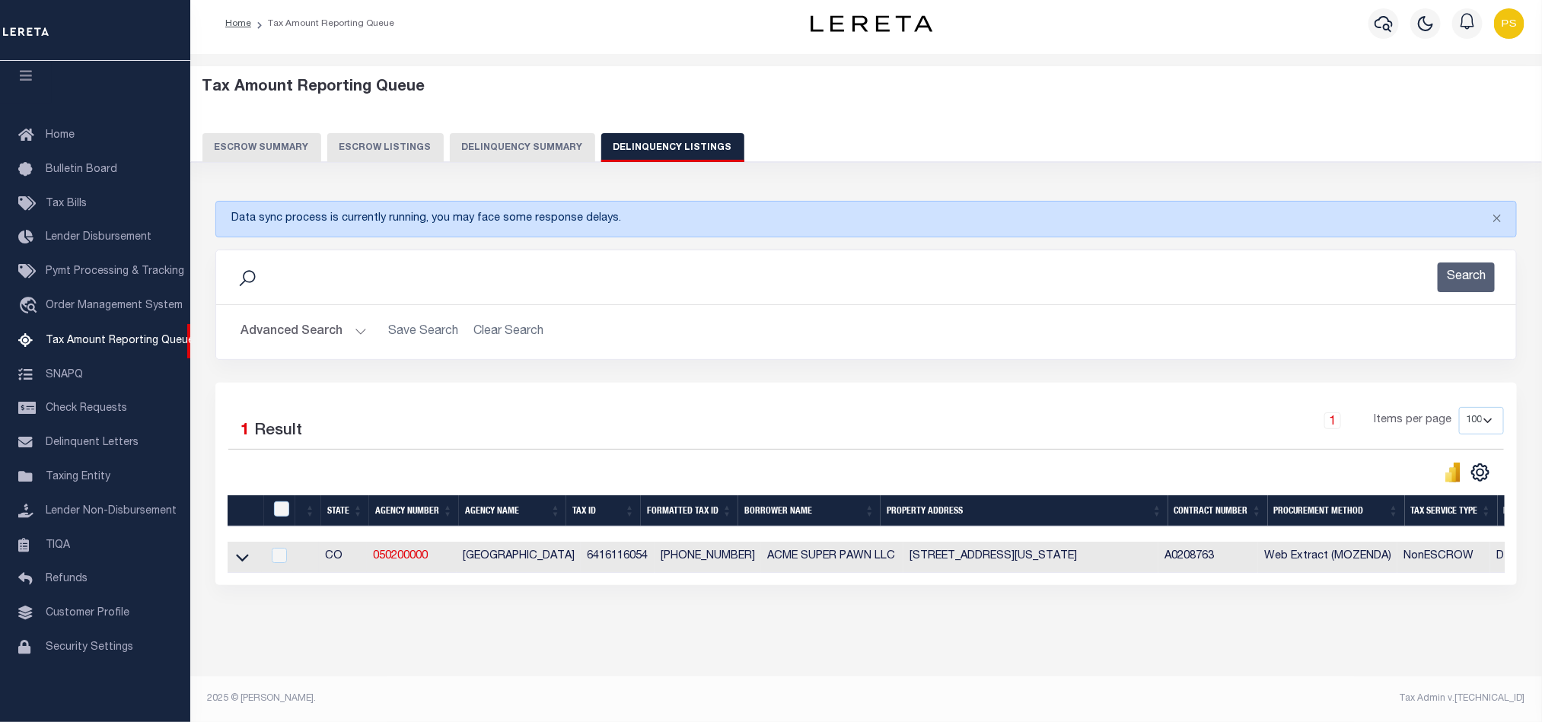
scroll to position [24, 0]
click at [243, 550] on icon at bounding box center [242, 558] width 13 height 16
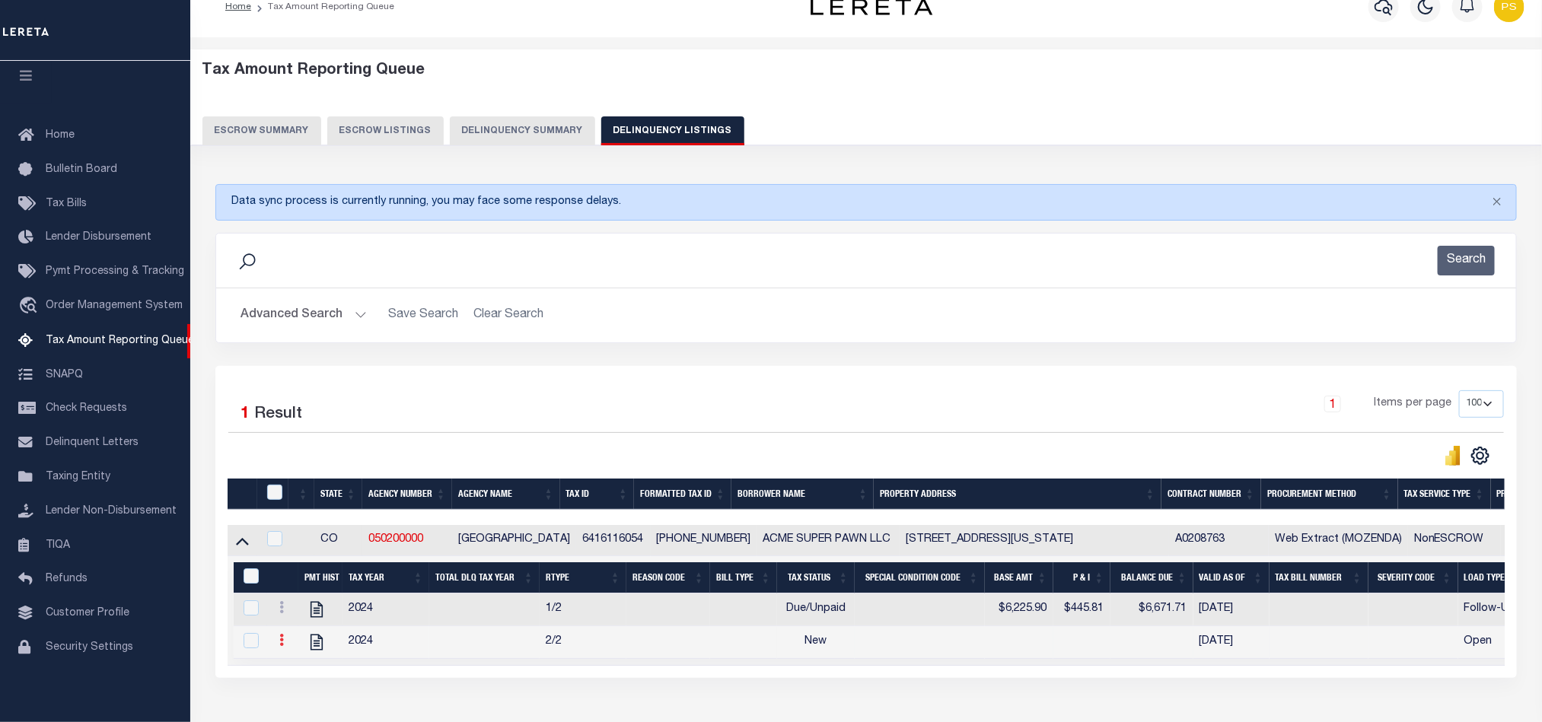
click at [282, 646] on icon at bounding box center [281, 640] width 5 height 12
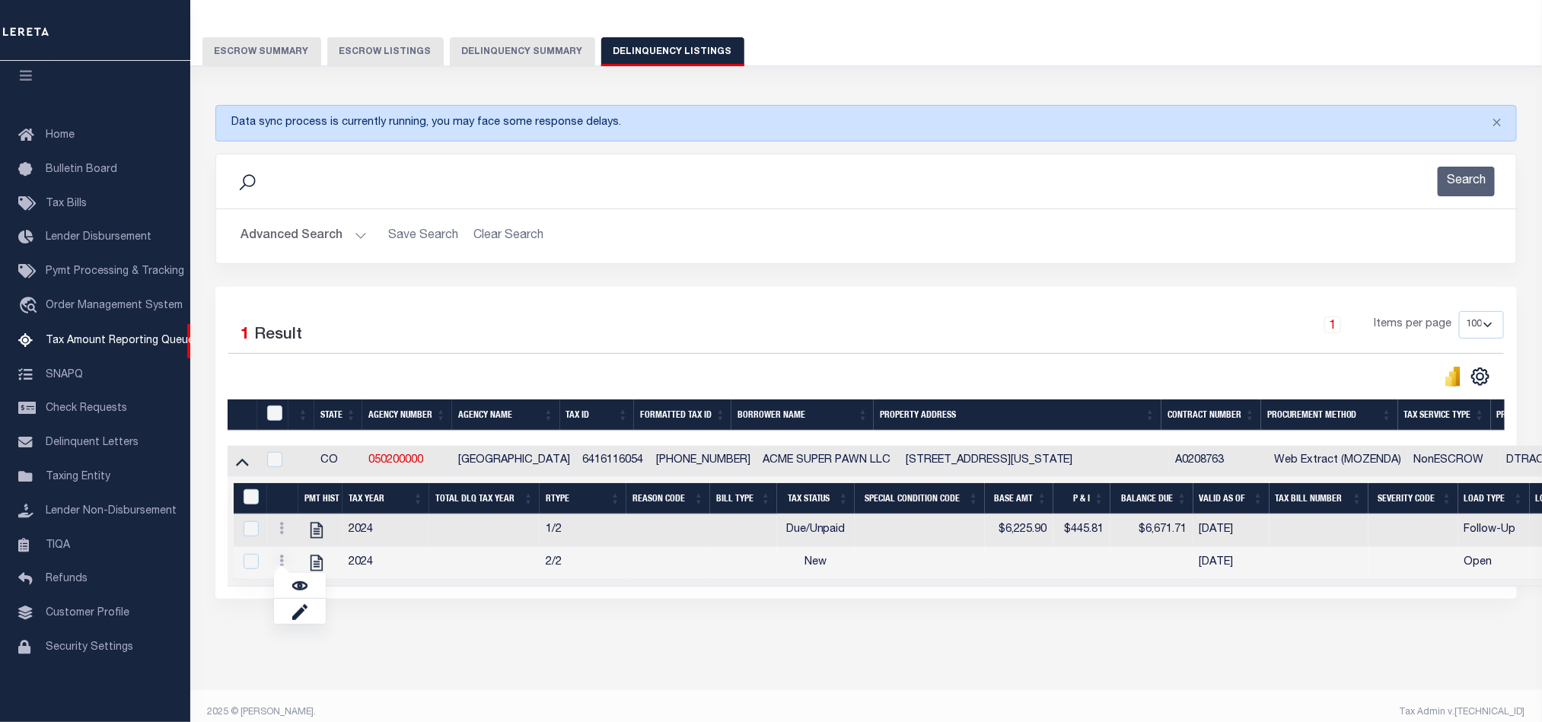
scroll to position [126, 0]
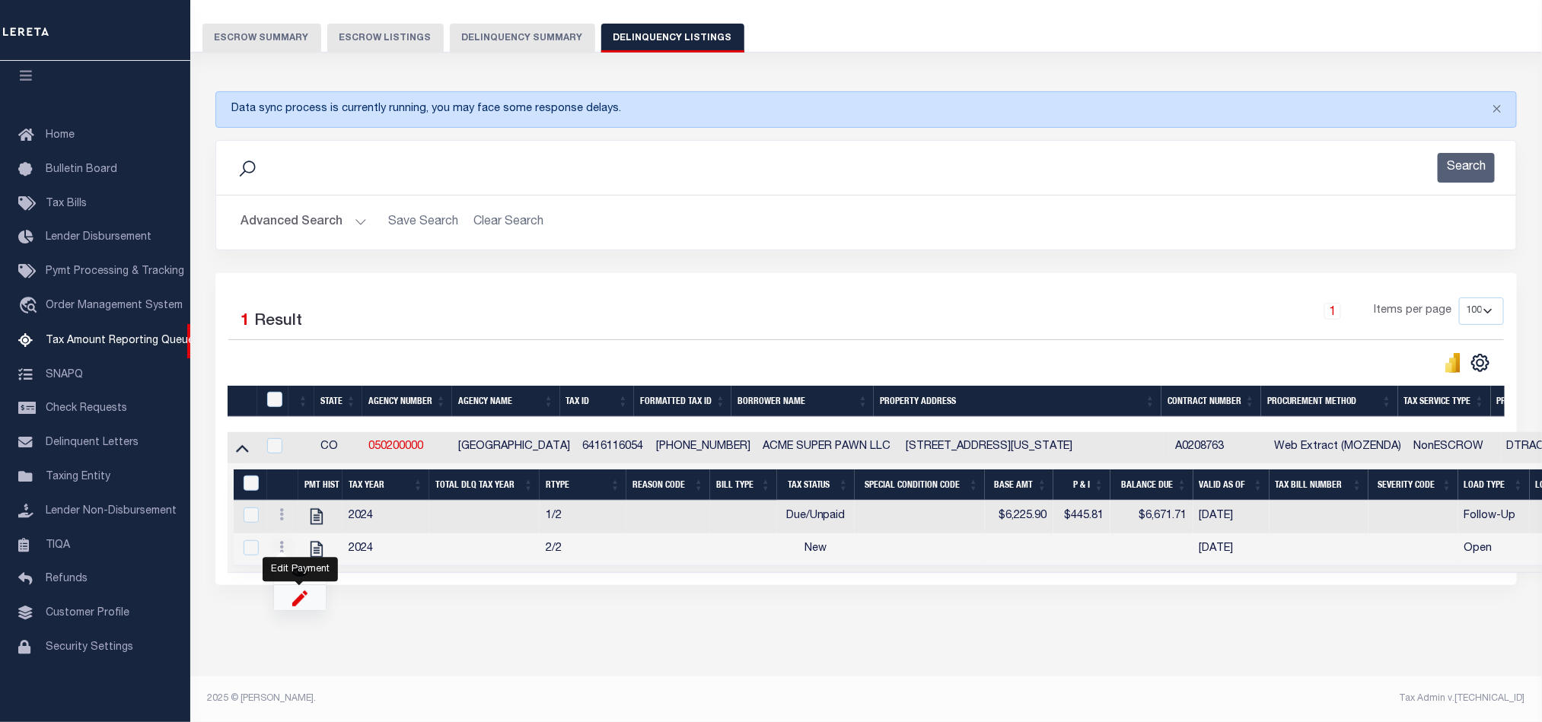
click at [299, 604] on img "" at bounding box center [299, 598] width 15 height 16
select select "NW2"
select select
type input "[DATE]"
checkbox input "true"
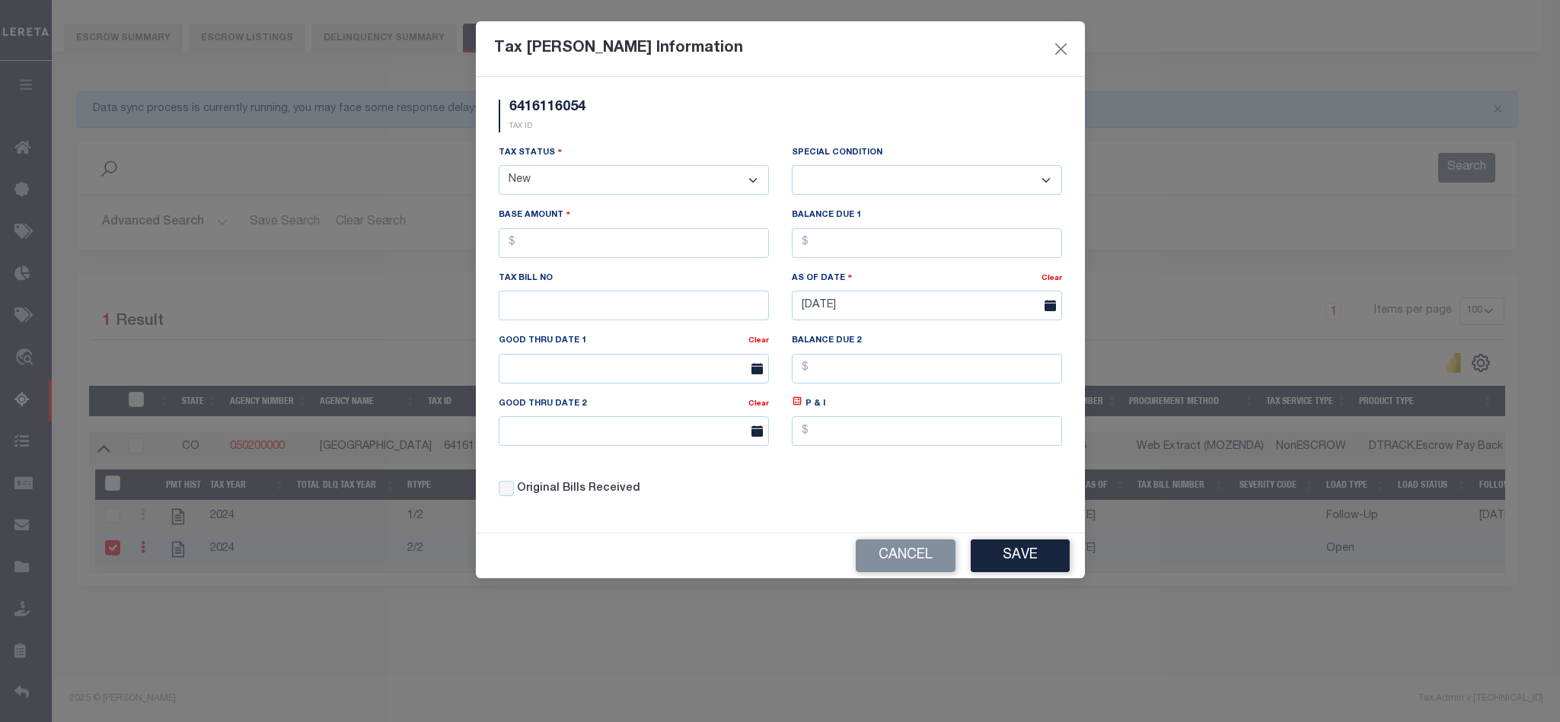
click at [619, 177] on select "- Select Status - Open Due/Unpaid Paid Incomplete No Tax Due Internal Refund Pr…" at bounding box center [634, 180] width 270 height 30
select select "DUE"
click at [499, 167] on select "- Select Status - Open Due/Unpaid Paid Incomplete No Tax Due Internal Refund Pr…" at bounding box center [634, 180] width 270 height 30
select select "0"
click at [581, 373] on input "text" at bounding box center [634, 369] width 270 height 30
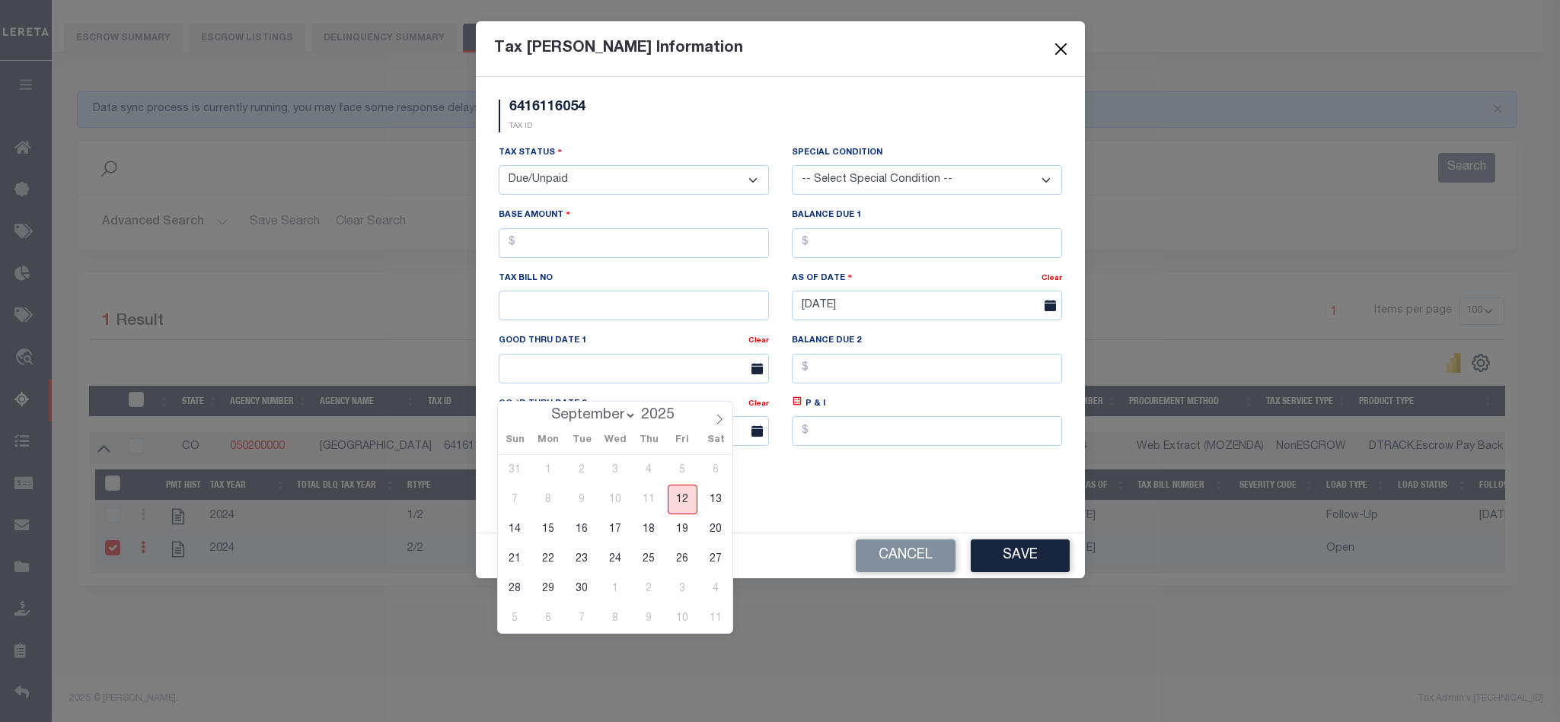
drag, startPoint x: 690, startPoint y: 493, endPoint x: 655, endPoint y: 459, distance: 49.0
click at [690, 493] on span "12" at bounding box center [683, 500] width 30 height 30
type input "[DATE]"
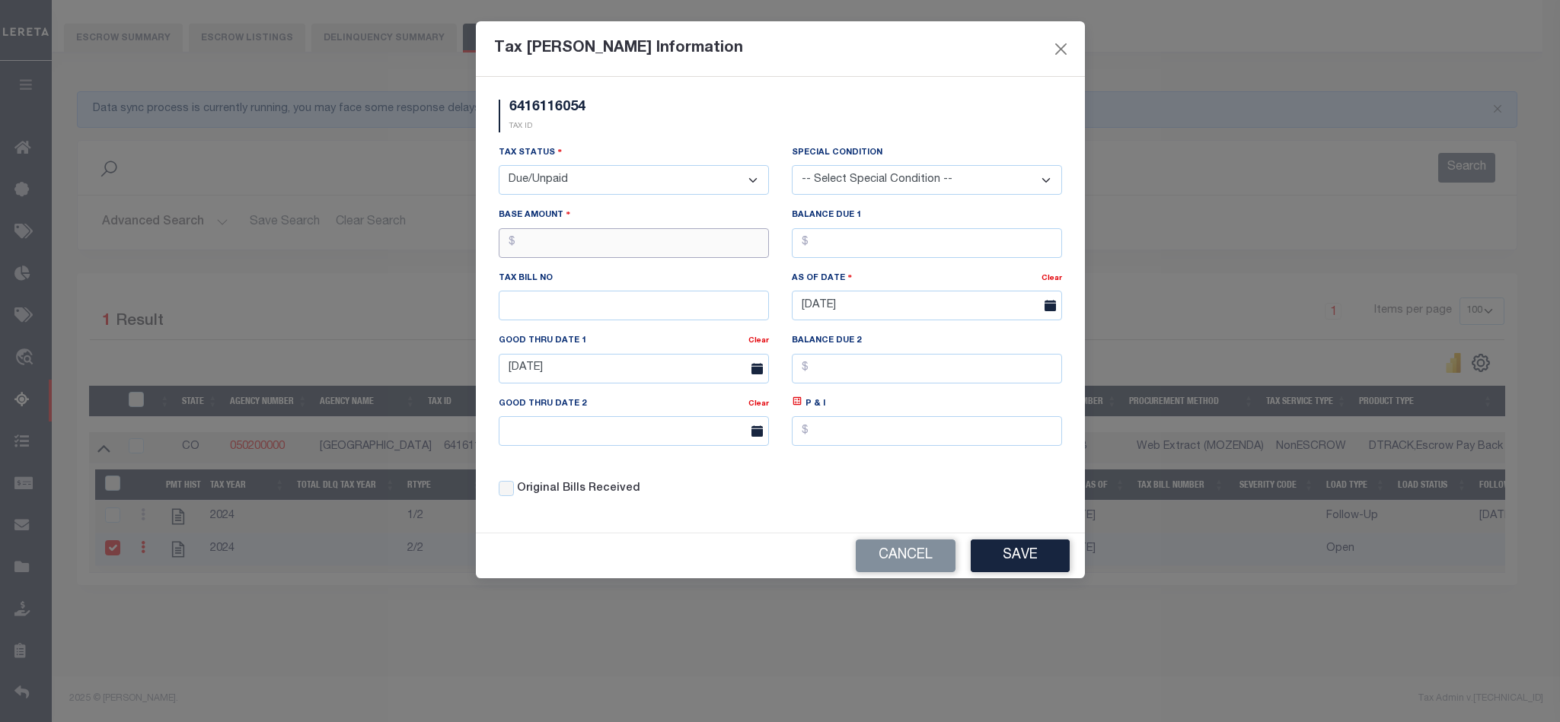
click at [523, 241] on input "text" at bounding box center [634, 243] width 270 height 30
type input "$6,225.90"
click at [861, 240] on input "text" at bounding box center [927, 243] width 270 height 30
type input "$6,422.68"
click at [1048, 503] on div "Tax Status - Select Status - Open Due/Unpaid Paid Incomplete No Tax Due Interna…" at bounding box center [780, 327] width 586 height 365
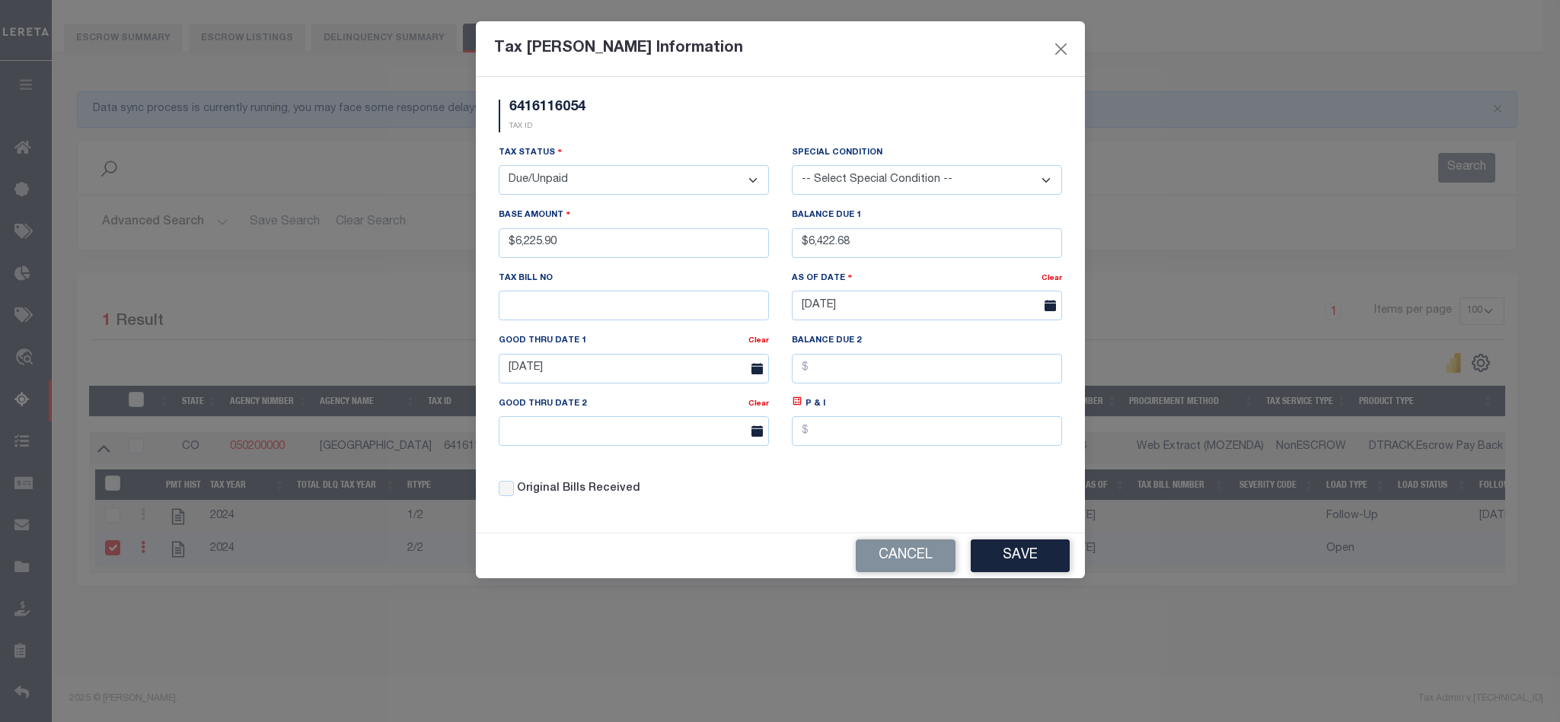
drag, startPoint x: 798, startPoint y: 412, endPoint x: 813, endPoint y: 430, distance: 23.8
click at [798, 407] on icon at bounding box center [797, 401] width 11 height 11
type input "$196.78"
click at [996, 572] on button "Save" at bounding box center [1019, 556] width 99 height 33
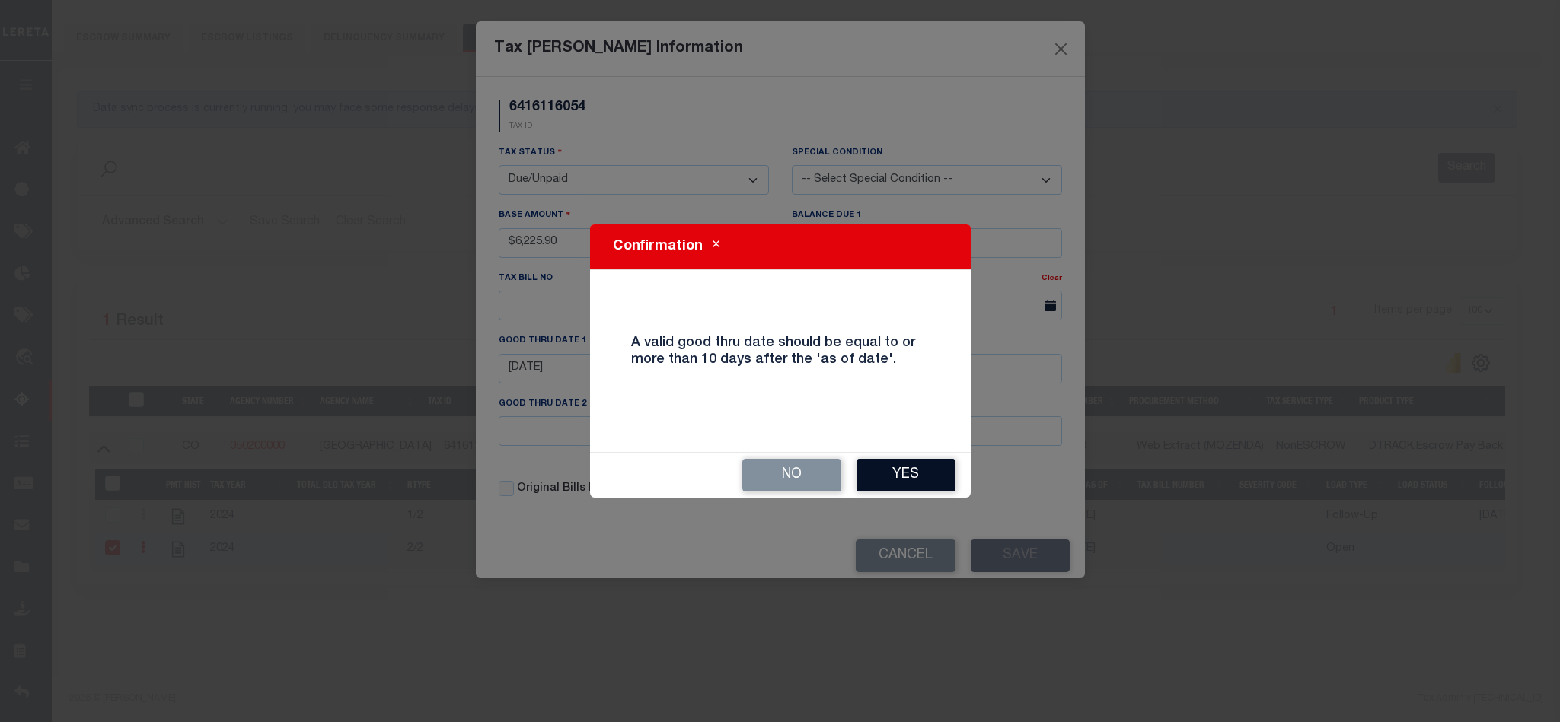
click at [926, 475] on button "Yes" at bounding box center [905, 475] width 99 height 33
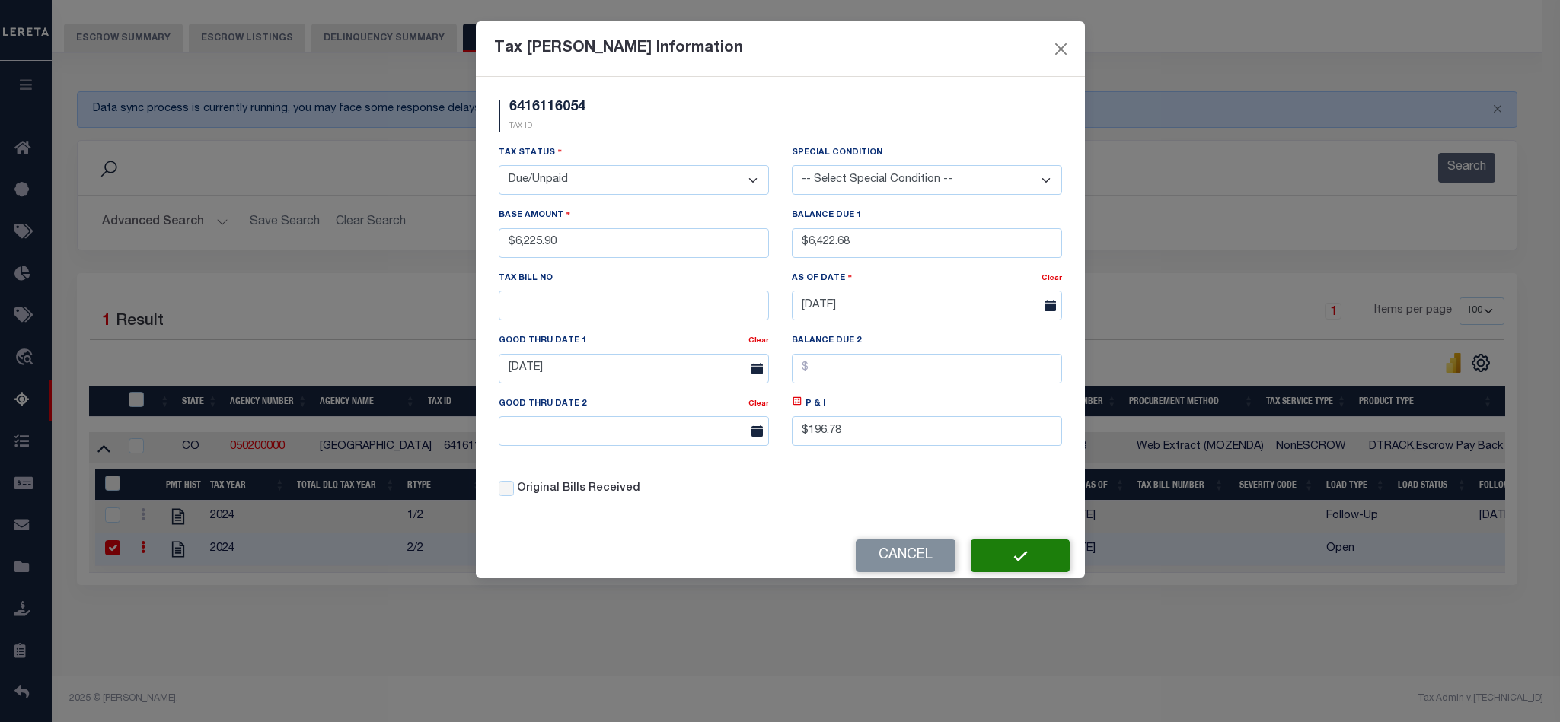
click at [1012, 572] on button "button" at bounding box center [1019, 556] width 99 height 33
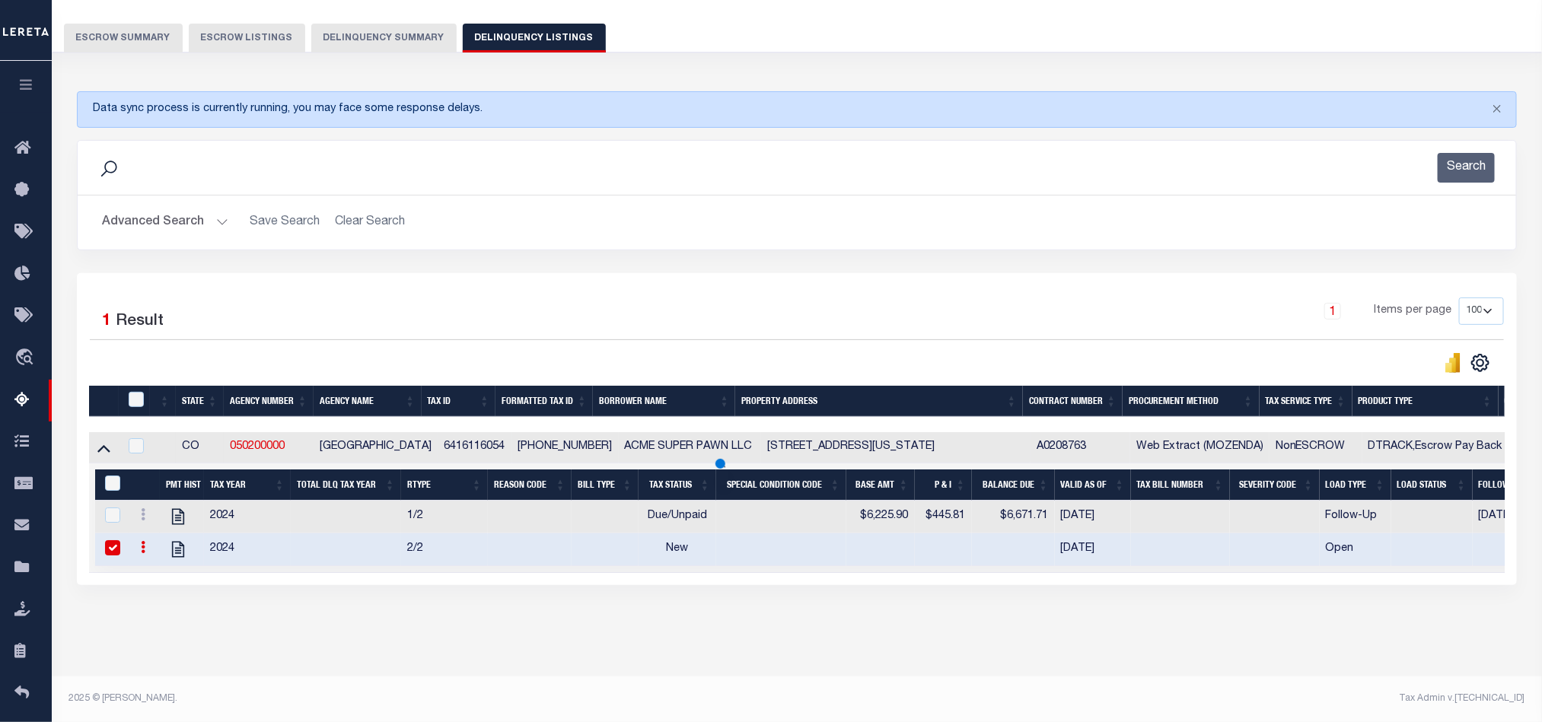
scroll to position [84, 0]
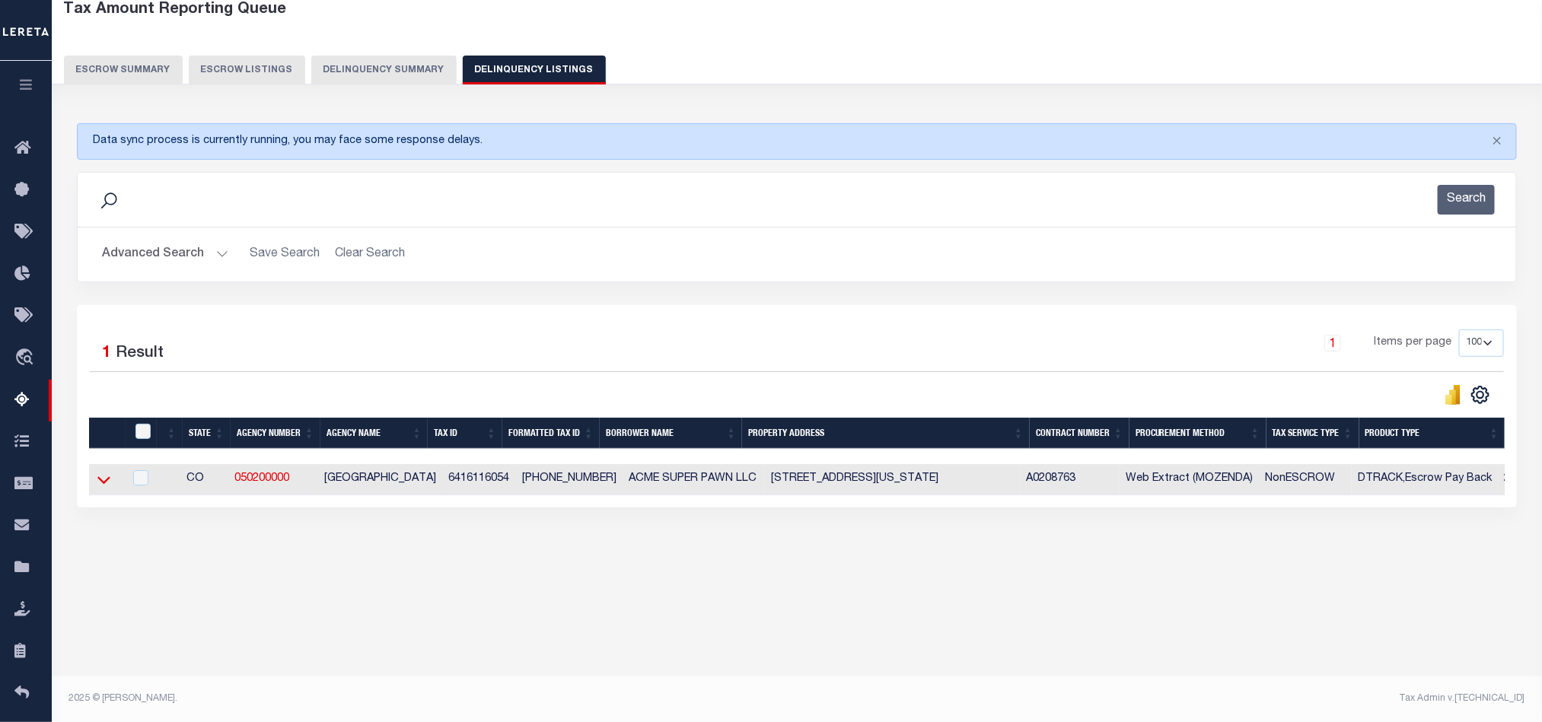
click at [101, 484] on icon at bounding box center [103, 480] width 13 height 16
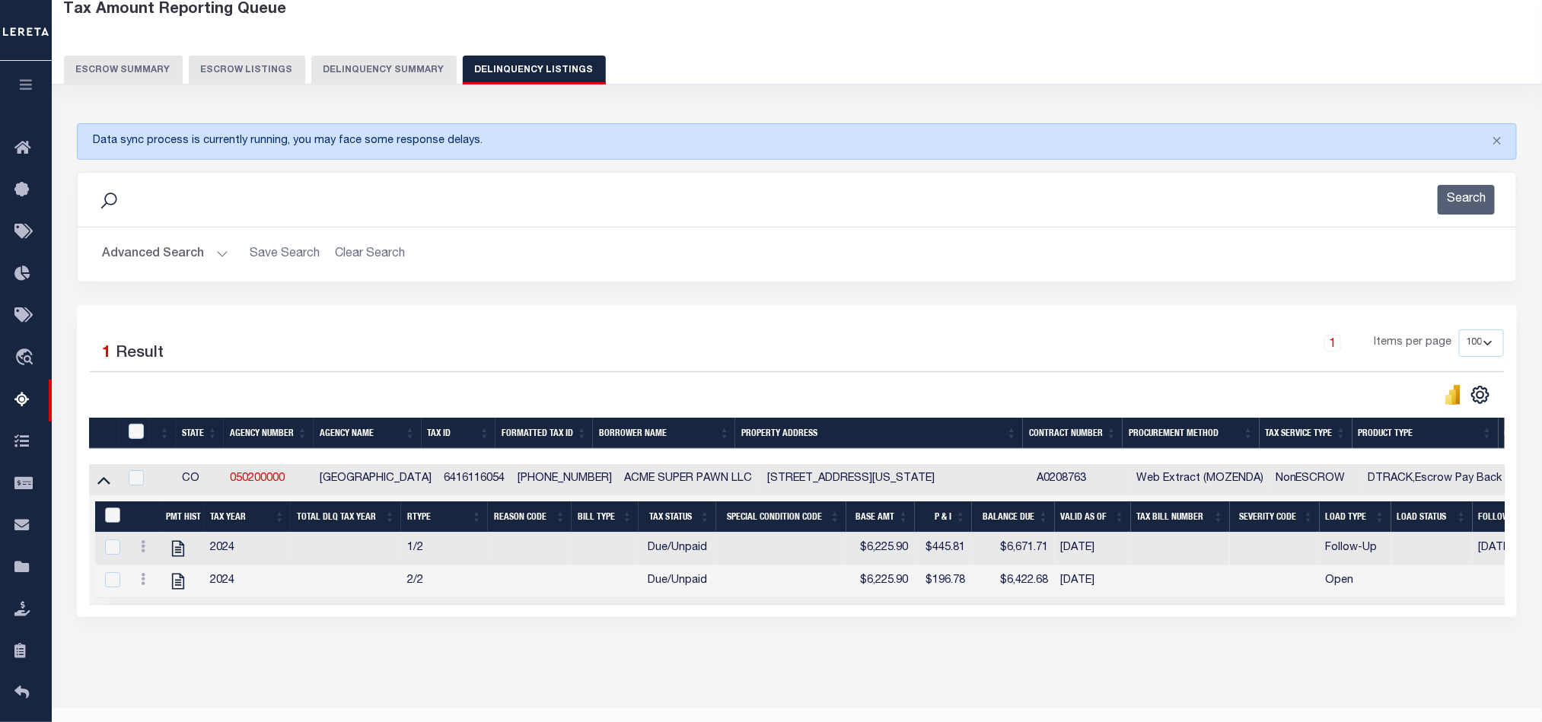
click at [110, 523] on input "&nbsp;" at bounding box center [112, 515] width 15 height 15
checkbox input "true"
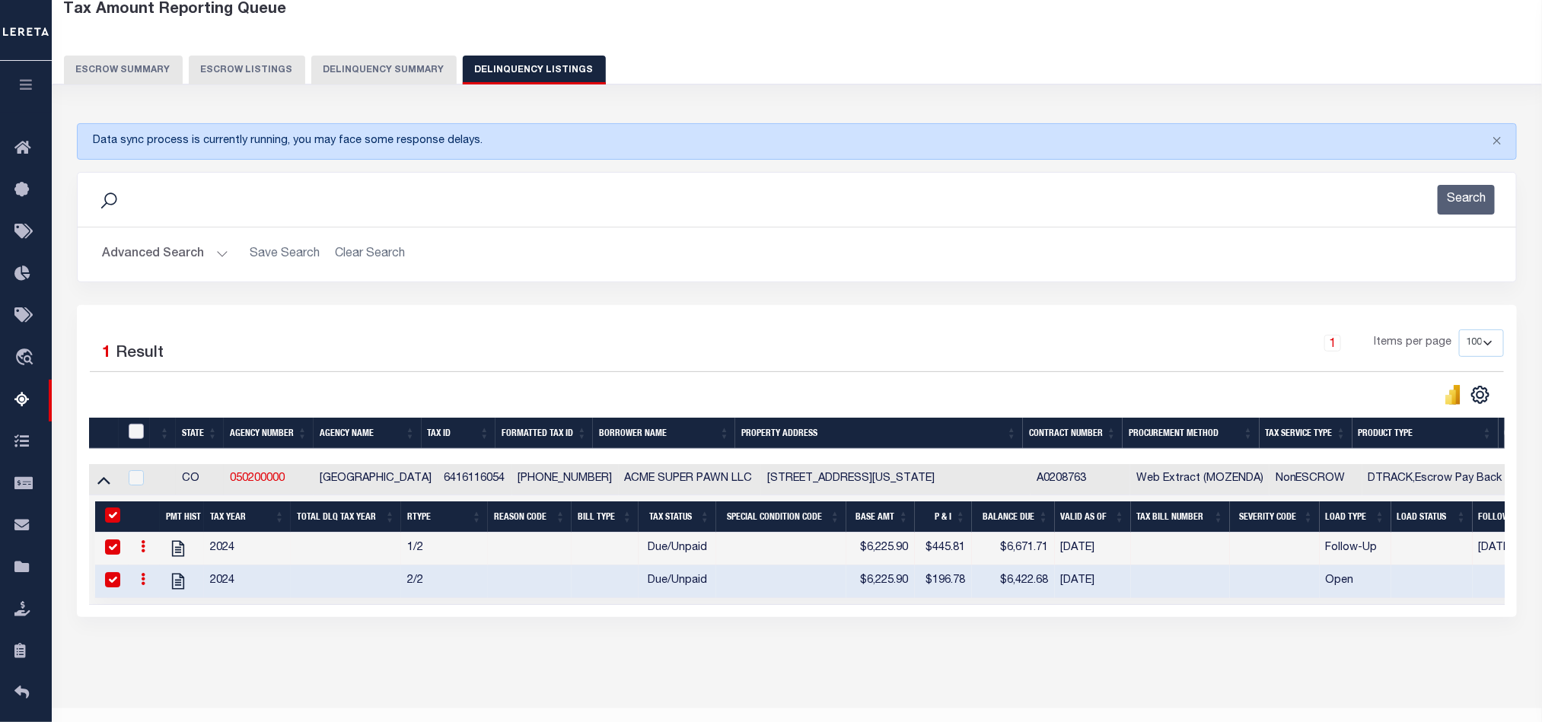
click at [130, 439] on input "checkbox" at bounding box center [136, 431] width 15 height 15
checkbox input "true"
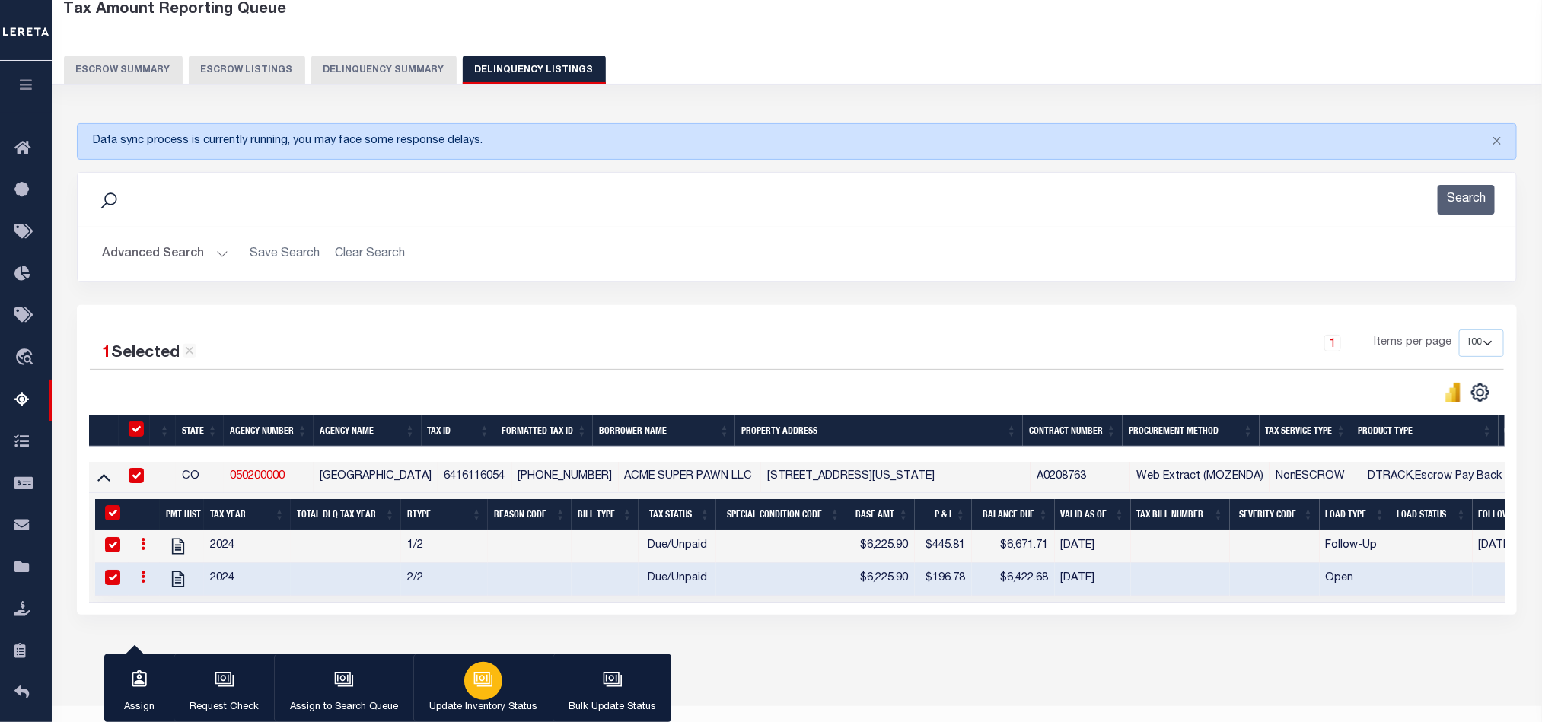
click at [468, 690] on div "button" at bounding box center [483, 681] width 38 height 38
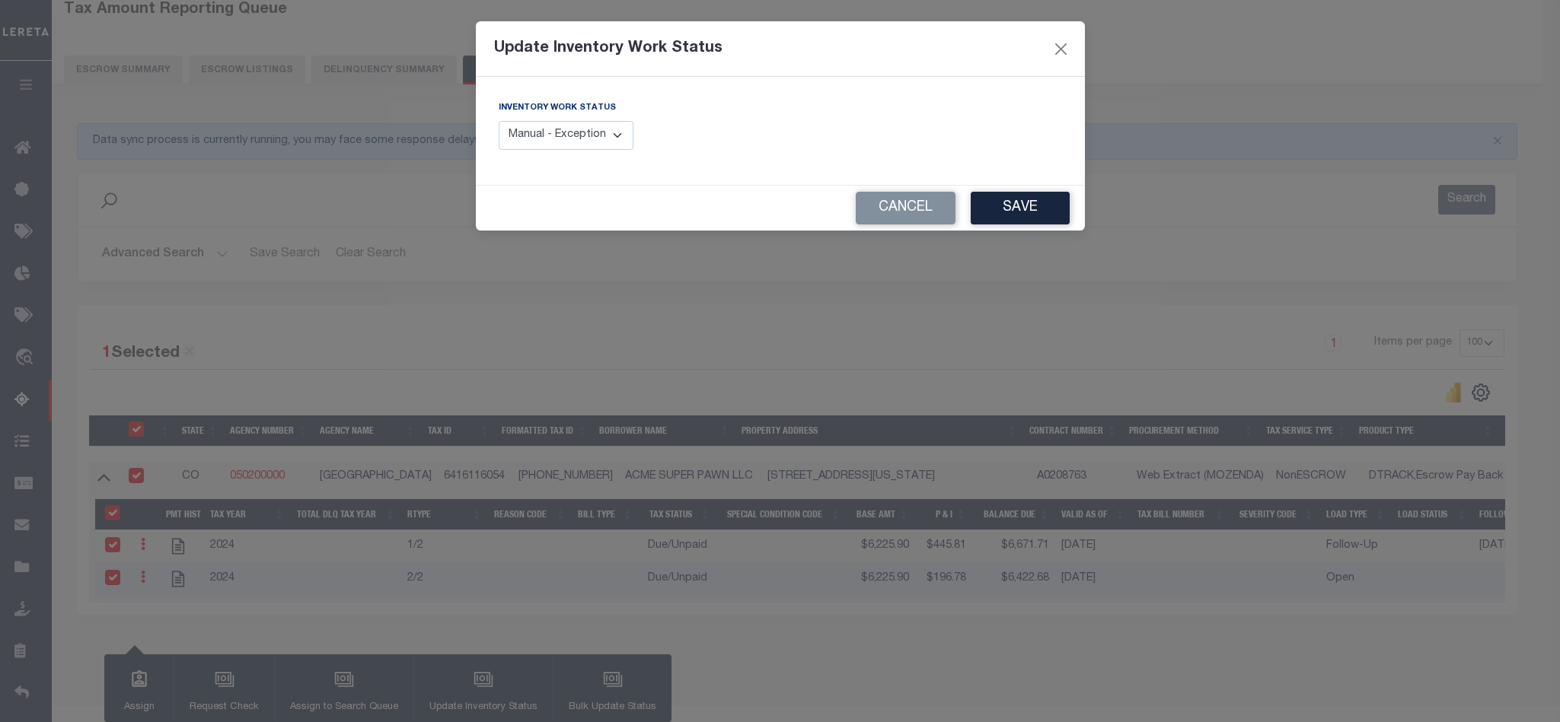
click at [589, 137] on select "Manual - Exception Pended - Awaiting Search Late Add Exception Completed" at bounding box center [566, 136] width 135 height 30
select select "4"
click at [499, 122] on select "Manual - Exception Pended - Awaiting Search Late Add Exception Completed" at bounding box center [566, 136] width 135 height 30
click at [1001, 212] on button "Save" at bounding box center [1019, 208] width 99 height 33
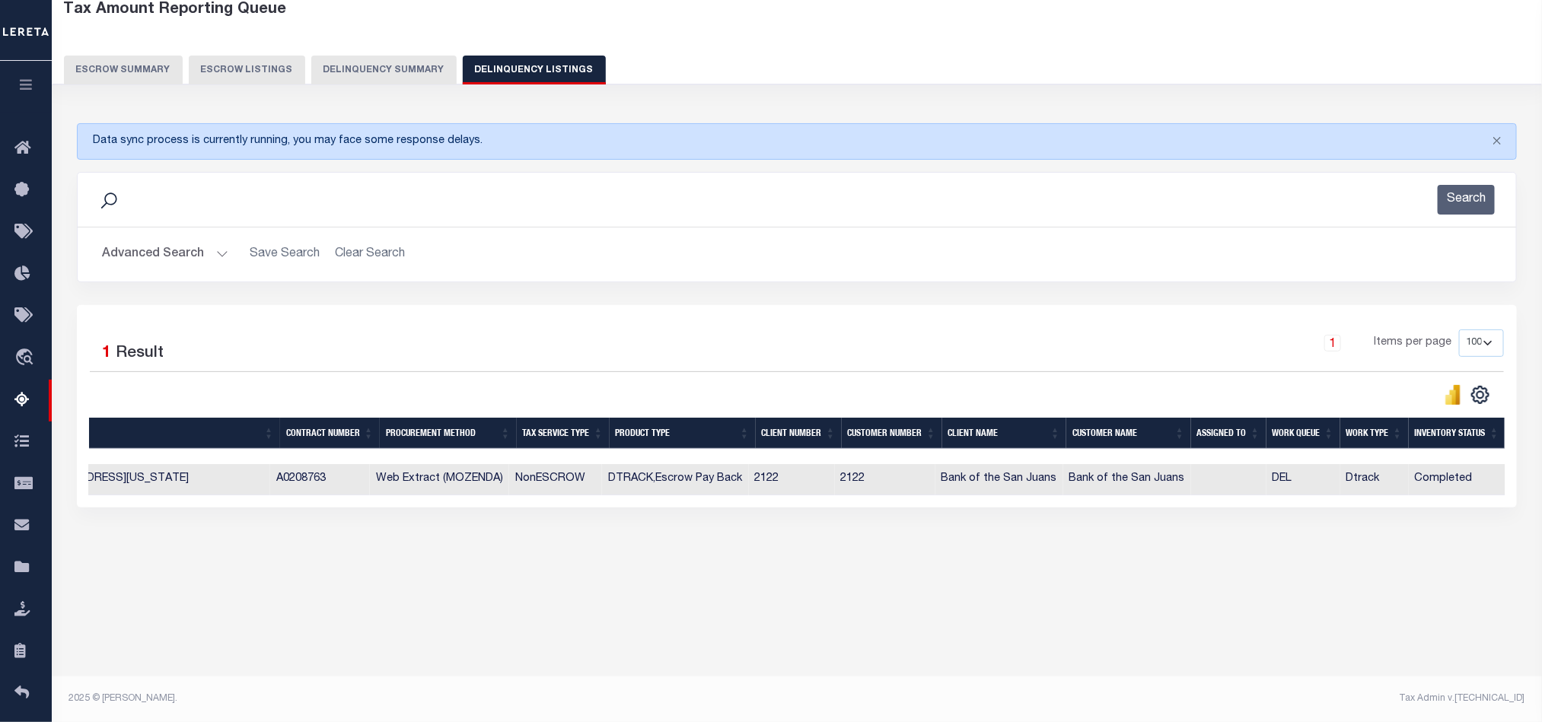
scroll to position [0, 0]
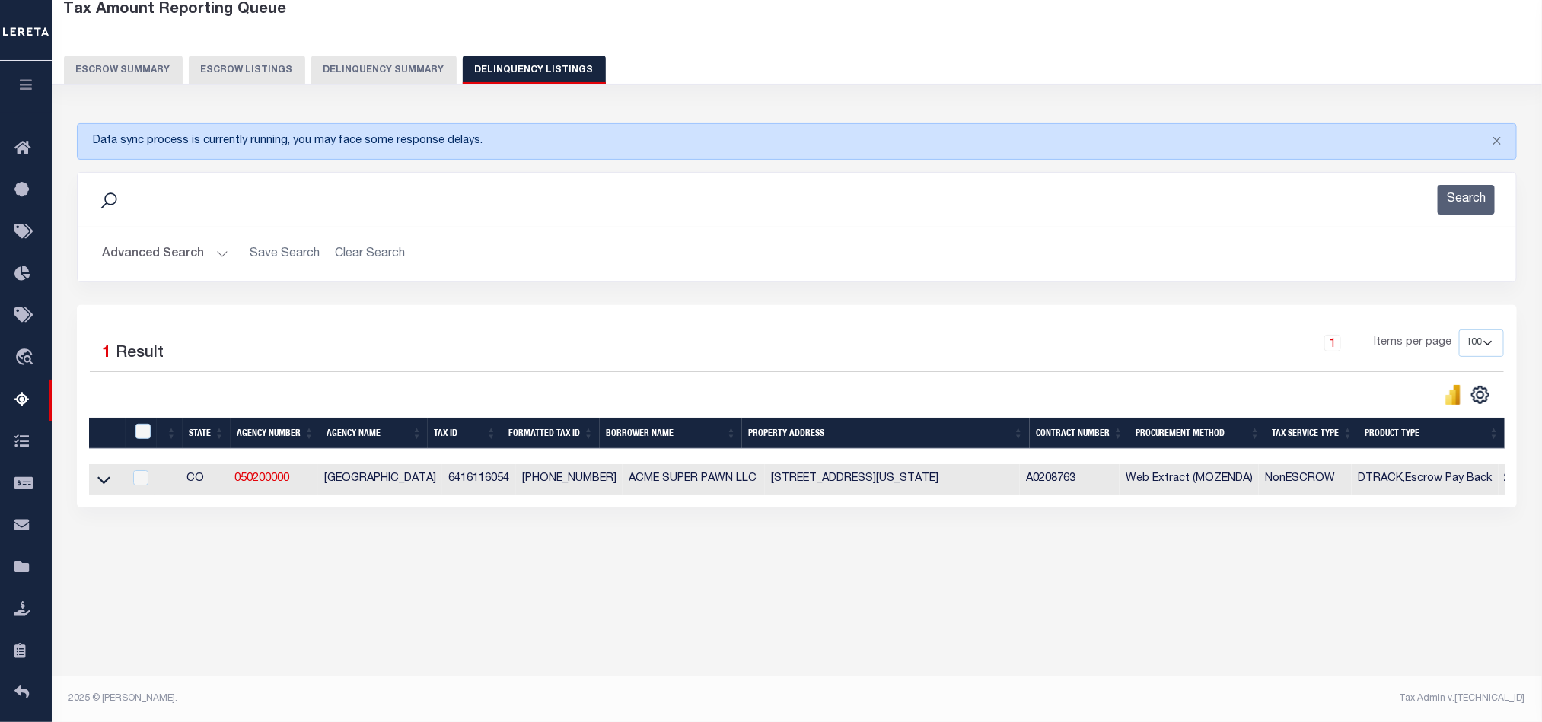
click at [135, 267] on button "Advanced Search" at bounding box center [165, 255] width 126 height 30
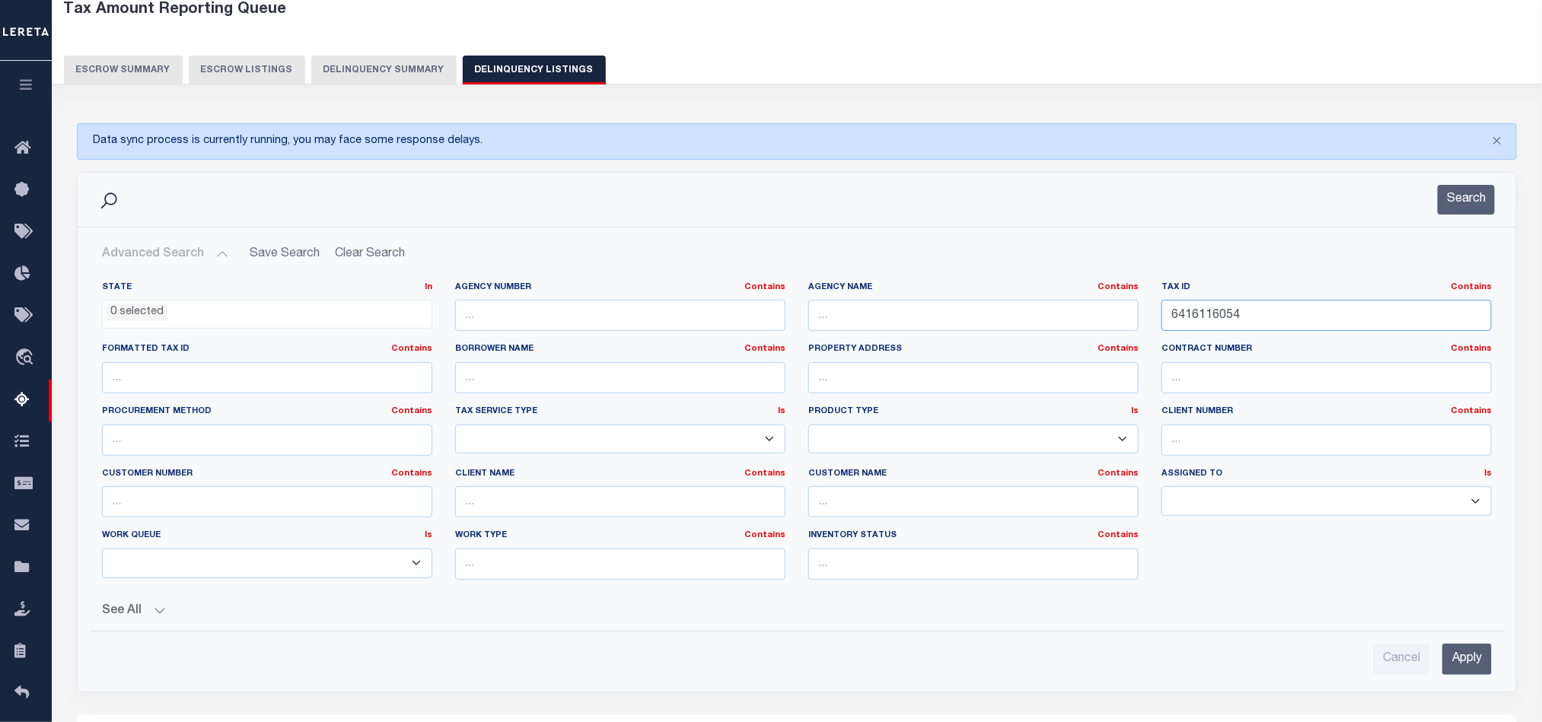
click at [1229, 314] on input "6416116054" at bounding box center [1327, 315] width 330 height 31
paste input "5"
type input "6416116055"
click at [1469, 663] on input "Apply" at bounding box center [1466, 659] width 49 height 31
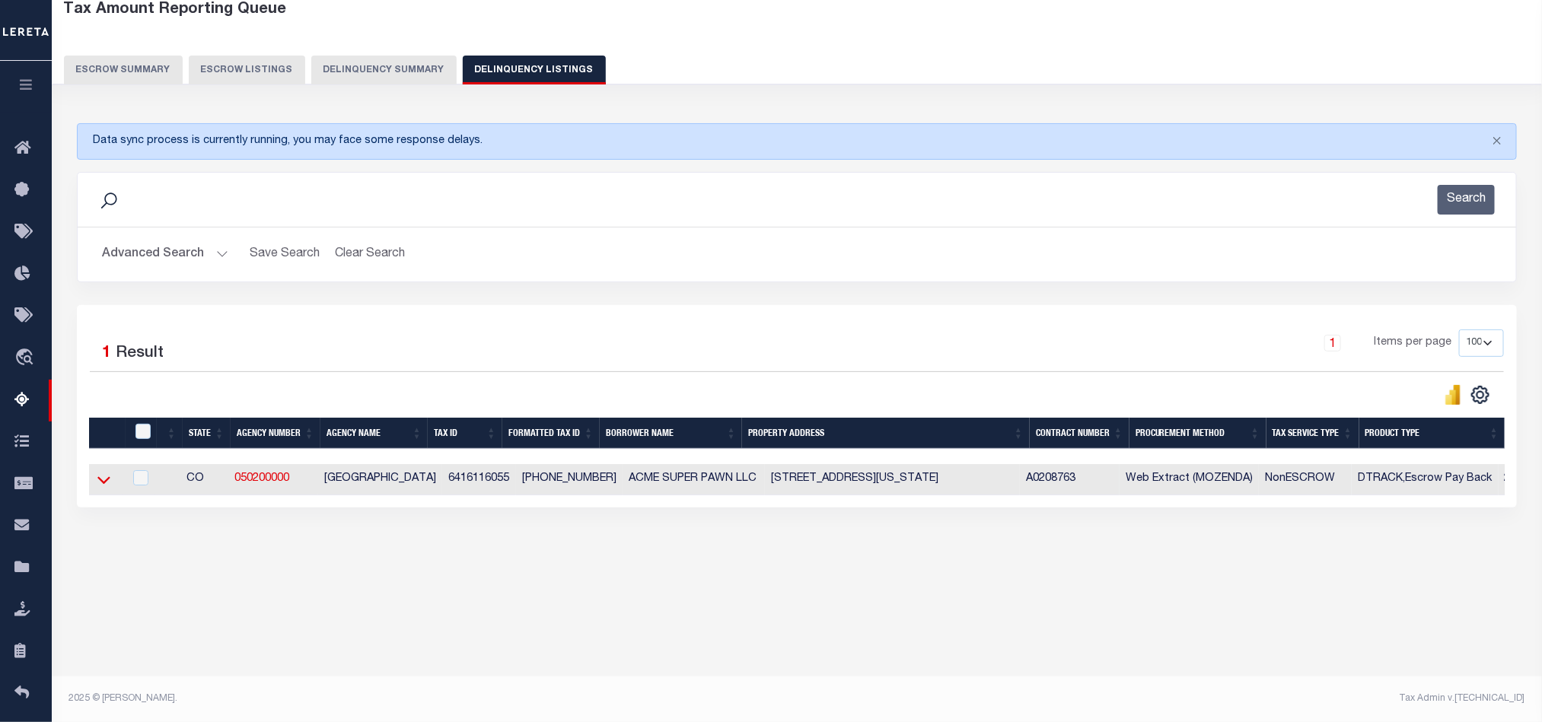
click at [97, 486] on icon at bounding box center [103, 480] width 13 height 16
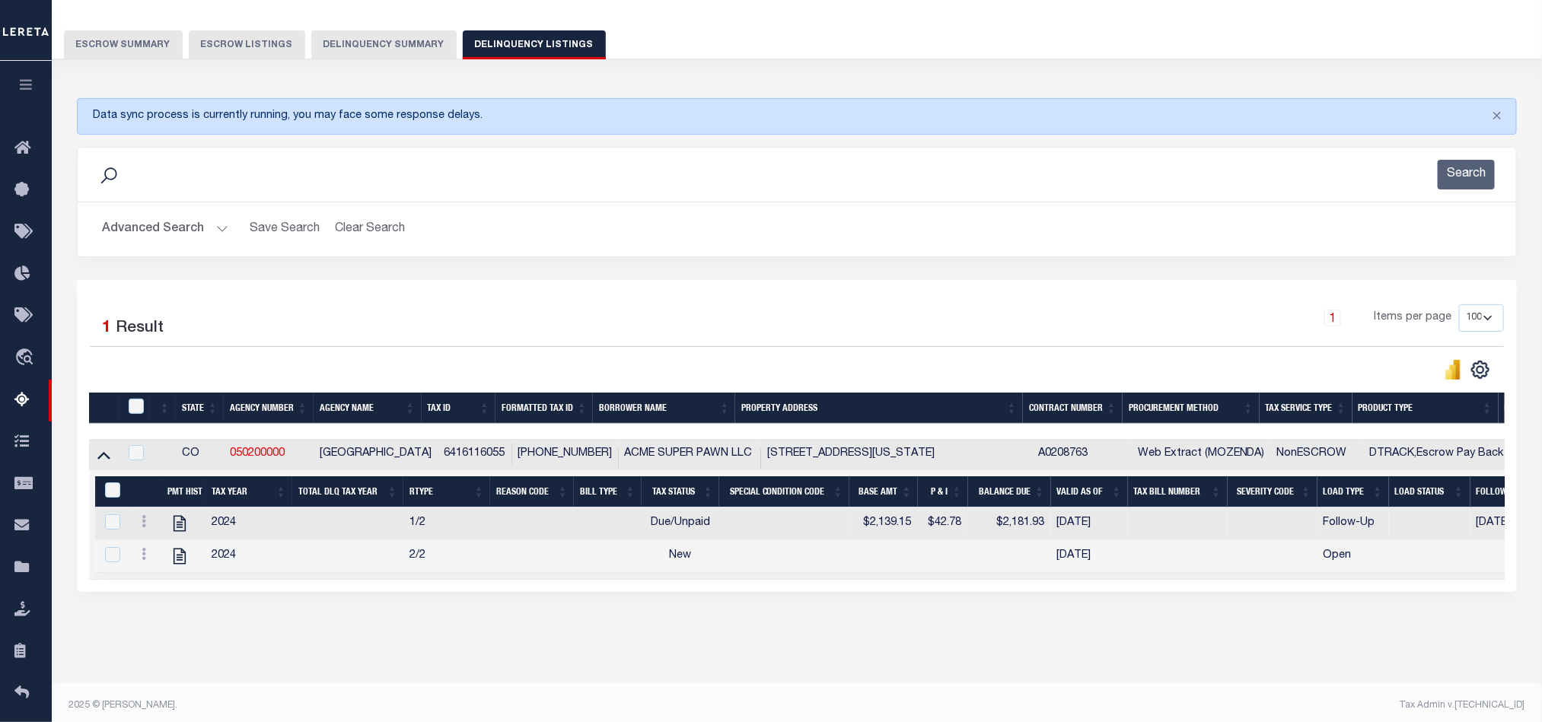
scroll to position [135, 0]
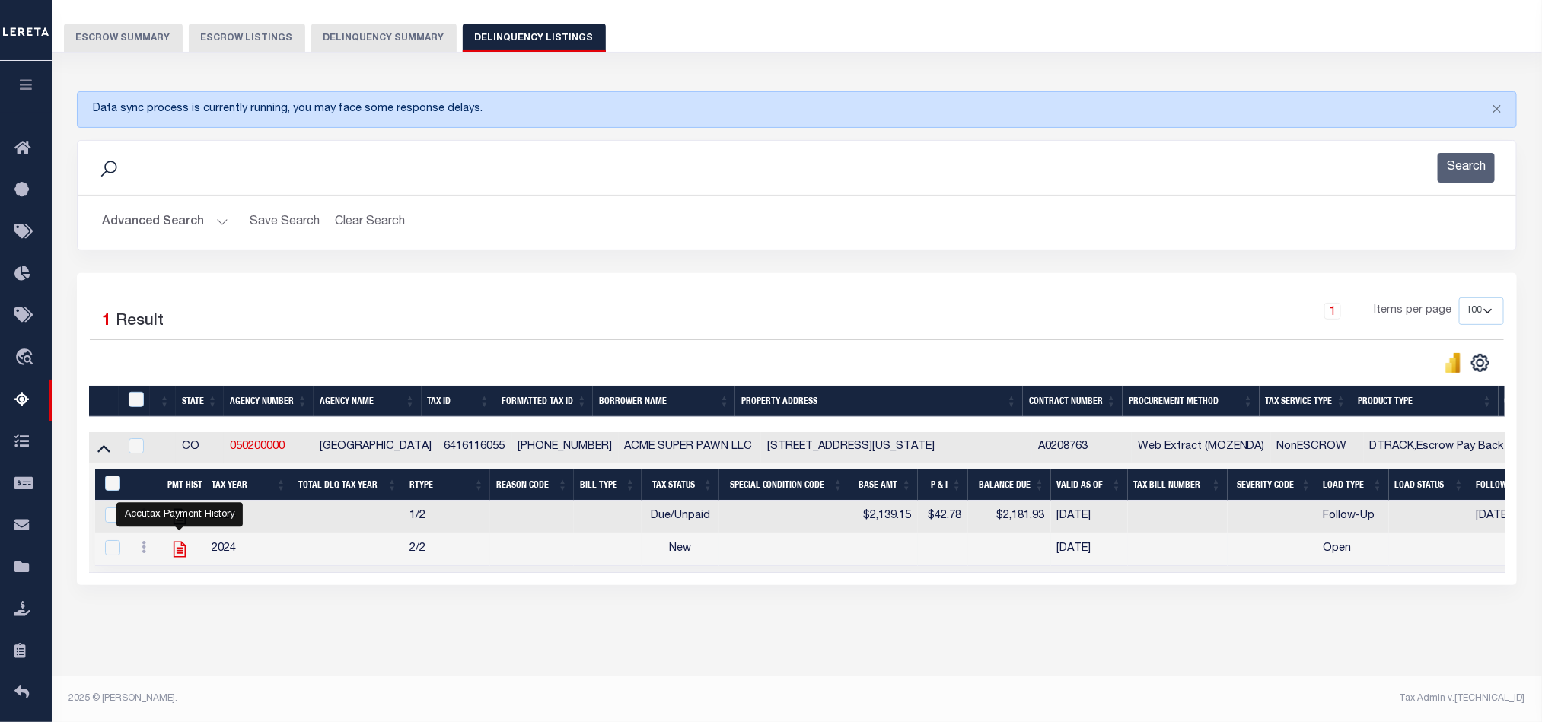
click at [183, 542] on icon "" at bounding box center [180, 550] width 12 height 16
checkbox input "false"
checkbox input "true"
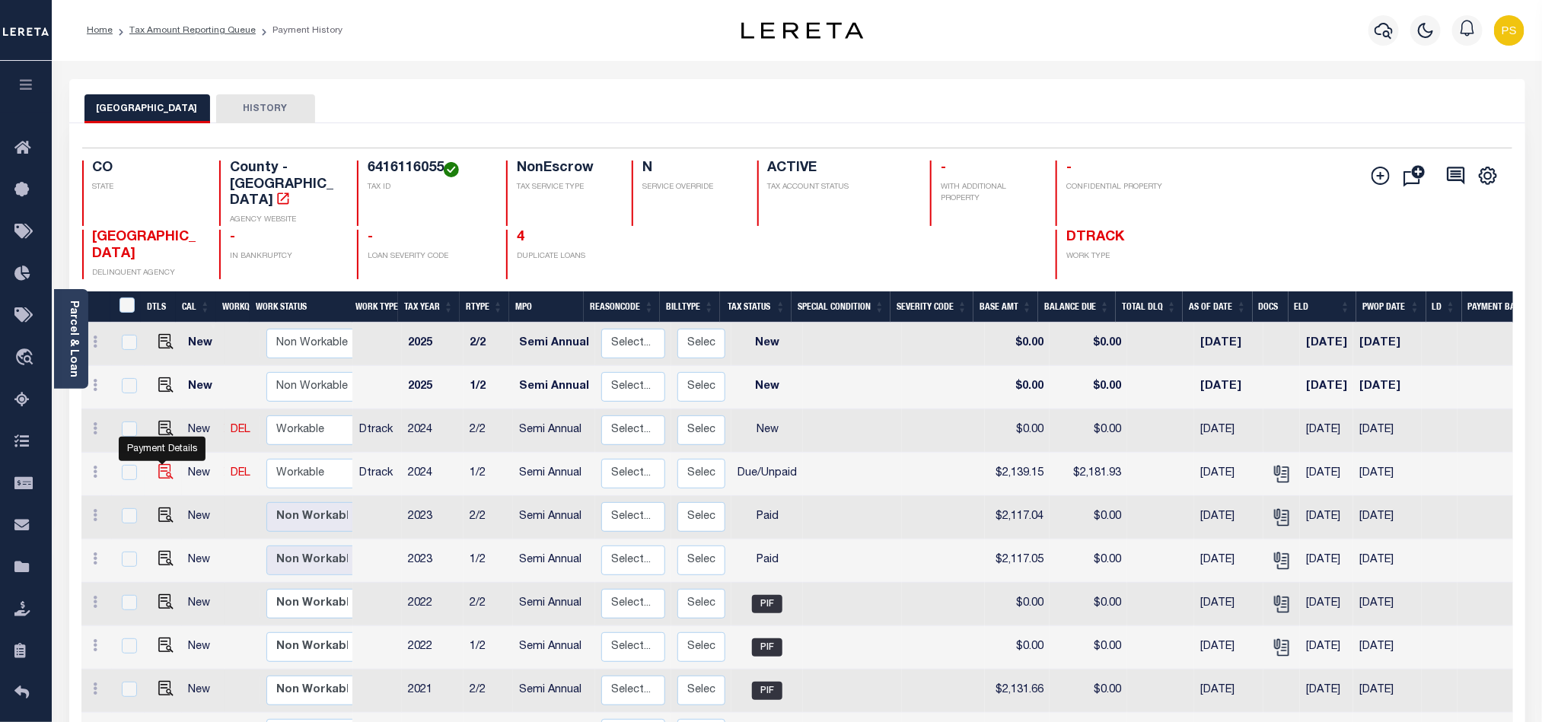
click at [158, 464] on img "" at bounding box center [165, 471] width 15 height 15
checkbox input "true"
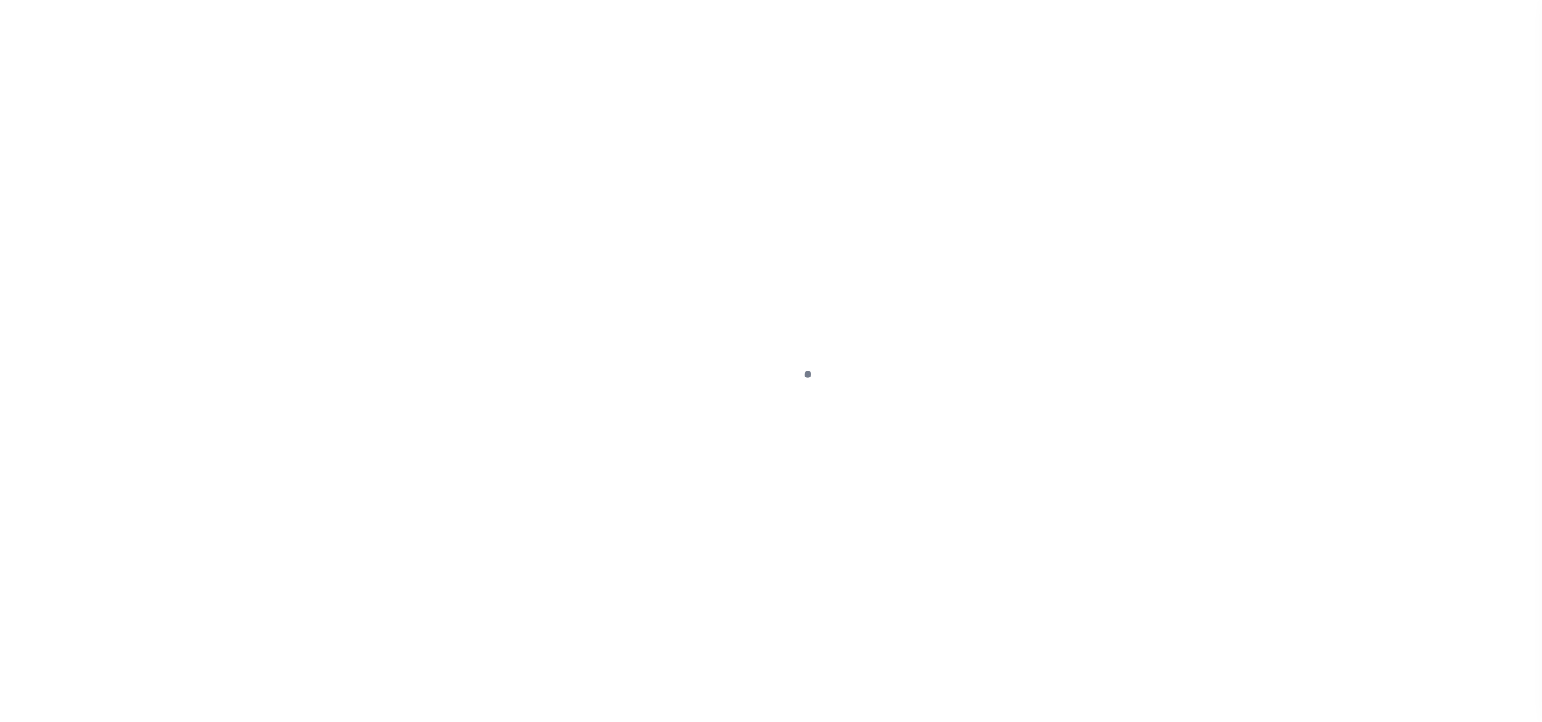
select select "DUE"
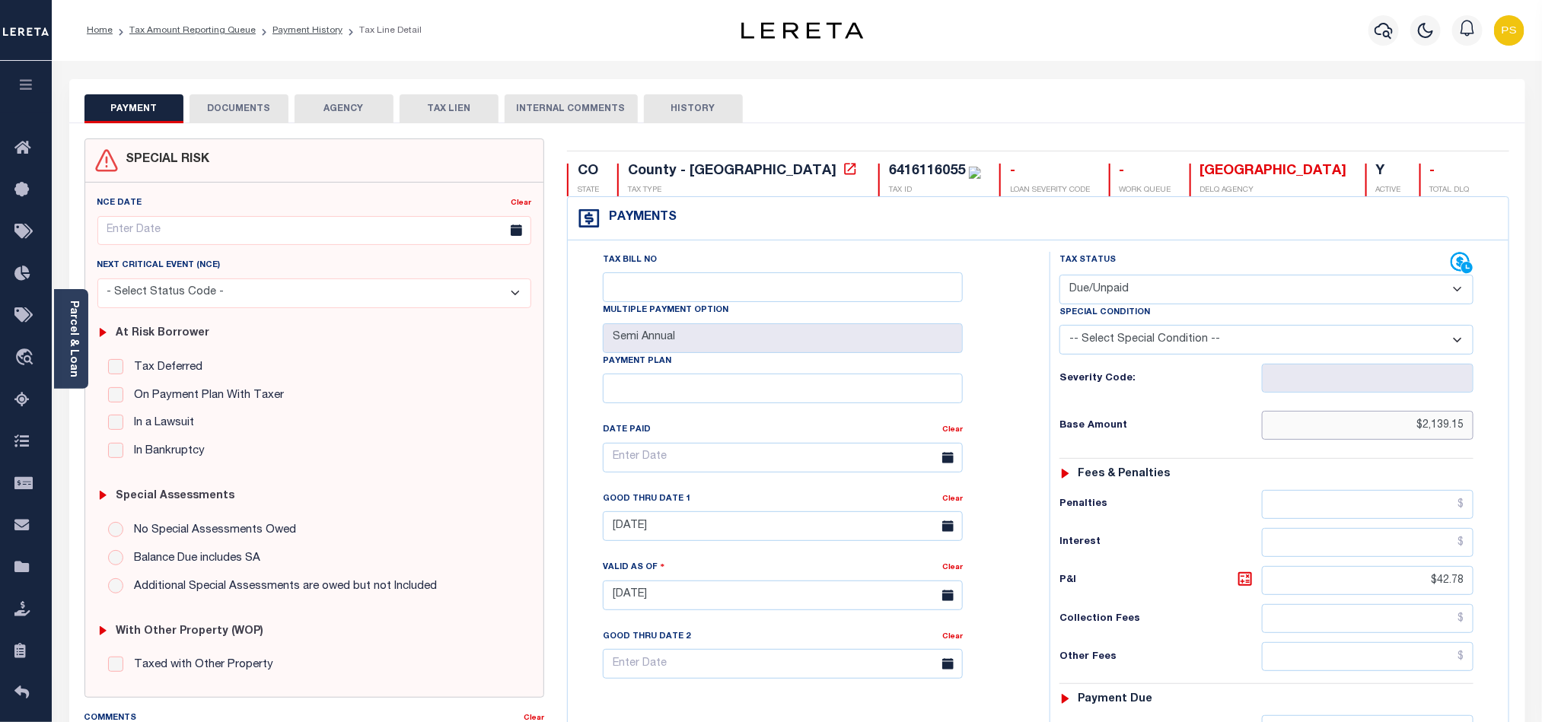
drag, startPoint x: 1418, startPoint y: 427, endPoint x: 1478, endPoint y: 434, distance: 60.5
click at [1478, 434] on div "Tax Status Status - Select Status Code -" at bounding box center [1272, 588] width 444 height 672
paste input "text"
type input "$2,139.15"
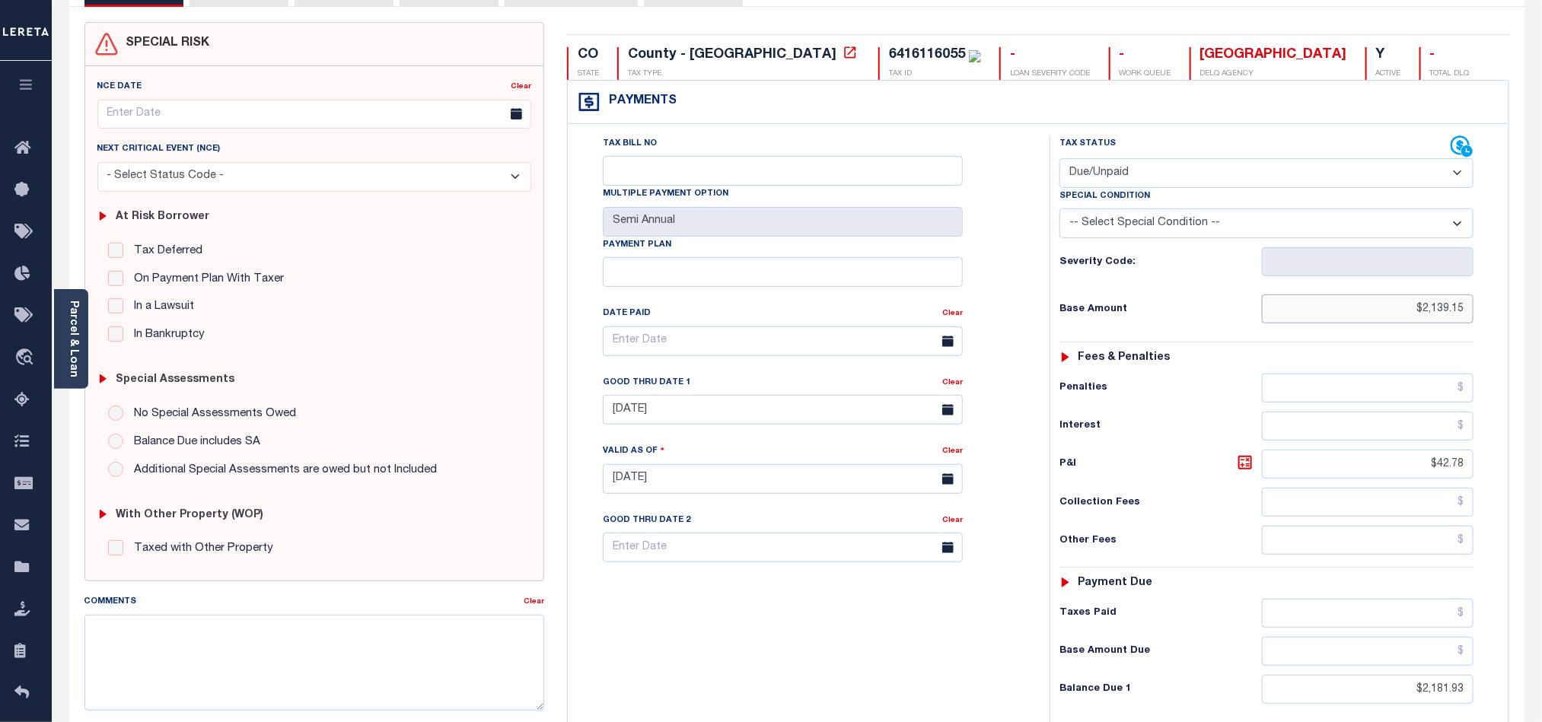
scroll to position [228, 0]
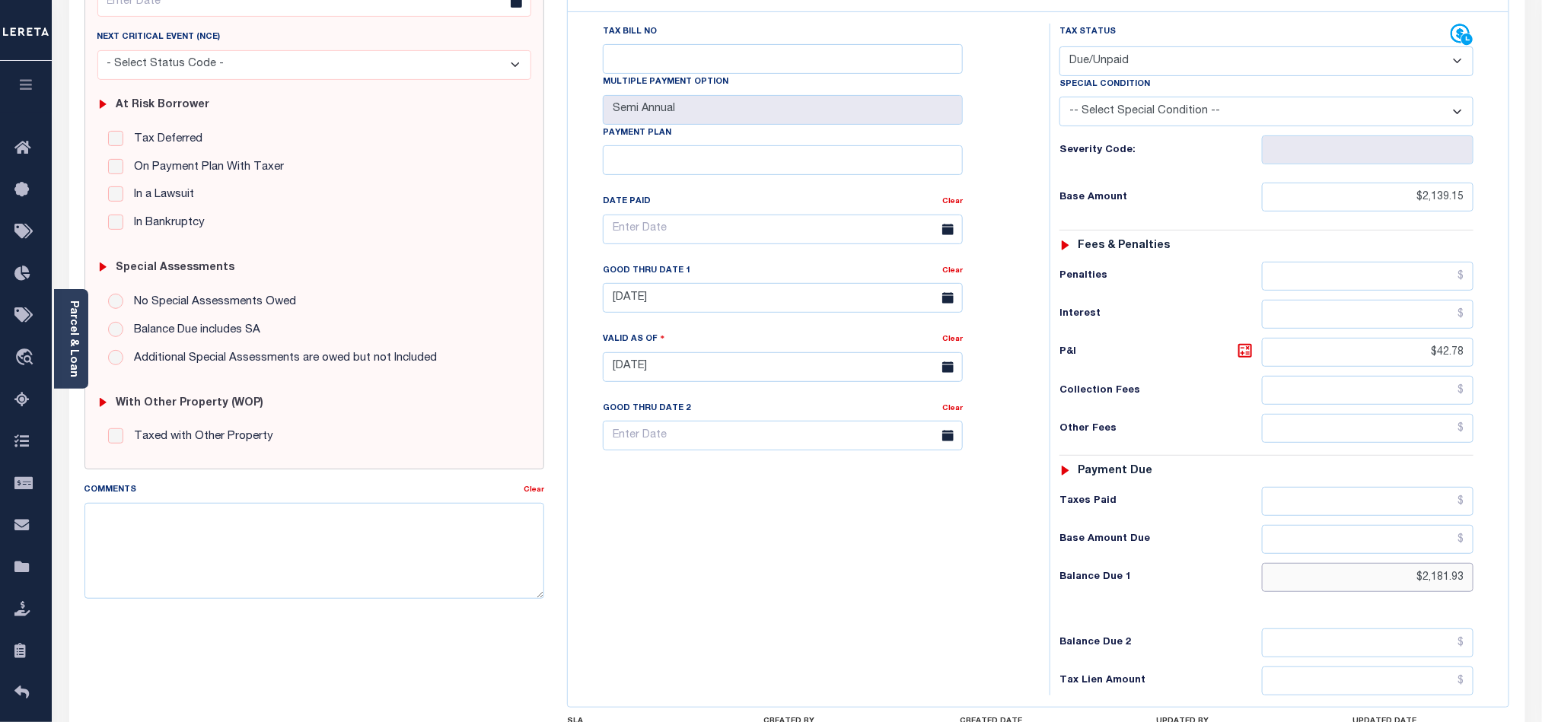
drag, startPoint x: 1421, startPoint y: 592, endPoint x: 1491, endPoint y: 592, distance: 70.0
click at [1491, 592] on div "Tax Status Status - Select Status Code -" at bounding box center [1272, 360] width 444 height 672
paste input "298.89"
type input "$2,298.89"
type input "[DATE]"
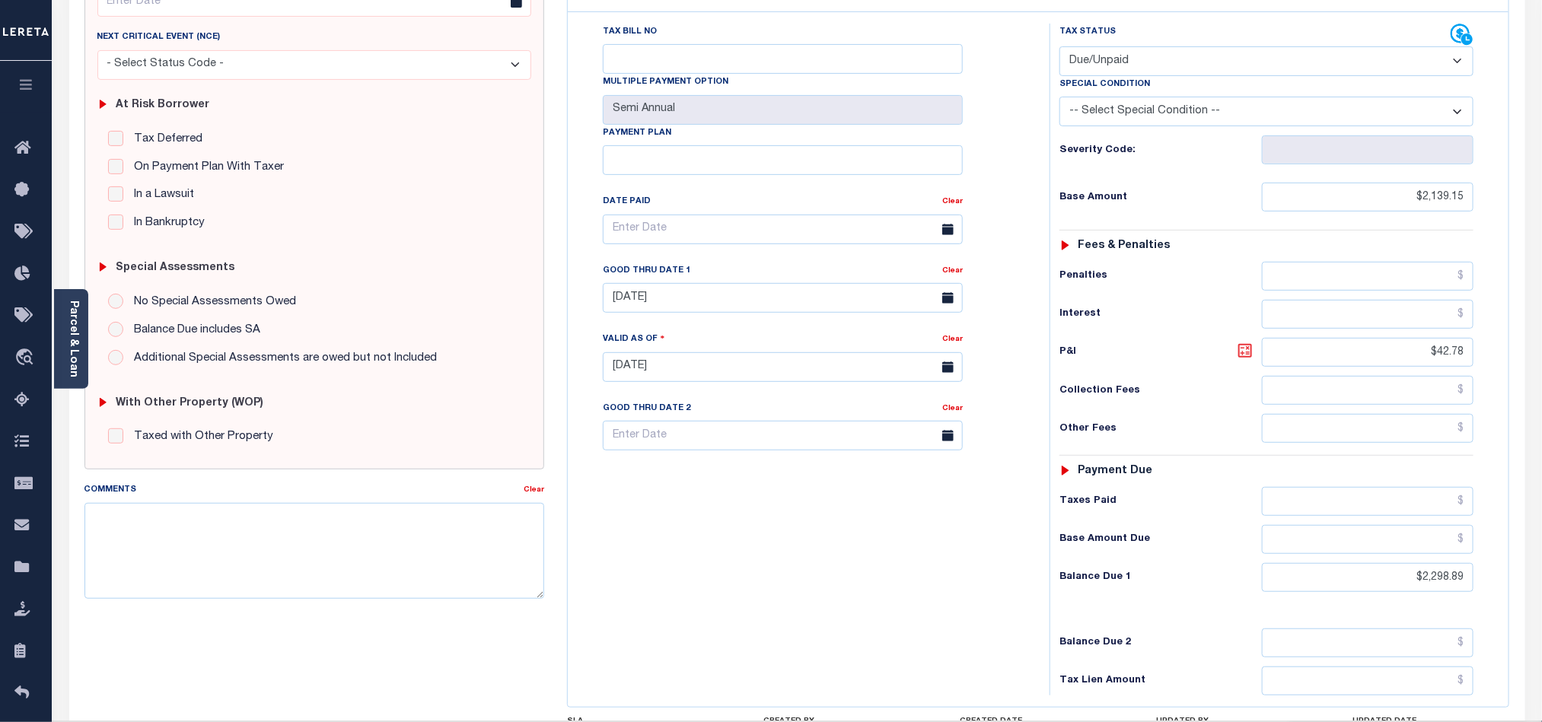
click at [1248, 360] on icon at bounding box center [1245, 351] width 18 height 18
type input "$159.74"
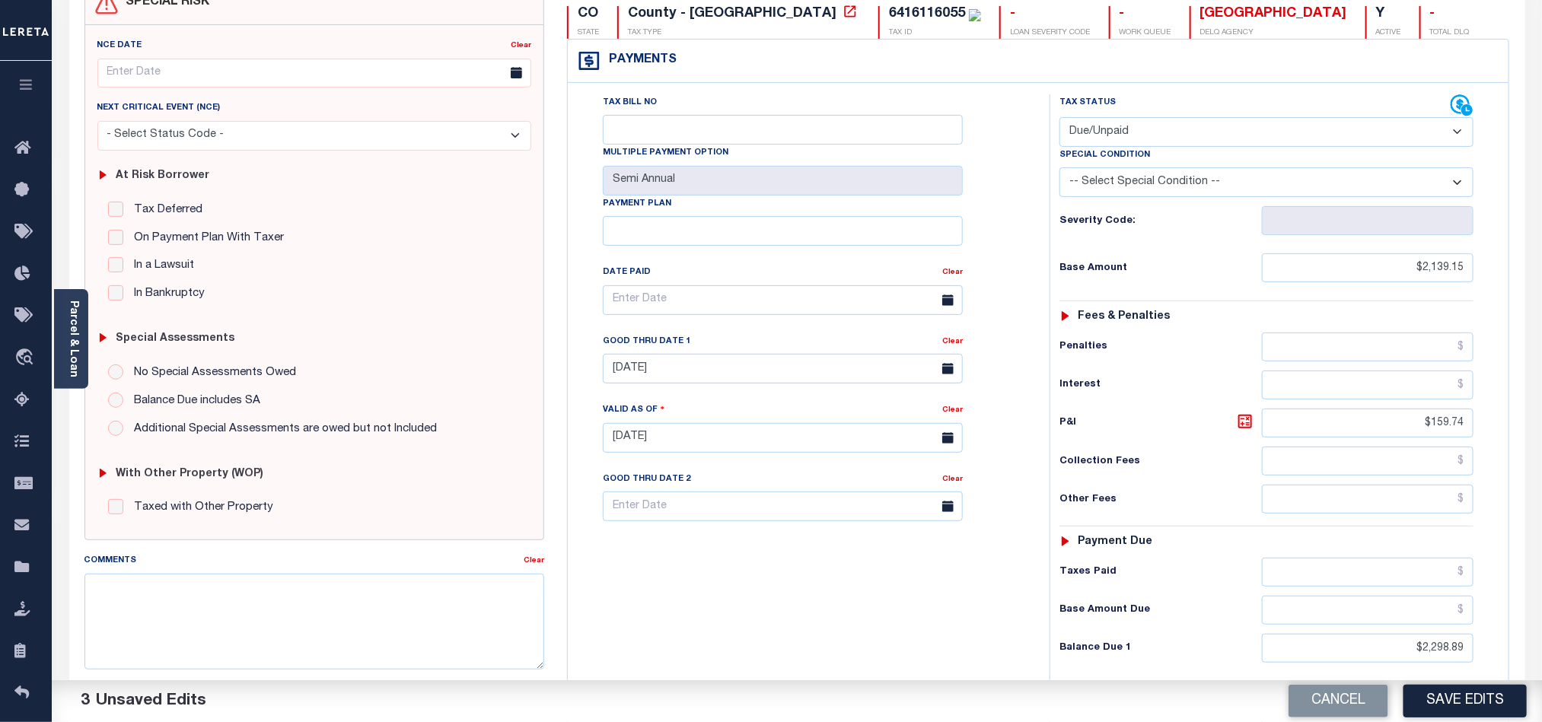
scroll to position [0, 0]
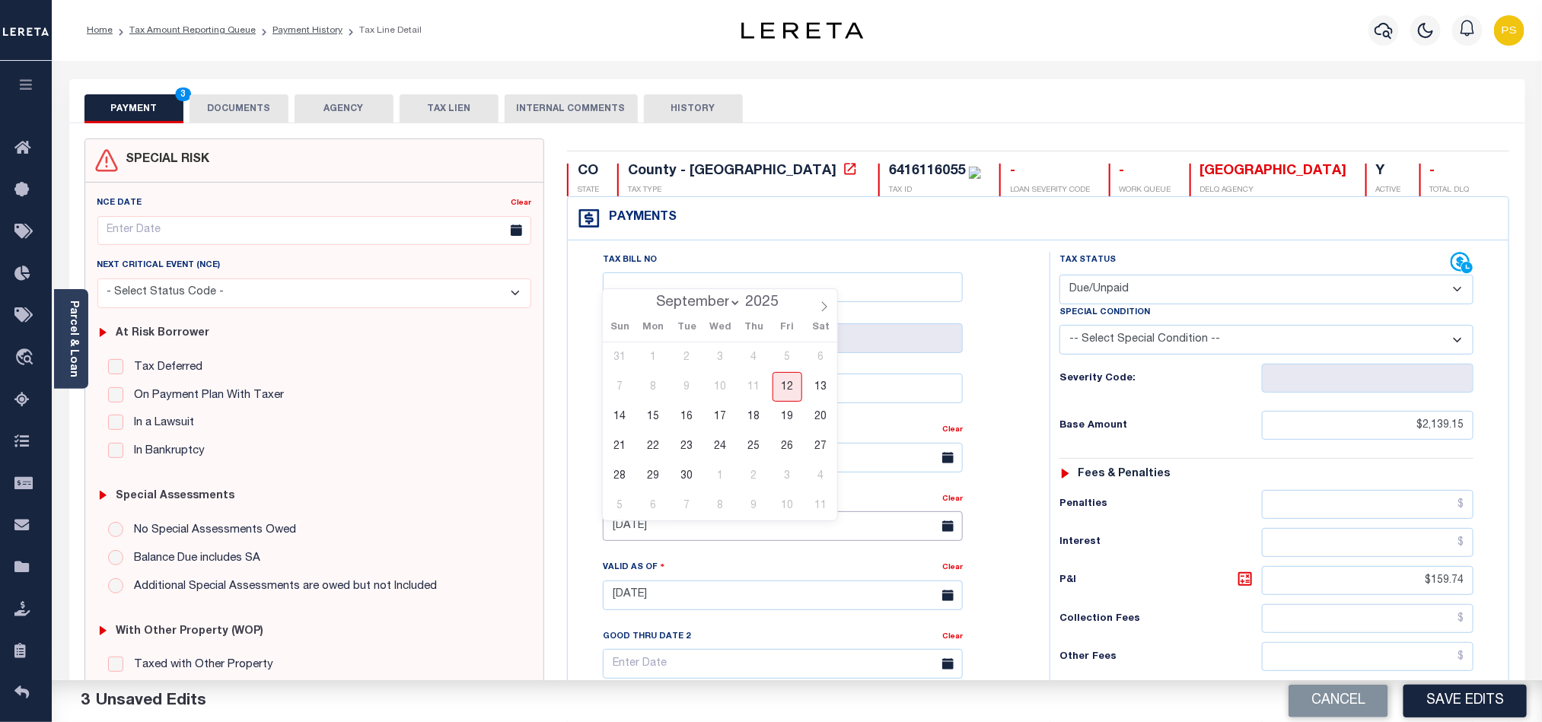
click at [671, 532] on input "[DATE]" at bounding box center [783, 526] width 360 height 30
click at [779, 391] on span "12" at bounding box center [788, 387] width 30 height 30
type input "[DATE]"
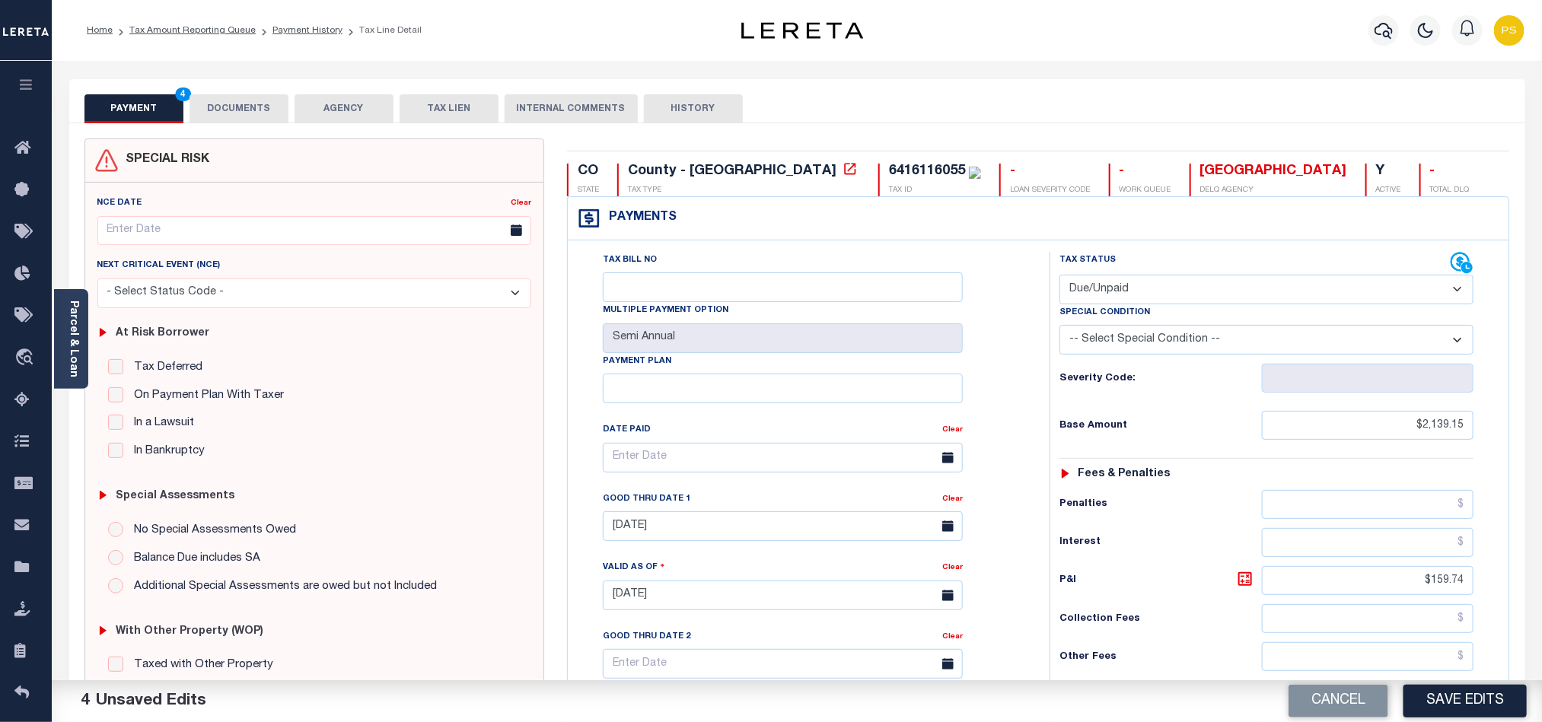
click at [266, 115] on button "DOCUMENTS" at bounding box center [239, 108] width 99 height 29
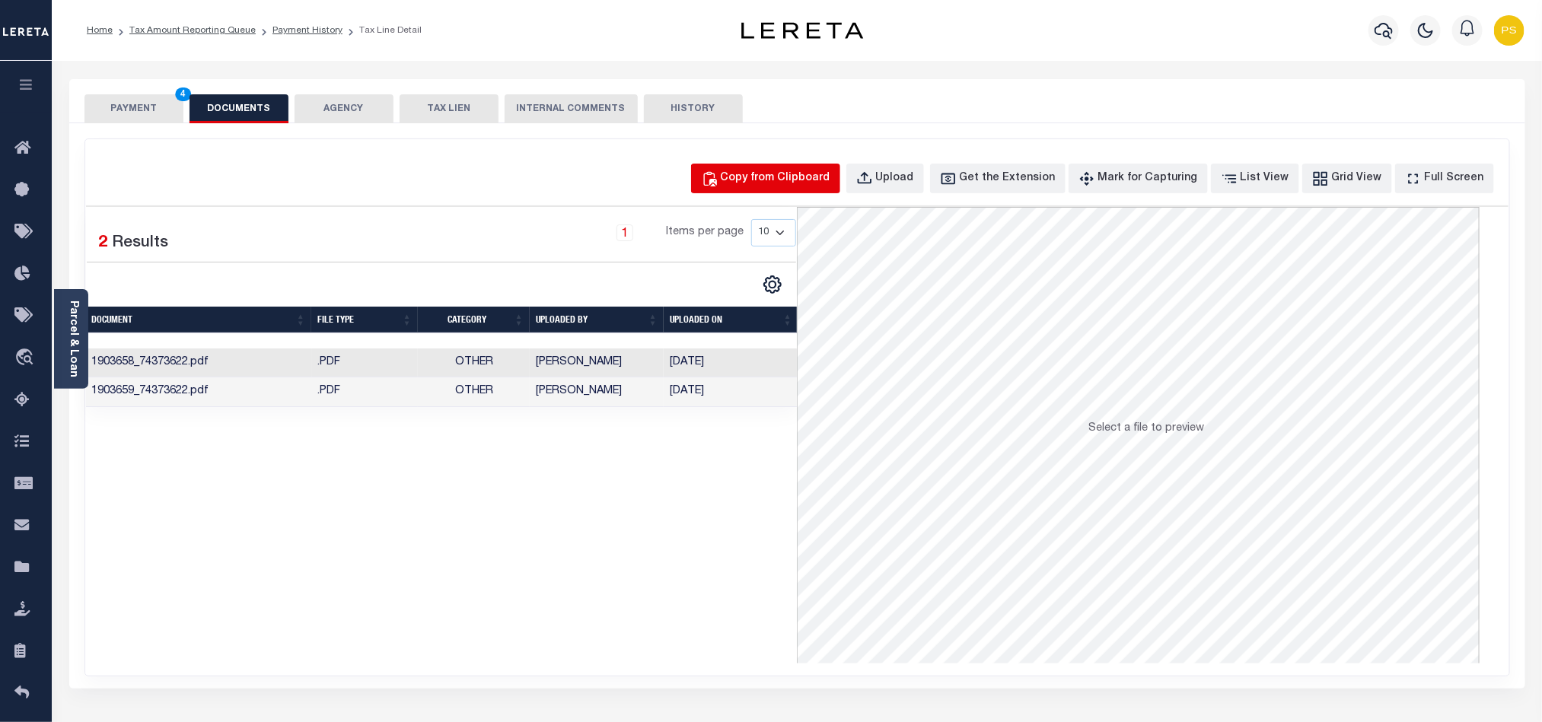
click at [807, 171] on div "Copy from Clipboard" at bounding box center [776, 178] width 110 height 17
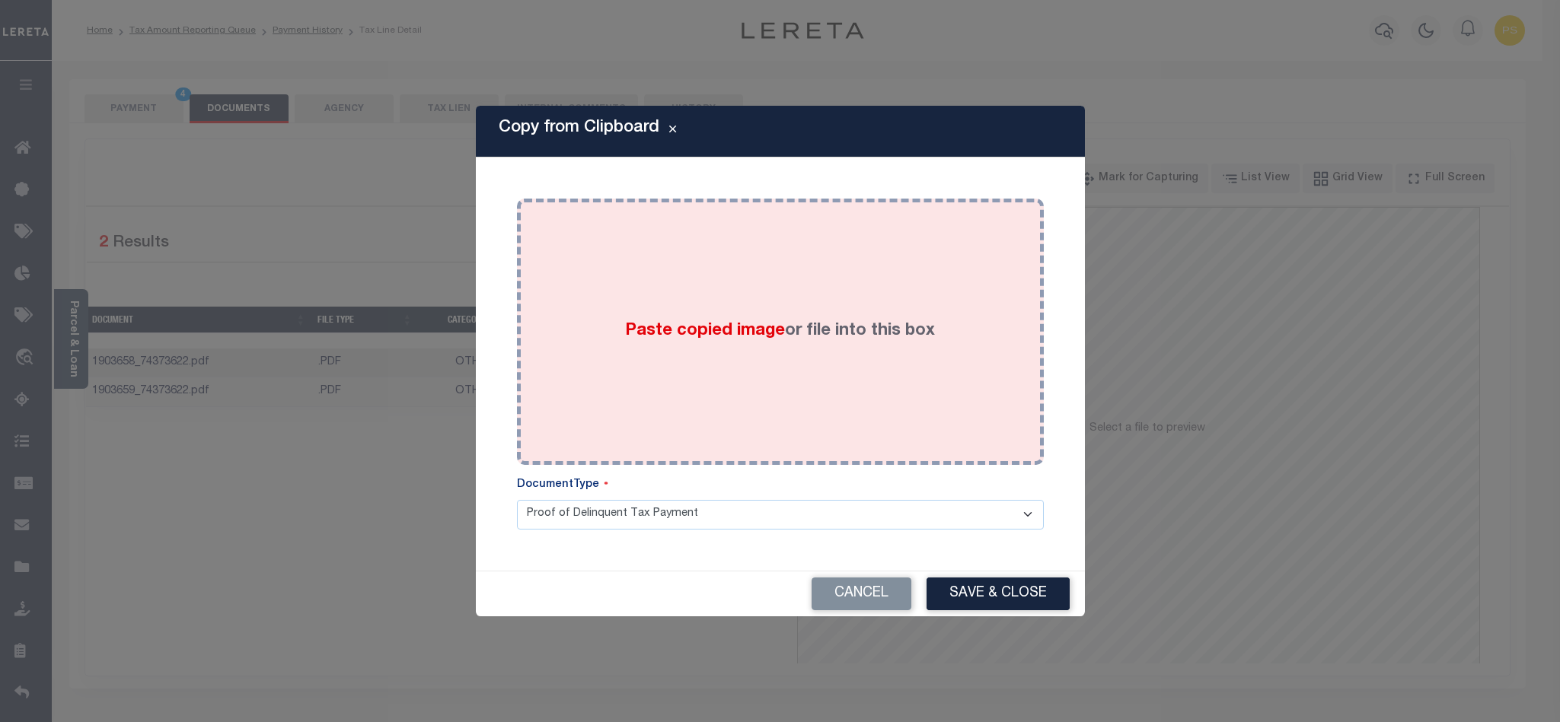
click at [779, 311] on div "Paste copied image or file into this box" at bounding box center [780, 332] width 504 height 244
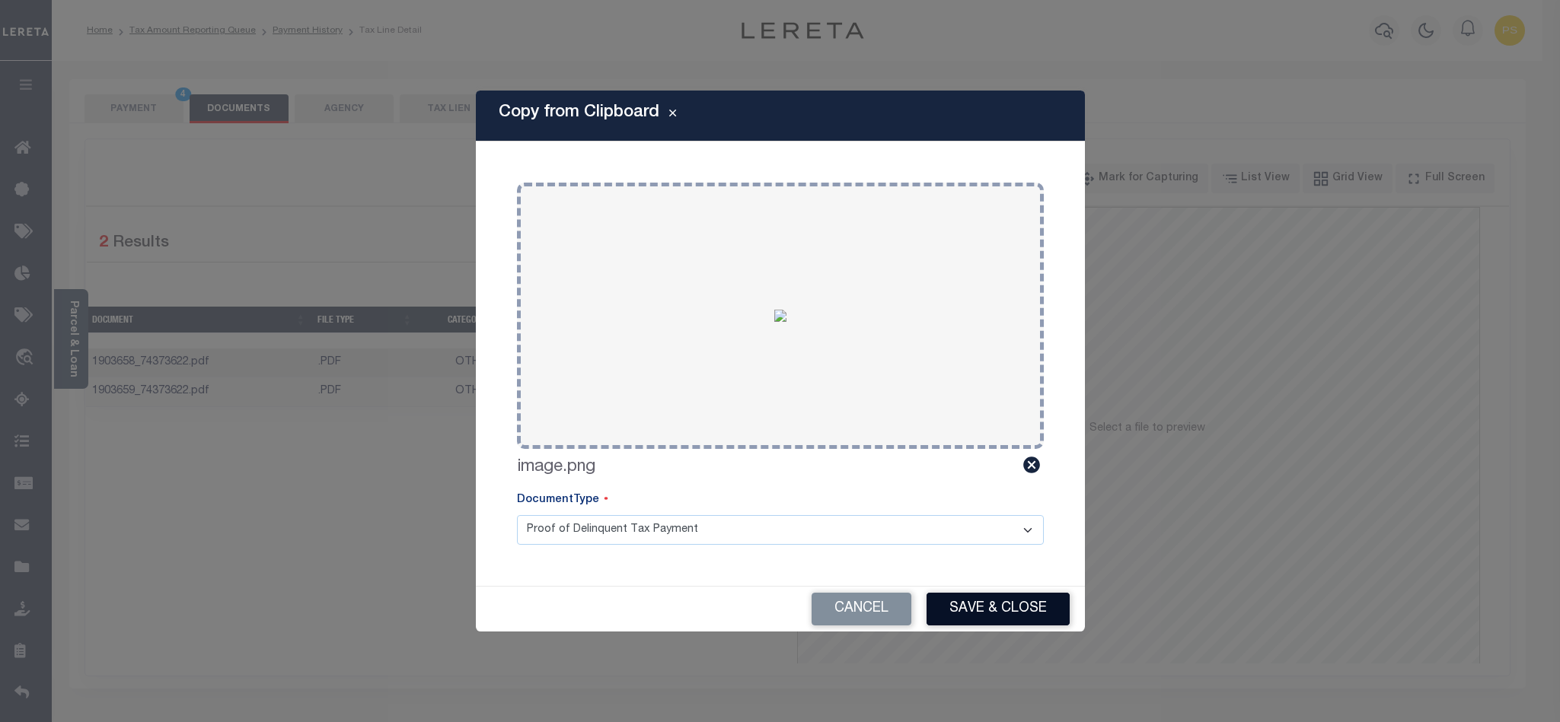
click at [1014, 617] on button "Save & Close" at bounding box center [997, 609] width 143 height 33
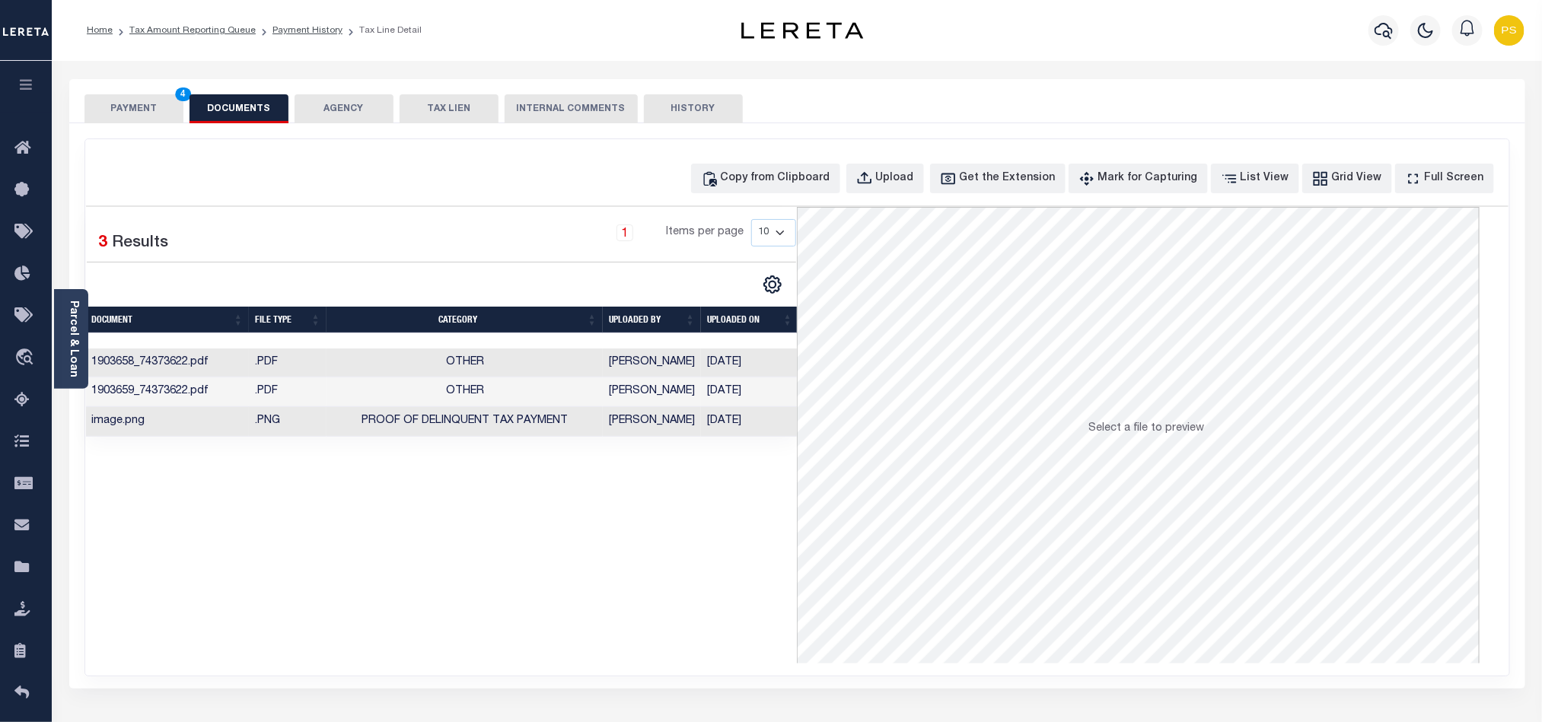
click at [129, 110] on button "PAYMENT 4" at bounding box center [133, 108] width 99 height 29
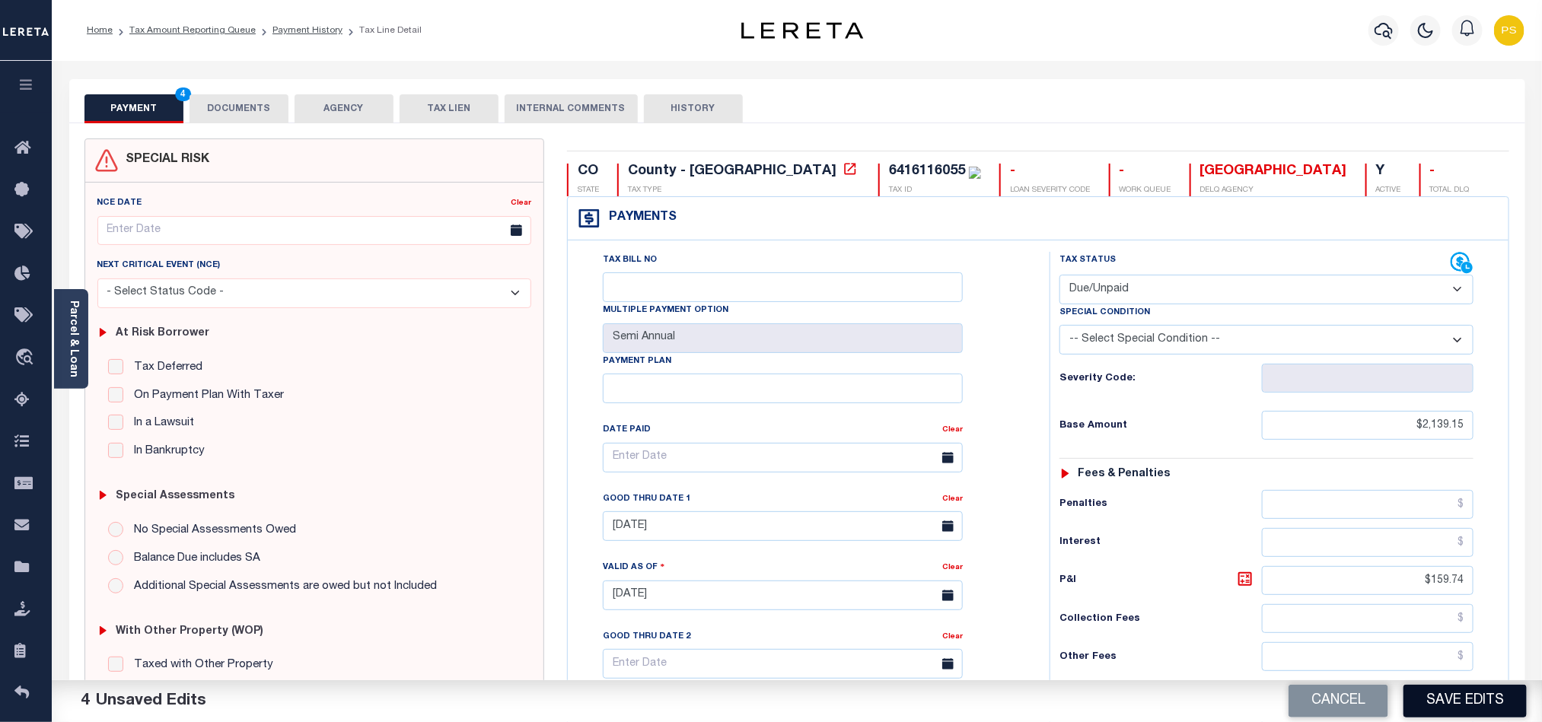
click at [1429, 692] on button "Save Edits" at bounding box center [1465, 701] width 123 height 33
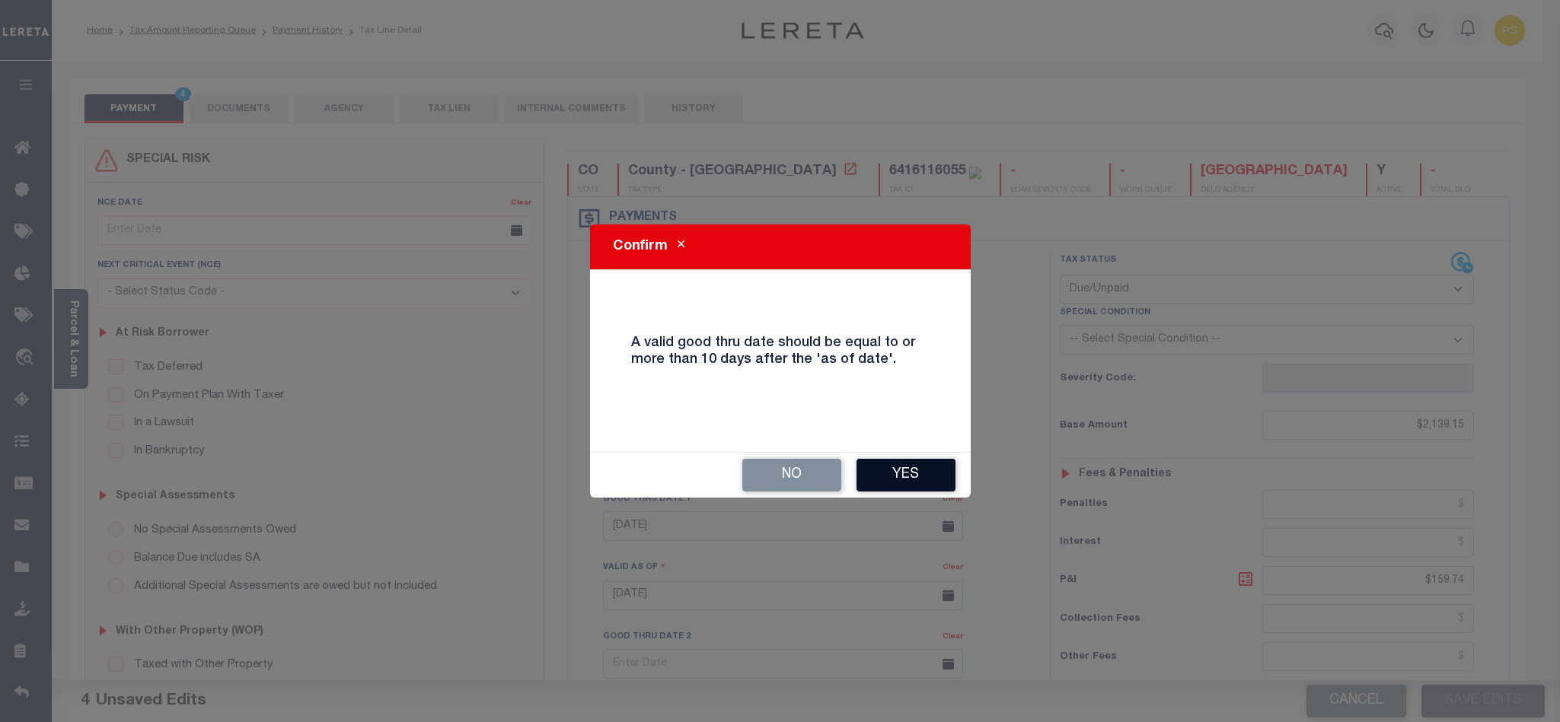
click at [888, 478] on button "Yes" at bounding box center [905, 475] width 99 height 33
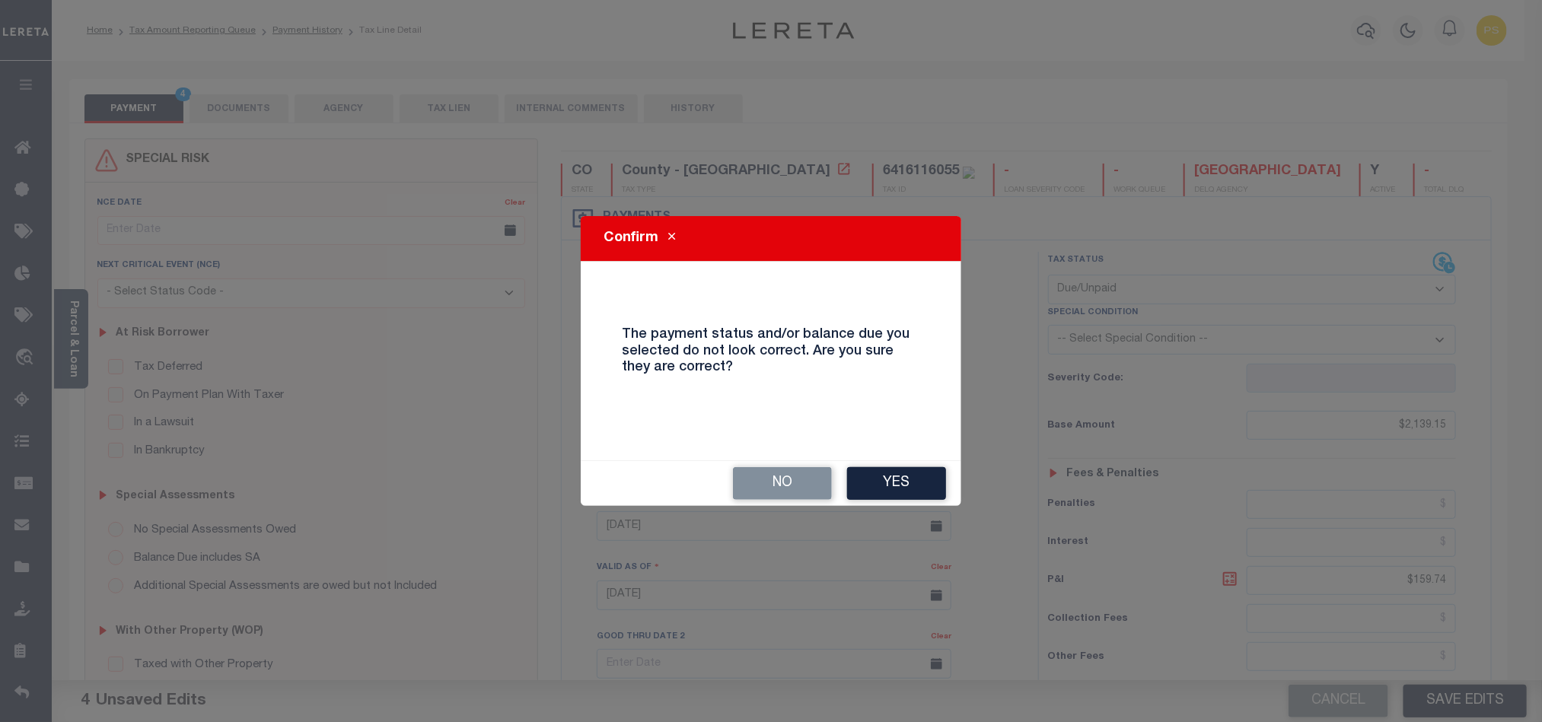
click at [888, 478] on button "Yes" at bounding box center [896, 483] width 99 height 33
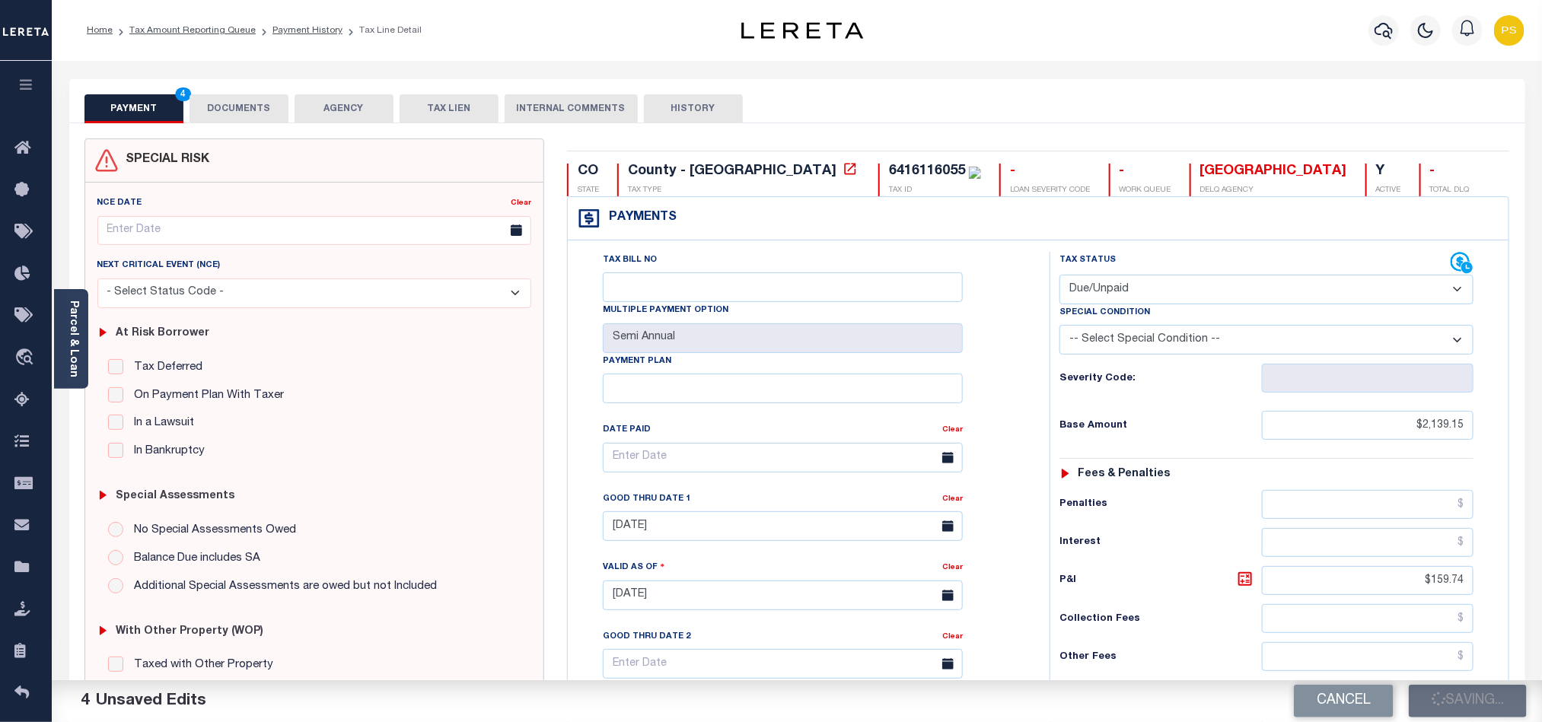
checkbox input "false"
type input "$2,139.15"
type input "$159.74"
type input "$2,298.89"
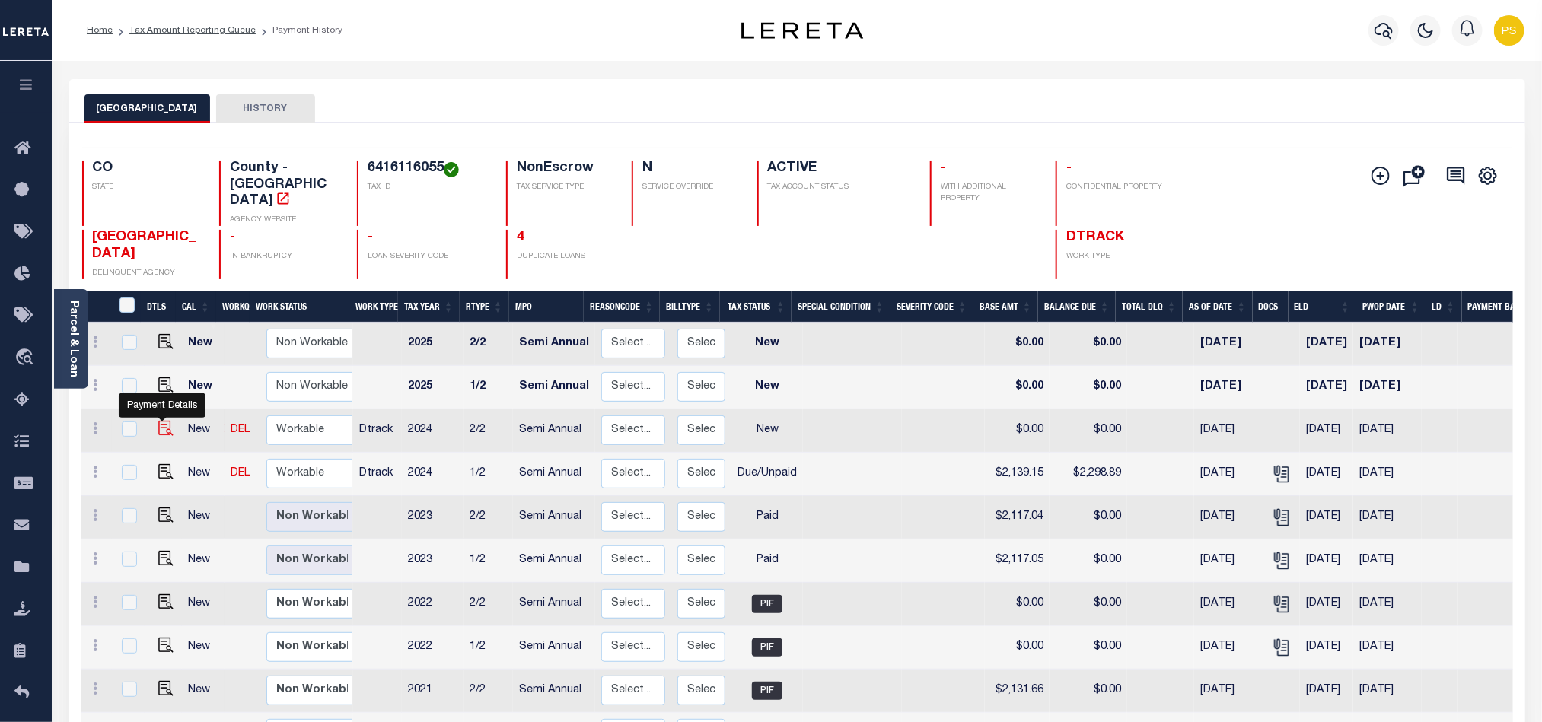
click at [162, 421] on img "" at bounding box center [165, 428] width 15 height 15
checkbox input "true"
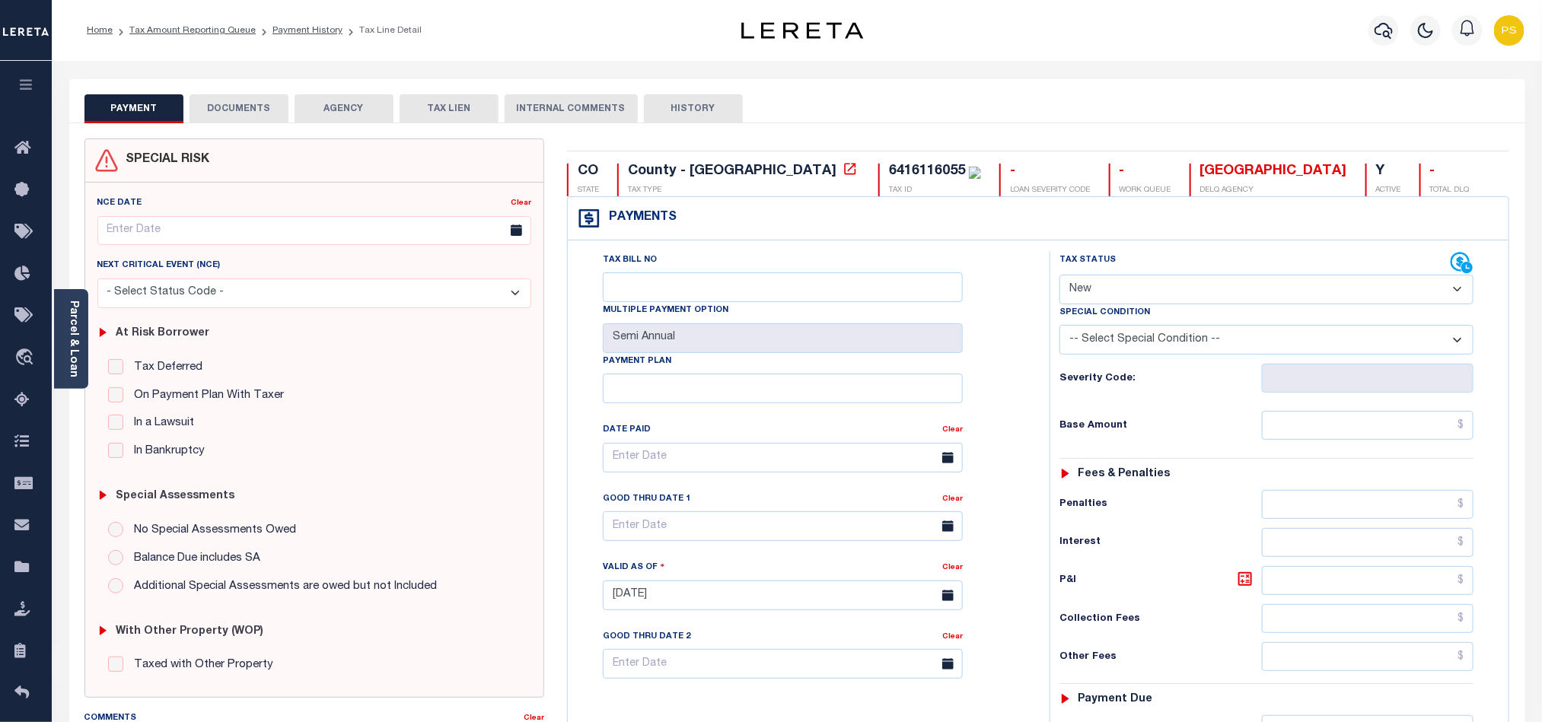
click at [1120, 288] on select "- Select Status Code - Open Due/Unpaid Paid Incomplete No Tax Due Internal Refu…" at bounding box center [1267, 290] width 414 height 30
select select "DUE"
click at [1060, 276] on select "- Select Status Code - Open Due/Unpaid Paid Incomplete No Tax Due Internal Refu…" at bounding box center [1267, 290] width 414 height 30
type input "[DATE]"
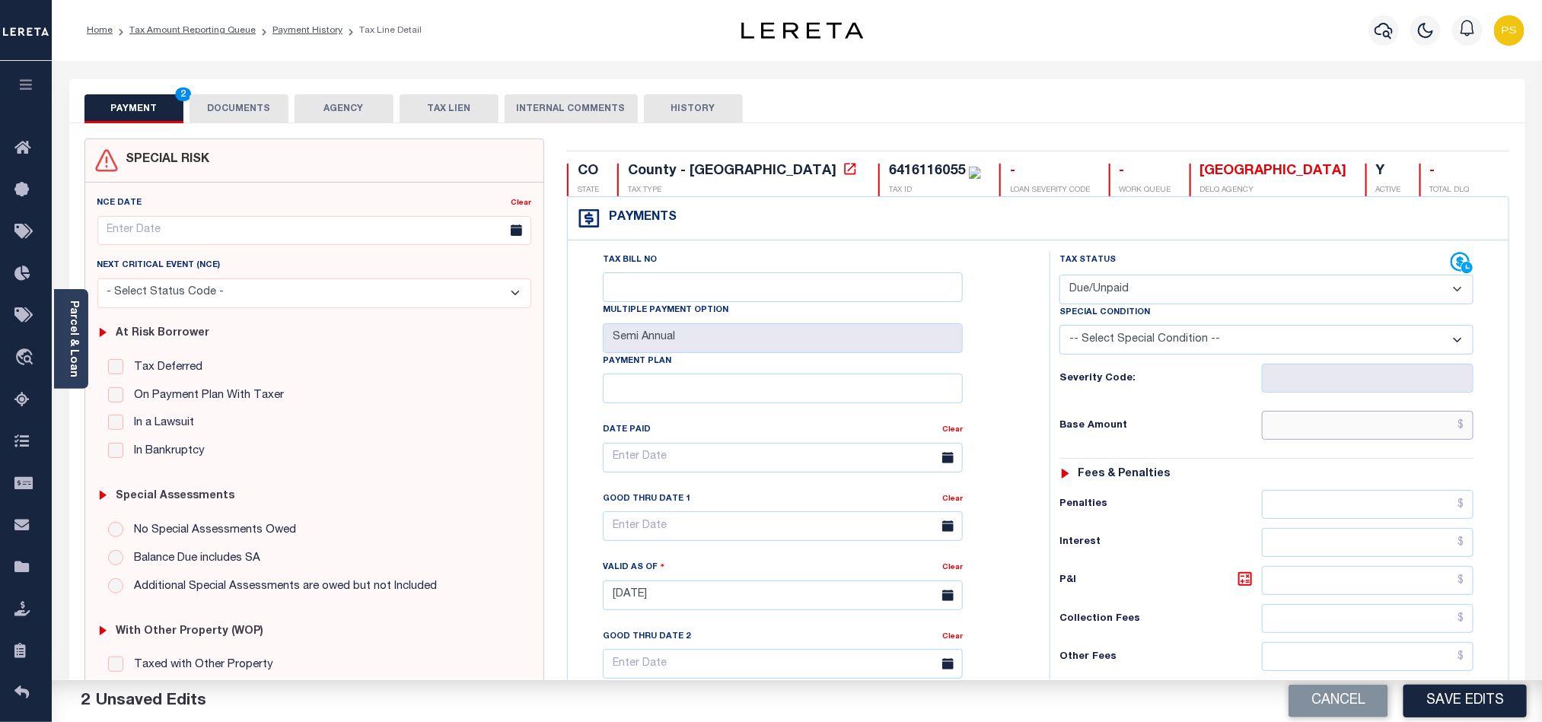
click at [1387, 438] on input "text" at bounding box center [1368, 425] width 212 height 29
paste input "2,139.15"
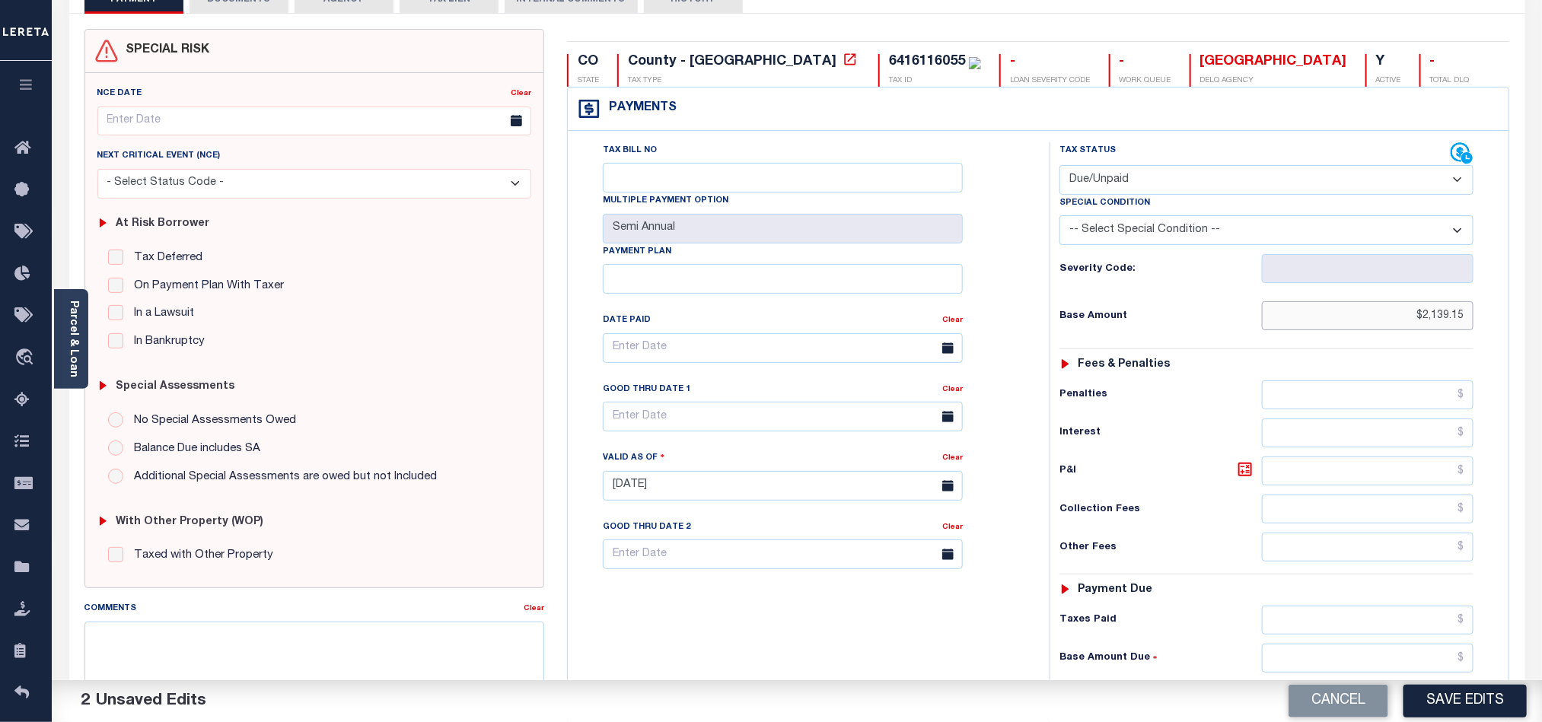
scroll to position [114, 0]
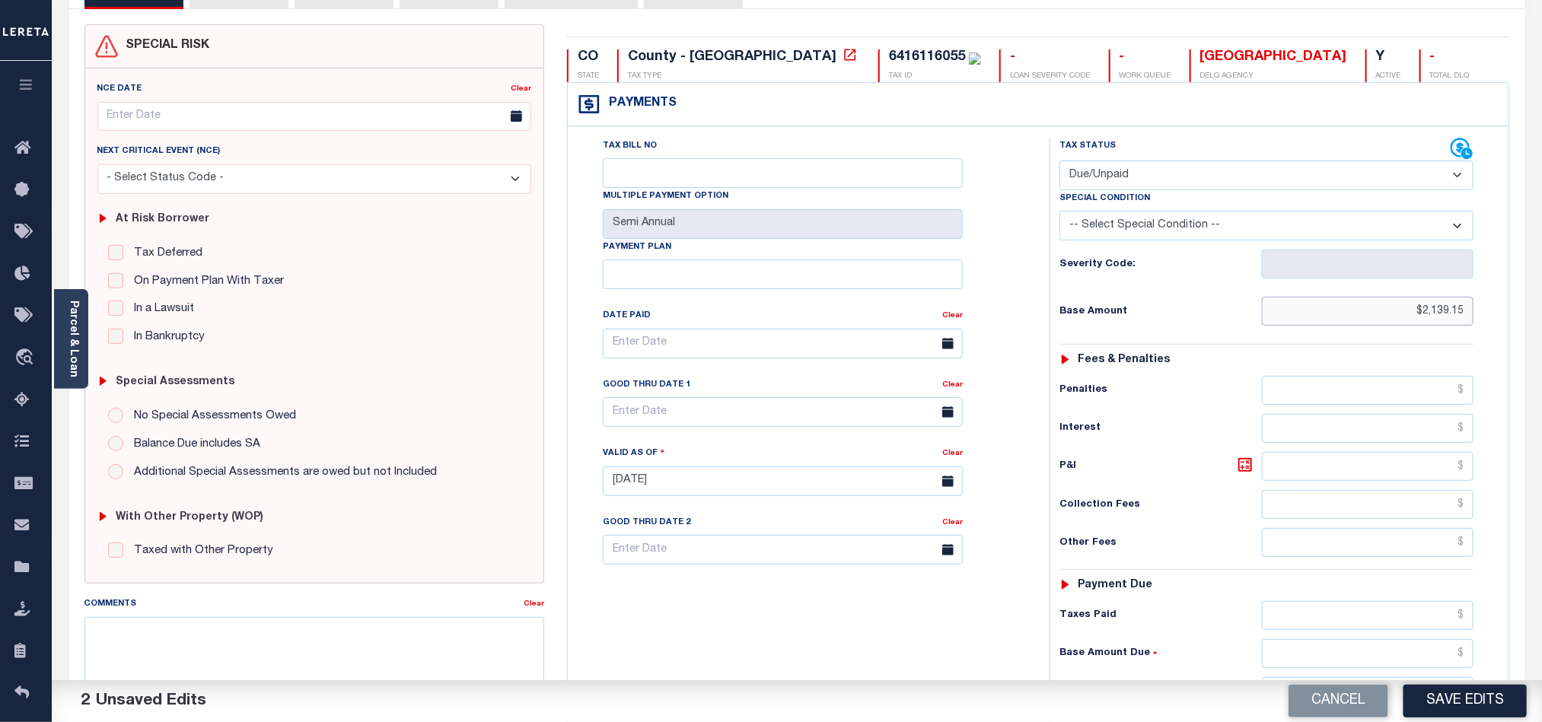
type input "$2,139.15"
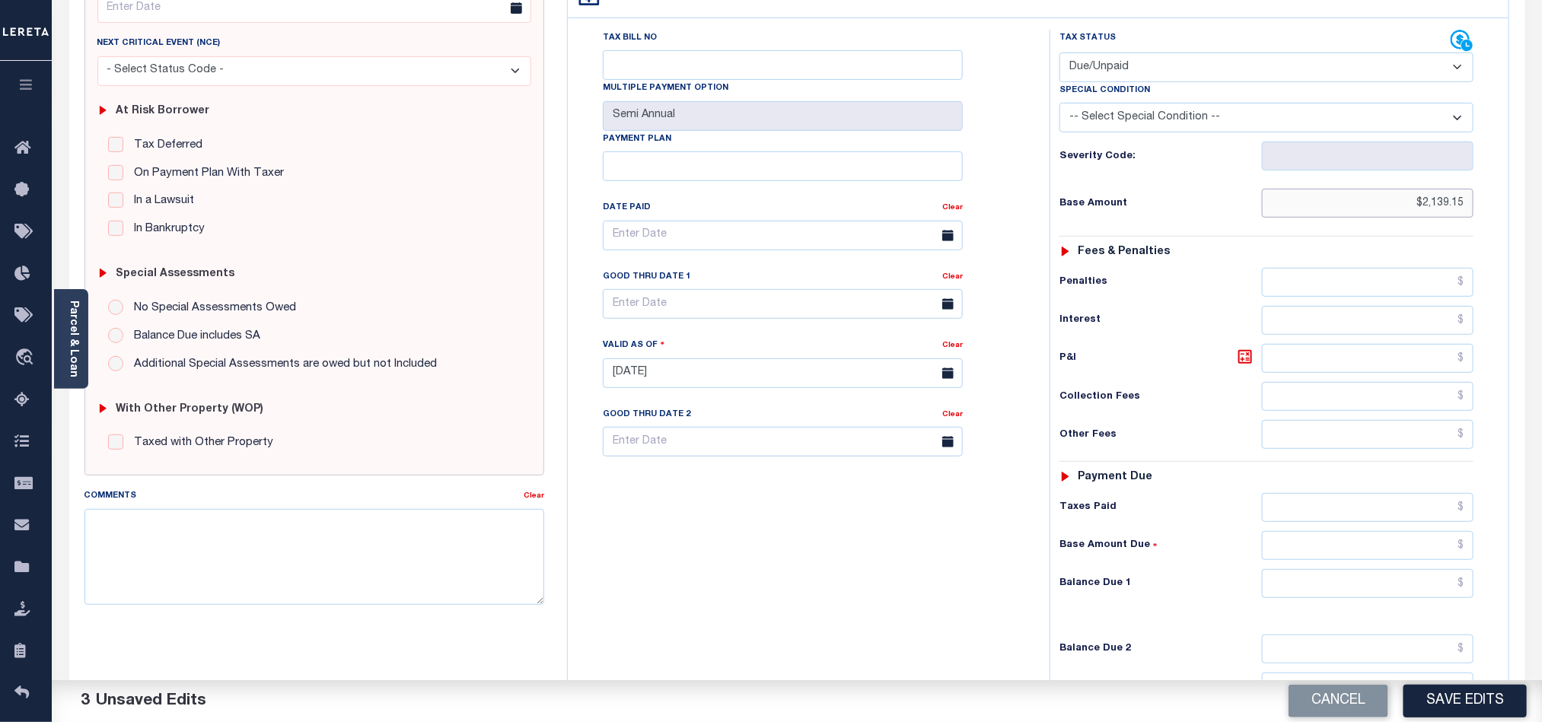
scroll to position [228, 0]
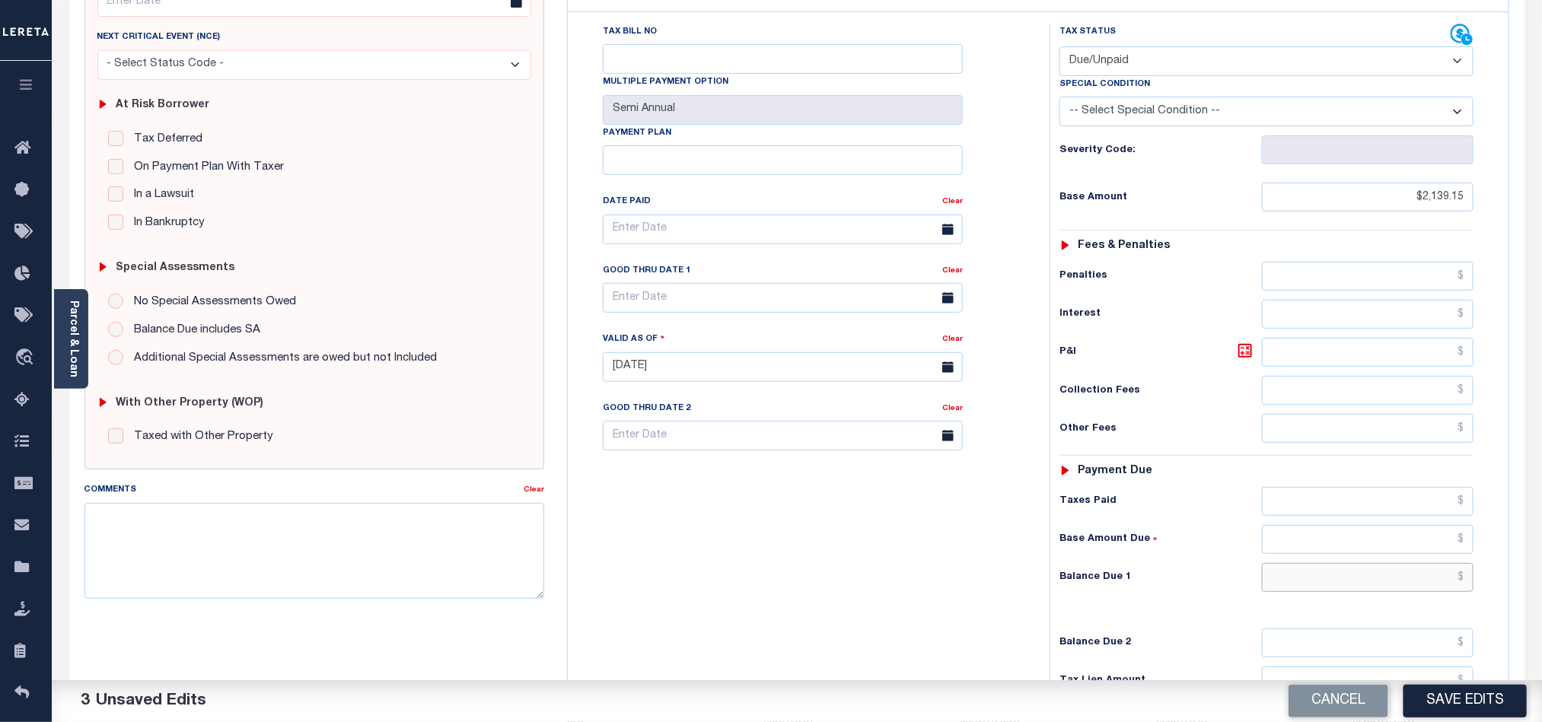
click at [1352, 591] on input "text" at bounding box center [1368, 577] width 212 height 29
paste input "2,213.33"
type input "$2,213.33"
click at [1240, 359] on icon at bounding box center [1245, 351] width 18 height 18
type input "$74.18"
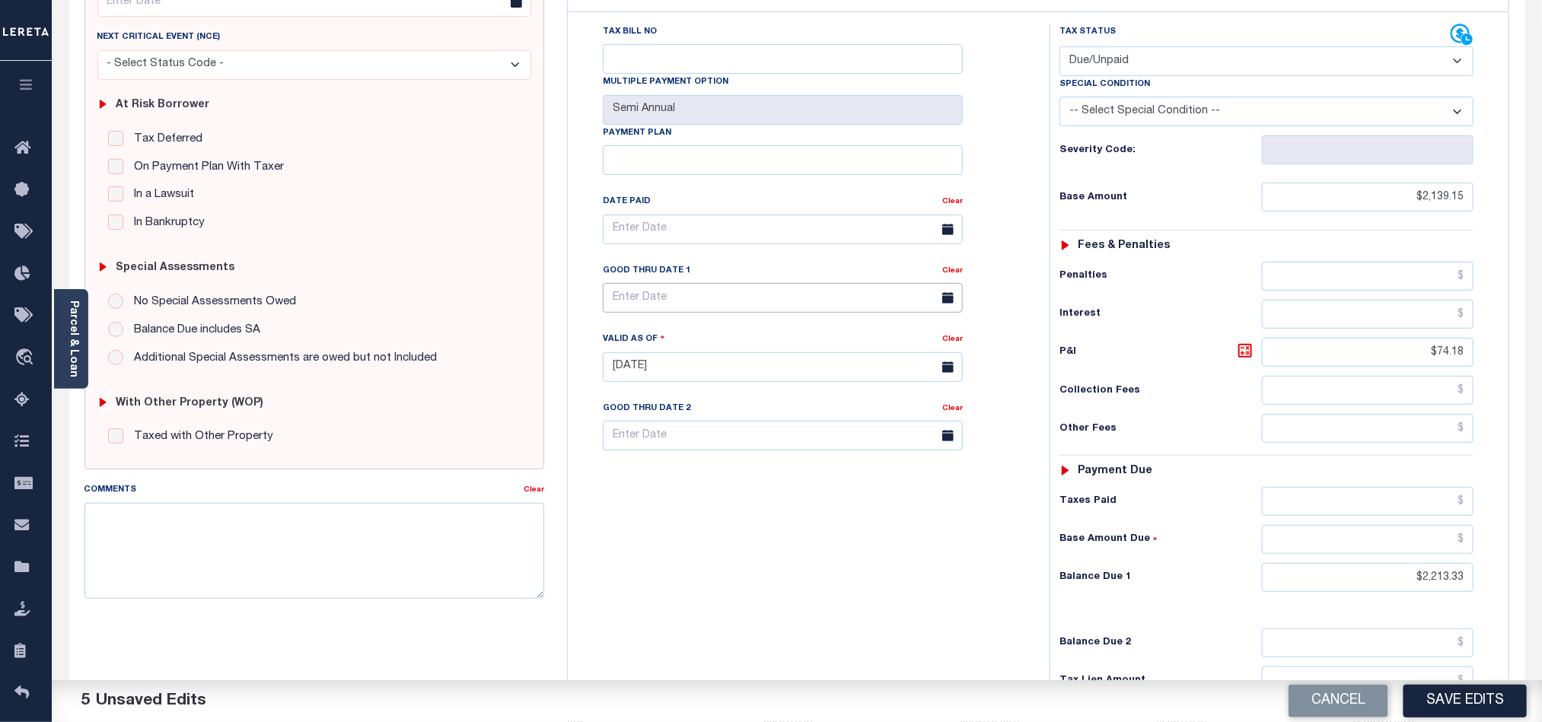
click at [636, 306] on input "text" at bounding box center [783, 298] width 360 height 30
click at [781, 425] on span "12" at bounding box center [788, 424] width 30 height 30
type input "[DATE]"
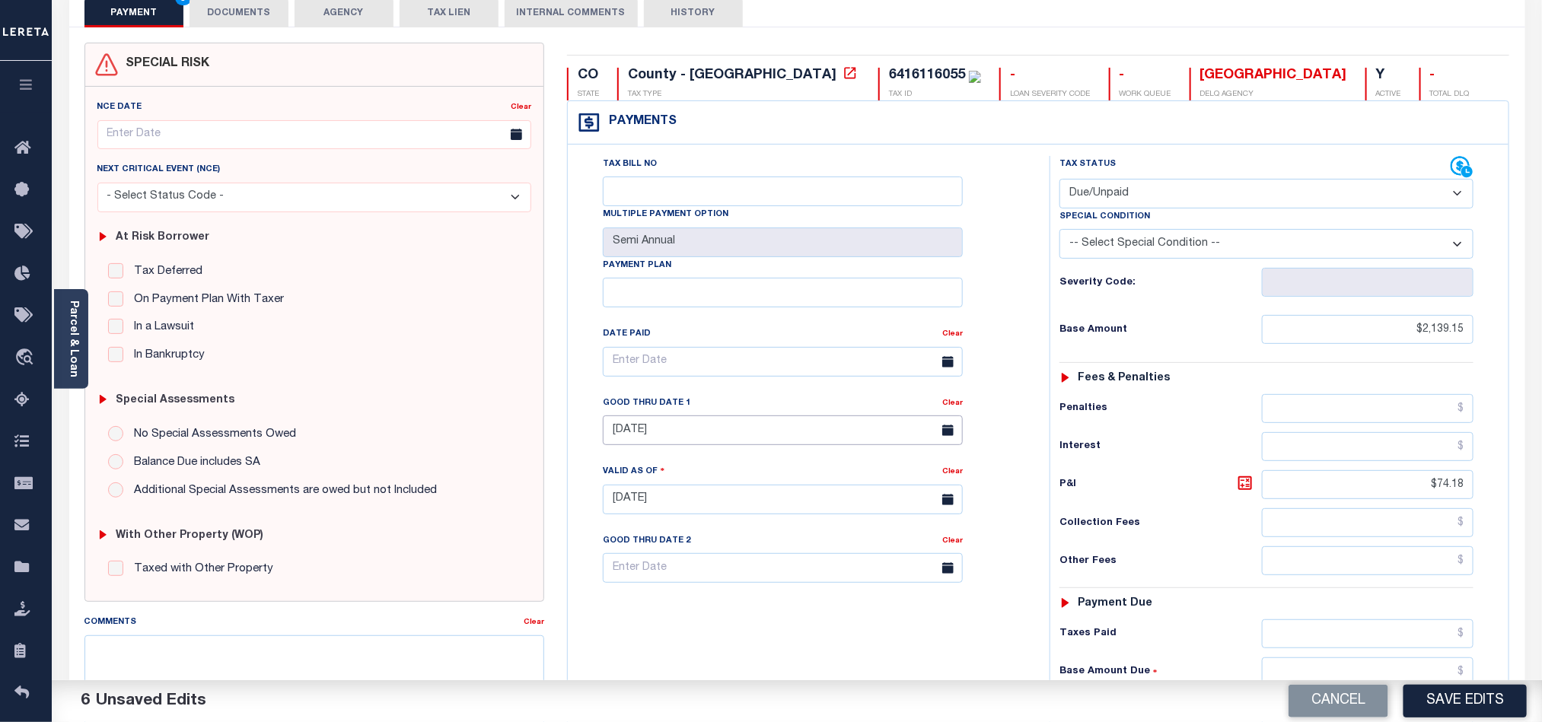
scroll to position [0, 0]
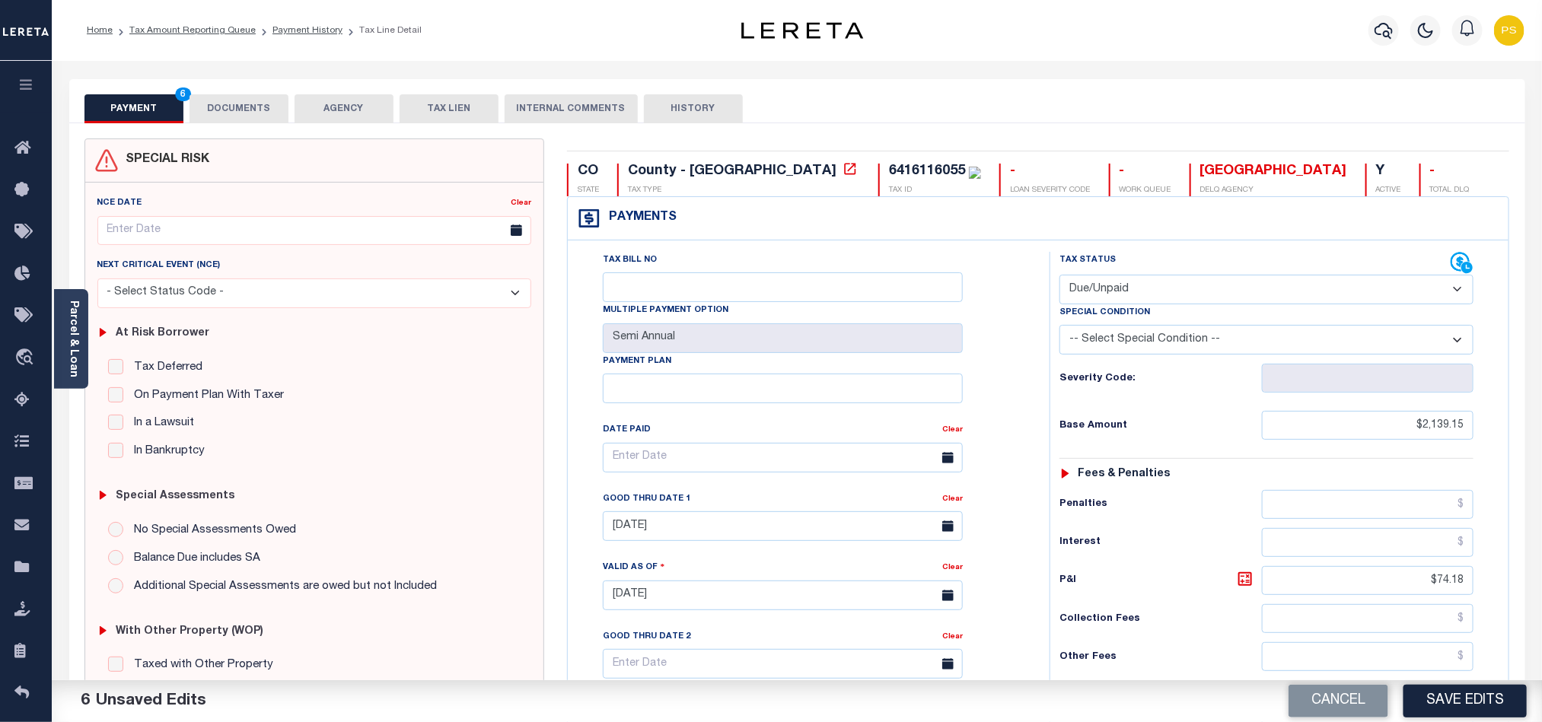
click at [242, 113] on button "DOCUMENTS" at bounding box center [239, 108] width 99 height 29
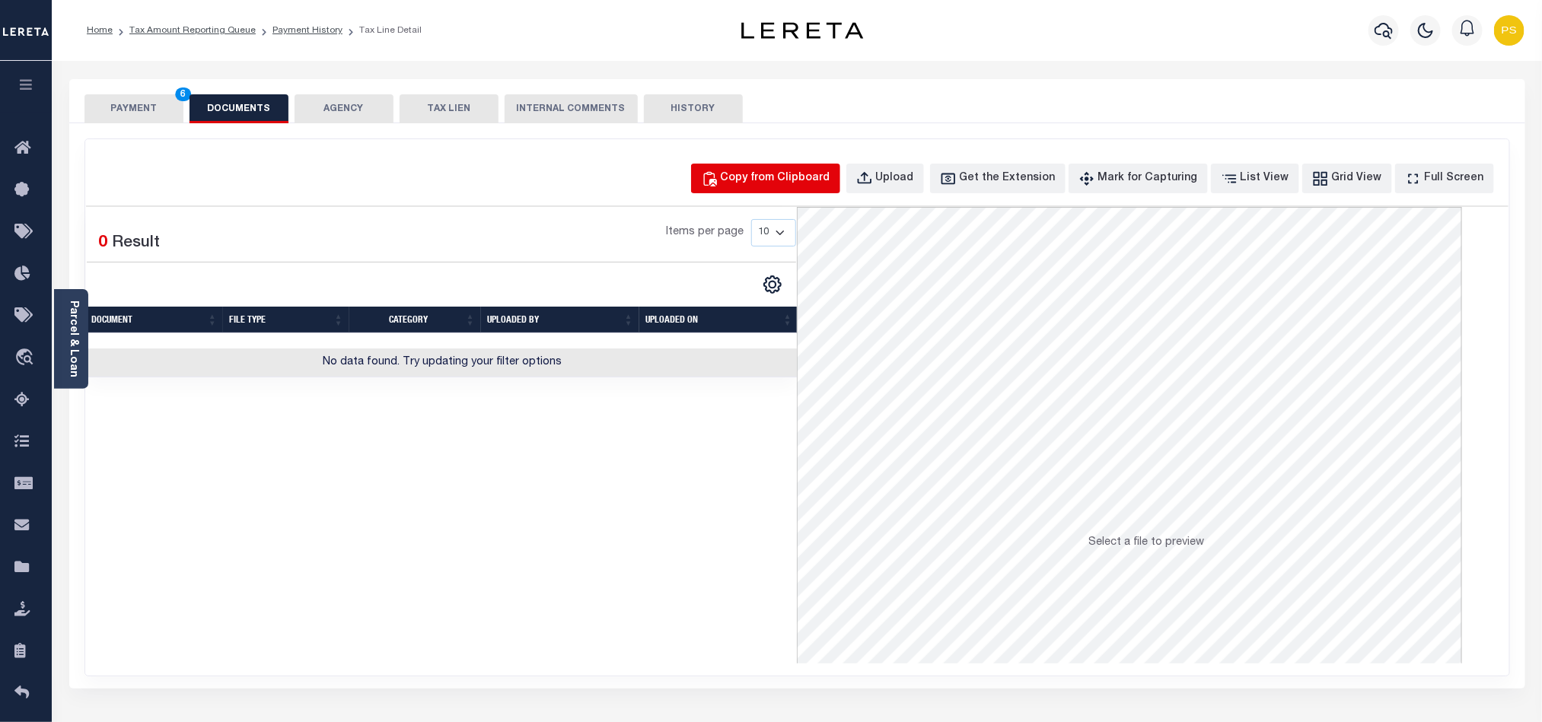
click at [774, 185] on div "Copy from Clipboard" at bounding box center [776, 178] width 110 height 17
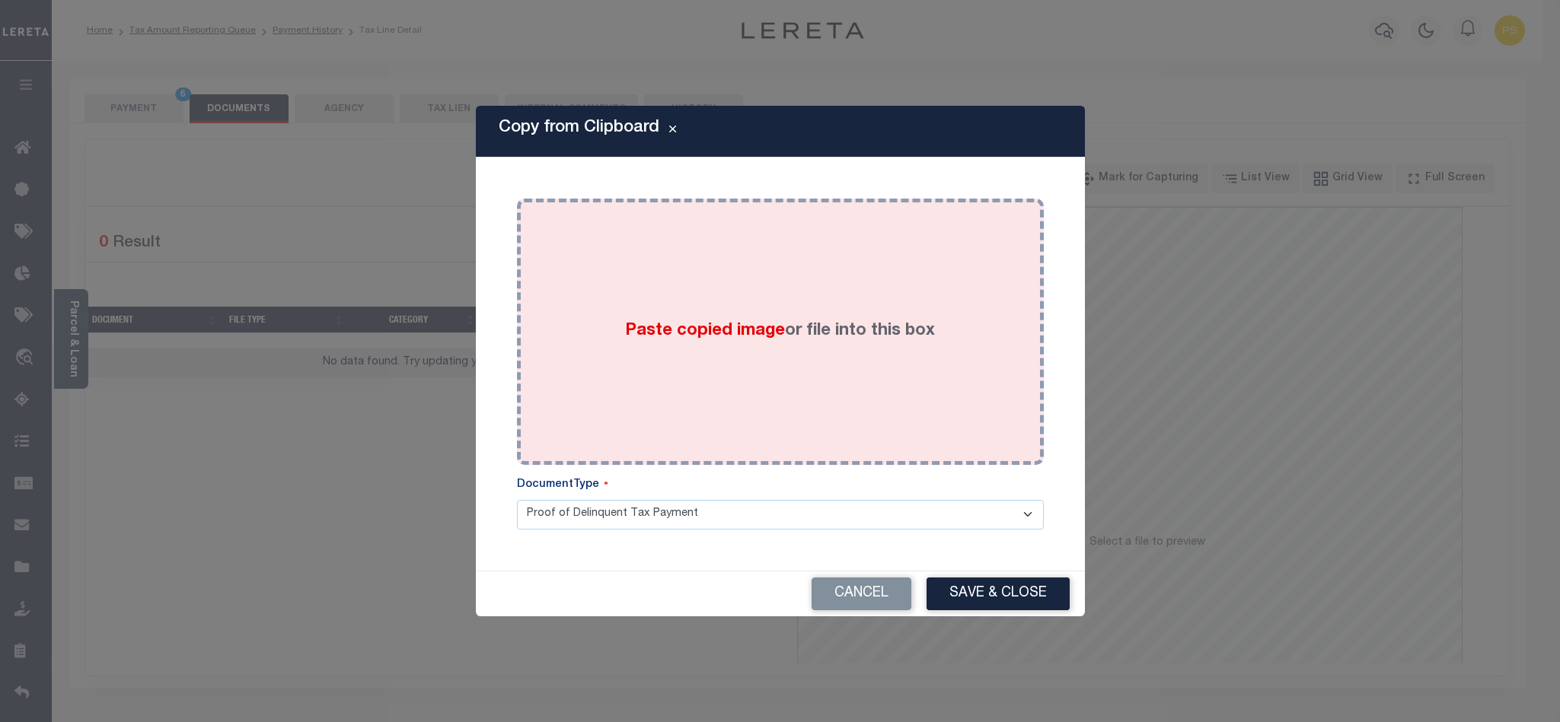
click at [708, 436] on div "Paste copied image or file into this box" at bounding box center [780, 332] width 504 height 244
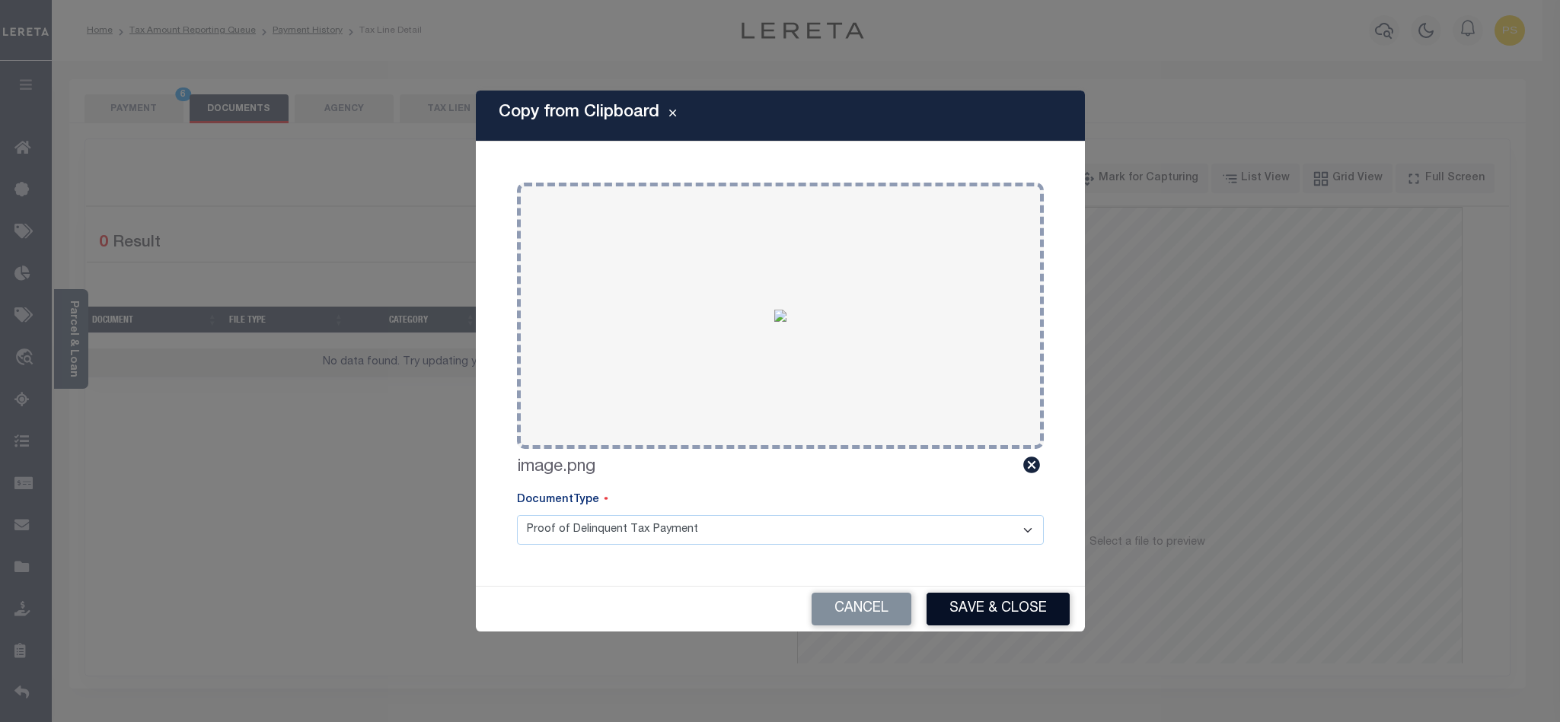
drag, startPoint x: 1005, startPoint y: 599, endPoint x: 894, endPoint y: 592, distance: 112.1
click at [1003, 599] on button "Save & Close" at bounding box center [997, 609] width 143 height 33
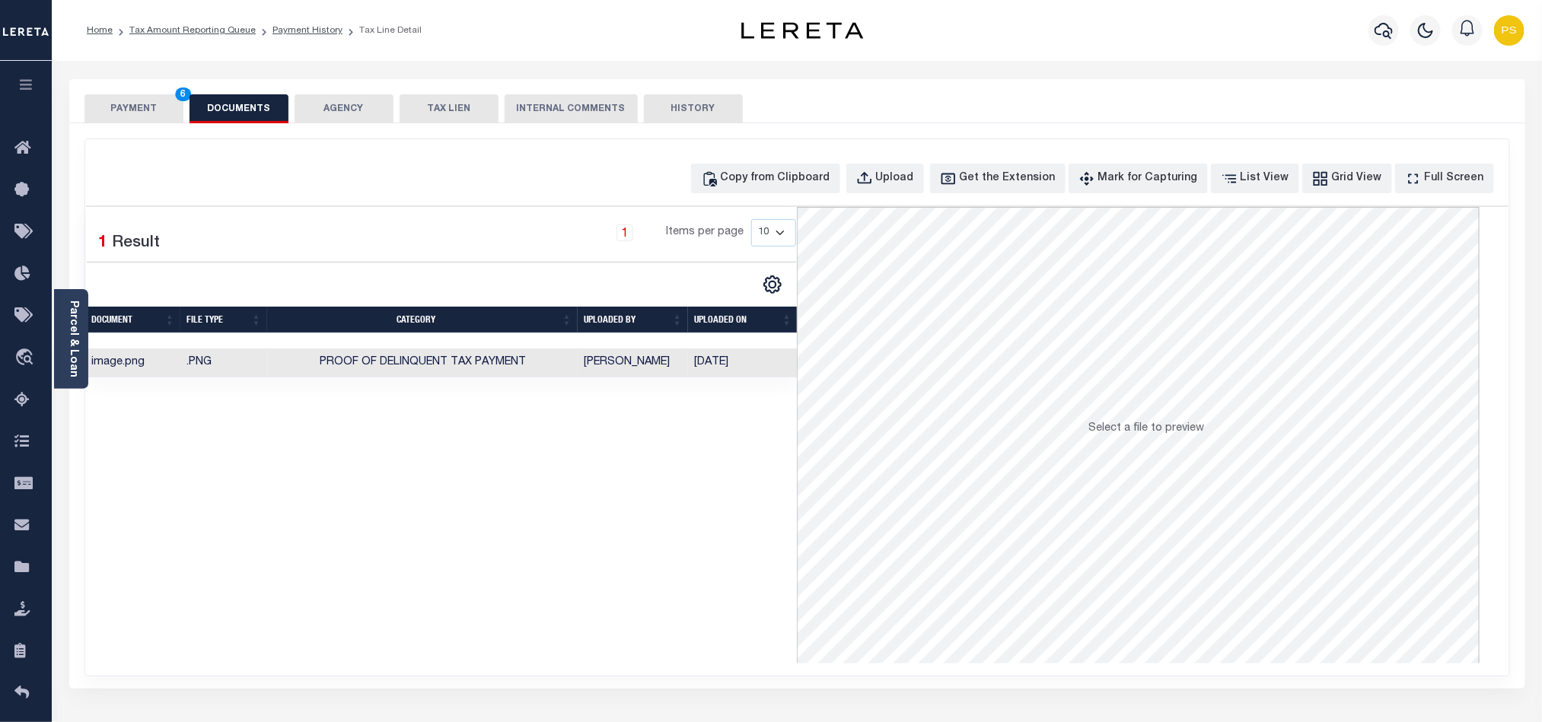
click at [148, 110] on button "PAYMENT 6" at bounding box center [133, 108] width 99 height 29
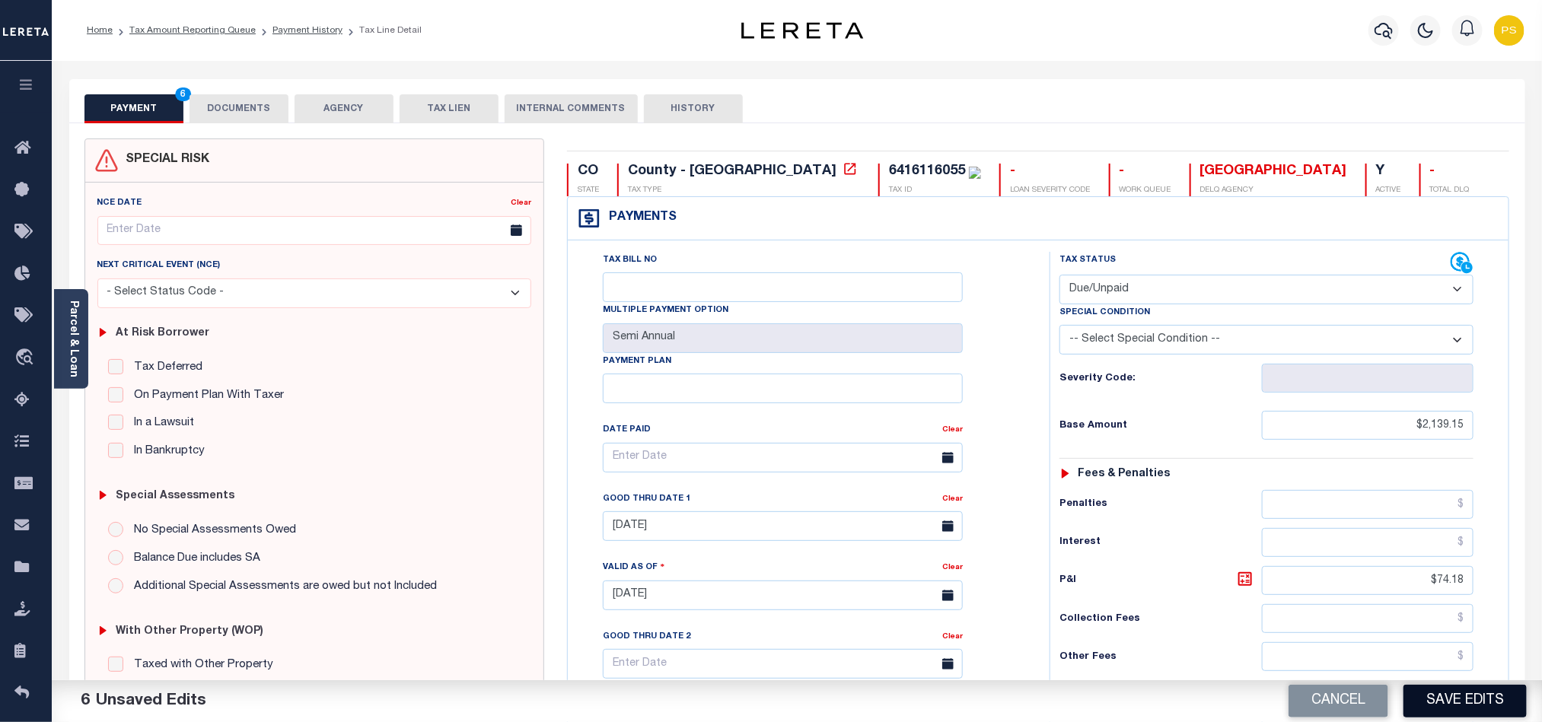
click at [1471, 709] on button "Save Edits" at bounding box center [1465, 701] width 123 height 33
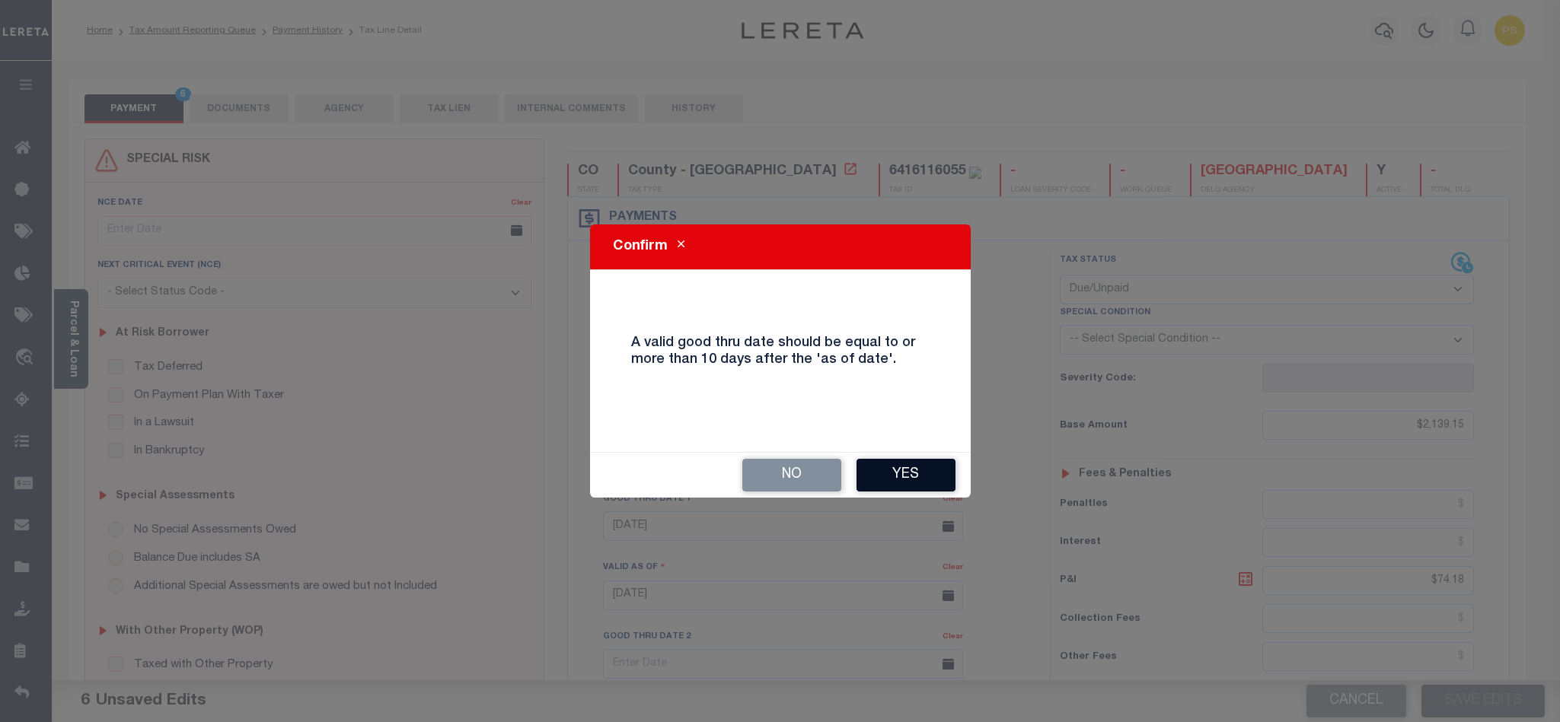
click at [887, 473] on button "Yes" at bounding box center [905, 475] width 99 height 33
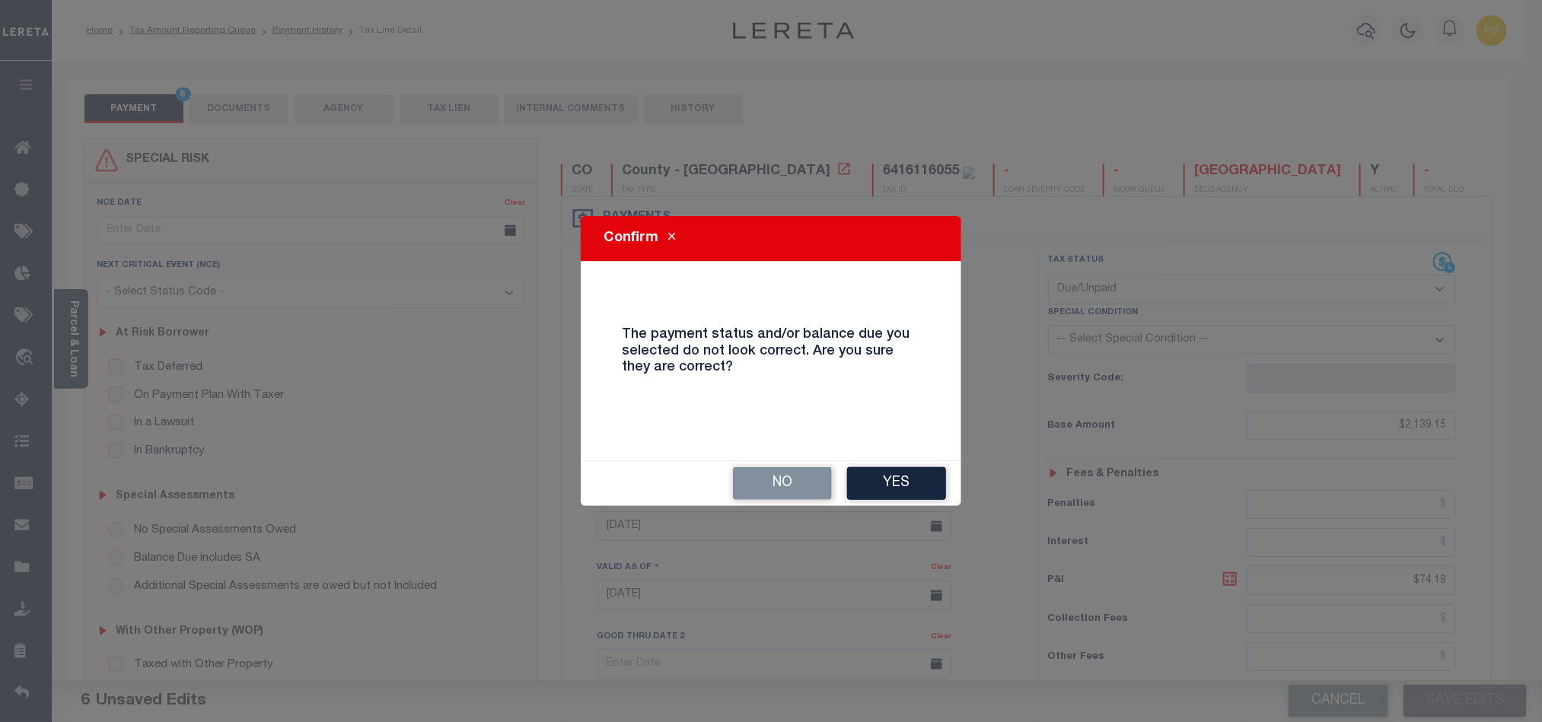
click at [887, 473] on button "Yes" at bounding box center [896, 483] width 99 height 33
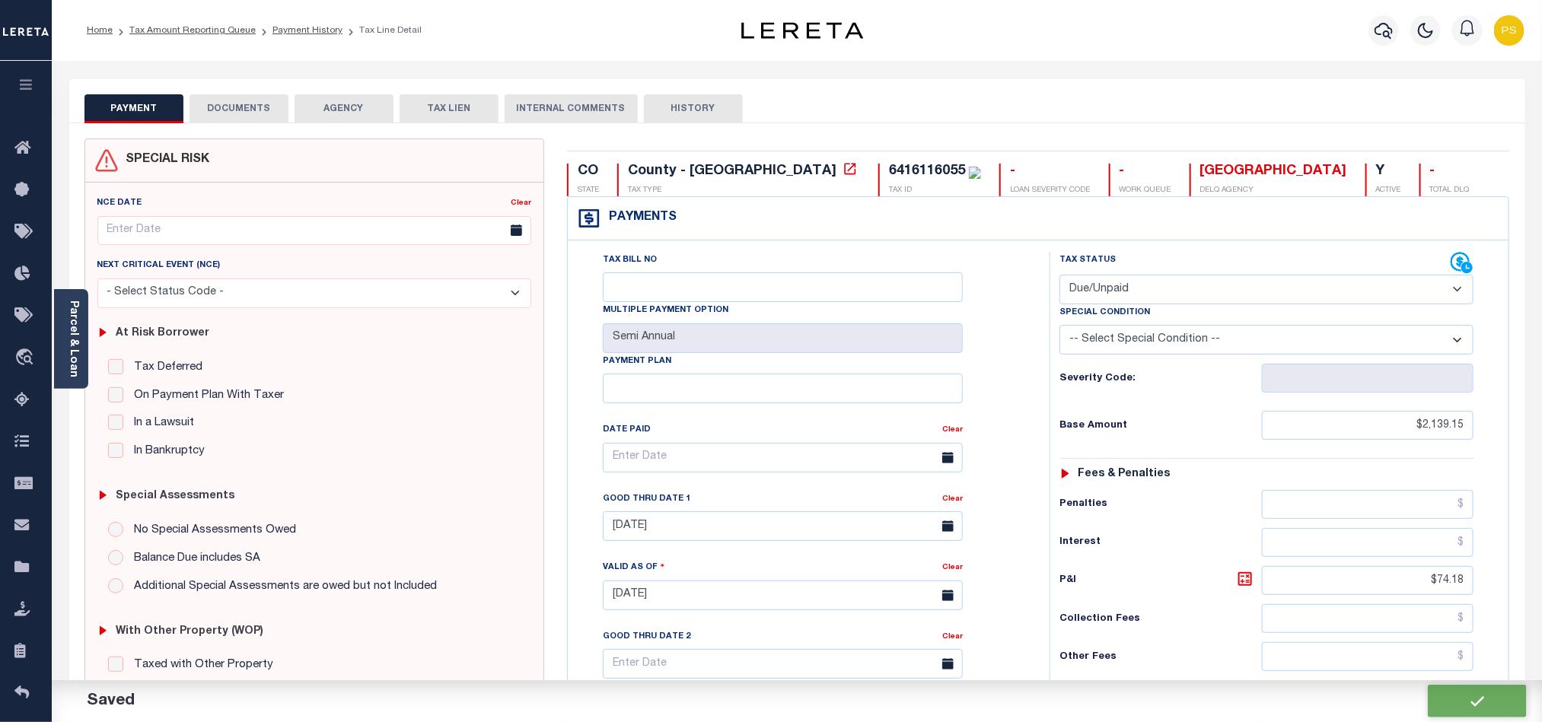
checkbox input "false"
type input "$2,139.15"
type input "$74.18"
type input "$2,213.33"
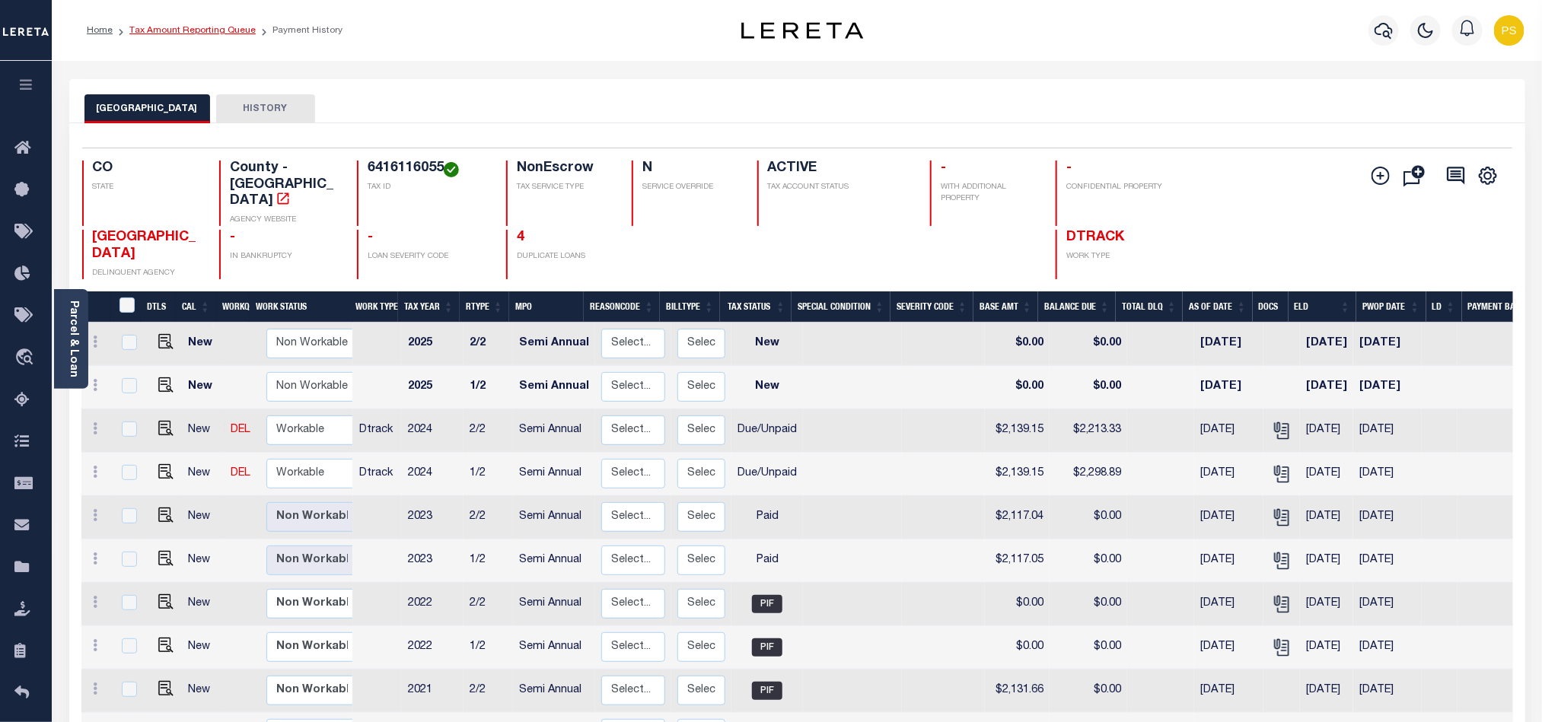
click at [199, 26] on link "Tax Amount Reporting Queue" at bounding box center [192, 30] width 126 height 9
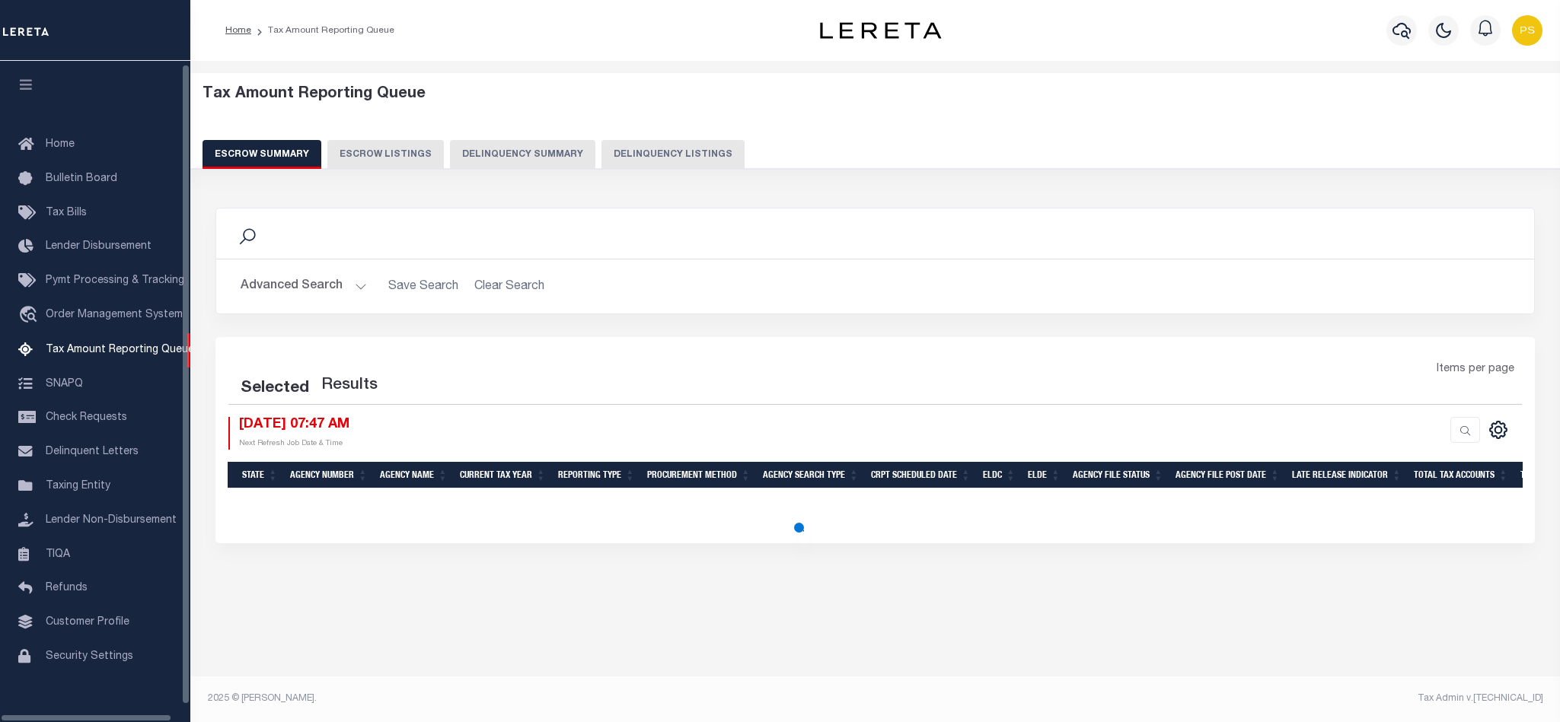
click at [661, 142] on button "Delinquency Listings" at bounding box center [672, 154] width 143 height 29
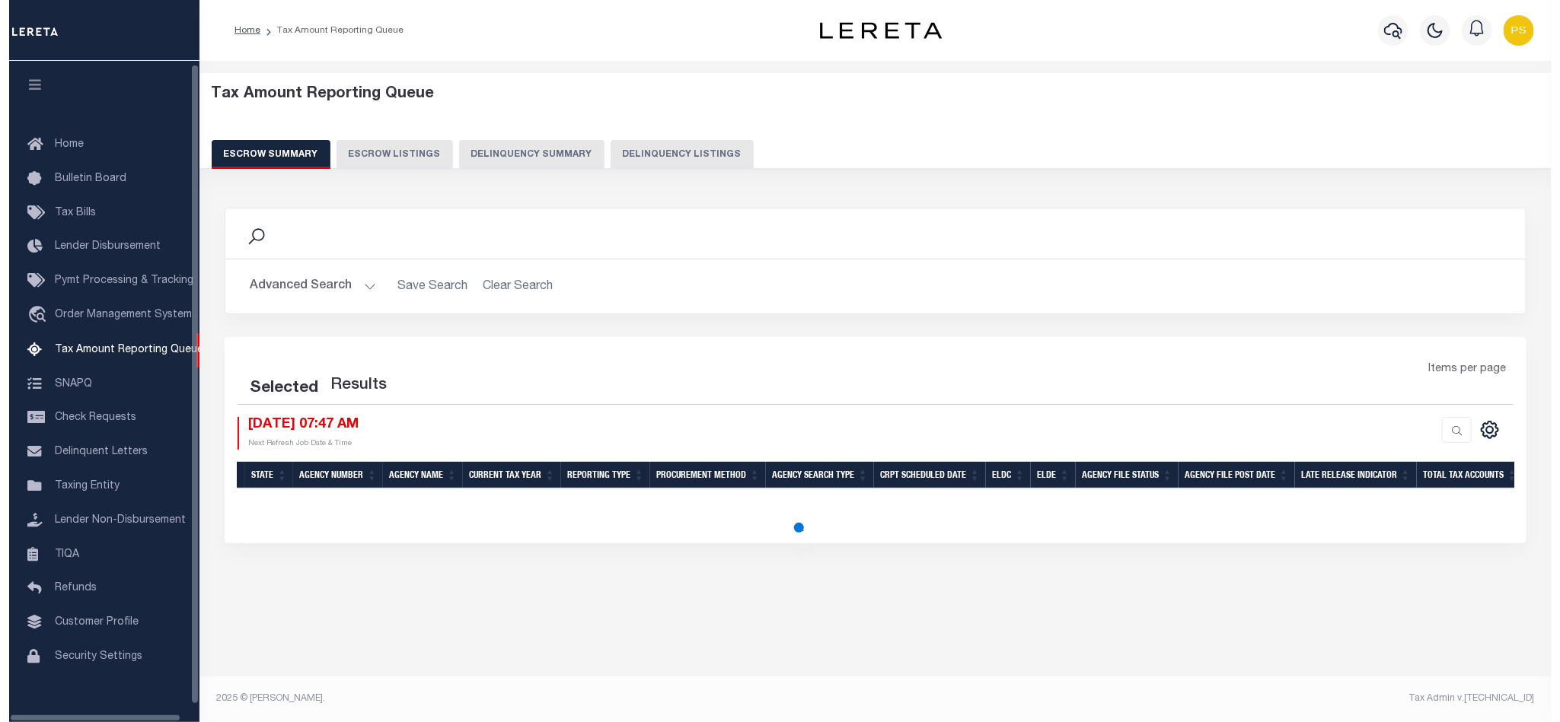
scroll to position [18, 0]
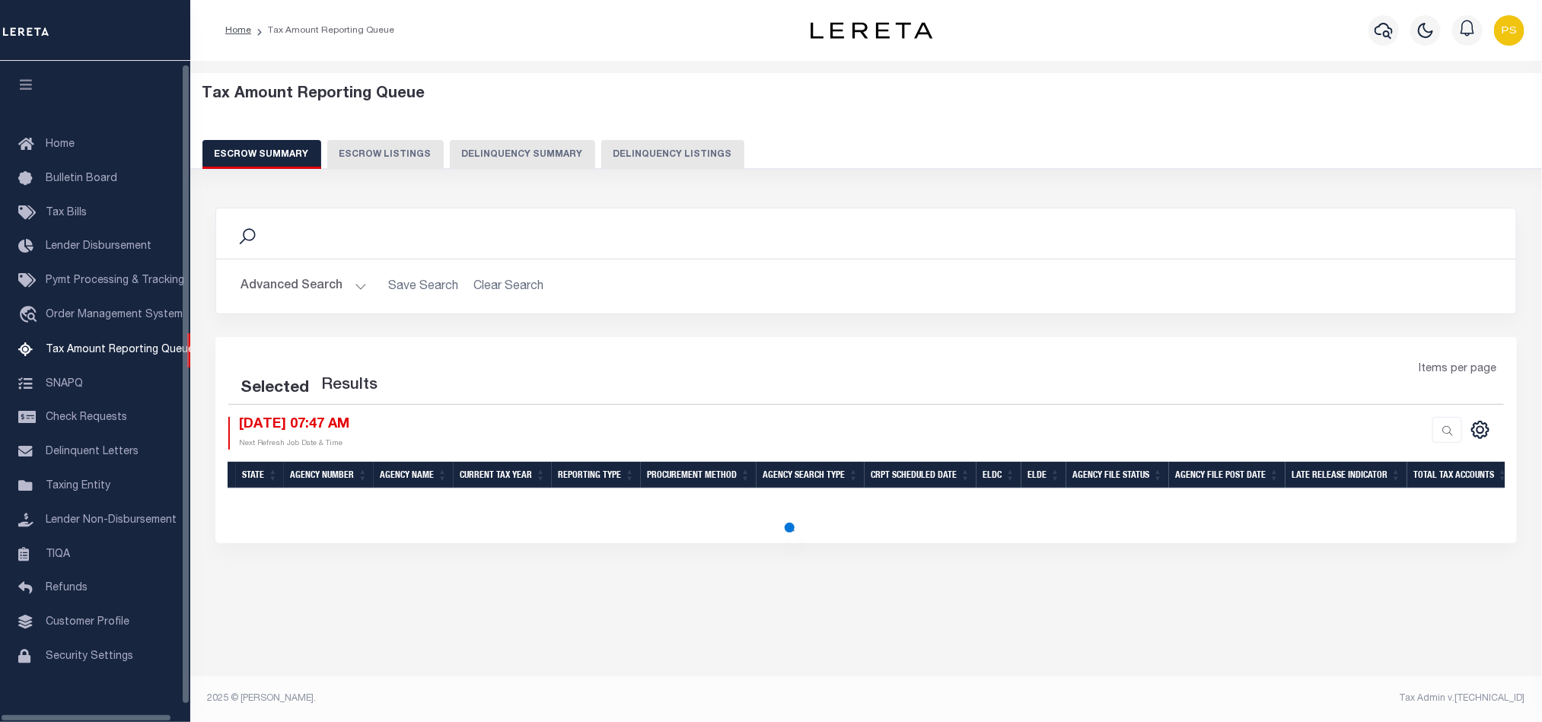
select select "100"
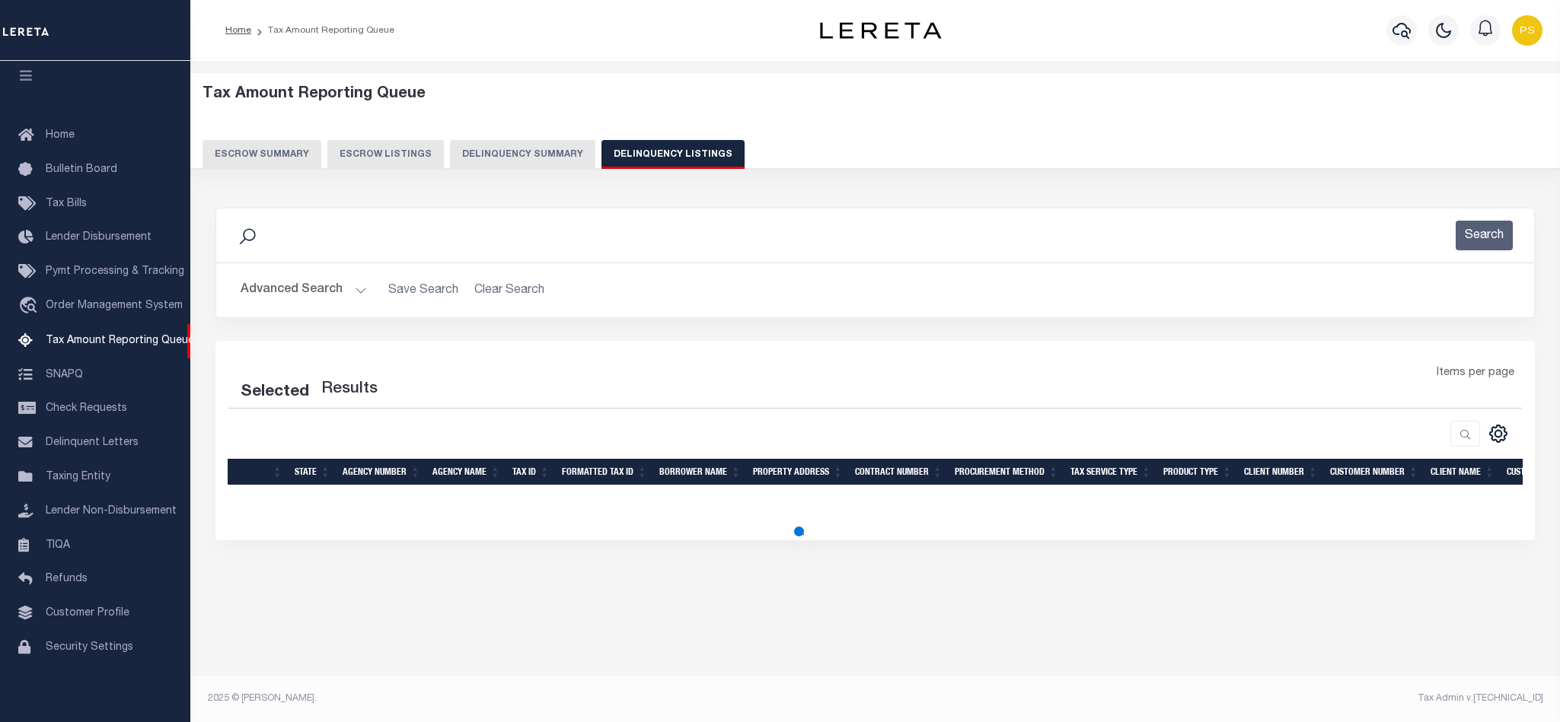
select select "100"
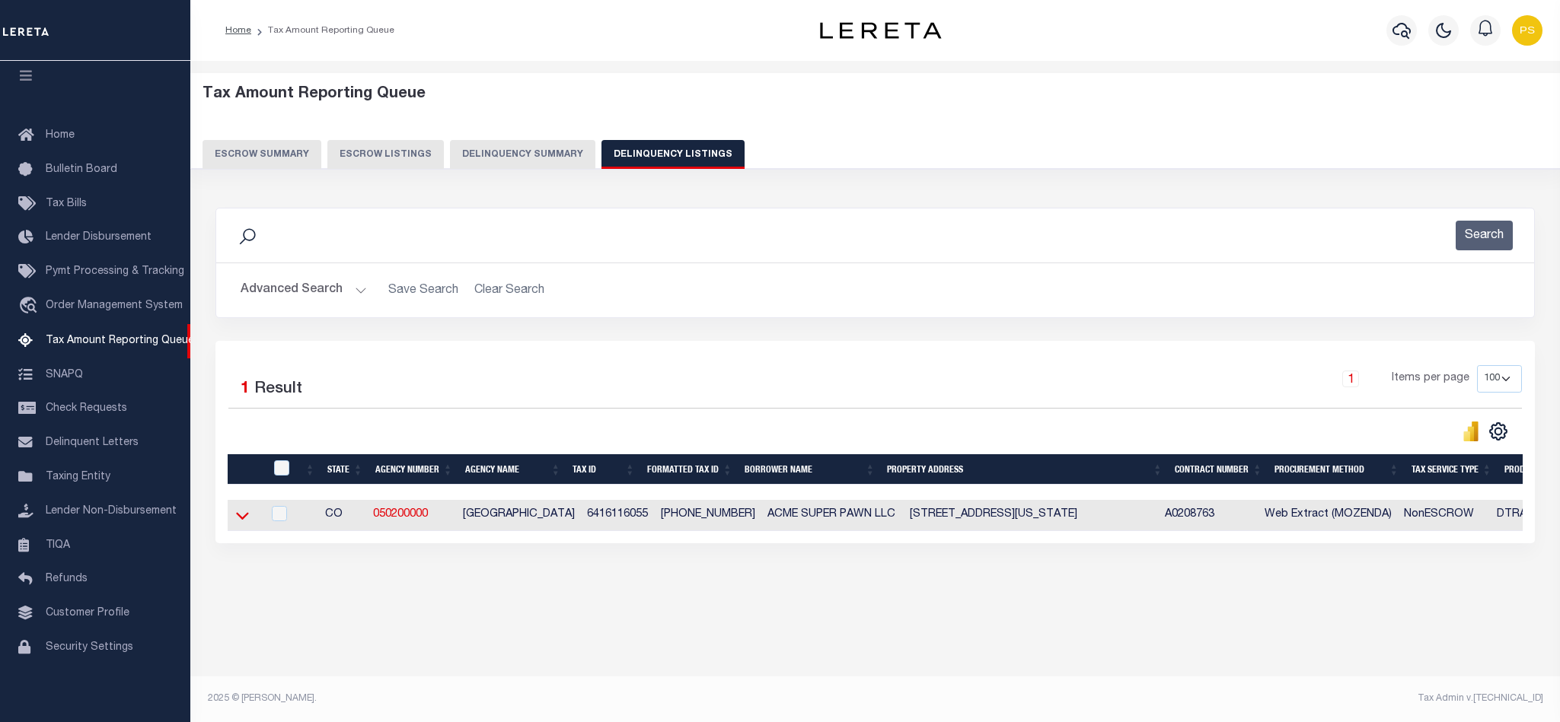
click at [236, 524] on icon at bounding box center [242, 516] width 13 height 16
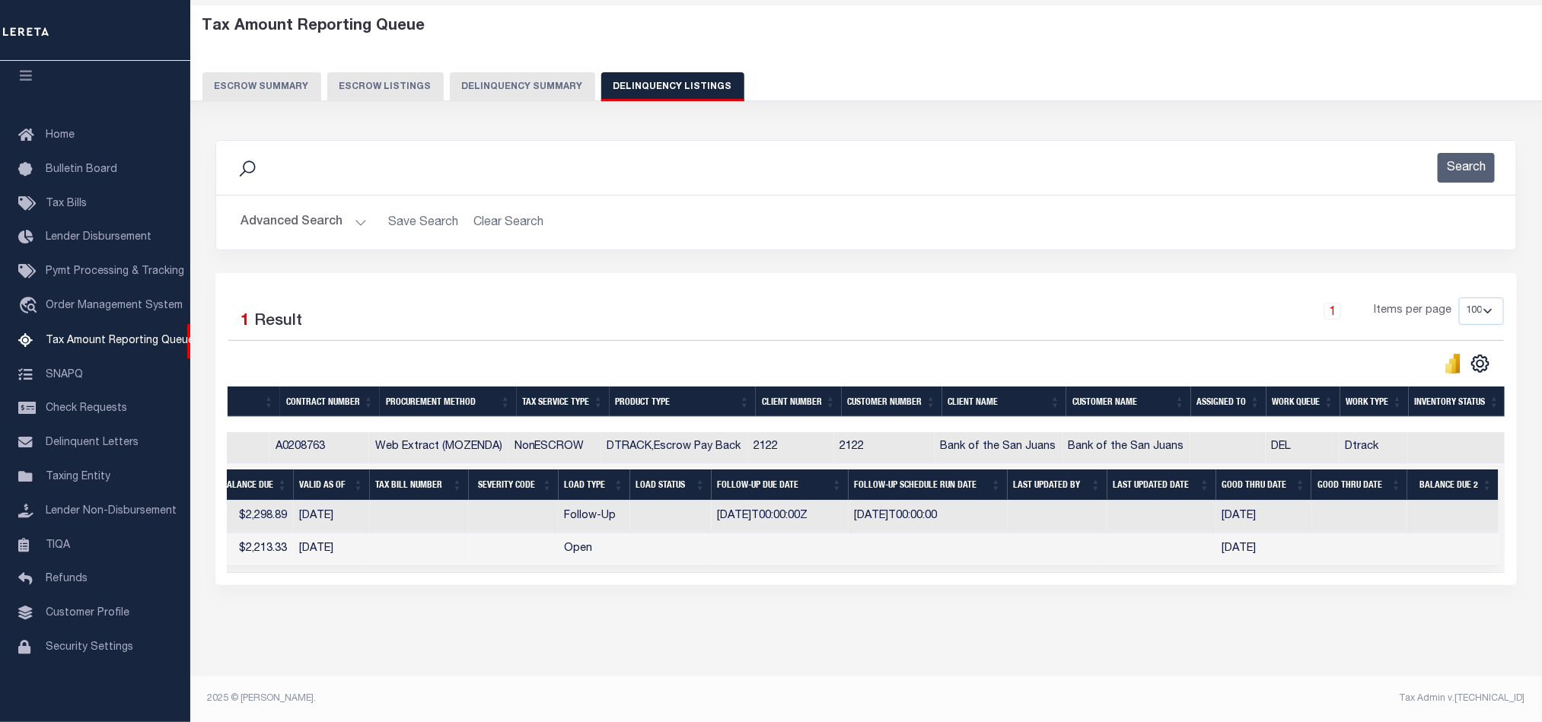
scroll to position [0, 0]
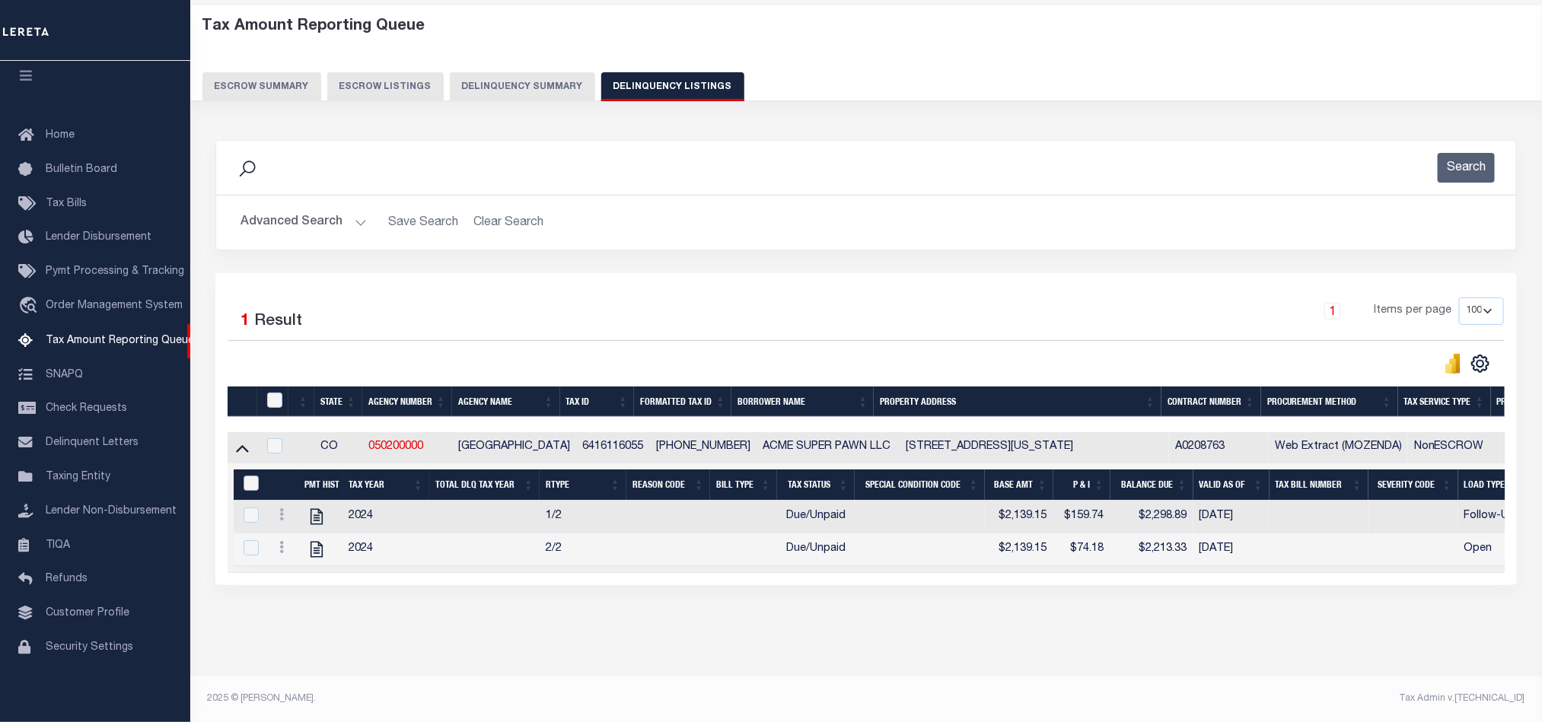
click at [247, 476] on input "&nbsp;" at bounding box center [251, 483] width 15 height 15
checkbox input "true"
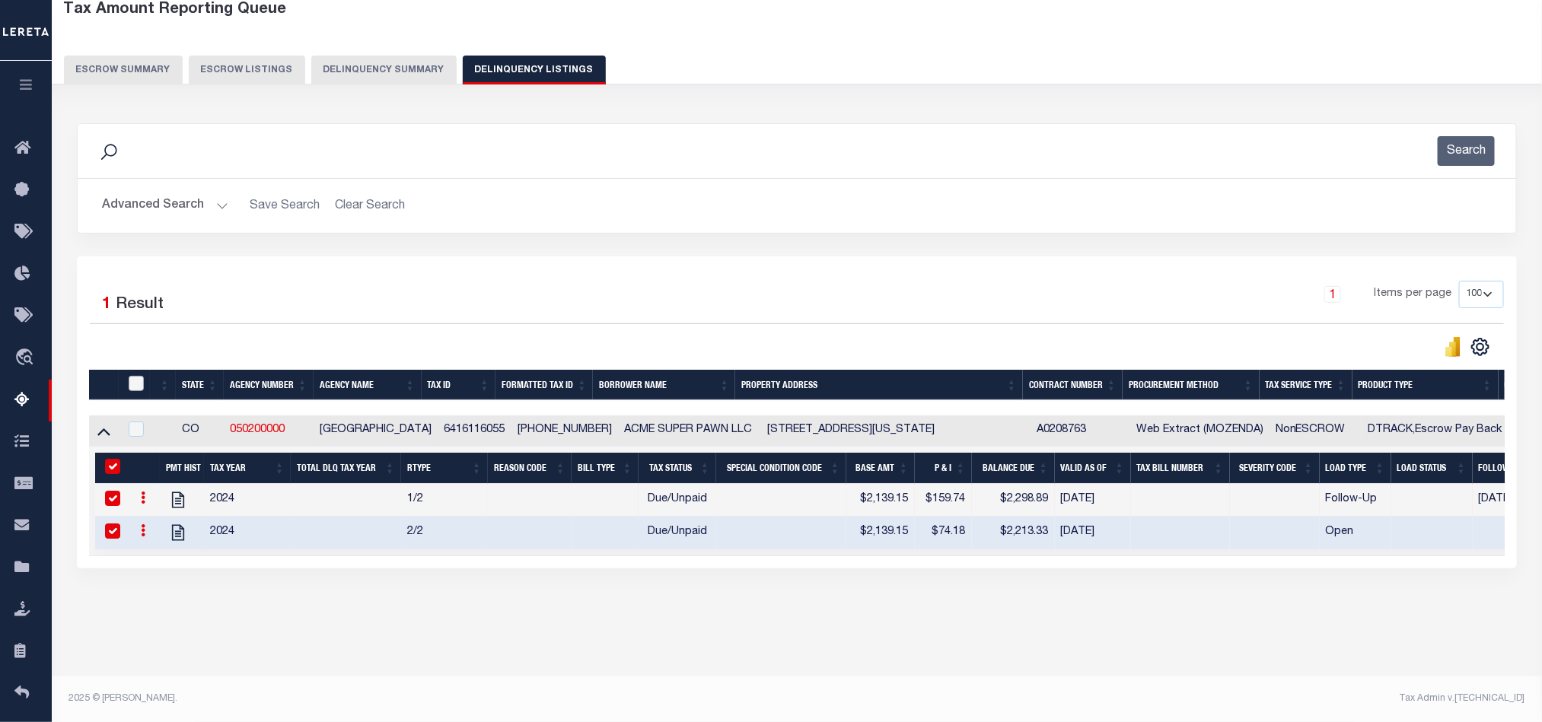
click at [133, 384] on input "checkbox" at bounding box center [136, 383] width 15 height 15
checkbox input "true"
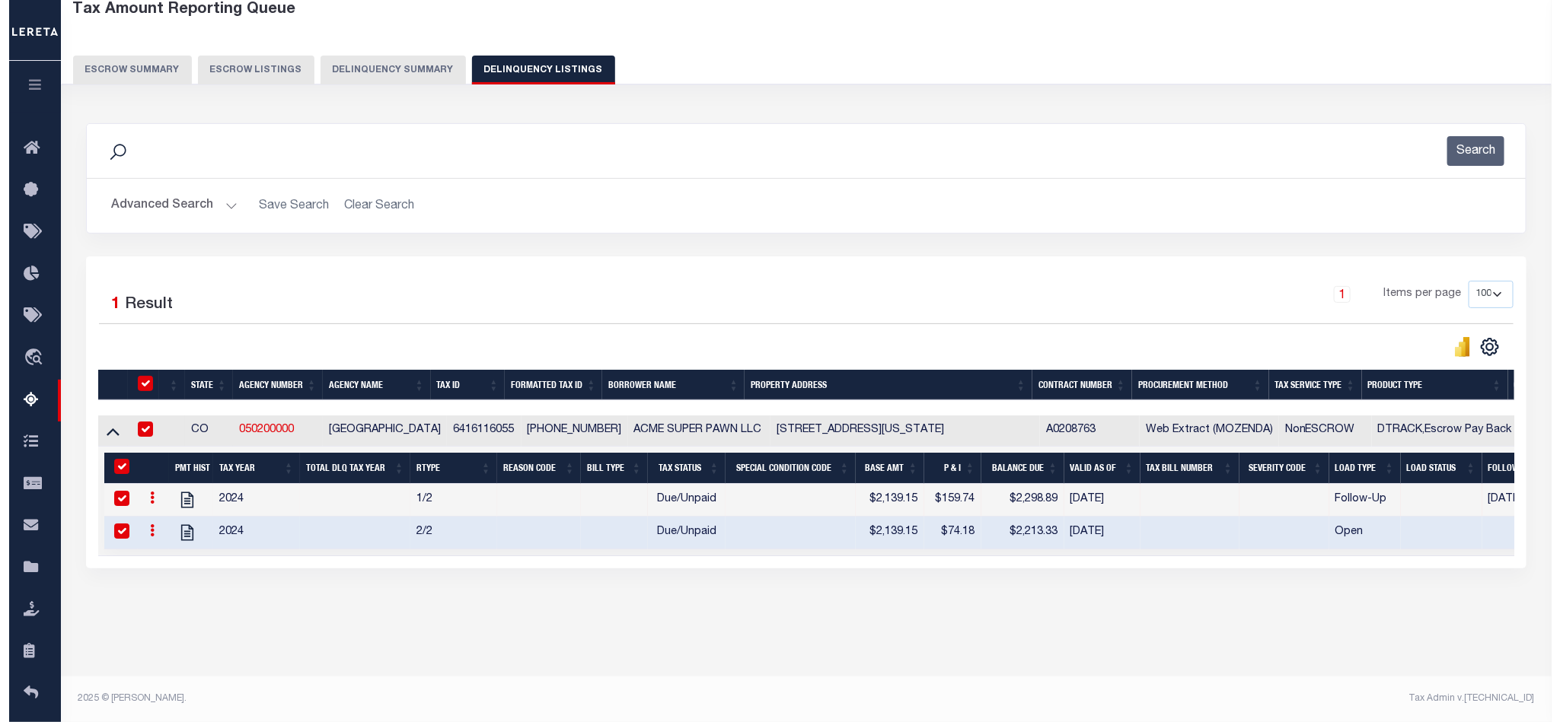
scroll to position [84, 0]
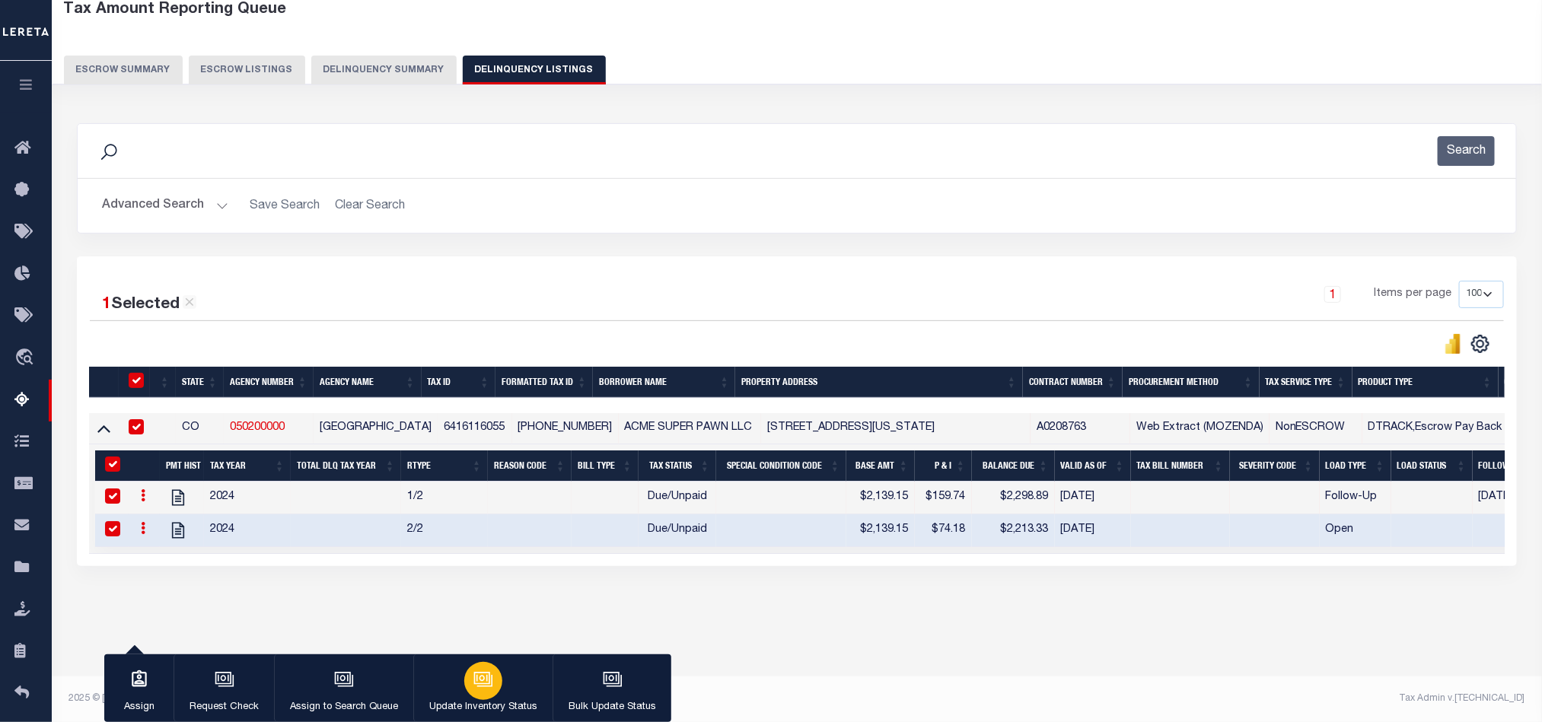
click at [496, 683] on div "button" at bounding box center [483, 681] width 38 height 38
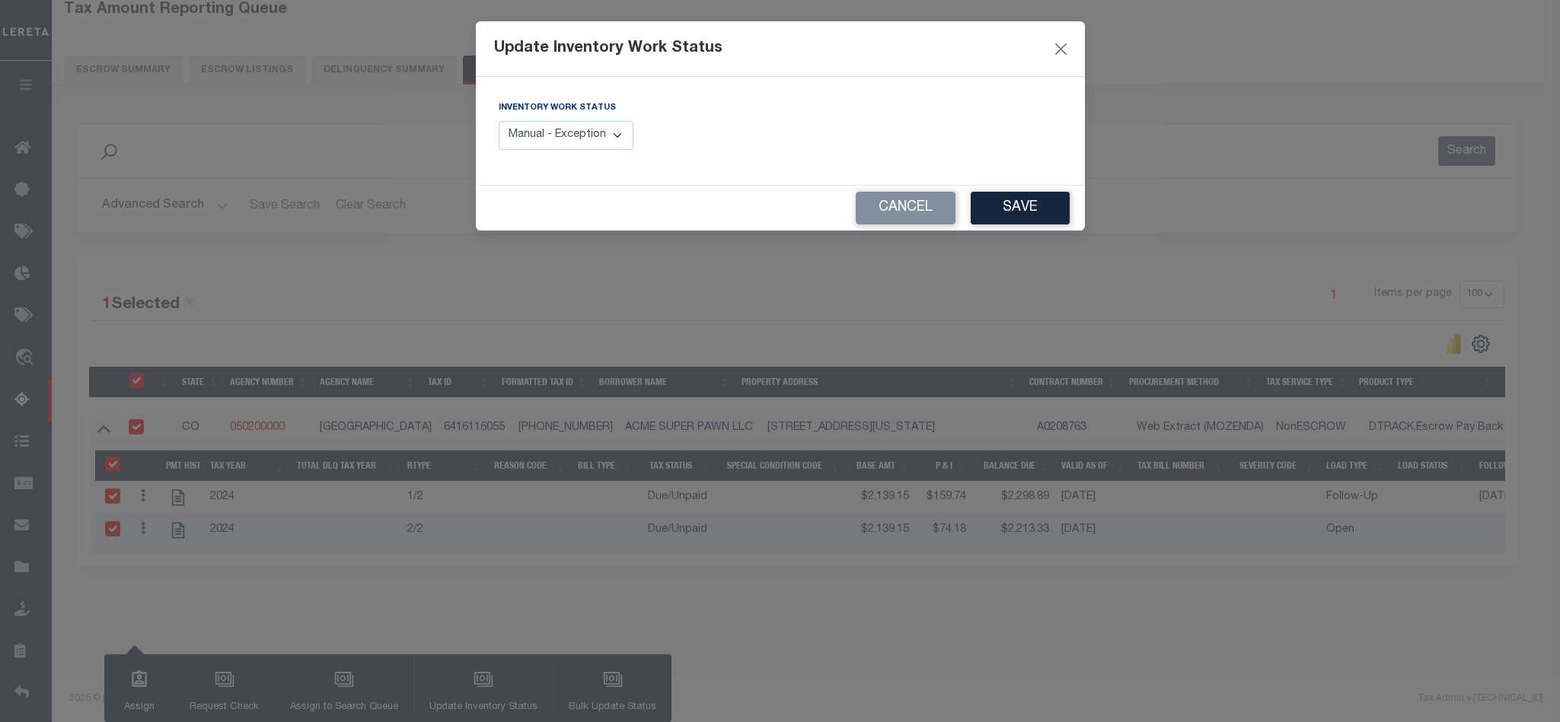
click at [534, 149] on select "Manual - Exception Pended - Awaiting Search Late Add Exception Completed" at bounding box center [566, 136] width 135 height 30
select select "4"
click at [499, 122] on select "Manual - Exception Pended - Awaiting Search Late Add Exception Completed" at bounding box center [566, 136] width 135 height 30
click at [1049, 206] on button "Save" at bounding box center [1019, 208] width 99 height 33
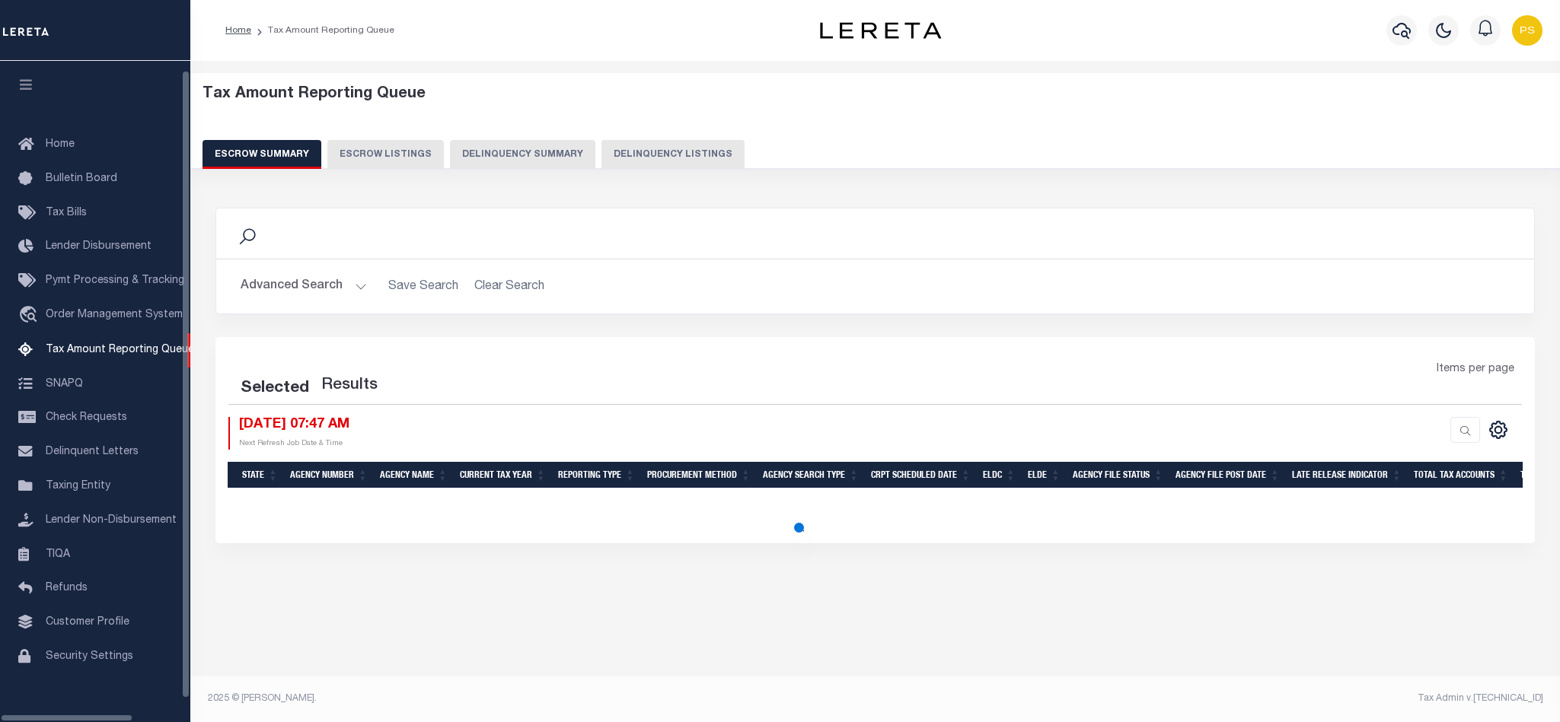
click at [661, 153] on button "Delinquency Listings" at bounding box center [672, 154] width 143 height 29
select select "100"
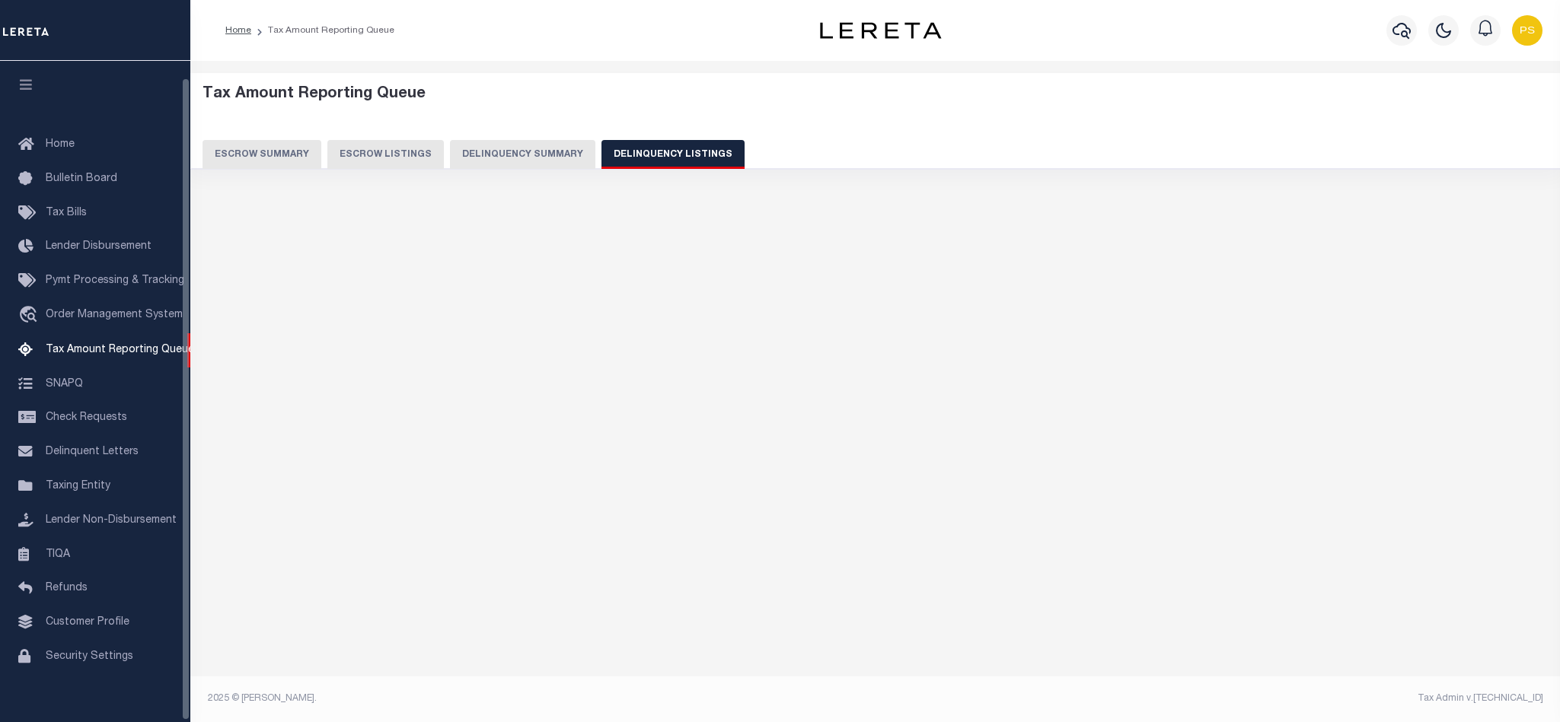
scroll to position [17, 0]
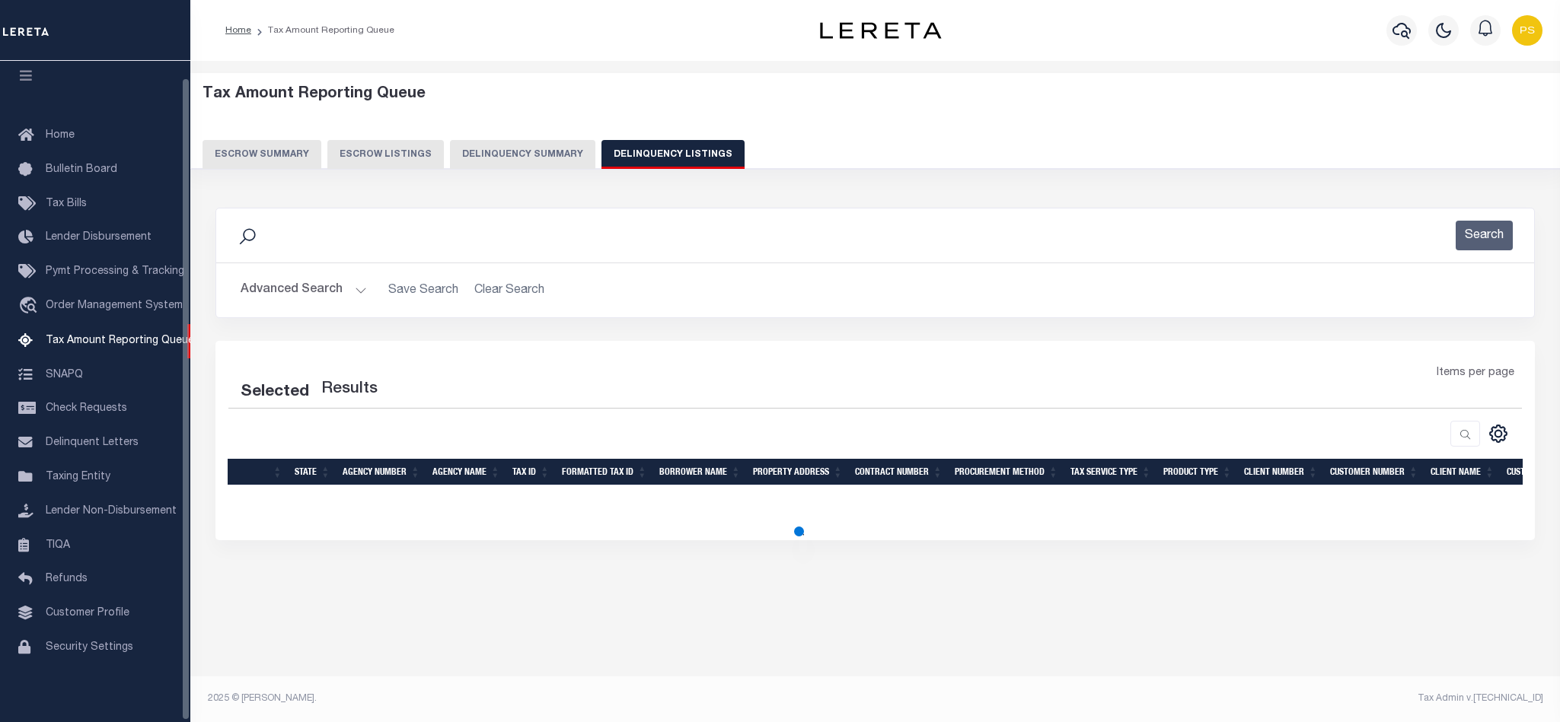
select select "100"
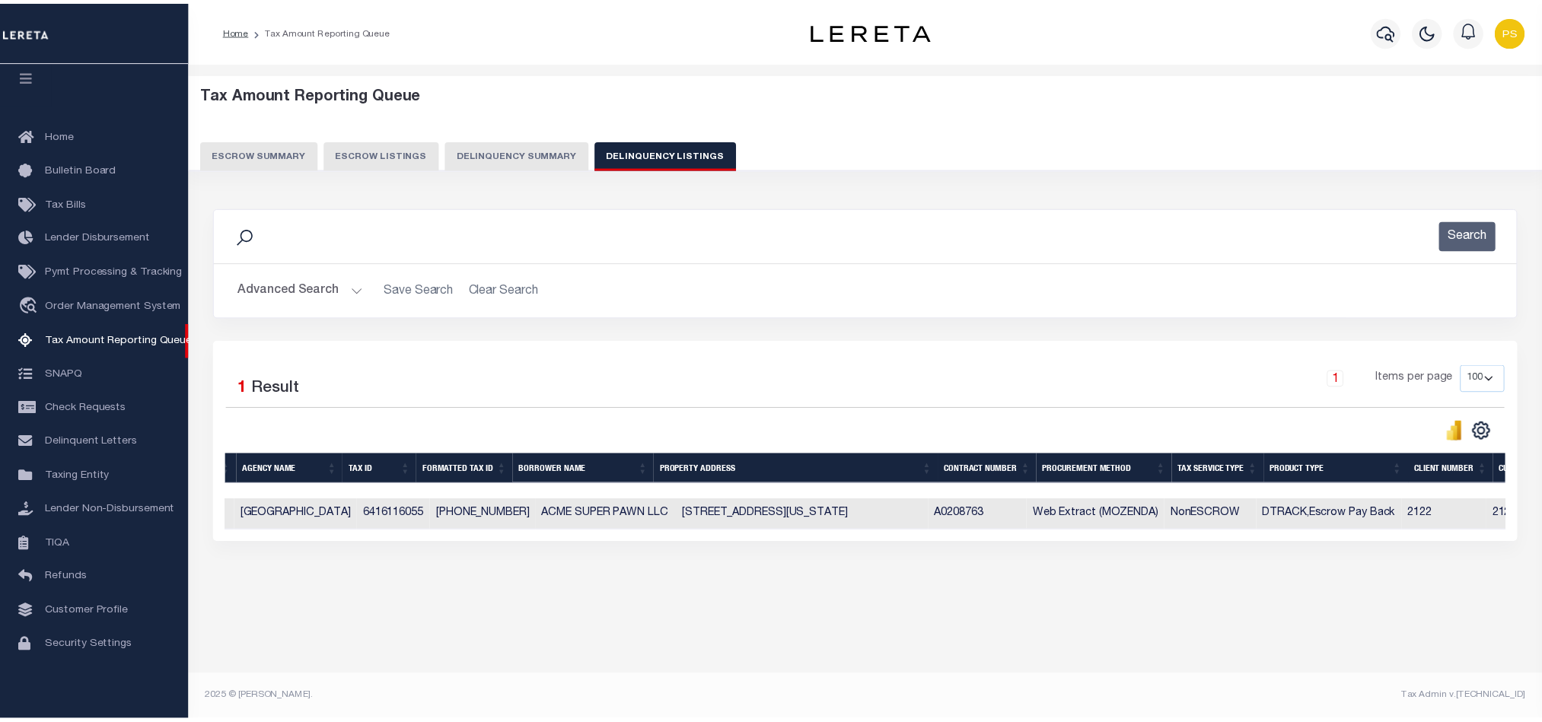
scroll to position [0, 0]
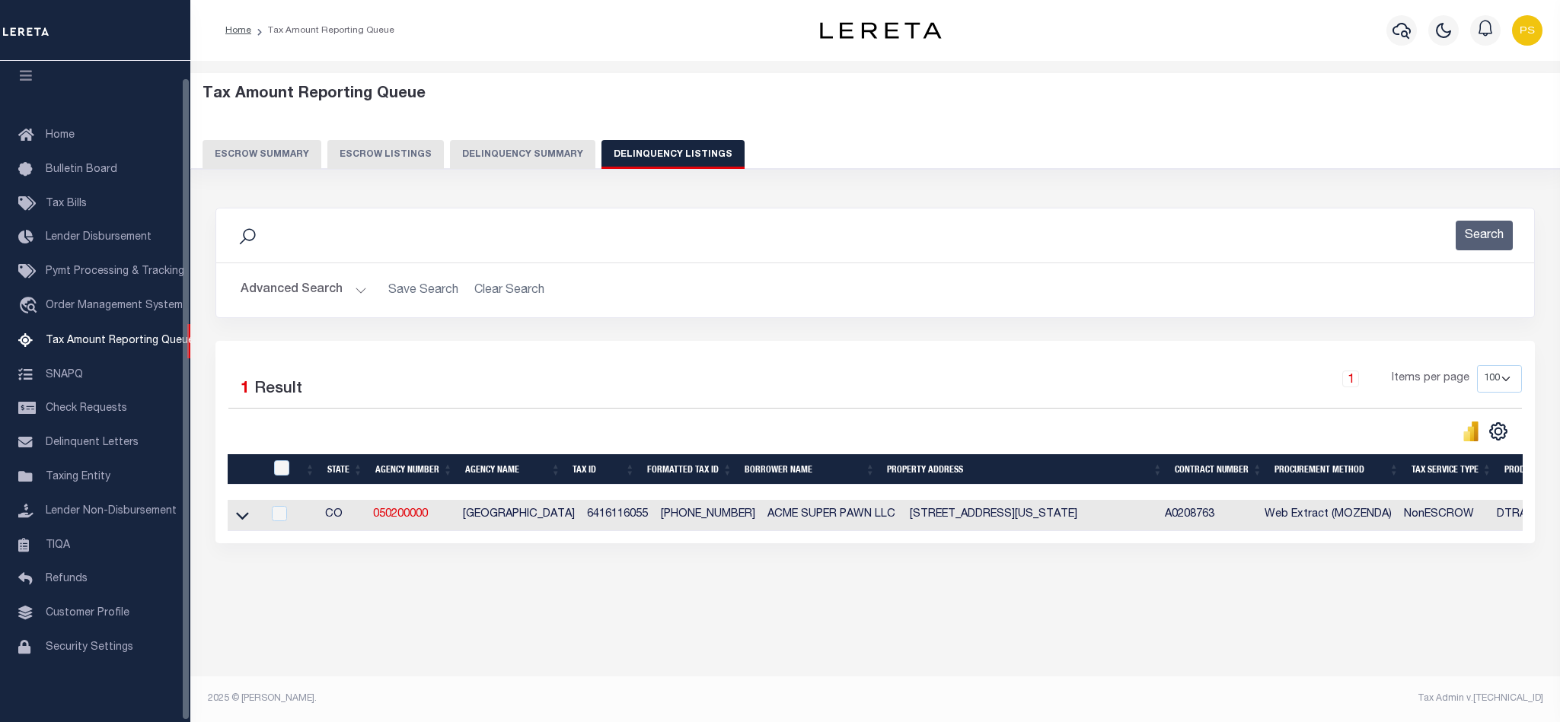
click at [295, 295] on button "Advanced Search" at bounding box center [304, 291] width 126 height 30
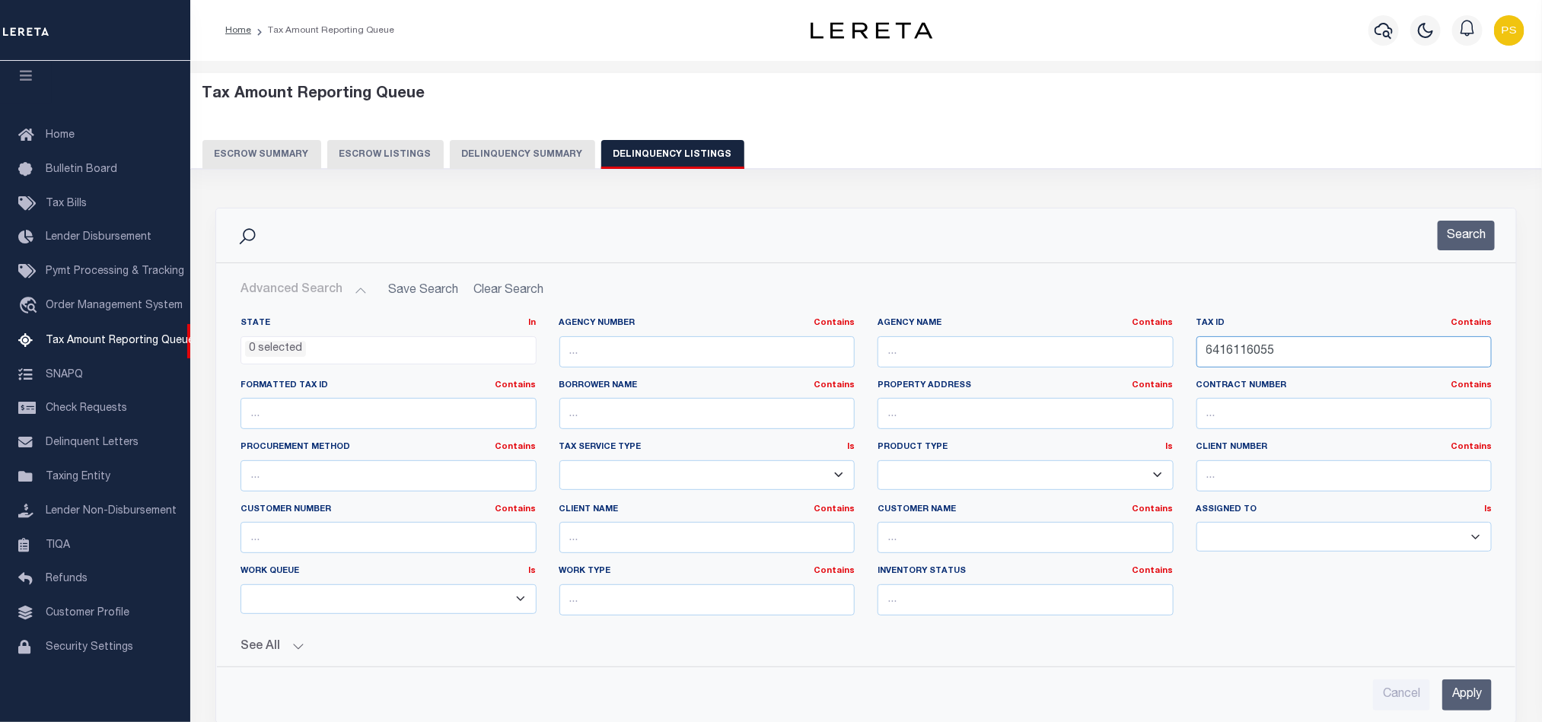
click at [1233, 349] on input "6416116055" at bounding box center [1345, 351] width 296 height 31
paste input "8110023"
click at [1478, 690] on input "Apply" at bounding box center [1466, 695] width 49 height 31
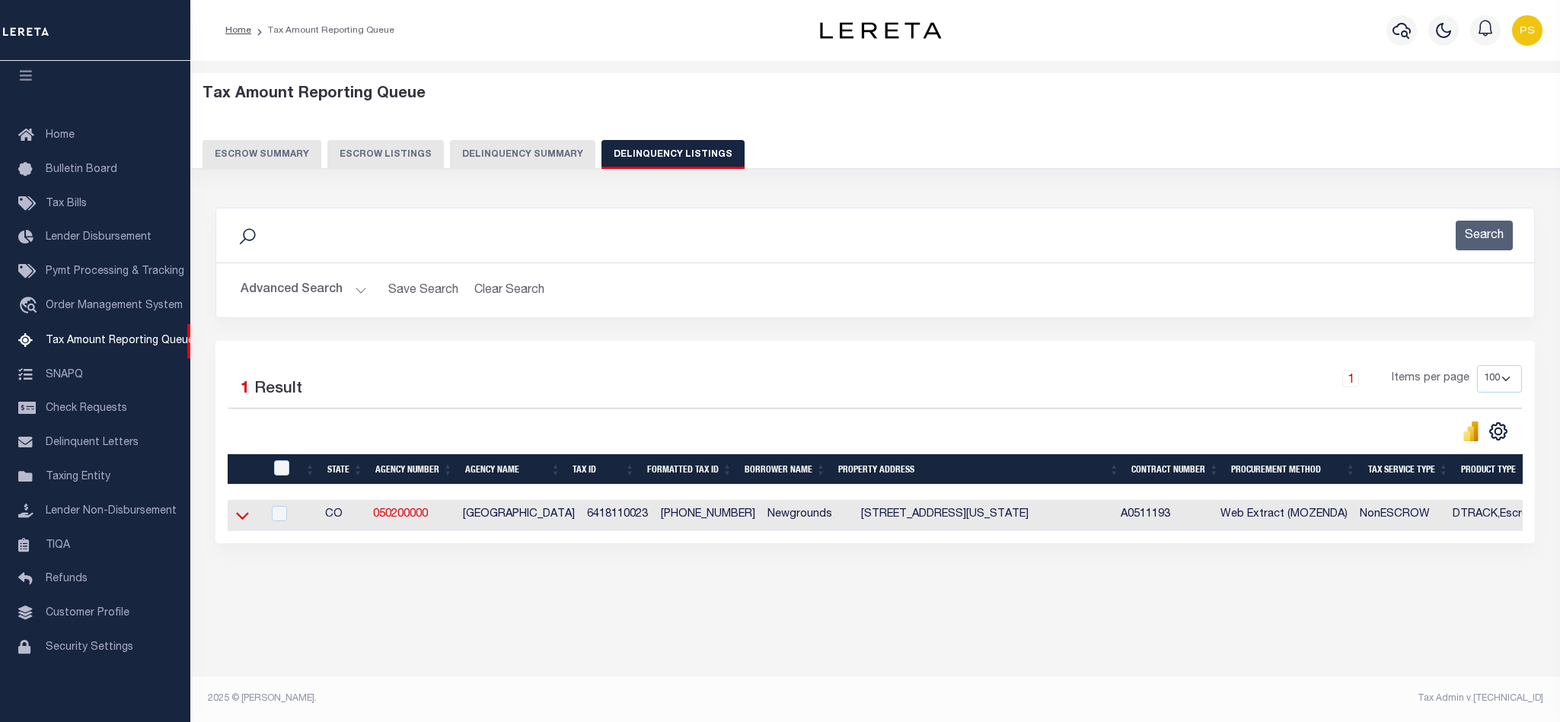
click at [240, 515] on icon at bounding box center [242, 516] width 13 height 16
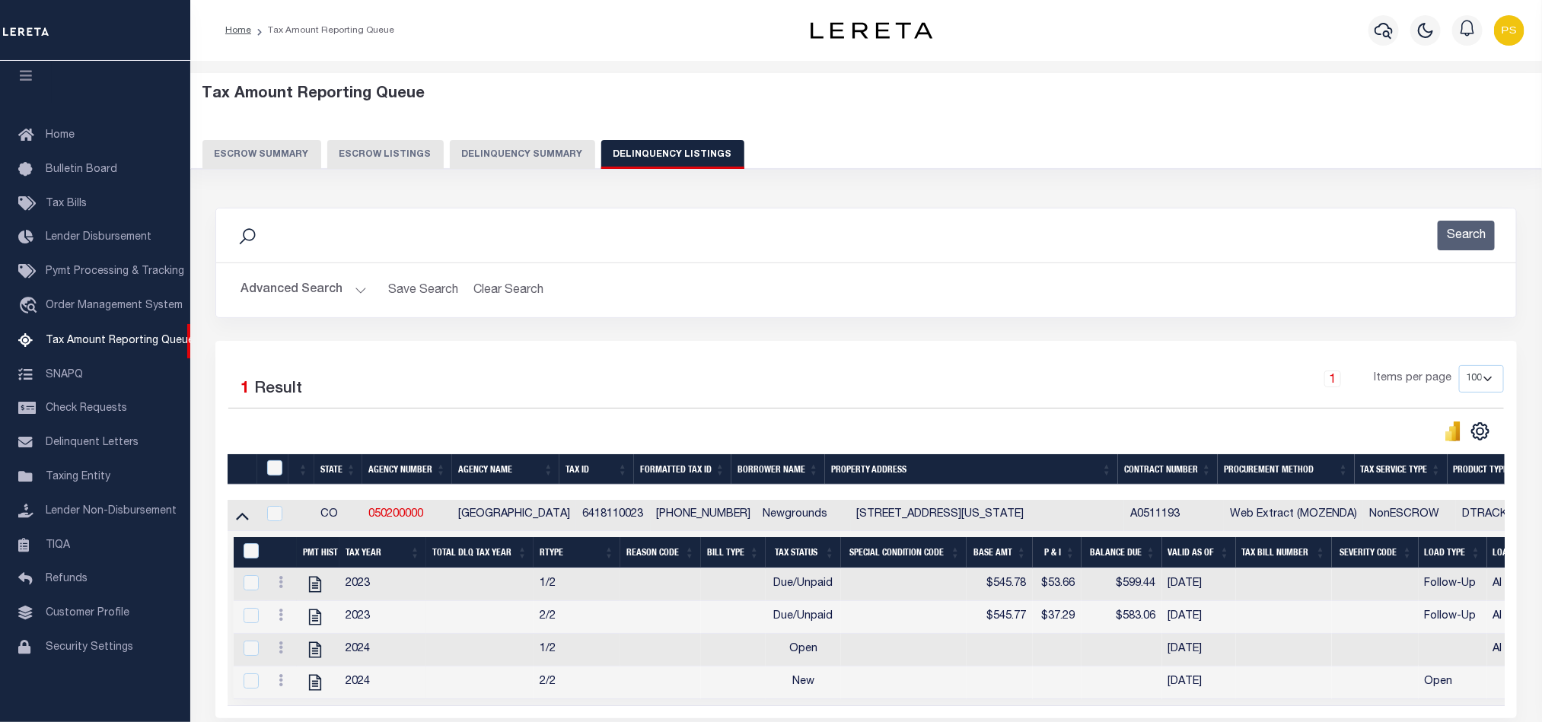
click at [304, 298] on button "Advanced Search" at bounding box center [304, 291] width 126 height 30
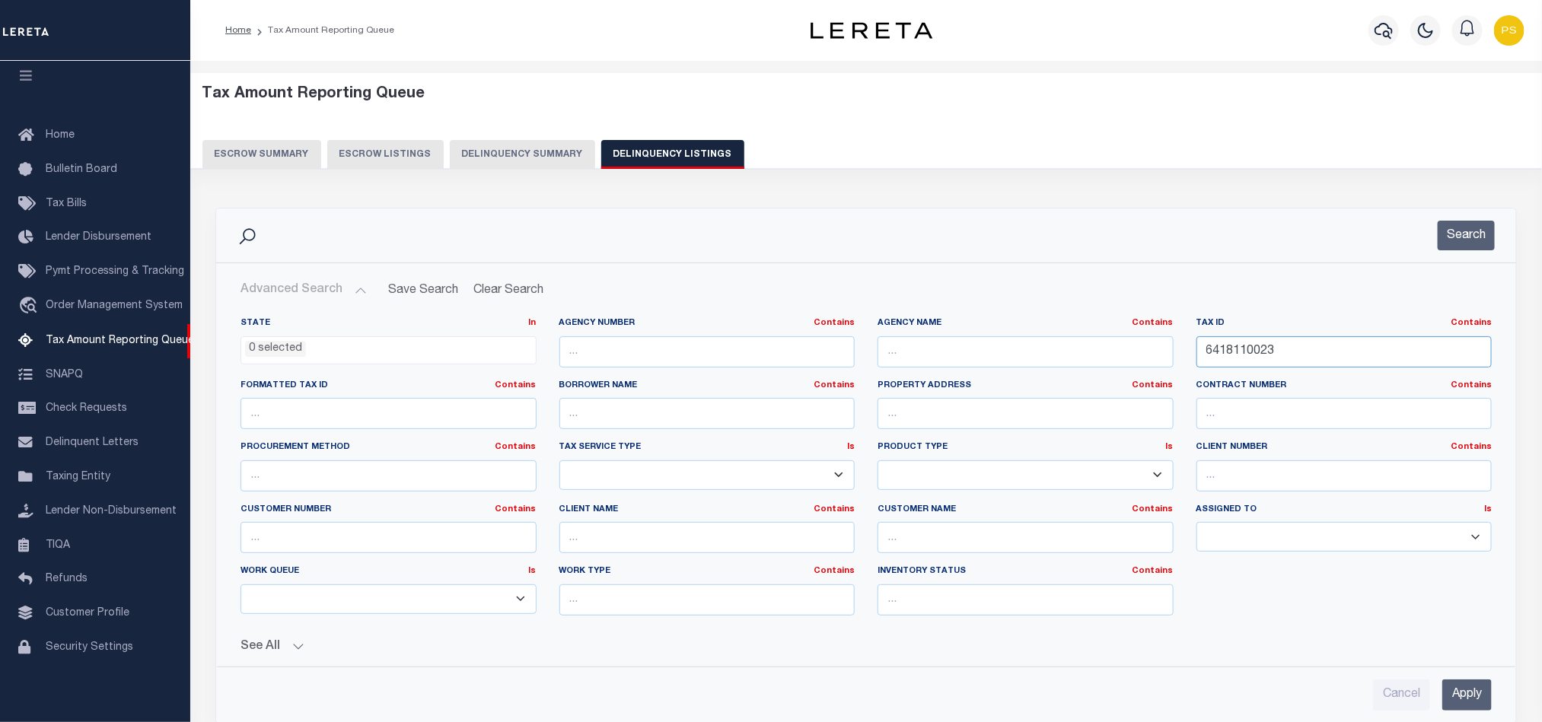
click at [1224, 348] on input "6418110023" at bounding box center [1345, 351] width 296 height 31
paste input "23408144"
type input "6423408144"
click at [1462, 708] on input "Apply" at bounding box center [1466, 695] width 49 height 31
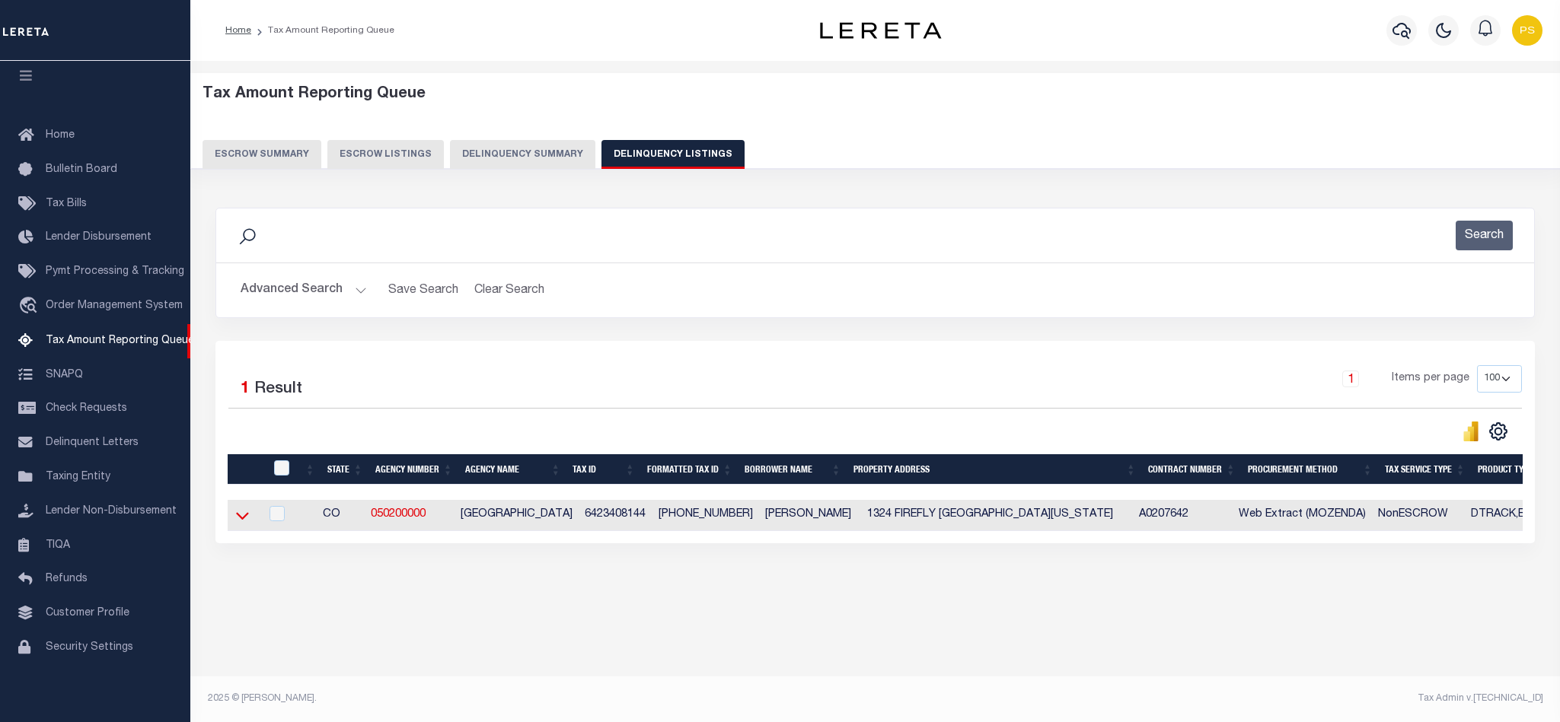
click at [241, 521] on icon at bounding box center [242, 517] width 13 height 8
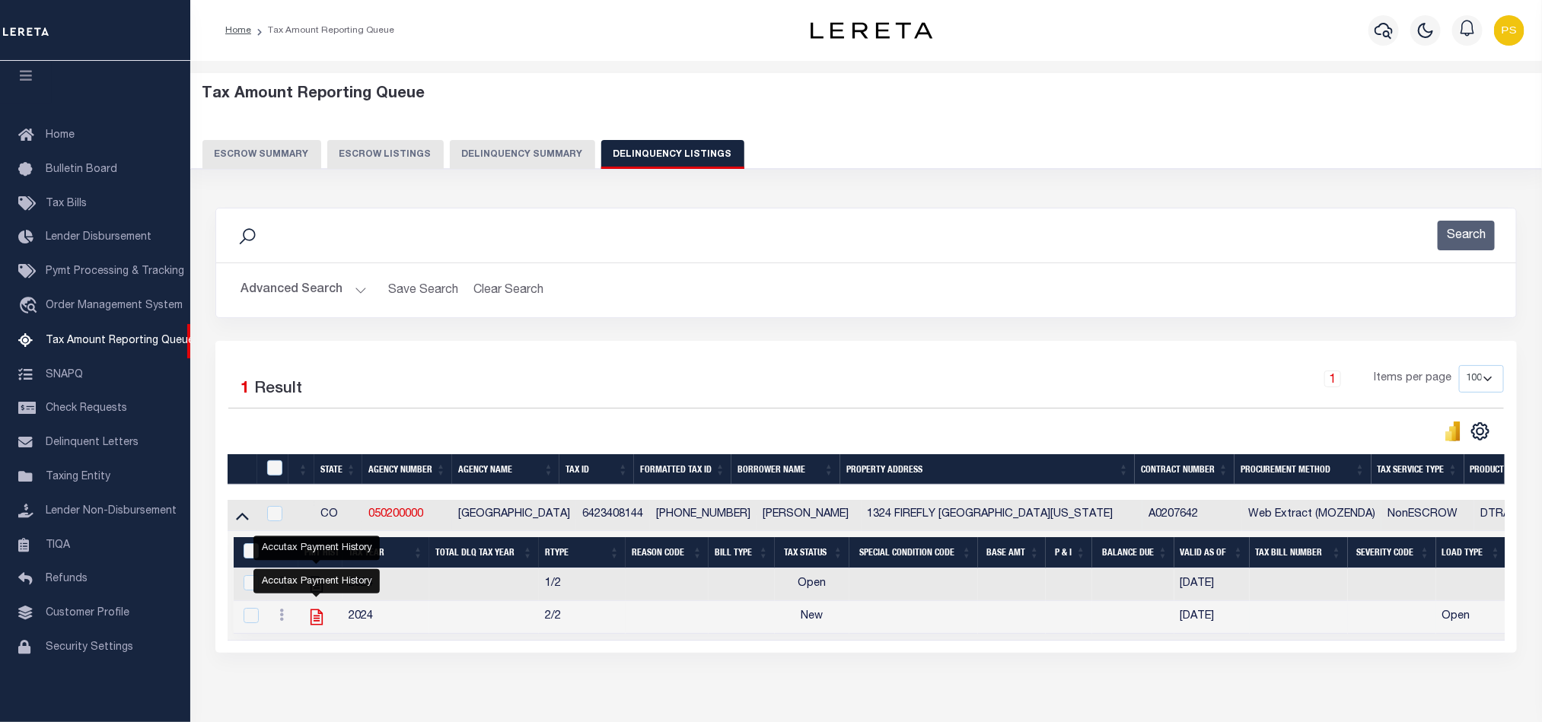
click at [318, 623] on icon "" at bounding box center [317, 617] width 20 height 20
checkbox input "true"
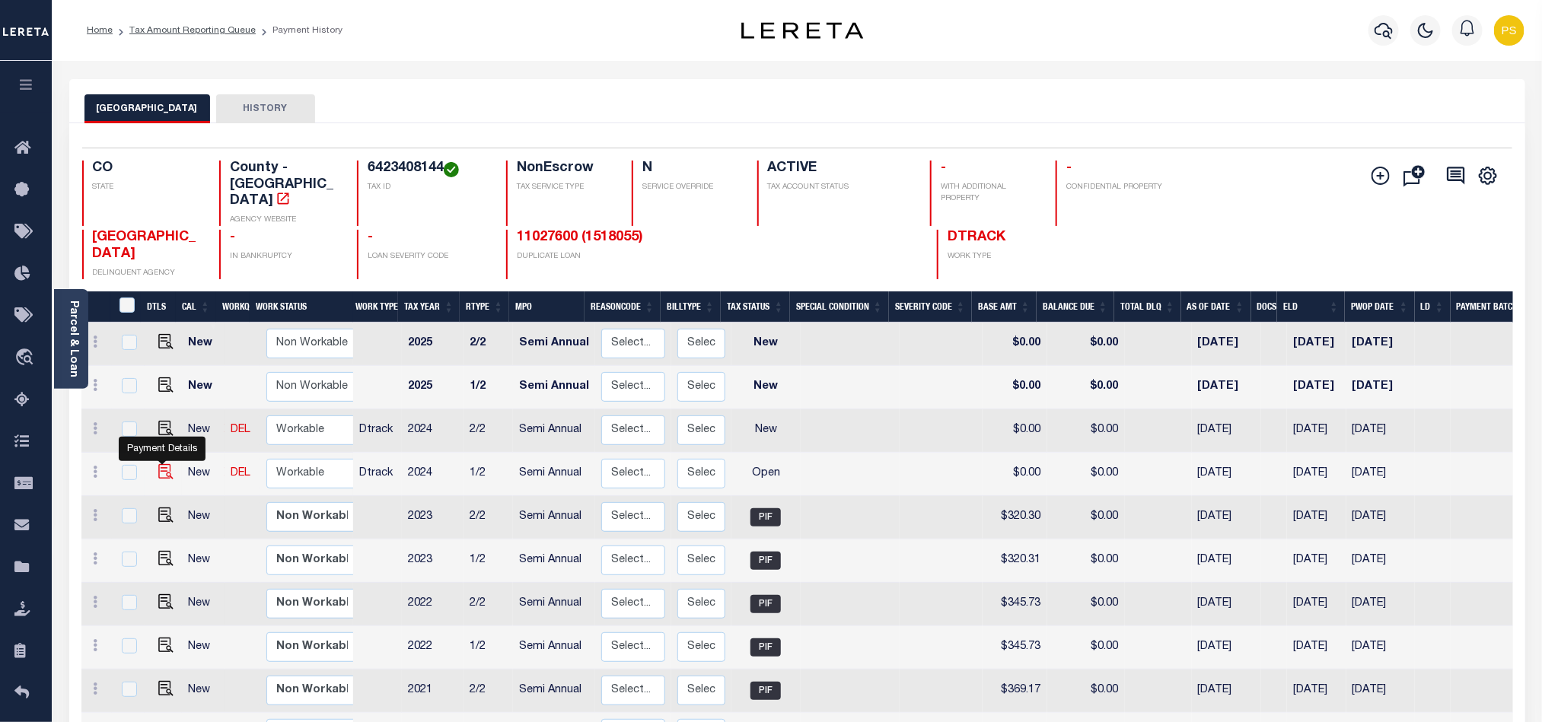
click at [161, 464] on img "" at bounding box center [165, 471] width 15 height 15
checkbox input "true"
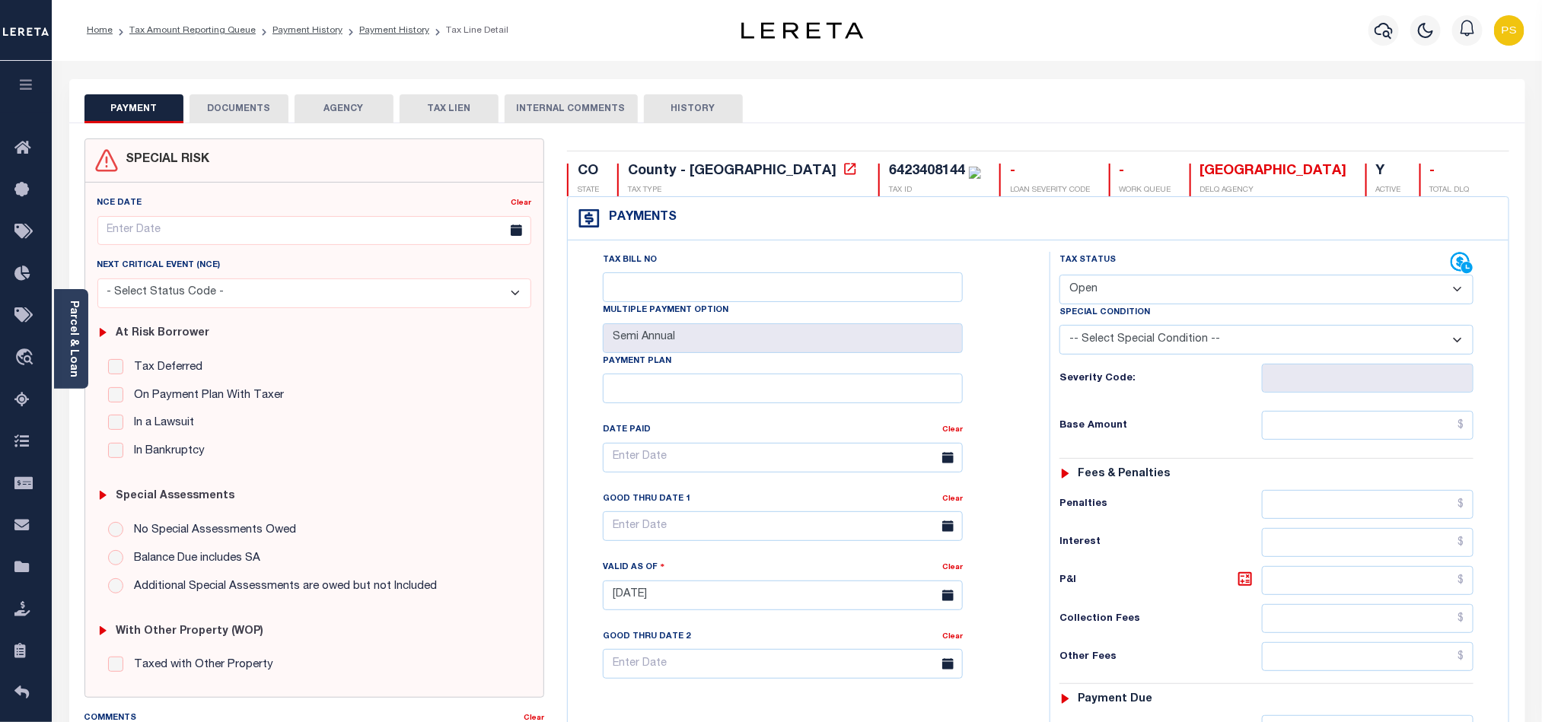
click at [1146, 288] on select "- Select Status Code - Open Due/Unpaid Paid Incomplete No Tax Due Internal Refu…" at bounding box center [1267, 290] width 414 height 30
select select "PYD"
click at [1060, 276] on select "- Select Status Code - Open Due/Unpaid Paid Incomplete No Tax Due Internal Refu…" at bounding box center [1267, 290] width 414 height 30
type input "[DATE]"
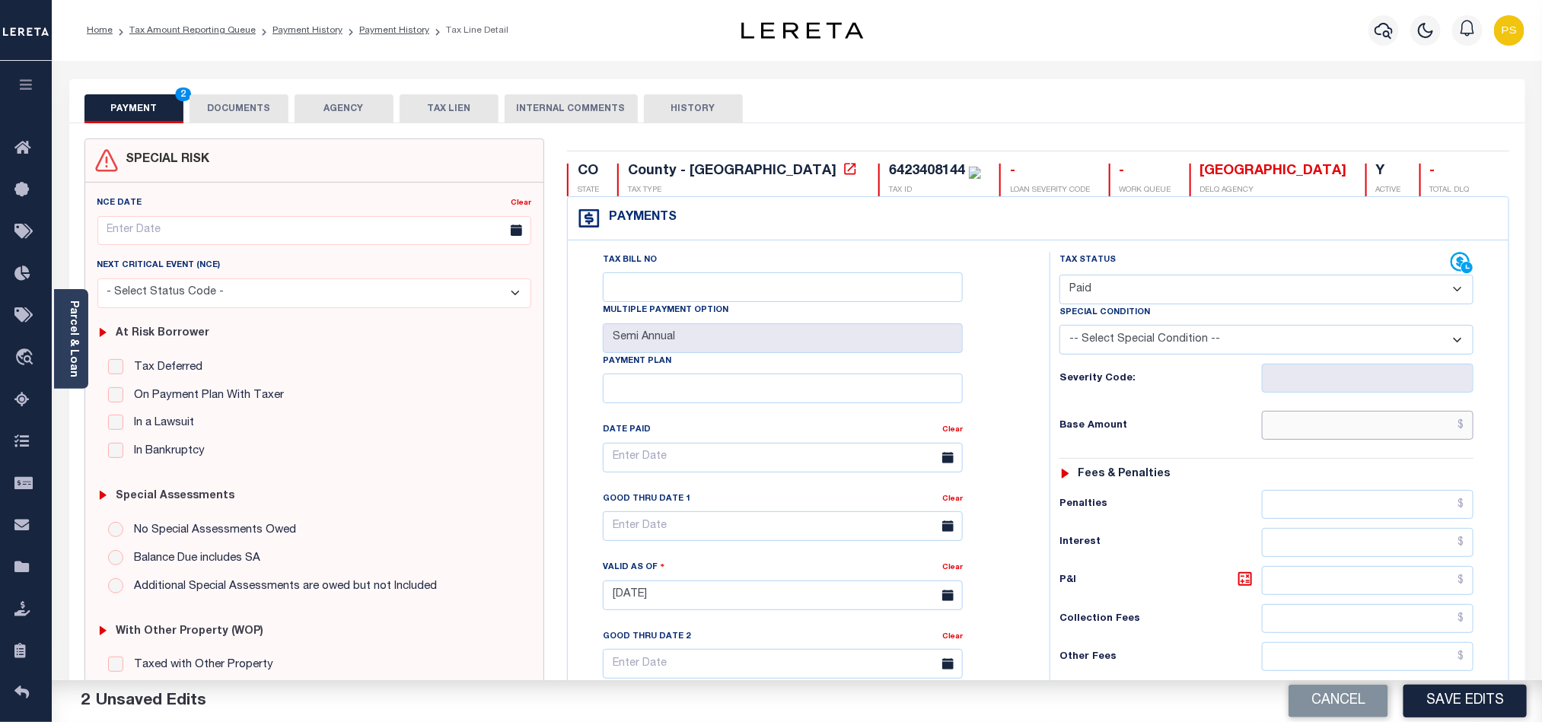
drag, startPoint x: 1364, startPoint y: 432, endPoint x: 1361, endPoint y: 439, distance: 8.2
click at [1364, 432] on input "text" at bounding box center [1368, 425] width 212 height 29
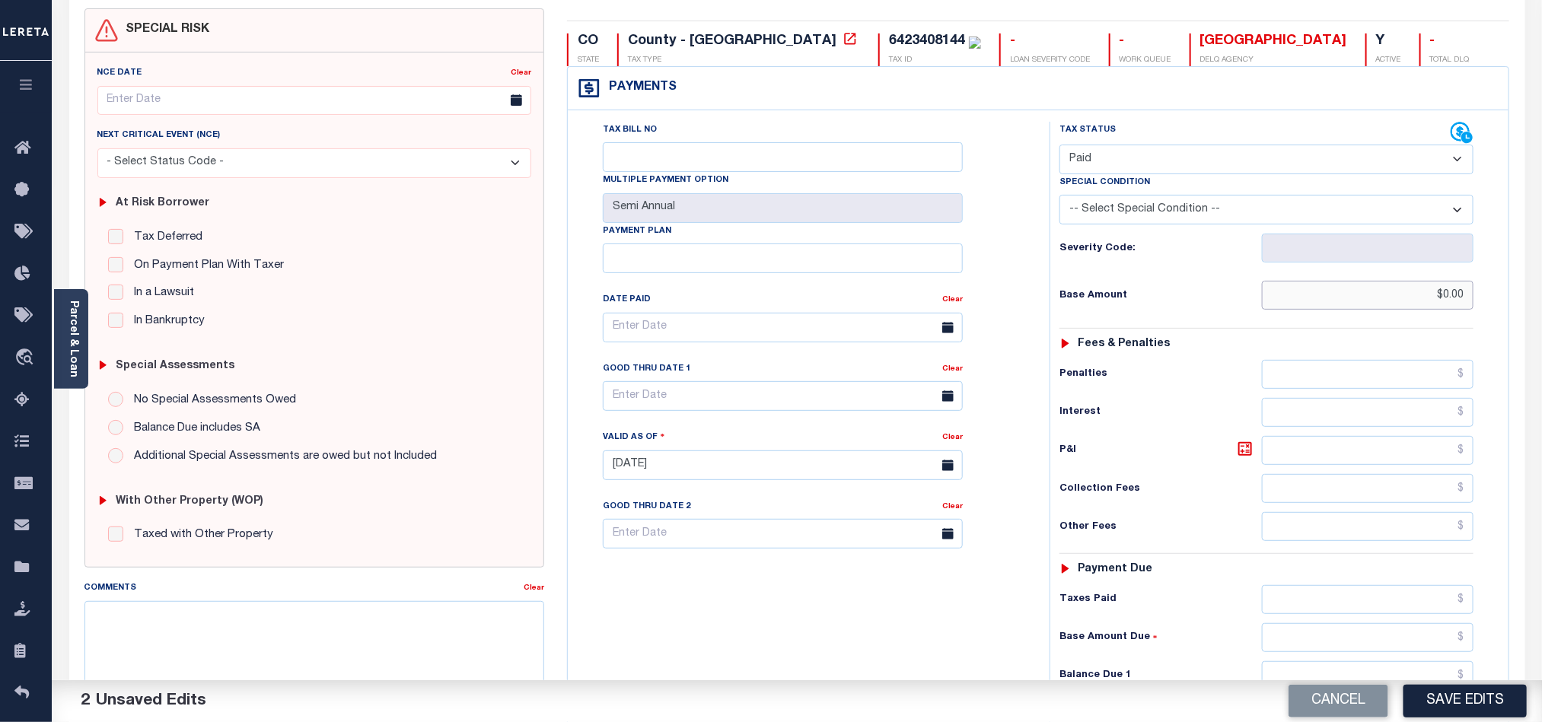
scroll to position [343, 0]
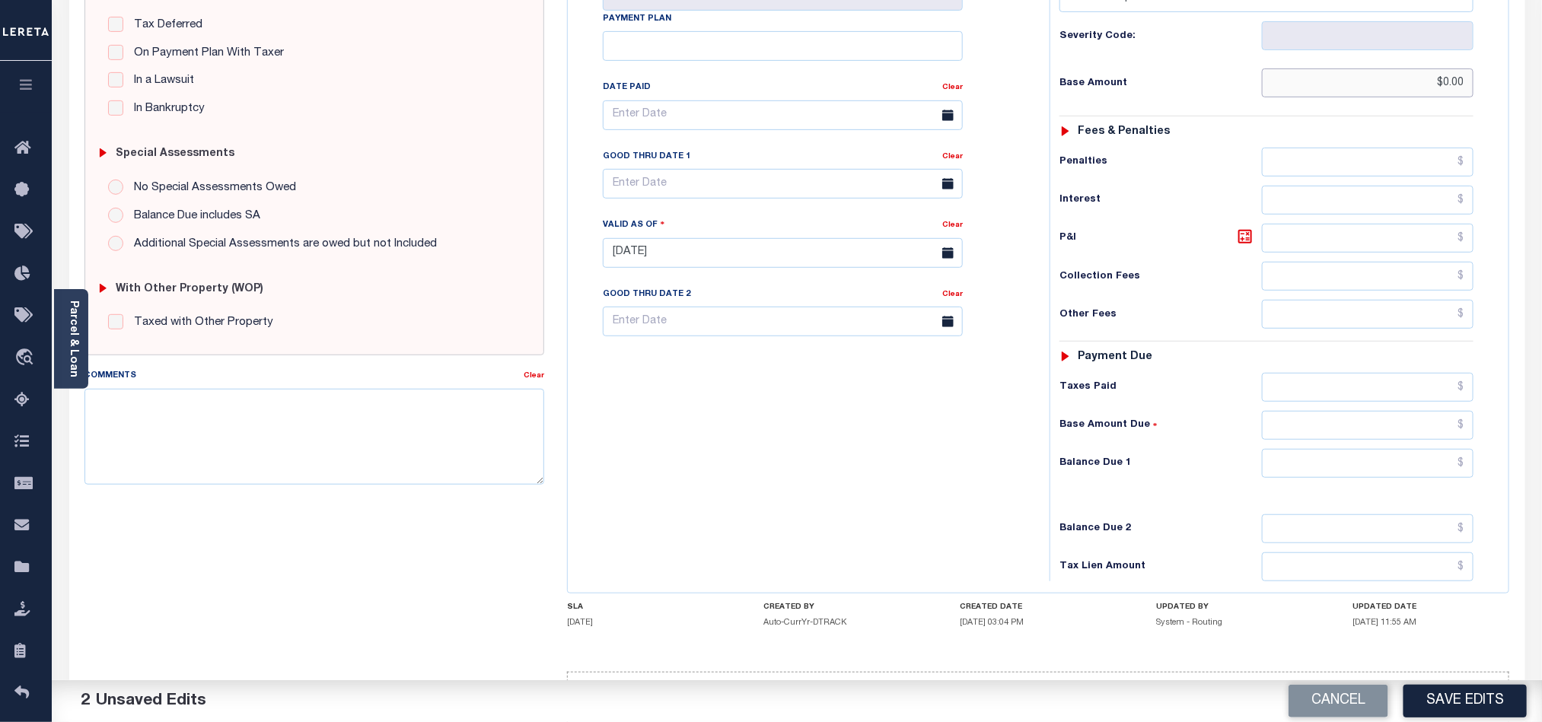
type input "$0.00"
drag, startPoint x: 1339, startPoint y: 480, endPoint x: 1347, endPoint y: 478, distance: 8.5
click at [1339, 478] on input "text" at bounding box center [1368, 463] width 212 height 29
type input "$0.00"
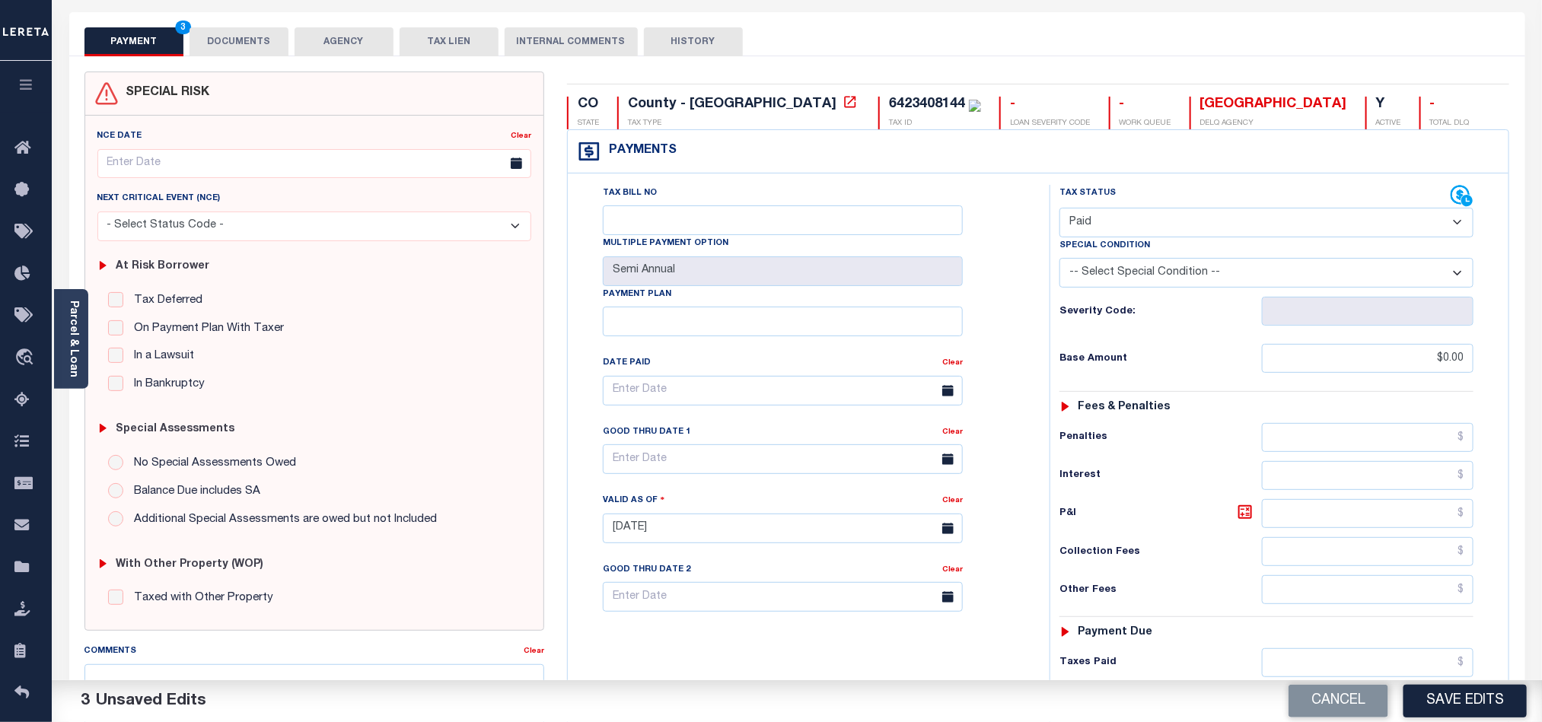
scroll to position [0, 0]
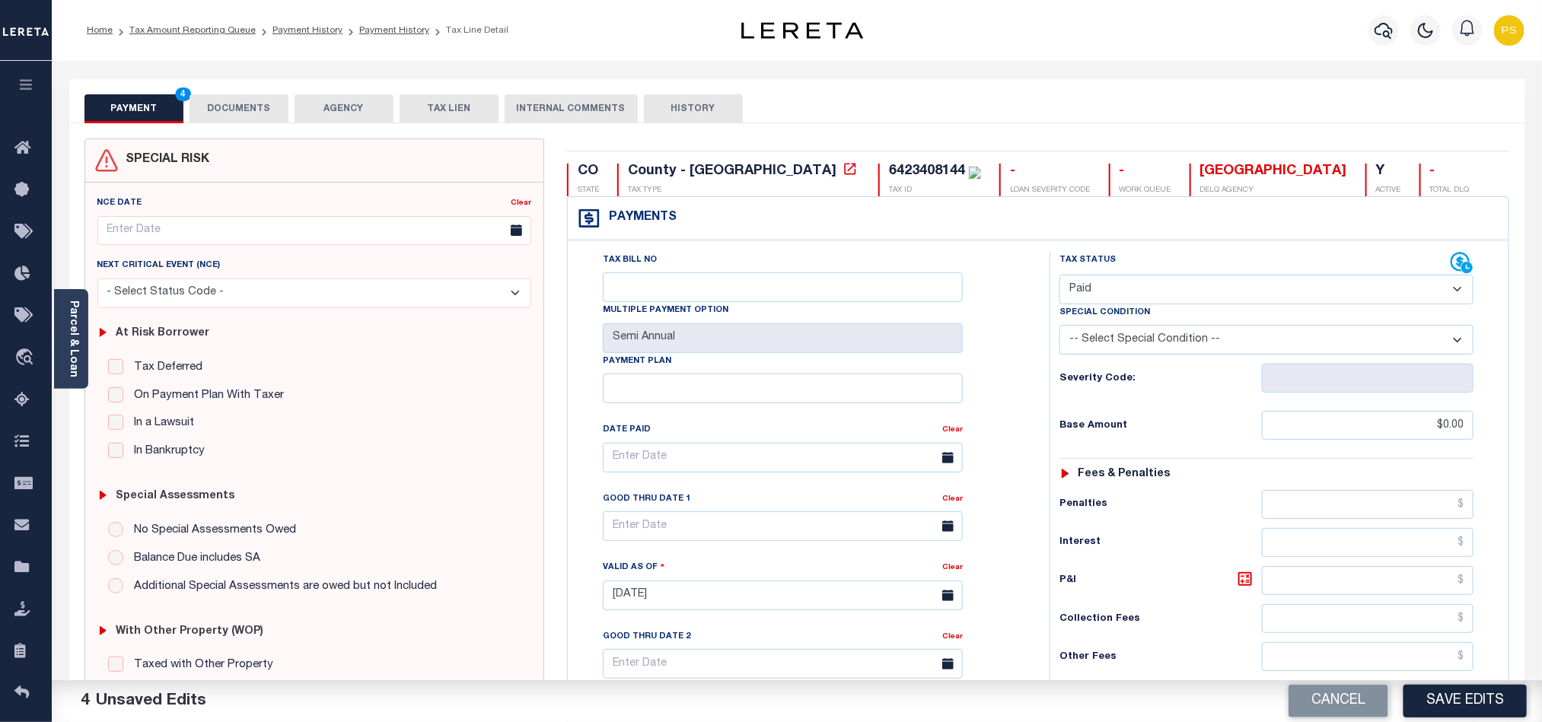
click at [281, 110] on button "DOCUMENTS" at bounding box center [239, 108] width 99 height 29
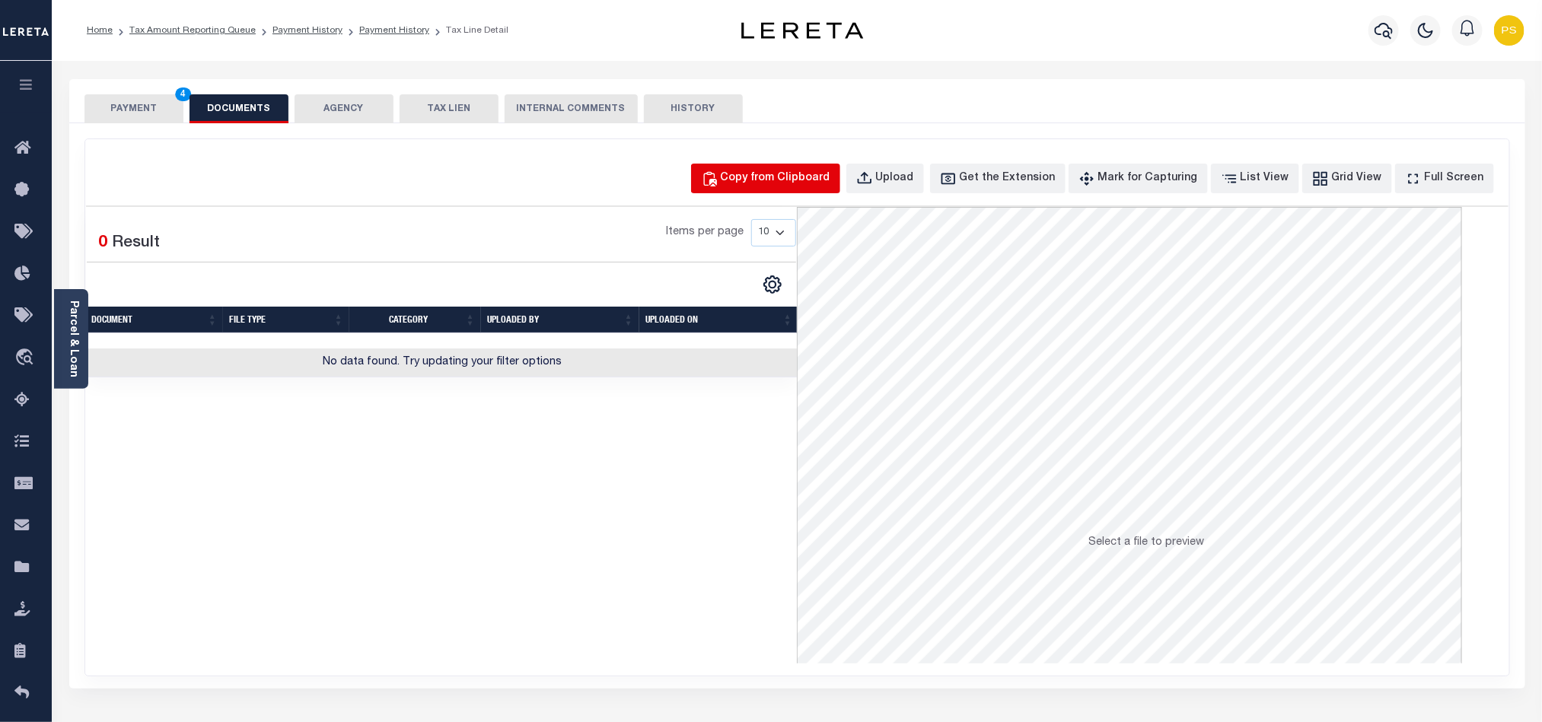
click at [773, 174] on div "Copy from Clipboard" at bounding box center [776, 178] width 110 height 17
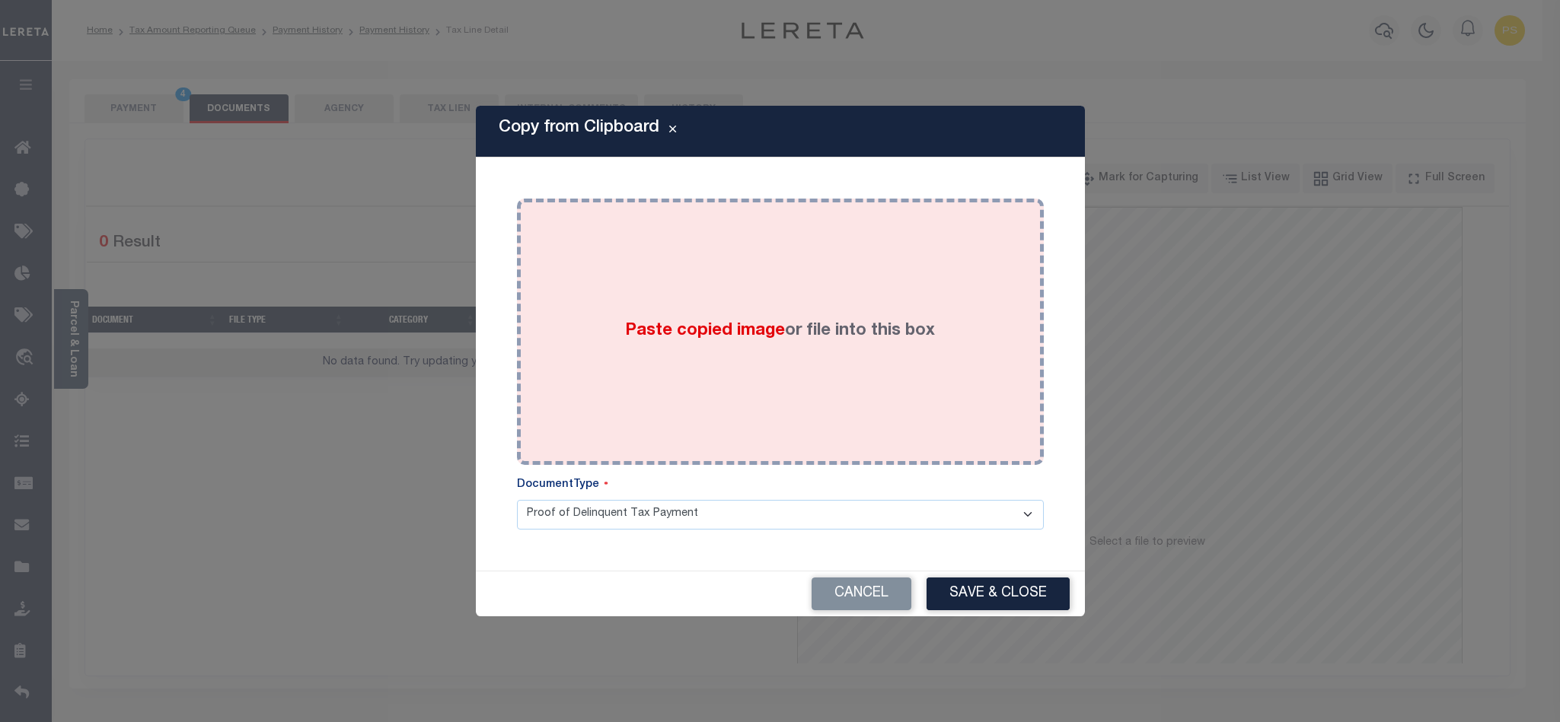
click at [809, 343] on label "Paste copied image or file into this box" at bounding box center [780, 331] width 310 height 25
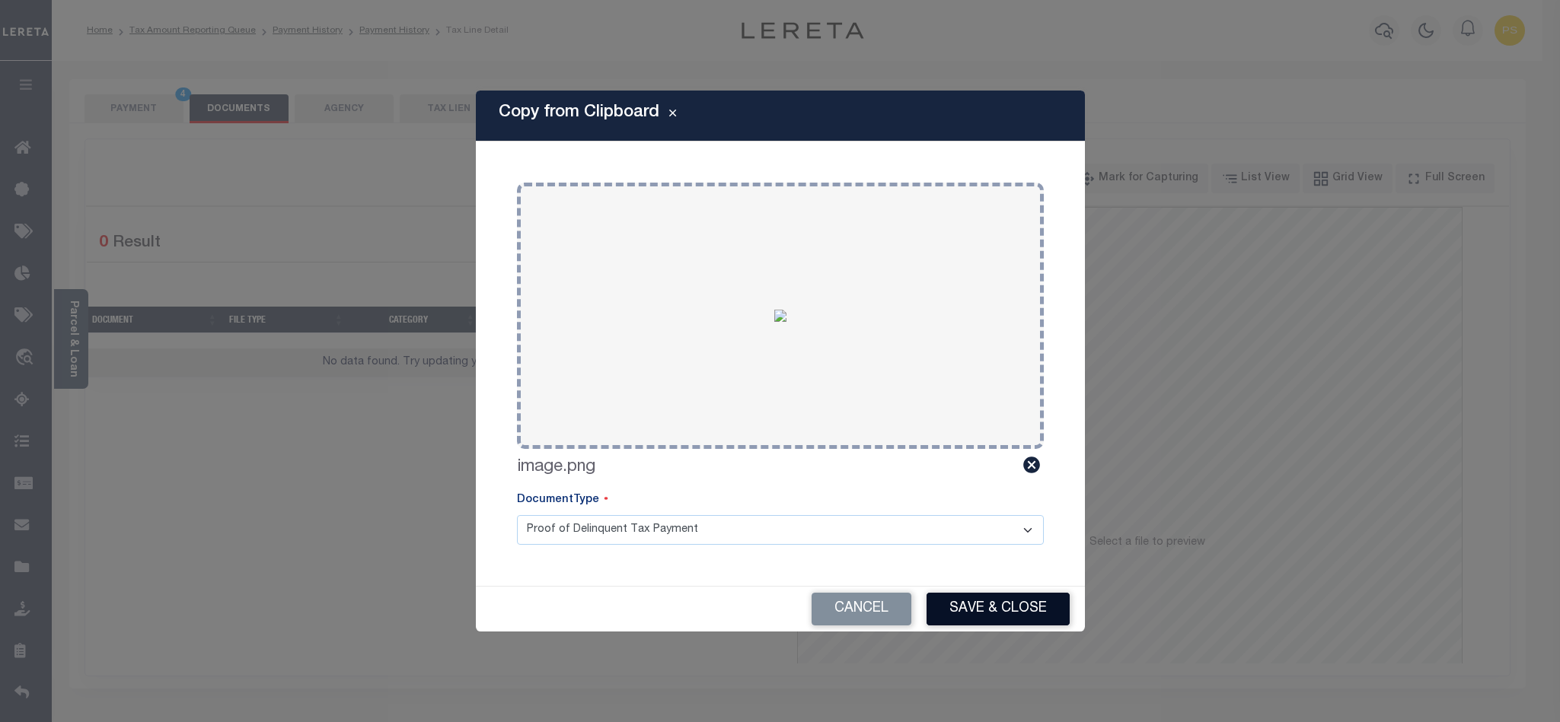
click at [1012, 601] on button "Save & Close" at bounding box center [997, 609] width 143 height 33
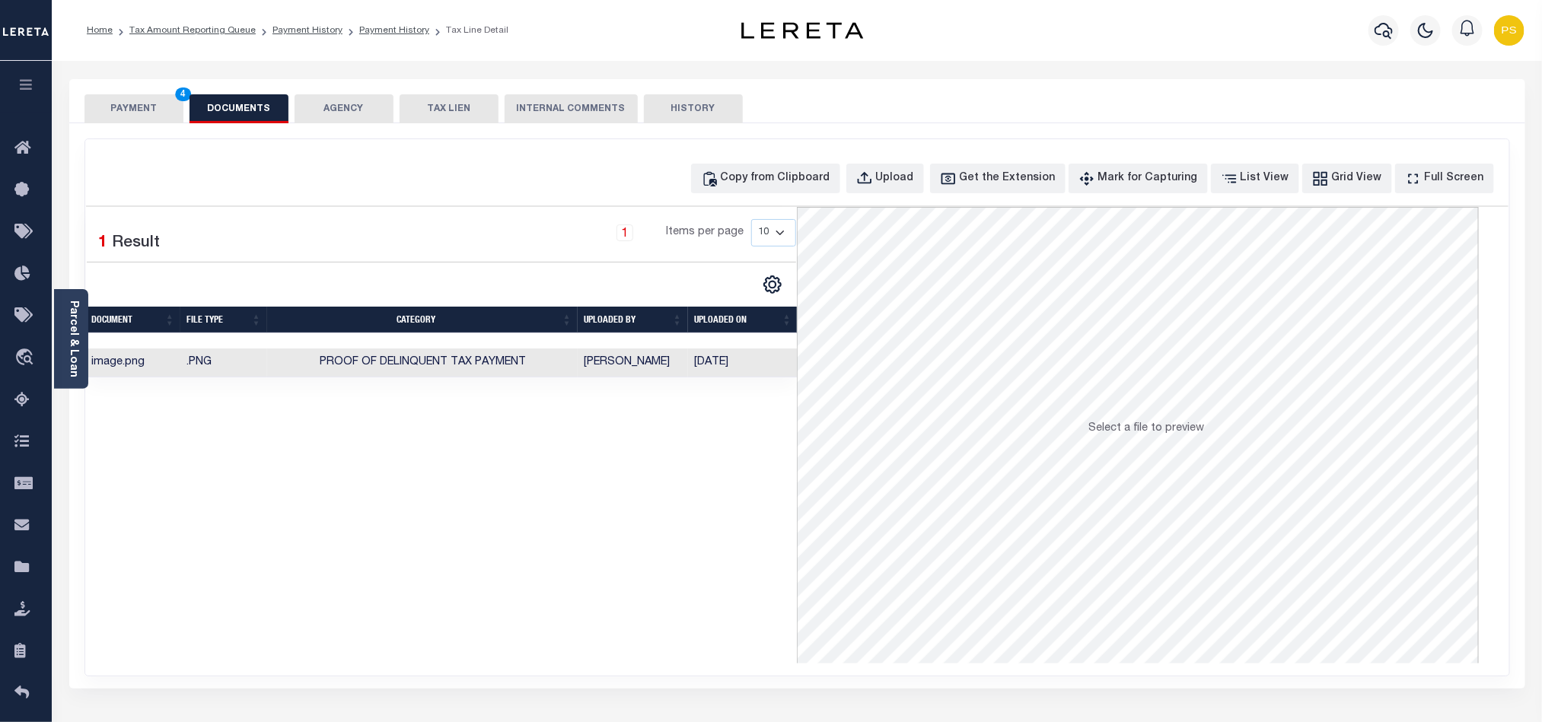
click at [126, 110] on button "PAYMENT 4" at bounding box center [133, 108] width 99 height 29
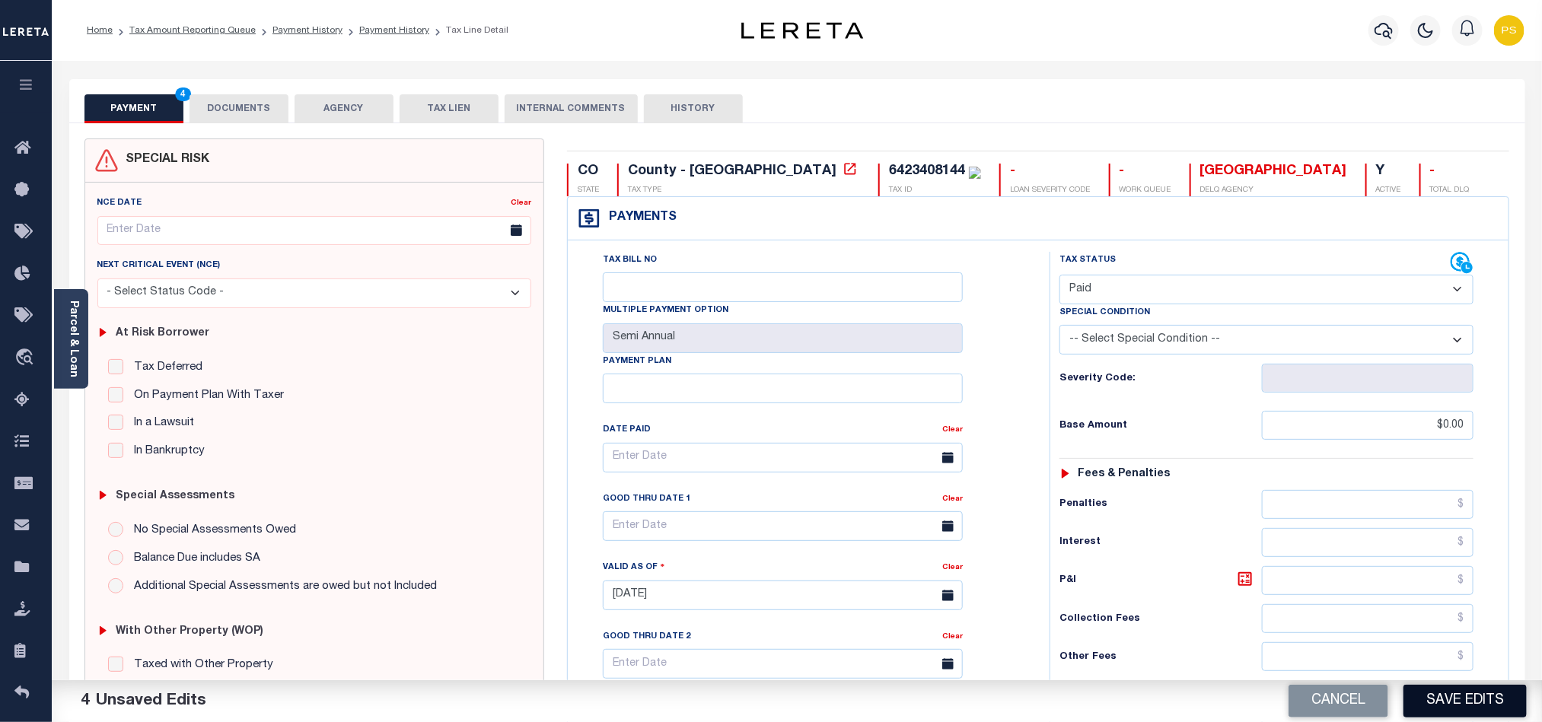
click at [1452, 708] on button "Save Edits" at bounding box center [1465, 701] width 123 height 33
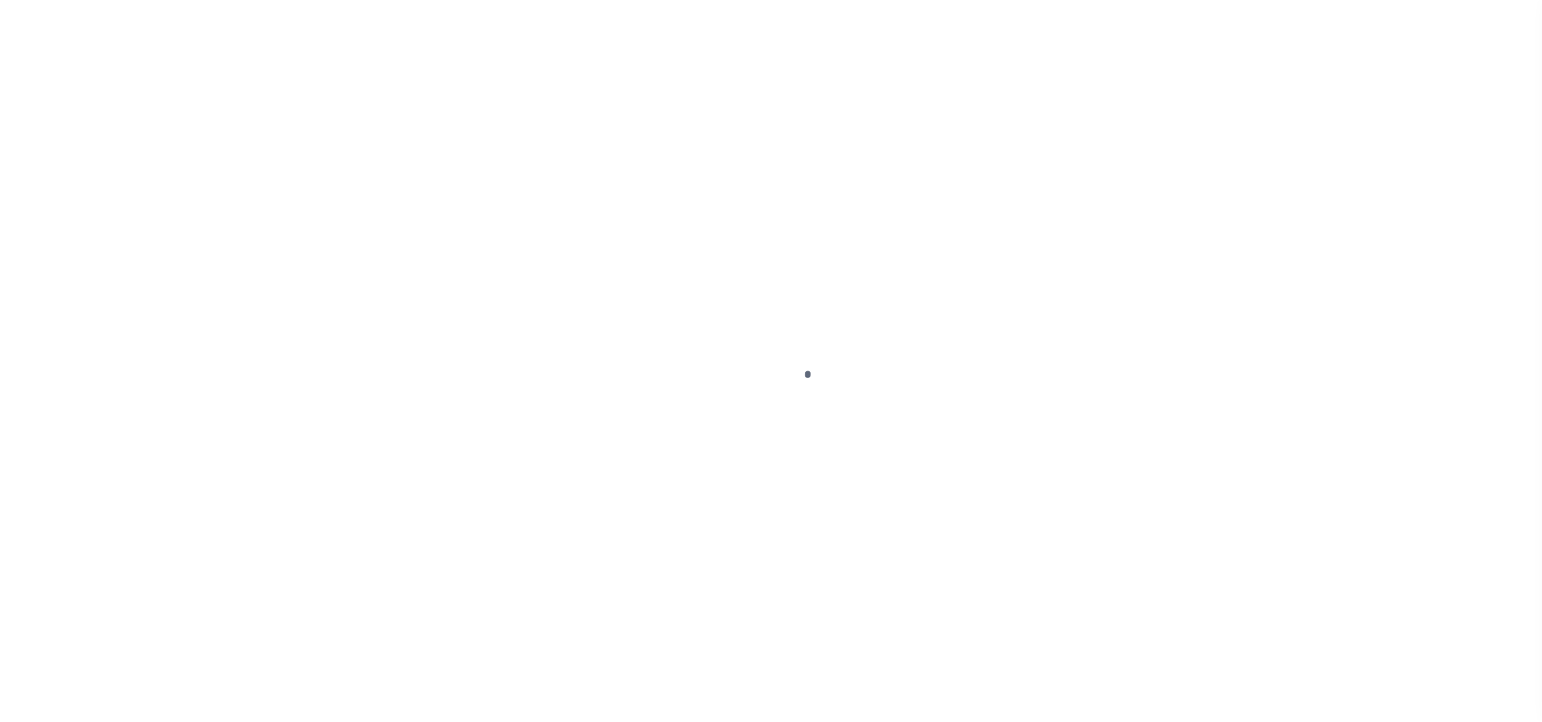
select select "PYD"
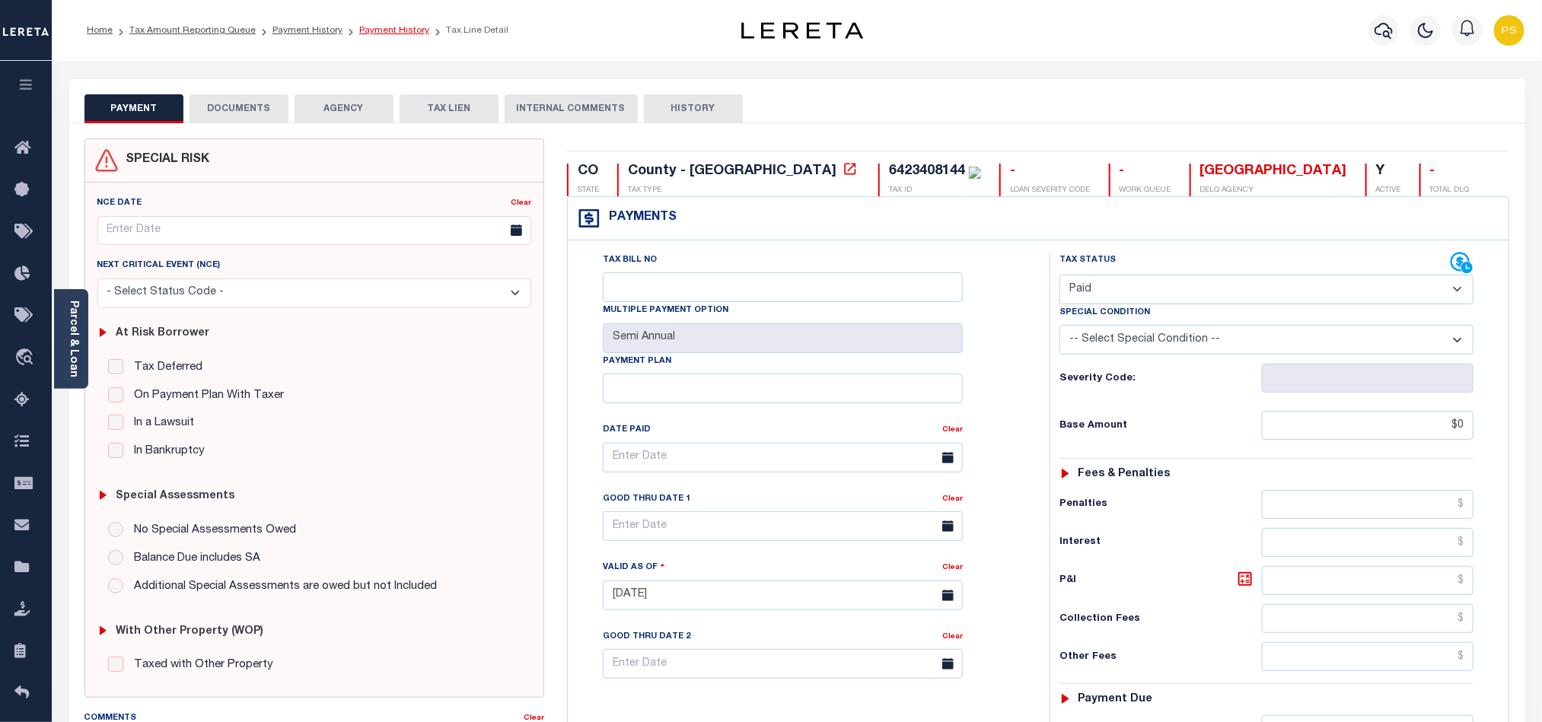
click at [375, 33] on link "Payment History" at bounding box center [394, 30] width 70 height 9
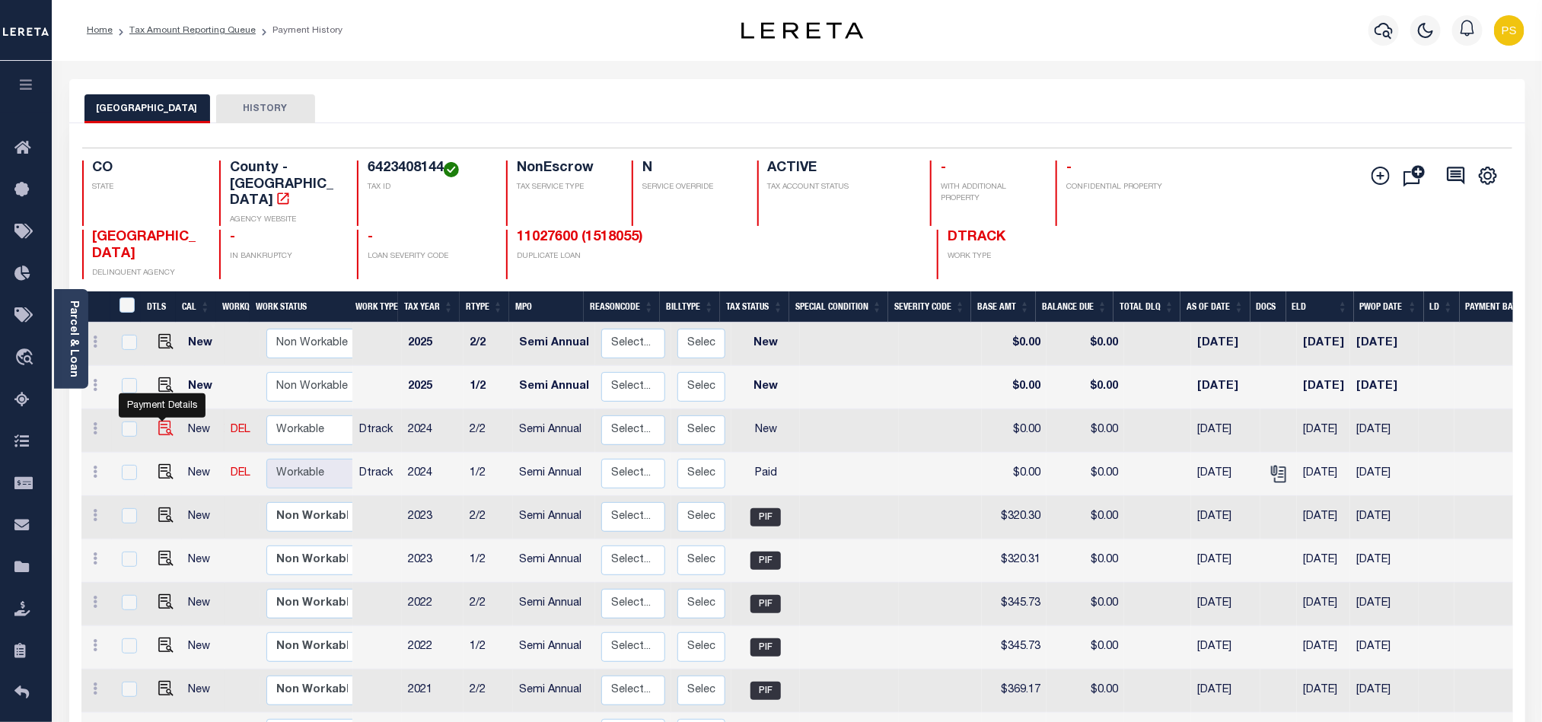
click at [158, 421] on img "" at bounding box center [165, 428] width 15 height 15
checkbox input "true"
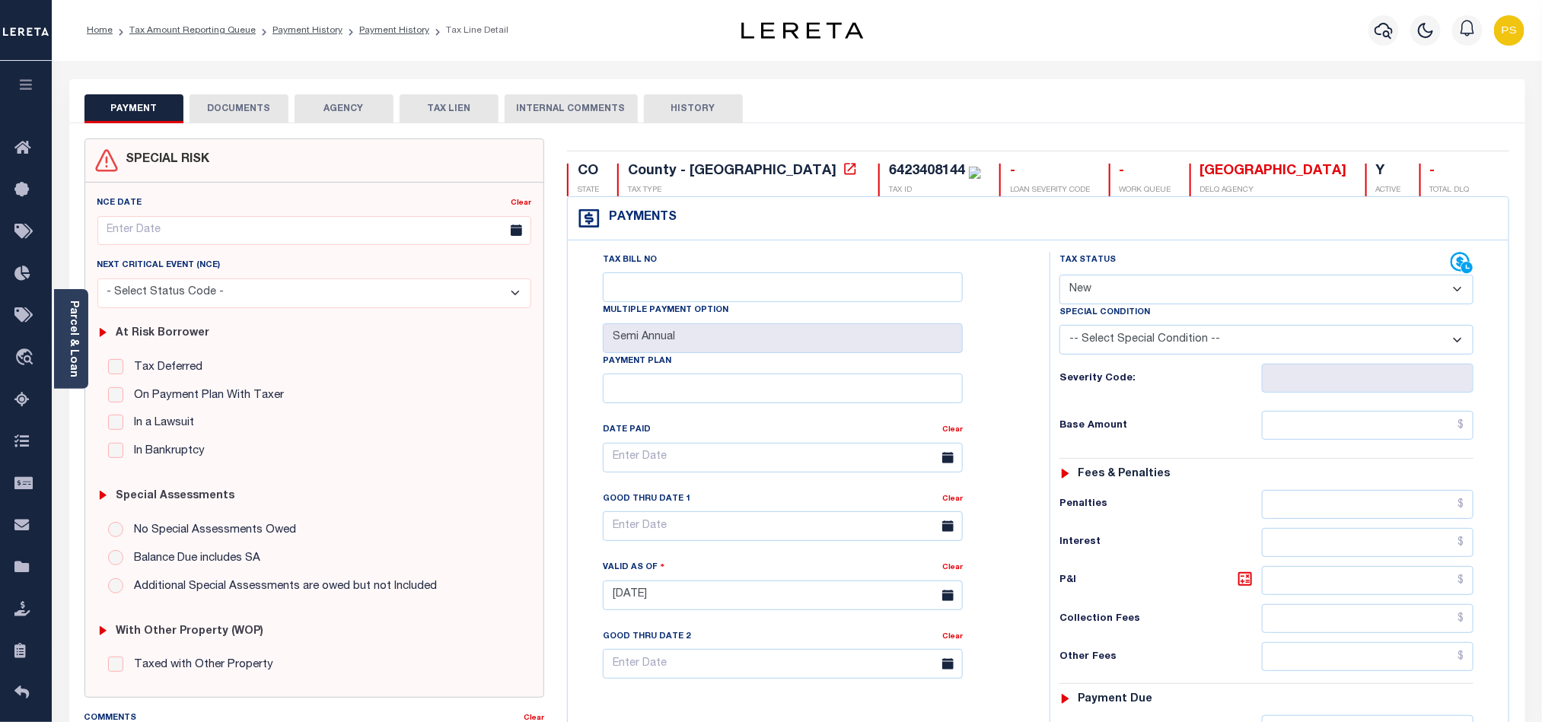
click at [1095, 292] on select "- Select Status Code - Open Due/Unpaid Paid Incomplete No Tax Due Internal Refu…" at bounding box center [1267, 290] width 414 height 30
select select "PYD"
click at [1060, 276] on select "- Select Status Code - Open Due/Unpaid Paid Incomplete No Tax Due Internal Refu…" at bounding box center [1267, 290] width 414 height 30
type input "[DATE]"
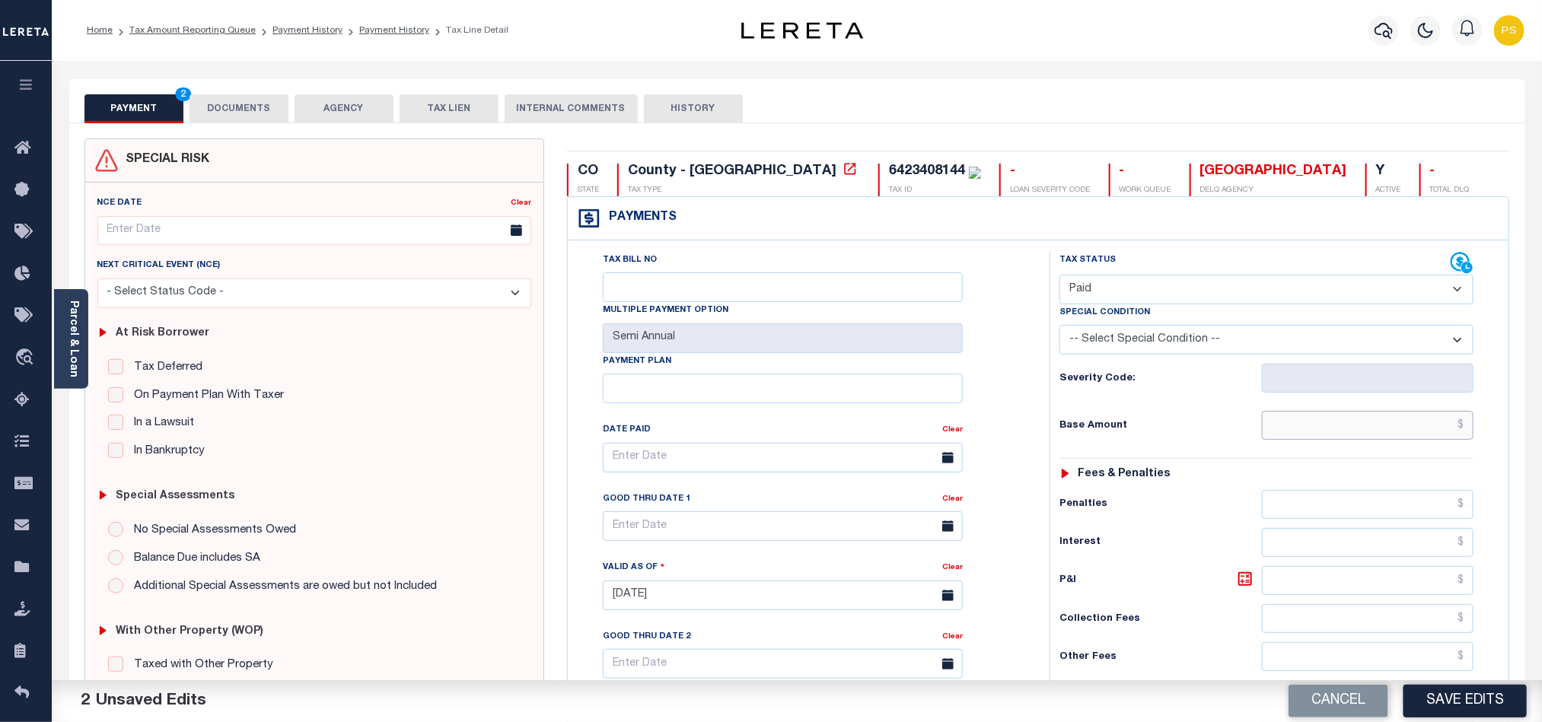
click at [1435, 432] on input "text" at bounding box center [1368, 425] width 212 height 29
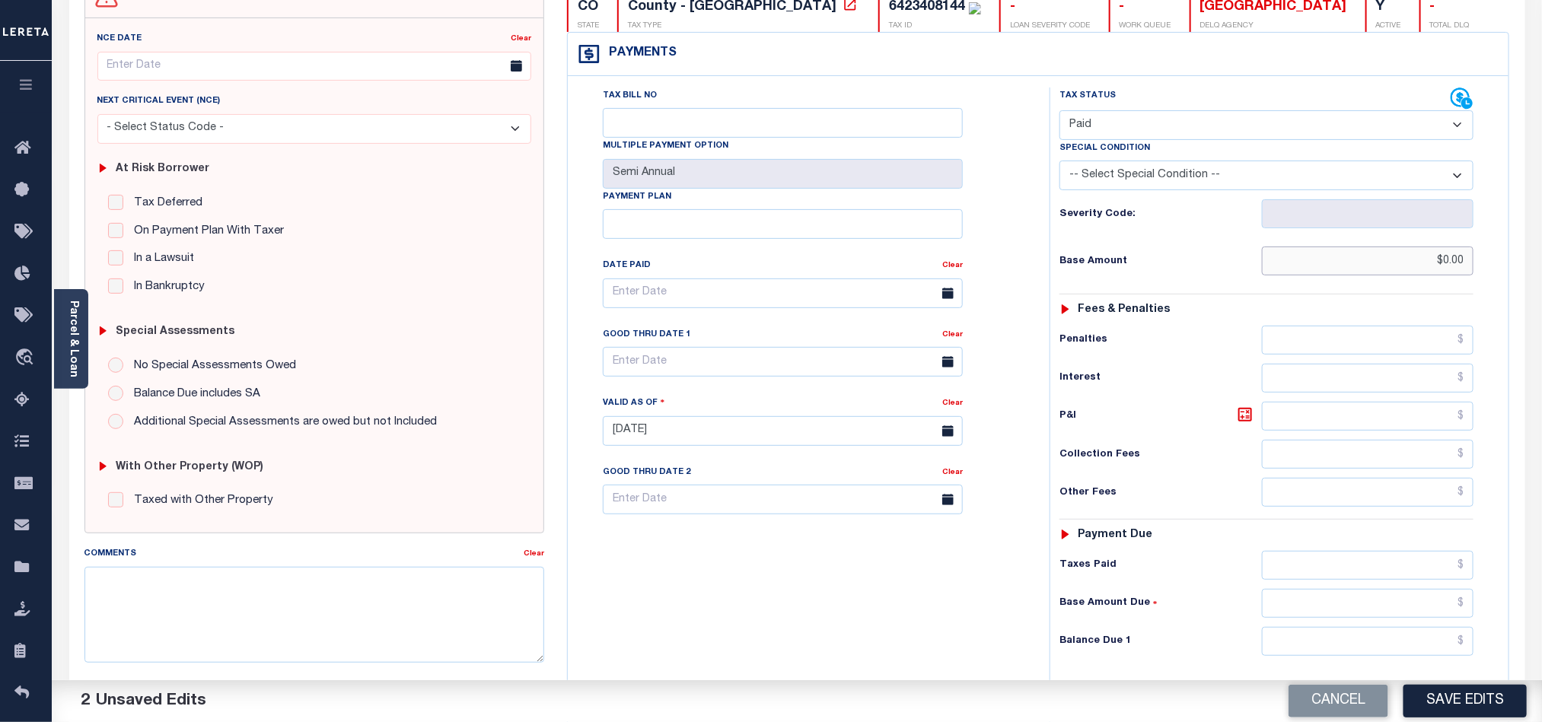
scroll to position [228, 0]
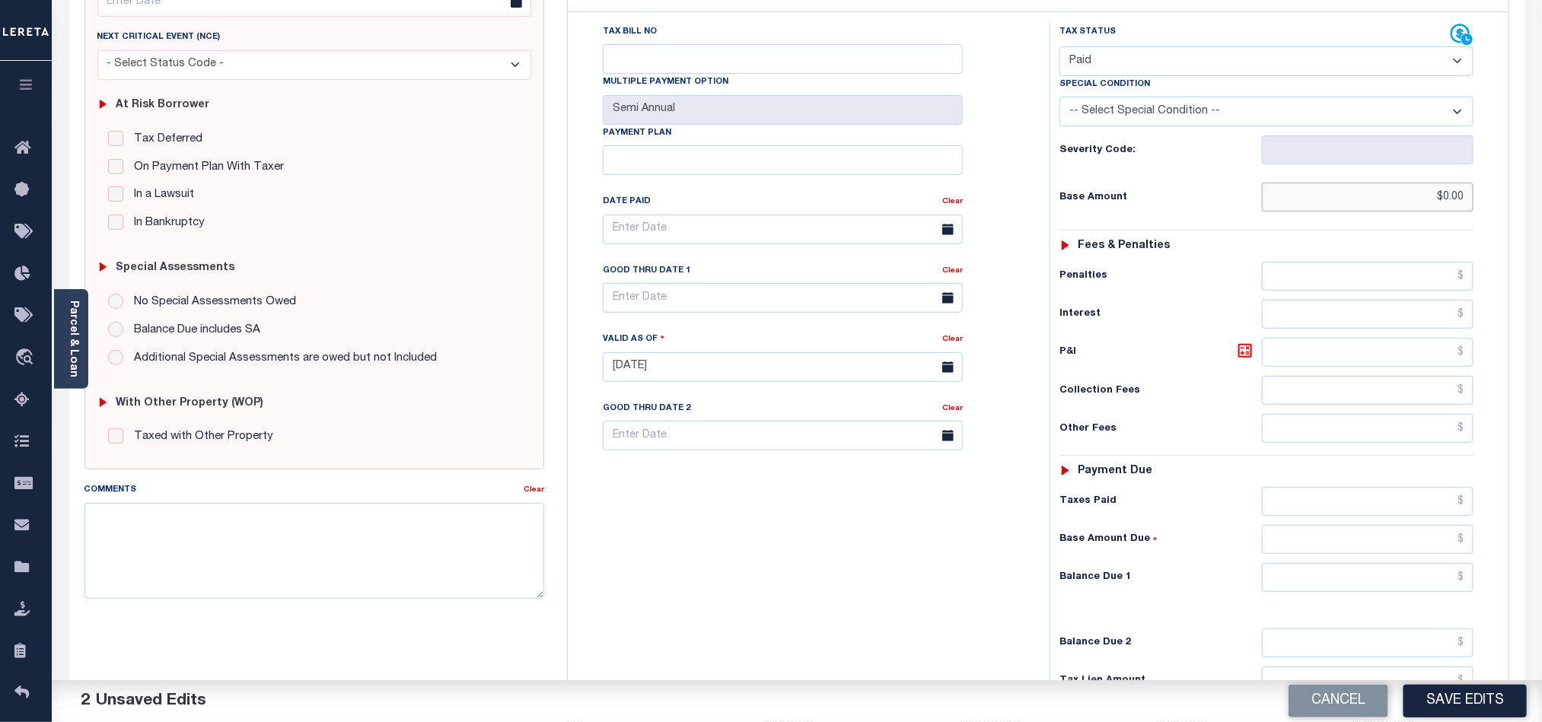
type input "$0.00"
click at [1341, 592] on input "text" at bounding box center [1368, 577] width 212 height 29
type input "$0.00"
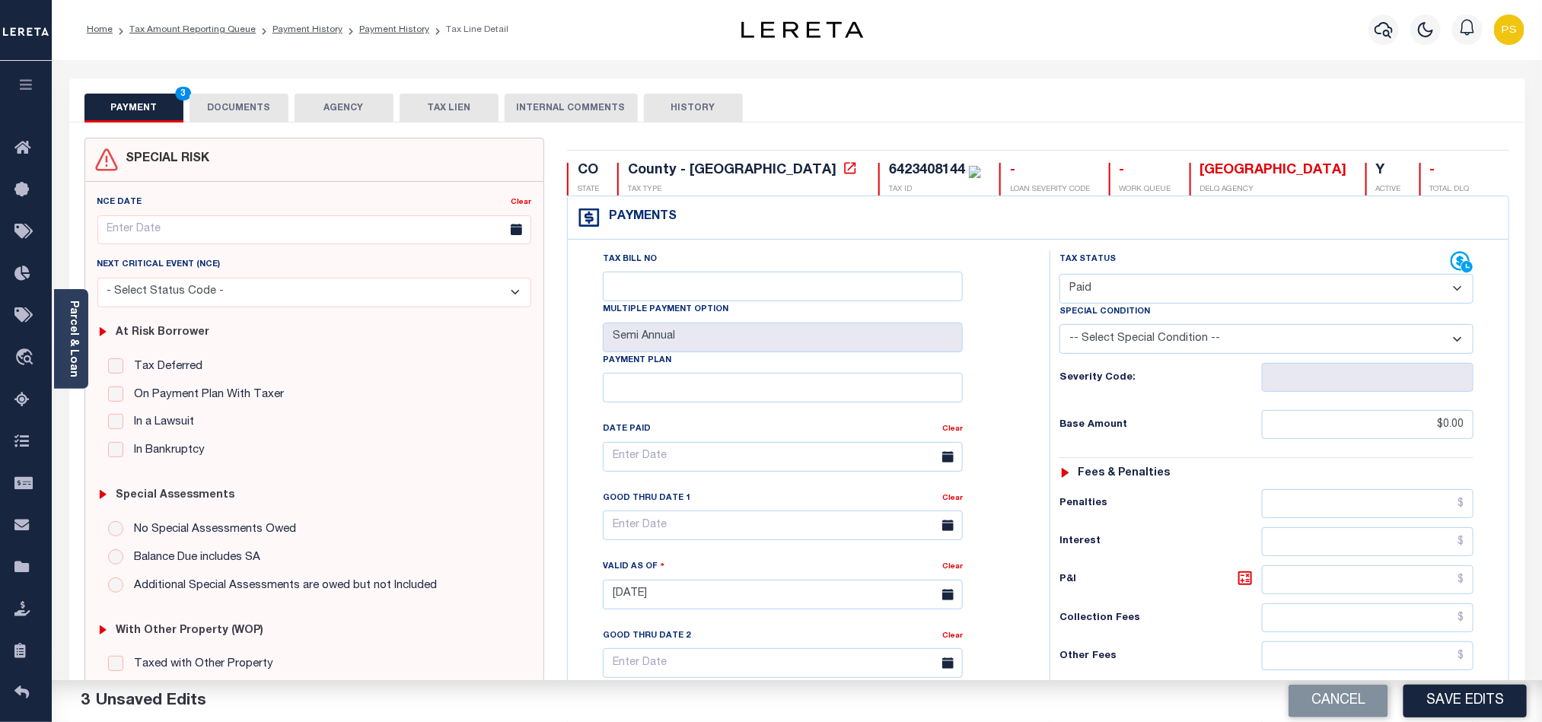
scroll to position [0, 0]
click at [215, 120] on button "DOCUMENTS" at bounding box center [239, 108] width 99 height 29
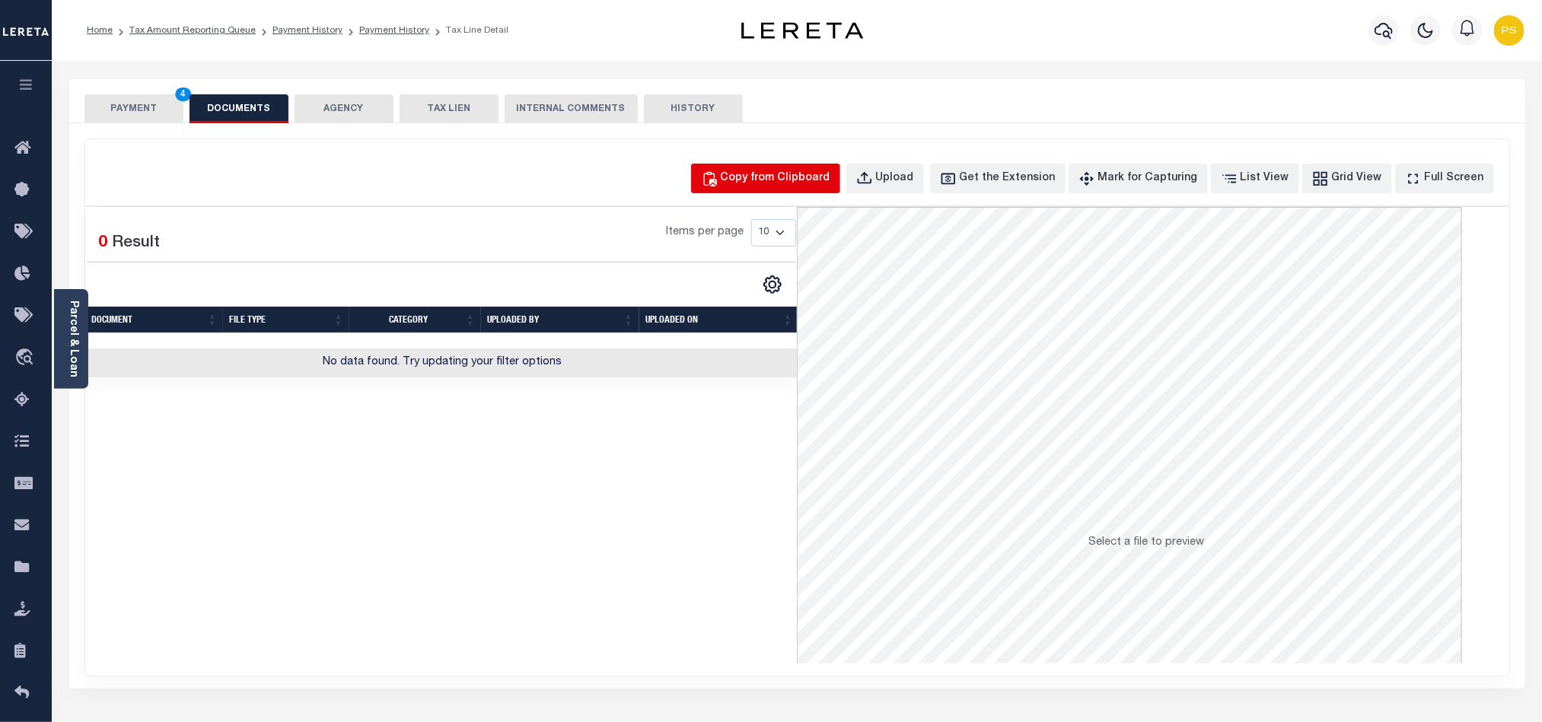
click at [811, 171] on div "Copy from Clipboard" at bounding box center [776, 178] width 110 height 17
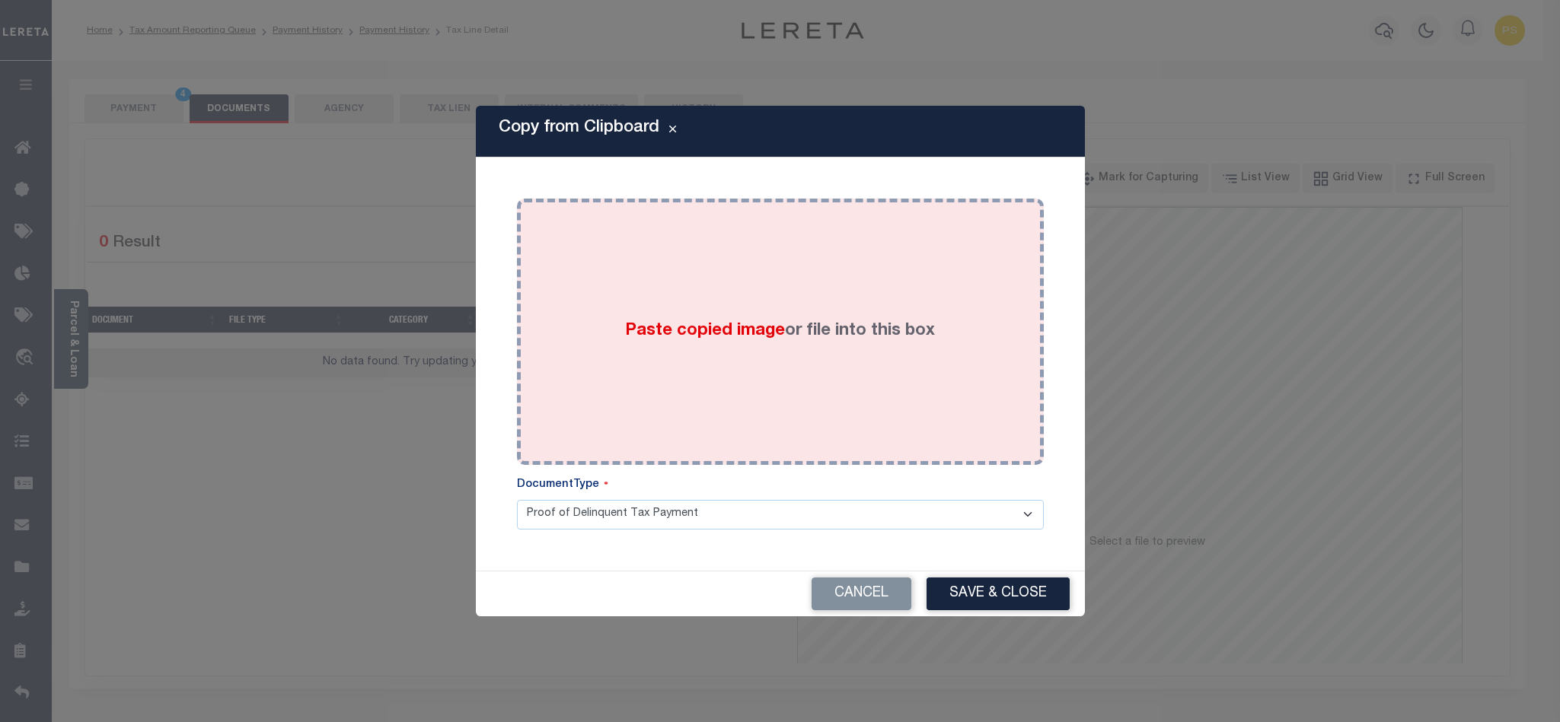
click at [757, 319] on label "Paste copied image or file into this box" at bounding box center [780, 331] width 310 height 25
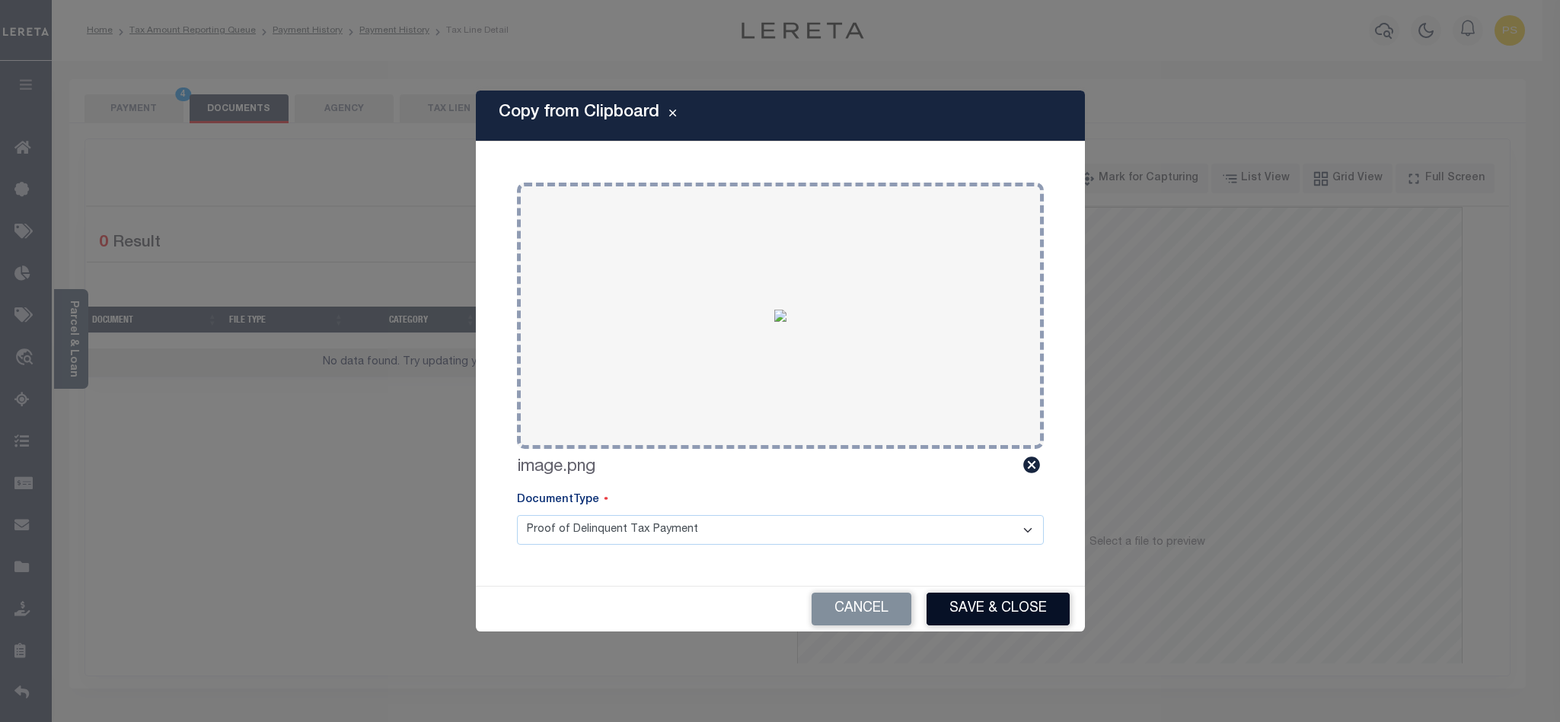
click at [989, 601] on button "Save & Close" at bounding box center [997, 609] width 143 height 33
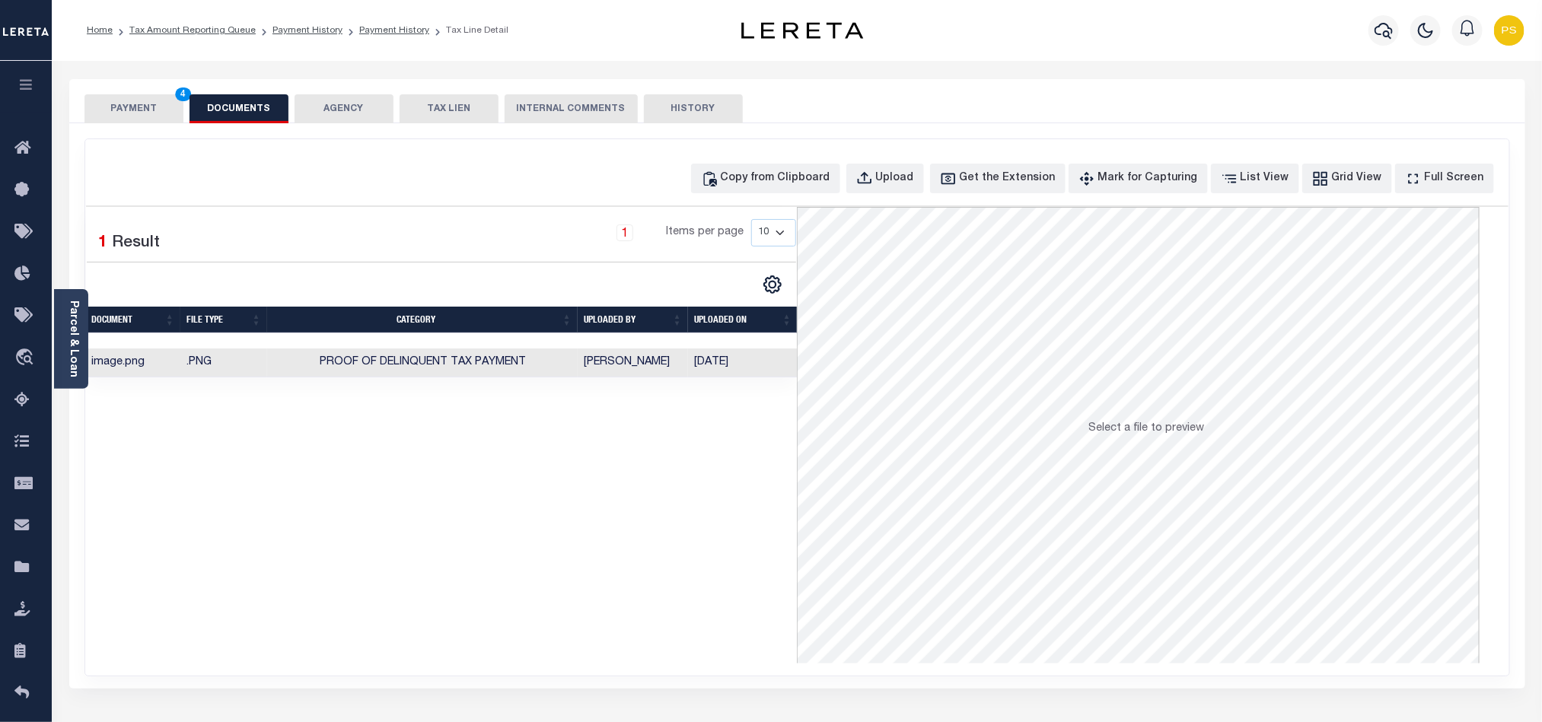
click at [123, 116] on button "PAYMENT 4" at bounding box center [133, 108] width 99 height 29
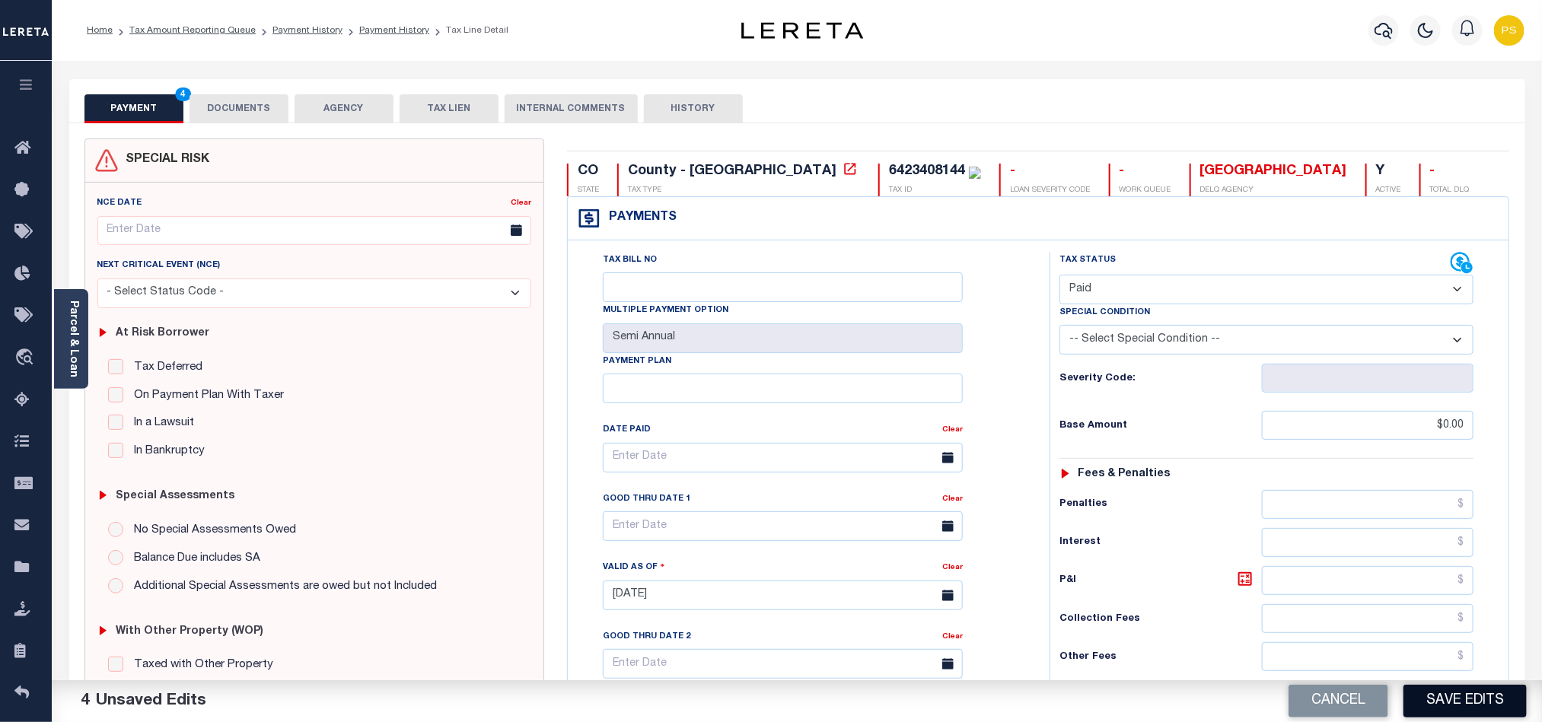
click at [1442, 702] on button "Save Edits" at bounding box center [1465, 701] width 123 height 33
checkbox input "false"
type input "$0"
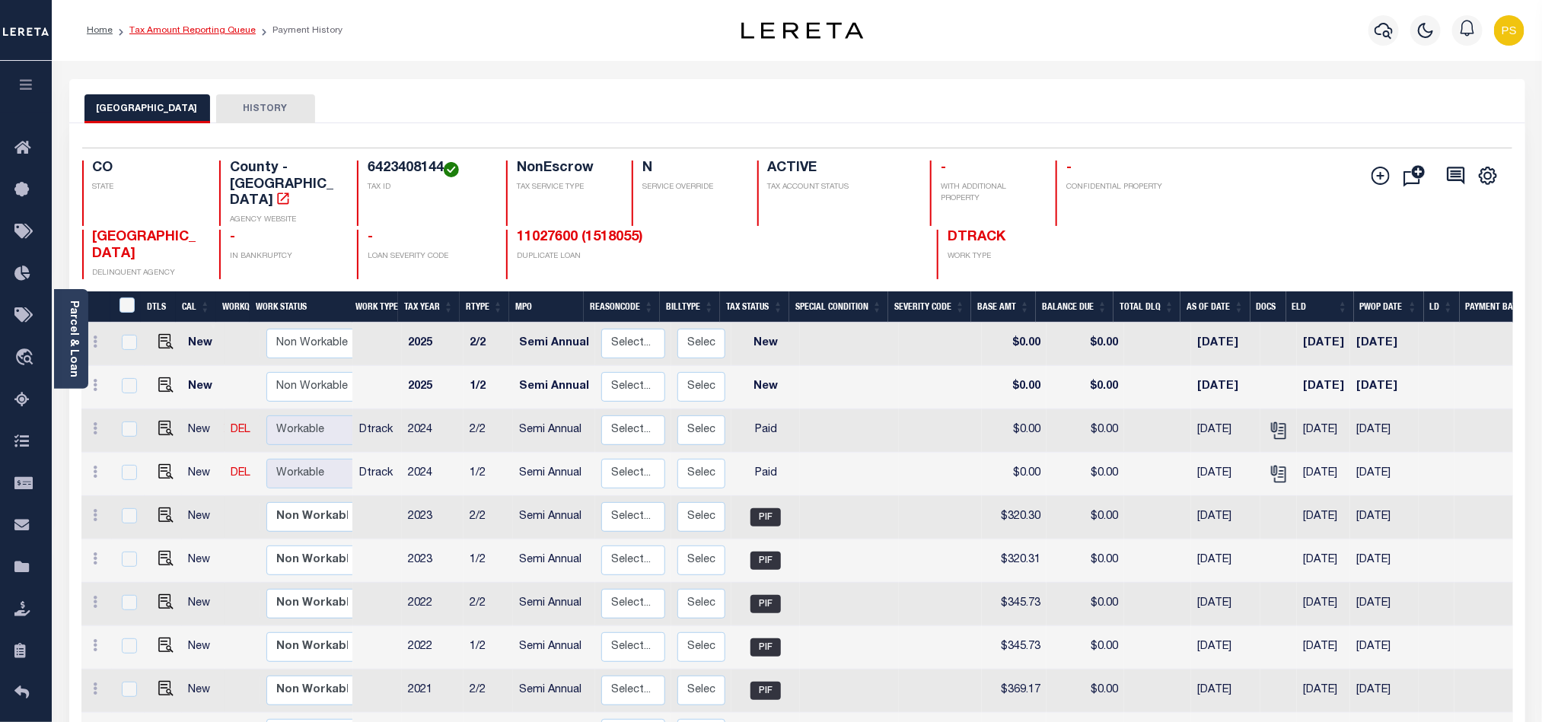
click at [196, 28] on link "Tax Amount Reporting Queue" at bounding box center [192, 30] width 126 height 9
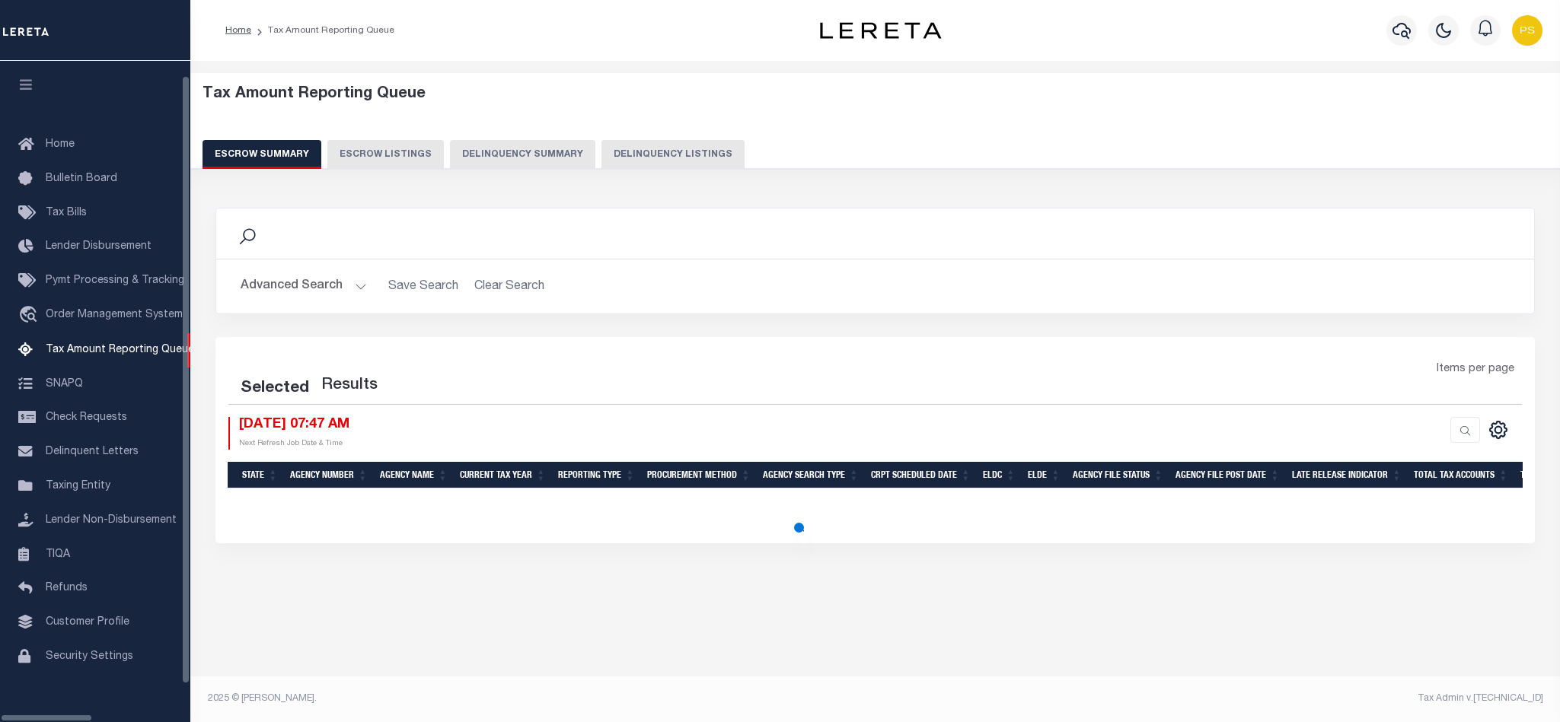
click at [654, 144] on button "Delinquency Listings" at bounding box center [672, 154] width 143 height 29
select select "100"
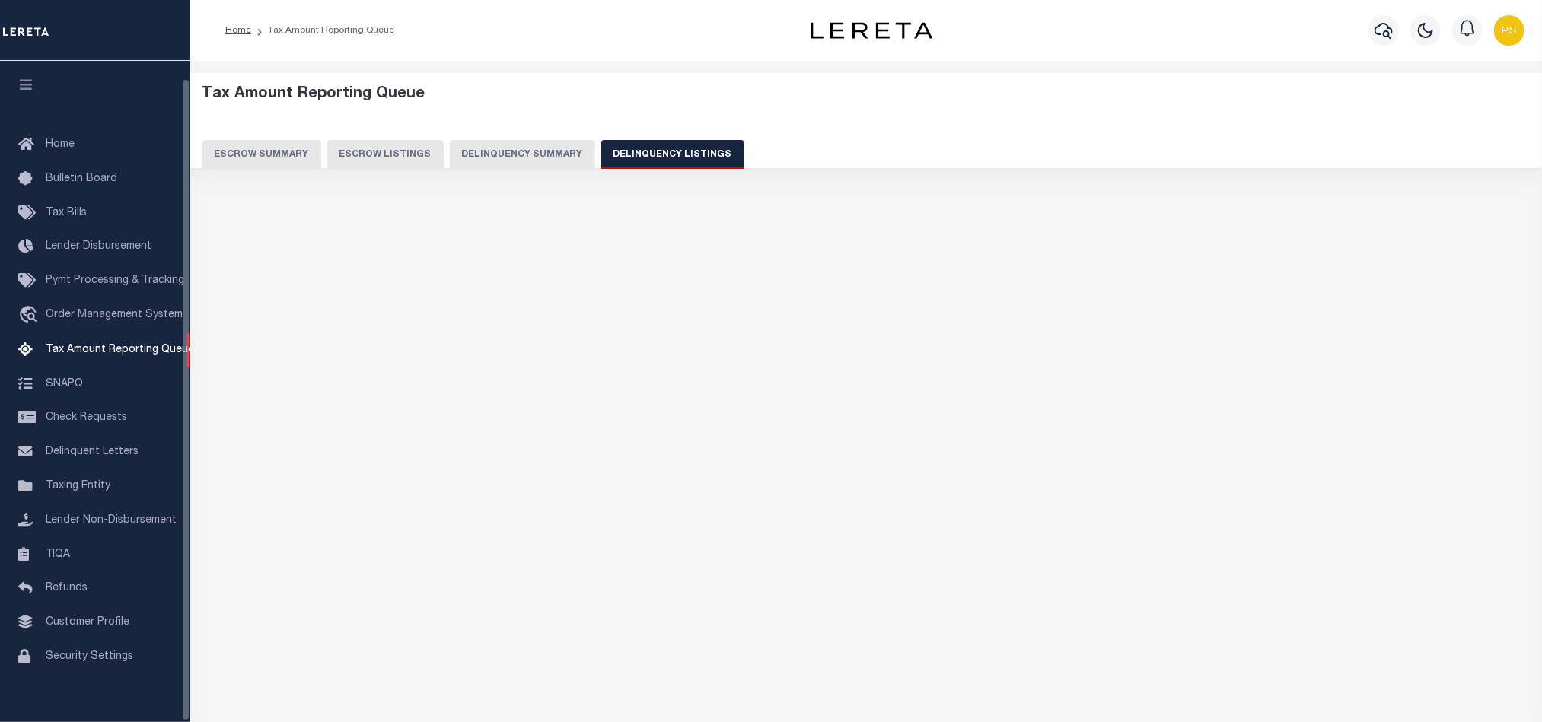
scroll to position [18, 0]
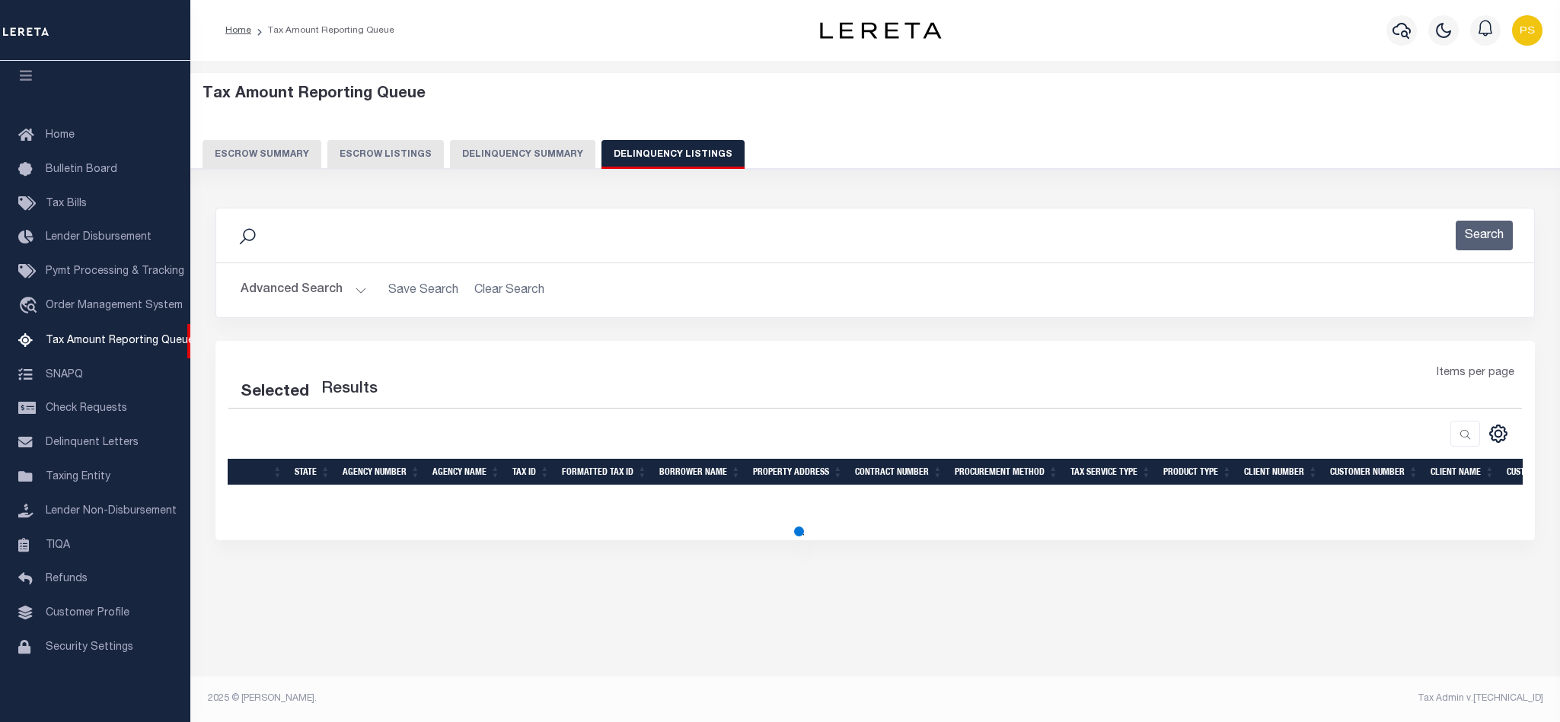
select select "100"
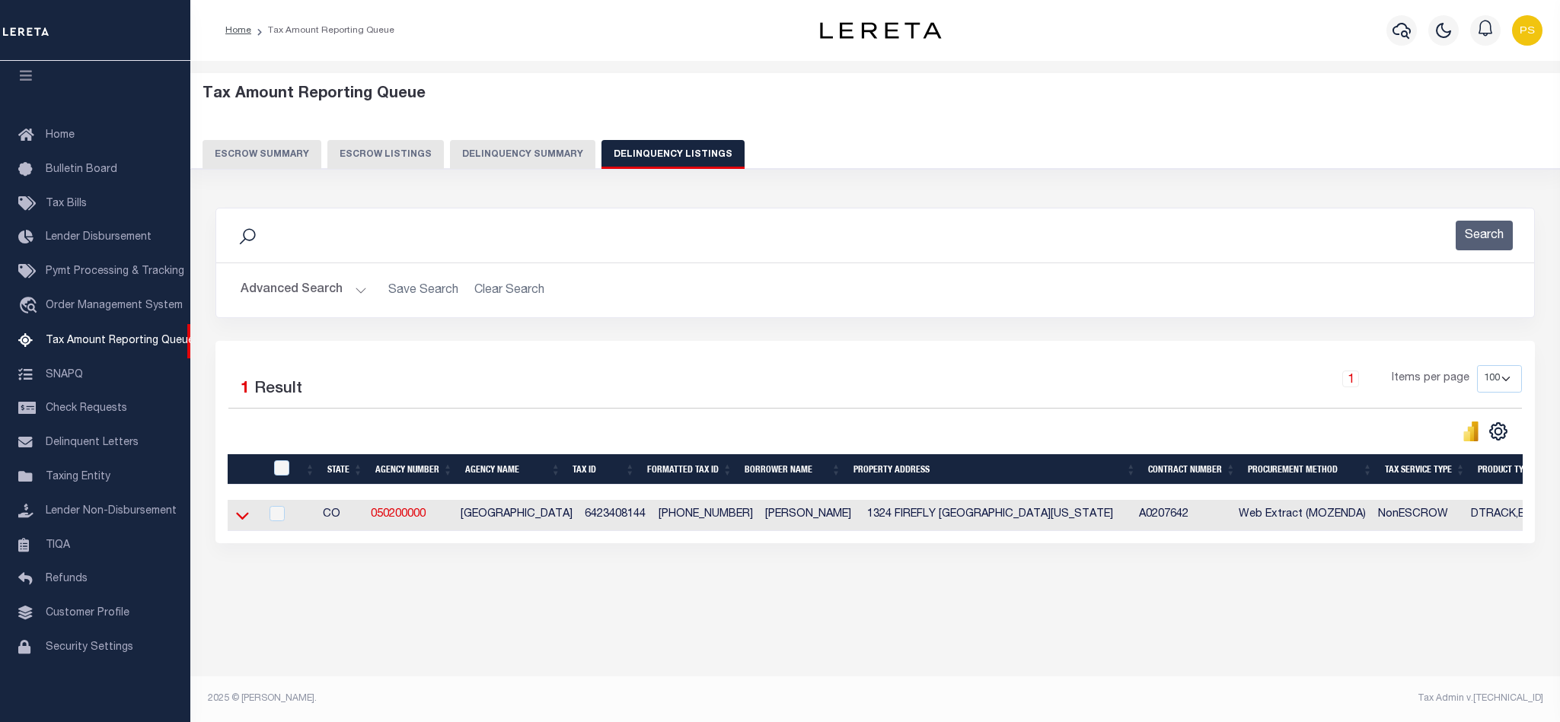
click at [243, 523] on icon at bounding box center [242, 516] width 13 height 16
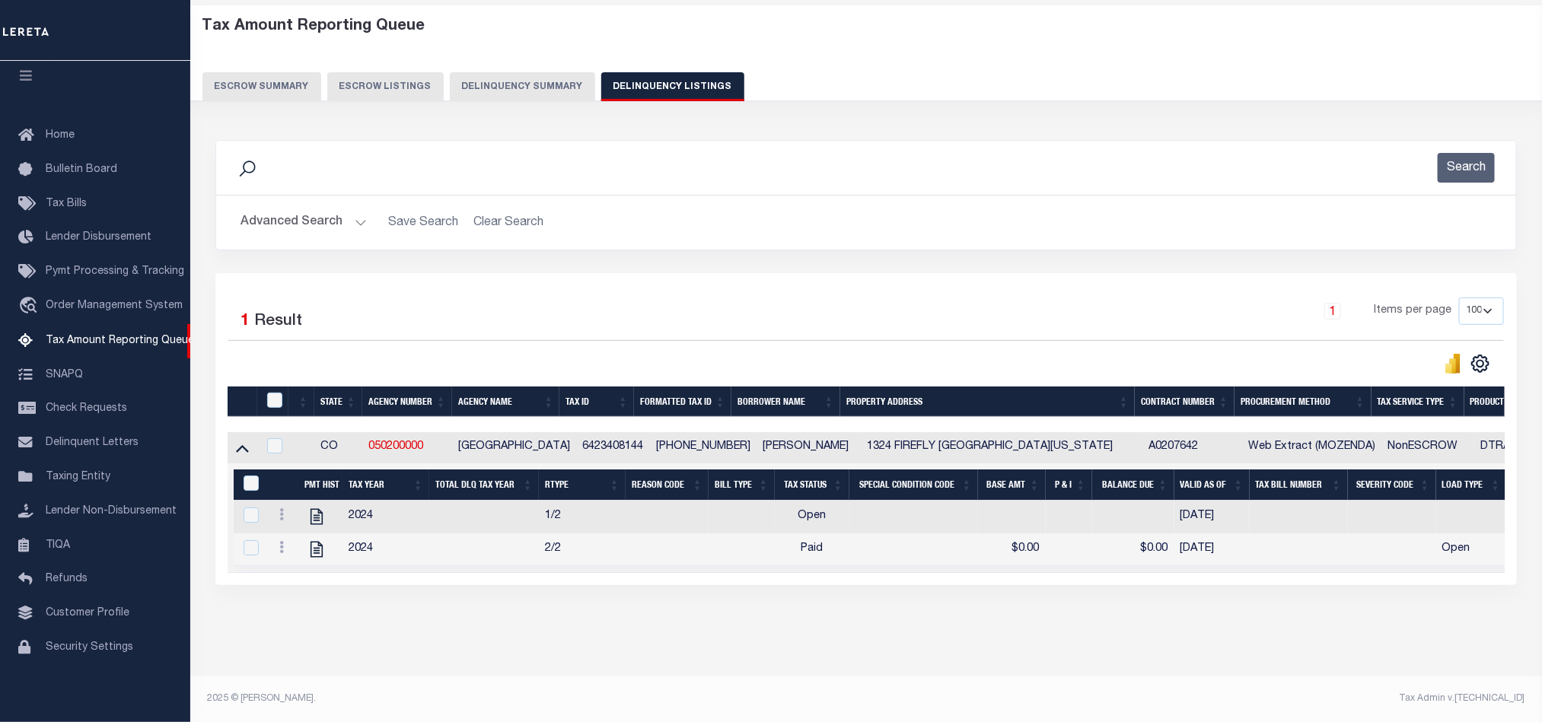
scroll to position [85, 0]
click at [307, 507] on icon "" at bounding box center [317, 517] width 20 height 20
checkbox input "true"
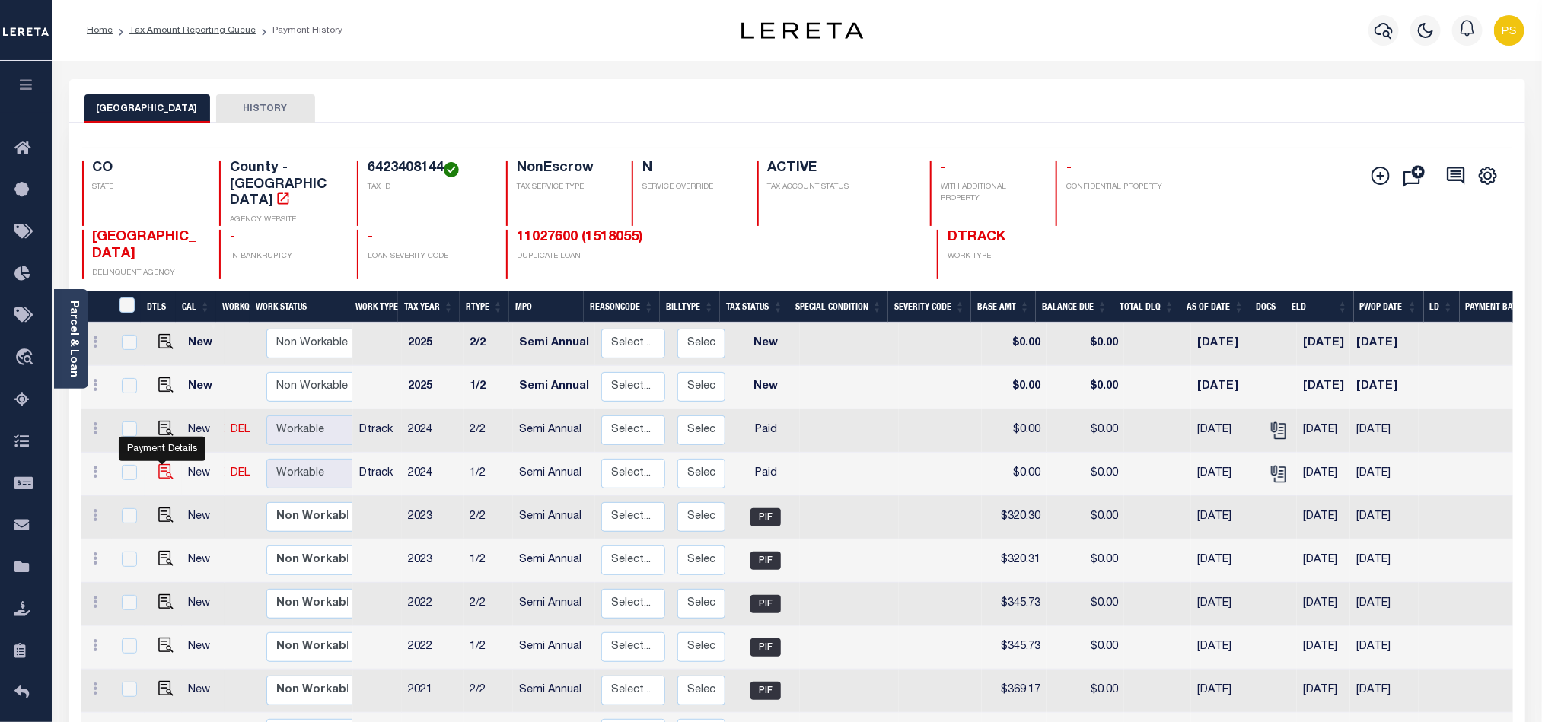
click at [165, 464] on img "" at bounding box center [165, 471] width 15 height 15
checkbox input "true"
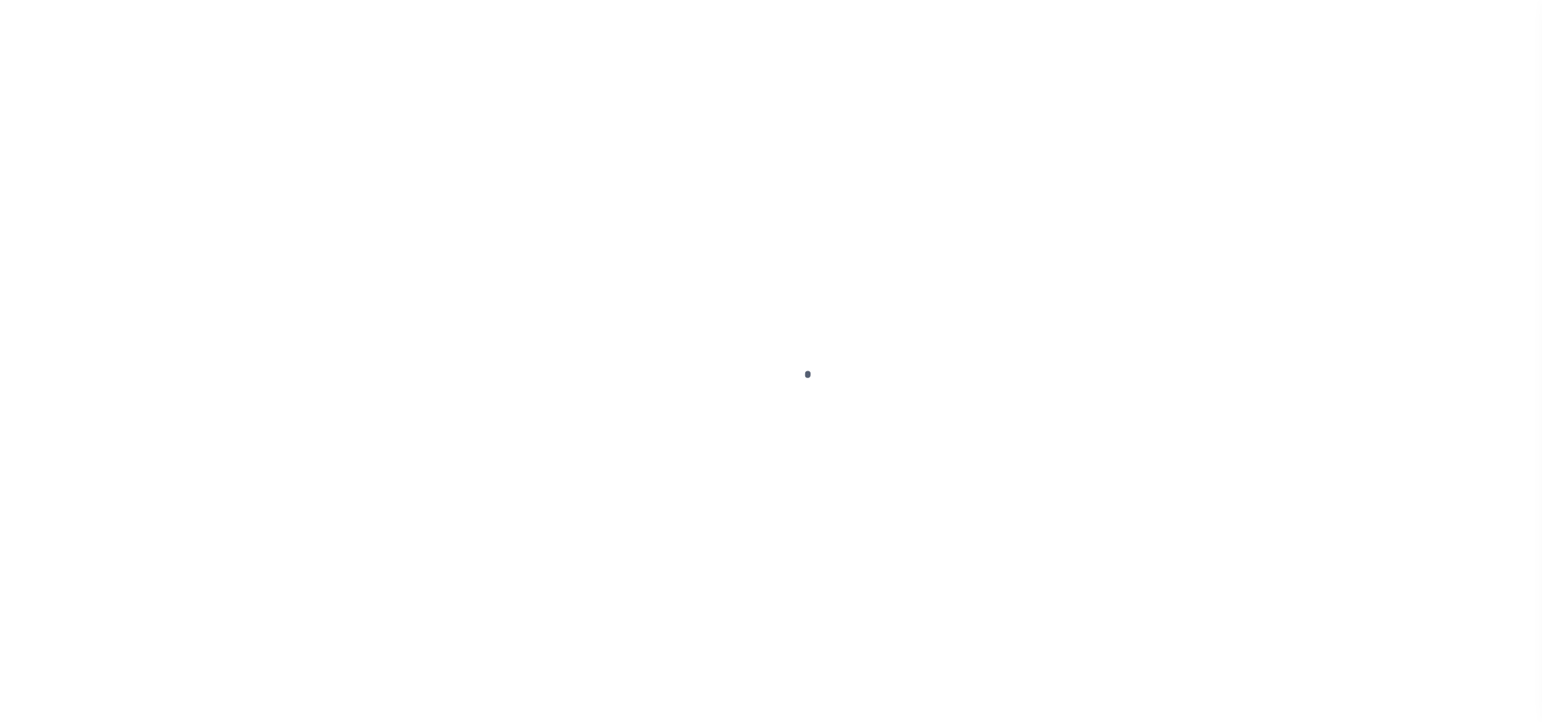
select select "PYD"
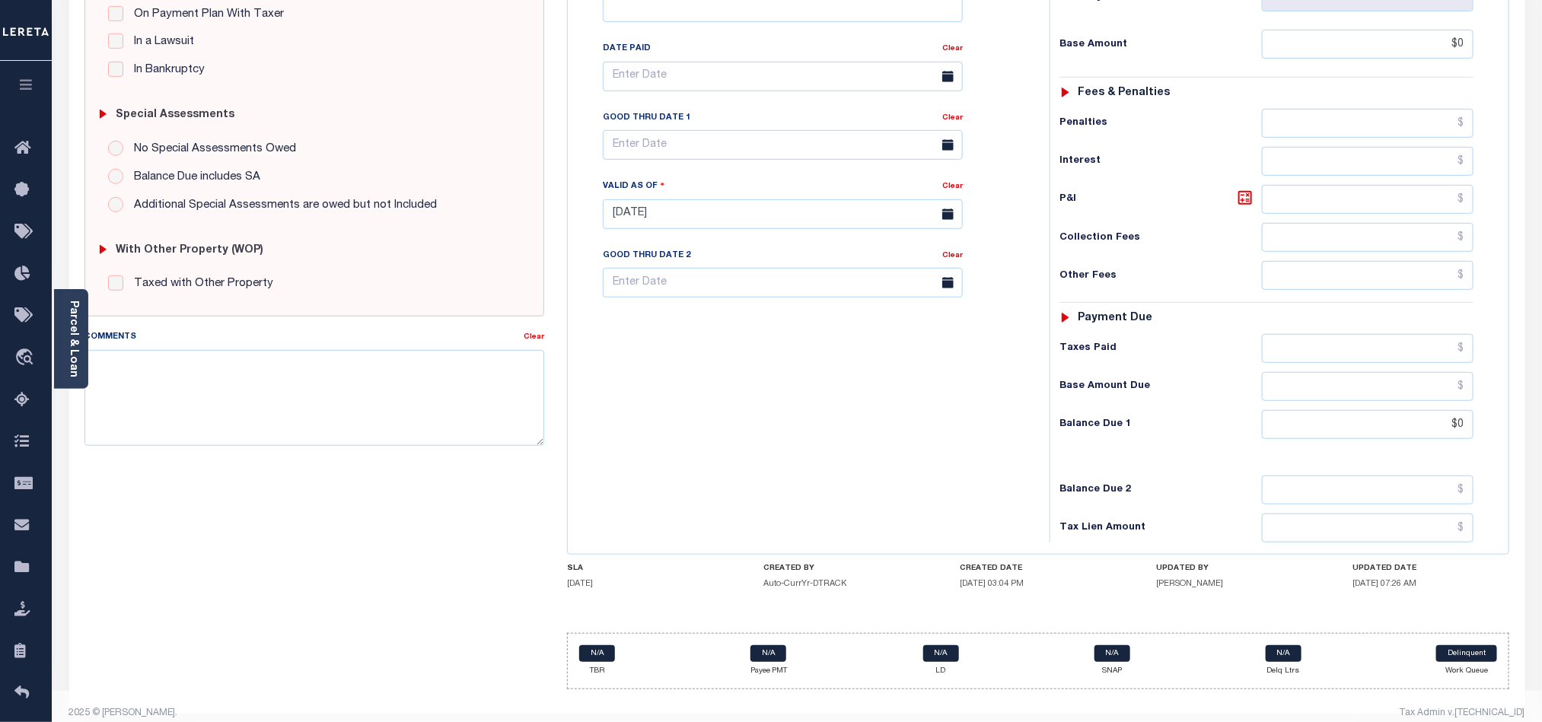
scroll to position [409, 0]
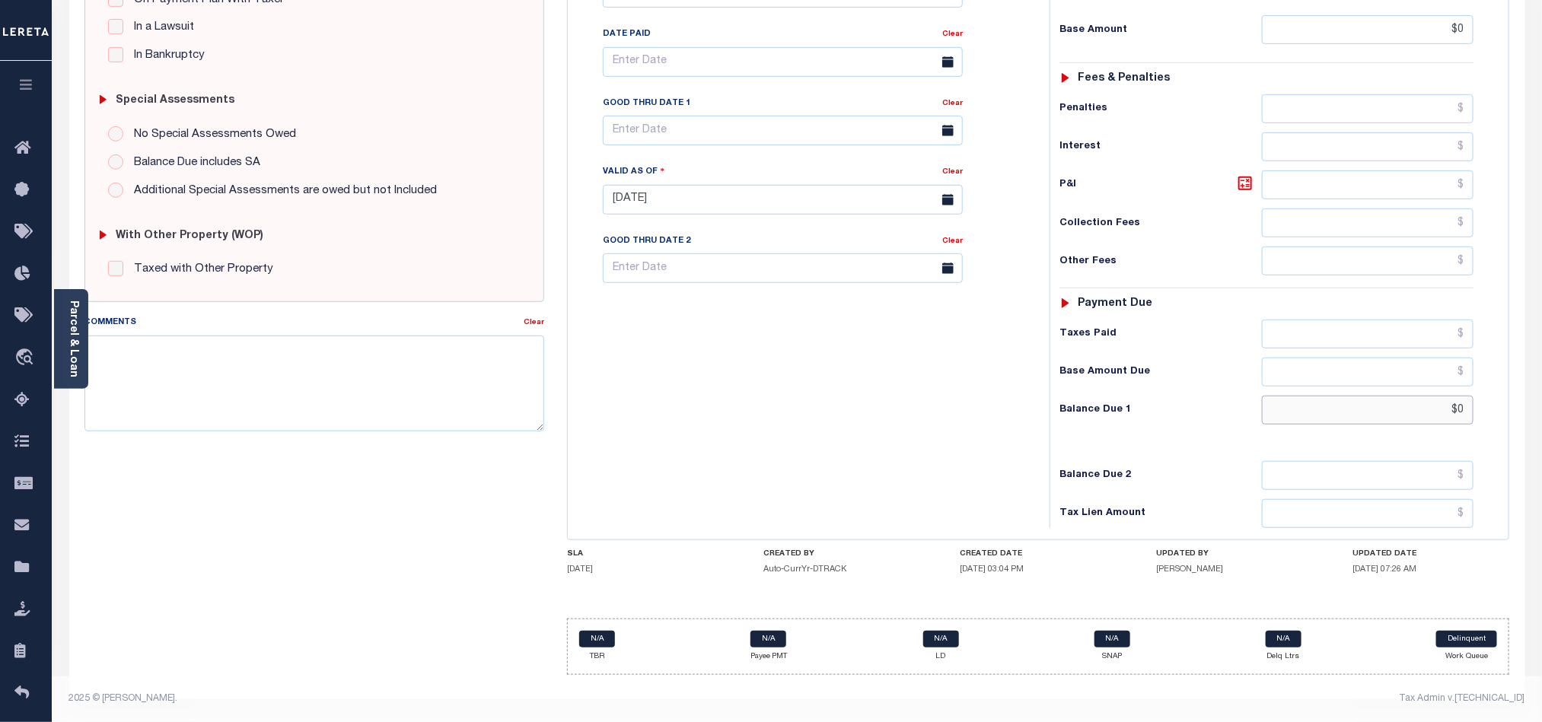
click at [1468, 414] on input "$0" at bounding box center [1368, 410] width 212 height 29
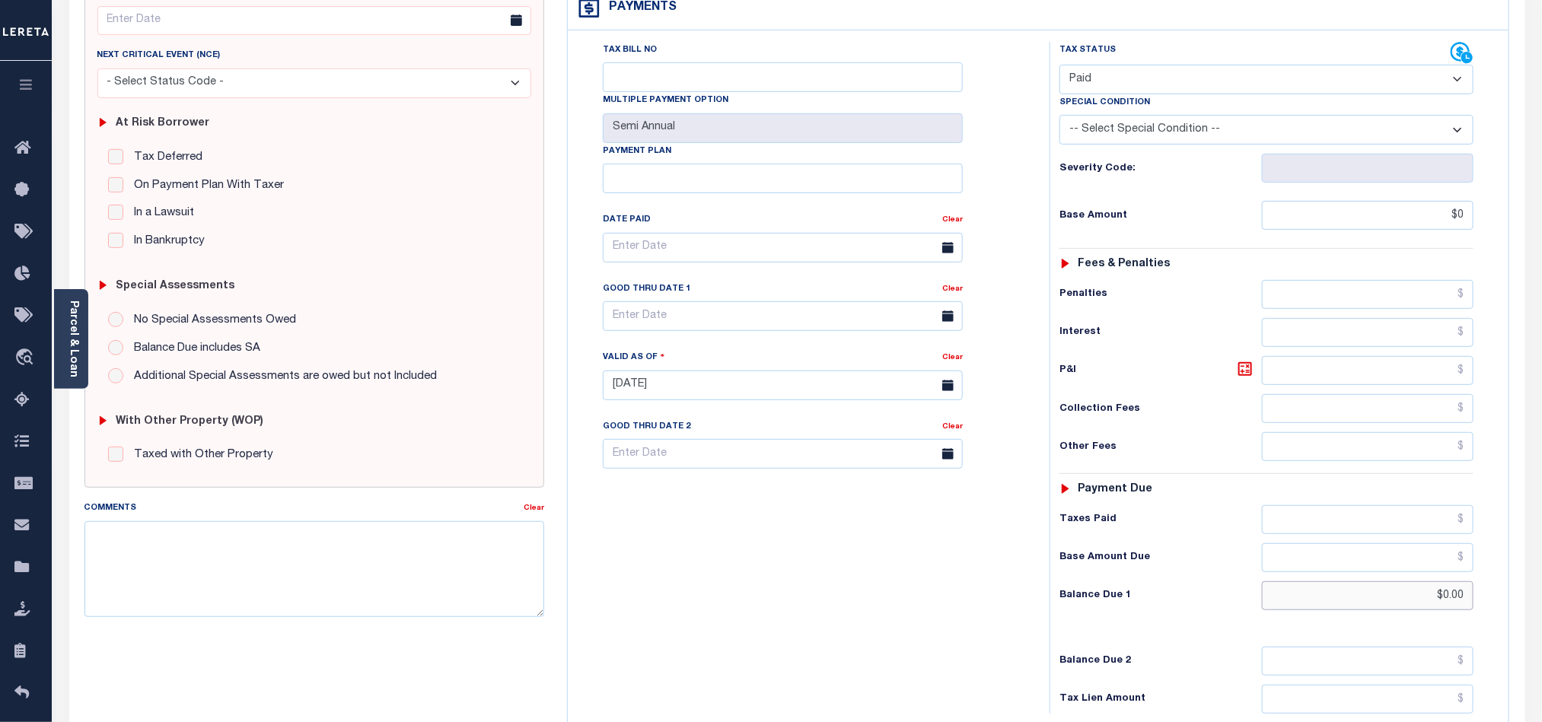
scroll to position [67, 0]
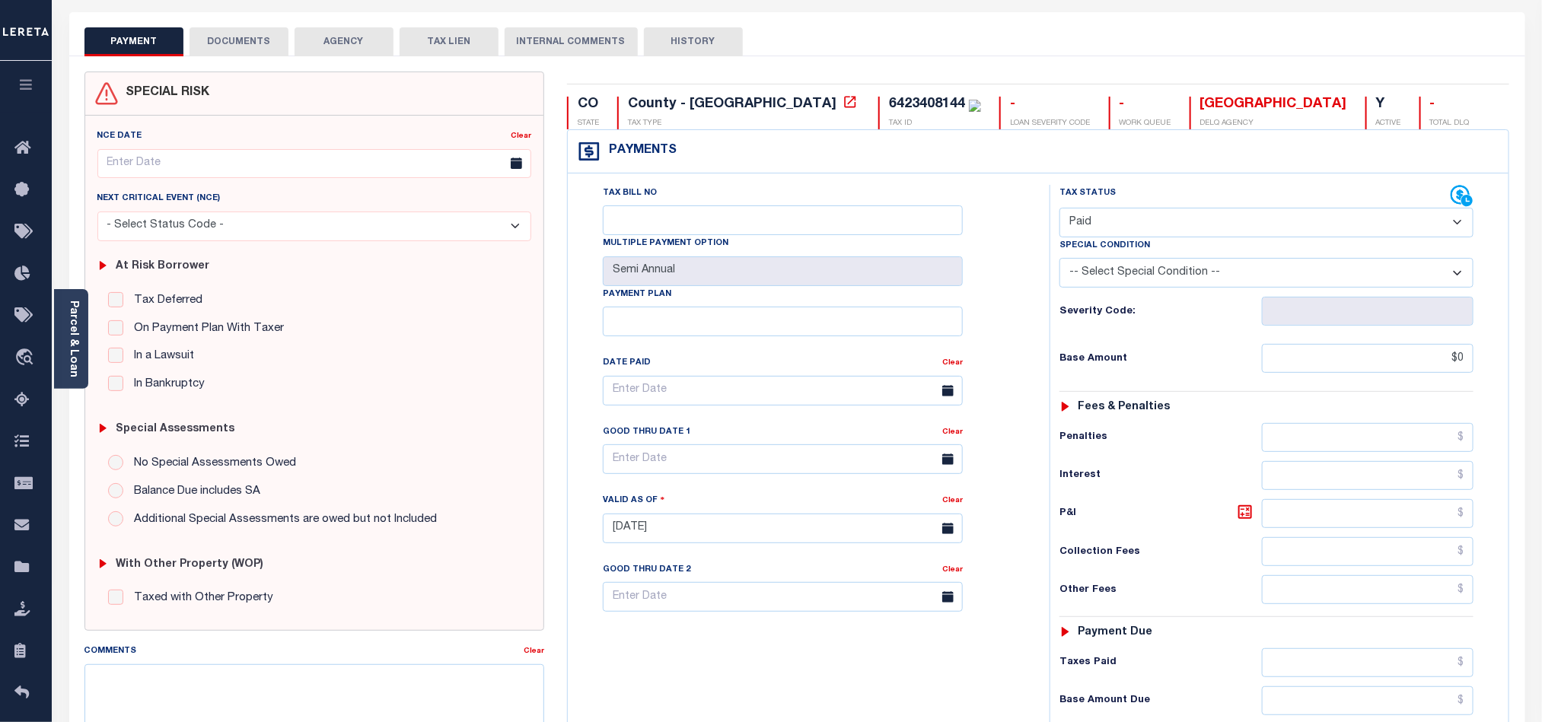
type input "$0.00"
drag, startPoint x: 1471, startPoint y: 362, endPoint x: 1478, endPoint y: 425, distance: 63.6
click at [1471, 362] on input "$0" at bounding box center [1368, 358] width 212 height 29
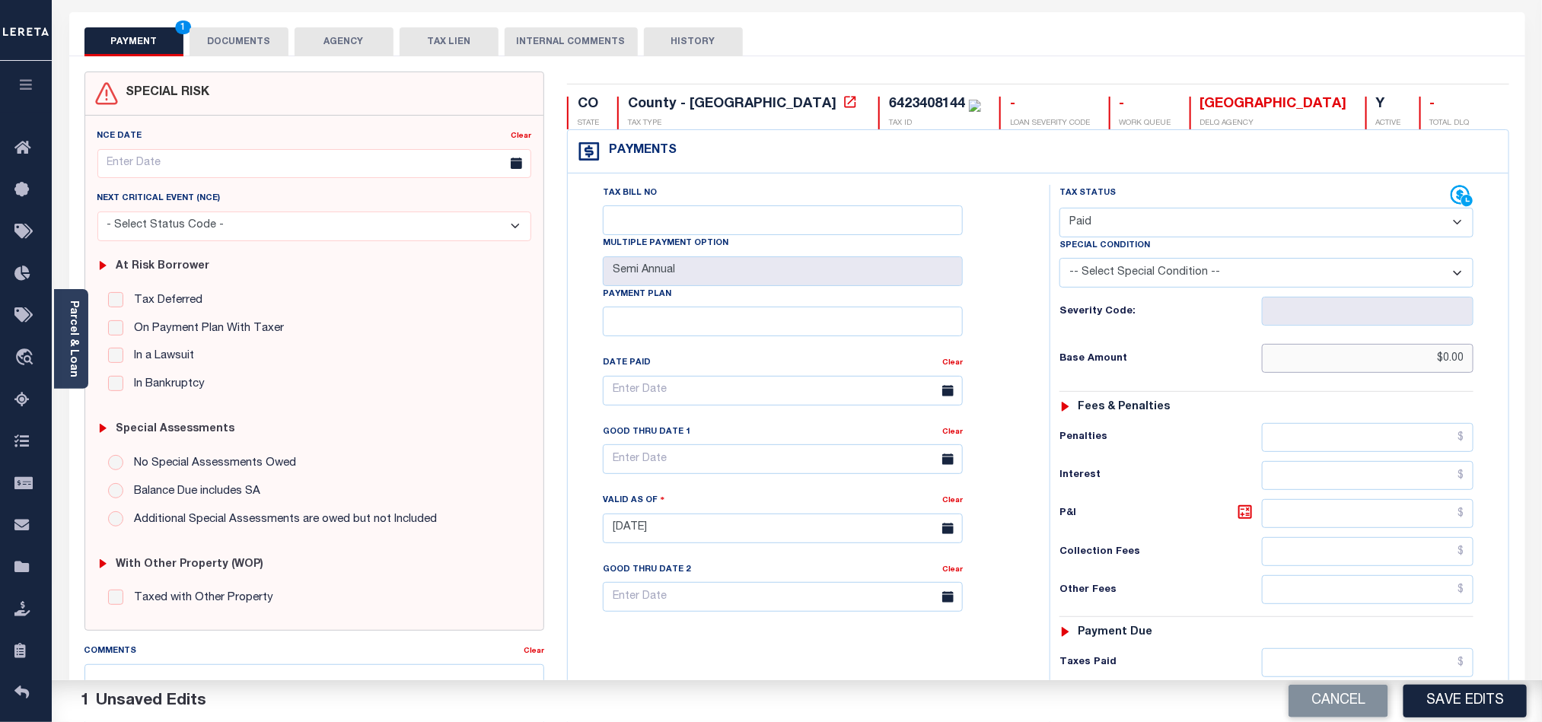
type input "$0.00"
click at [245, 48] on button "DOCUMENTS" at bounding box center [239, 41] width 99 height 29
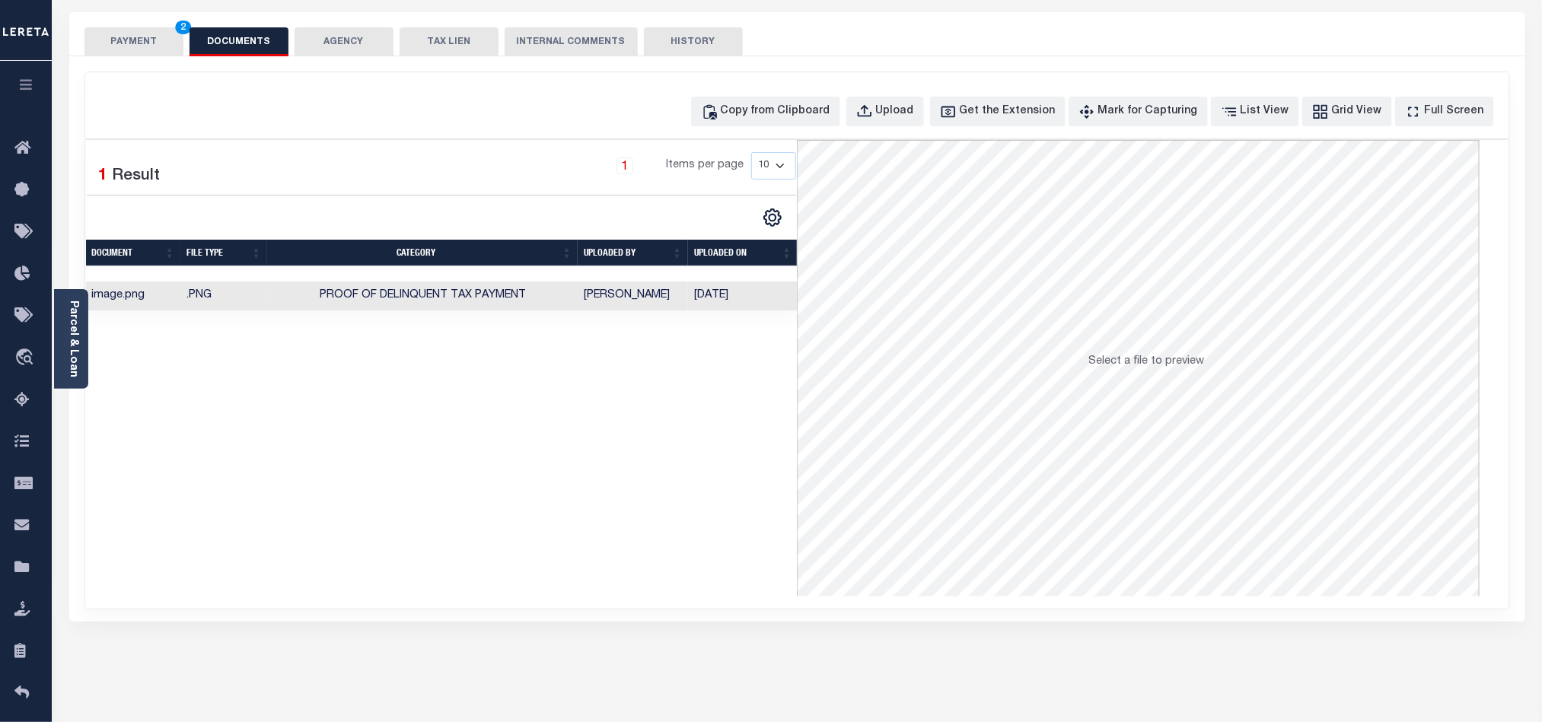
click at [140, 51] on button "PAYMENT 2" at bounding box center [133, 41] width 99 height 29
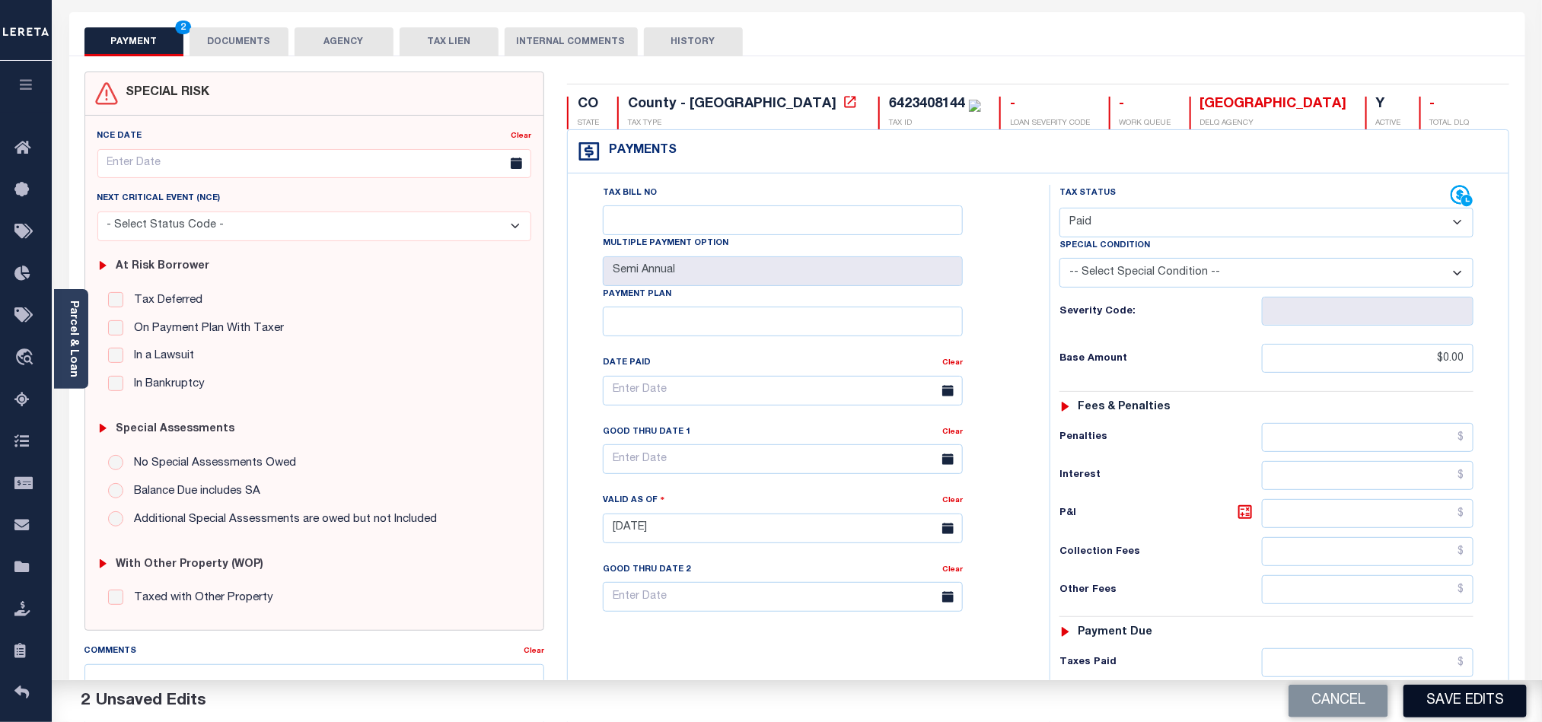
click at [1444, 704] on button "Save Edits" at bounding box center [1465, 701] width 123 height 33
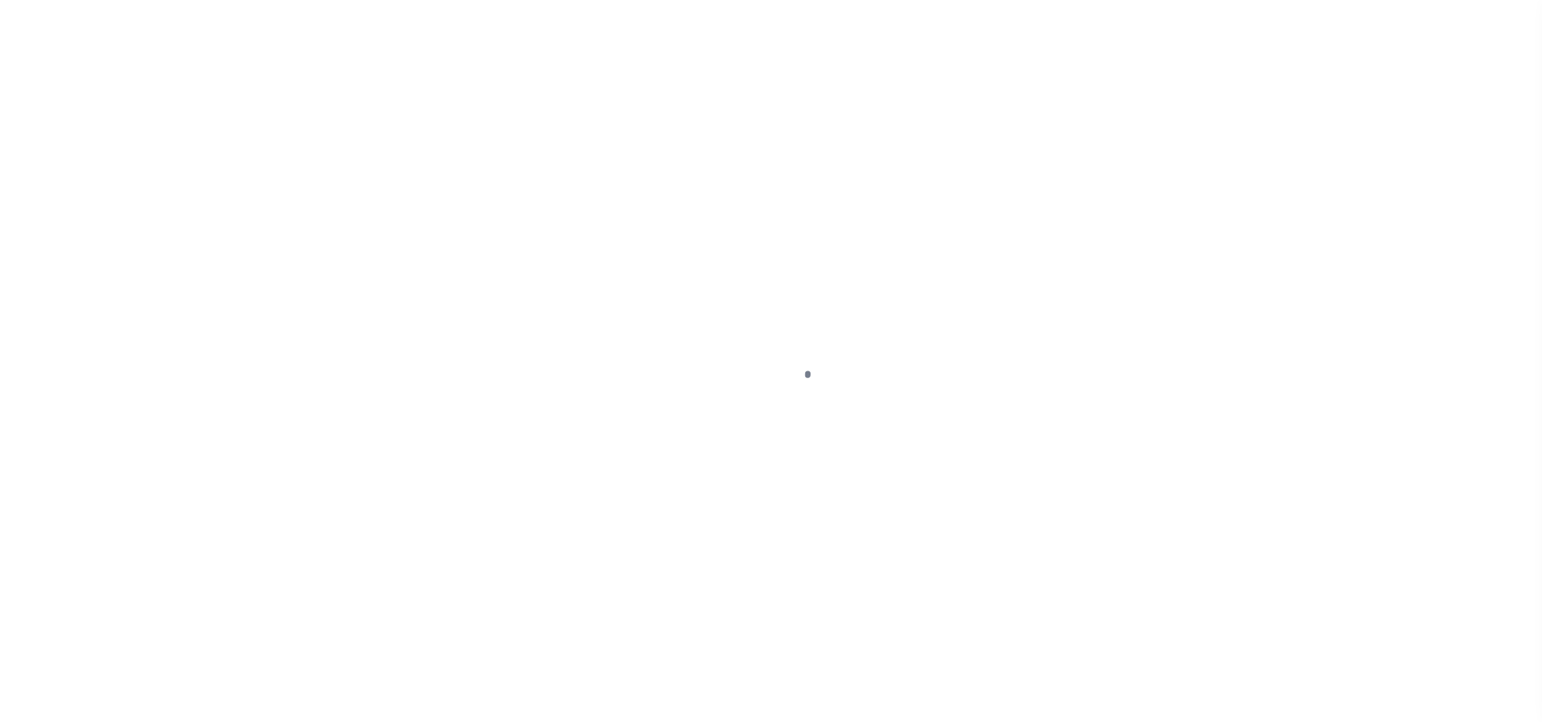
select select "PYD"
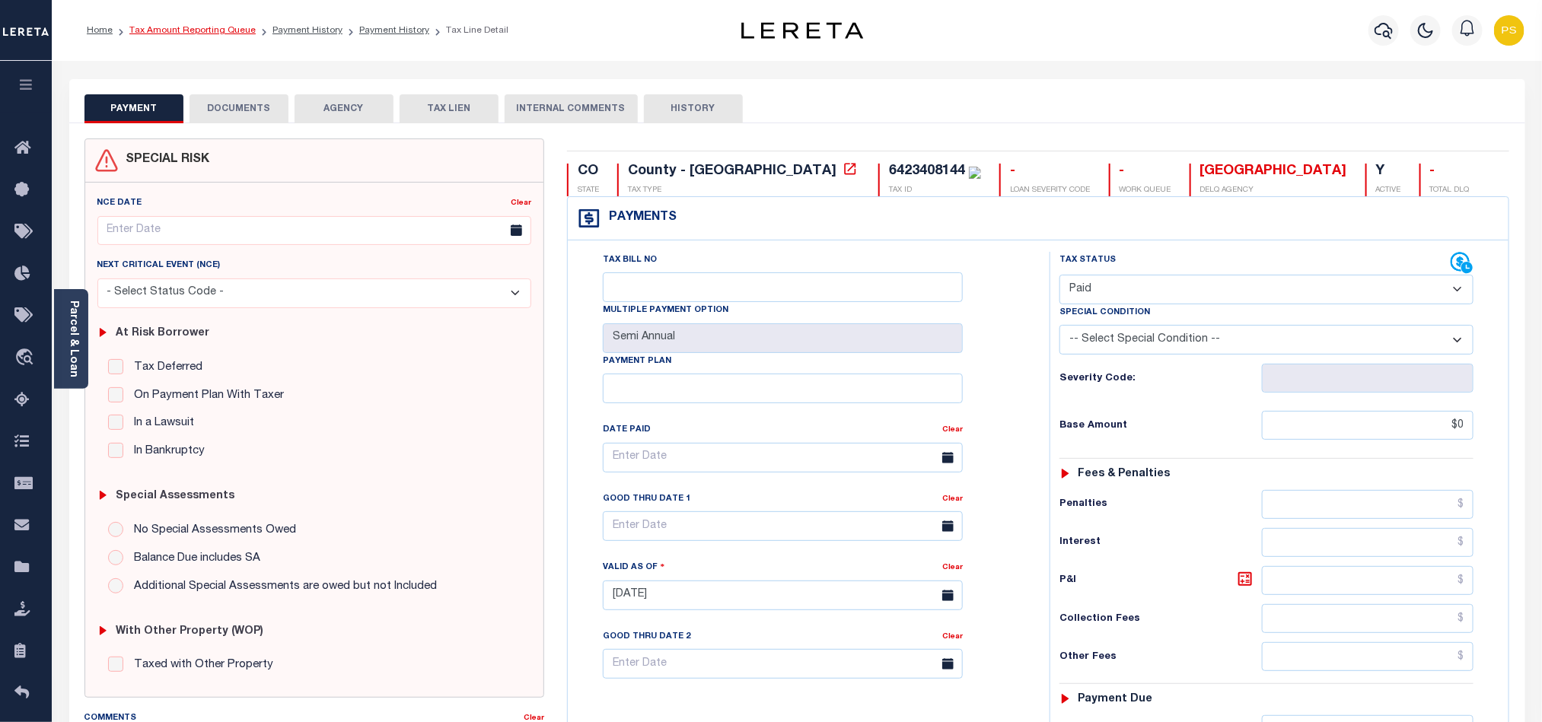
click at [235, 28] on link "Tax Amount Reporting Queue" at bounding box center [192, 30] width 126 height 9
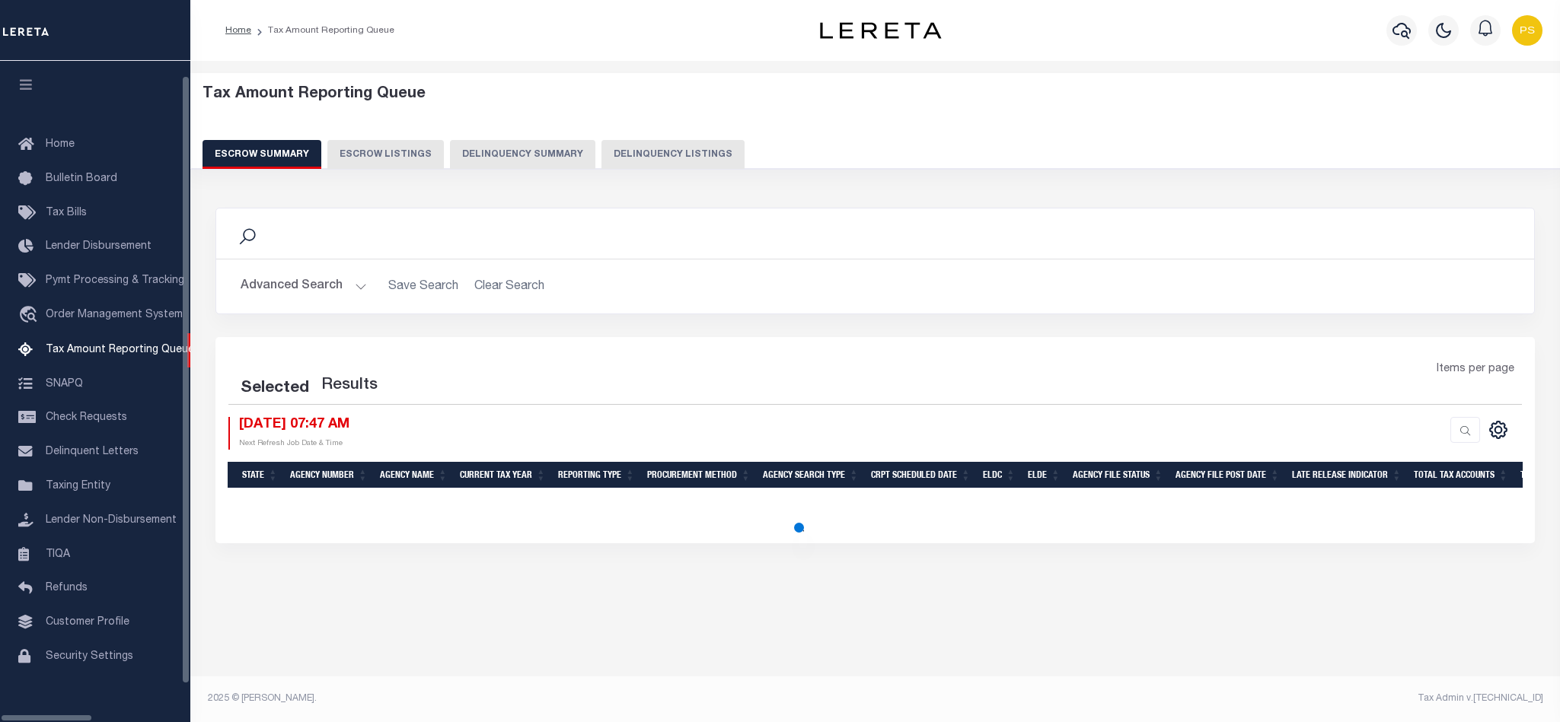
click at [664, 146] on button "Delinquency Listings" at bounding box center [672, 154] width 143 height 29
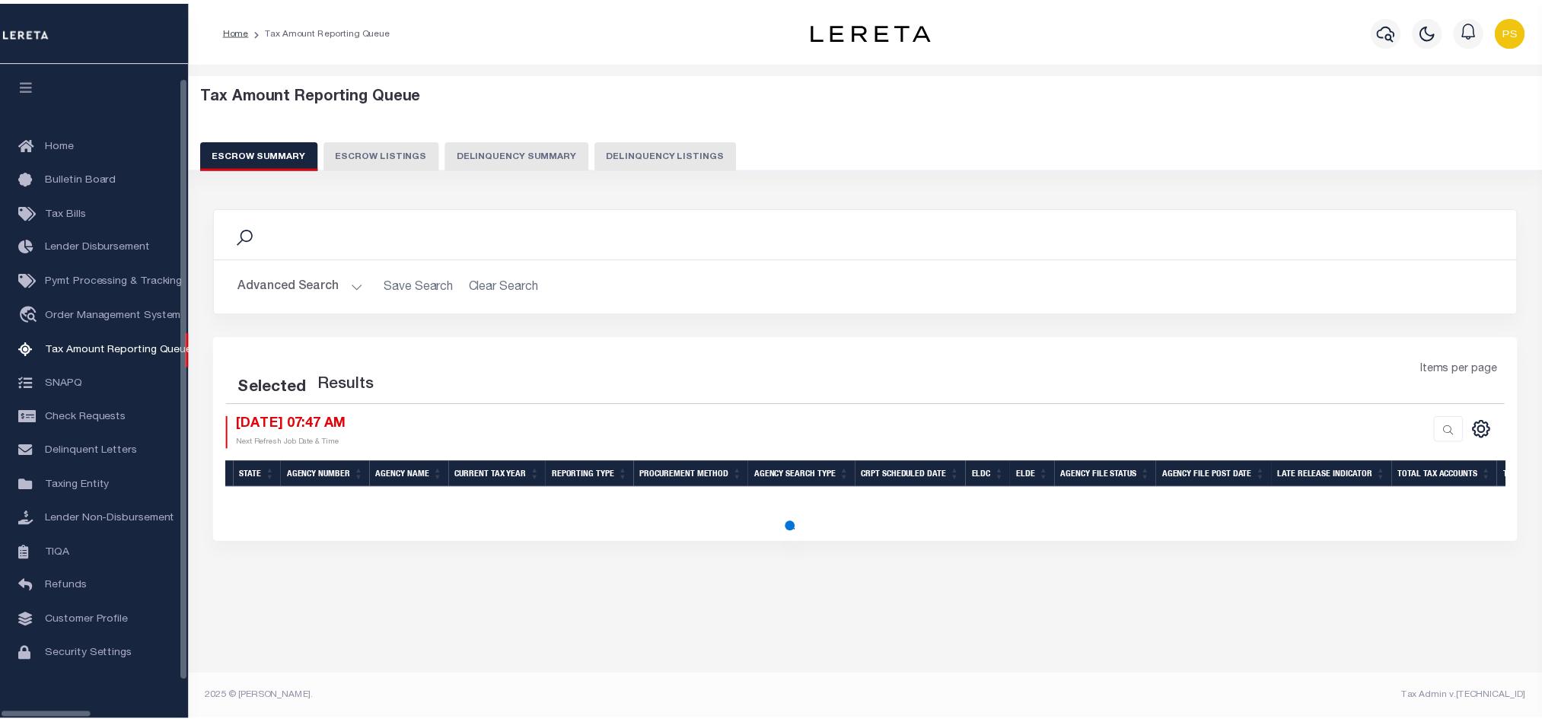
scroll to position [18, 0]
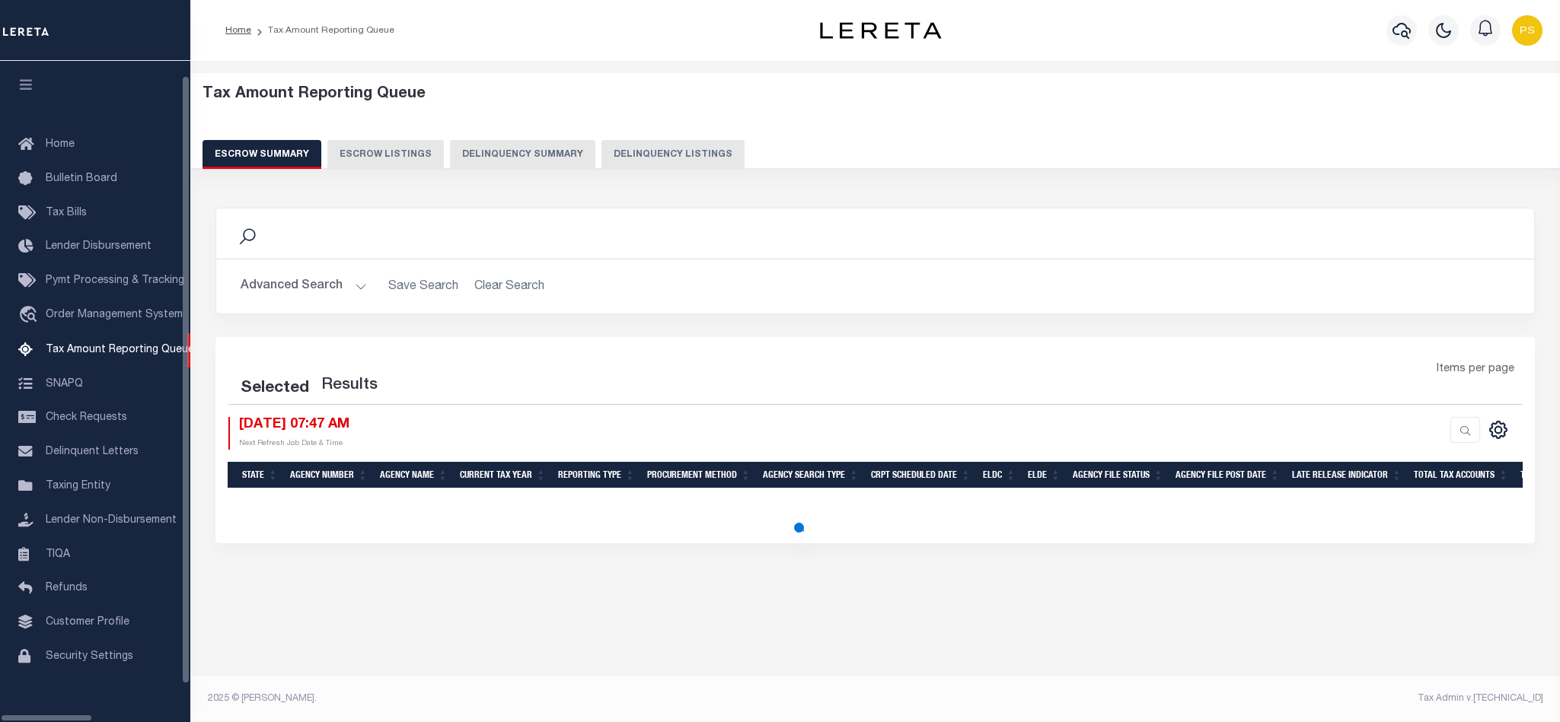
select select "100"
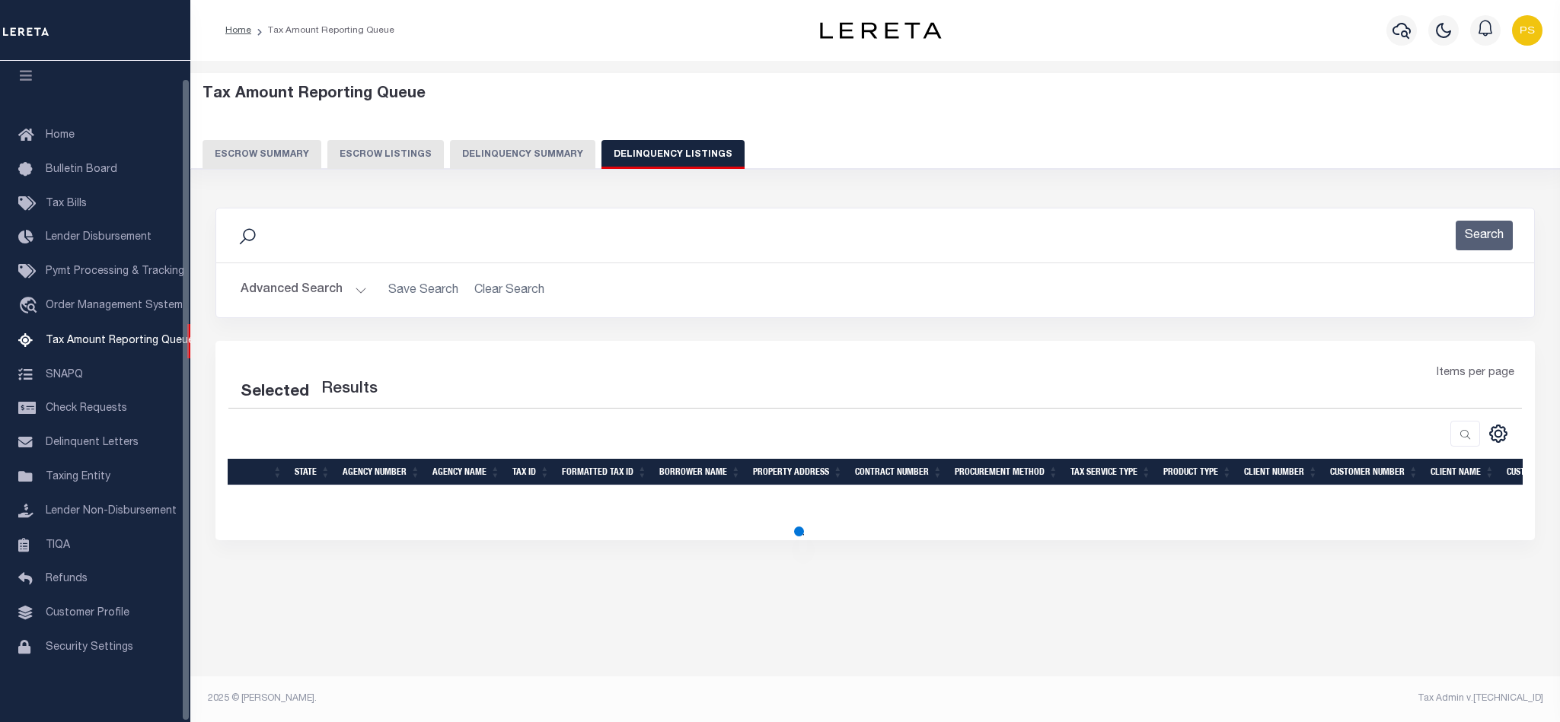
select select "100"
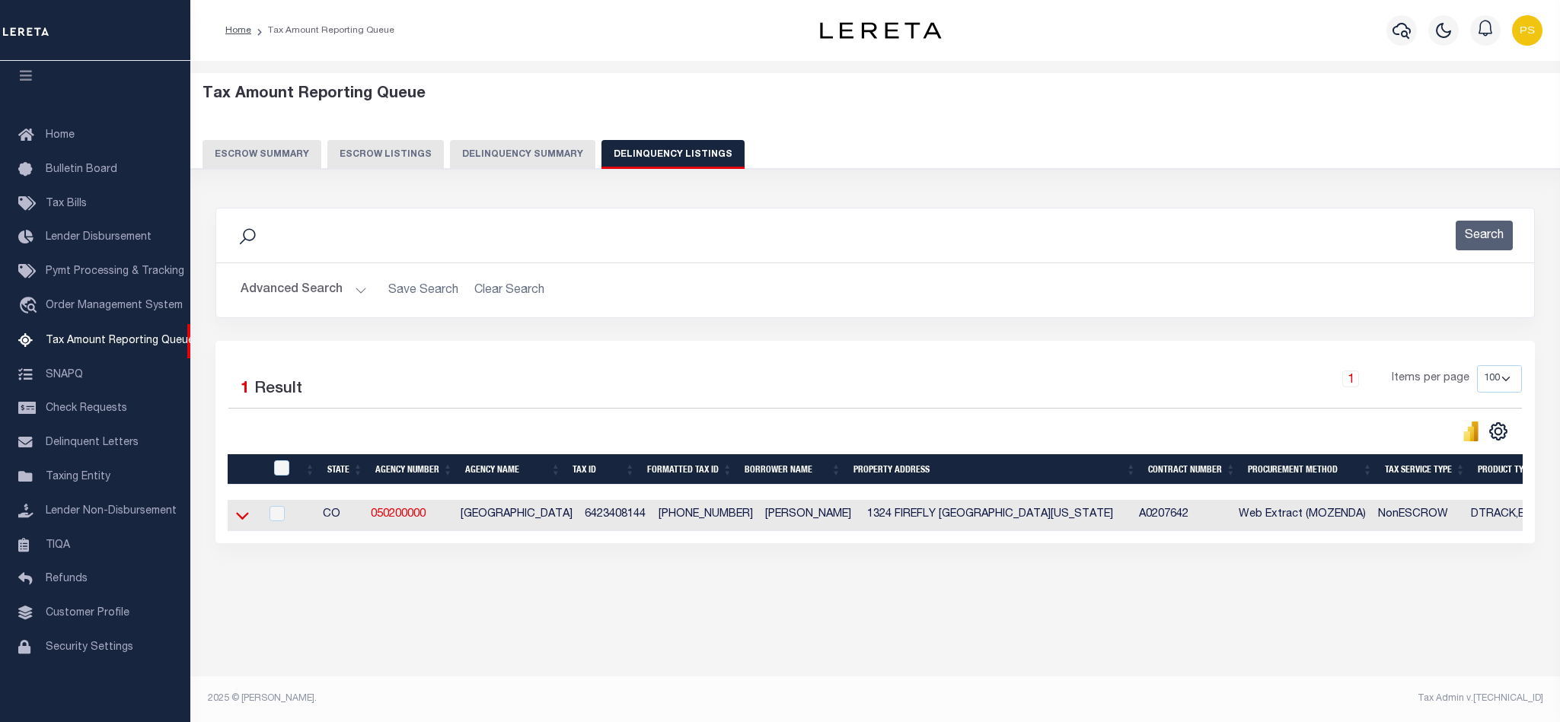
click at [241, 524] on icon at bounding box center [242, 516] width 13 height 16
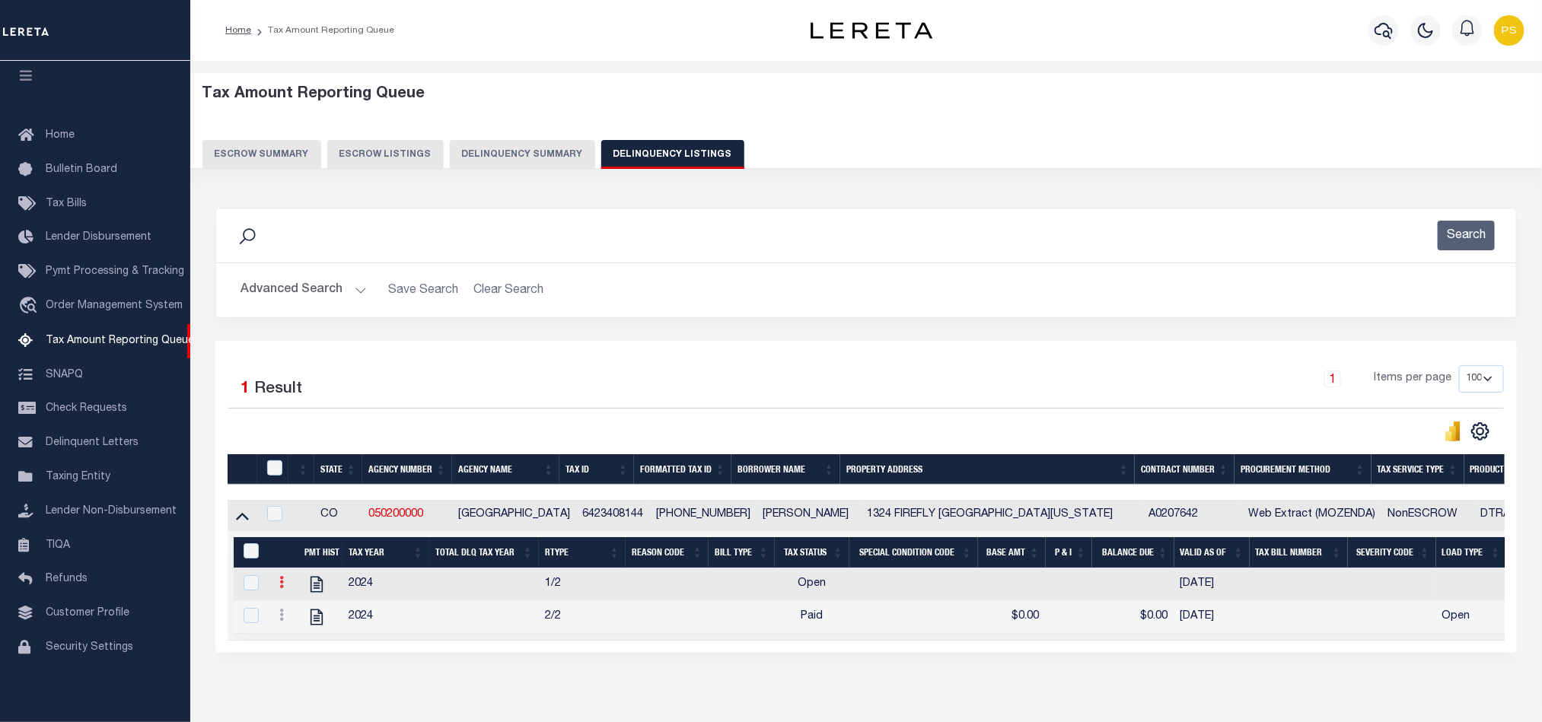
click at [285, 591] on link at bounding box center [281, 584] width 17 height 12
click at [297, 641] on img "" at bounding box center [299, 633] width 15 height 16
checkbox input "true"
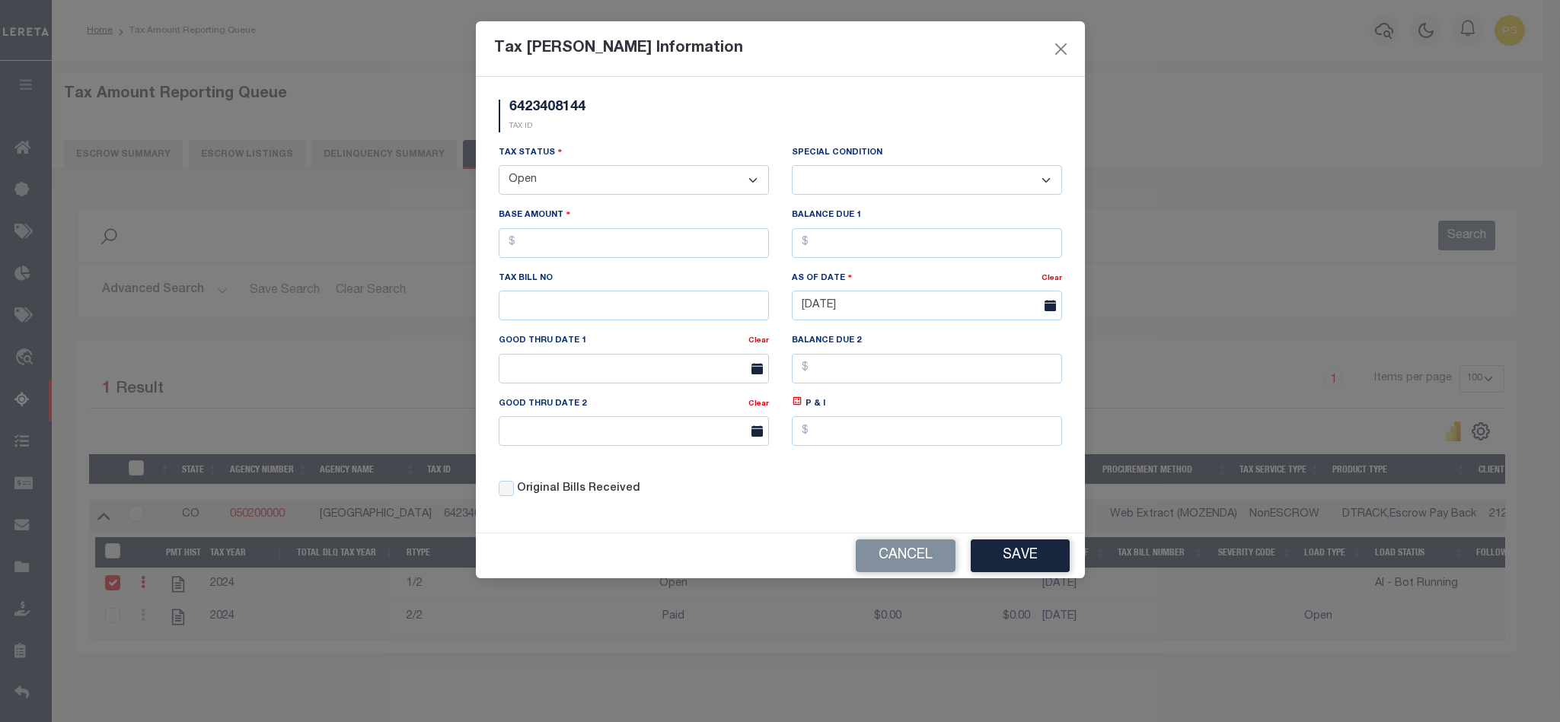
click at [566, 180] on select "- Select Status - Open Due/Unpaid Paid Incomplete No Tax Due Internal Refund Pr…" at bounding box center [634, 180] width 270 height 30
select select "DUE"
click at [499, 167] on select "- Select Status - Open Due/Unpaid Paid Incomplete No Tax Due Internal Refund Pr…" at bounding box center [634, 180] width 270 height 30
select select "0"
click at [569, 190] on select "- Select Status - Open Due/Unpaid Paid Incomplete No Tax Due Internal Refund Pr…" at bounding box center [634, 180] width 270 height 30
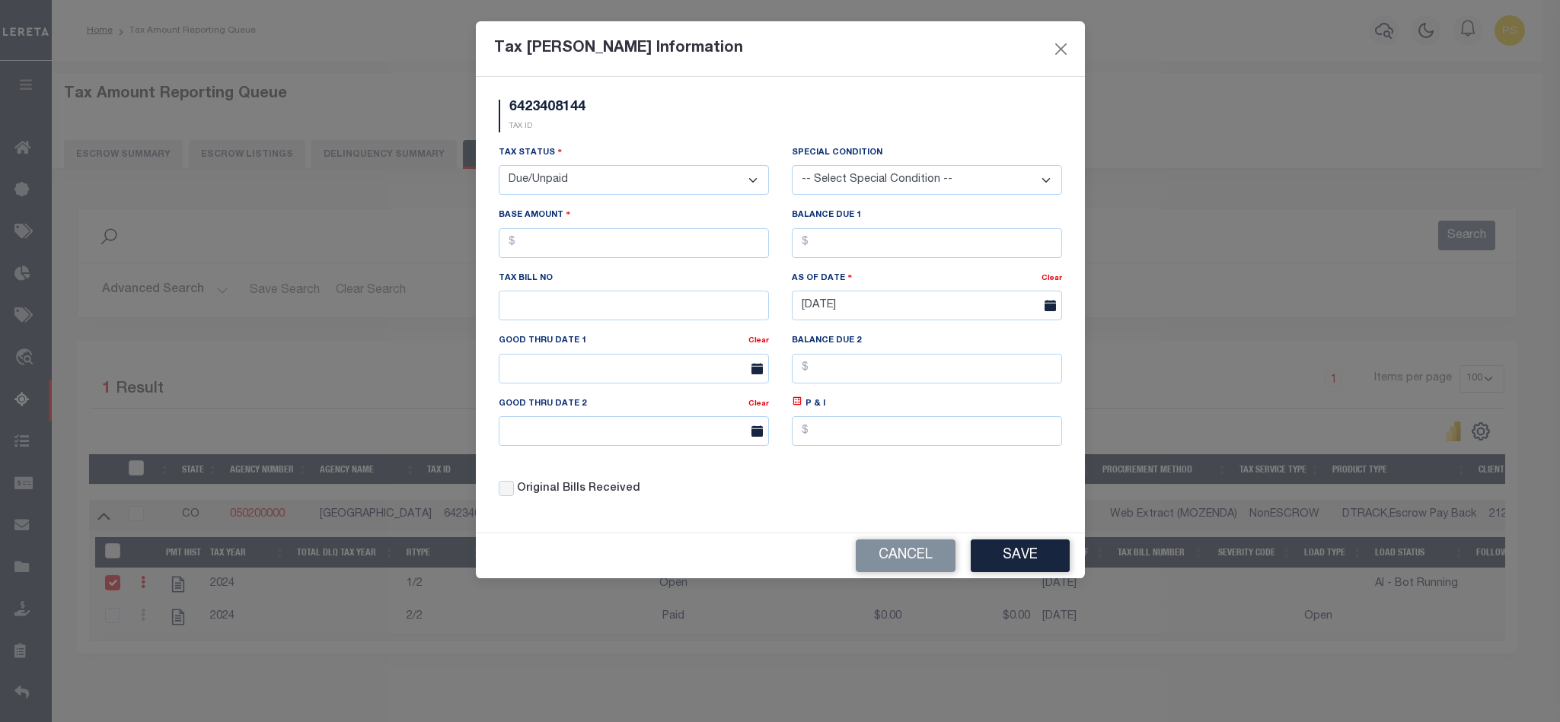
select select "PYD"
click at [499, 167] on select "- Select Status - Open Due/Unpaid Paid Incomplete No Tax Due Internal Refund Pr…" at bounding box center [634, 180] width 270 height 30
click at [587, 250] on input "text" at bounding box center [634, 243] width 270 height 30
type input "$0.00"
click at [831, 237] on input "text" at bounding box center [927, 243] width 270 height 30
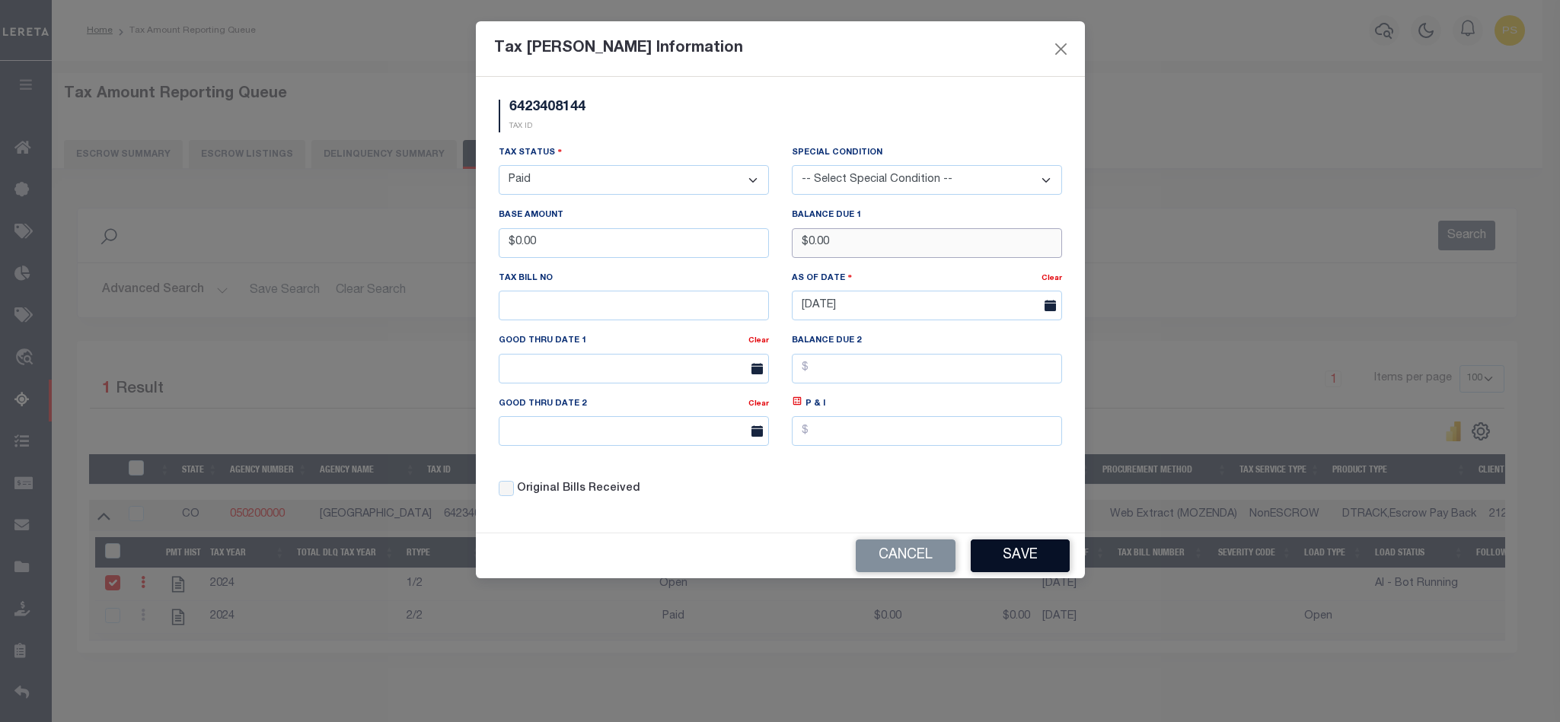
type input "$0.00"
click at [1015, 572] on button "Save" at bounding box center [1019, 556] width 99 height 33
click at [1015, 572] on div "Cancel" at bounding box center [780, 556] width 609 height 45
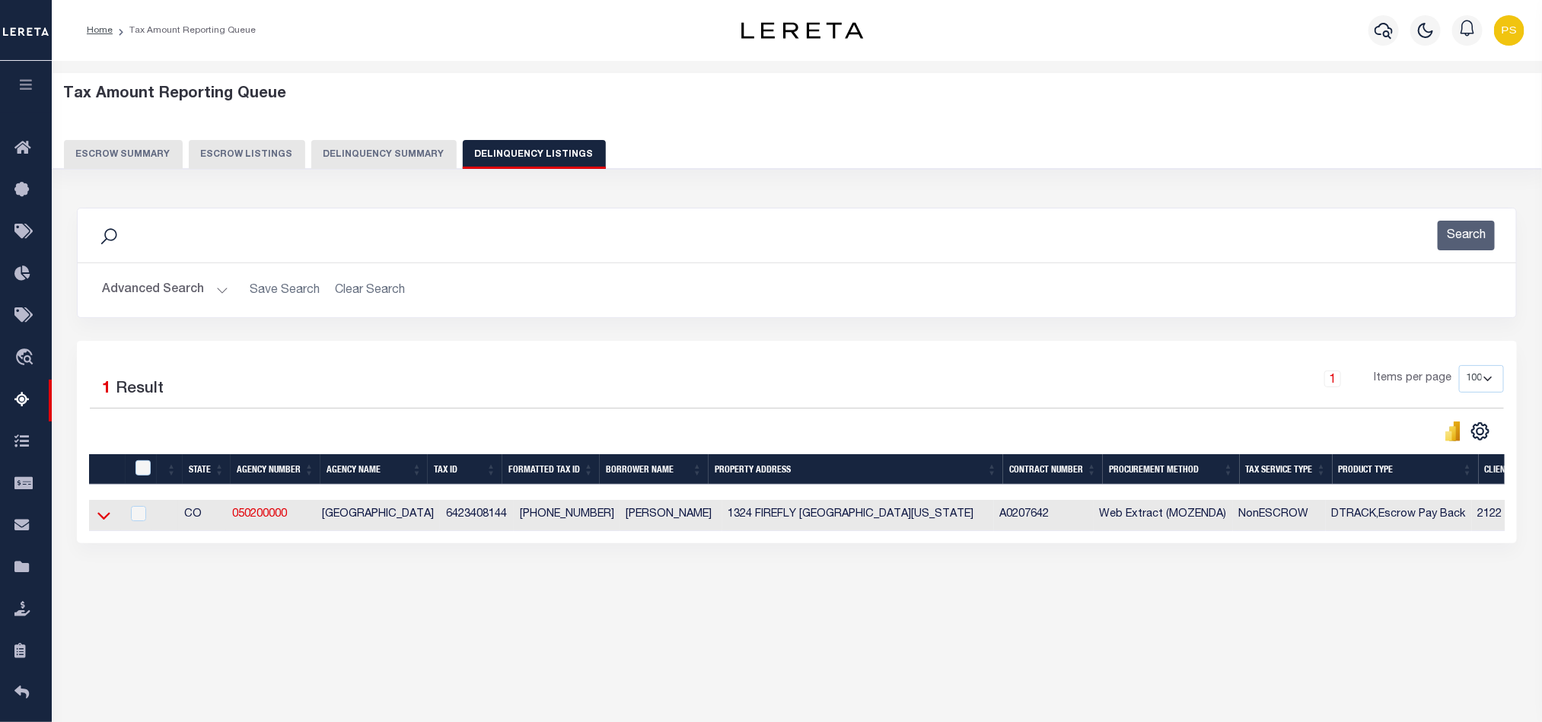
click at [98, 521] on icon at bounding box center [103, 517] width 13 height 8
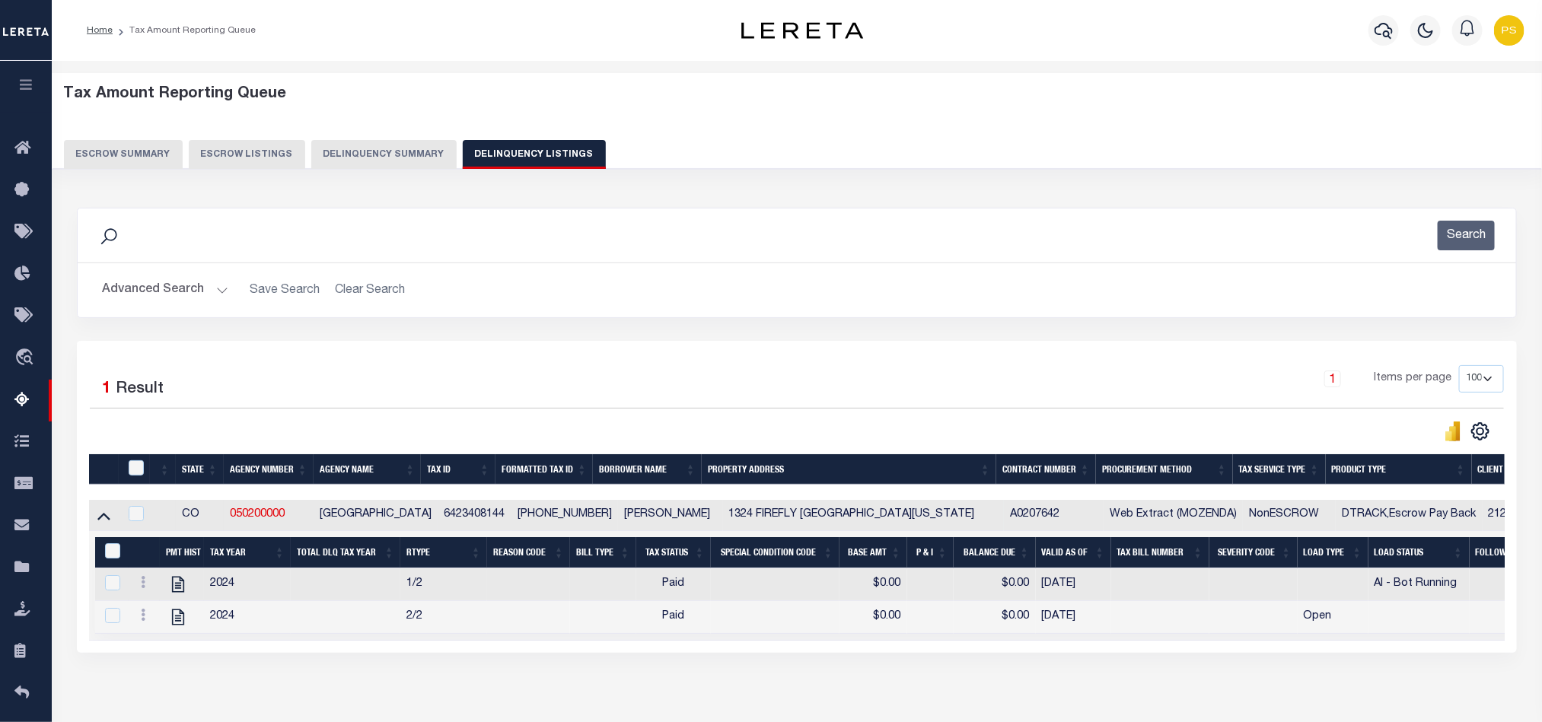
scroll to position [85, 0]
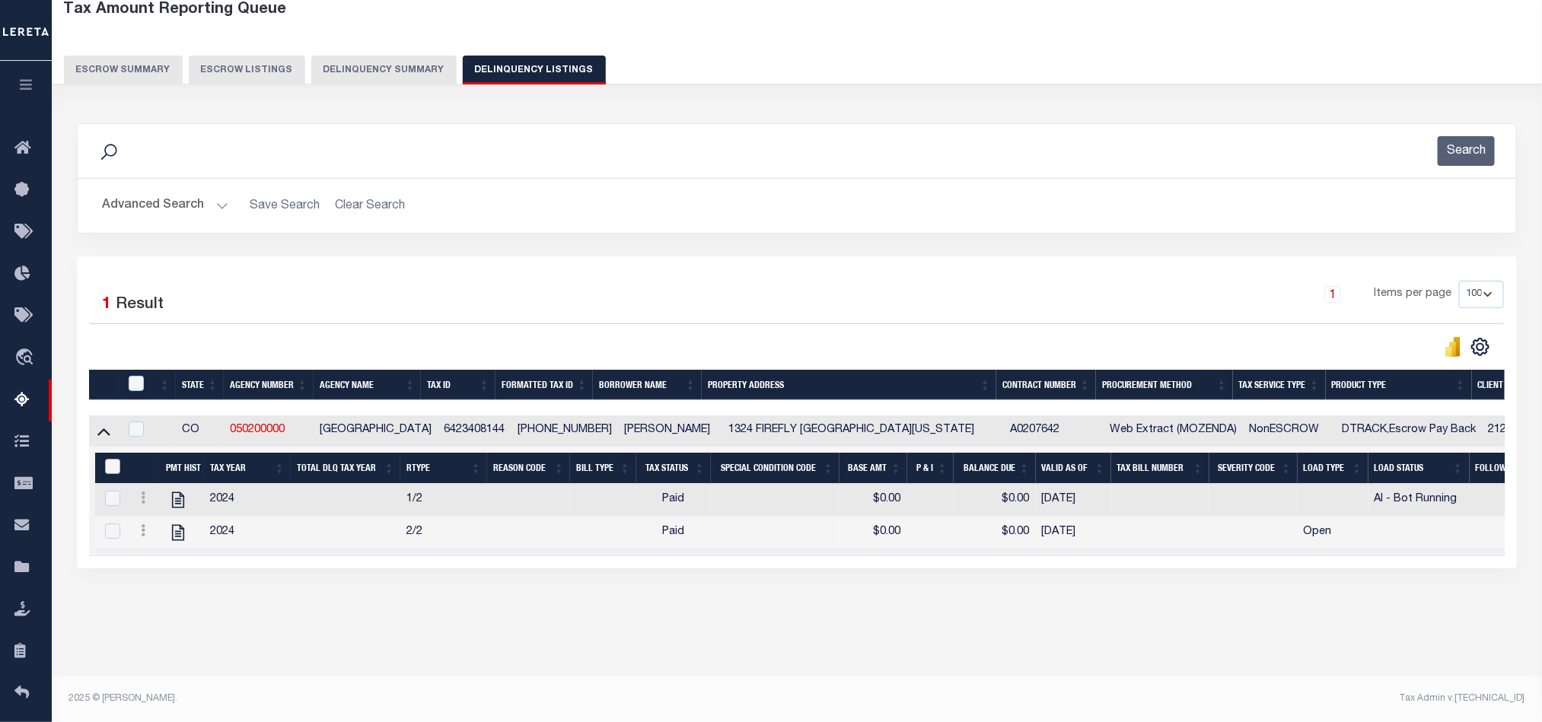
click at [114, 468] on input "&nbsp;" at bounding box center [112, 466] width 15 height 15
checkbox input "true"
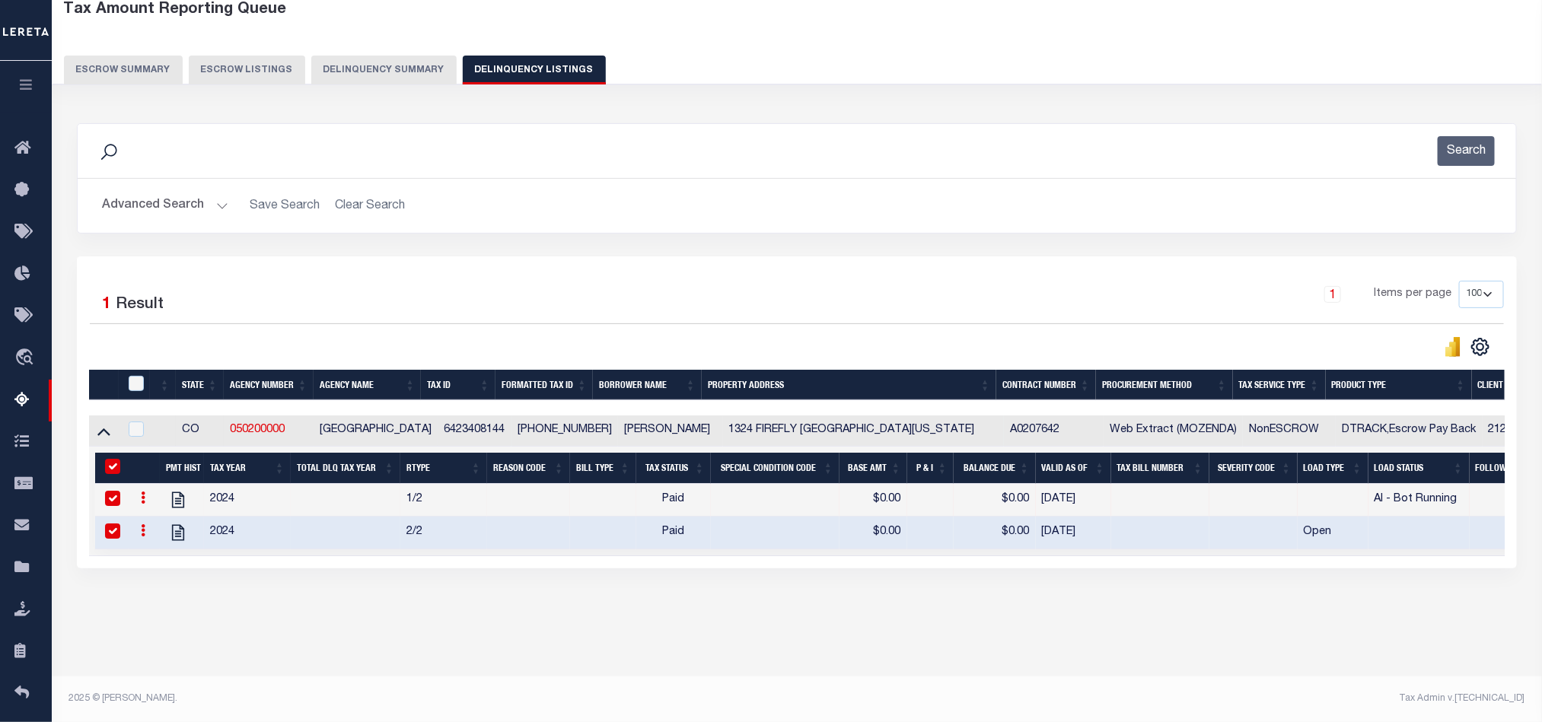
click at [140, 375] on th at bounding box center [134, 385] width 31 height 31
click at [135, 384] on input "checkbox" at bounding box center [136, 383] width 15 height 15
checkbox input "true"
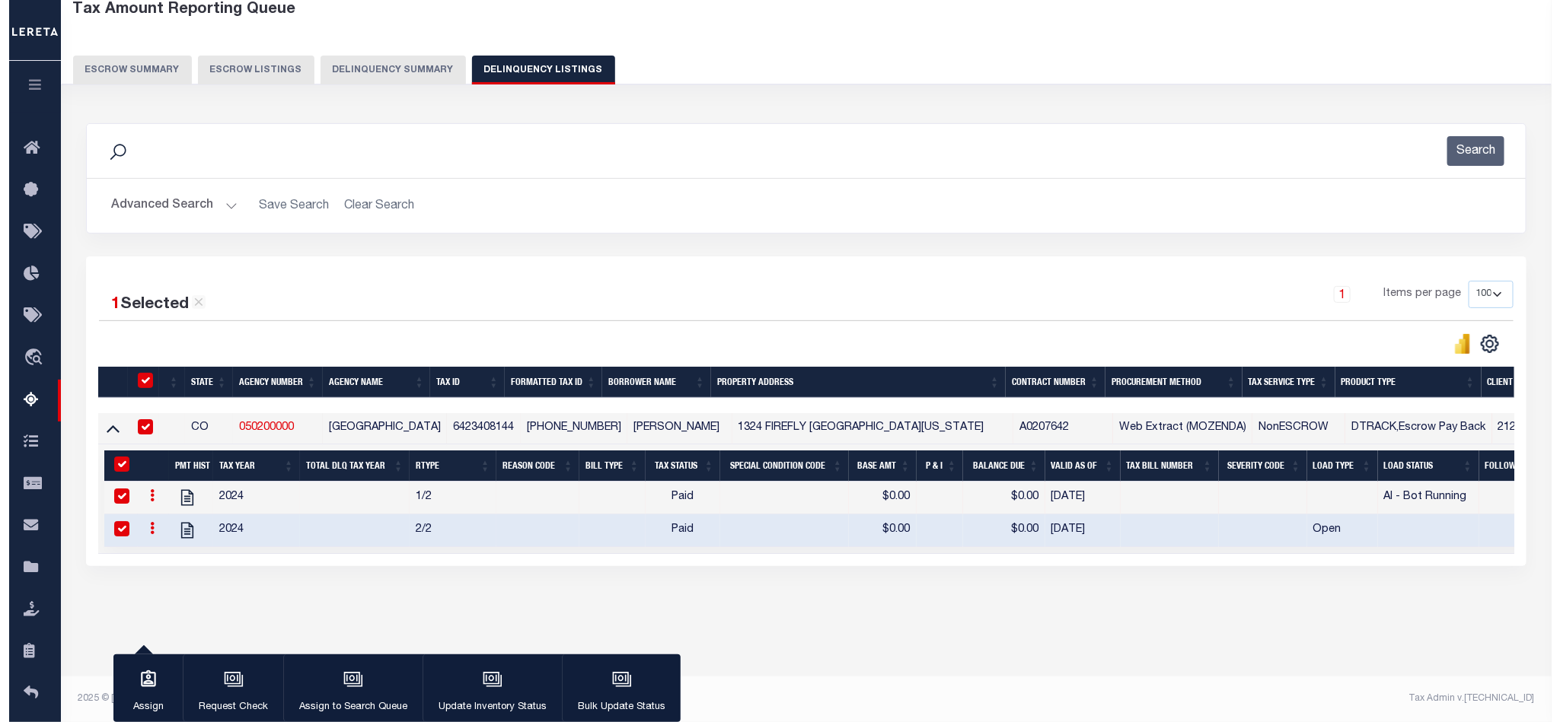
scroll to position [84, 0]
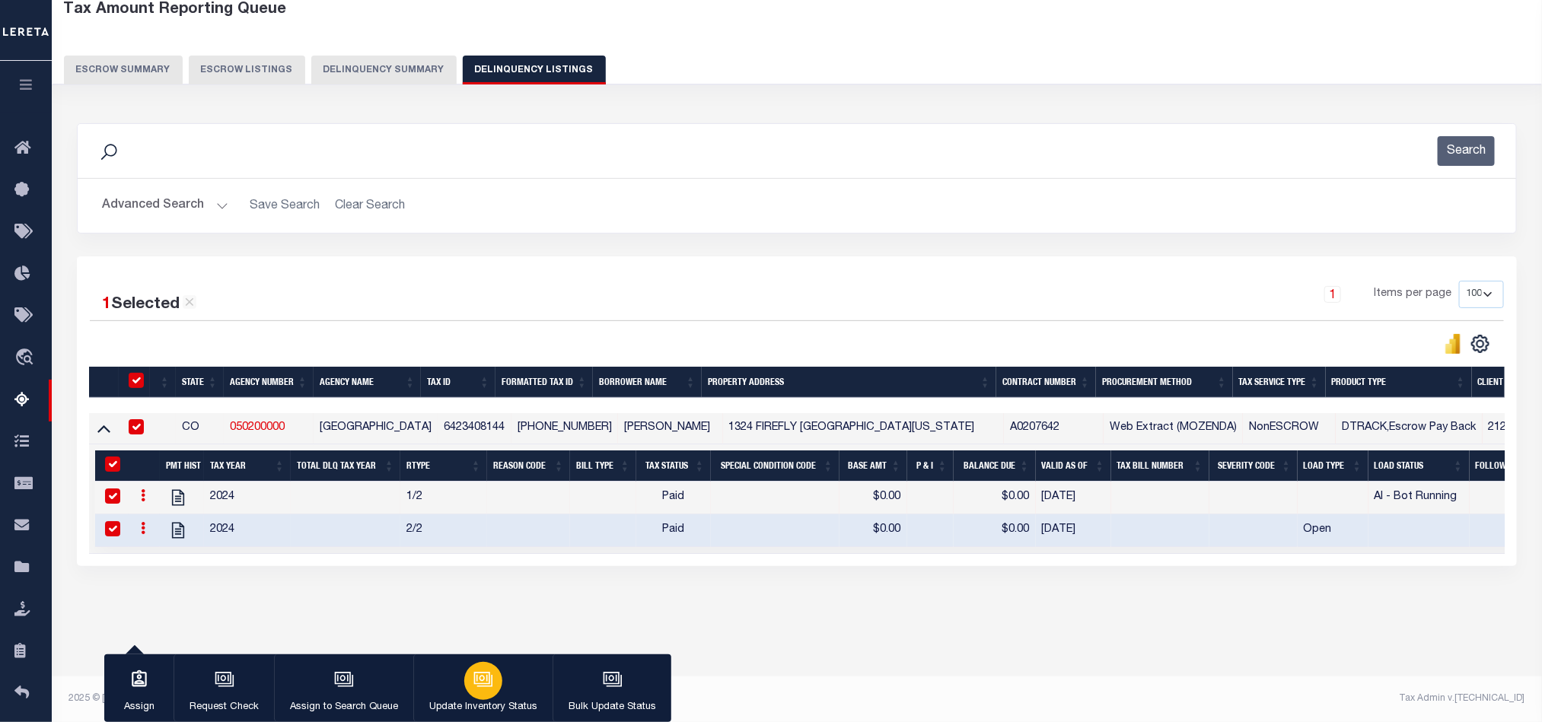
click at [508, 681] on button "Update Inventory Status" at bounding box center [482, 689] width 139 height 69
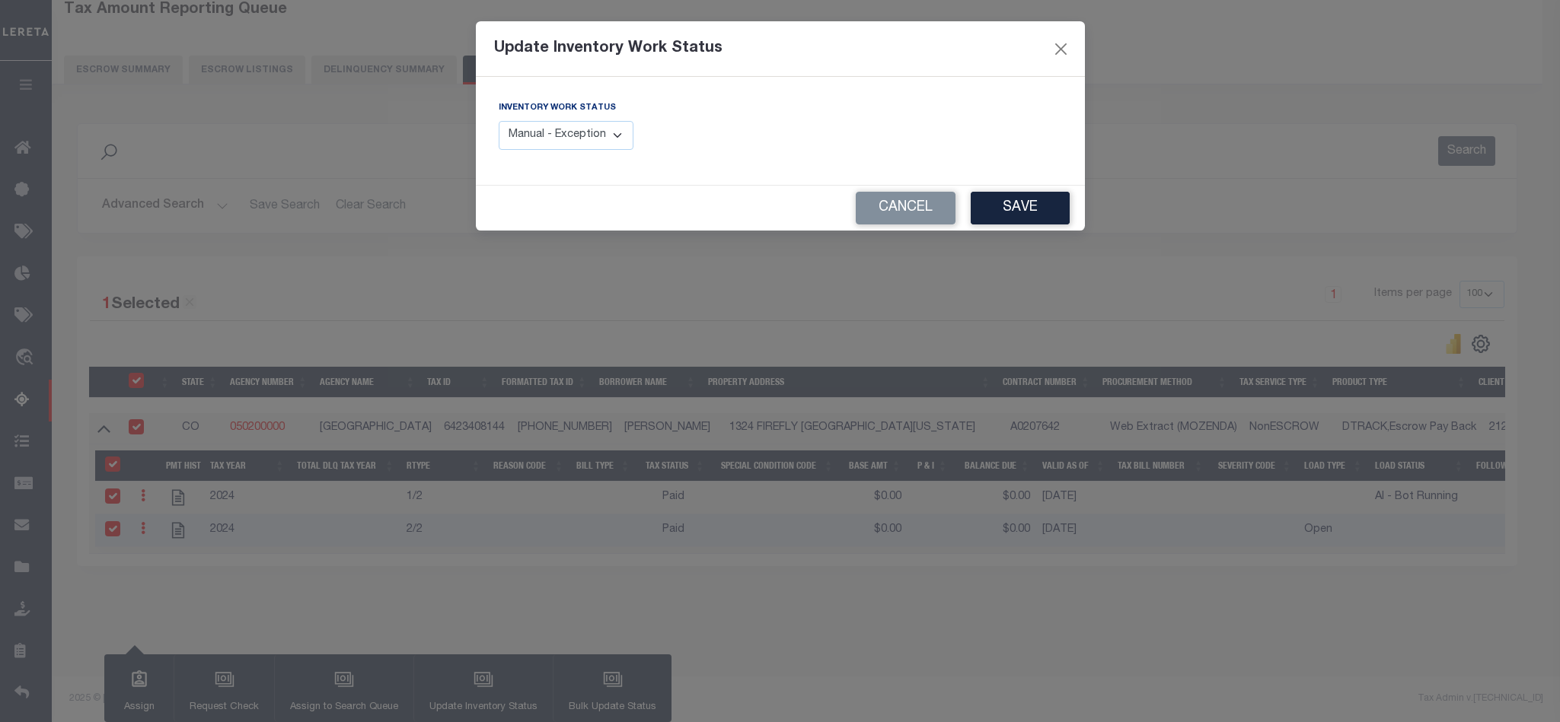
click at [575, 137] on select "Manual - Exception Pended - Awaiting Search Late Add Exception Completed" at bounding box center [566, 136] width 135 height 30
select select "4"
click at [499, 122] on select "Manual - Exception Pended - Awaiting Search Late Add Exception Completed" at bounding box center [566, 136] width 135 height 30
click at [1024, 215] on button "Save" at bounding box center [1019, 208] width 99 height 33
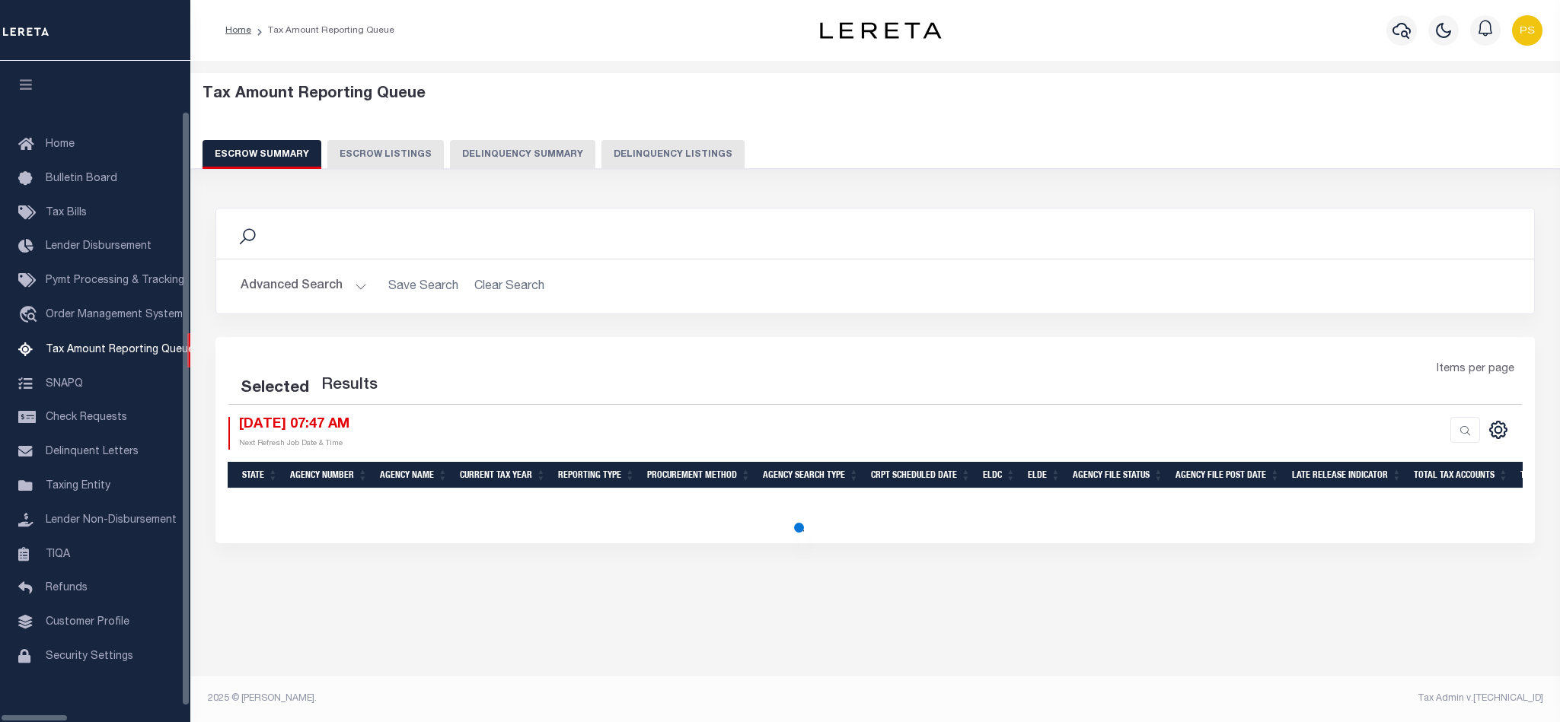
select select "100"
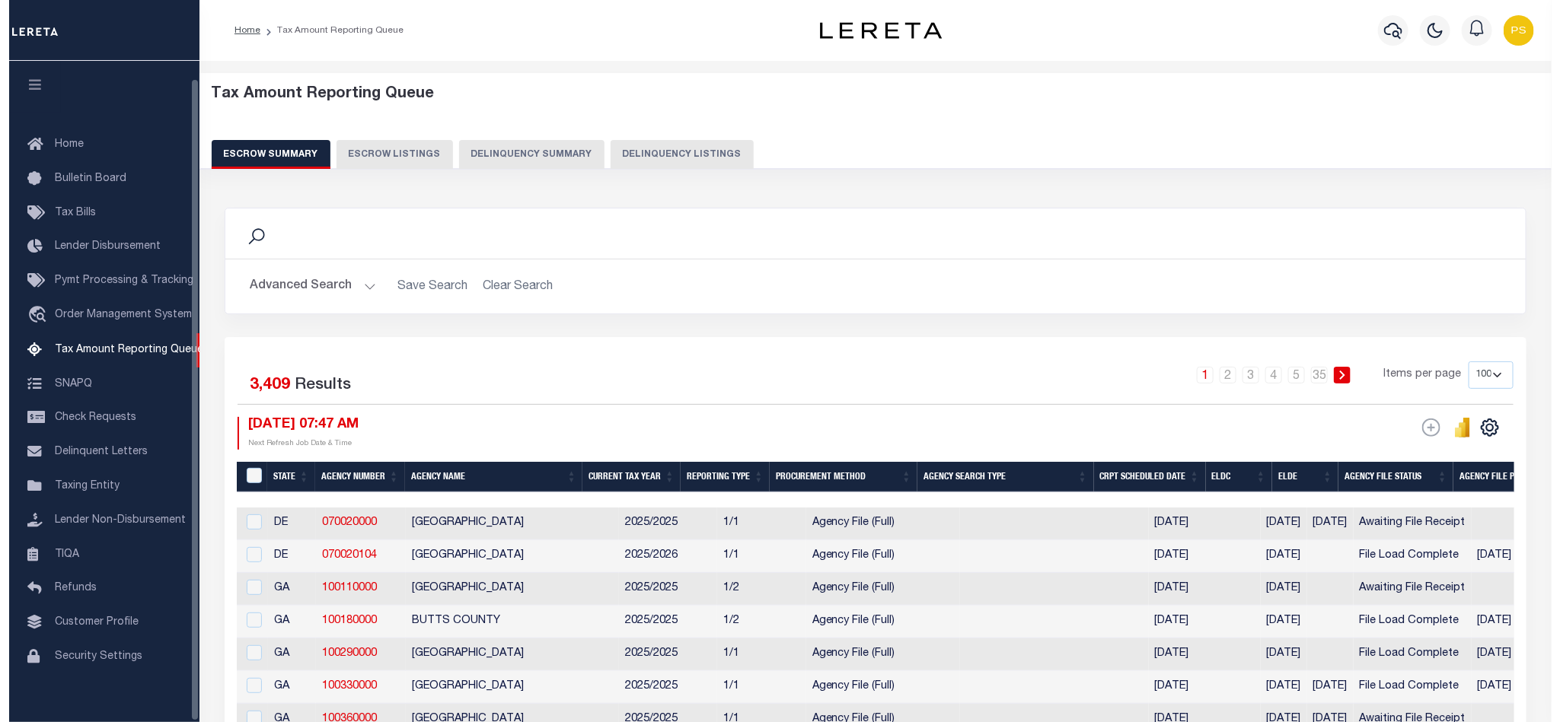
scroll to position [18, 0]
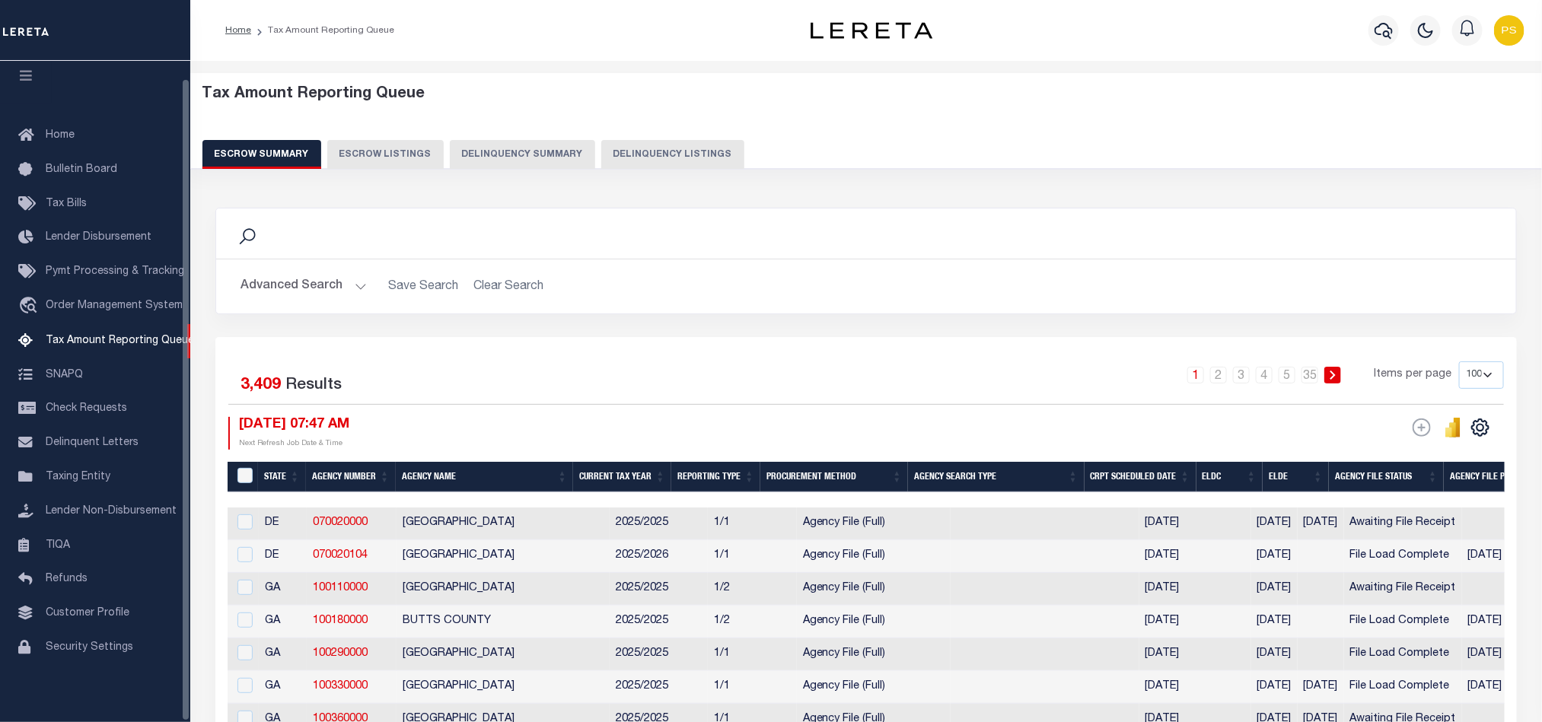
click at [629, 154] on button "Delinquency Listings" at bounding box center [672, 154] width 143 height 29
select select "100"
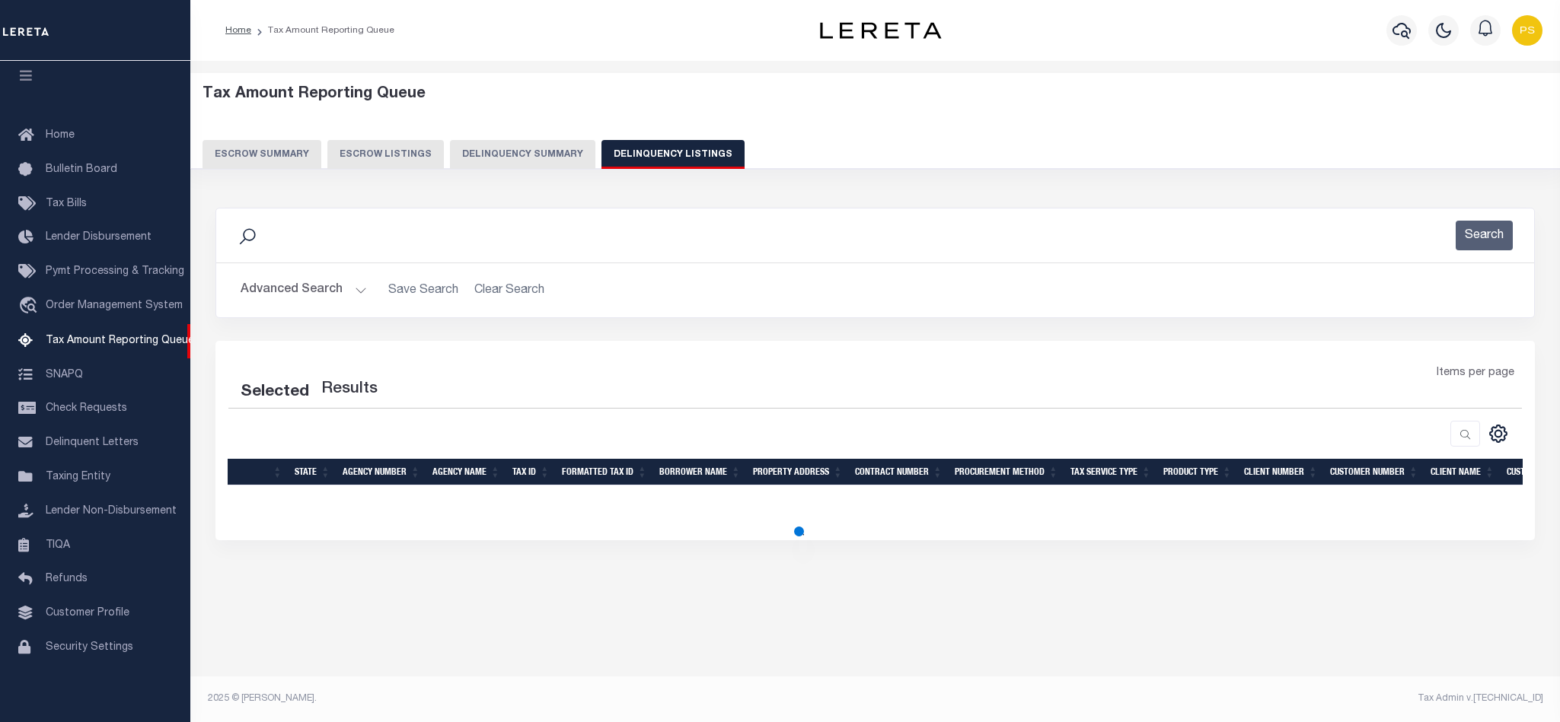
select select "100"
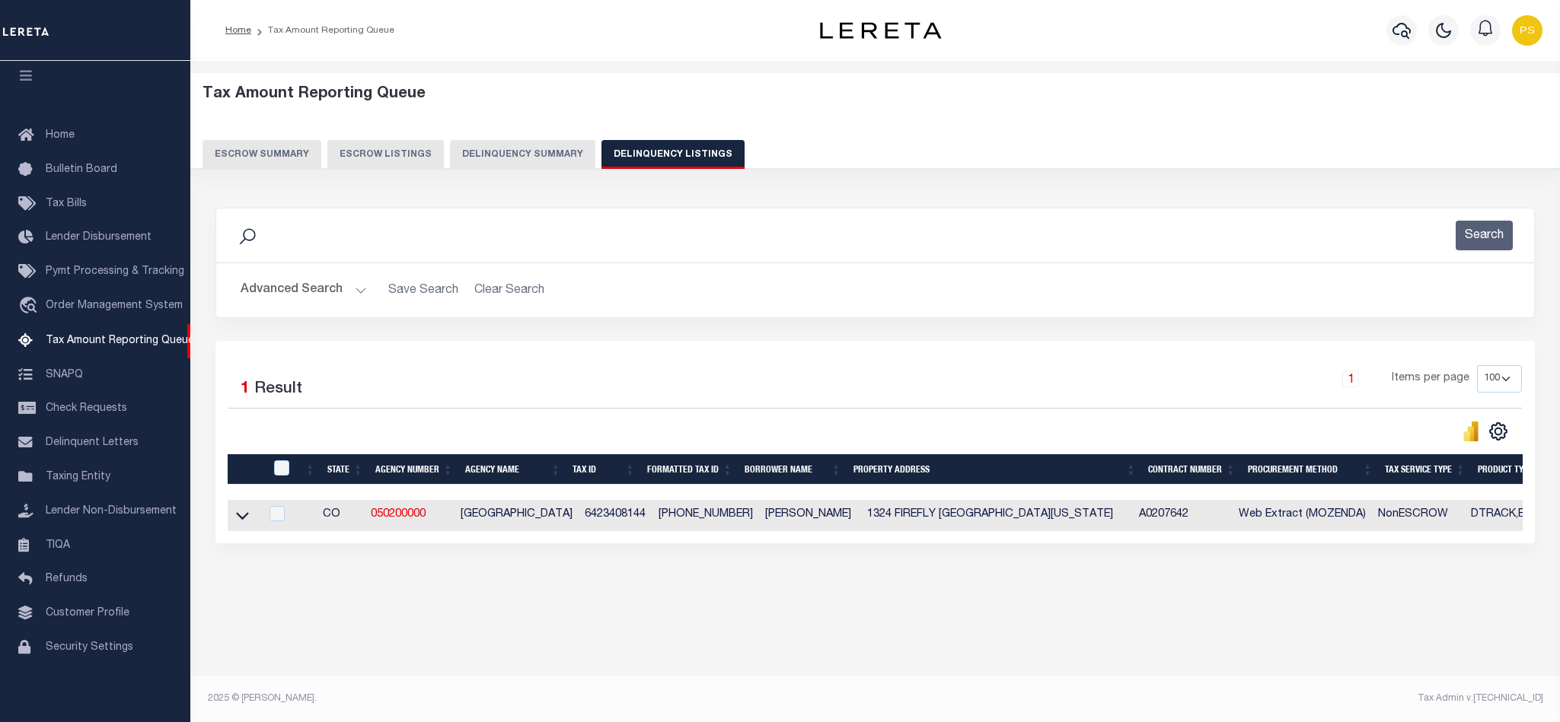
drag, startPoint x: 989, startPoint y: 551, endPoint x: 1097, endPoint y: 553, distance: 108.1
click at [1097, 543] on div "Selected 1 Result 1 Items per page 10 25 50 100 500" at bounding box center [874, 442] width 1319 height 202
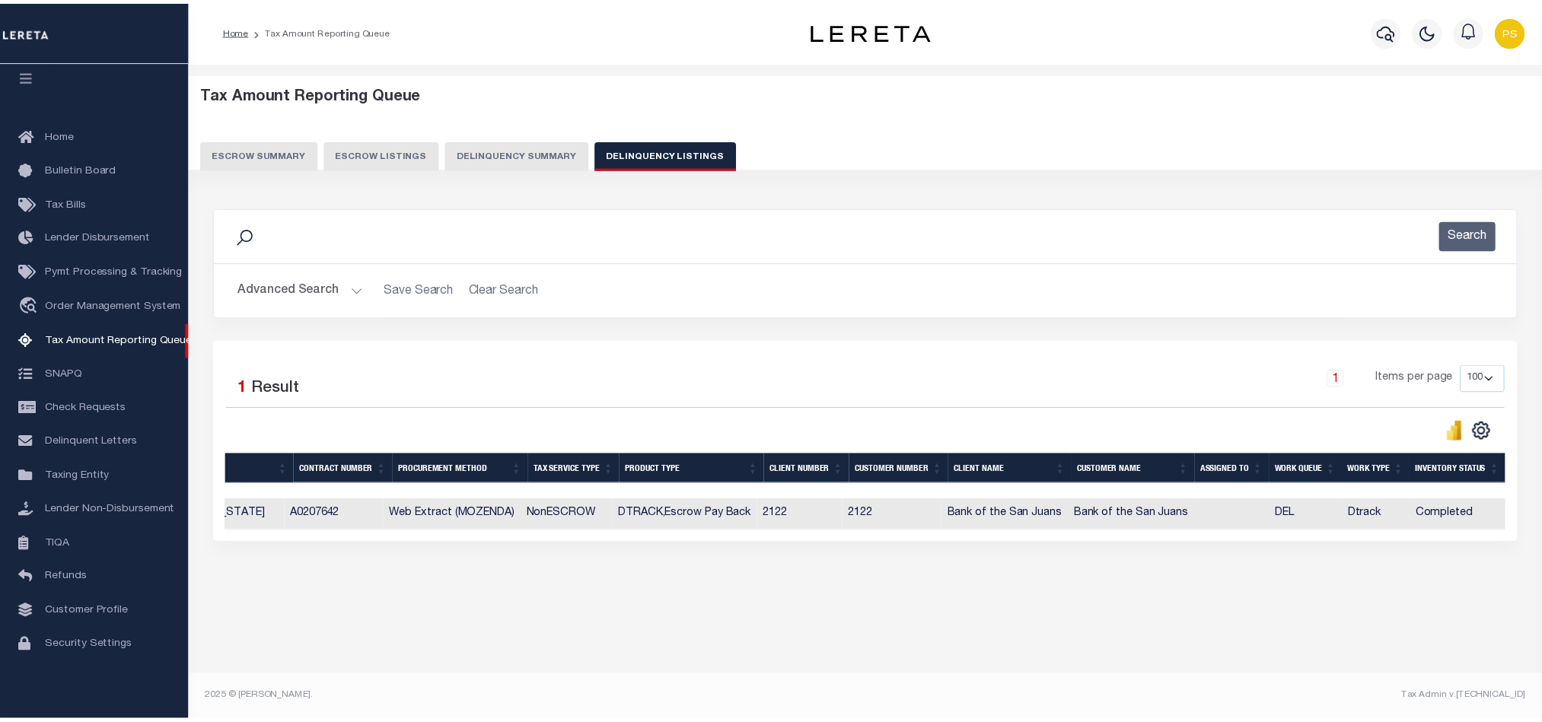
scroll to position [0, 0]
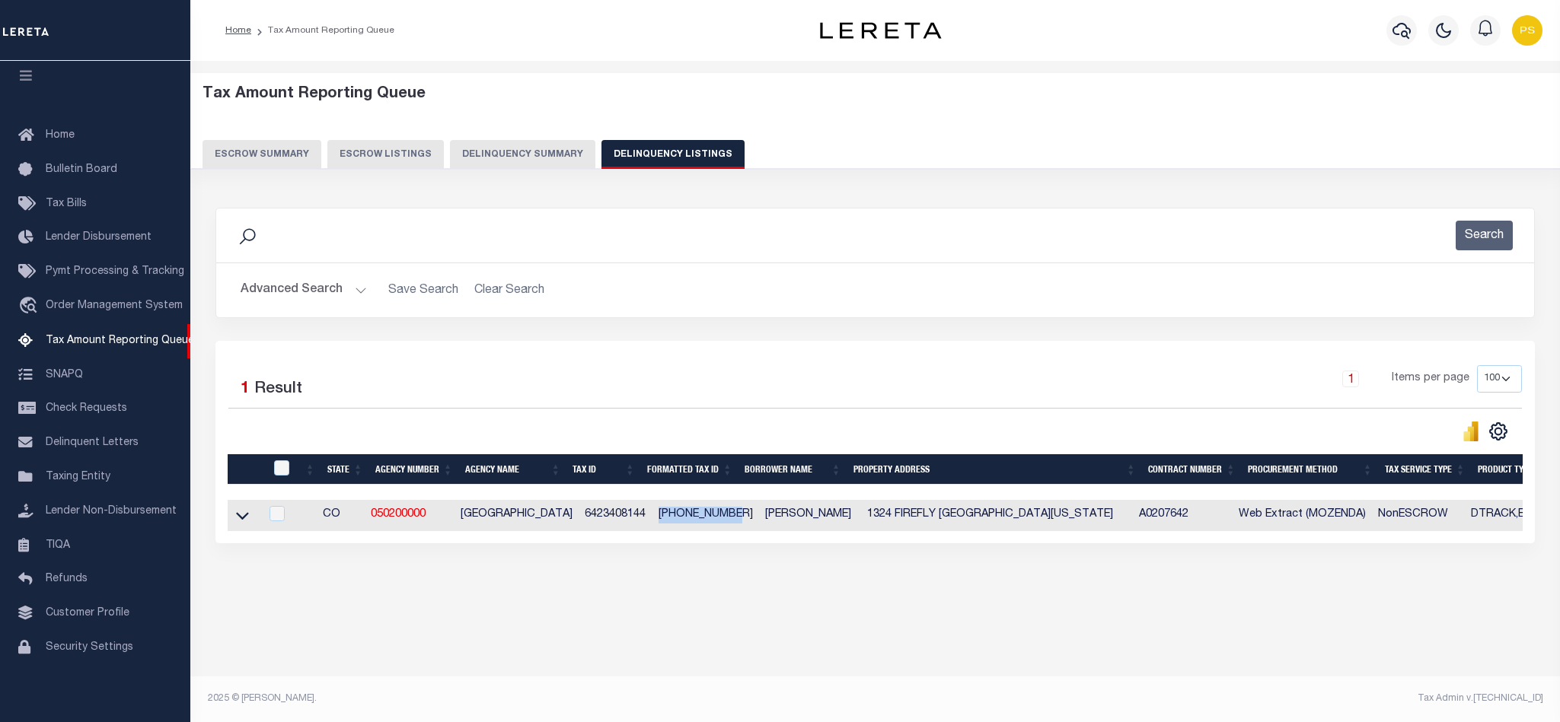
drag, startPoint x: 642, startPoint y: 521, endPoint x: 734, endPoint y: 521, distance: 91.3
click at [734, 521] on td "[PHONE_NUMBER]" at bounding box center [705, 515] width 107 height 31
checkbox input "true"
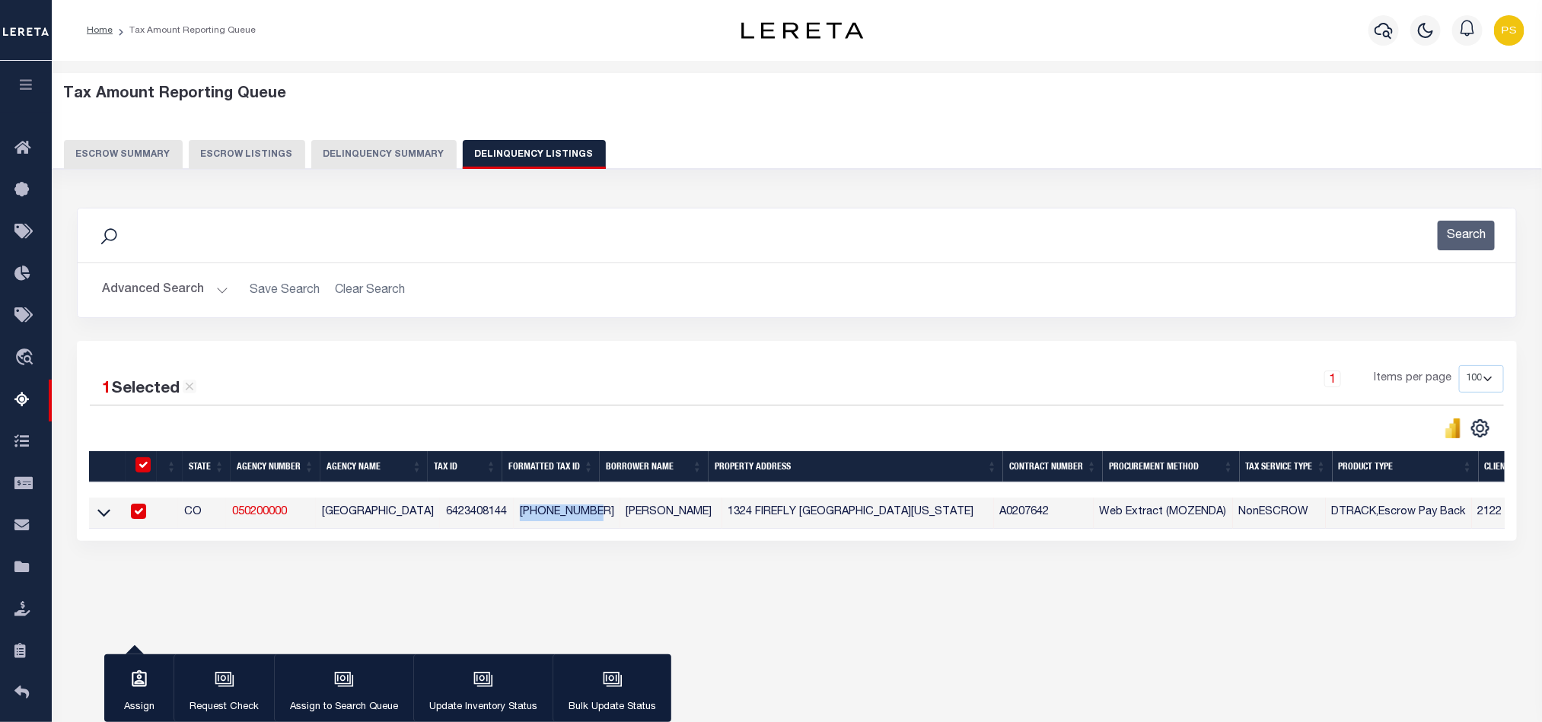
copy td "[PHONE_NUMBER]"
click at [160, 288] on button "Advanced Search" at bounding box center [165, 291] width 126 height 30
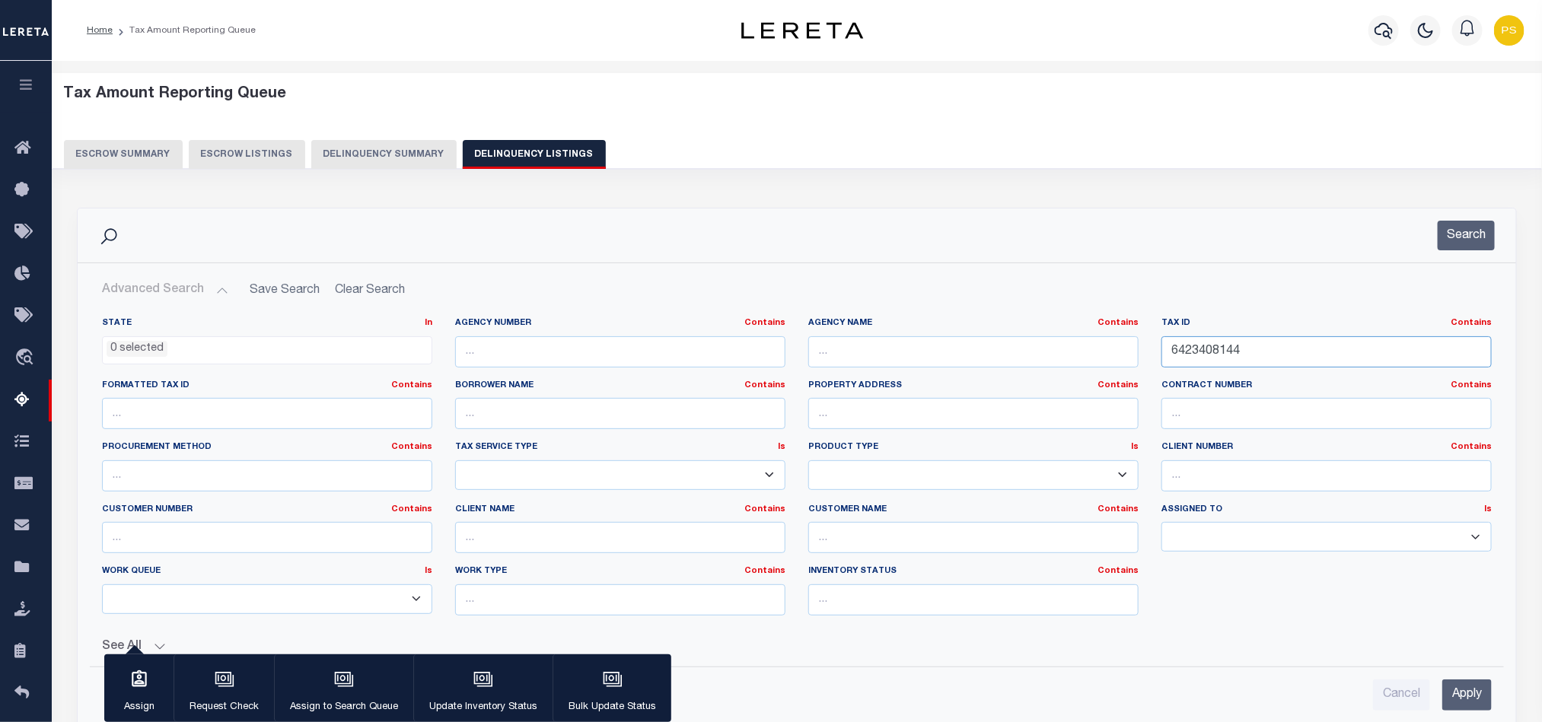
click at [1220, 355] on input "6423408144" at bounding box center [1327, 351] width 330 height 31
paste input "5002005"
type input "6425002005"
click at [1469, 711] on input "Apply" at bounding box center [1466, 695] width 49 height 31
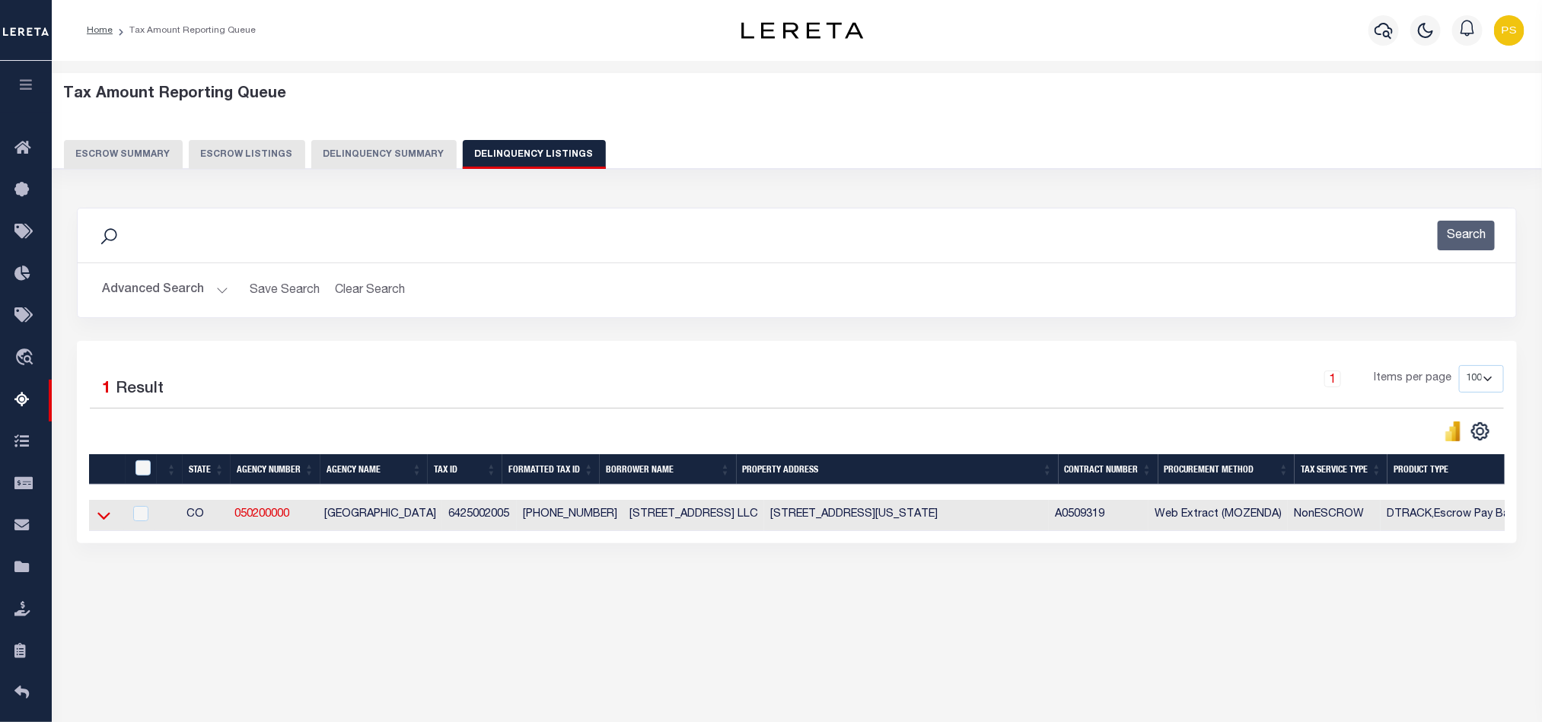
click at [105, 521] on icon at bounding box center [103, 516] width 13 height 16
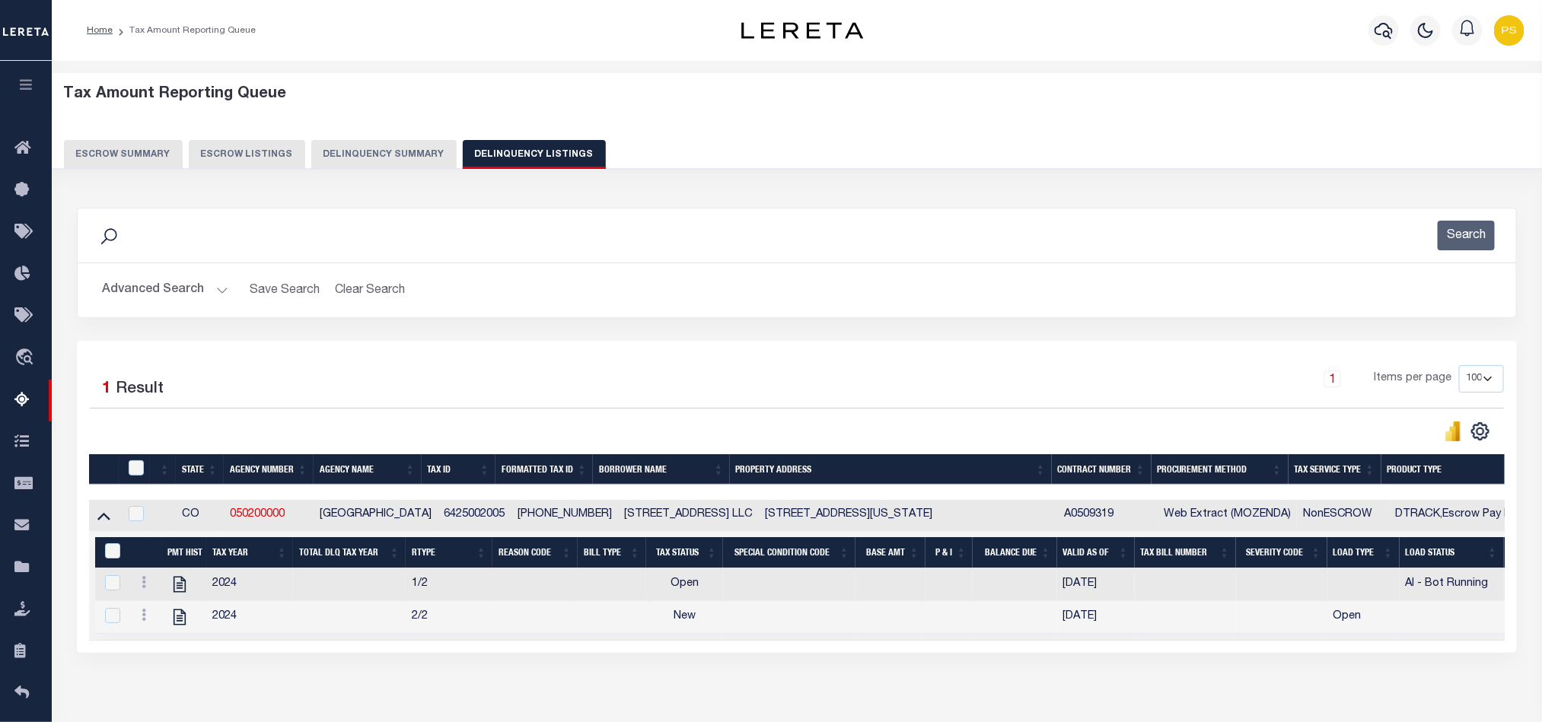
scroll to position [85, 0]
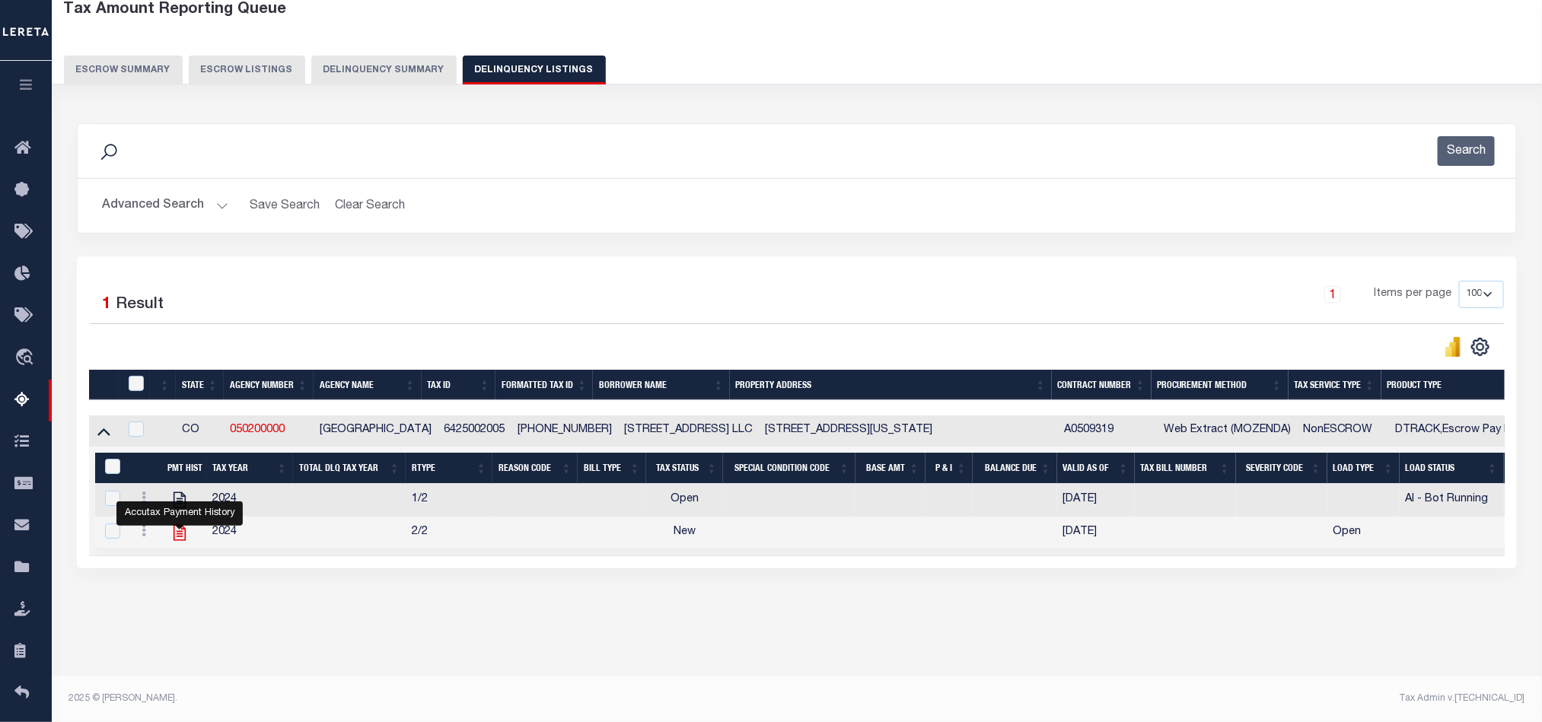
click at [179, 541] on icon "" at bounding box center [180, 533] width 12 height 16
checkbox input "true"
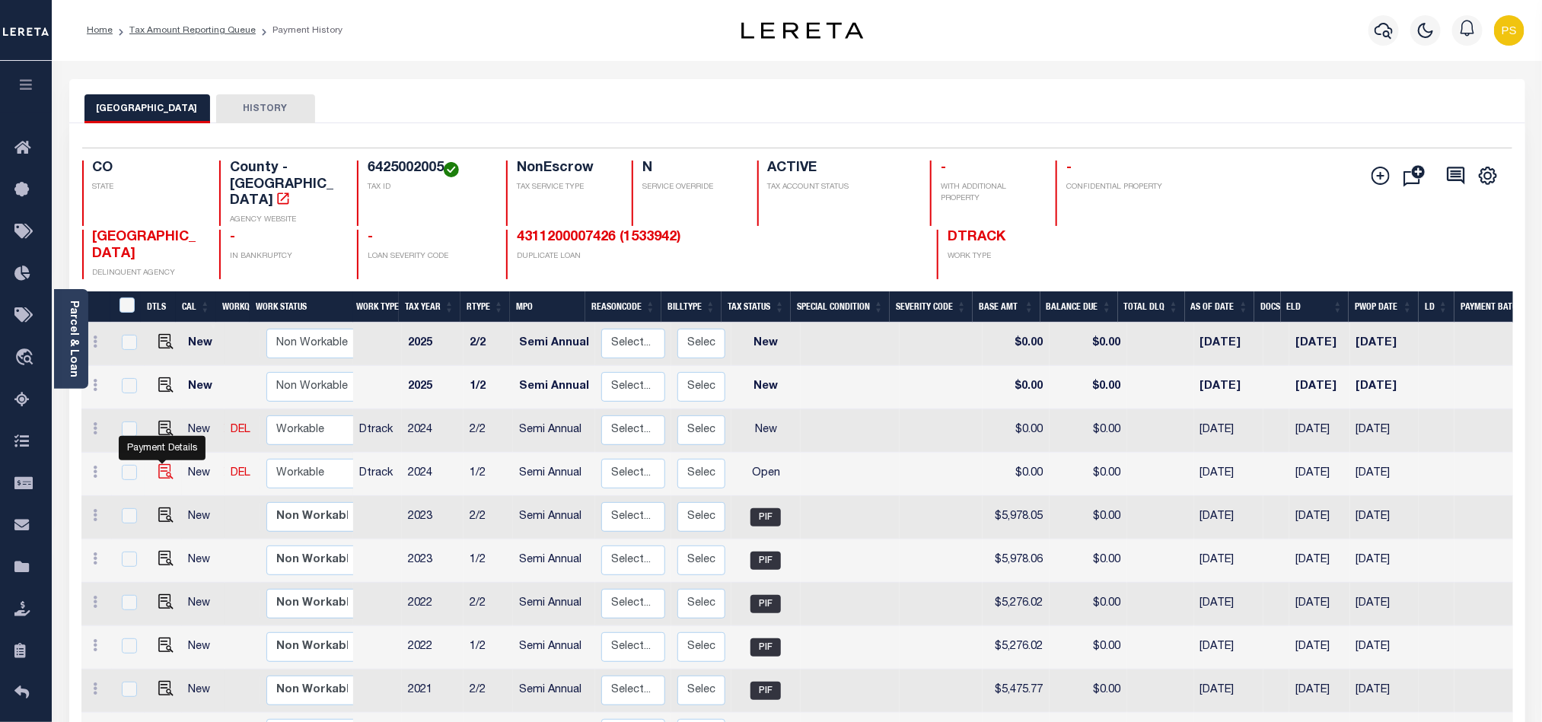
click at [160, 464] on img "" at bounding box center [165, 471] width 15 height 15
checkbox input "true"
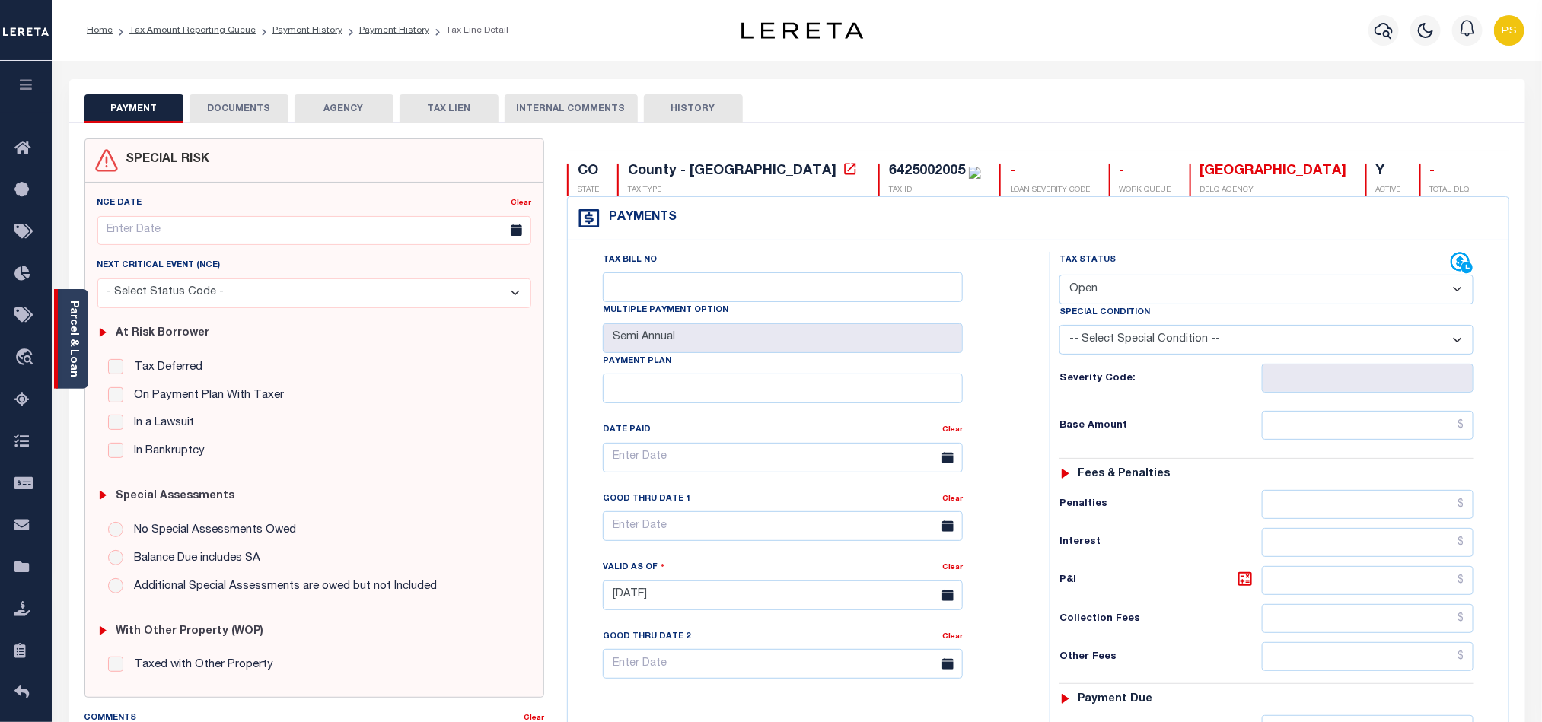
click at [69, 315] on link "Parcel & Loan" at bounding box center [73, 339] width 11 height 77
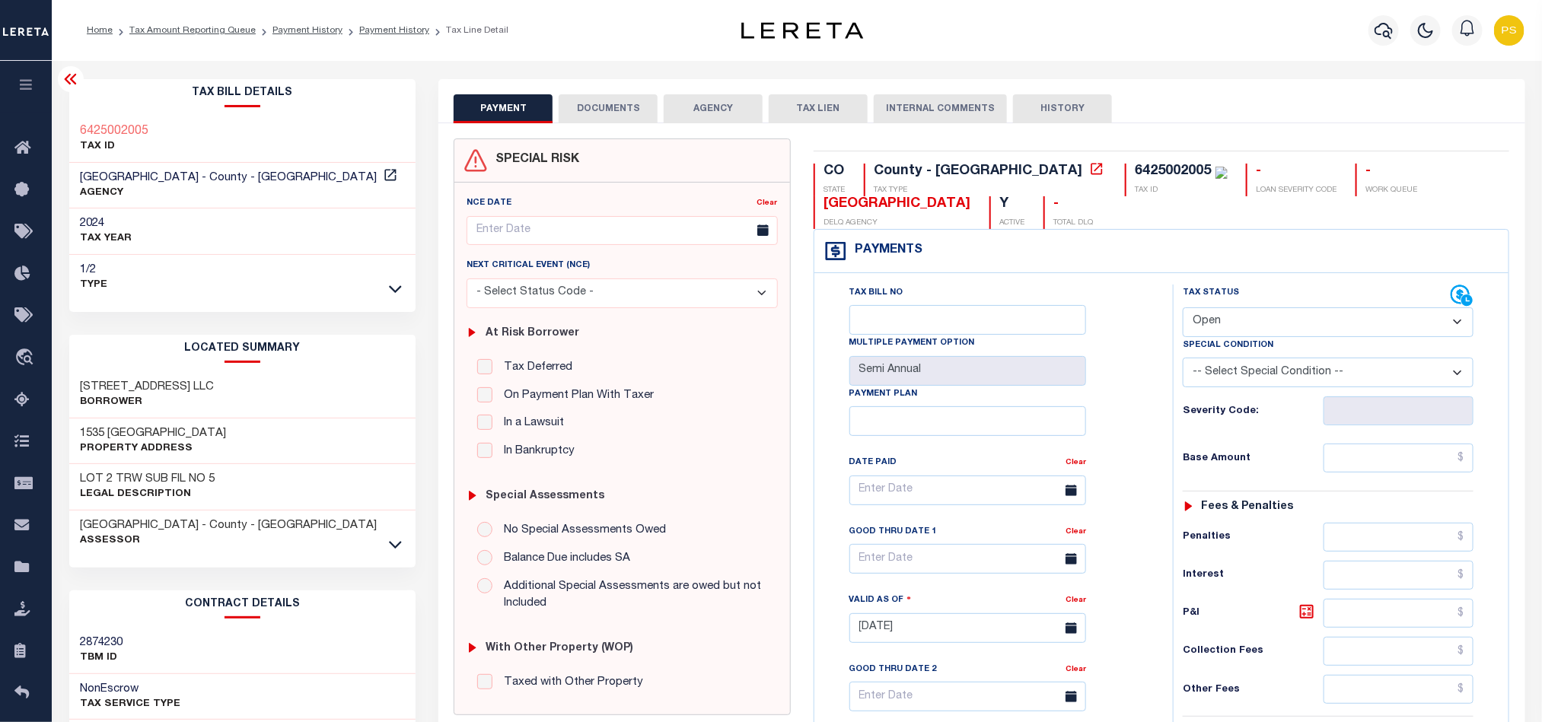
click at [1275, 330] on select "- Select Status Code - Open Due/Unpaid Paid Incomplete No Tax Due Internal Refu…" at bounding box center [1328, 323] width 291 height 30
select select "PYD"
click at [1183, 309] on select "- Select Status Code - Open Due/Unpaid Paid Incomplete No Tax Due Internal Refu…" at bounding box center [1328, 323] width 291 height 30
type input "[DATE]"
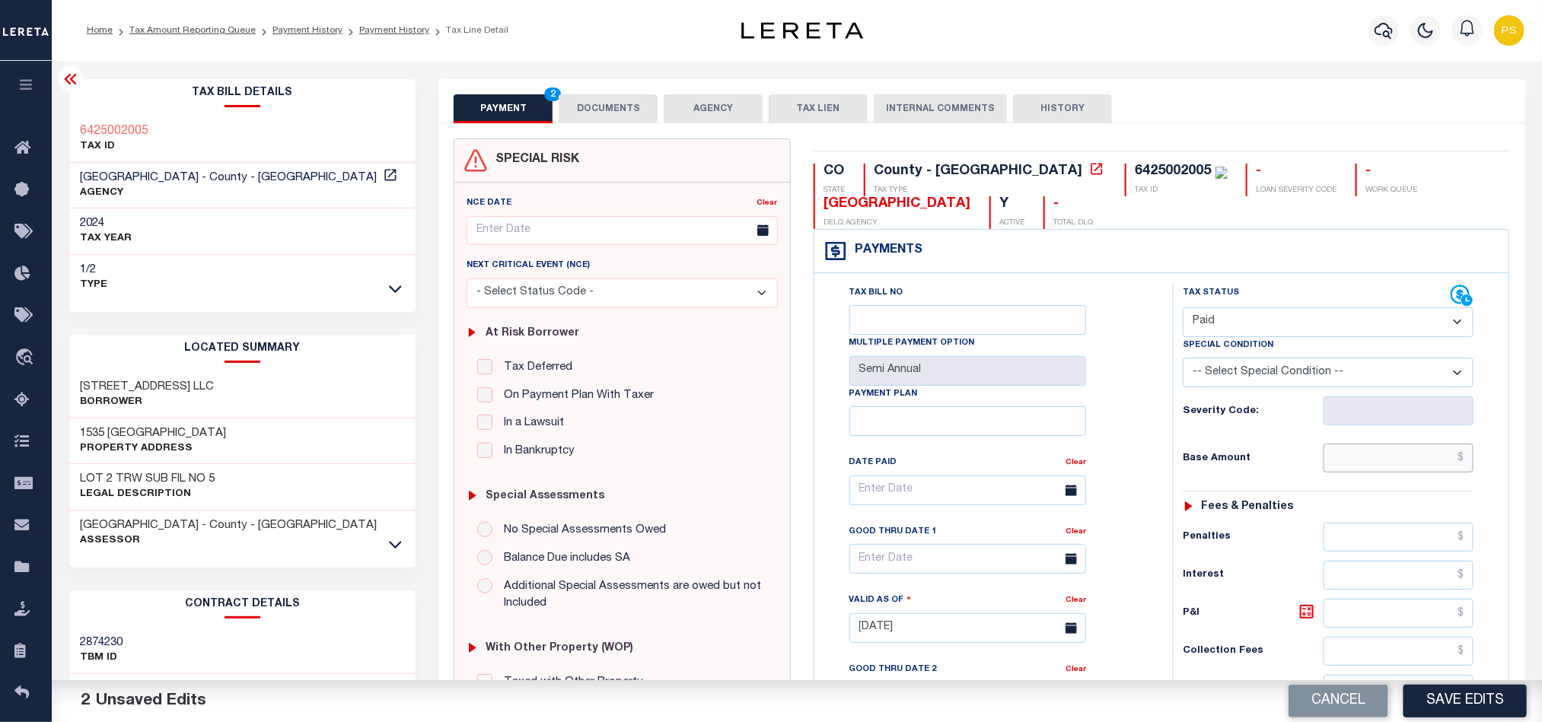
click at [1372, 464] on input "text" at bounding box center [1399, 458] width 151 height 29
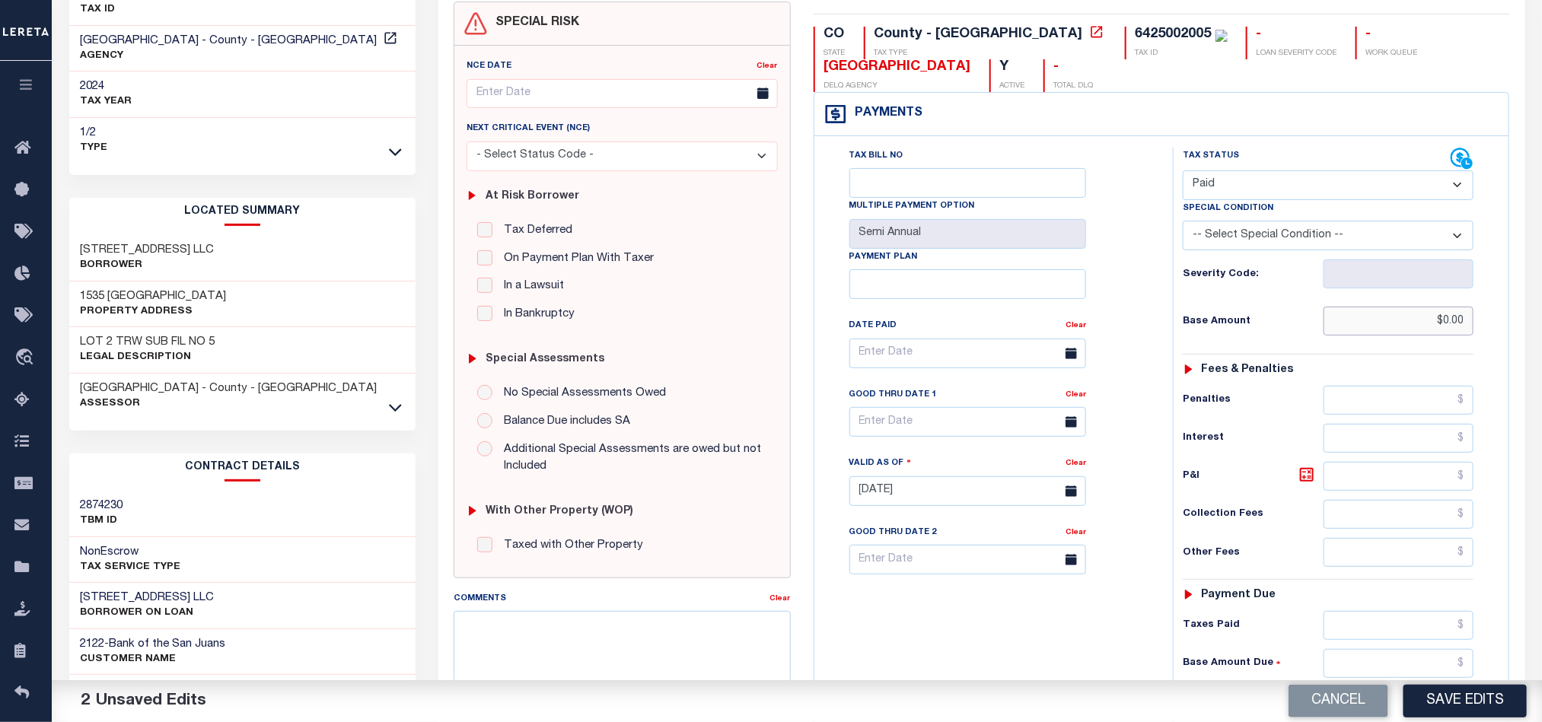
scroll to position [228, 0]
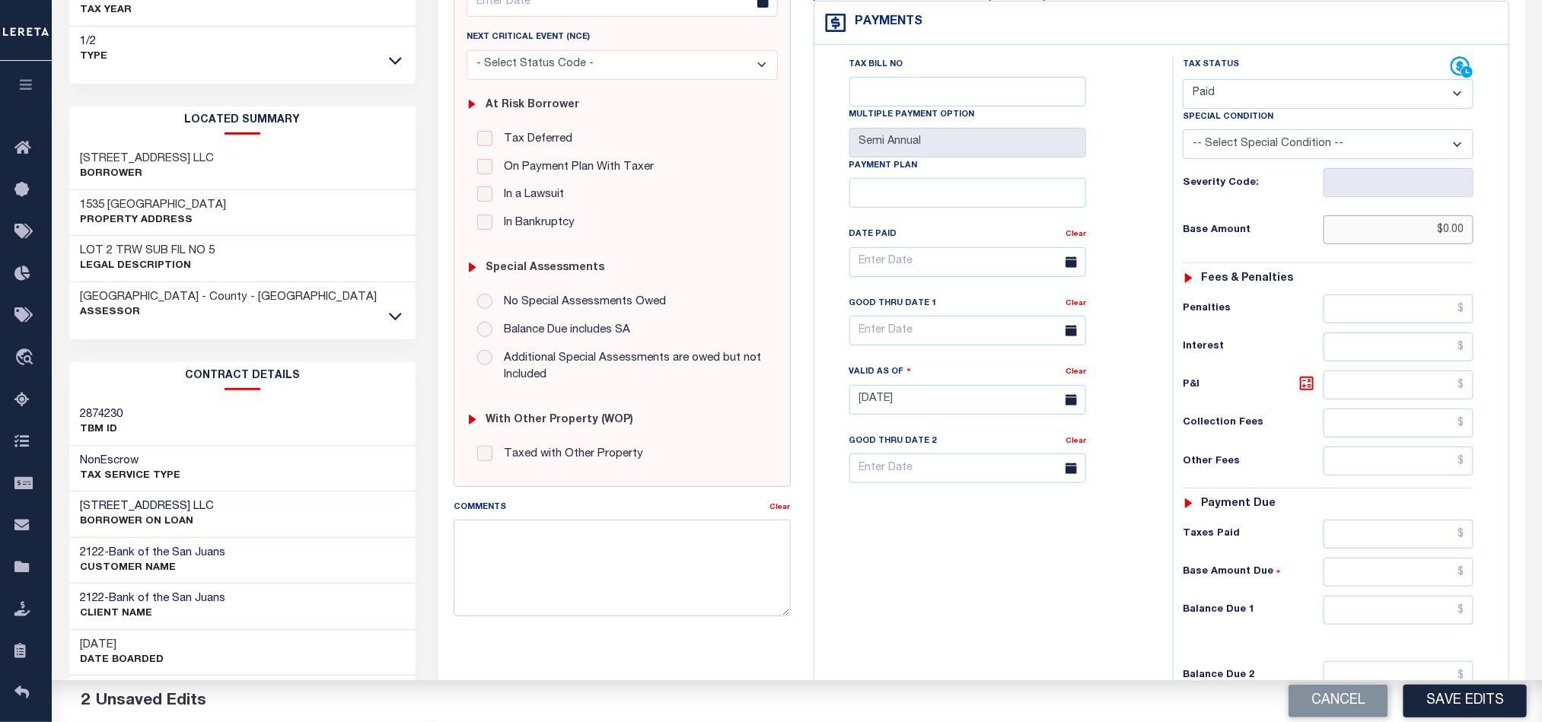
type input "$0.00"
click at [1412, 610] on input "text" at bounding box center [1399, 610] width 151 height 29
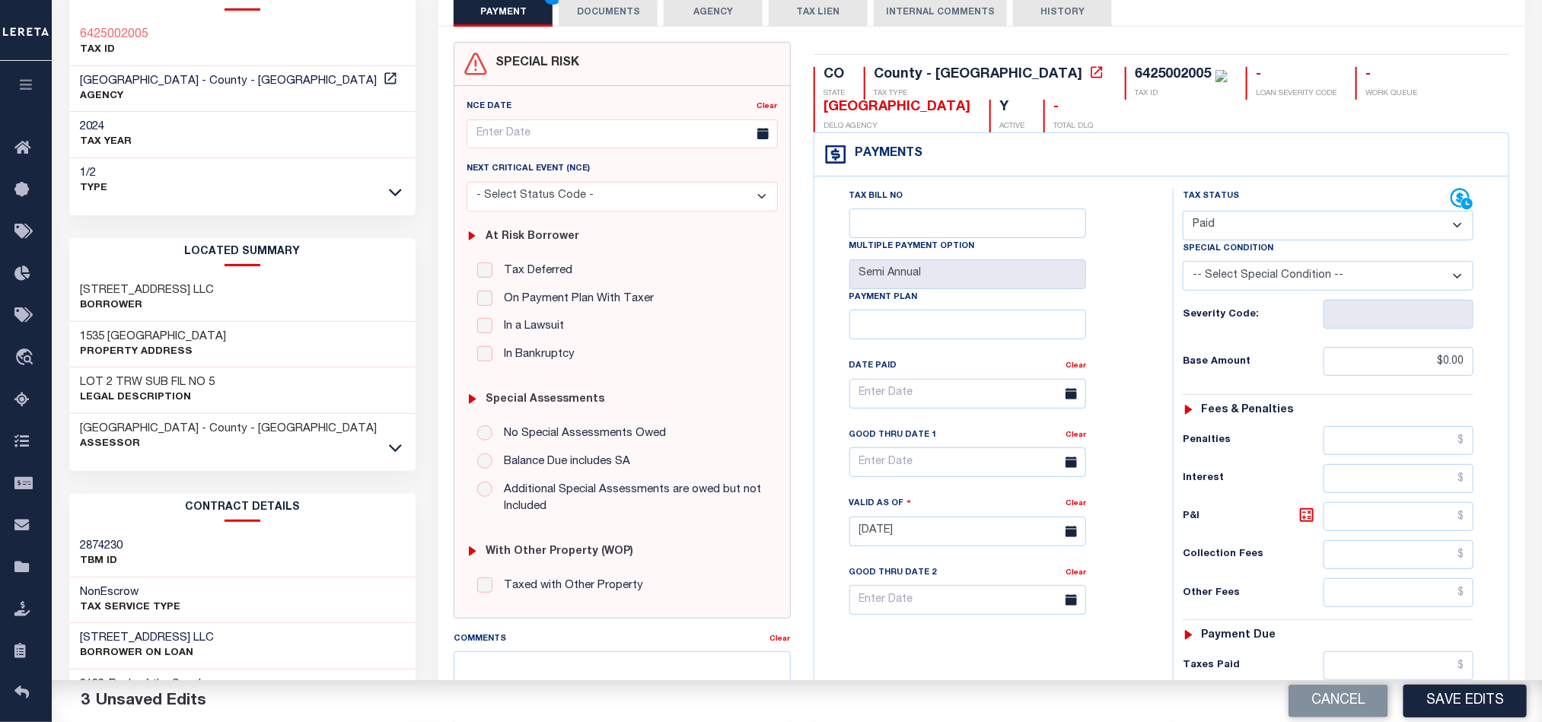
scroll to position [0, 0]
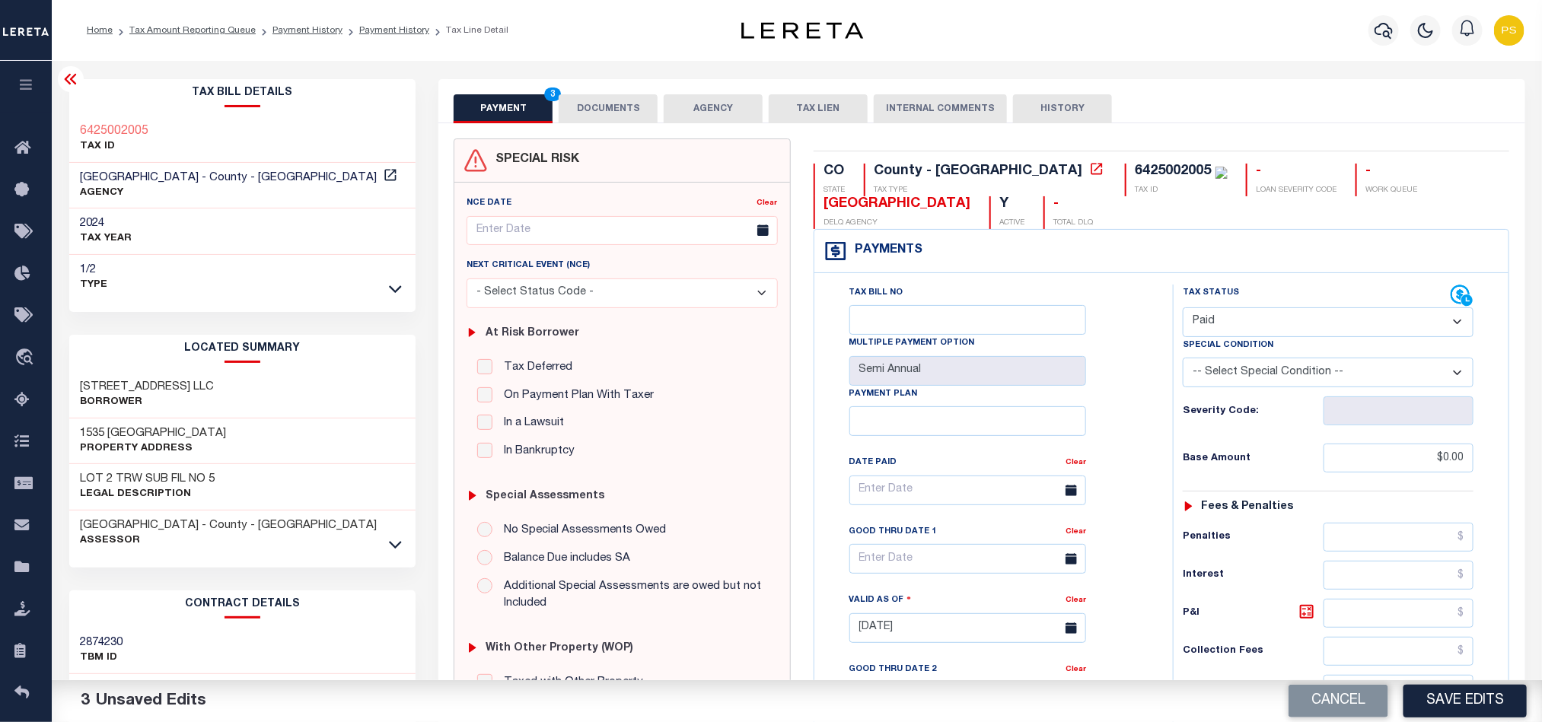
type input "$0.00"
click at [599, 110] on button "DOCUMENTS" at bounding box center [608, 108] width 99 height 29
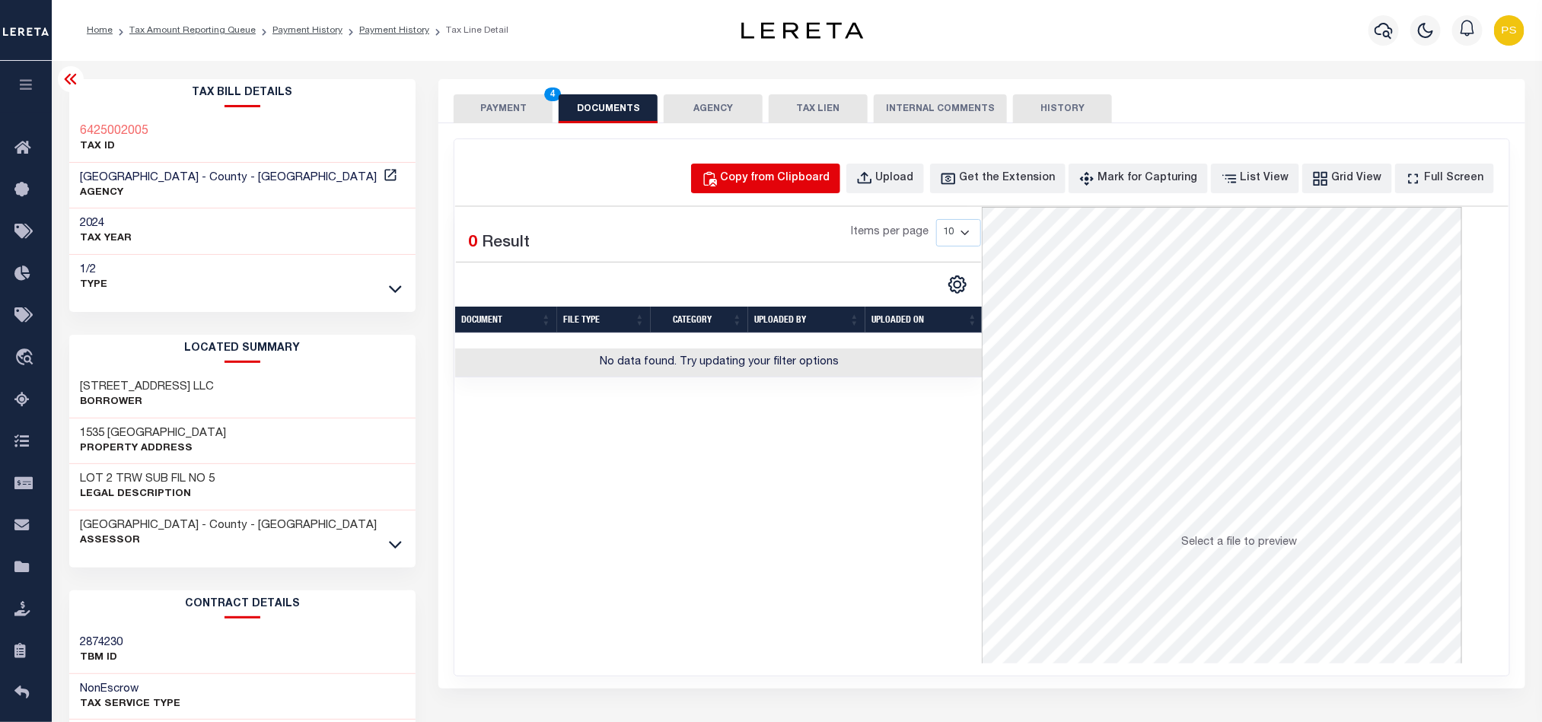
click at [805, 190] on button "Copy from Clipboard" at bounding box center [765, 179] width 149 height 30
select select "POP"
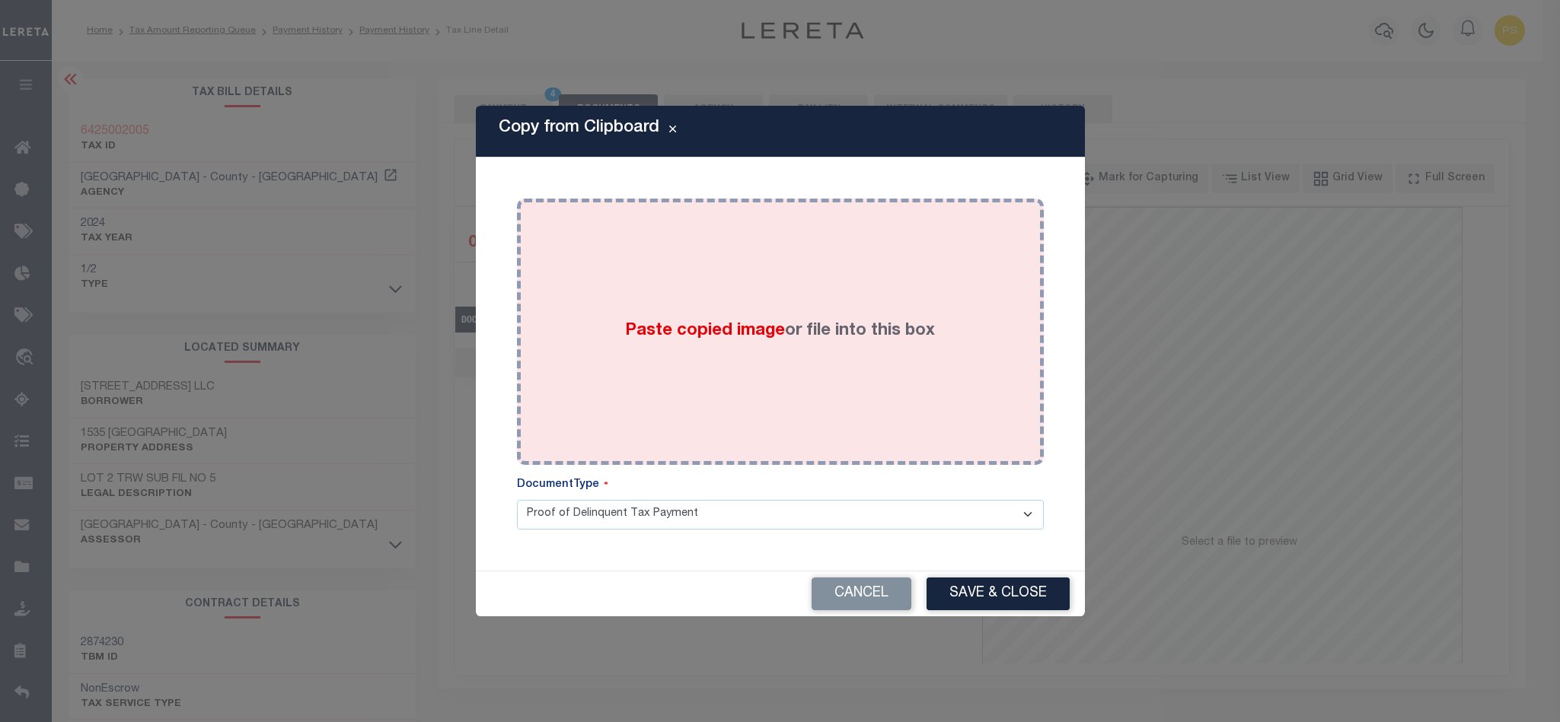
click at [814, 347] on div "Paste copied image or file into this box" at bounding box center [780, 332] width 504 height 244
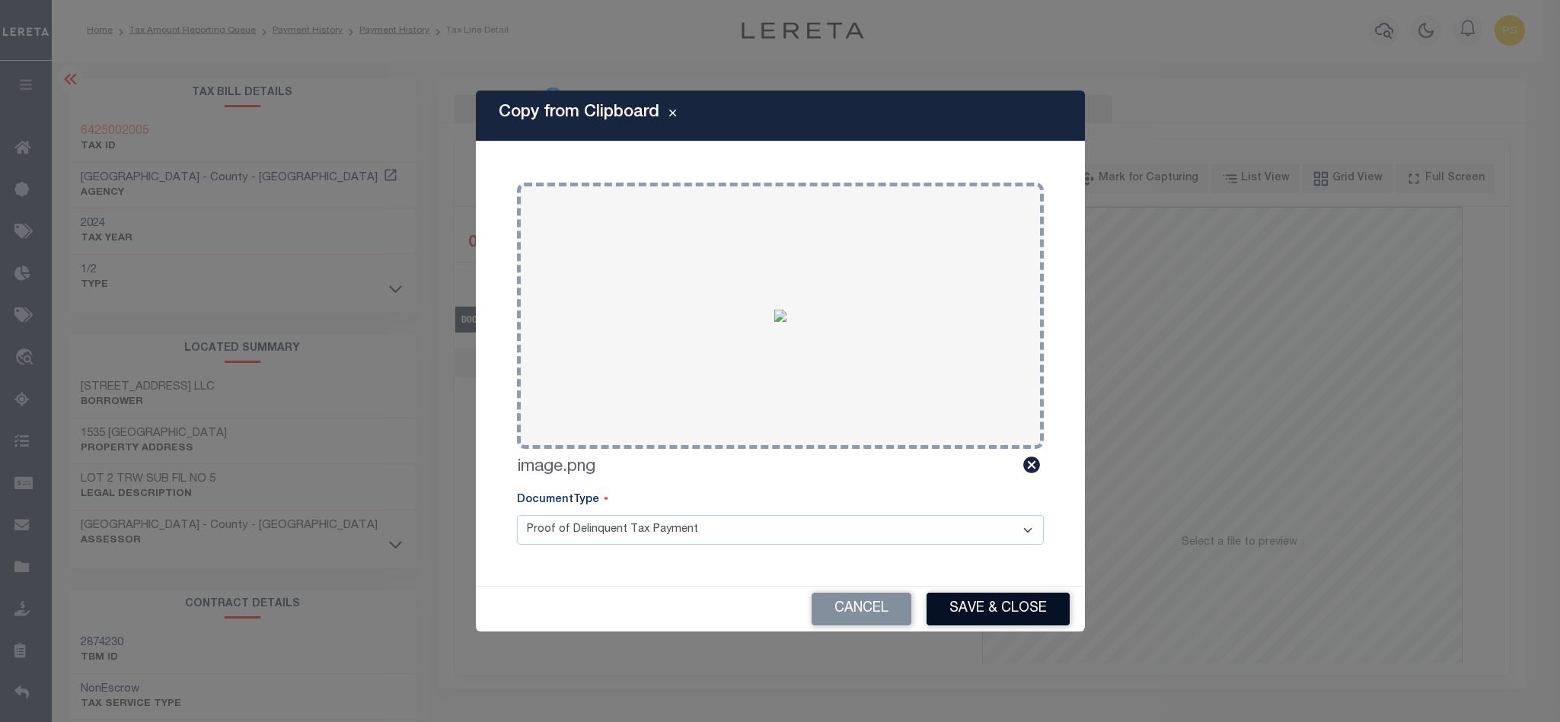
click at [978, 606] on button "Save & Close" at bounding box center [997, 609] width 143 height 33
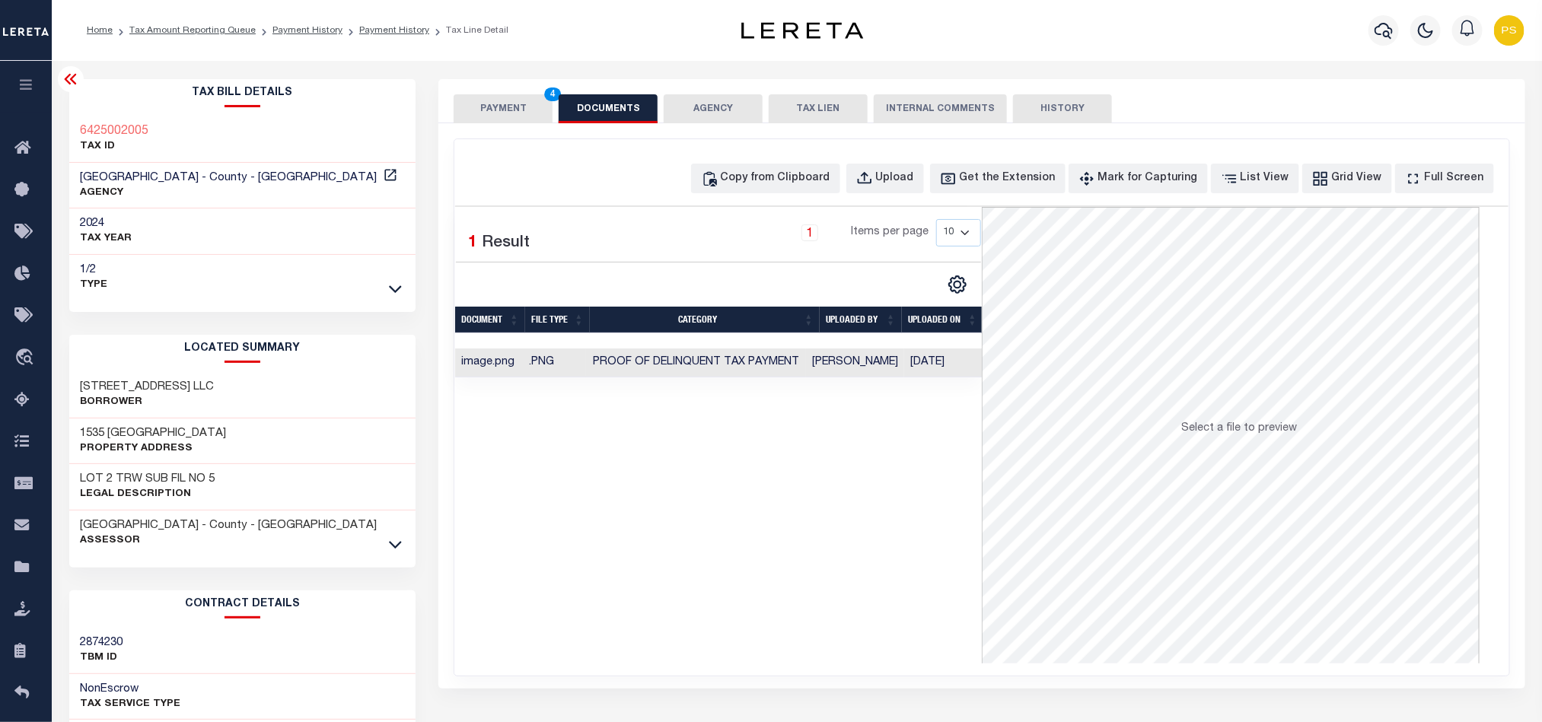
click at [496, 106] on button "PAYMENT 4" at bounding box center [503, 108] width 99 height 29
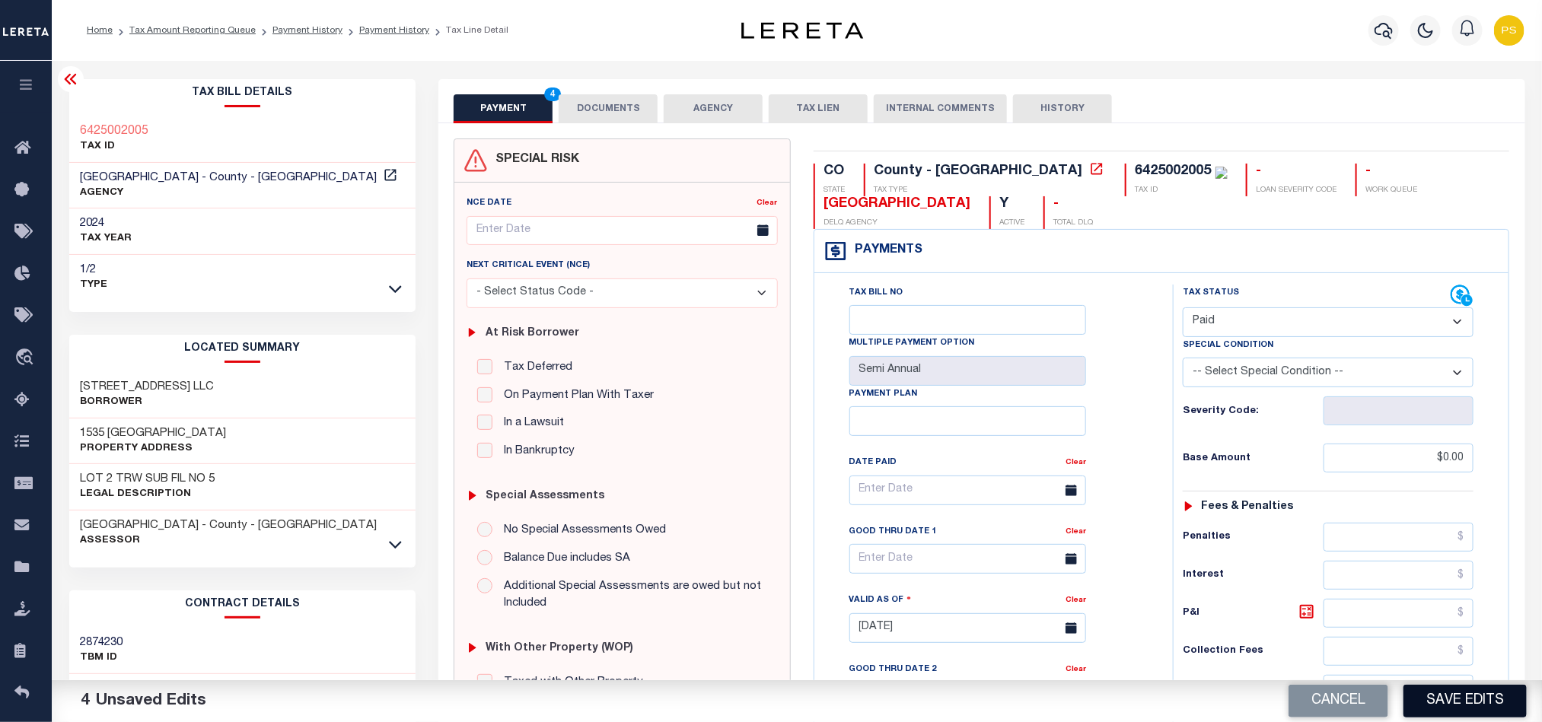
click at [1480, 711] on button "Save Edits" at bounding box center [1465, 701] width 123 height 33
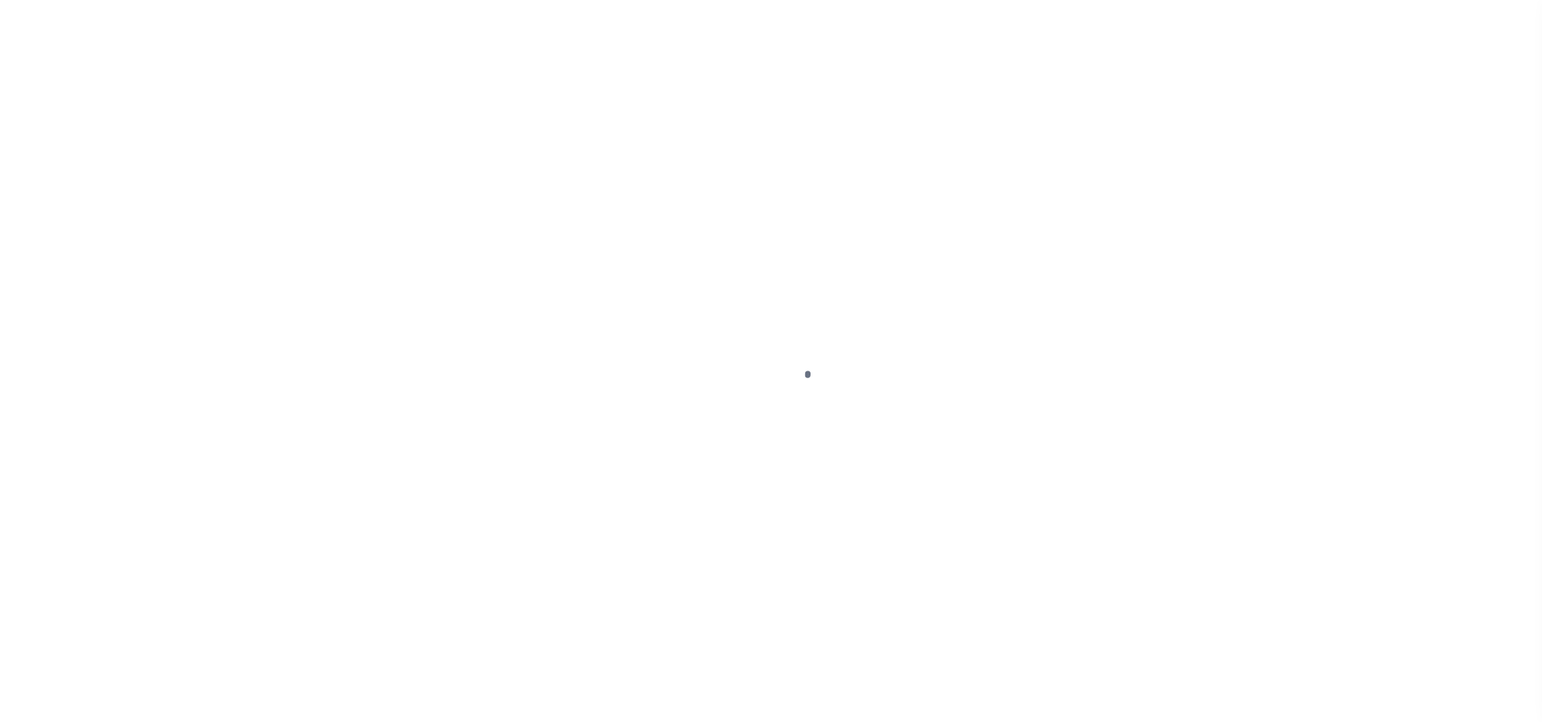
select select "PYD"
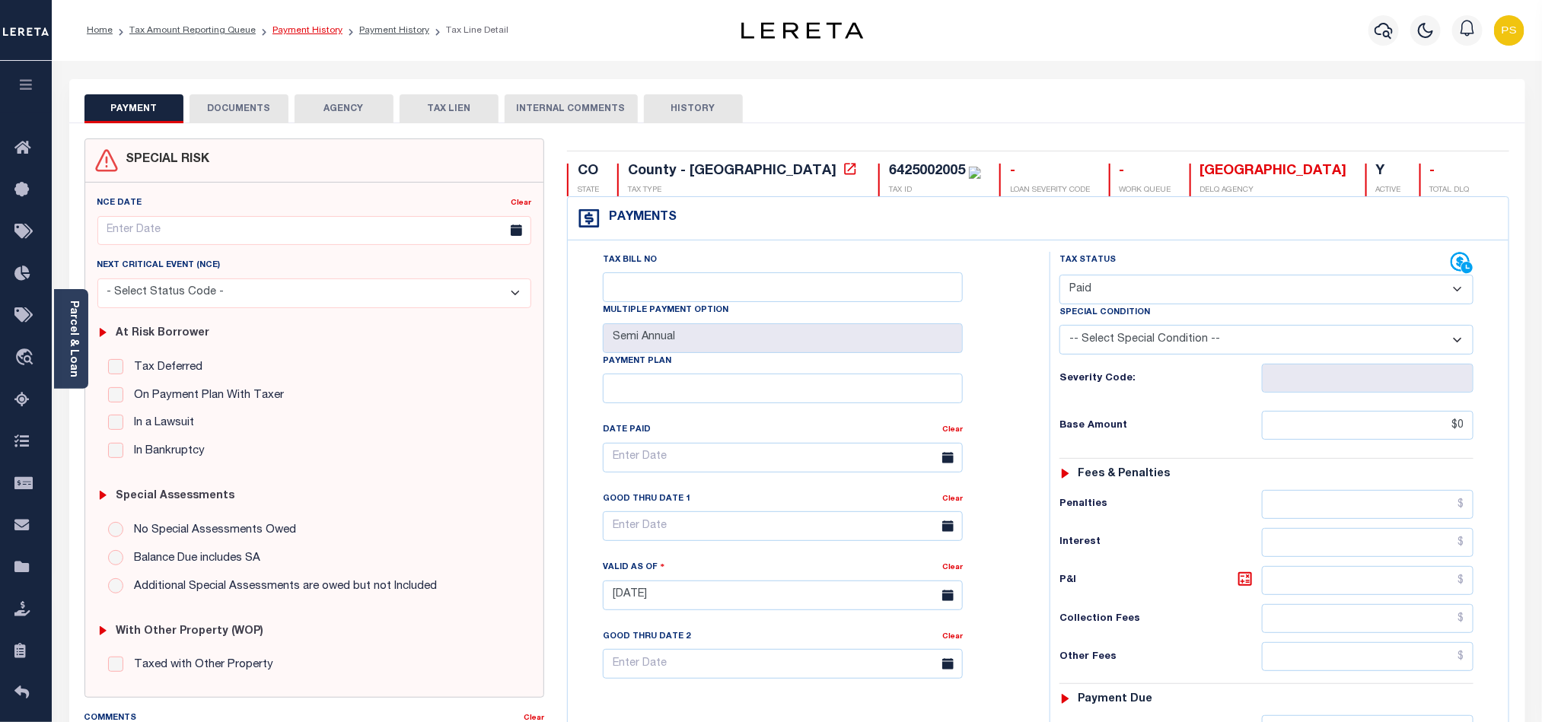
click at [291, 33] on link "Payment History" at bounding box center [307, 30] width 70 height 9
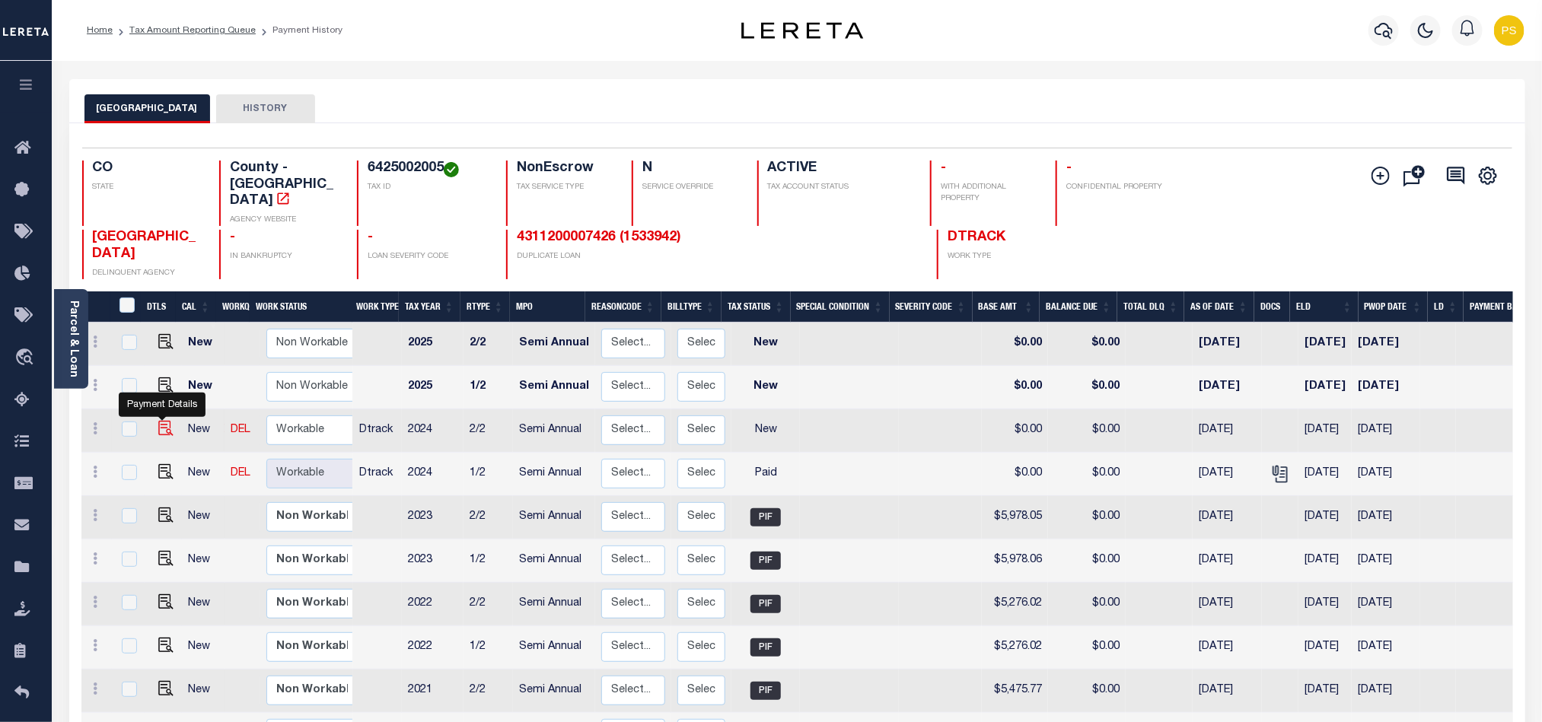
click at [162, 421] on img "" at bounding box center [165, 428] width 15 height 15
checkbox input "true"
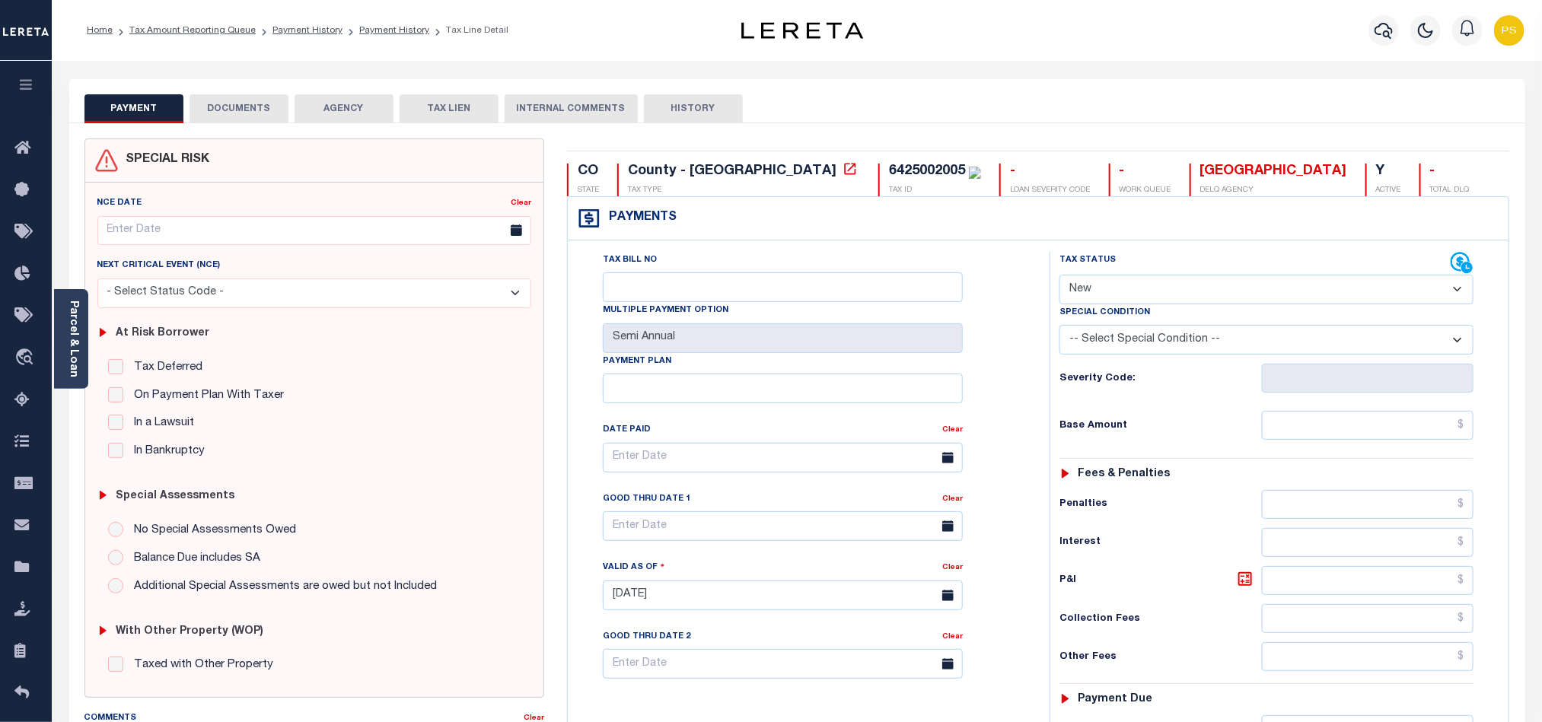
click at [1121, 284] on select "- Select Status Code - Open Due/Unpaid Paid Incomplete No Tax Due Internal Refu…" at bounding box center [1267, 290] width 414 height 30
select select "PYD"
click at [1060, 276] on select "- Select Status Code - Open Due/Unpaid Paid Incomplete No Tax Due Internal Refu…" at bounding box center [1267, 290] width 414 height 30
type input "[DATE]"
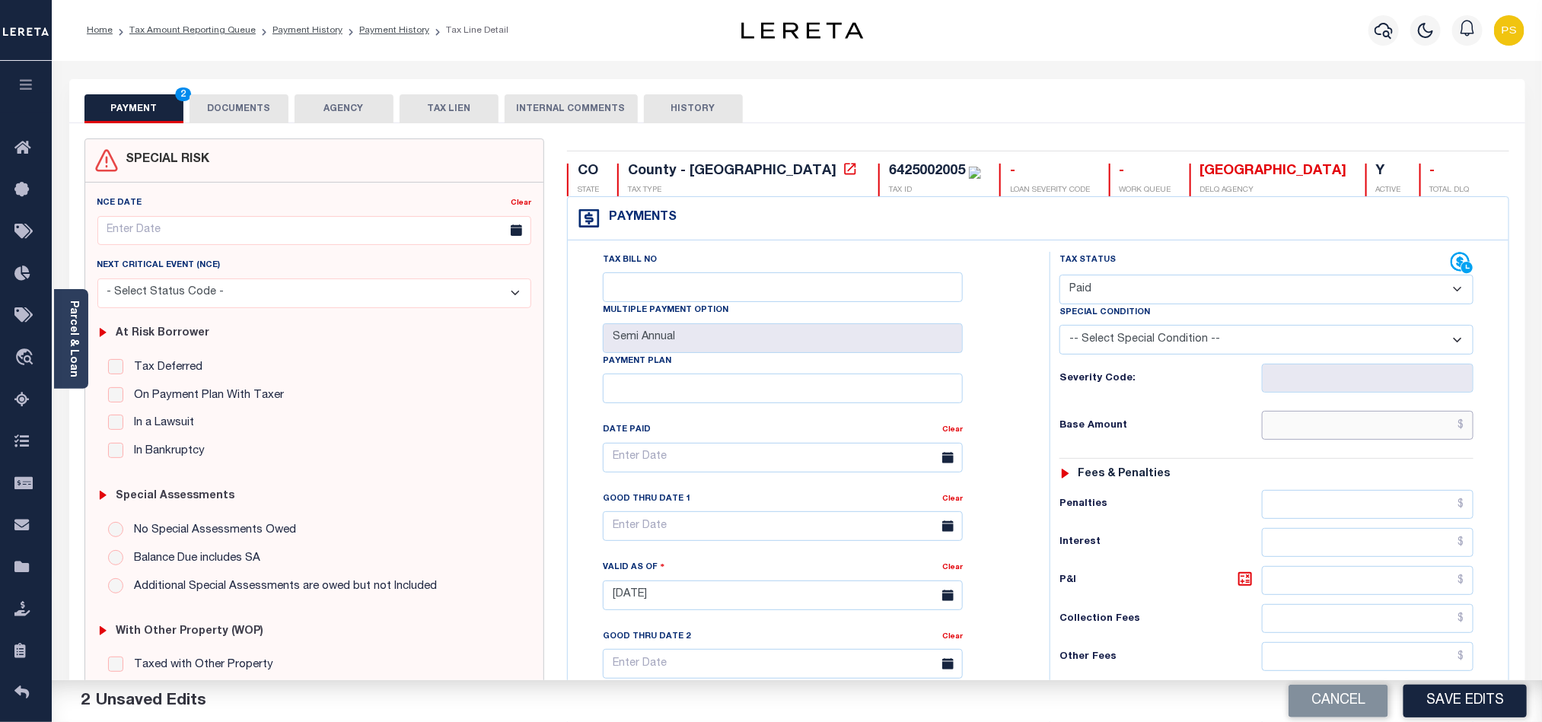
click at [1354, 438] on input "text" at bounding box center [1368, 425] width 212 height 29
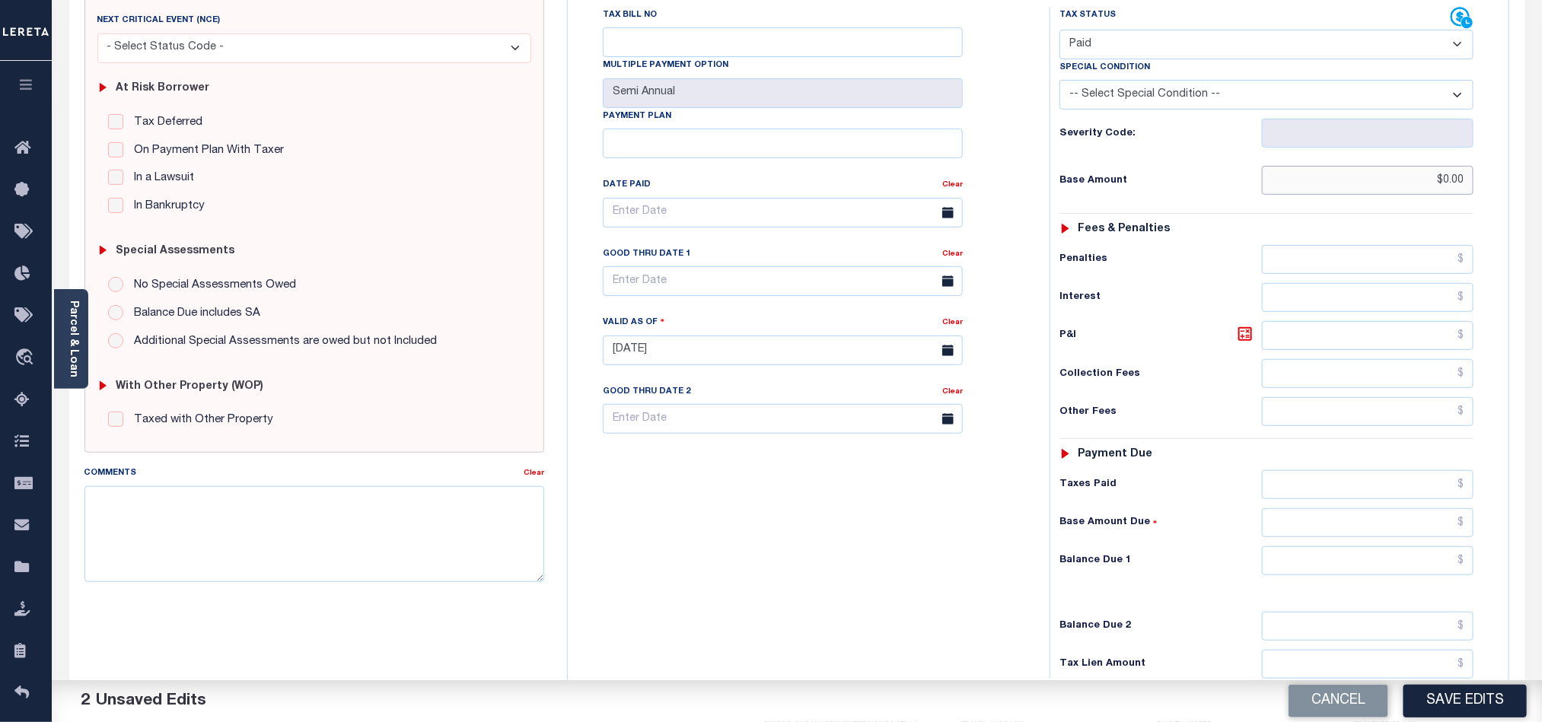
scroll to position [343, 0]
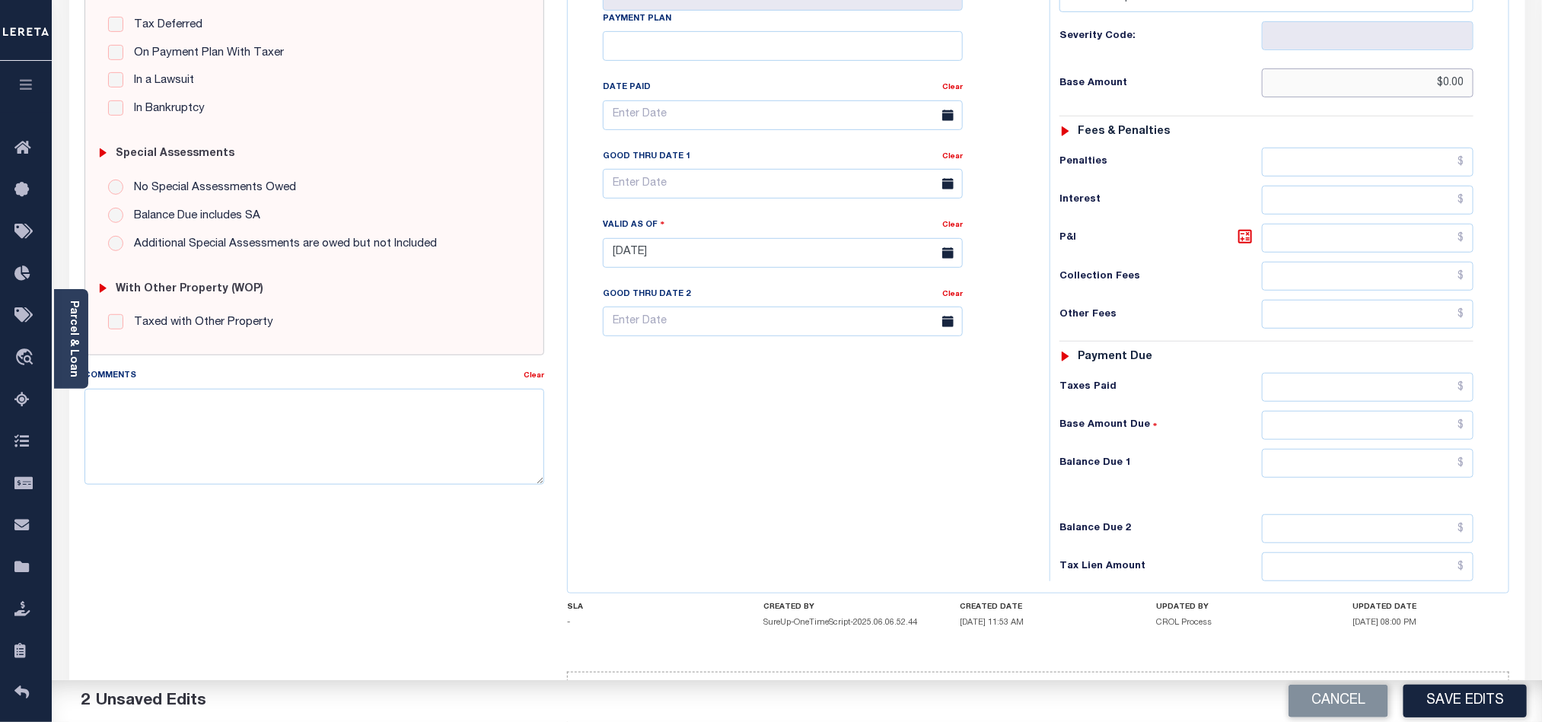
type input "$0.00"
drag, startPoint x: 1315, startPoint y: 477, endPoint x: 1009, endPoint y: 571, distance: 320.0
click at [1315, 477] on input "text" at bounding box center [1368, 463] width 212 height 29
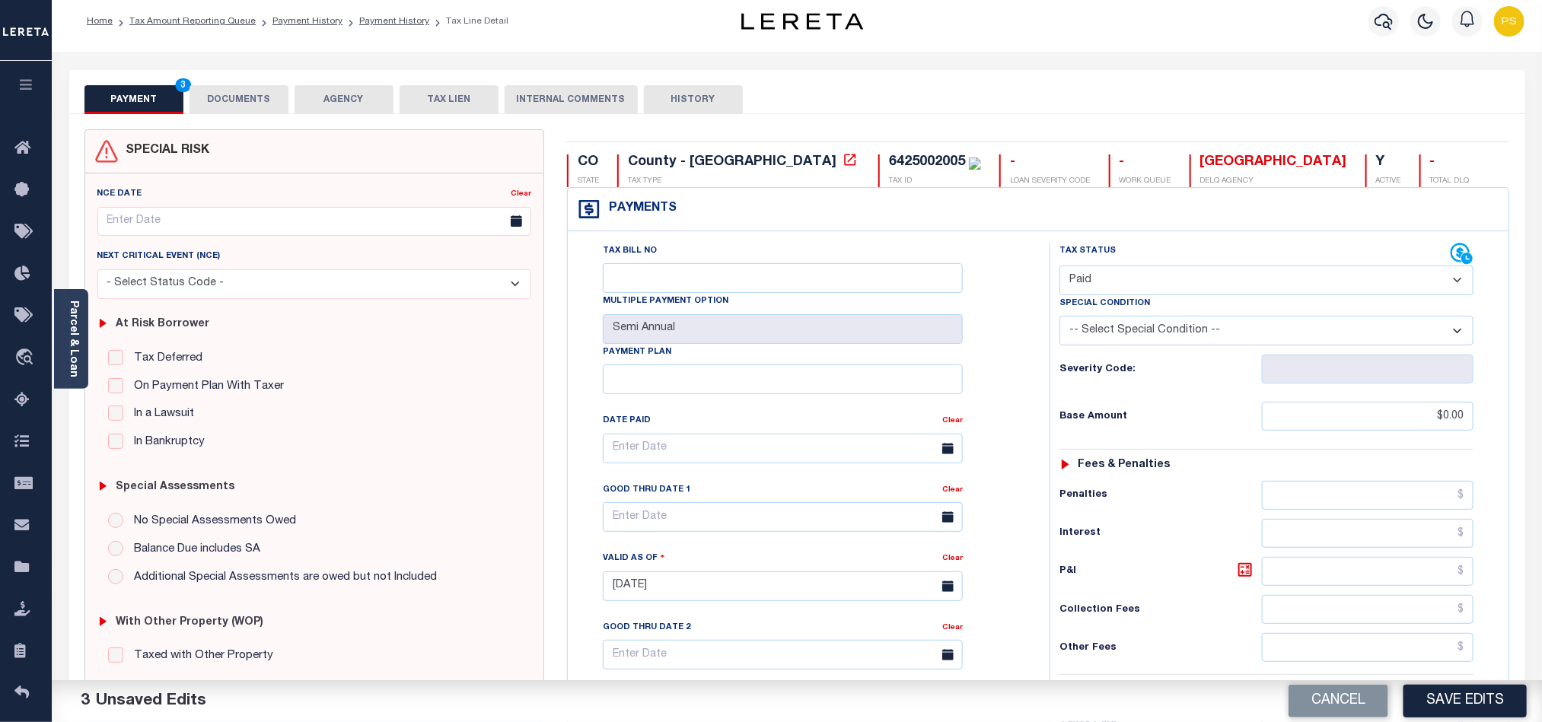
scroll to position [0, 0]
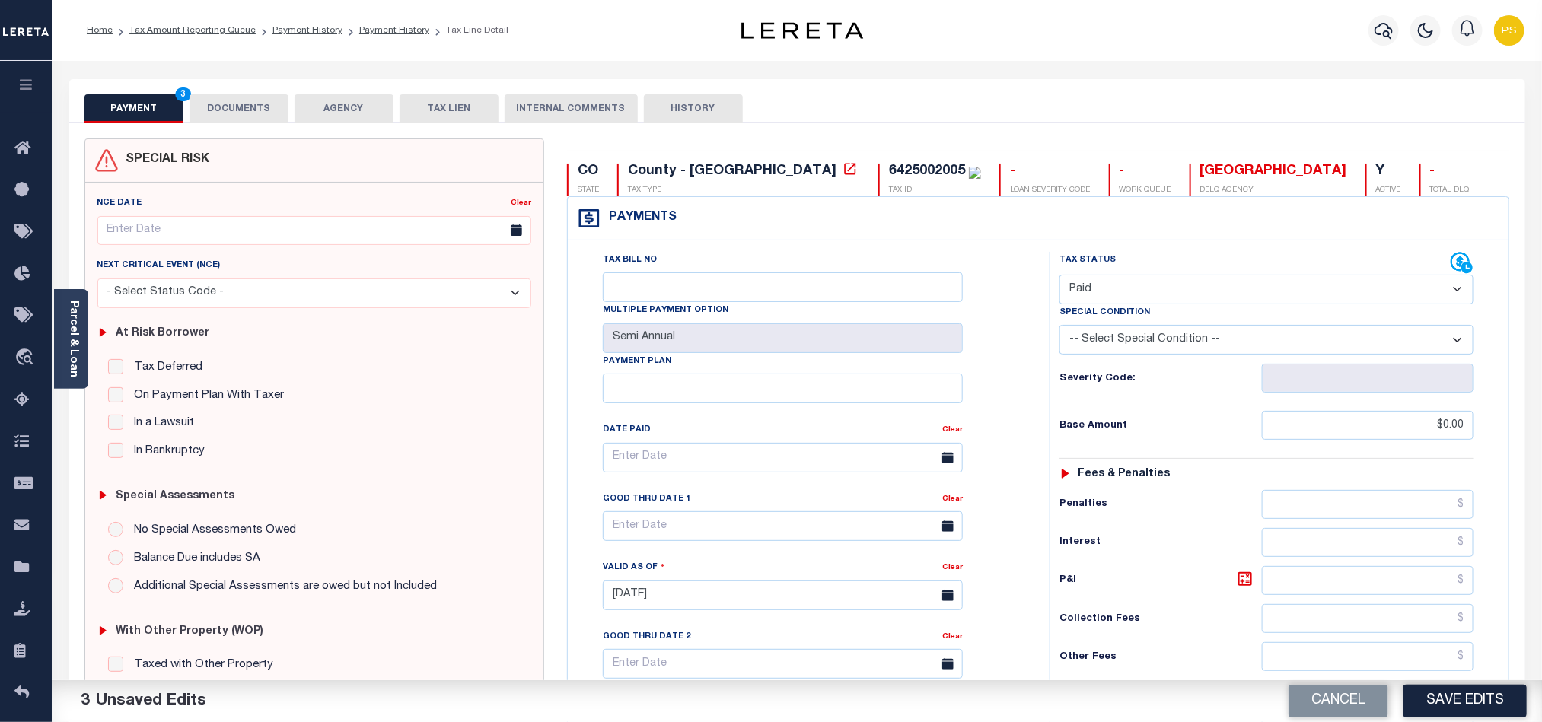
type input "$0.00"
click at [254, 100] on button "DOCUMENTS" at bounding box center [239, 108] width 99 height 29
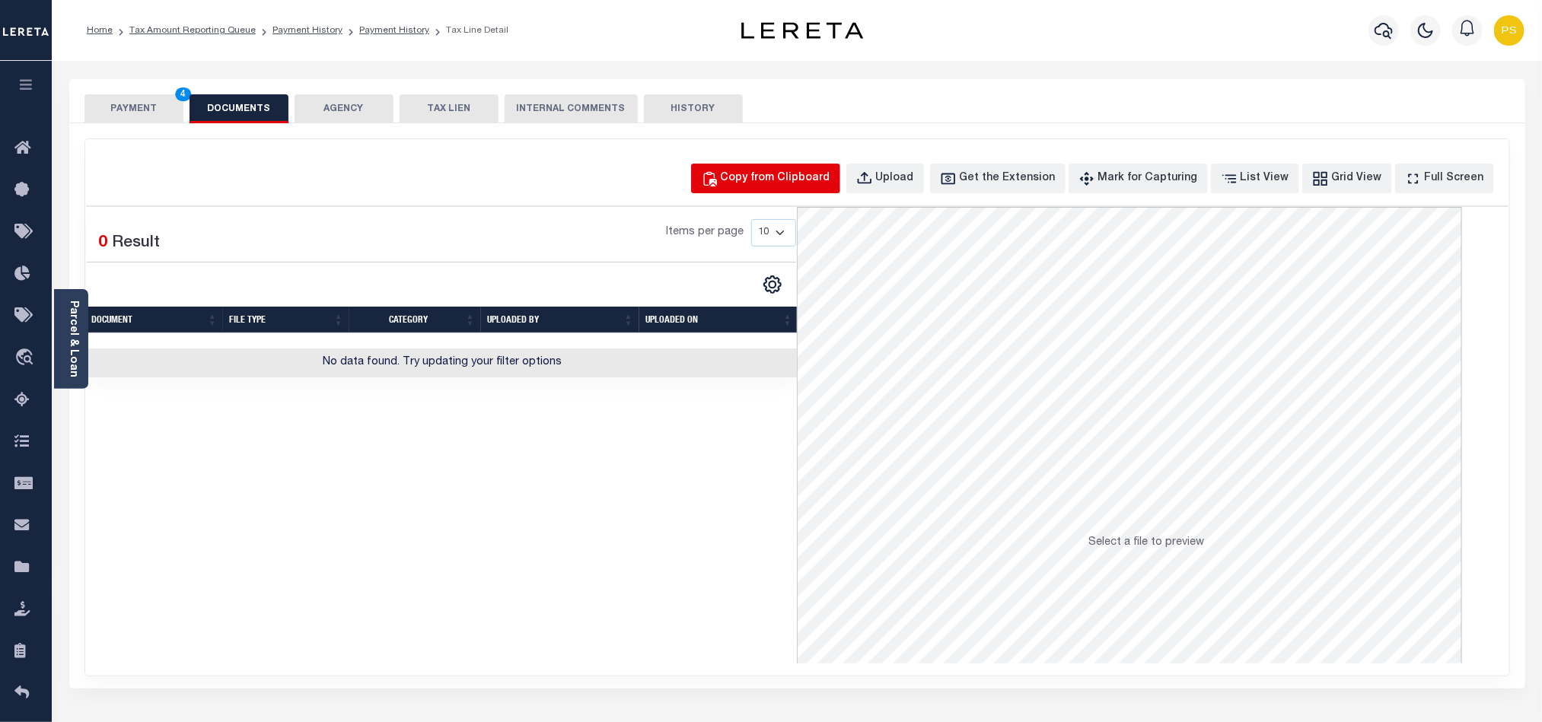
click at [793, 170] on div "Copy from Clipboard" at bounding box center [776, 178] width 110 height 17
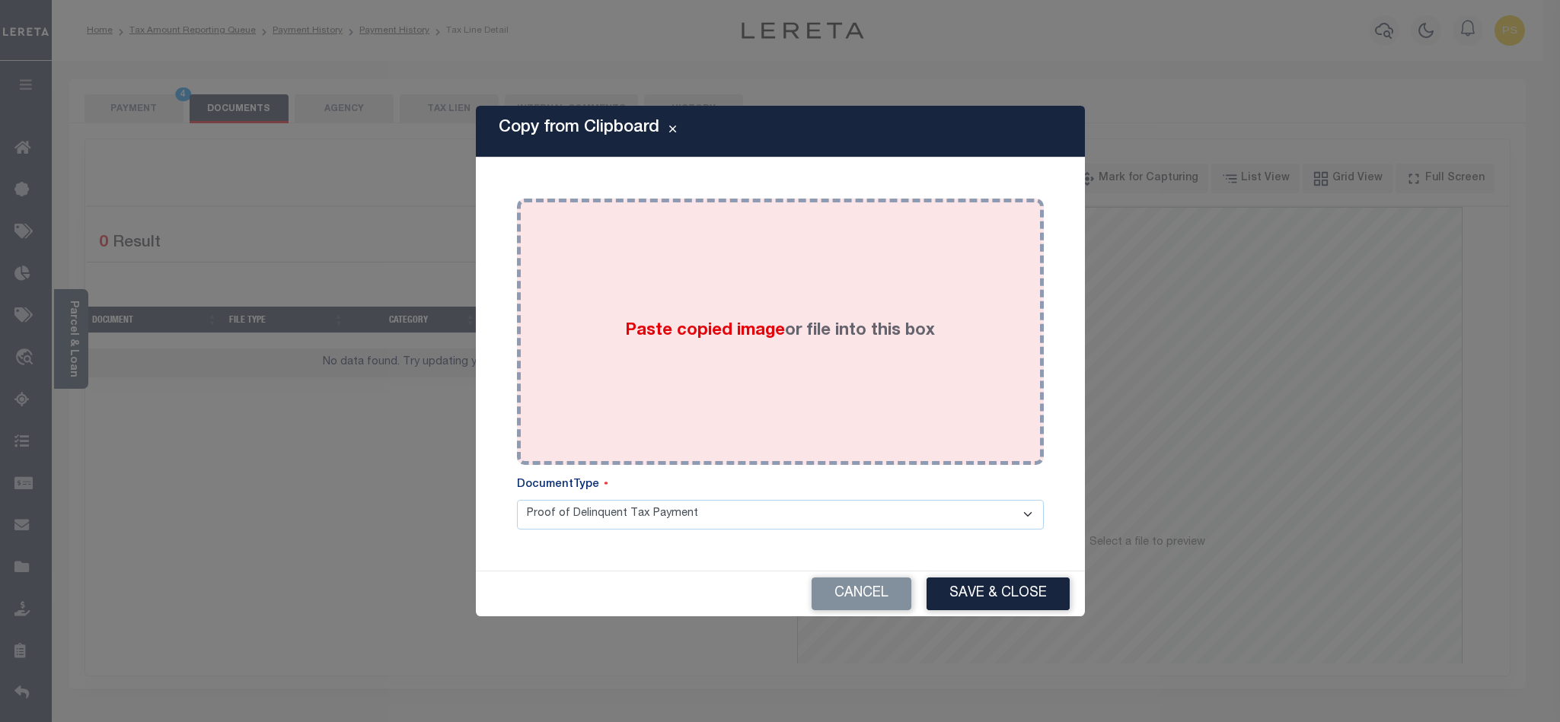
click at [741, 400] on div "Paste copied image or file into this box" at bounding box center [780, 332] width 504 height 244
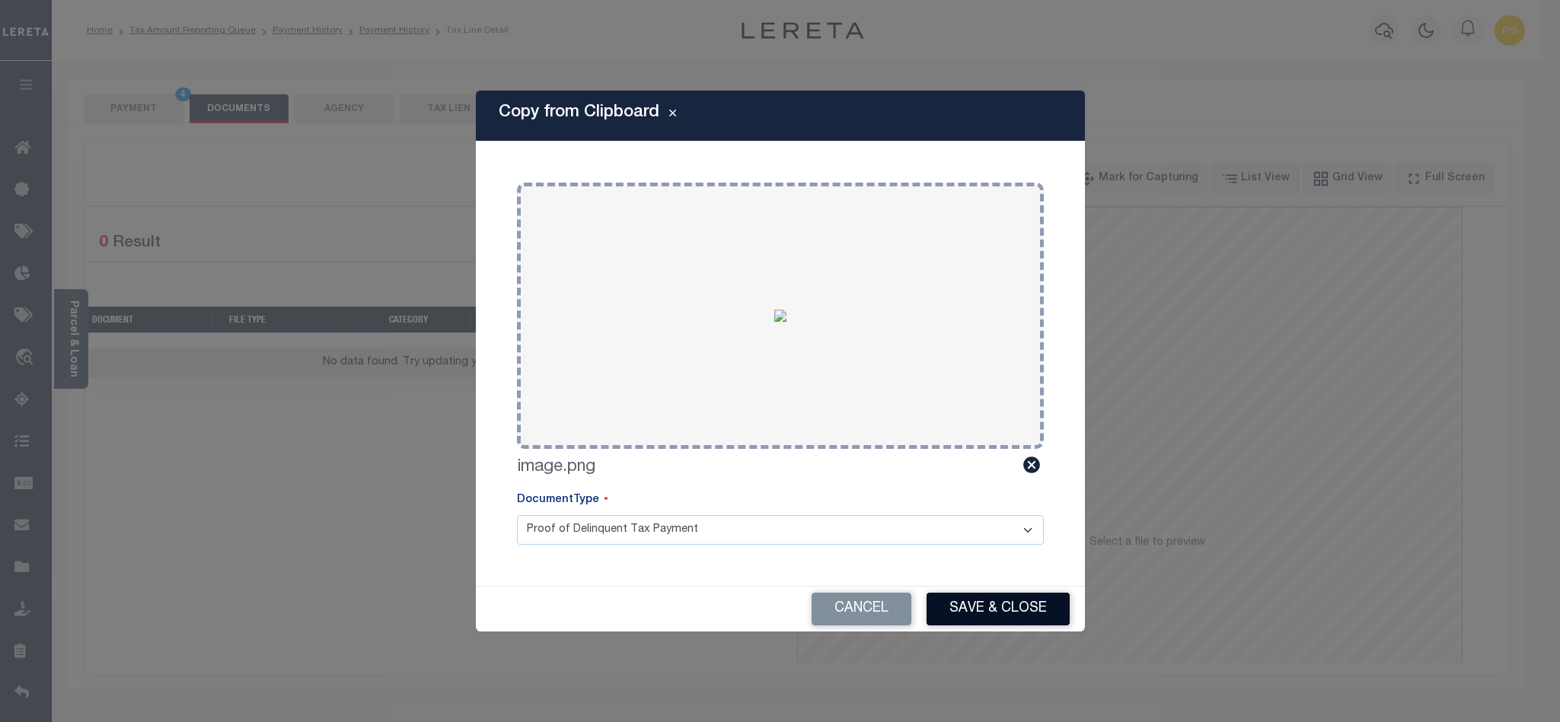
click at [996, 604] on button "Save & Close" at bounding box center [997, 609] width 143 height 33
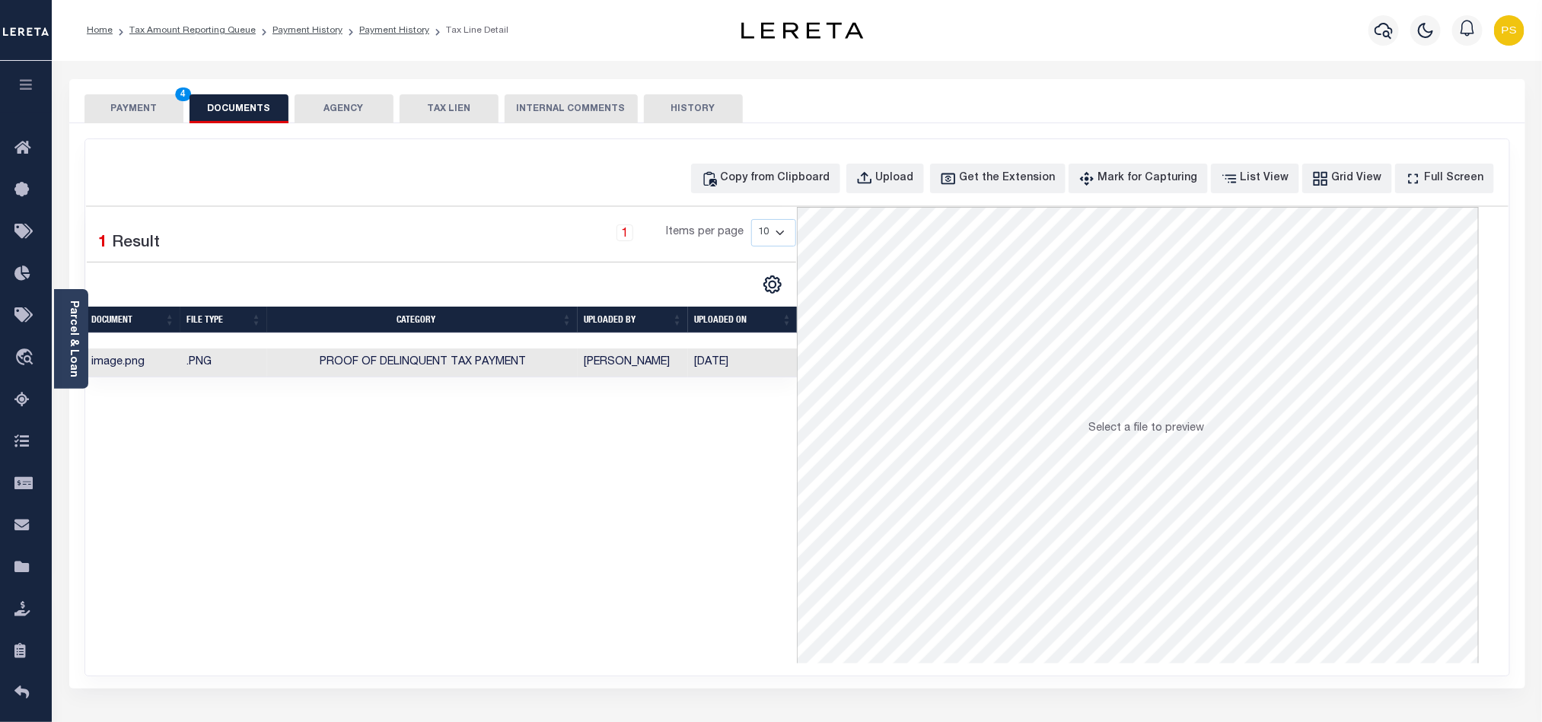
click at [139, 112] on button "PAYMENT 4" at bounding box center [133, 108] width 99 height 29
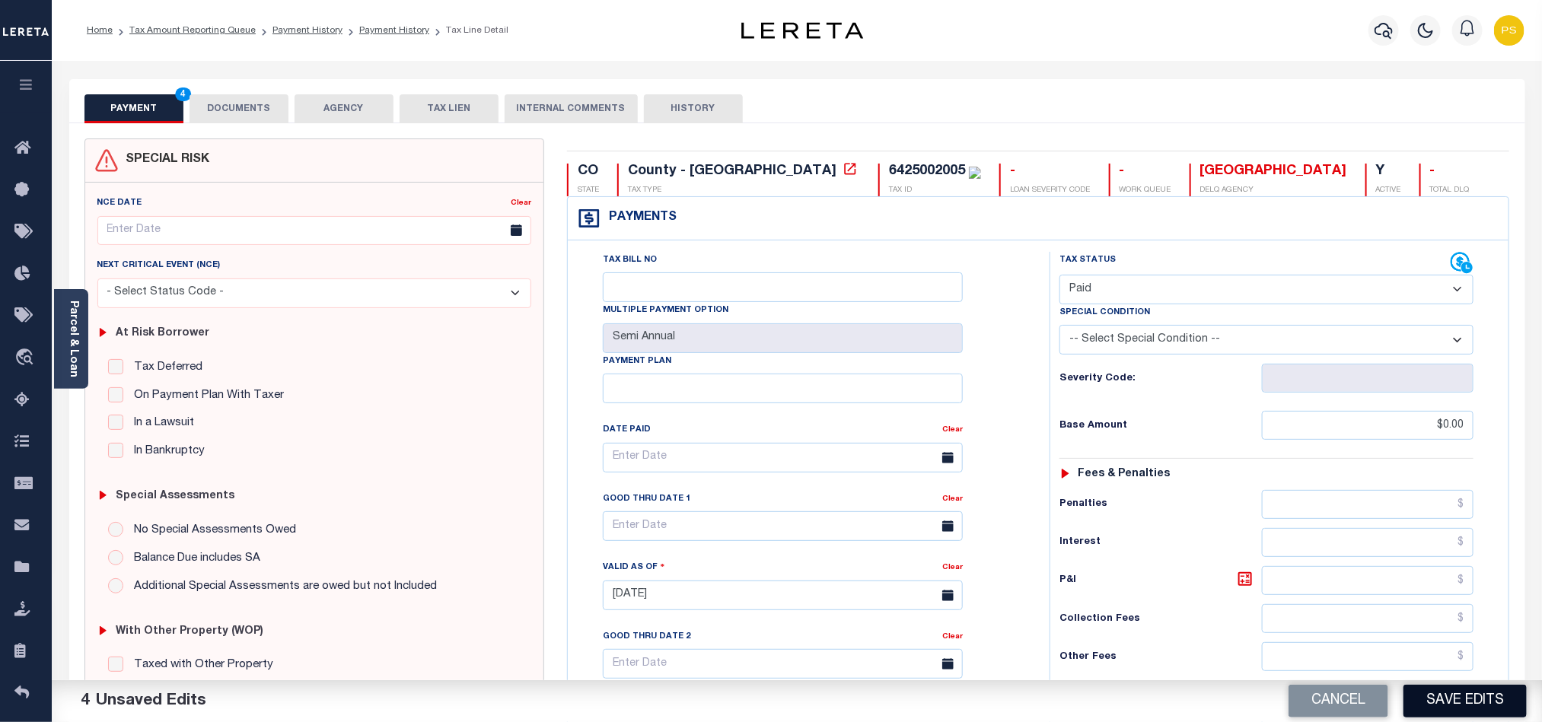
click at [1464, 699] on button "Save Edits" at bounding box center [1465, 701] width 123 height 33
checkbox input "false"
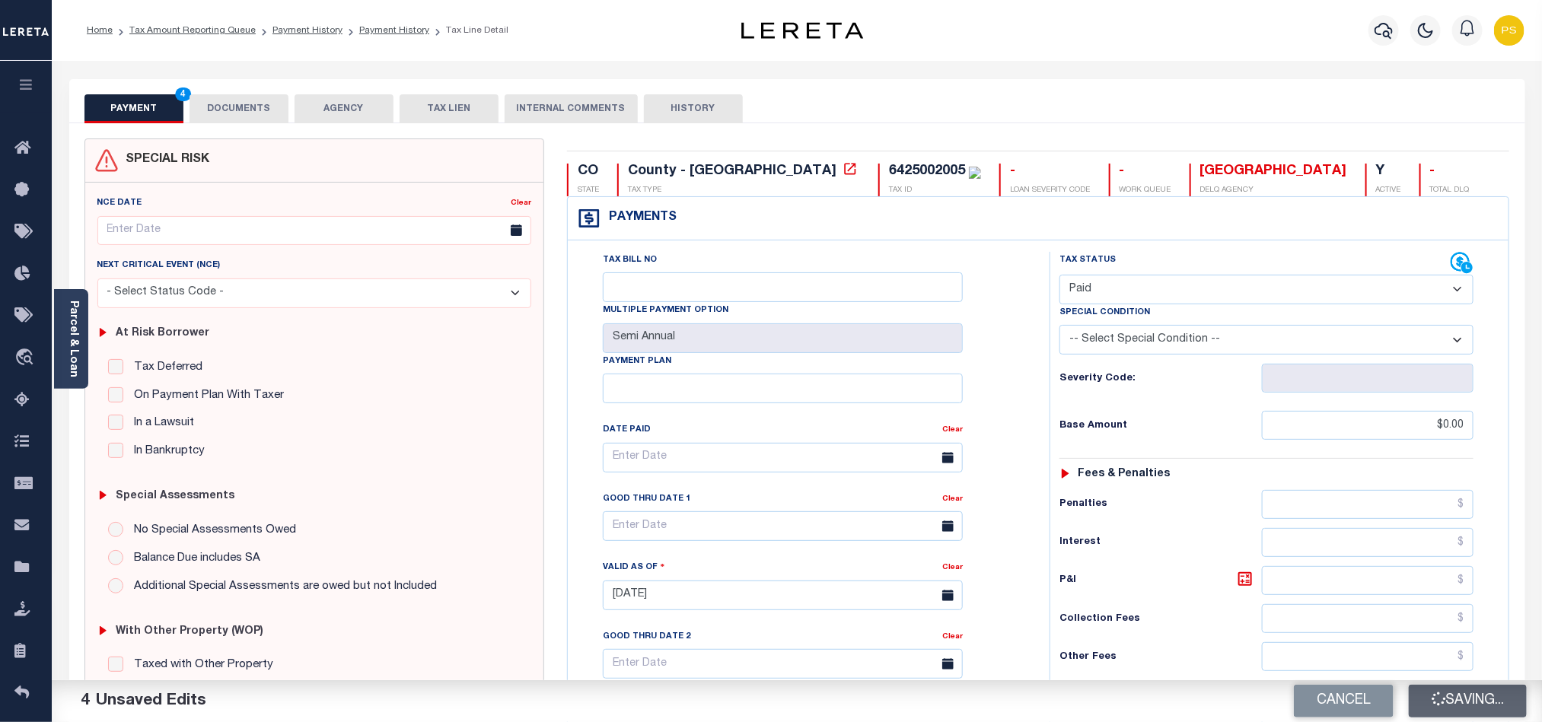
type input "$0"
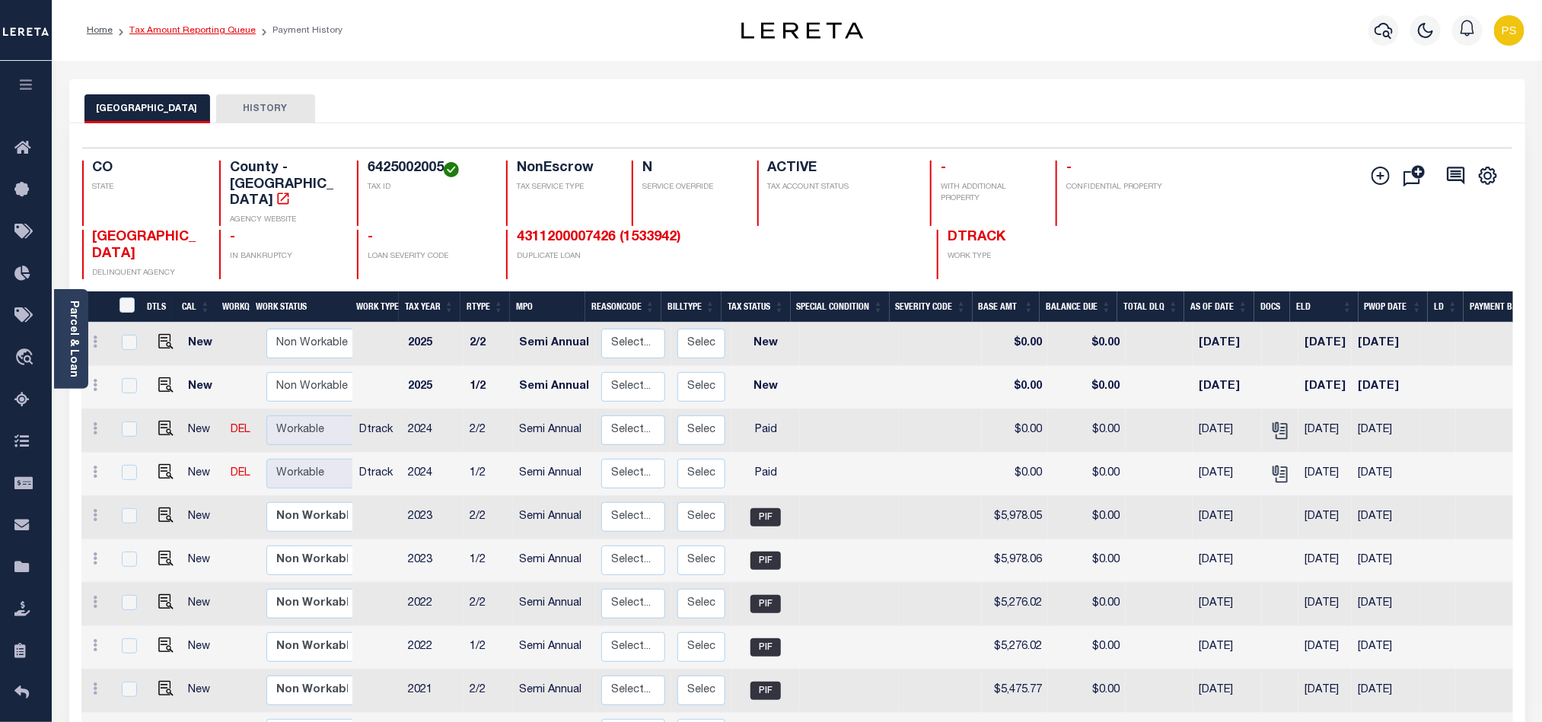
click at [225, 33] on link "Tax Amount Reporting Queue" at bounding box center [192, 30] width 126 height 9
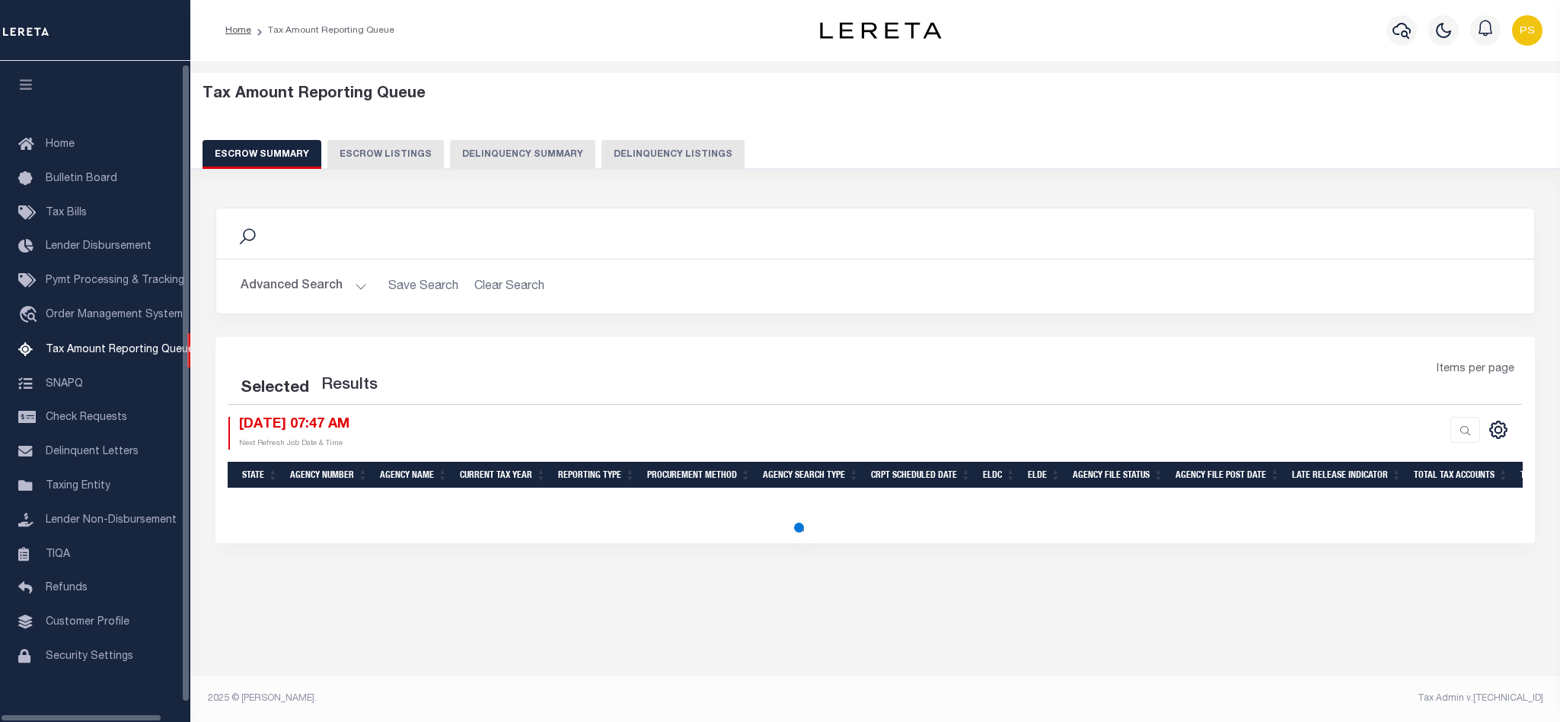
click at [685, 151] on button "Delinquency Listings" at bounding box center [672, 154] width 143 height 29
select select "100"
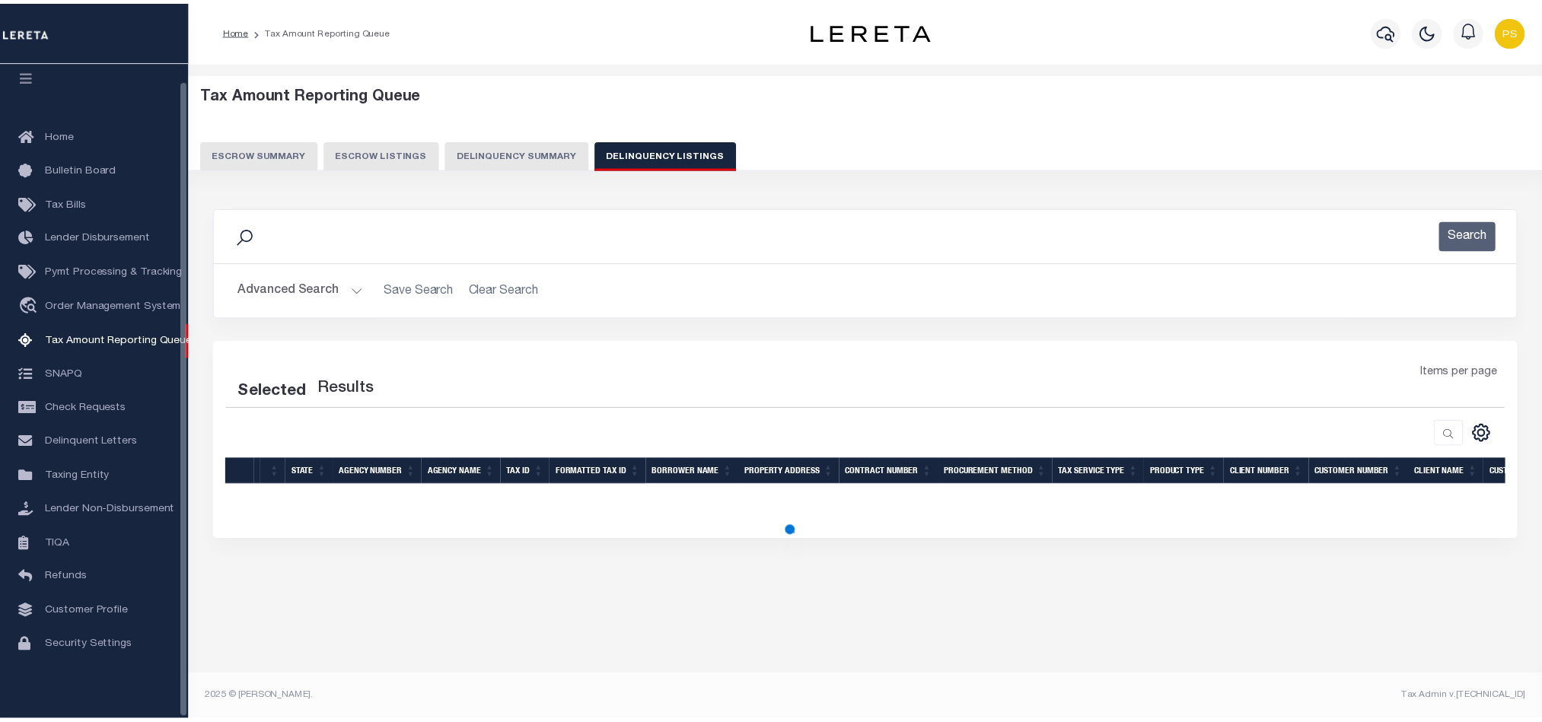
scroll to position [18, 0]
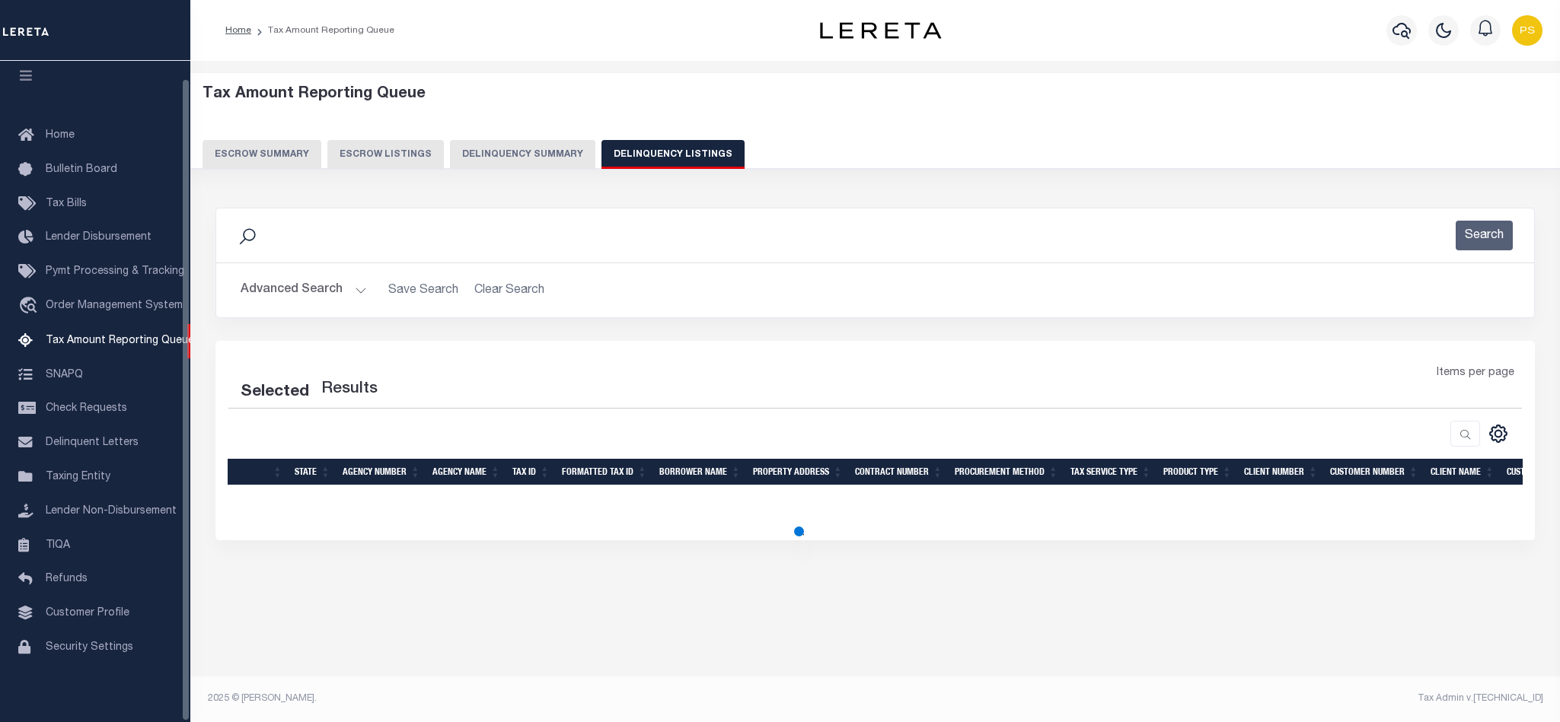
select select "100"
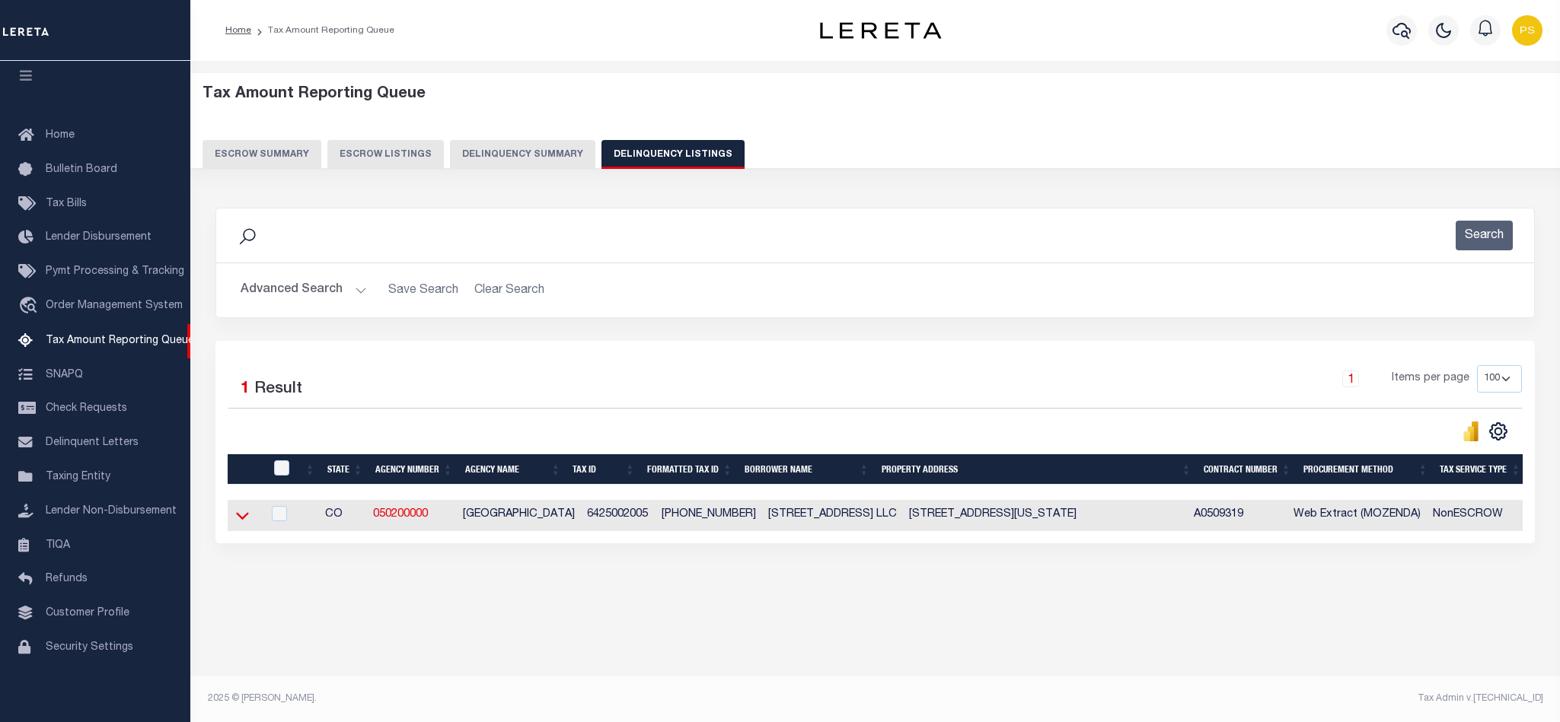
click at [245, 519] on icon at bounding box center [242, 516] width 13 height 16
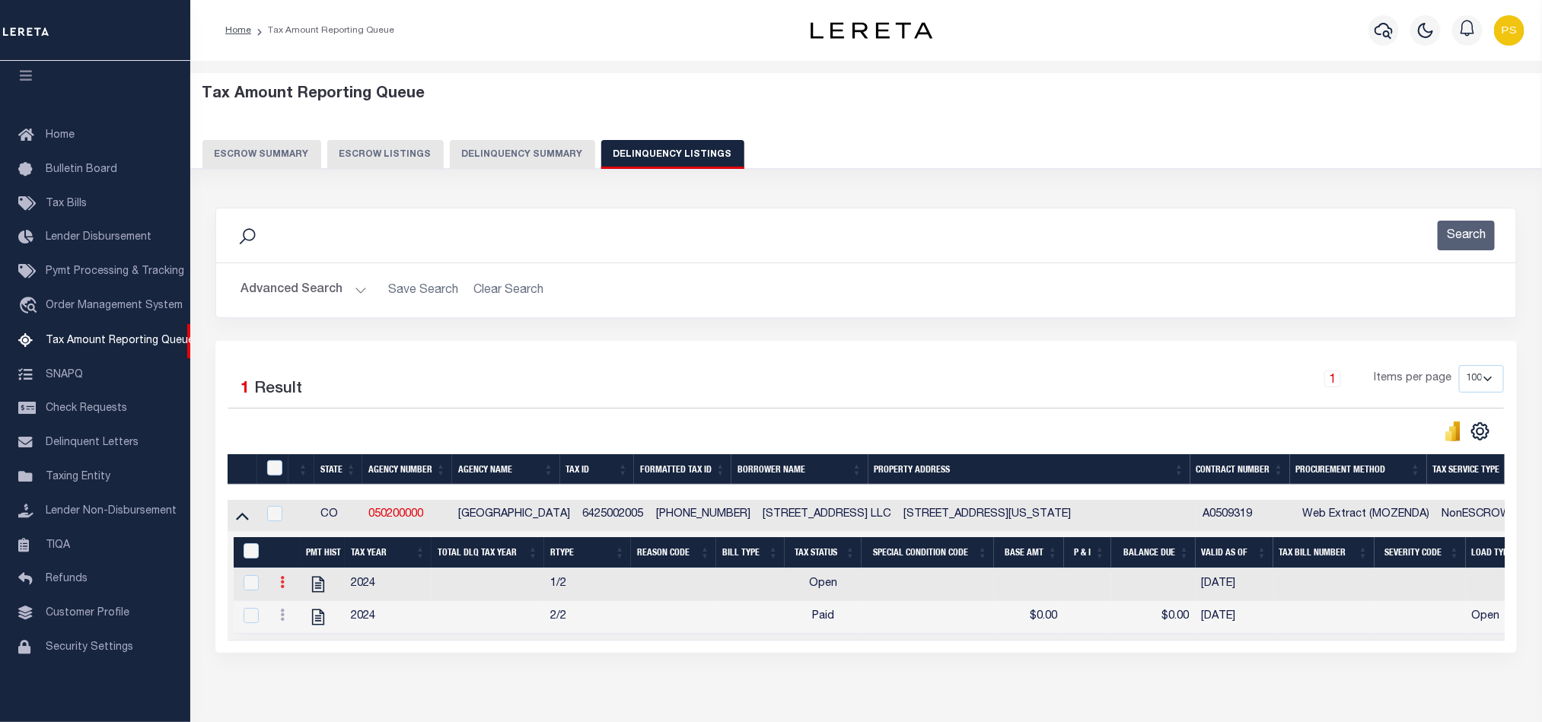
click at [283, 588] on icon at bounding box center [282, 582] width 5 height 12
click at [301, 640] on img "" at bounding box center [300, 633] width 15 height 16
checkbox input "true"
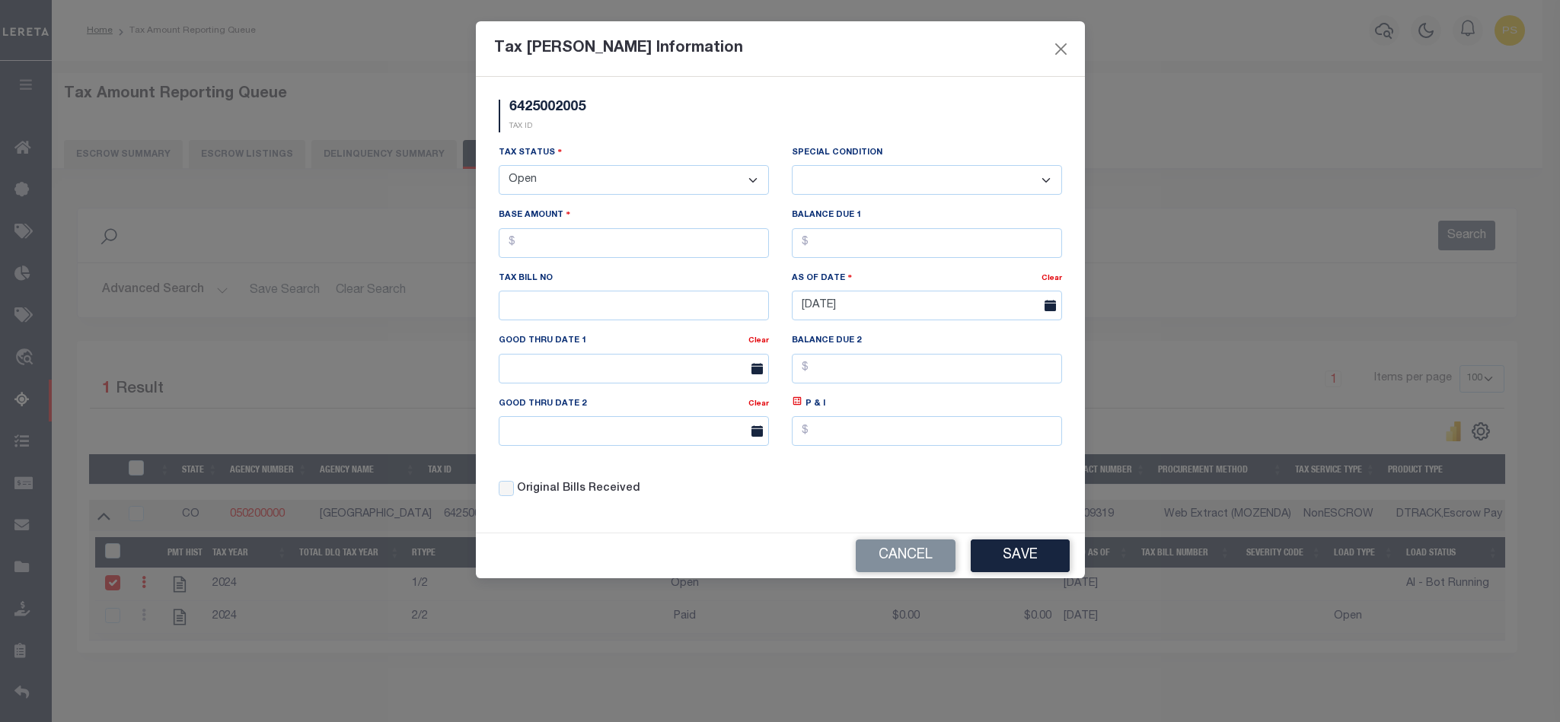
click at [551, 188] on select "- Select Status - Open Due/Unpaid Paid Incomplete No Tax Due Internal Refund Pr…" at bounding box center [634, 180] width 270 height 30
select select "PYD"
click at [499, 167] on select "- Select Status - Open Due/Unpaid Paid Incomplete No Tax Due Internal Refund Pr…" at bounding box center [634, 180] width 270 height 30
select select "0"
click at [571, 256] on input "text" at bounding box center [634, 243] width 270 height 30
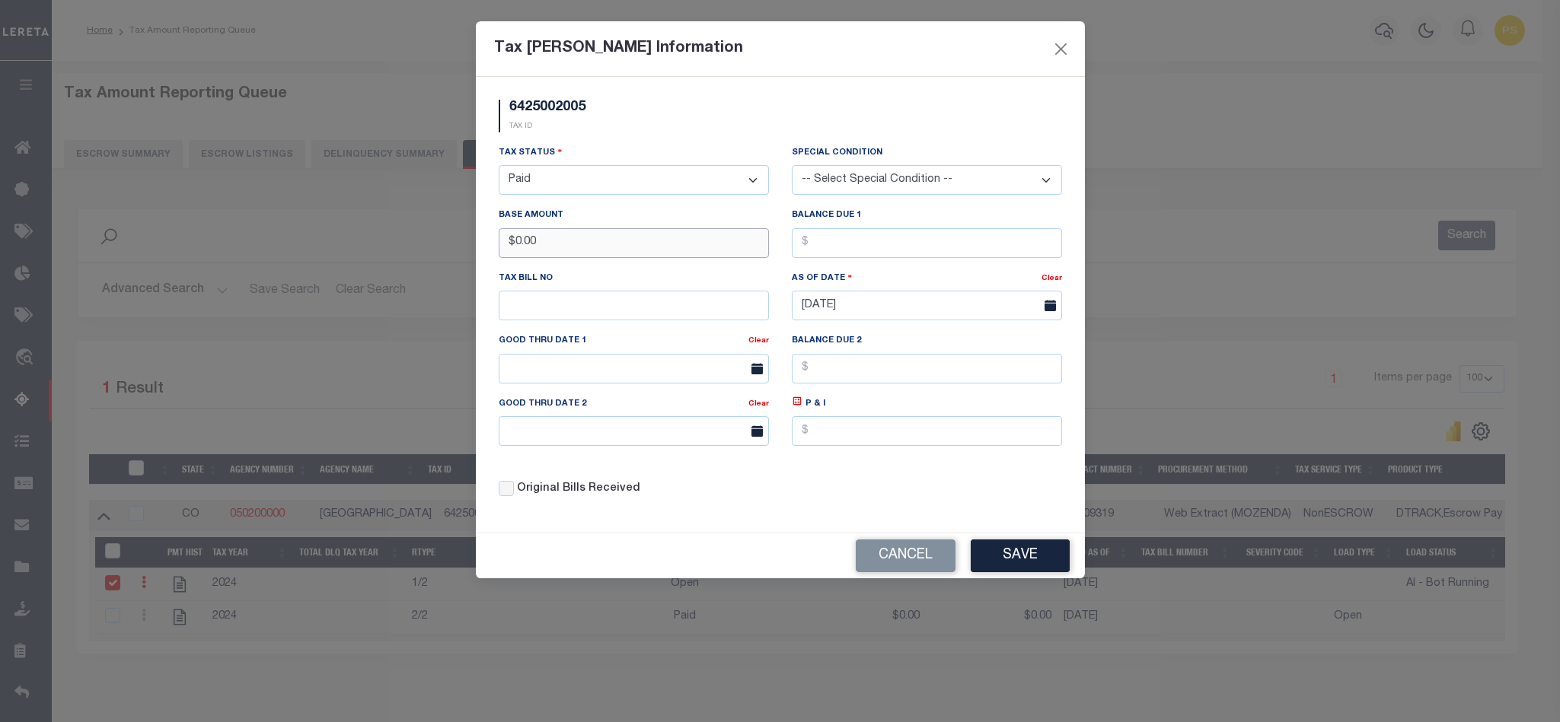
type input "$0.00"
click at [950, 258] on input "text" at bounding box center [927, 243] width 270 height 30
type input "$0.00"
click at [1031, 566] on button "Save" at bounding box center [1019, 556] width 99 height 33
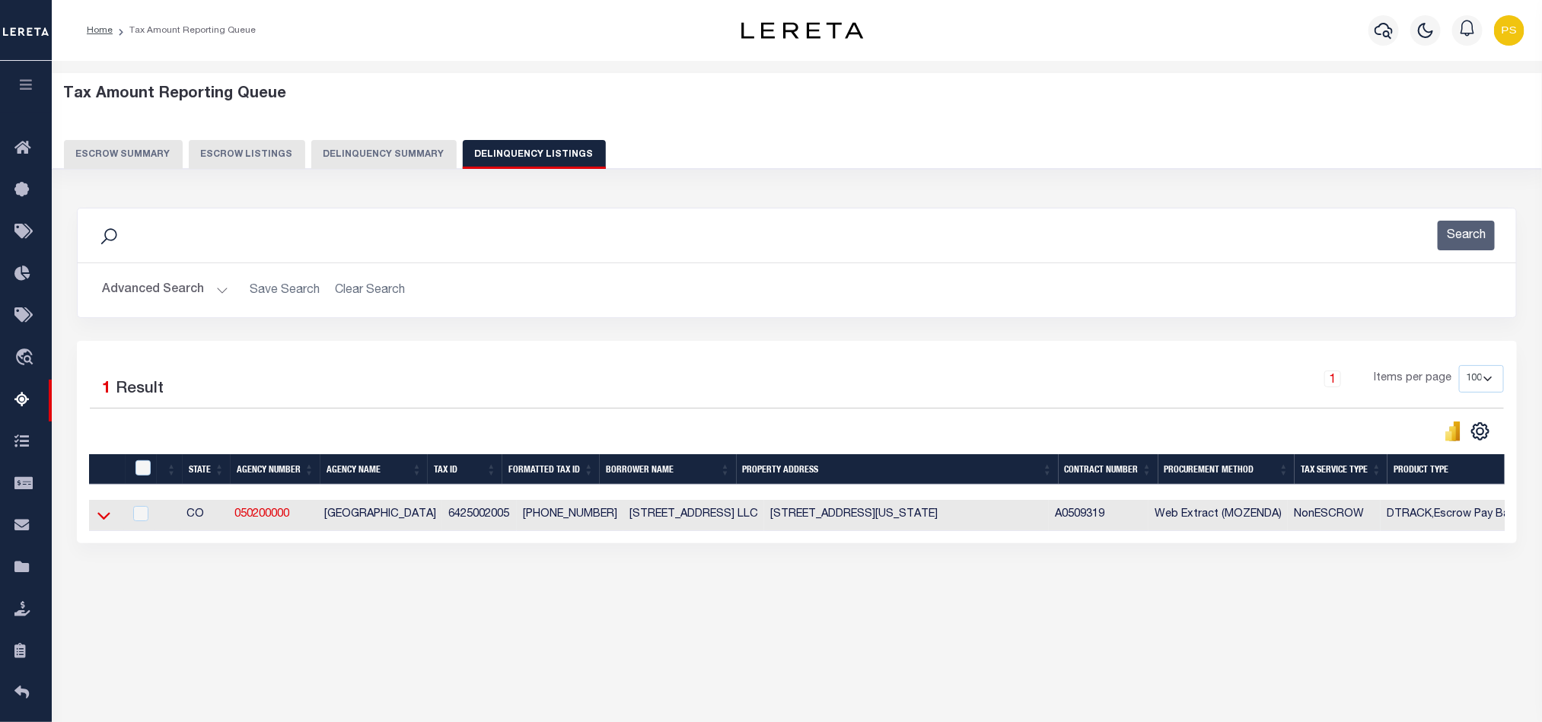
click at [103, 521] on icon at bounding box center [103, 516] width 13 height 16
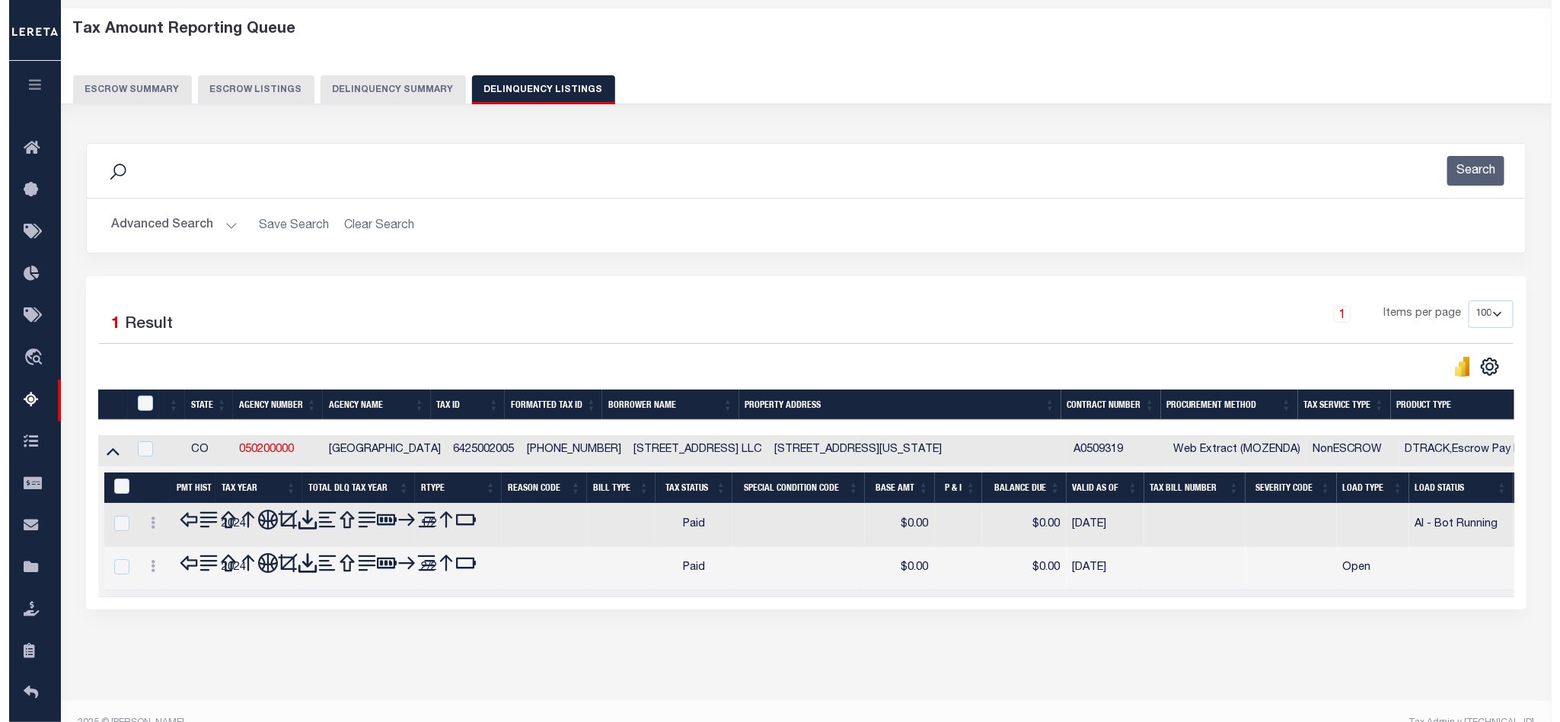
scroll to position [84, 0]
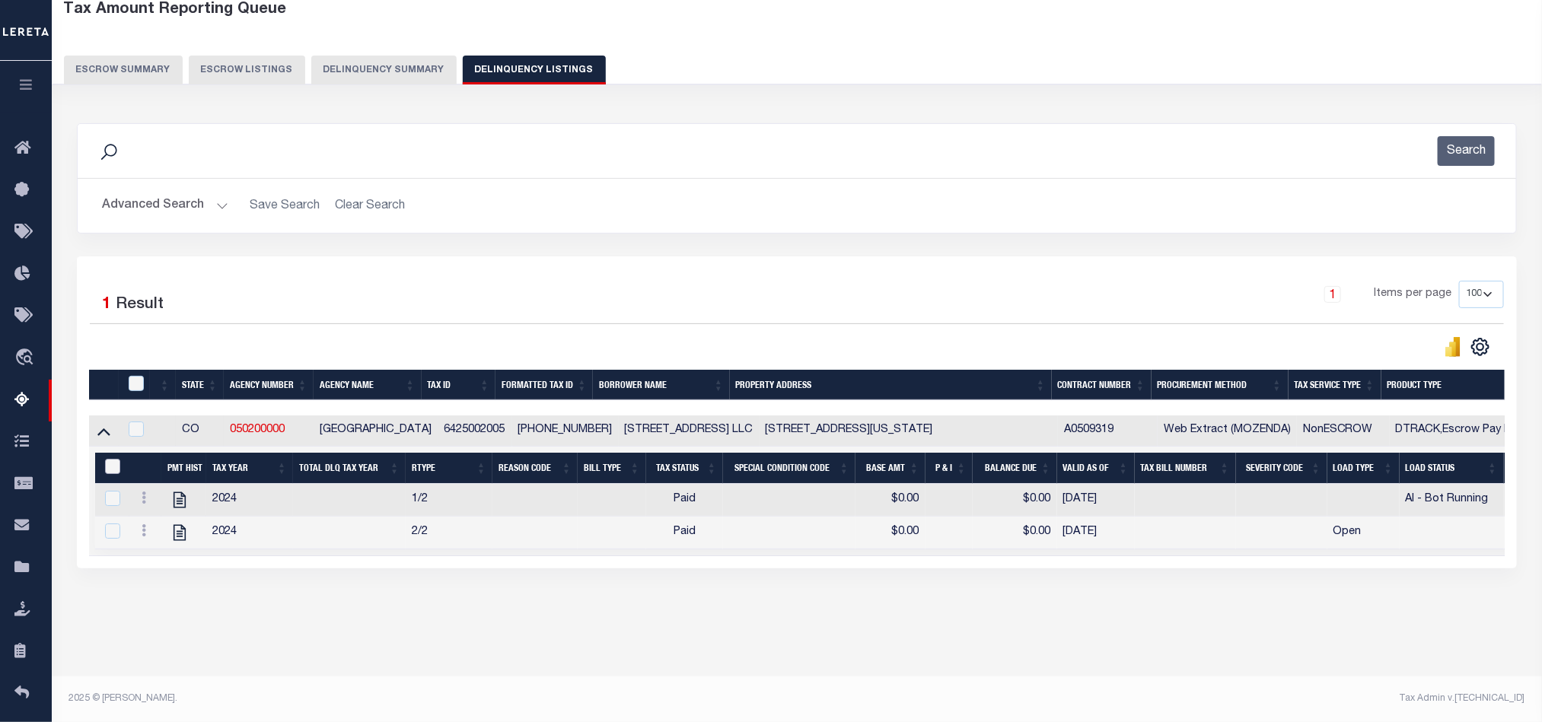
click at [112, 469] on input "&nbsp;" at bounding box center [112, 466] width 15 height 15
checkbox input "true"
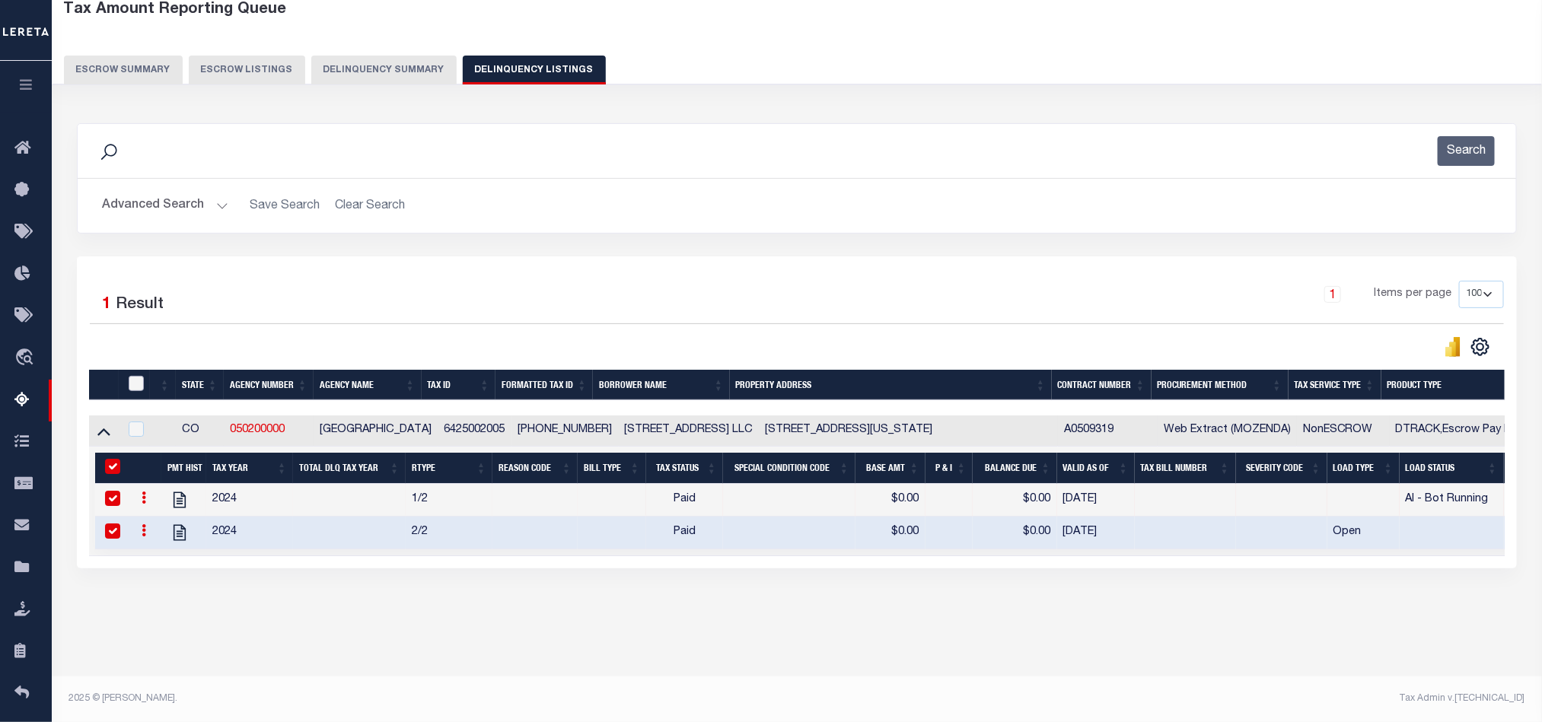
click at [132, 386] on input "checkbox" at bounding box center [136, 383] width 15 height 15
checkbox input "true"
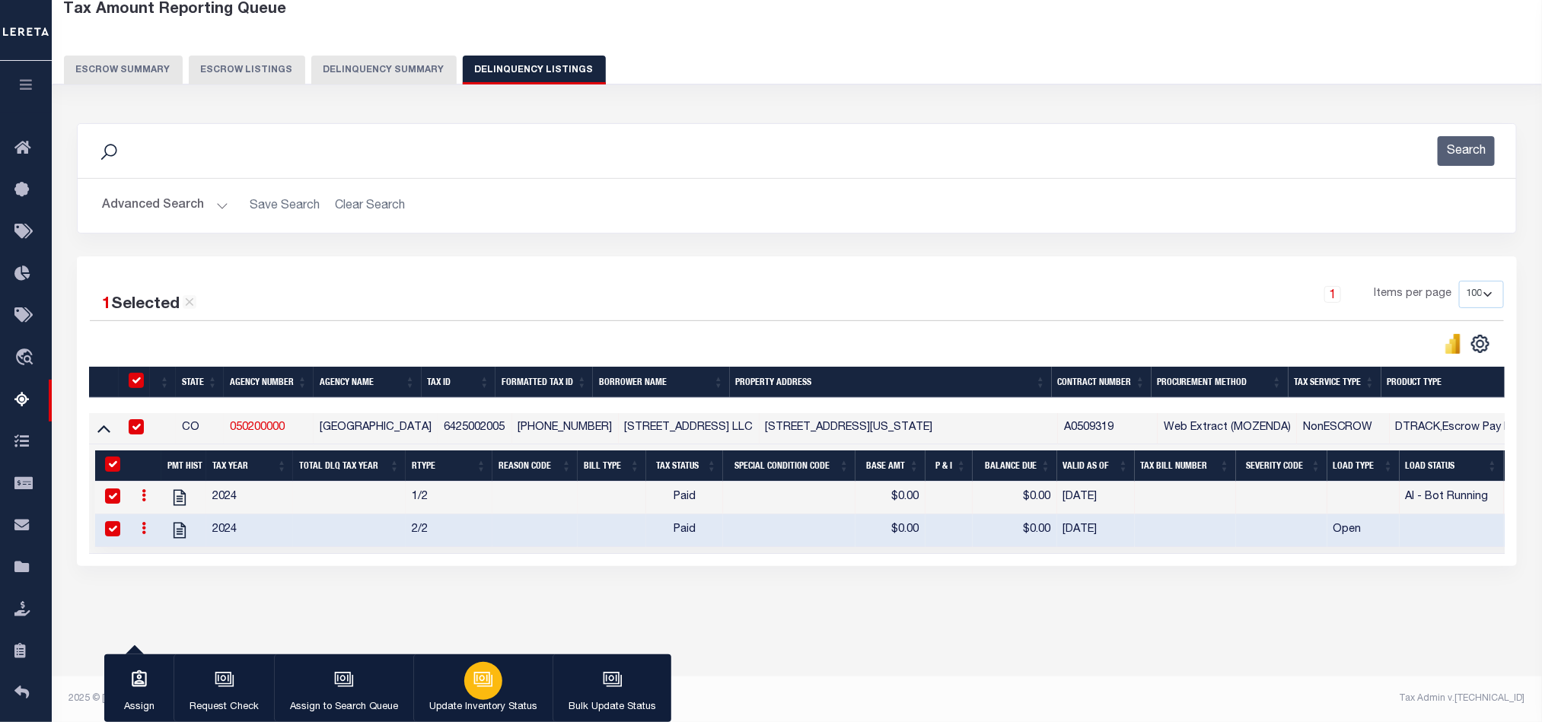
click at [500, 685] on div "button" at bounding box center [483, 681] width 38 height 38
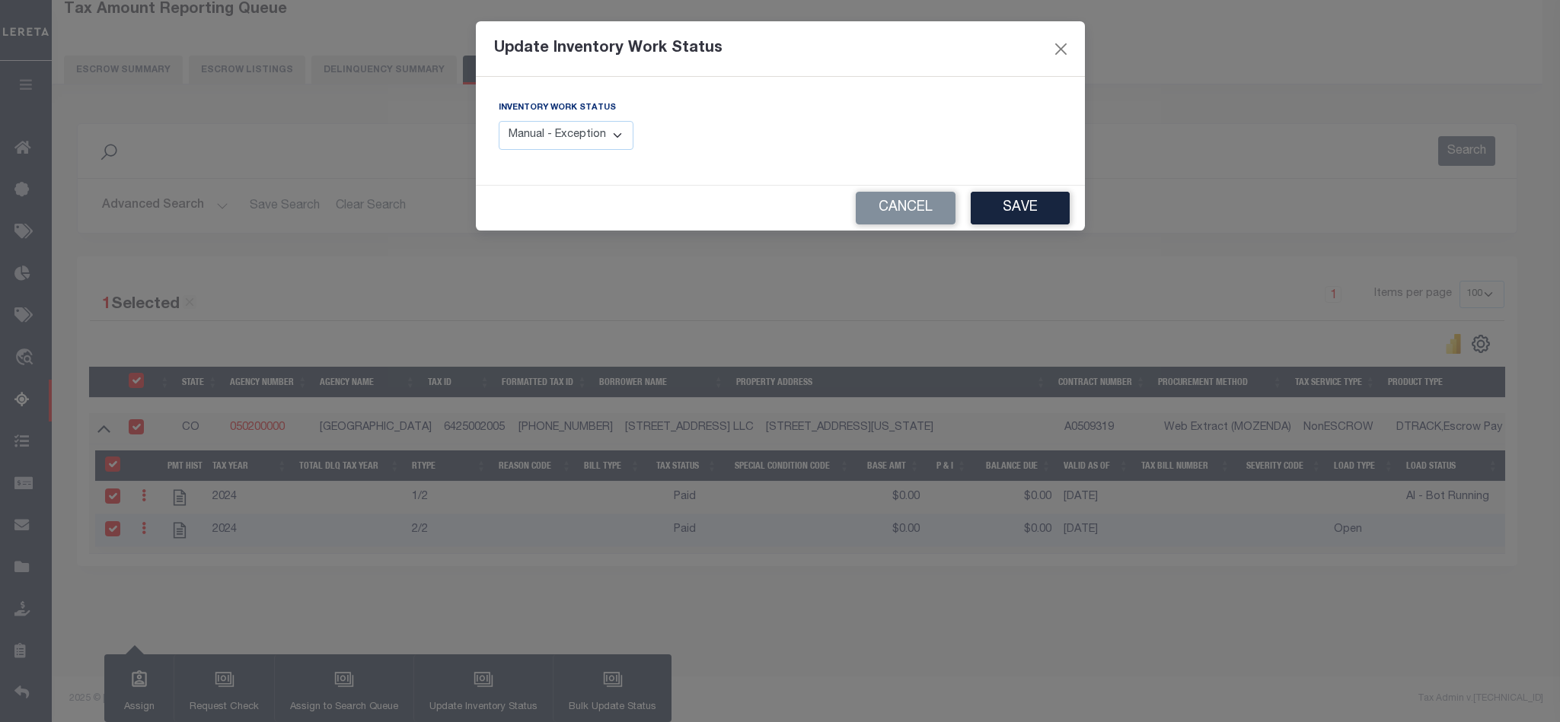
click at [607, 120] on div "Inventory Work Status Manual - Exception Pended - Awaiting Search Late Add Exce…" at bounding box center [566, 125] width 135 height 50
click at [608, 144] on select "Manual - Exception Pended - Awaiting Search Late Add Exception Completed" at bounding box center [566, 136] width 135 height 30
select select "4"
click at [499, 122] on select "Manual - Exception Pended - Awaiting Search Late Add Exception Completed" at bounding box center [566, 136] width 135 height 30
click at [1035, 215] on button "Save" at bounding box center [1019, 208] width 99 height 33
